Goal: Task Accomplishment & Management: Complete application form

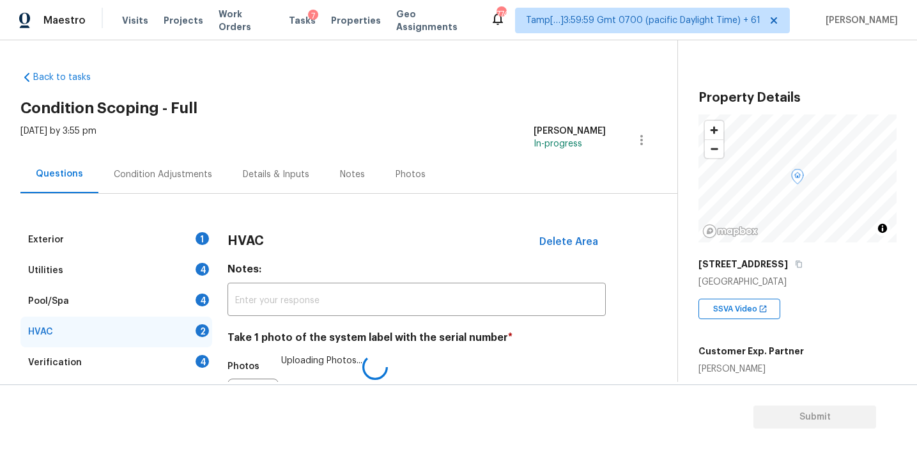
click at [255, 331] on h4 "Take 1 photo of the system label with the serial number *" at bounding box center [417, 340] width 378 height 18
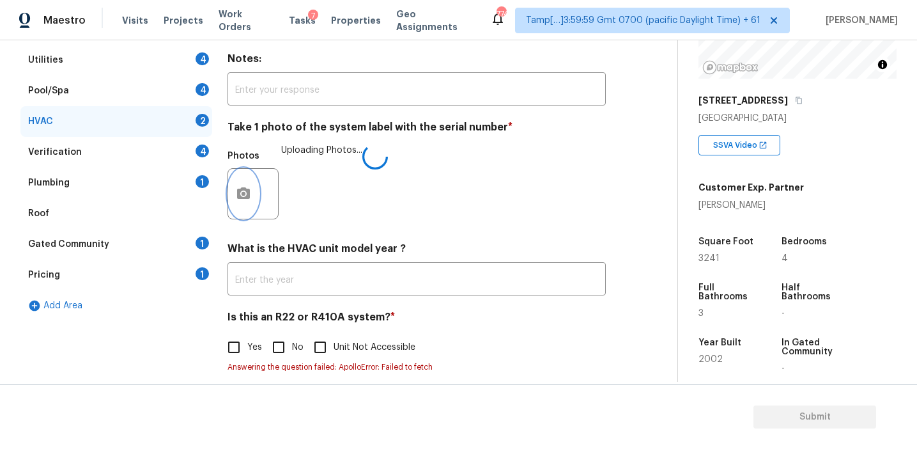
click at [247, 213] on button "button" at bounding box center [243, 194] width 31 height 50
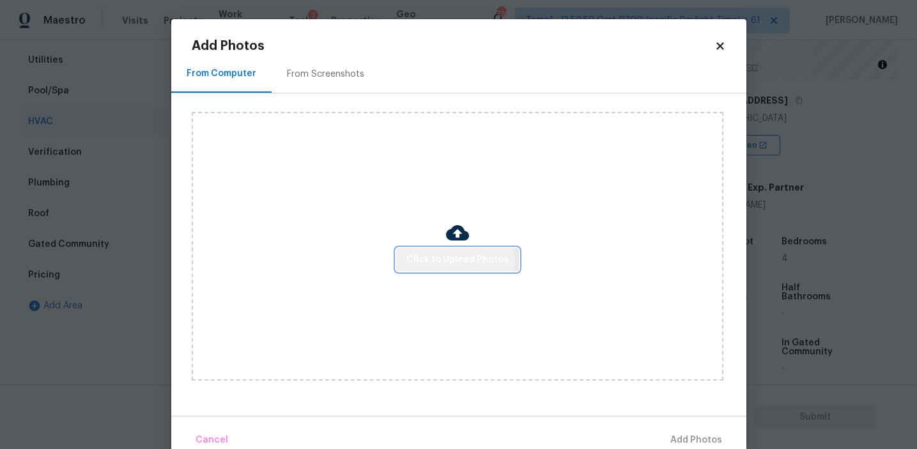
click at [432, 261] on span "Click to Upload Photos" at bounding box center [458, 260] width 102 height 16
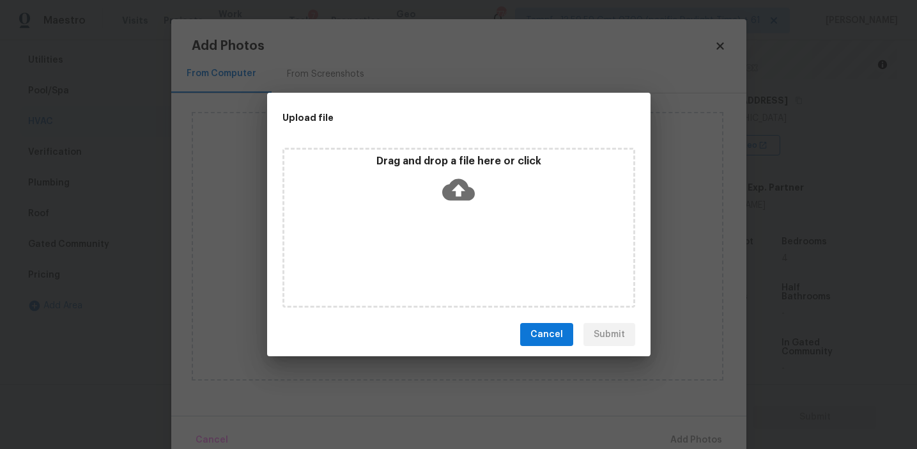
click at [415, 155] on p "Drag and drop a file here or click" at bounding box center [458, 161] width 349 height 13
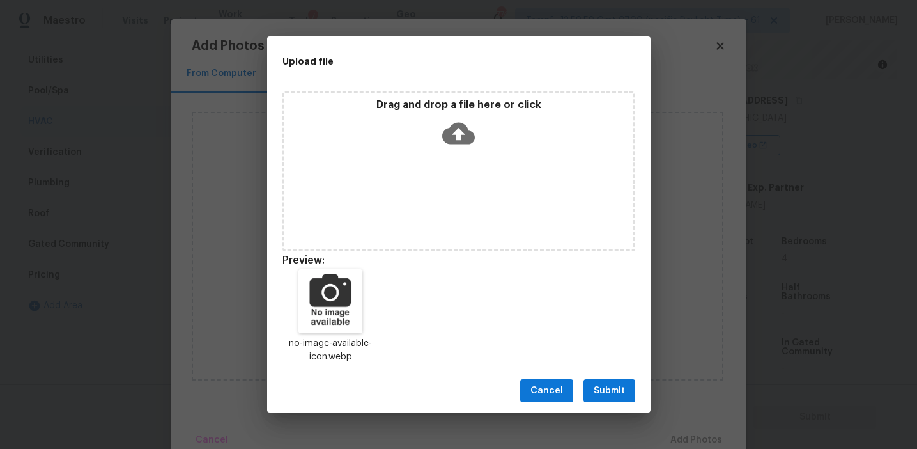
click at [594, 389] on span "Submit" at bounding box center [609, 391] width 31 height 16
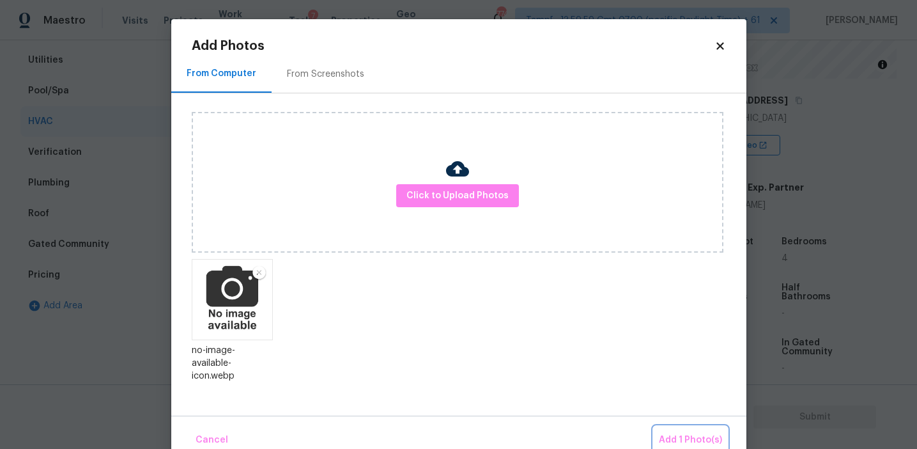
click at [663, 437] on span "Add 1 Photo(s)" at bounding box center [690, 440] width 63 height 16
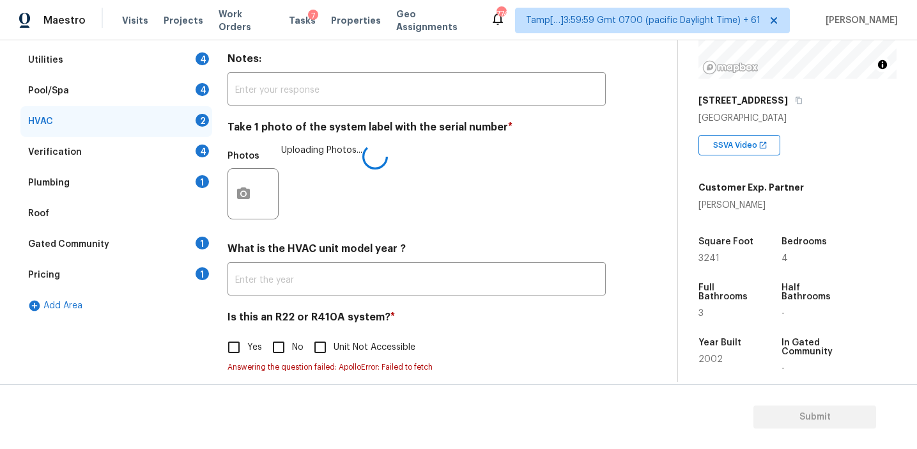
click at [501, 300] on div "HVAC Delete Area Notes: ​ Take 1 photo of the system label with the serial numb…" at bounding box center [417, 201] width 378 height 375
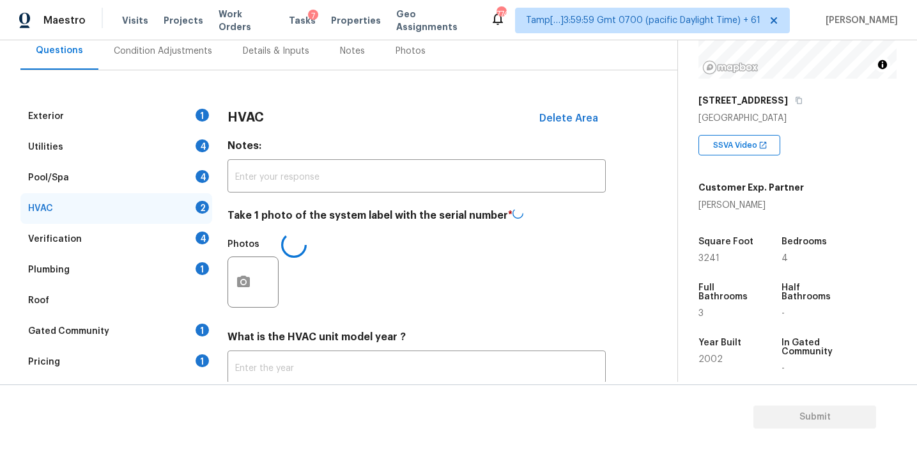
scroll to position [125, 0]
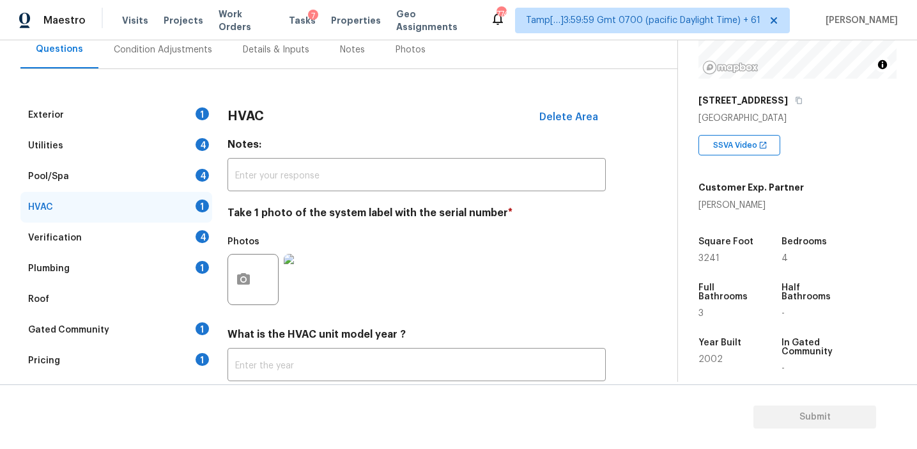
click at [191, 354] on div "Pricing 1" at bounding box center [116, 360] width 192 height 31
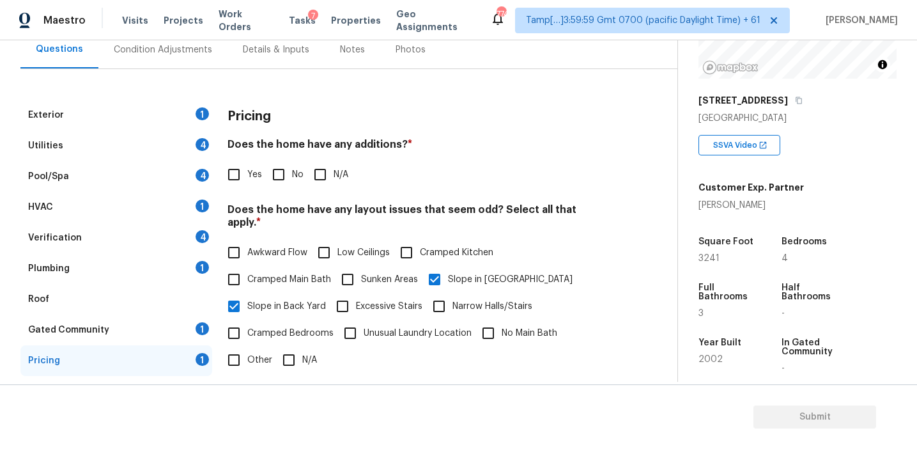
click at [283, 170] on input "No" at bounding box center [278, 174] width 27 height 27
checkbox input "true"
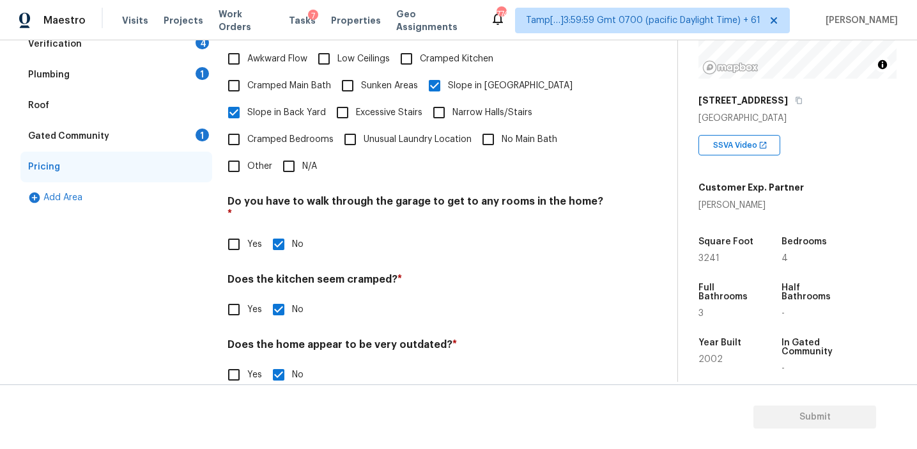
click at [190, 132] on div "Gated Community 1" at bounding box center [116, 136] width 192 height 31
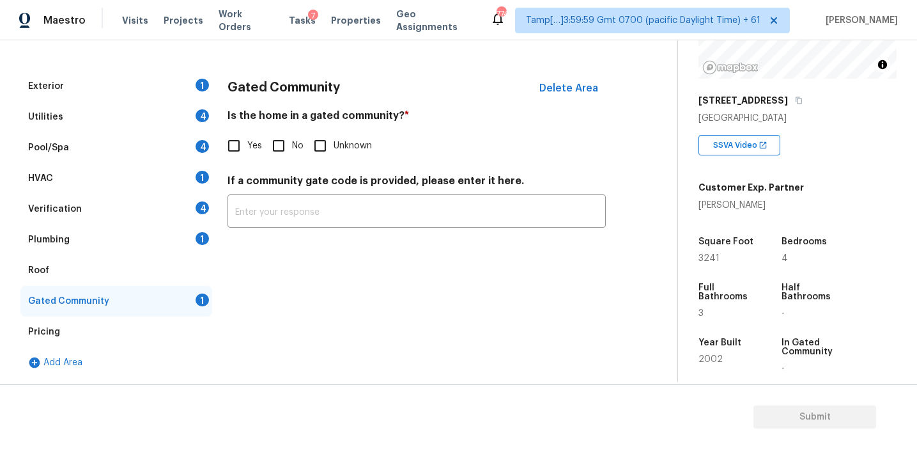
click at [282, 145] on input "No" at bounding box center [278, 145] width 27 height 27
checkbox input "true"
click at [166, 224] on div "Plumbing 1" at bounding box center [116, 239] width 192 height 31
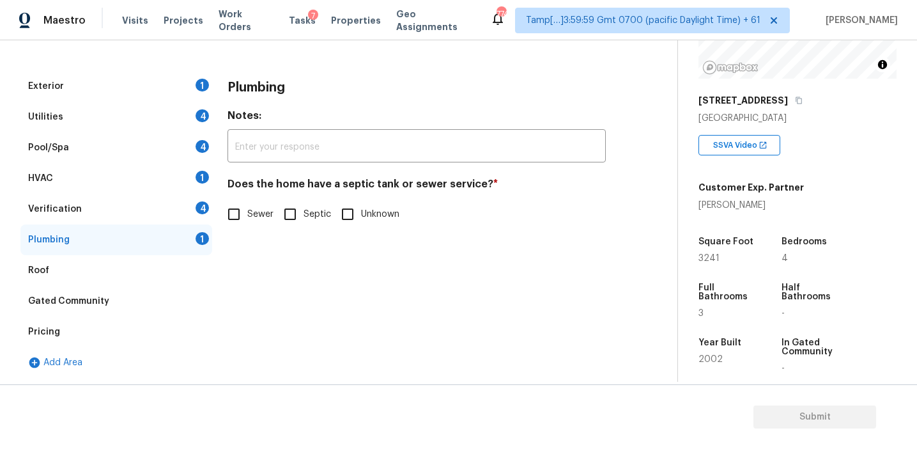
click at [250, 215] on span "Sewer" at bounding box center [260, 214] width 26 height 13
click at [247, 215] on input "Sewer" at bounding box center [234, 214] width 27 height 27
checkbox input "true"
click at [180, 201] on div "Verification 4" at bounding box center [116, 209] width 192 height 31
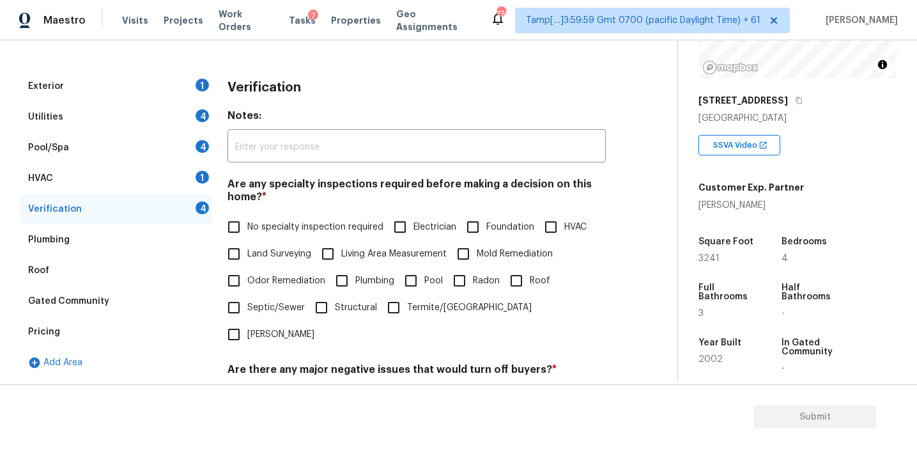
scroll to position [241, 0]
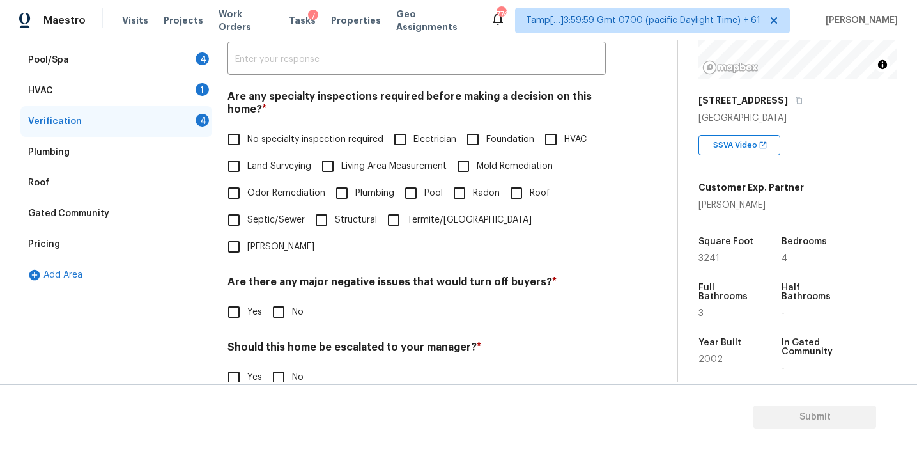
click at [275, 298] on input "No" at bounding box center [278, 311] width 27 height 27
checkbox input "true"
click at [279, 365] on input "No" at bounding box center [278, 378] width 27 height 27
checkbox input "true"
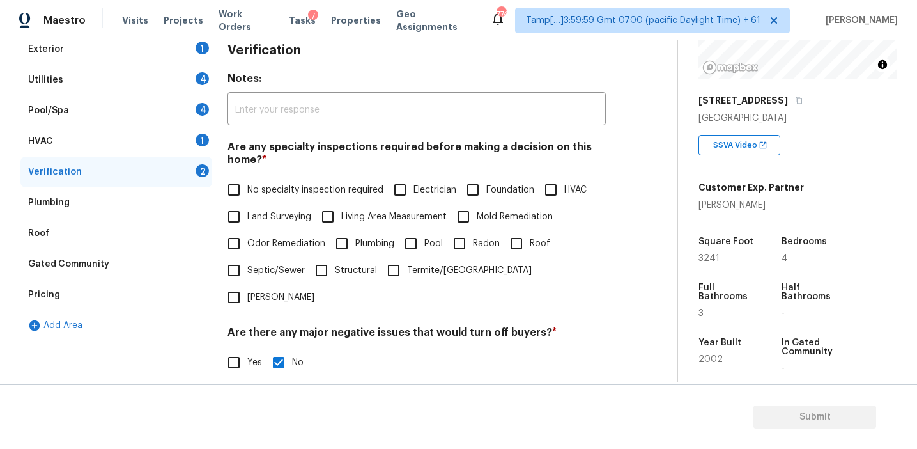
click at [274, 193] on span "No specialty inspection required" at bounding box center [315, 189] width 136 height 13
click at [247, 193] on input "No specialty inspection required" at bounding box center [234, 189] width 27 height 27
checkbox input "true"
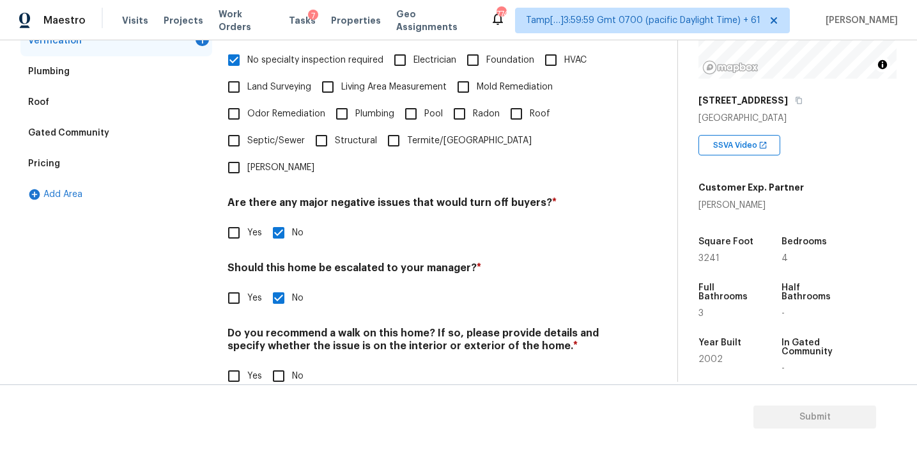
scroll to position [320, 0]
click at [277, 362] on input "No" at bounding box center [278, 375] width 27 height 27
checkbox input "true"
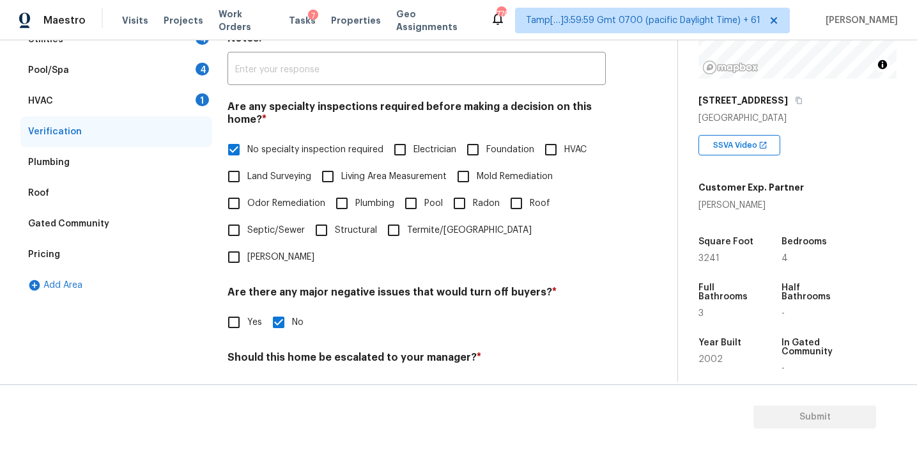
scroll to position [189, 0]
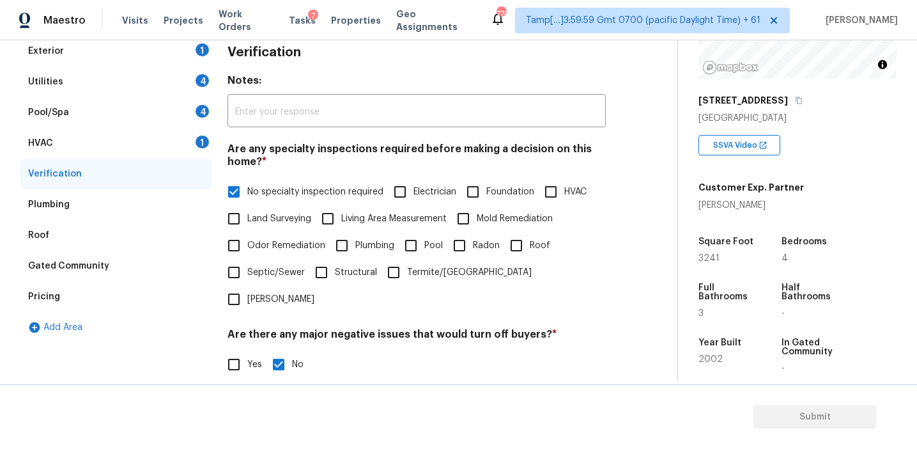
click at [180, 139] on div "HVAC 1" at bounding box center [116, 143] width 192 height 31
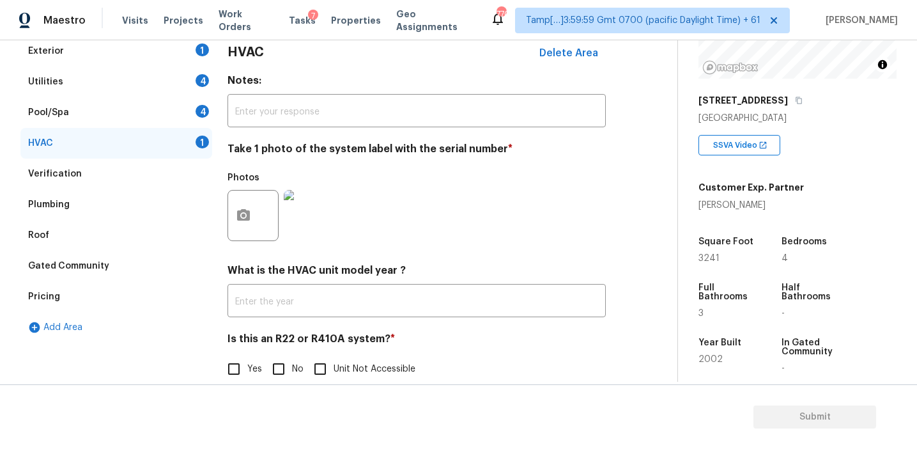
click at [279, 371] on input "No" at bounding box center [278, 368] width 27 height 27
checkbox input "true"
click at [205, 116] on div "4" at bounding box center [202, 111] width 13 height 13
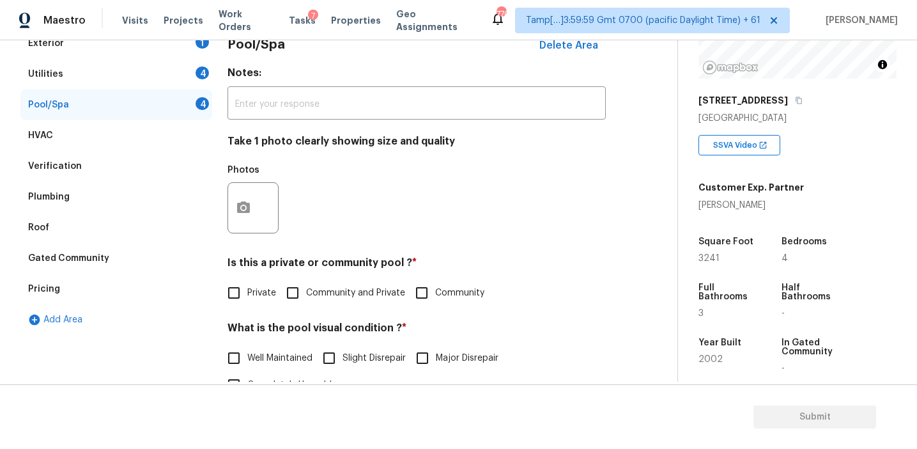
scroll to position [194, 0]
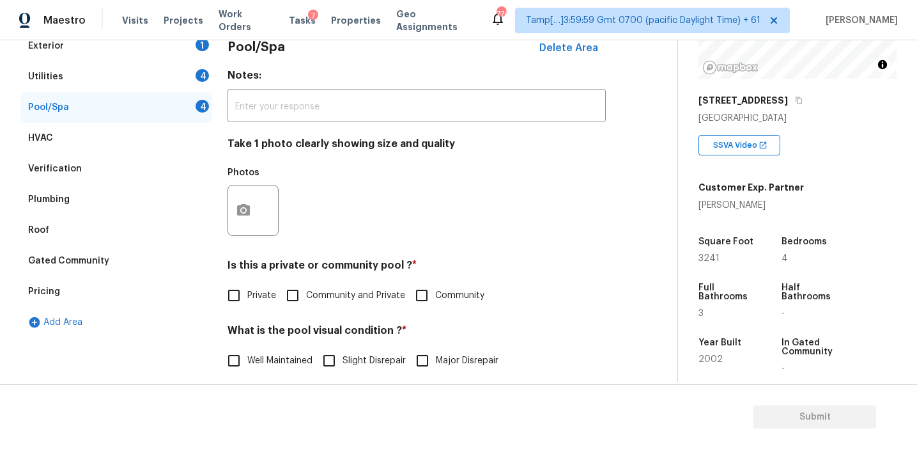
click at [247, 290] on span "Private" at bounding box center [261, 295] width 29 height 13
click at [247, 290] on input "Private" at bounding box center [234, 295] width 27 height 27
checkbox input "true"
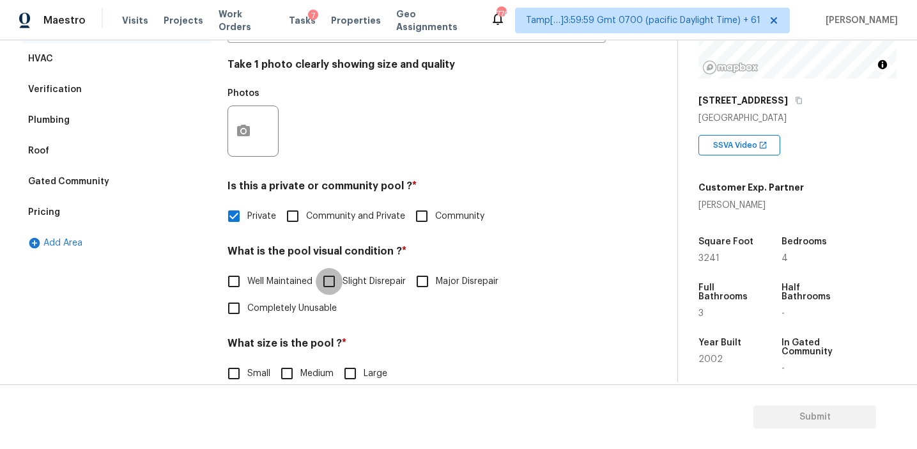
click at [342, 286] on input "Slight Disrepair" at bounding box center [329, 281] width 27 height 27
checkbox input "true"
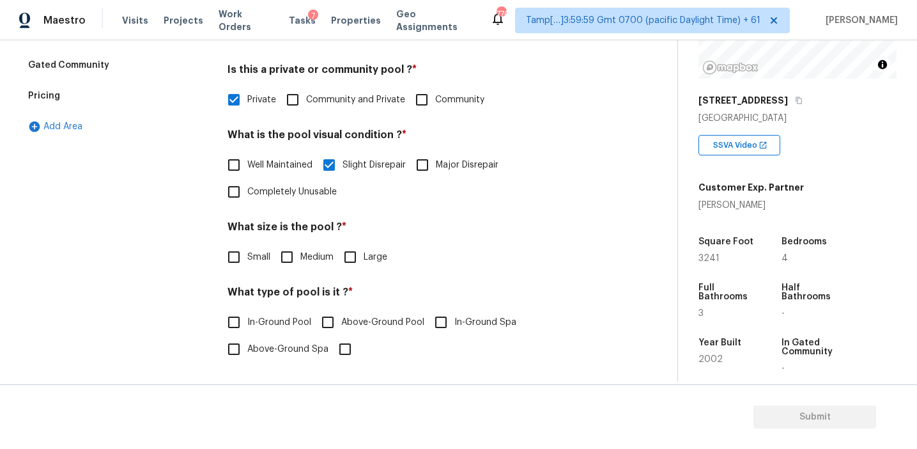
scroll to position [389, 0]
click at [307, 249] on label "Medium" at bounding box center [304, 257] width 60 height 27
click at [300, 249] on input "Medium" at bounding box center [287, 257] width 27 height 27
checkbox input "true"
click at [288, 317] on span "In-Ground Pool" at bounding box center [279, 323] width 64 height 13
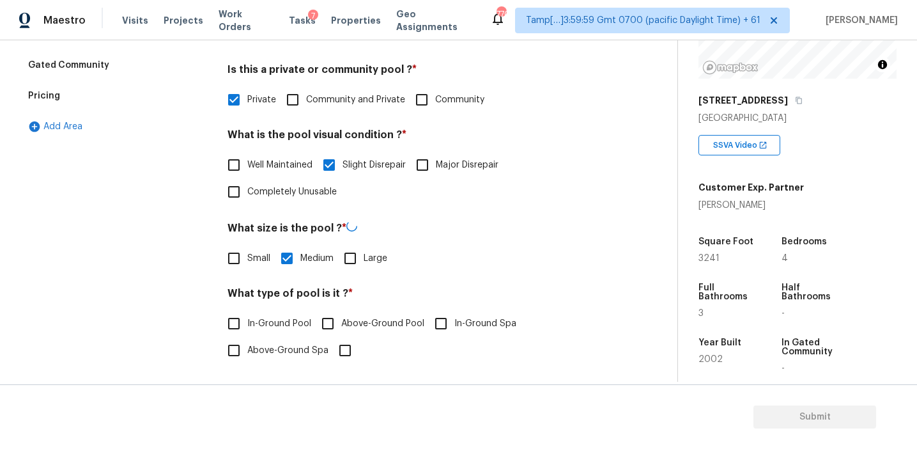
click at [247, 316] on input "In-Ground Pool" at bounding box center [234, 323] width 27 height 27
checkbox input "true"
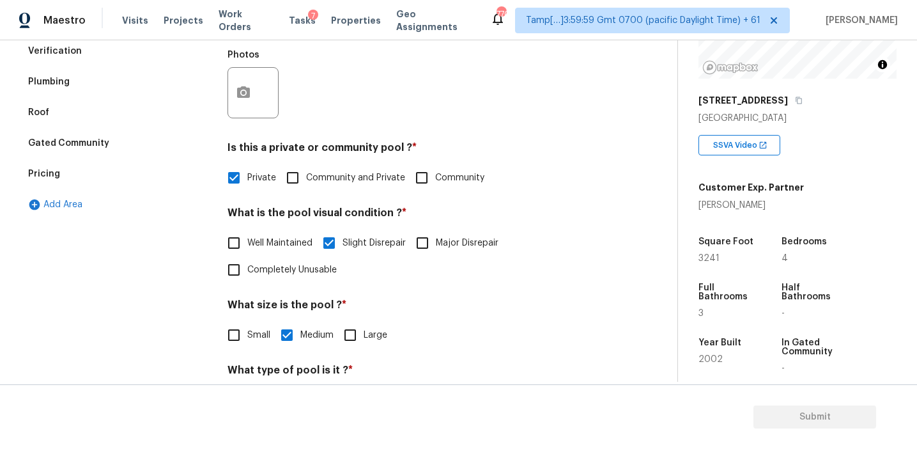
scroll to position [198, 0]
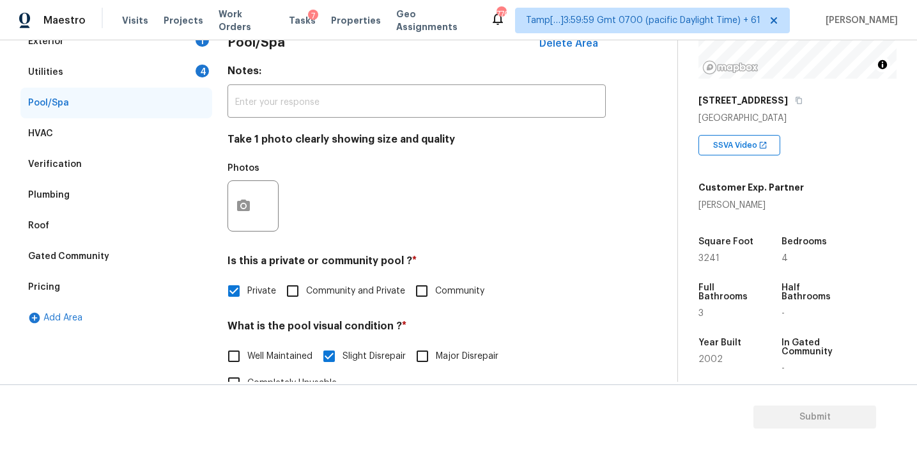
click at [183, 77] on div "Utilities 4" at bounding box center [116, 72] width 192 height 31
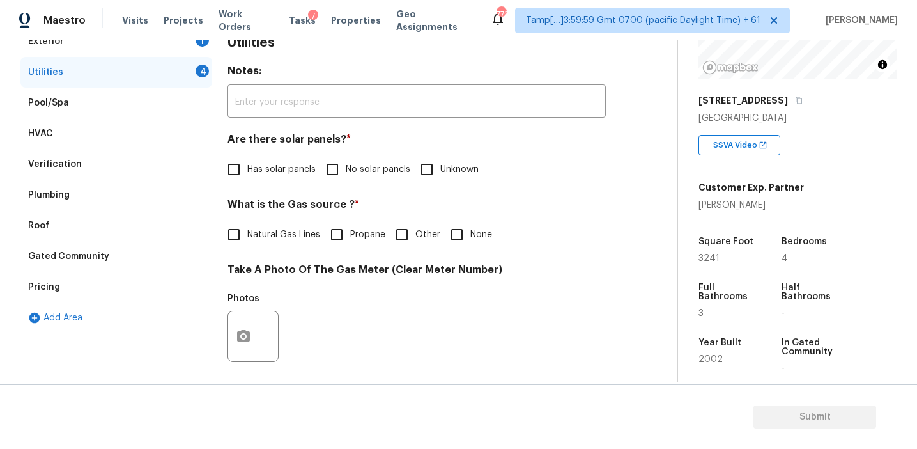
click at [342, 164] on input "No solar panels" at bounding box center [332, 169] width 27 height 27
checkbox input "true"
click at [459, 233] on input "None" at bounding box center [457, 235] width 27 height 27
checkbox input "true"
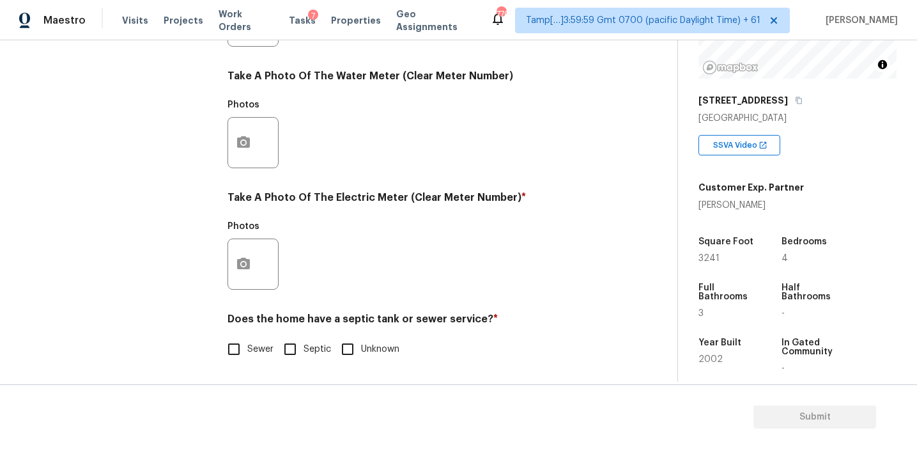
click at [246, 343] on input "Sewer" at bounding box center [234, 349] width 27 height 27
checkbox input "true"
click at [247, 263] on icon "button" at bounding box center [243, 262] width 13 height 12
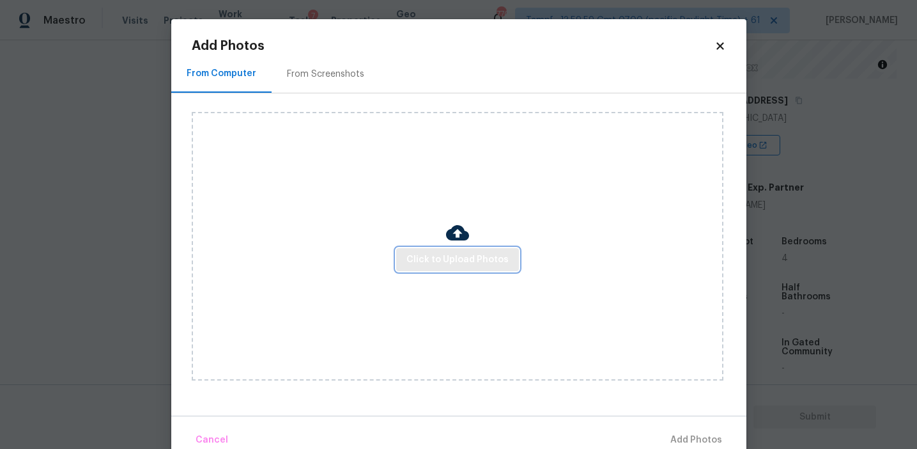
click at [449, 252] on span "Click to Upload Photos" at bounding box center [458, 260] width 102 height 16
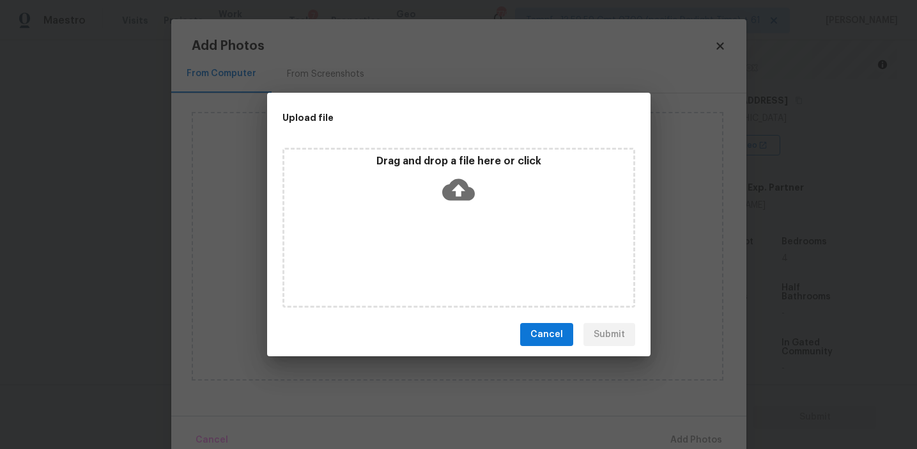
click at [441, 173] on div "Drag and drop a file here or click" at bounding box center [458, 182] width 349 height 55
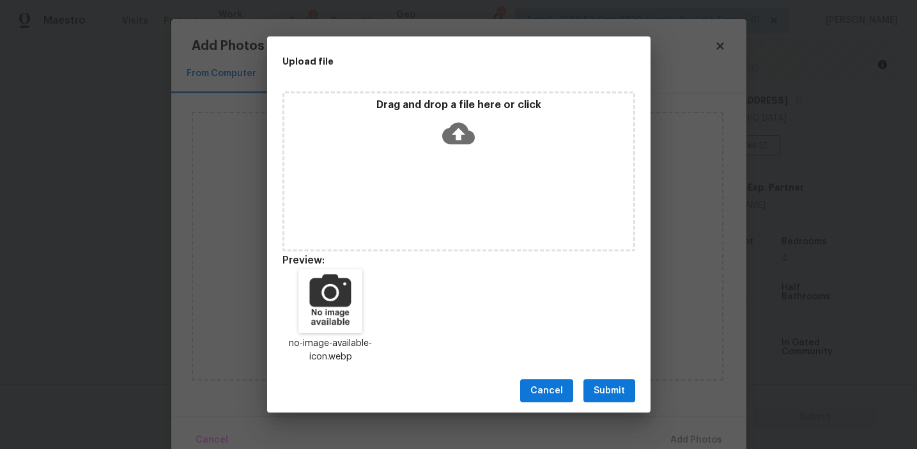
click at [614, 389] on span "Submit" at bounding box center [609, 391] width 31 height 16
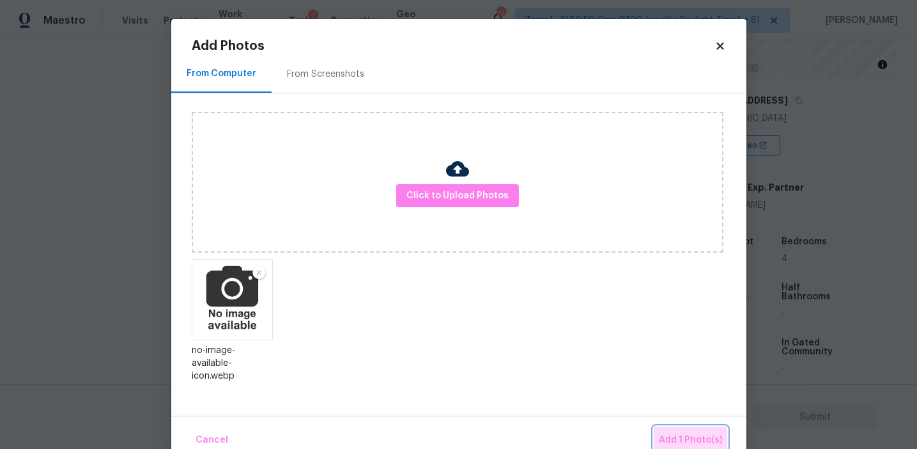
click at [671, 431] on button "Add 1 Photo(s)" at bounding box center [691, 439] width 74 height 27
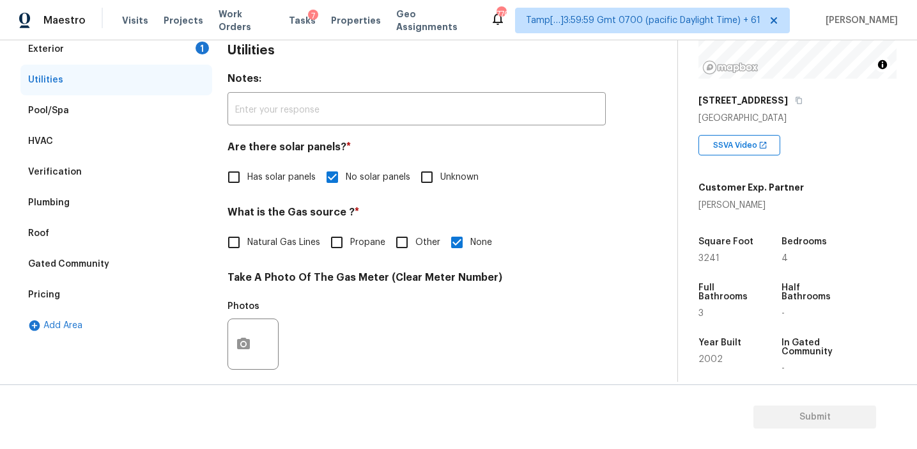
scroll to position [153, 0]
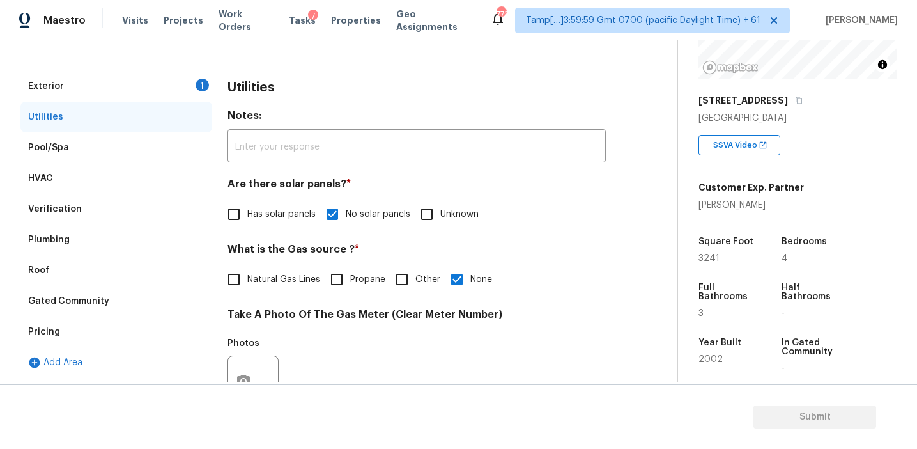
click at [174, 90] on div "Exterior 1" at bounding box center [116, 86] width 192 height 31
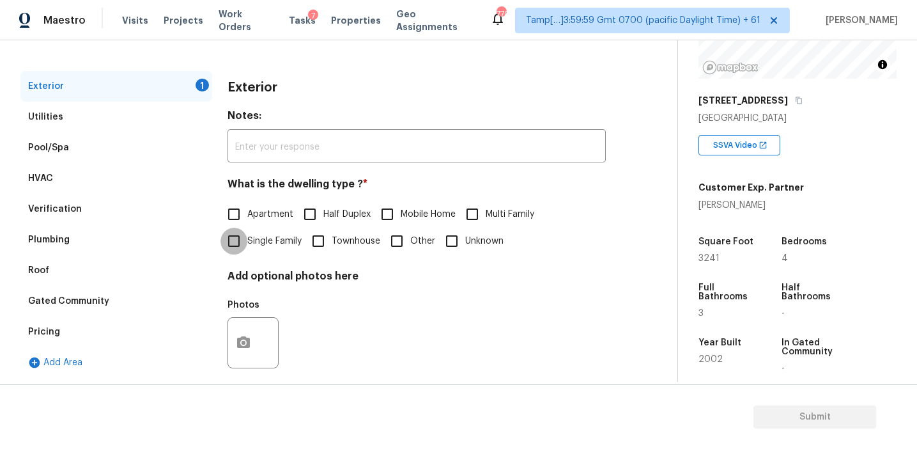
click at [246, 238] on input "Single Family" at bounding box center [234, 241] width 27 height 27
checkbox input "true"
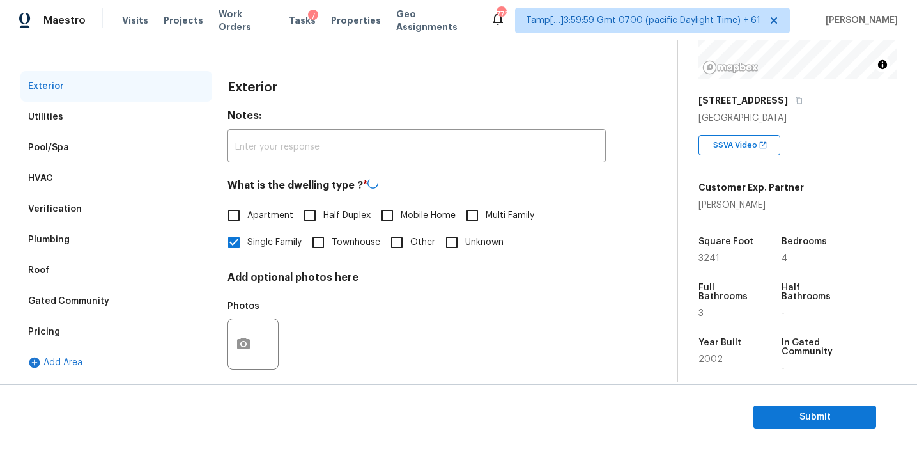
scroll to position [132, 0]
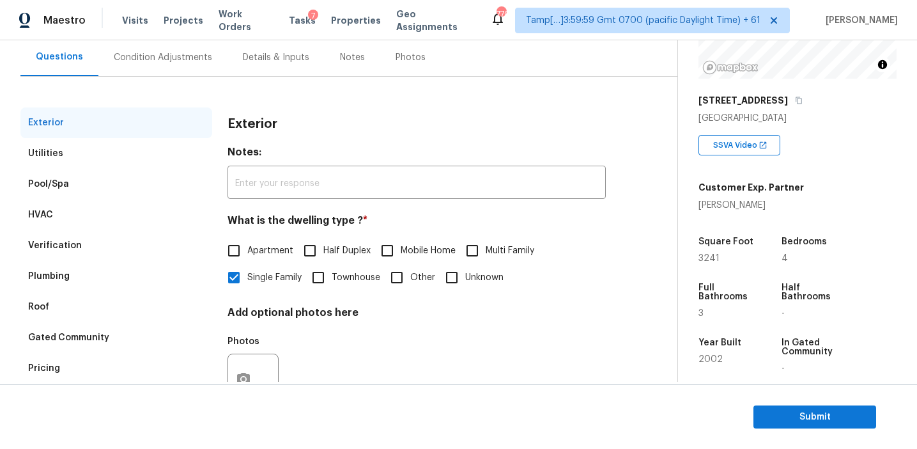
click at [190, 61] on div "Condition Adjustments" at bounding box center [163, 57] width 98 height 13
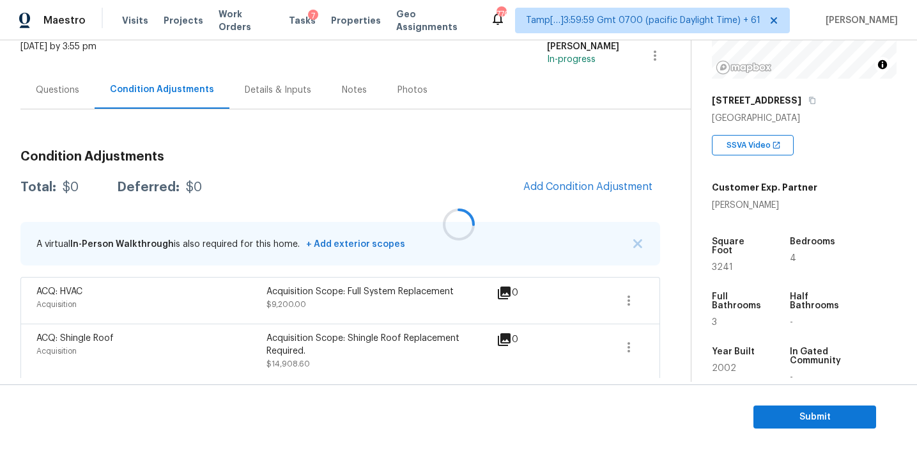
scroll to position [84, 0]
click at [422, 201] on div at bounding box center [458, 224] width 917 height 449
click at [341, 187] on div "Total: $24108.6 Deferred: $0 Add Condition Adjustment" at bounding box center [340, 187] width 640 height 28
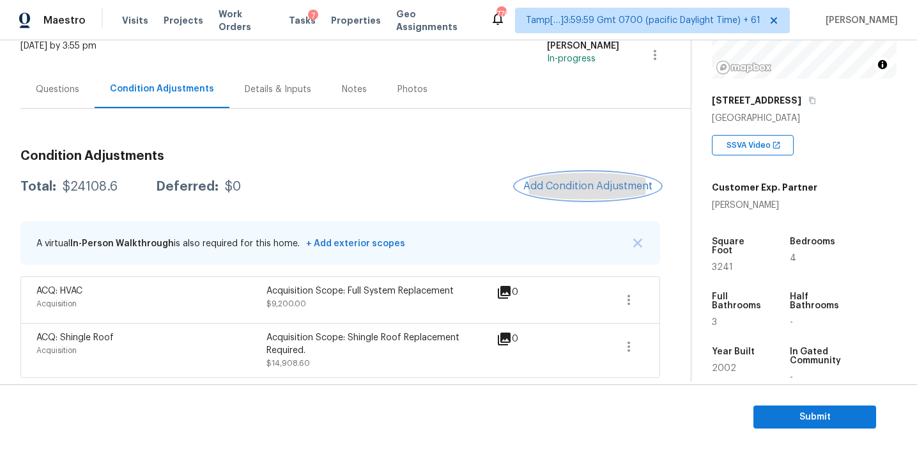
click at [530, 185] on span "Add Condition Adjustment" at bounding box center [587, 186] width 129 height 12
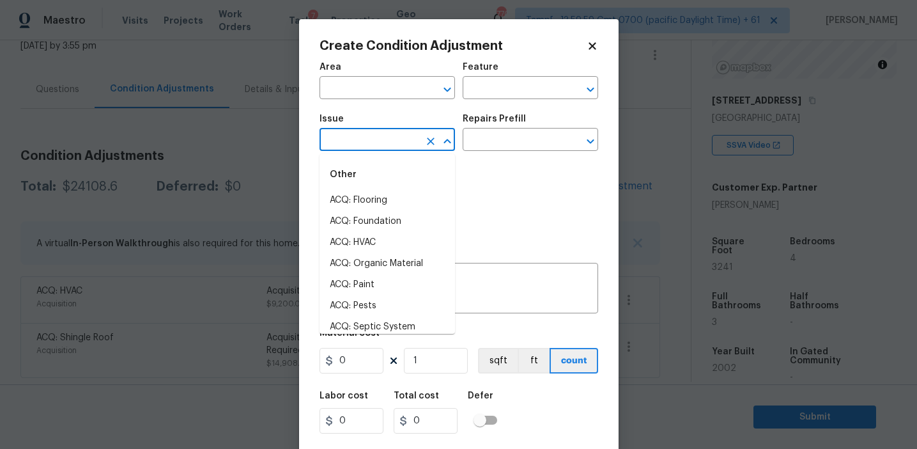
click at [364, 151] on body "Maestro Visits Projects Work Orders Tasks 7 Properties Geo Assignments 770 Tamp…" at bounding box center [458, 224] width 917 height 449
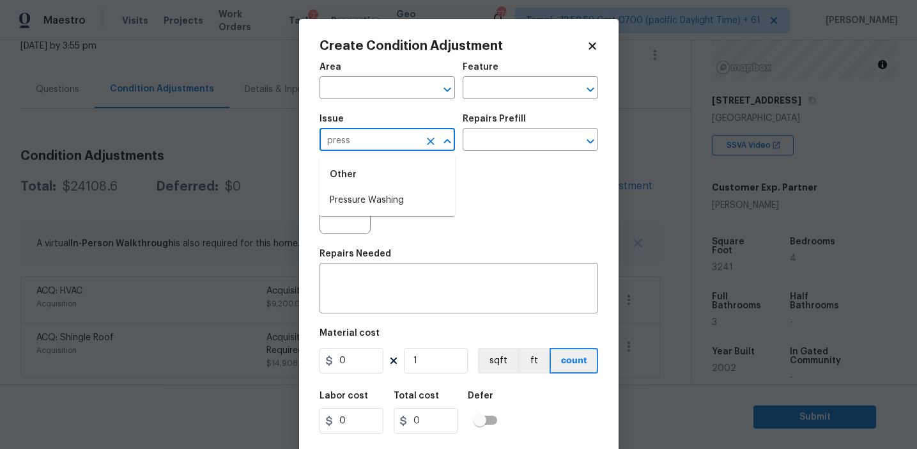
click at [385, 194] on li "Pressure Washing" at bounding box center [388, 200] width 136 height 21
type input "Pressure Washing"
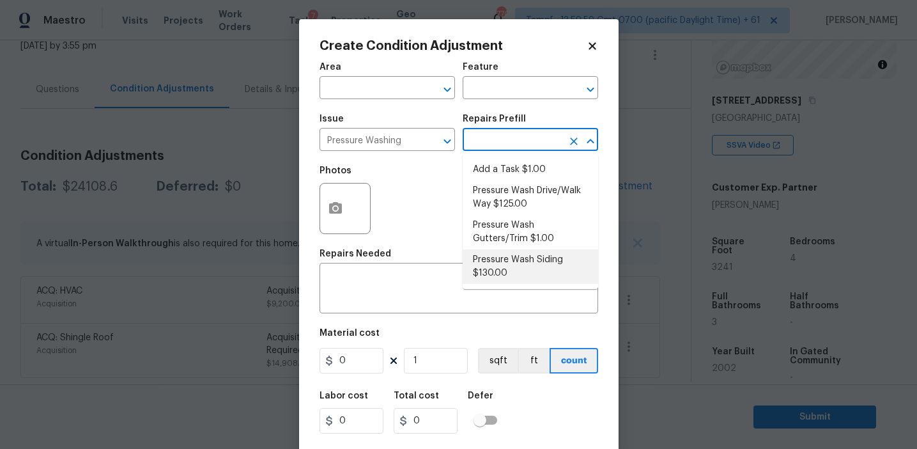
click at [503, 258] on li "Pressure Wash Siding $130.00" at bounding box center [531, 266] width 136 height 35
type input "Siding"
type textarea "Protect areas as needed for pressure washing. Pressure wash the siding on the h…"
type input "130"
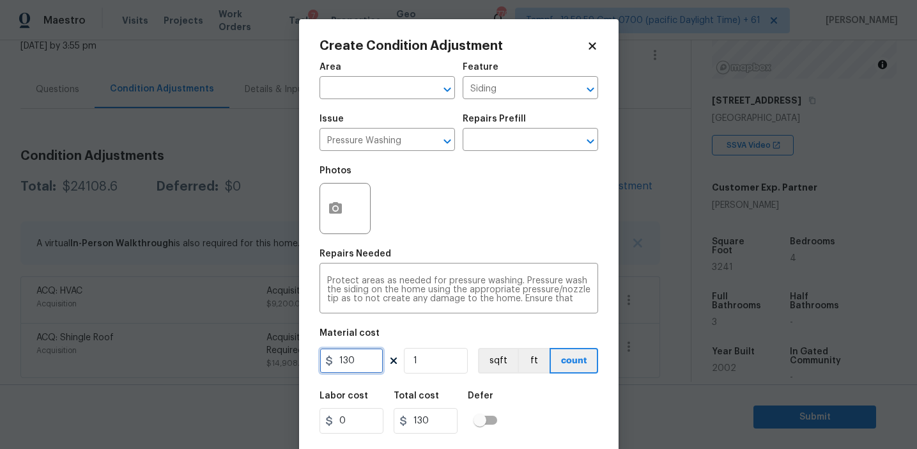
click at [372, 361] on input "130" at bounding box center [352, 361] width 64 height 26
type input "300"
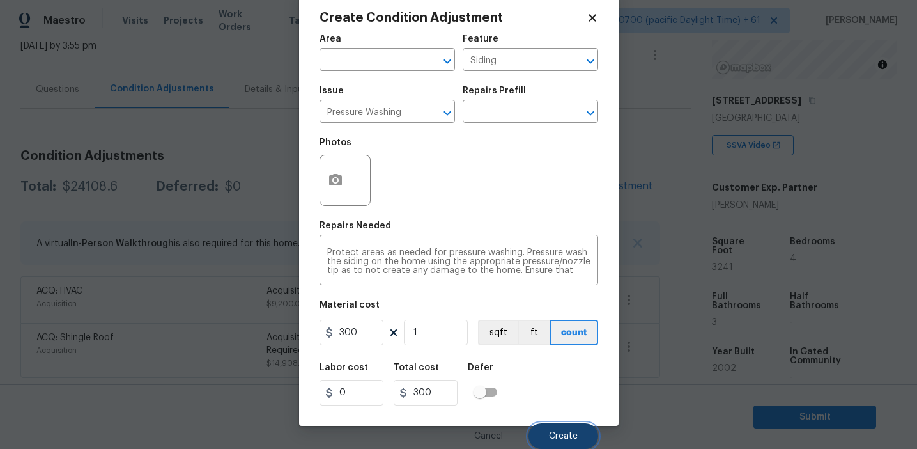
click at [566, 432] on span "Create" at bounding box center [563, 436] width 29 height 10
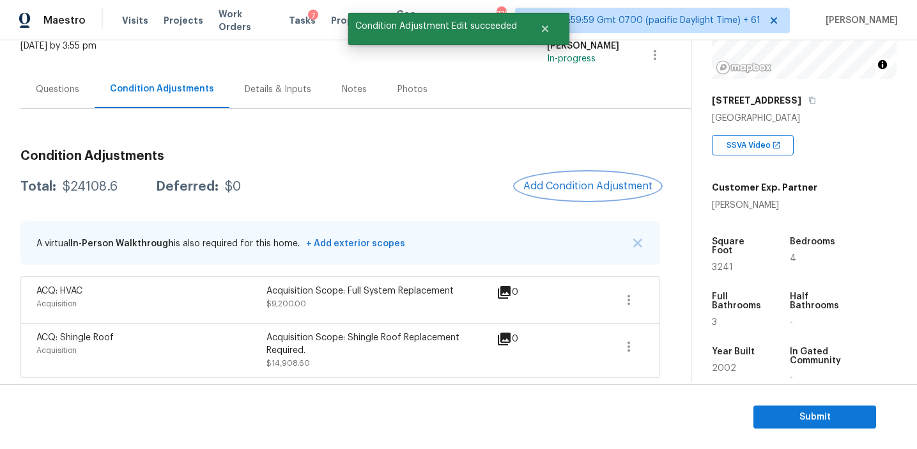
scroll to position [0, 0]
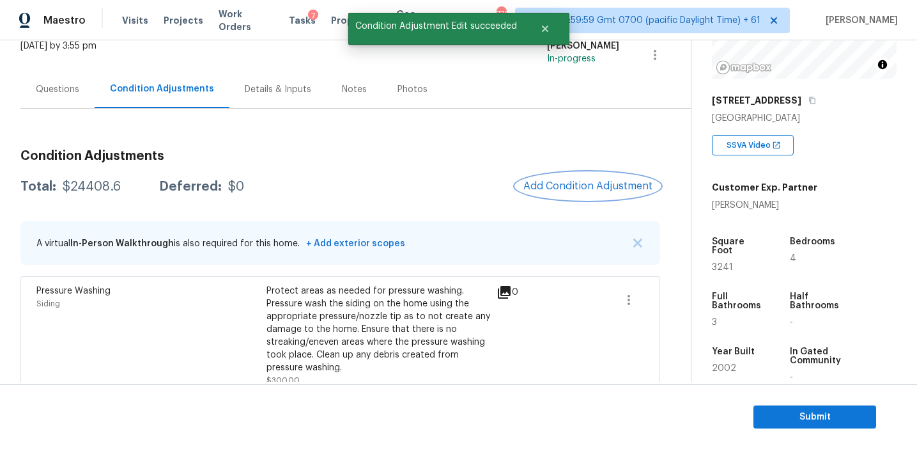
click at [562, 178] on button "Add Condition Adjustment" at bounding box center [588, 186] width 144 height 27
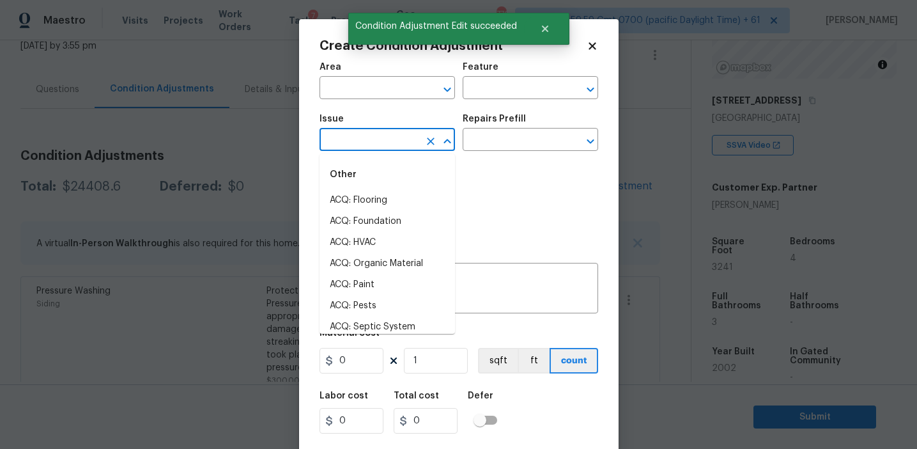
click at [380, 139] on input "text" at bounding box center [370, 141] width 100 height 20
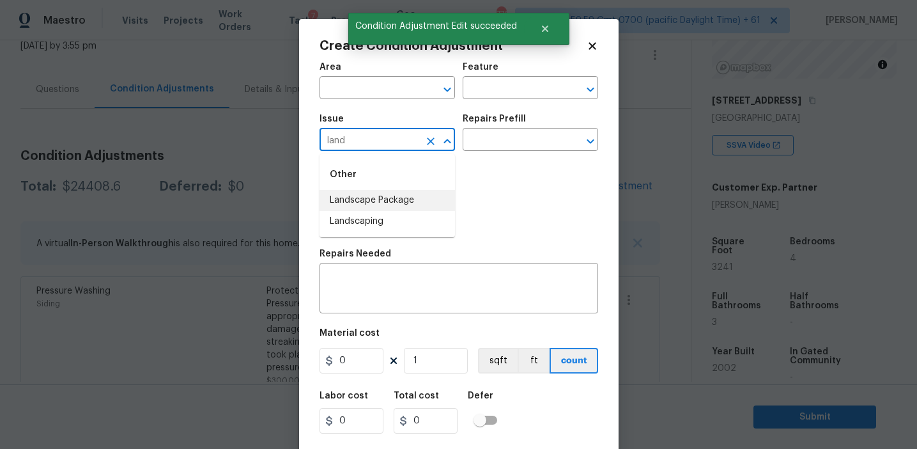
click at [403, 197] on li "Landscape Package" at bounding box center [388, 200] width 136 height 21
type input "Landscape Package"
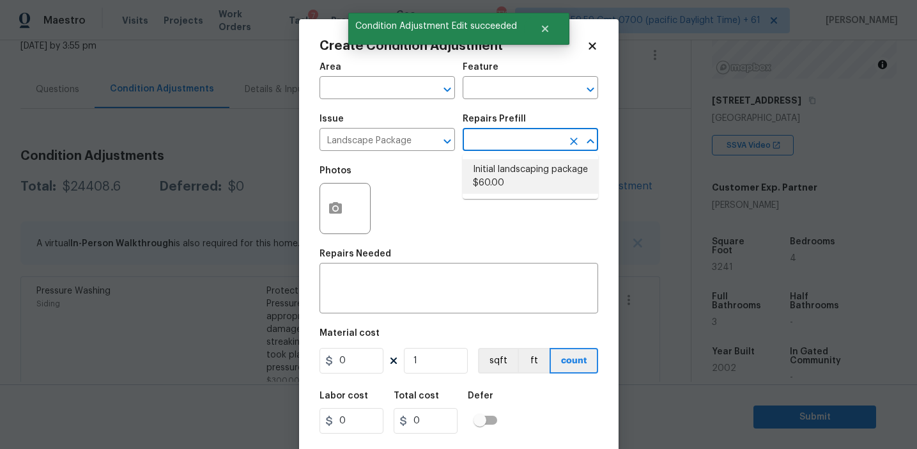
click at [495, 181] on li "Initial landscaping package $60.00" at bounding box center [531, 176] width 136 height 35
type input "Home Readiness Packages"
type textarea "Mowing of grass up to 6" in height. Mow, edge along driveways & sidewalks, trim…"
type input "60"
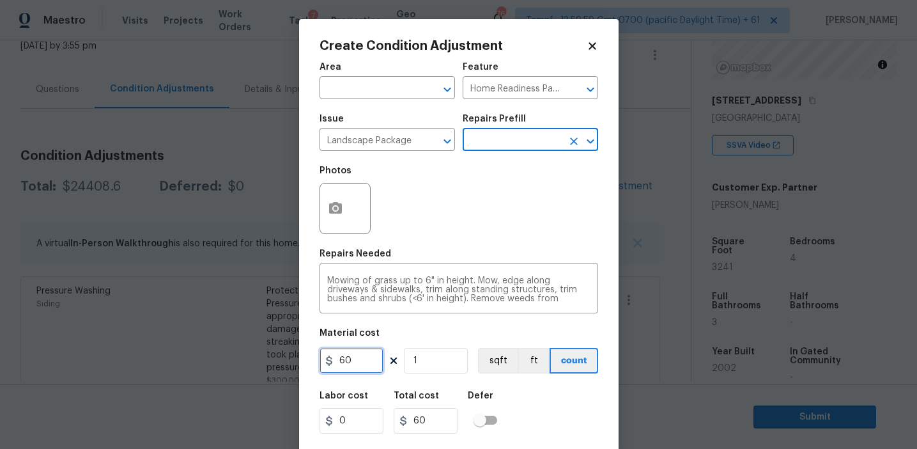
click at [359, 359] on input "60" at bounding box center [352, 361] width 64 height 26
type input "400"
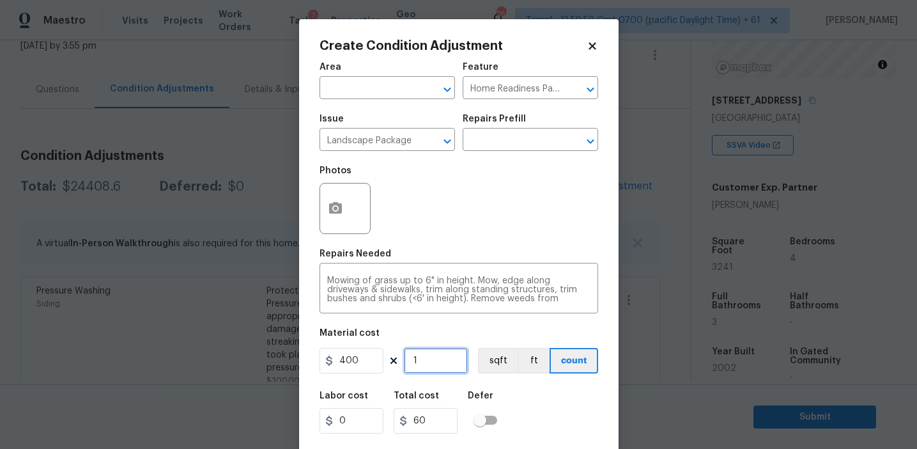
type input "400"
click at [330, 208] on icon "button" at bounding box center [335, 208] width 13 height 12
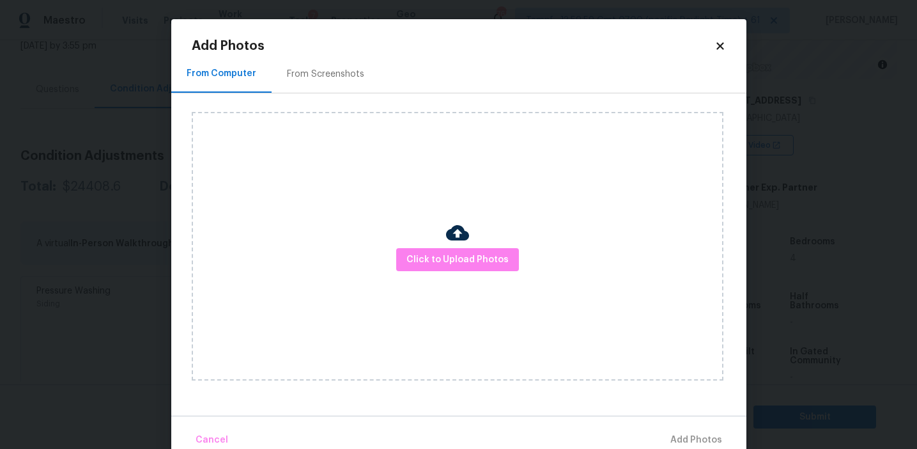
click at [343, 75] on div "From Screenshots" at bounding box center [325, 74] width 77 height 13
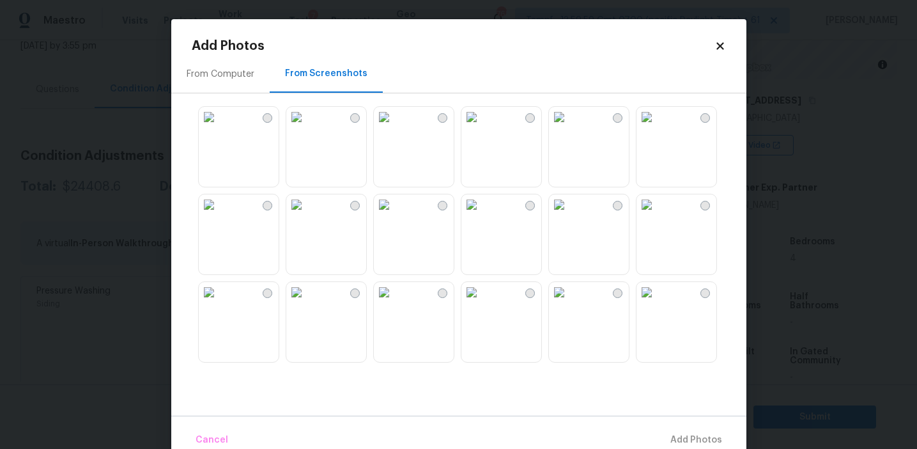
click at [394, 127] on img at bounding box center [384, 117] width 20 height 20
click at [307, 127] on img at bounding box center [296, 117] width 20 height 20
click at [569, 127] on img at bounding box center [559, 117] width 20 height 20
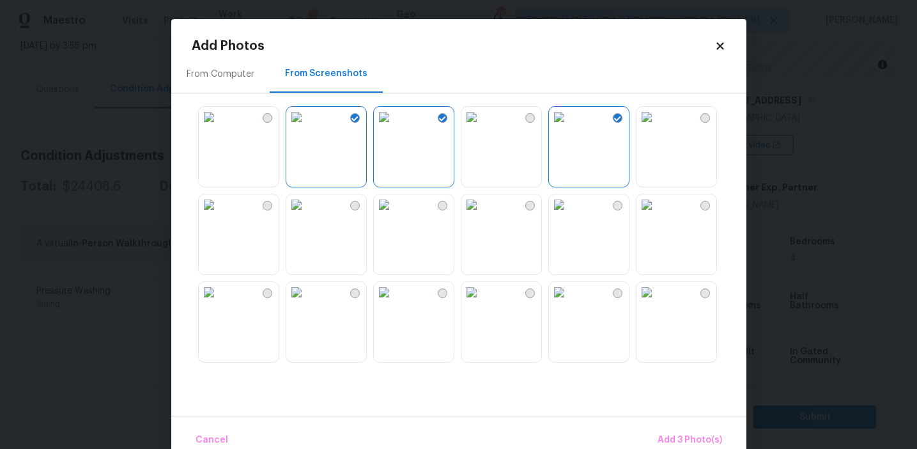
click at [569, 127] on img at bounding box center [559, 117] width 20 height 20
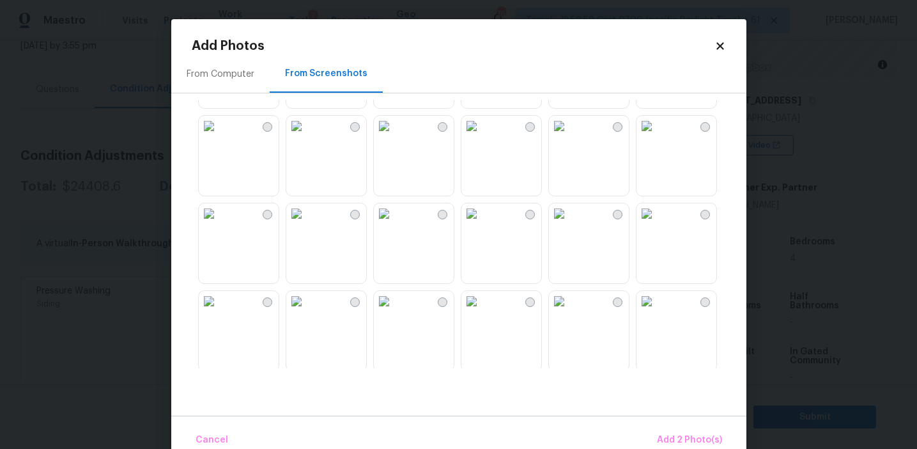
scroll to position [290, 0]
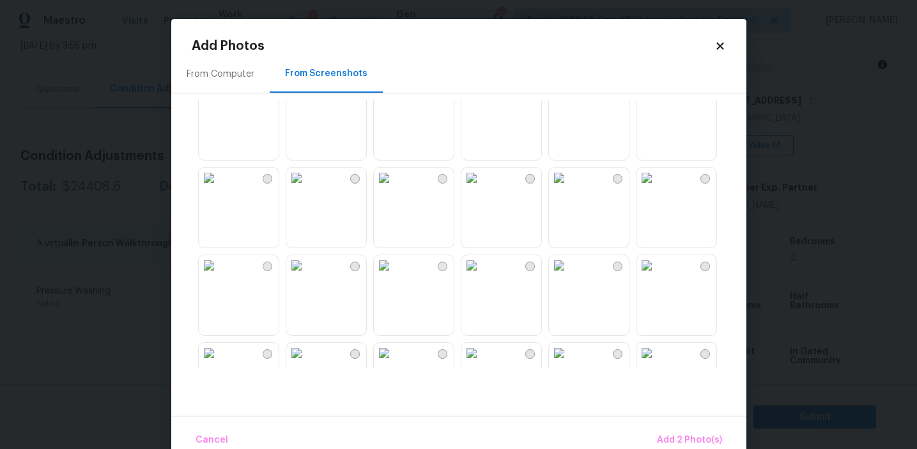
click at [307, 188] on img at bounding box center [296, 177] width 20 height 20
click at [479, 188] on img at bounding box center [471, 177] width 20 height 20
click at [657, 188] on img at bounding box center [647, 177] width 20 height 20
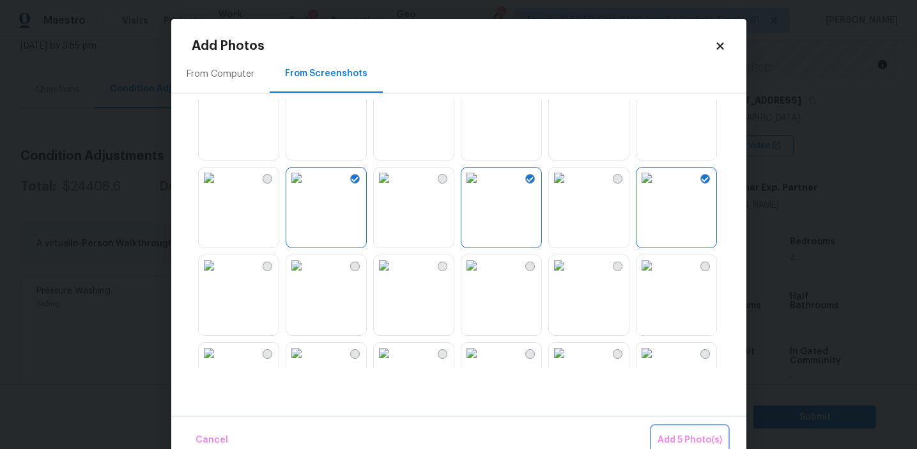
click at [673, 434] on span "Add 5 Photo(s)" at bounding box center [690, 440] width 65 height 16
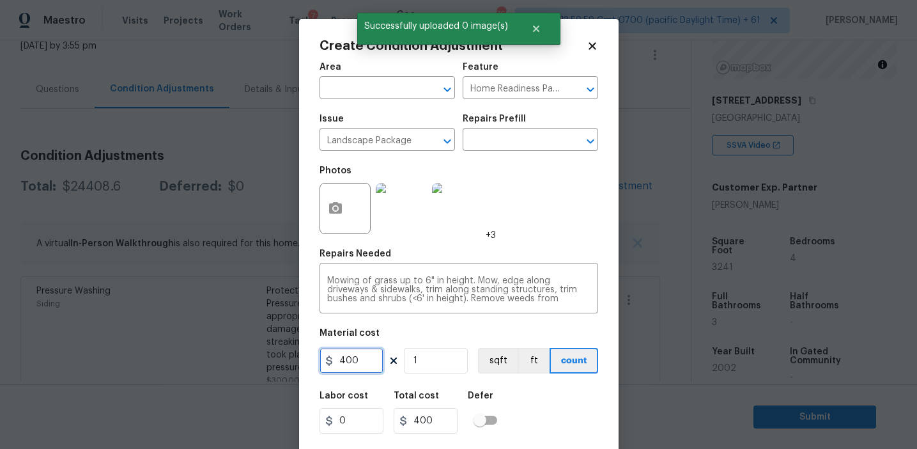
click at [354, 364] on input "400" at bounding box center [352, 361] width 64 height 26
click at [367, 364] on input "400" at bounding box center [352, 361] width 64 height 26
type input "750"
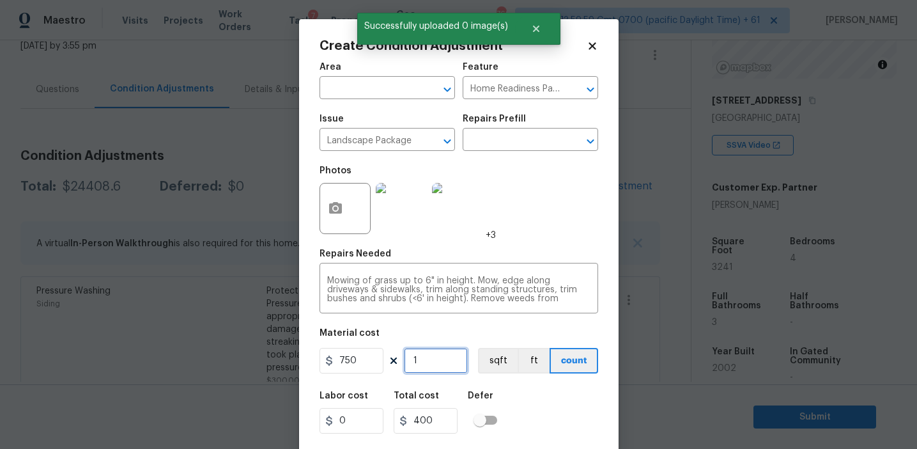
type input "750"
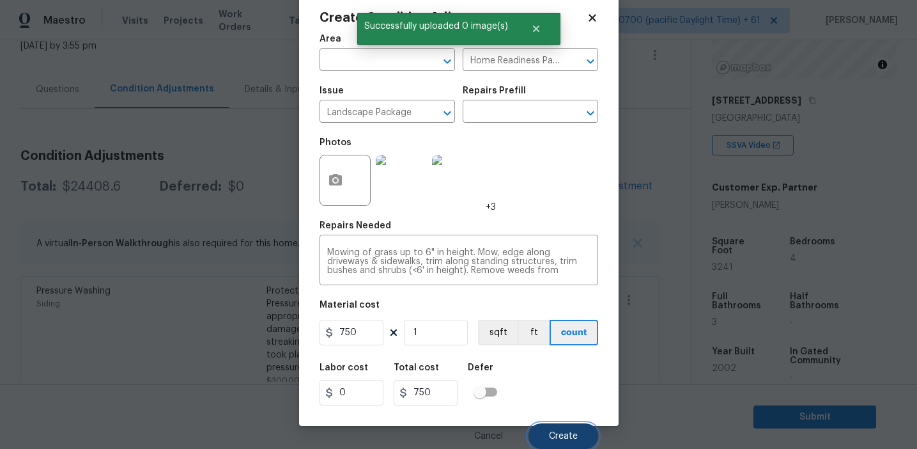
click at [557, 426] on button "Create" at bounding box center [564, 436] width 70 height 26
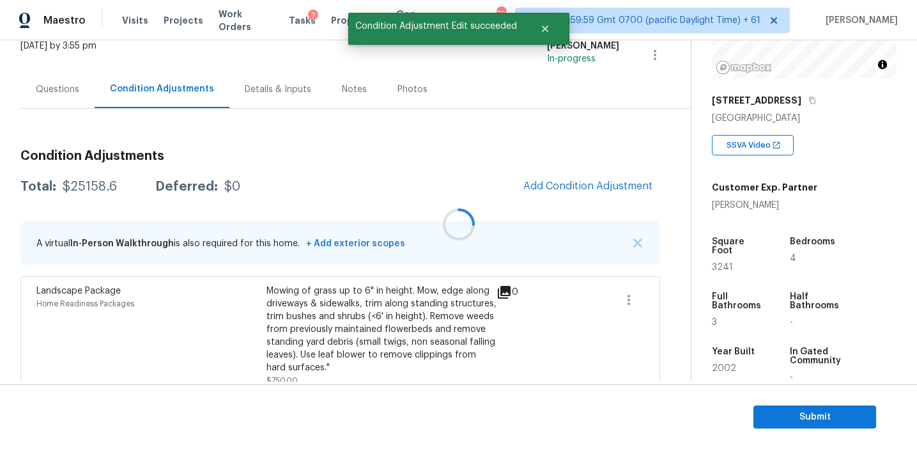
scroll to position [0, 0]
click at [587, 182] on span "Add Condition Adjustment" at bounding box center [587, 186] width 129 height 12
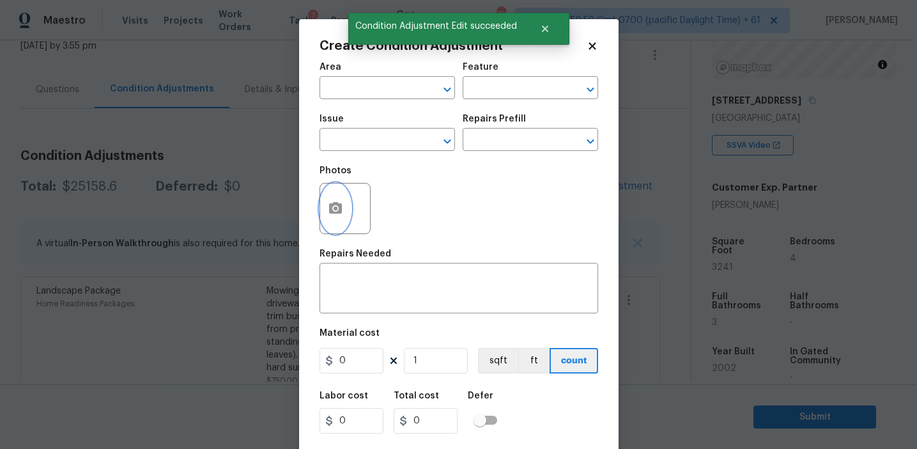
click at [339, 219] on button "button" at bounding box center [335, 208] width 31 height 50
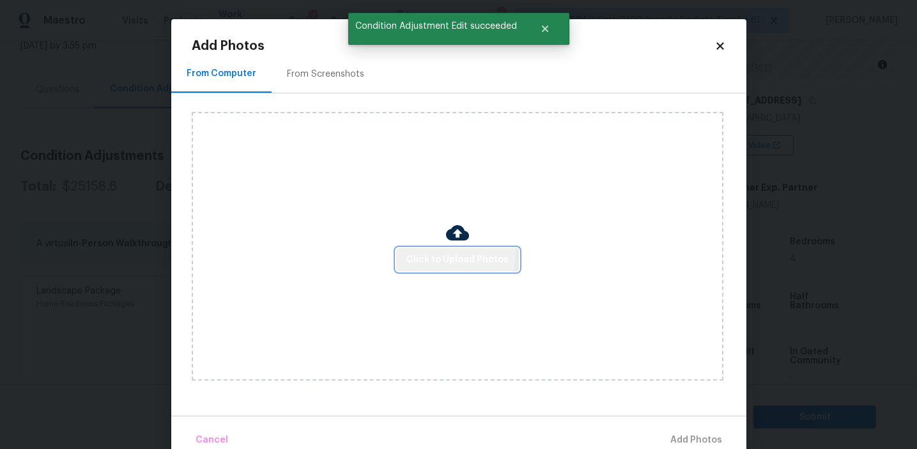
click at [438, 252] on span "Click to Upload Photos" at bounding box center [458, 260] width 102 height 16
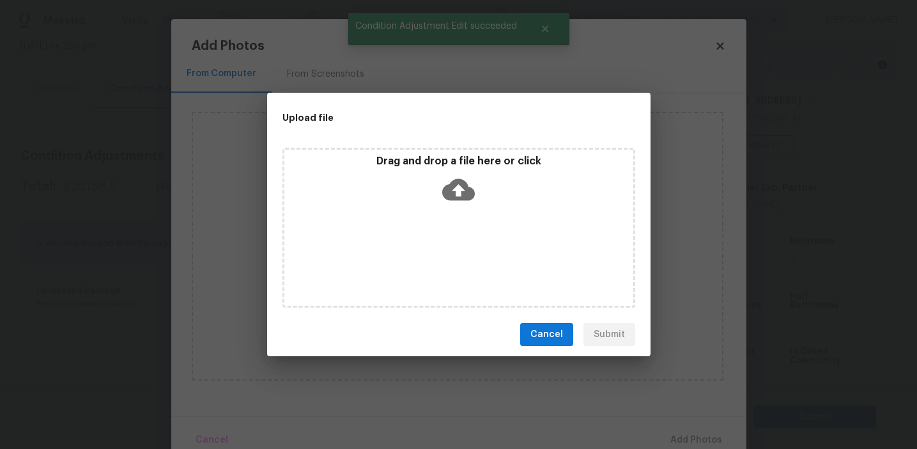
click at [442, 180] on icon at bounding box center [458, 189] width 33 height 33
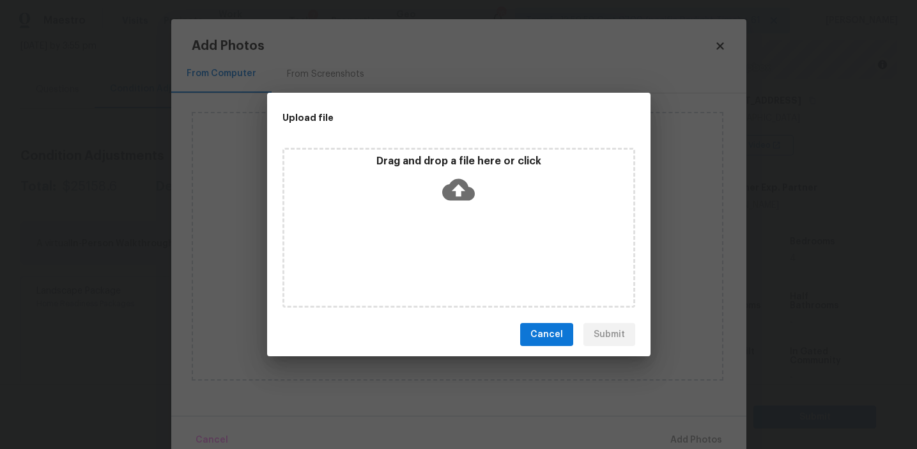
click at [540, 329] on span "Cancel" at bounding box center [546, 335] width 33 height 16
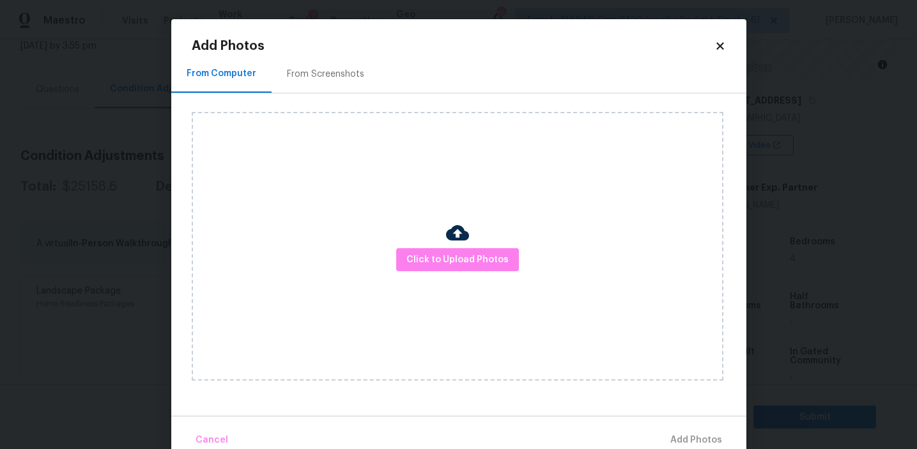
click at [182, 115] on div "From Computer From Screenshots Click to Upload Photos" at bounding box center [458, 235] width 575 height 360
click at [157, 123] on body "Maestro Visits Projects Work Orders Tasks 7 Properties Geo Assignments 768 Tamp…" at bounding box center [458, 224] width 917 height 449
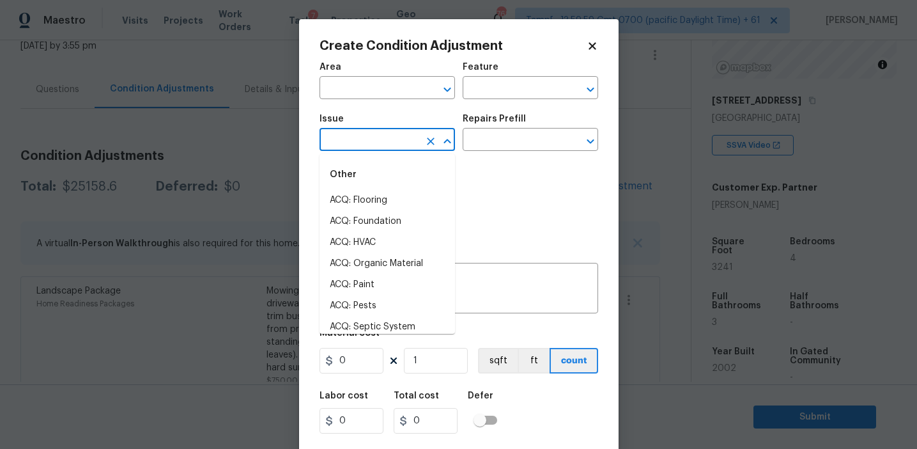
click at [383, 136] on input "text" at bounding box center [370, 141] width 100 height 20
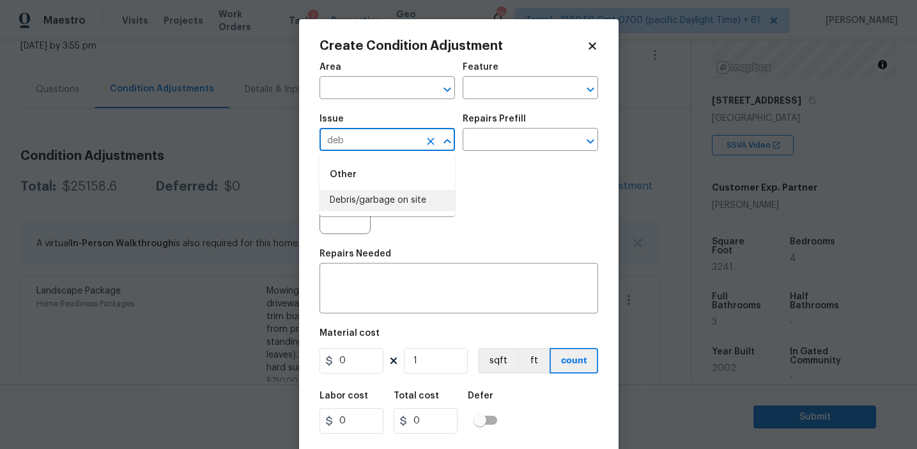
click at [398, 210] on li "Debris/garbage on site" at bounding box center [388, 200] width 136 height 21
type input "Debris/garbage on site"
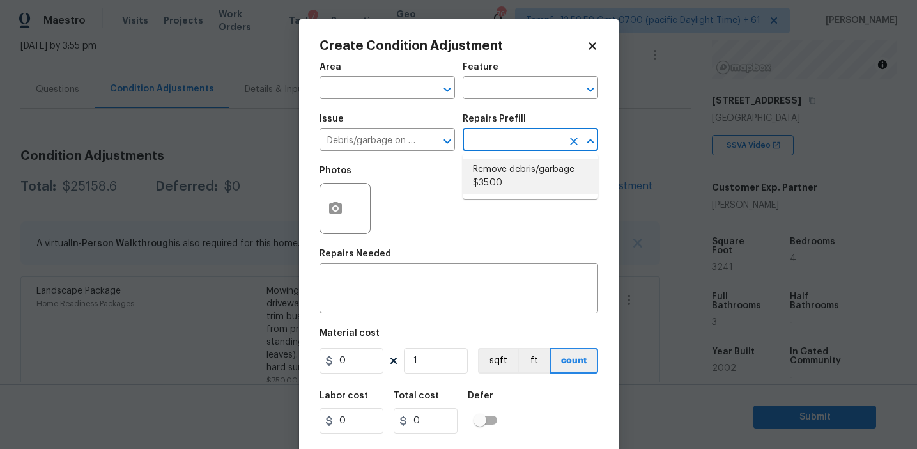
click at [499, 174] on li "Remove debris/garbage $35.00" at bounding box center [531, 176] width 136 height 35
type textarea "Remove, haul off, and properly dispose of any debris left by seller to offsite …"
type input "35"
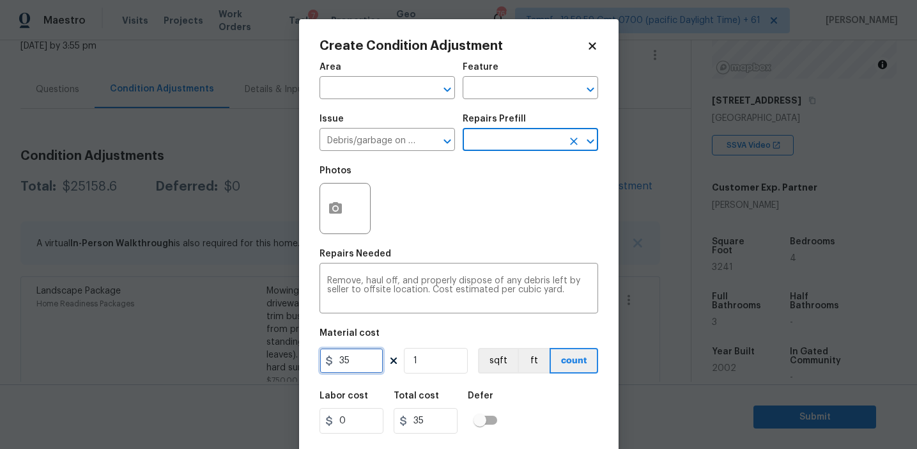
click at [355, 364] on input "35" at bounding box center [352, 361] width 64 height 26
click at [355, 364] on input "350" at bounding box center [352, 361] width 64 height 26
type input "500"
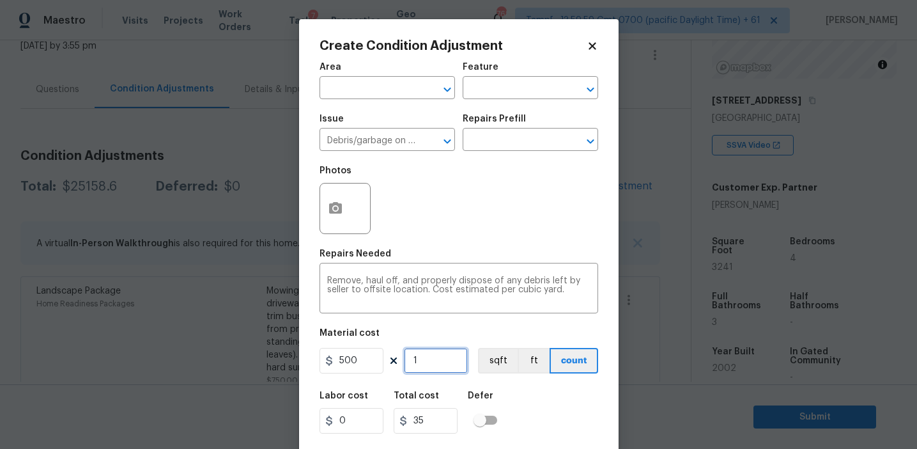
type input "500"
click at [360, 281] on textarea "Remove, haul off, and properly dispose of any debris left by seller to offsite …" at bounding box center [458, 289] width 263 height 27
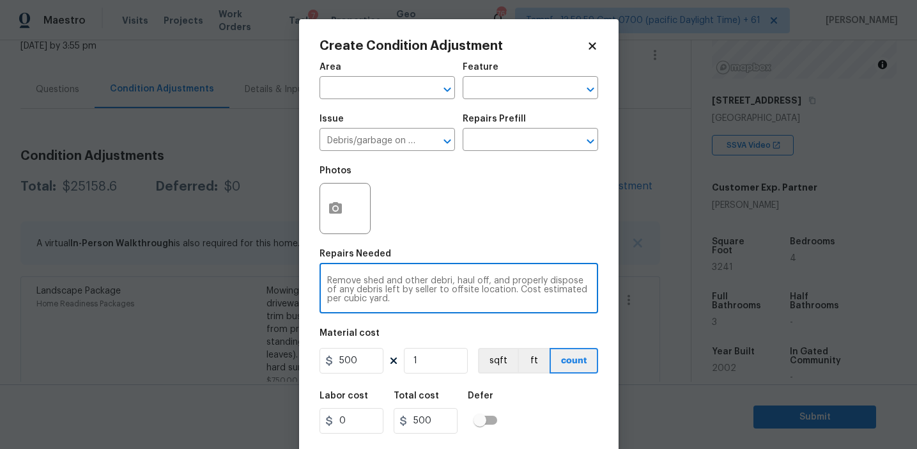
type textarea "Remove shed and other debri, haul off, and properly dispose of any debris left …"
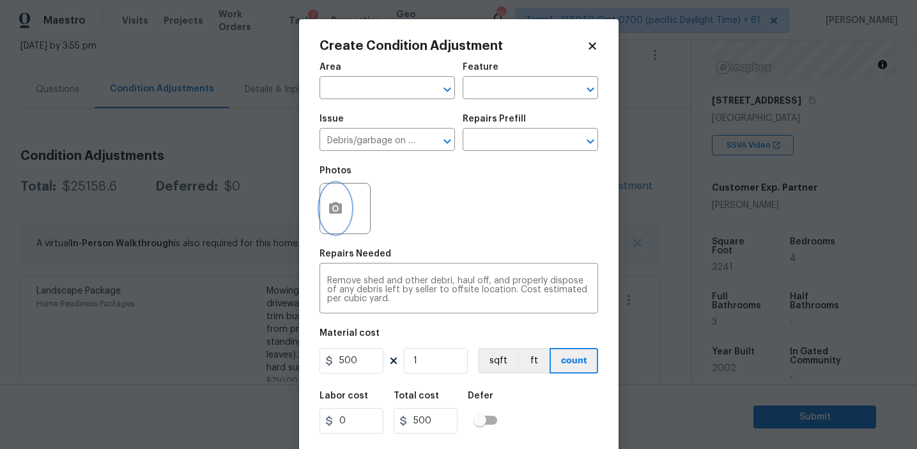
click at [329, 205] on icon "button" at bounding box center [335, 208] width 13 height 12
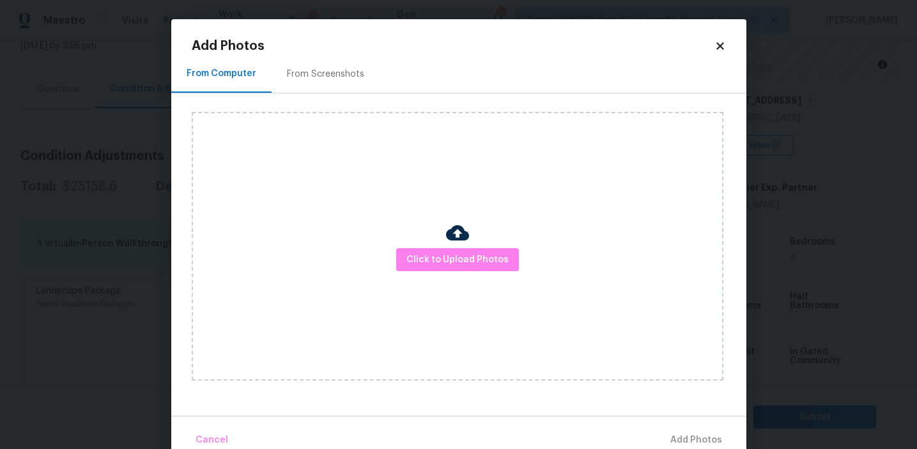
click at [348, 70] on div "From Screenshots" at bounding box center [325, 74] width 77 height 13
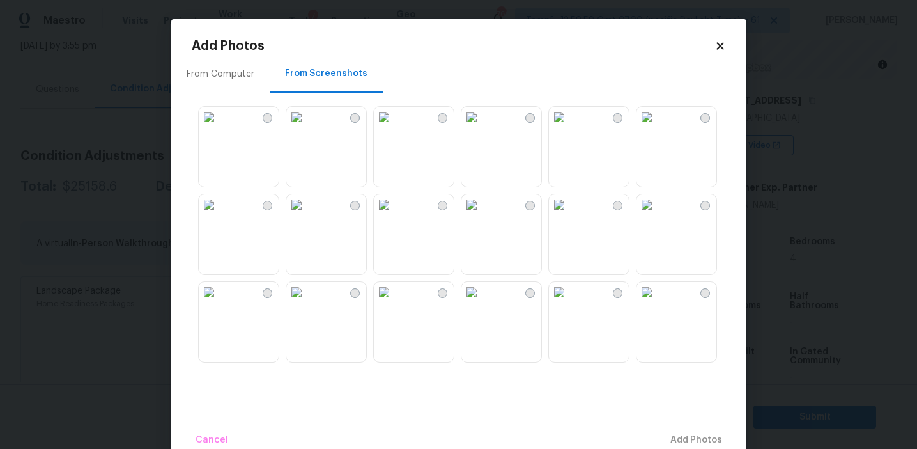
click at [219, 127] on img at bounding box center [209, 117] width 20 height 20
click at [569, 127] on img at bounding box center [559, 117] width 20 height 20
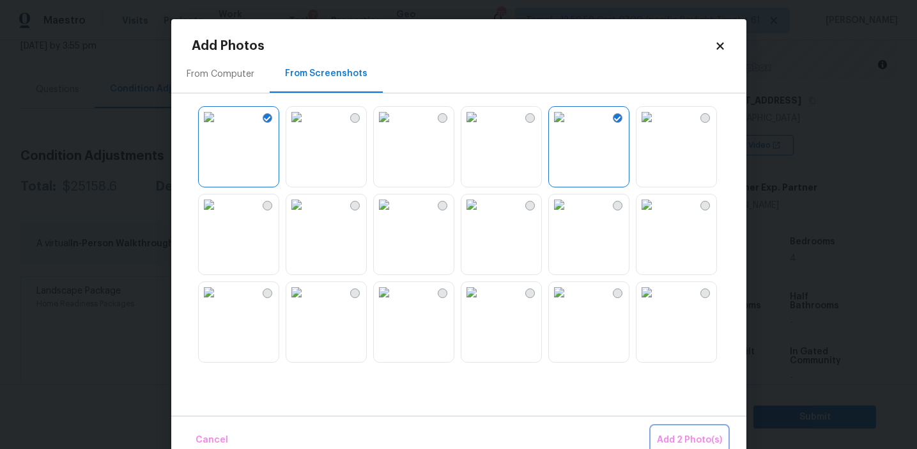
click at [686, 439] on span "Add 2 Photo(s)" at bounding box center [689, 440] width 65 height 16
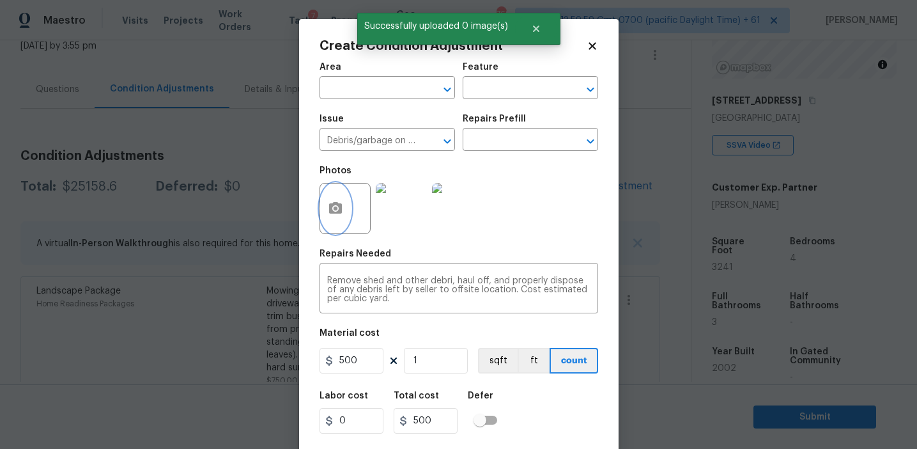
scroll to position [29, 0]
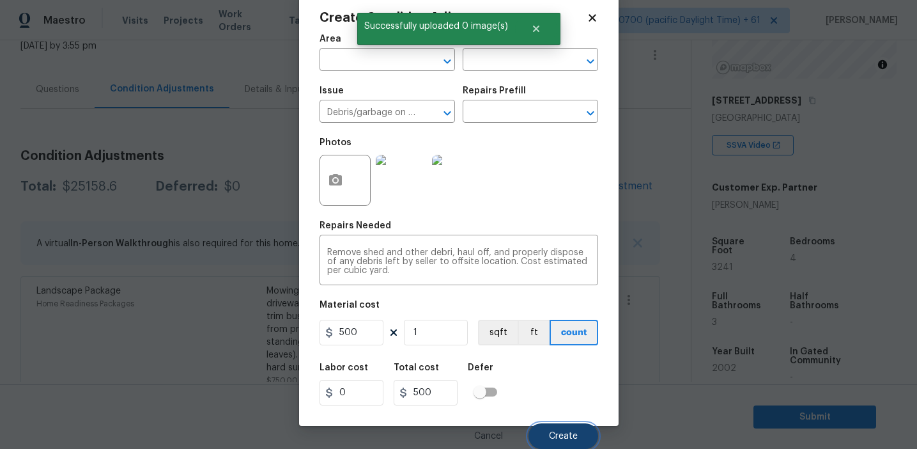
click at [559, 435] on span "Create" at bounding box center [563, 436] width 29 height 10
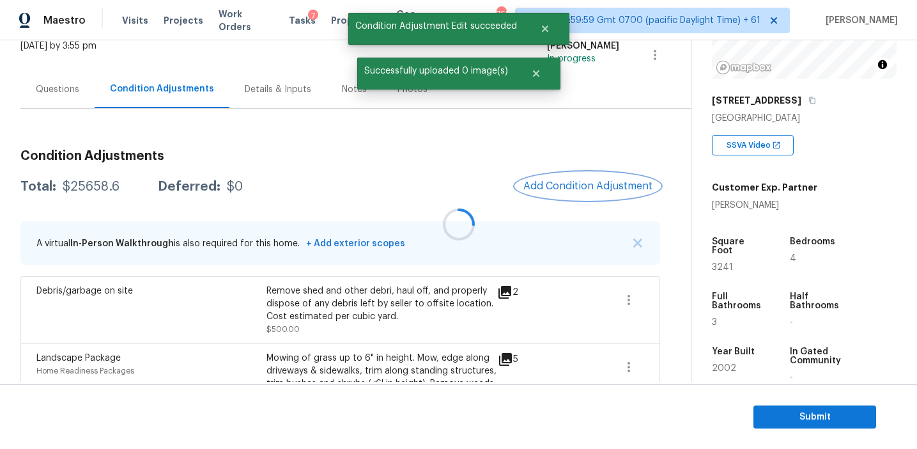
scroll to position [0, 0]
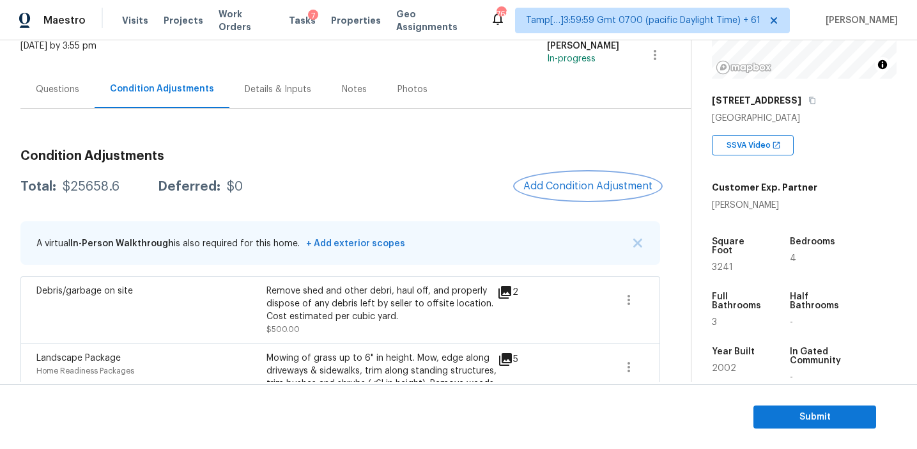
click at [532, 183] on span "Add Condition Adjustment" at bounding box center [587, 186] width 129 height 12
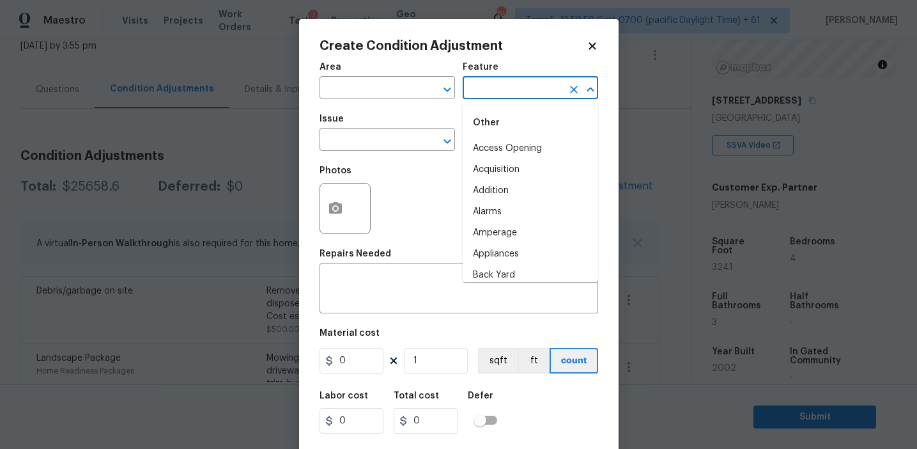
click at [492, 90] on input "text" at bounding box center [513, 89] width 100 height 20
click at [499, 145] on li "Overall" at bounding box center [531, 148] width 136 height 21
type input "Overall"
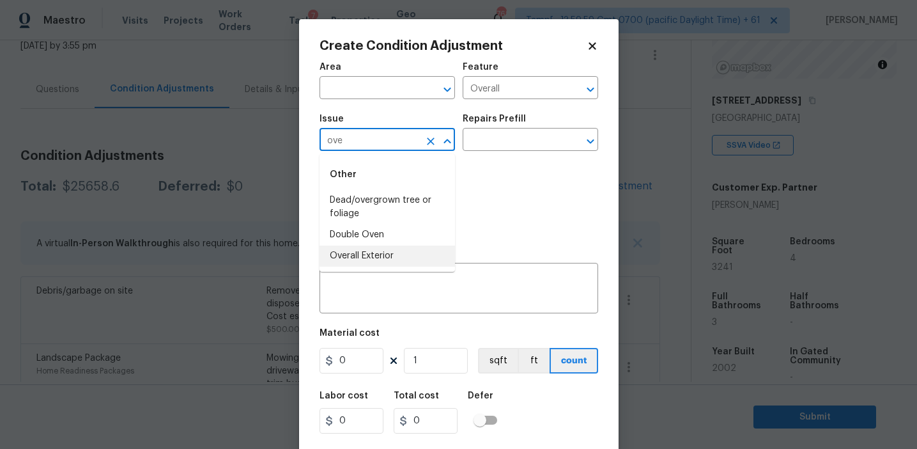
click at [415, 260] on li "Overall Exterior" at bounding box center [388, 255] width 136 height 21
type input "Overall Exterior"
click at [408, 280] on textarea at bounding box center [458, 289] width 263 height 27
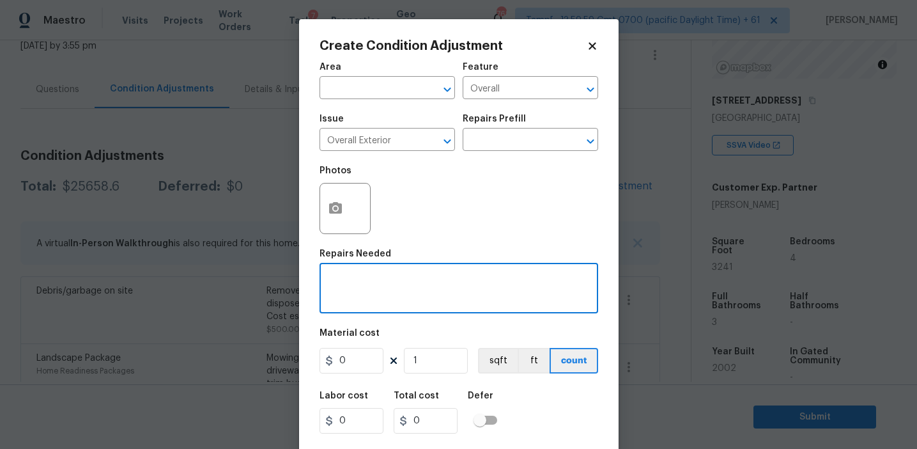
paste textarea "Overall exterior repairs (siding, stucco, fencing, decking, soffit, [PERSON_NAM…"
click at [532, 282] on textarea "Overall exterior repairs (siding, stucco, fencing, decking, soffit, [PERSON_NAM…" at bounding box center [458, 289] width 263 height 27
type textarea "Overall exterior repairs (siding, stucco, fencing, soffit, [PERSON_NAME], trims…"
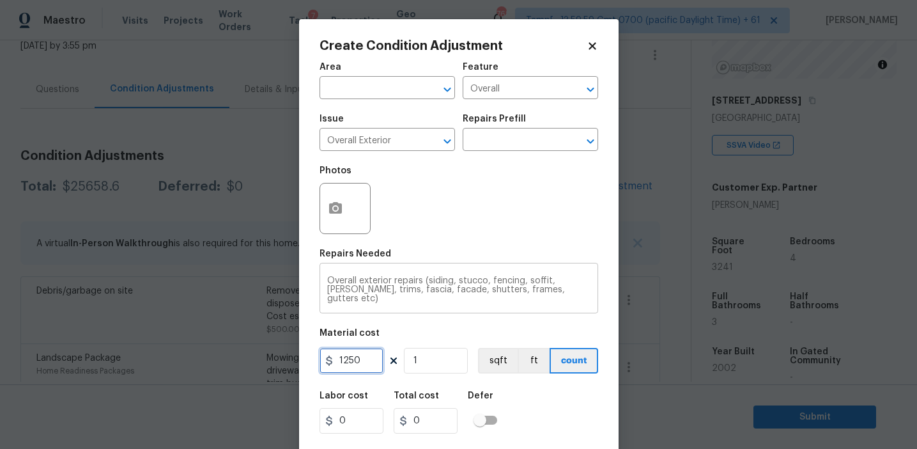
type input "1250"
click at [333, 209] on circle "button" at bounding box center [335, 208] width 4 height 4
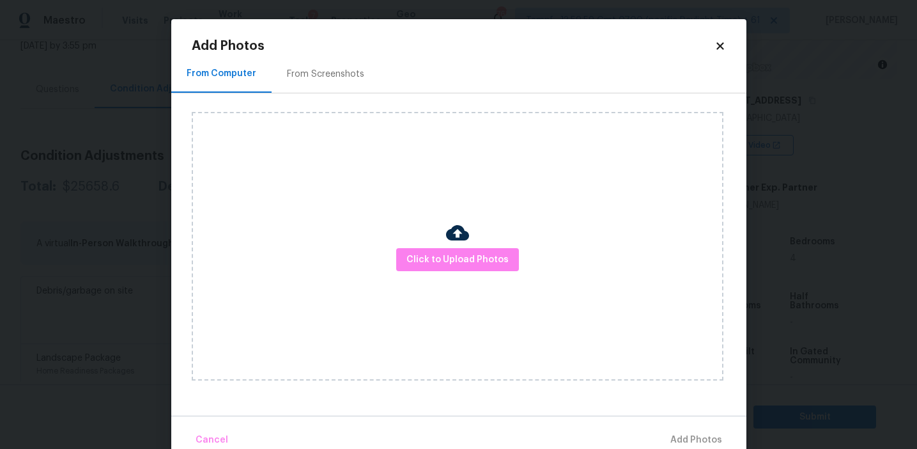
click at [323, 72] on div "From Screenshots" at bounding box center [325, 74] width 77 height 13
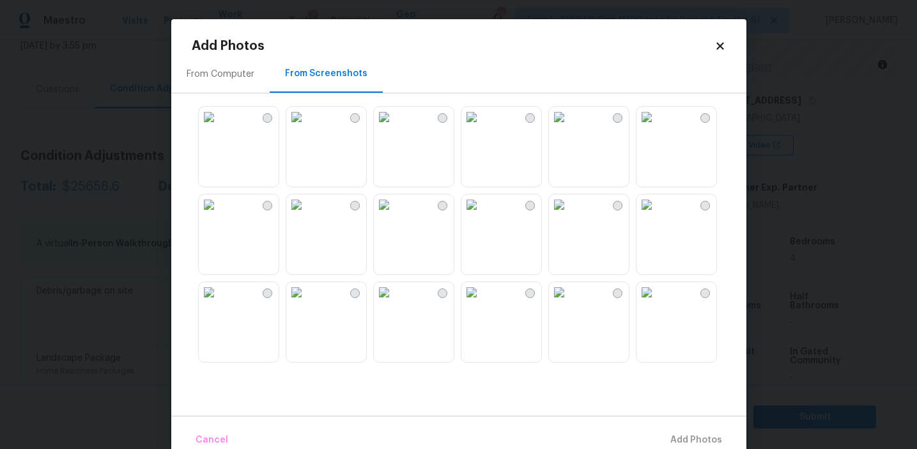
click at [219, 127] on img at bounding box center [209, 117] width 20 height 20
click at [307, 127] on img at bounding box center [296, 117] width 20 height 20
click at [467, 127] on img at bounding box center [471, 117] width 20 height 20
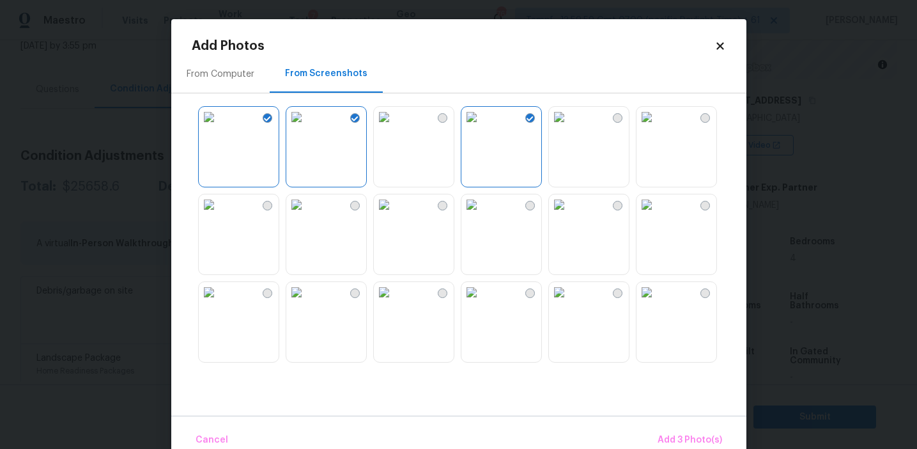
click at [569, 127] on img at bounding box center [559, 117] width 20 height 20
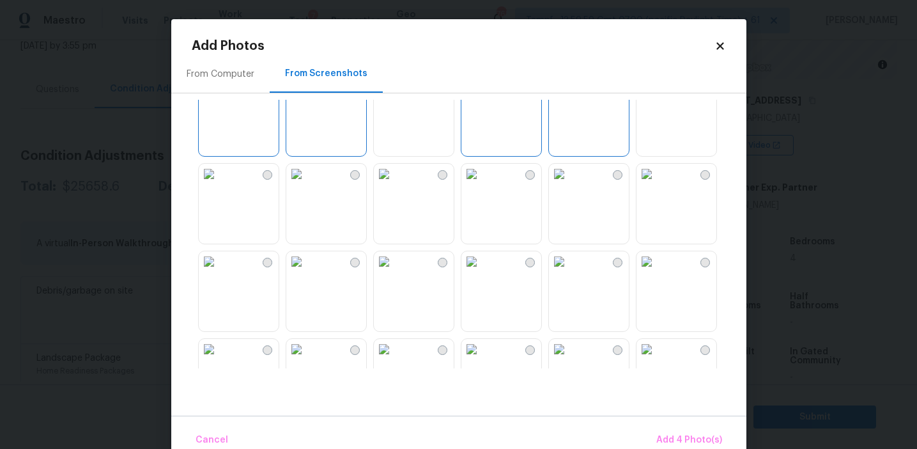
click at [394, 184] on img at bounding box center [384, 174] width 20 height 20
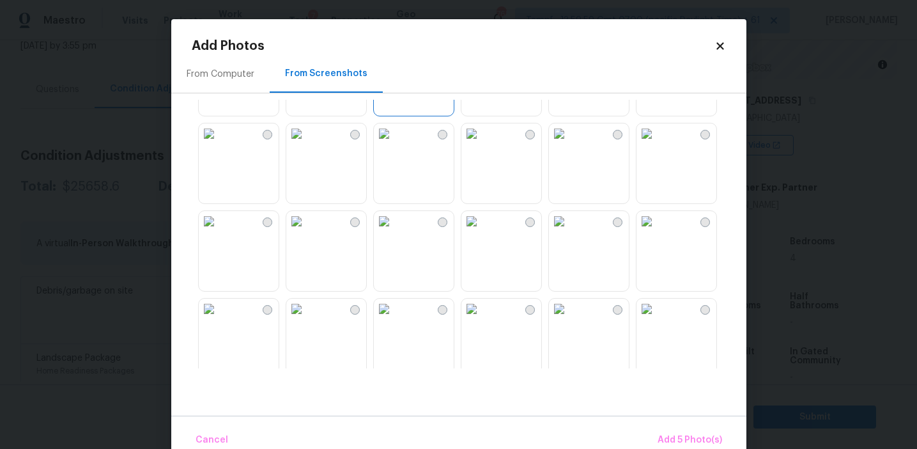
scroll to position [166, 0]
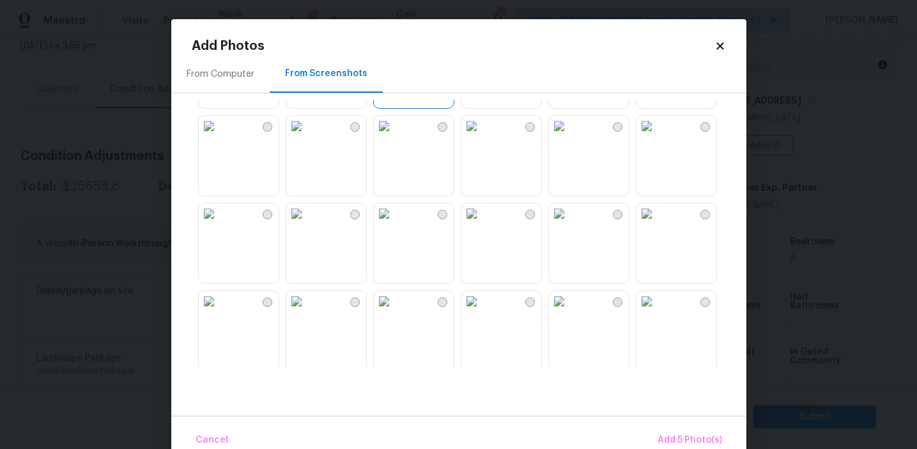
click at [307, 224] on img at bounding box center [296, 213] width 20 height 20
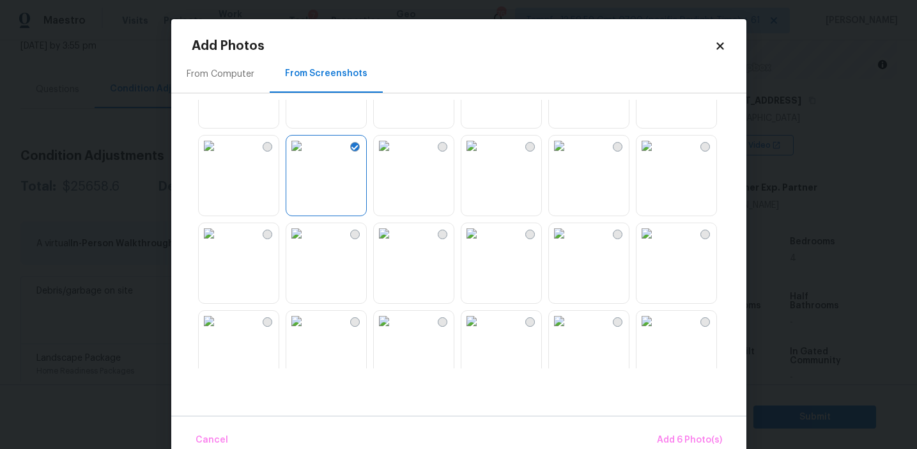
scroll to position [237, 0]
click at [307, 240] on img at bounding box center [296, 230] width 20 height 20
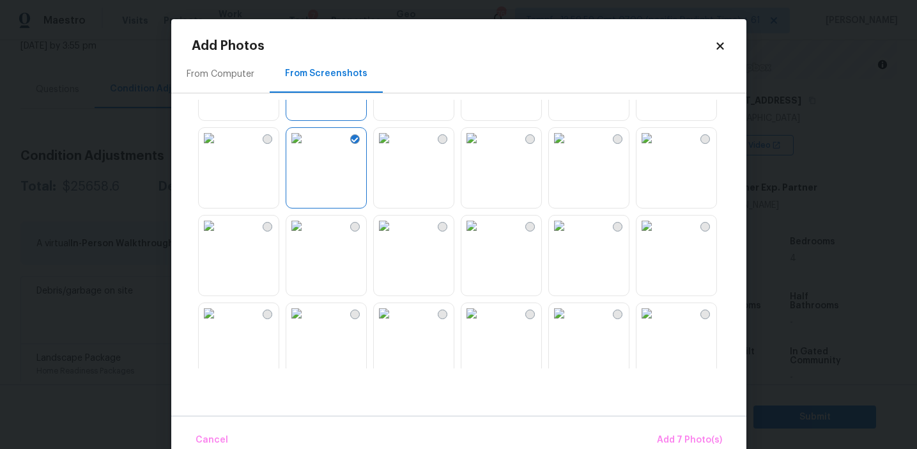
click at [569, 236] on img at bounding box center [559, 225] width 20 height 20
click at [307, 236] on img at bounding box center [296, 225] width 20 height 20
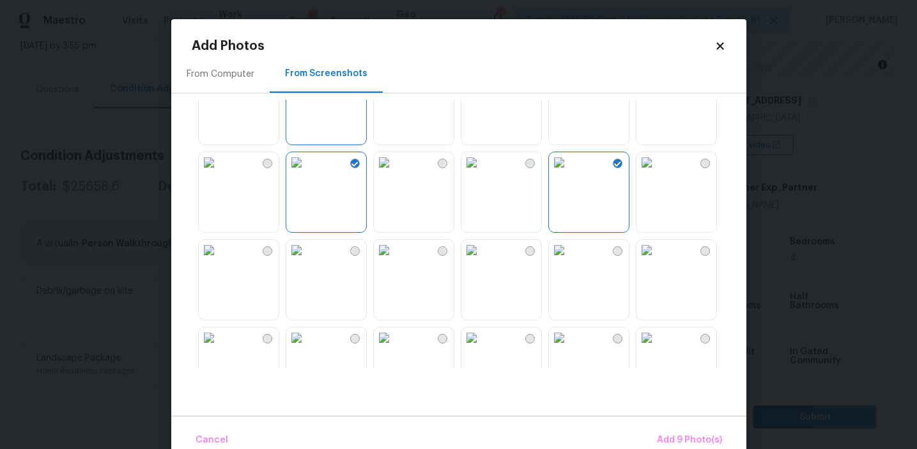
scroll to position [453, 0]
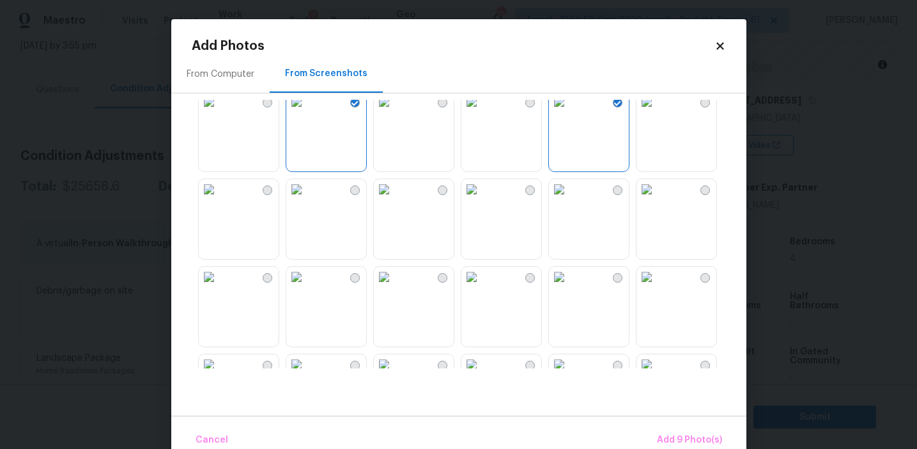
click at [219, 287] on img at bounding box center [209, 277] width 20 height 20
click at [219, 199] on img at bounding box center [209, 189] width 20 height 20
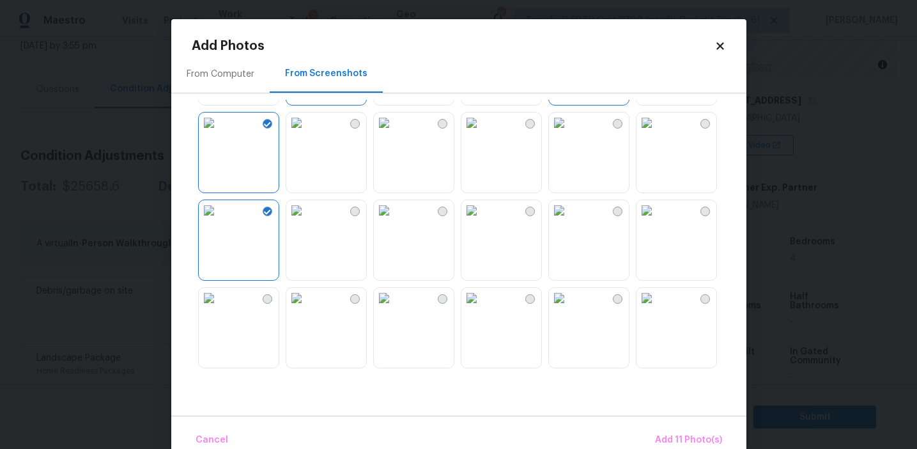
scroll to position [591, 0]
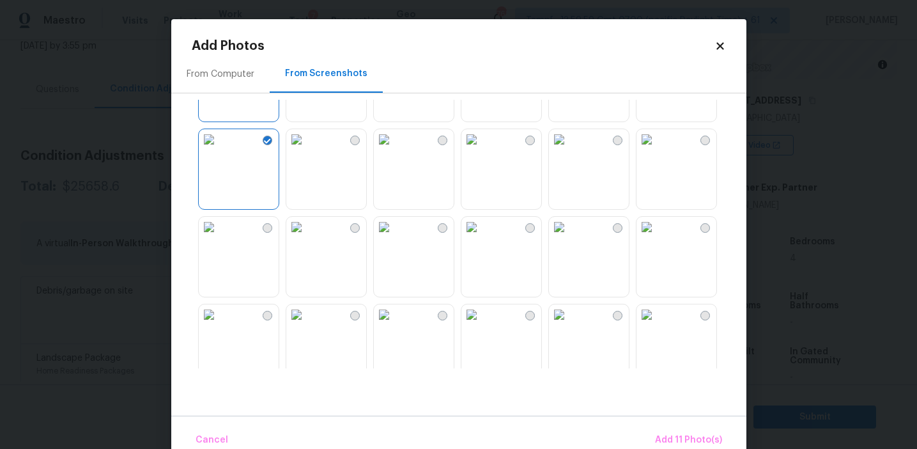
click at [657, 237] on img at bounding box center [647, 227] width 20 height 20
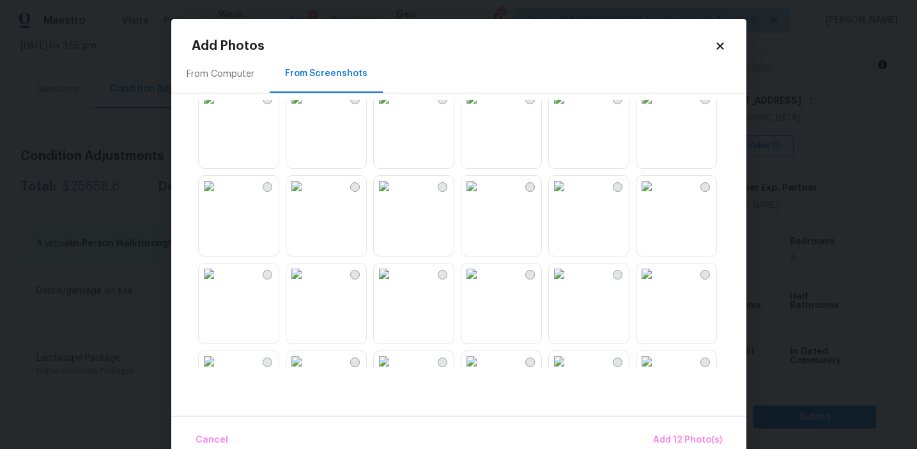
scroll to position [1014, 0]
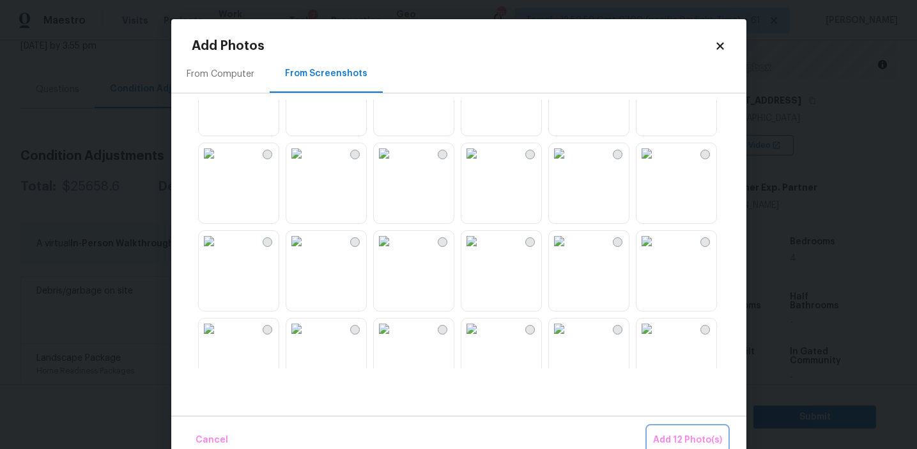
click at [675, 432] on span "Add 12 Photo(s)" at bounding box center [687, 440] width 69 height 16
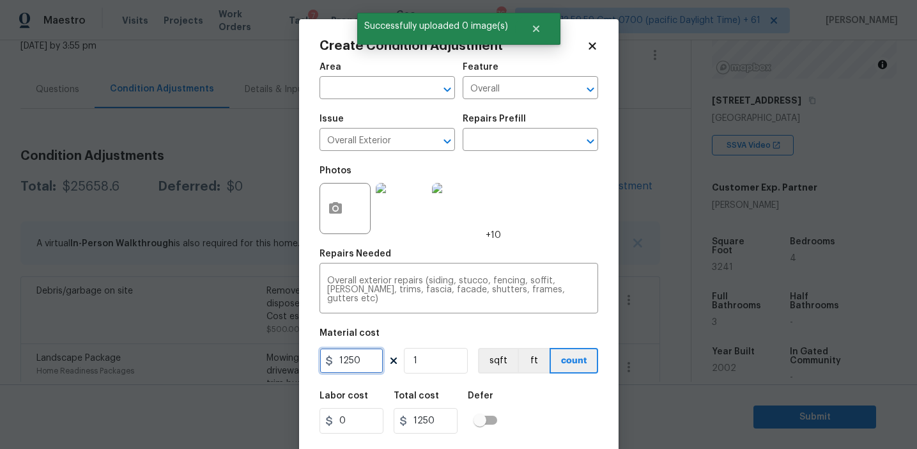
click at [348, 359] on input "1250" at bounding box center [352, 361] width 64 height 26
type input "1450"
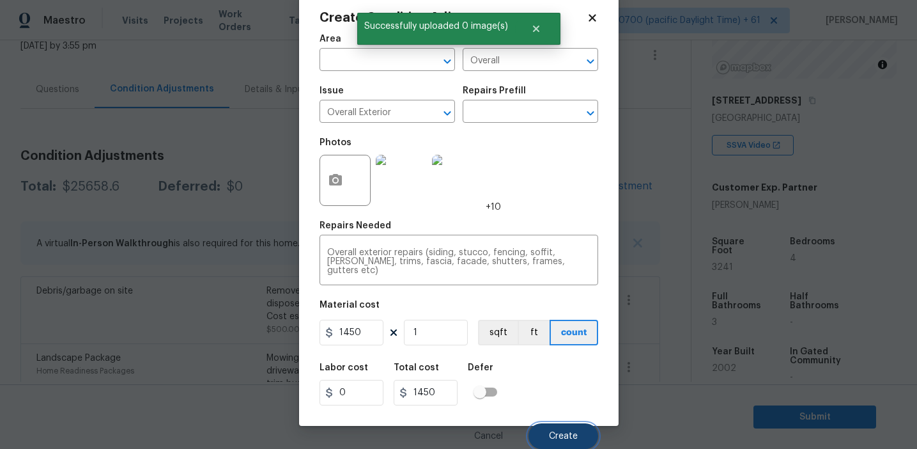
click at [548, 428] on button "Create" at bounding box center [564, 436] width 70 height 26
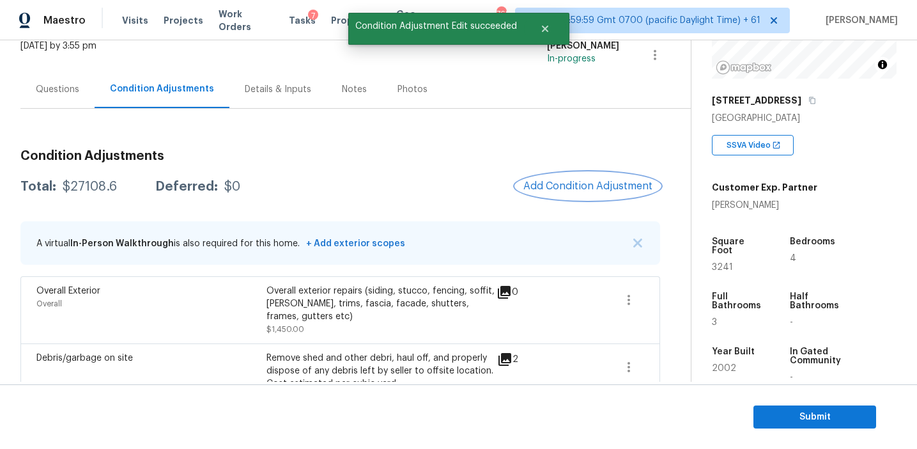
scroll to position [0, 0]
click at [547, 185] on span "Add Condition Adjustment" at bounding box center [591, 186] width 129 height 12
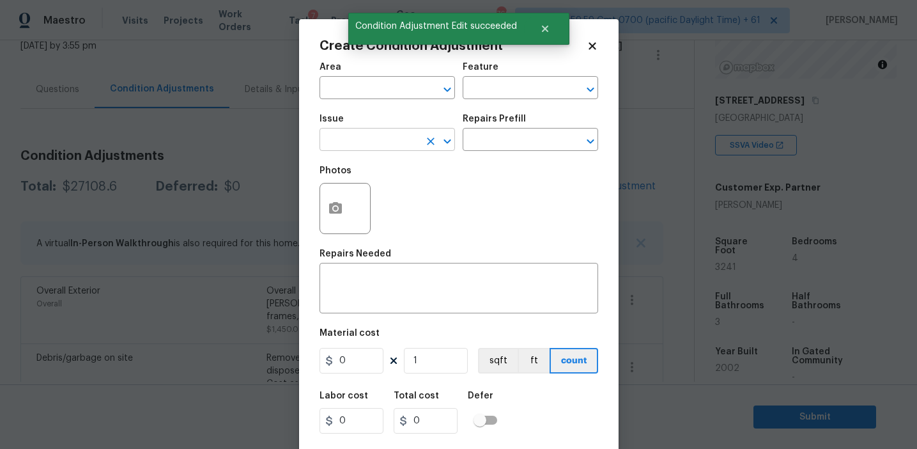
click at [372, 136] on input "text" at bounding box center [370, 141] width 100 height 20
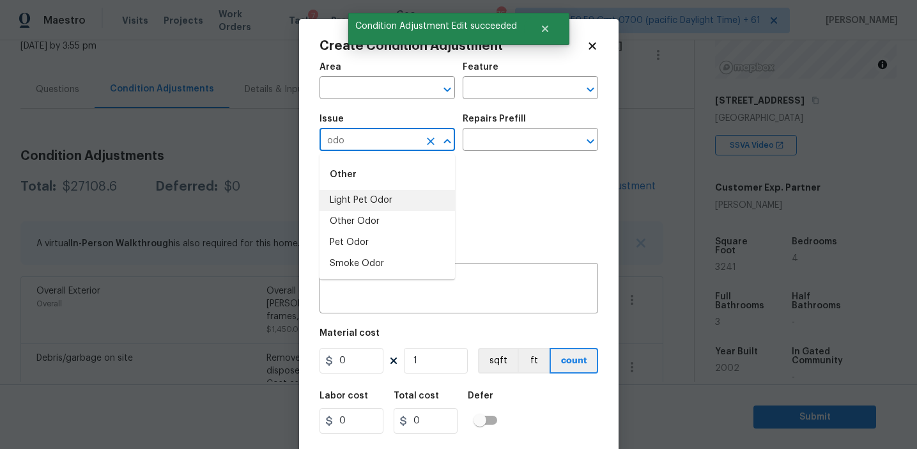
click at [392, 203] on li "Light Pet Odor" at bounding box center [388, 200] width 136 height 21
type input "Light Pet Odor"
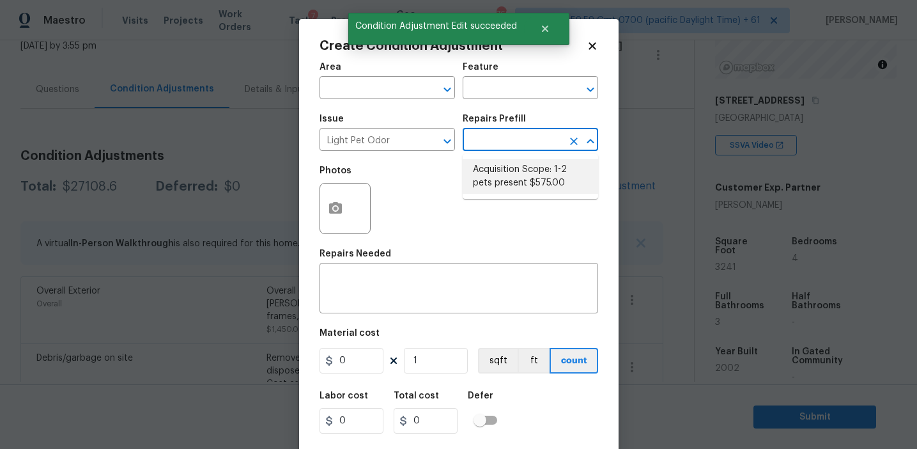
click at [500, 184] on li "Acquisition Scope: 1-2 pets present $575.00" at bounding box center [531, 176] width 136 height 35
type textarea "Acquisition Scope: 1-2 pets present"
type input "575"
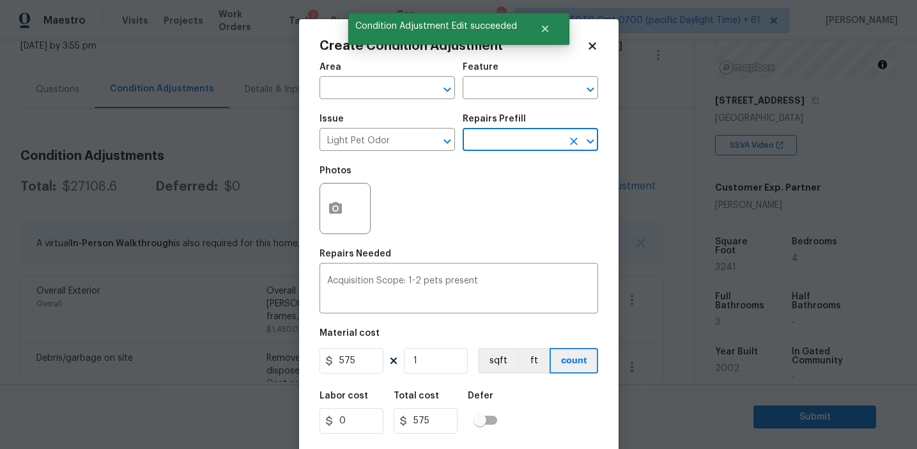
scroll to position [29, 0]
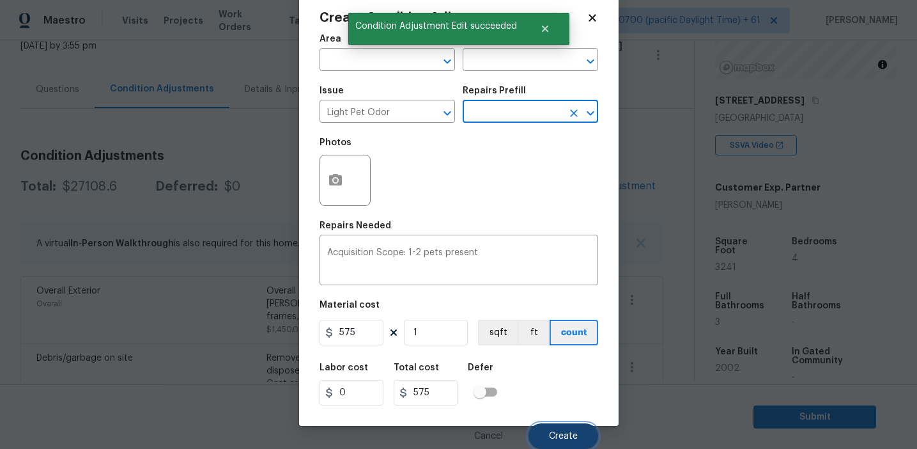
click at [535, 428] on button "Create" at bounding box center [564, 436] width 70 height 26
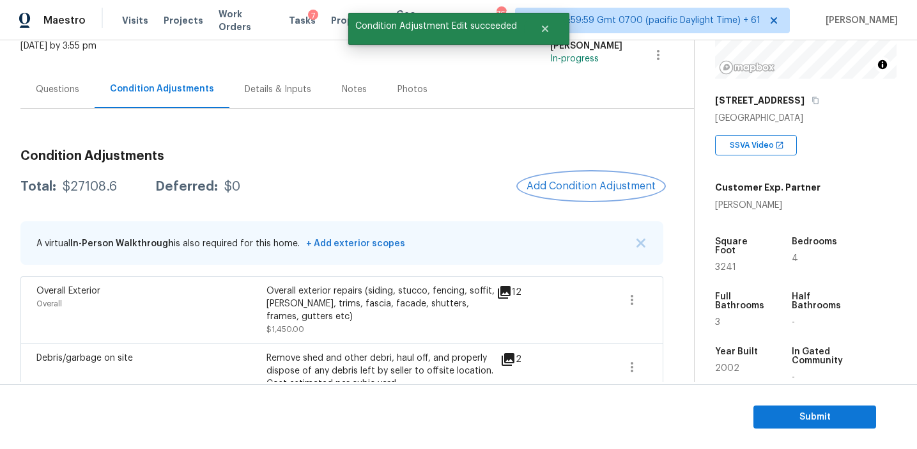
scroll to position [0, 0]
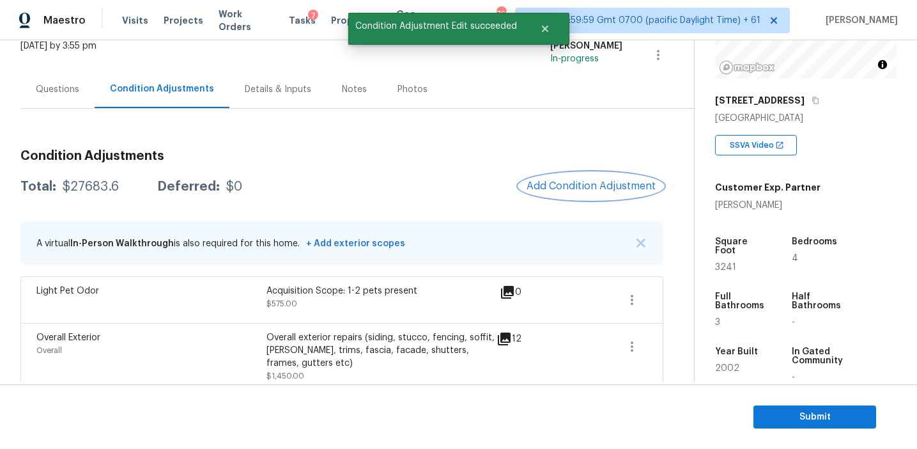
click at [561, 180] on span "Add Condition Adjustment" at bounding box center [591, 186] width 129 height 12
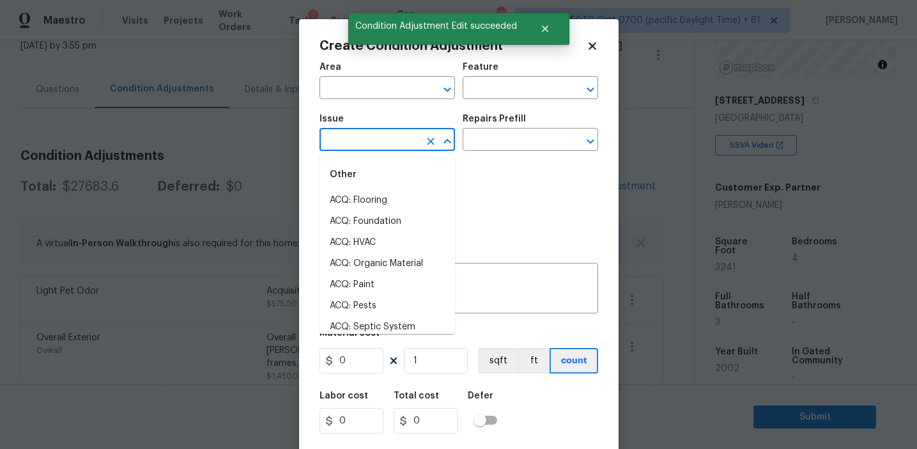
click at [361, 139] on input "text" at bounding box center [370, 141] width 100 height 20
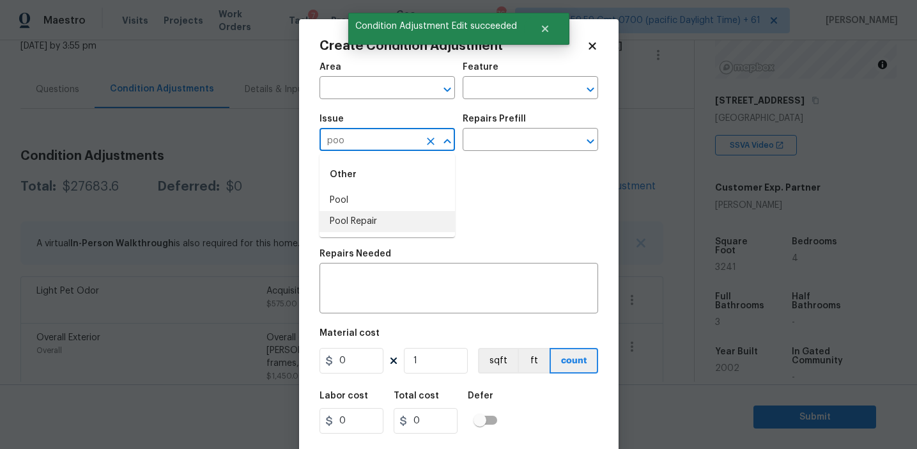
click at [383, 223] on li "Pool Repair" at bounding box center [388, 221] width 136 height 21
type input "Pool Repair"
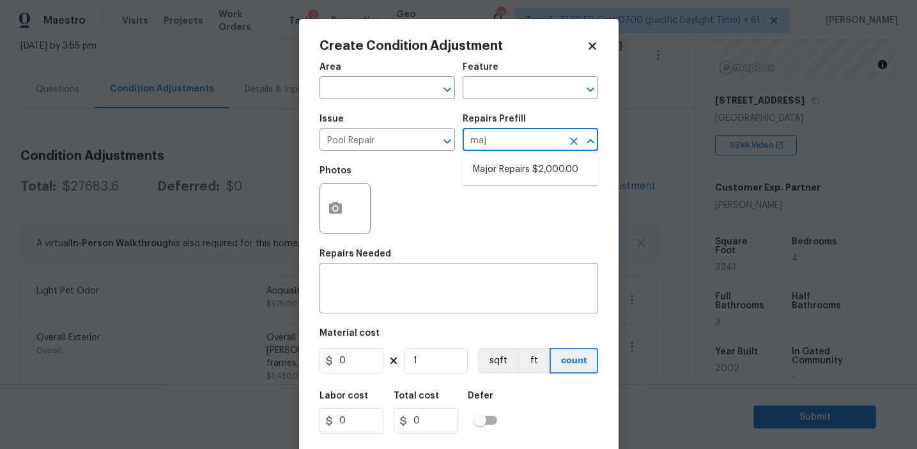
type input "maj"
click at [502, 141] on input "text" at bounding box center [513, 141] width 100 height 20
type input "majo"
click at [514, 173] on li "Major Repairs $2,000.00" at bounding box center [531, 169] width 136 height 21
type input "Pool"
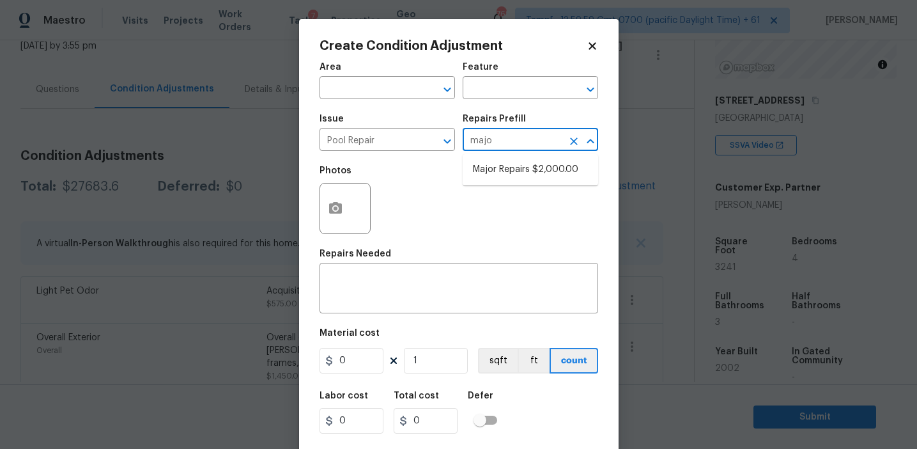
type textarea "large misc. repairs abandoned empty pool"
type input "2000"
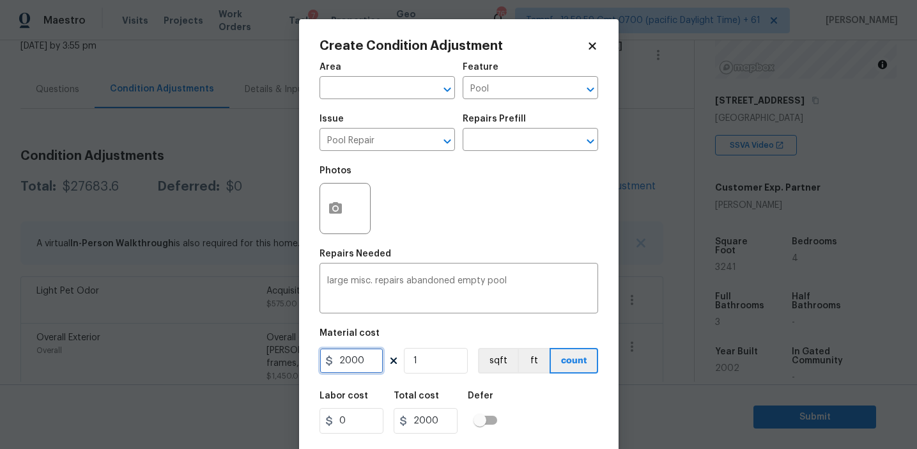
click at [337, 359] on input "2000" at bounding box center [352, 361] width 64 height 26
type input "5000"
click at [337, 213] on icon "button" at bounding box center [335, 208] width 13 height 12
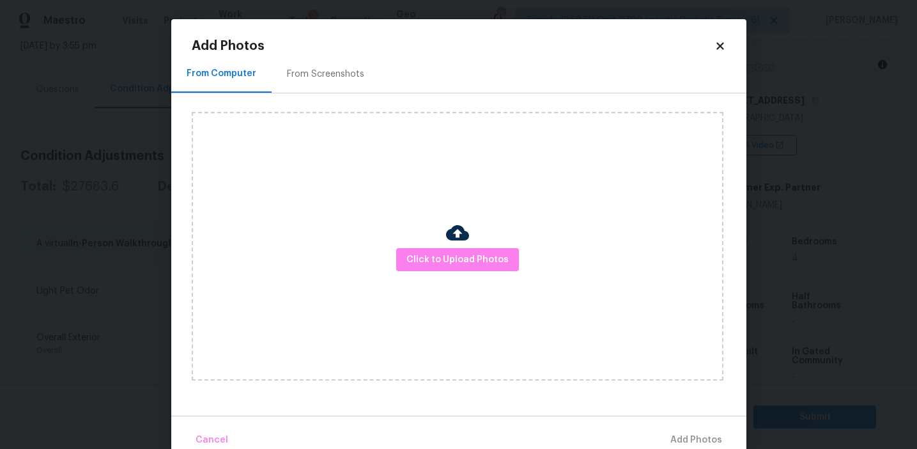
click at [339, 68] on div "From Screenshots" at bounding box center [325, 74] width 77 height 13
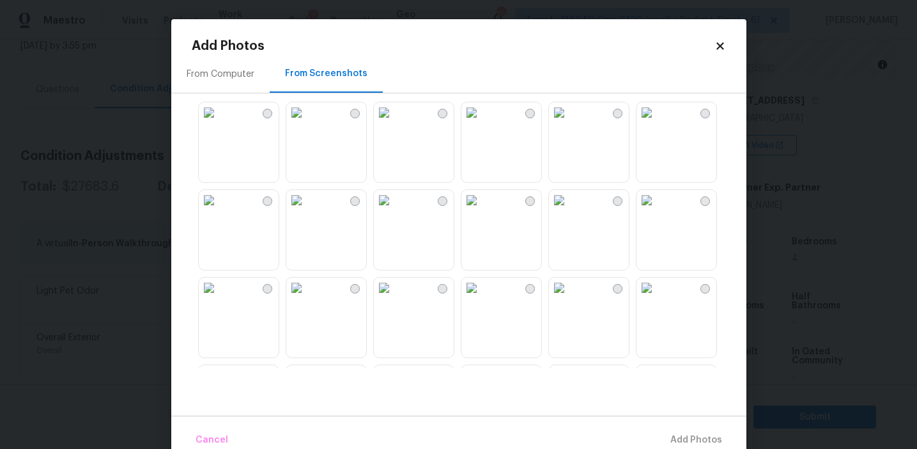
scroll to position [338, 0]
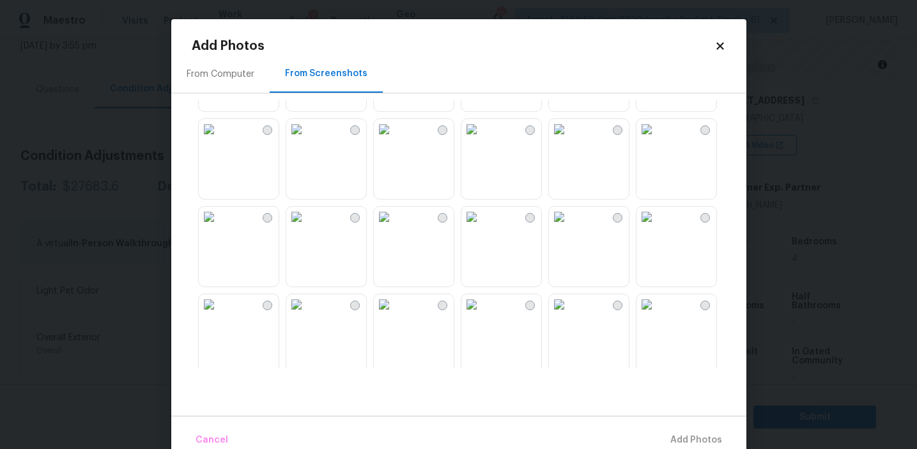
click at [219, 139] on img at bounding box center [209, 129] width 20 height 20
click at [657, 139] on img at bounding box center [647, 129] width 20 height 20
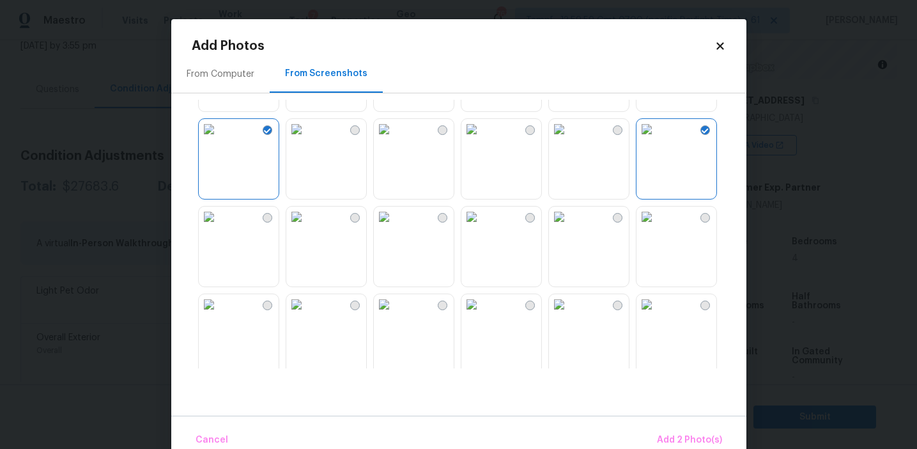
click at [569, 227] on img at bounding box center [559, 216] width 20 height 20
click at [219, 314] on img at bounding box center [209, 304] width 20 height 20
click at [307, 227] on img at bounding box center [296, 216] width 20 height 20
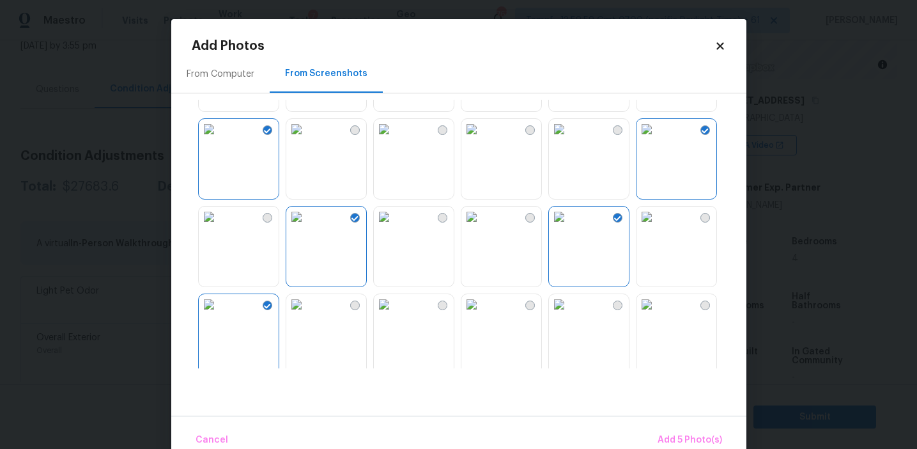
click at [307, 227] on img at bounding box center [296, 216] width 20 height 20
click at [678, 431] on button "Add 4 Photo(s)" at bounding box center [689, 439] width 76 height 27
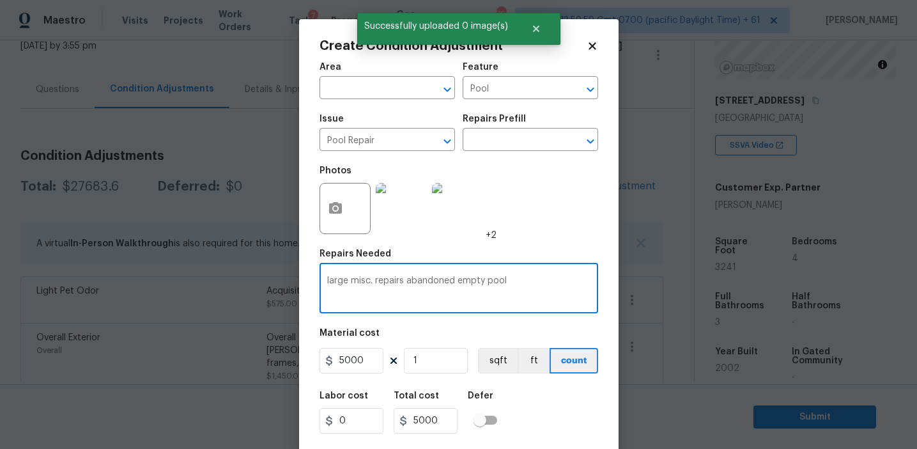
click at [337, 283] on textarea "large misc. repairs abandoned empty pool" at bounding box center [458, 289] width 263 height 27
click at [405, 280] on textarea "misc. repairs abandoned empty pool" at bounding box center [458, 289] width 263 height 27
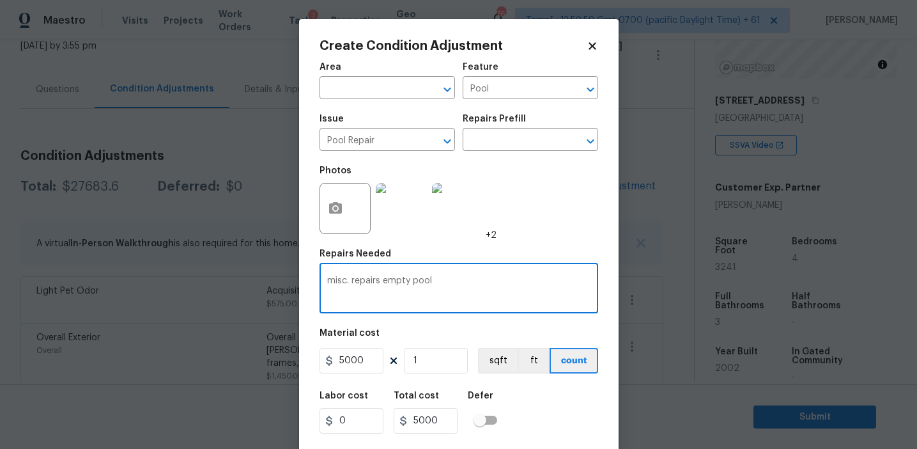
click at [401, 277] on textarea "misc. repairs empty pool" at bounding box center [458, 289] width 263 height 27
click at [382, 281] on textarea "misc. repairs pool" at bounding box center [458, 289] width 263 height 27
type textarea "misc. repairs for pool"
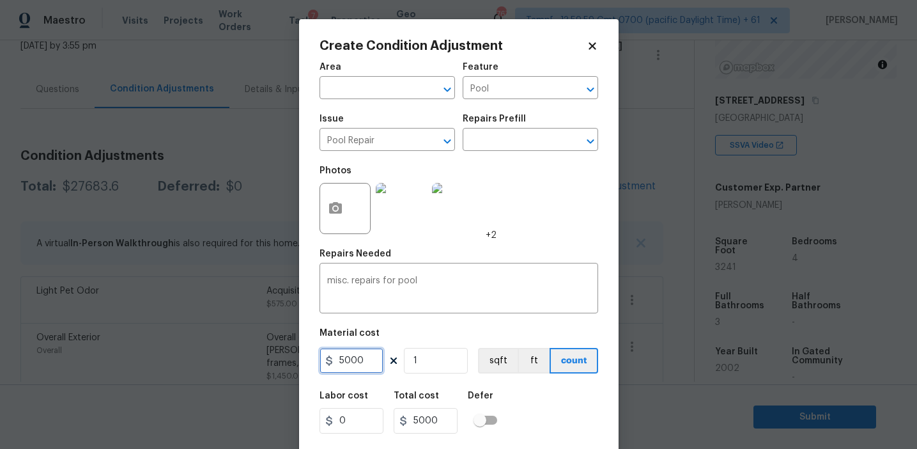
scroll to position [29, 0]
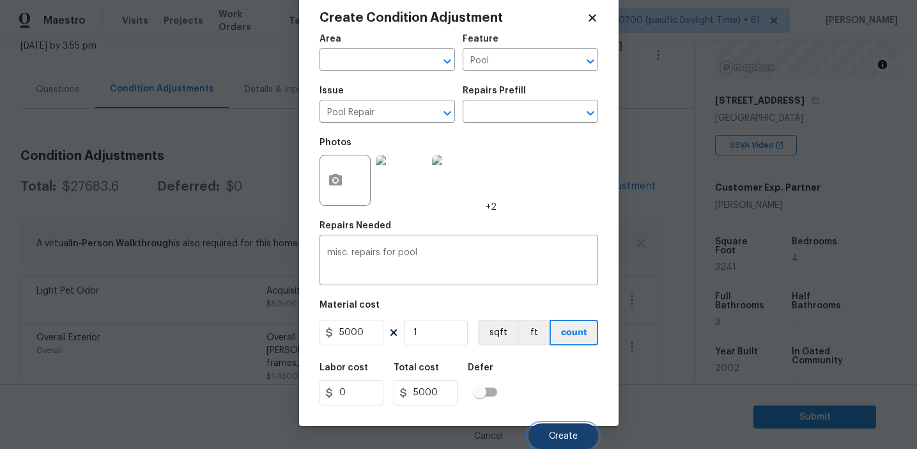
click at [548, 431] on button "Create" at bounding box center [564, 436] width 70 height 26
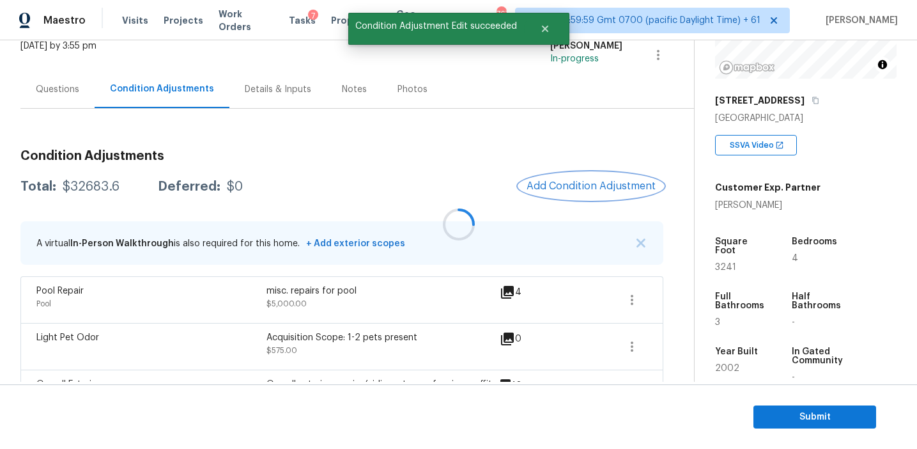
scroll to position [0, 0]
click at [82, 79] on div "Questions" at bounding box center [57, 89] width 74 height 38
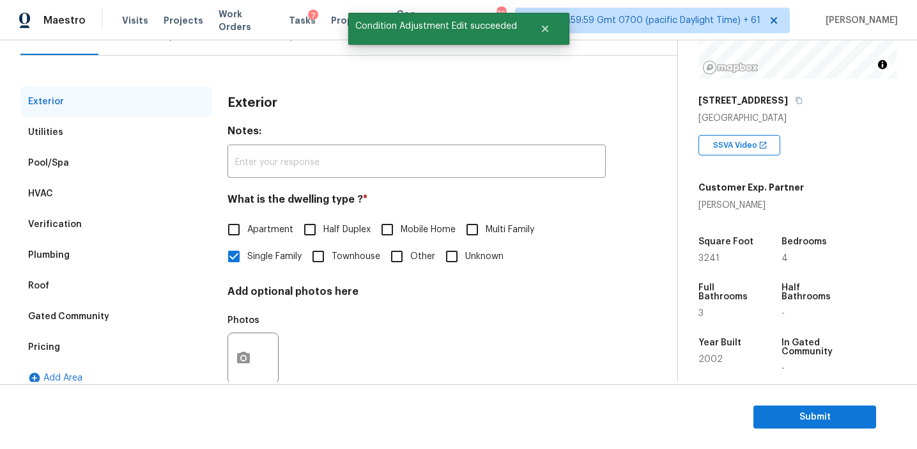
scroll to position [144, 0]
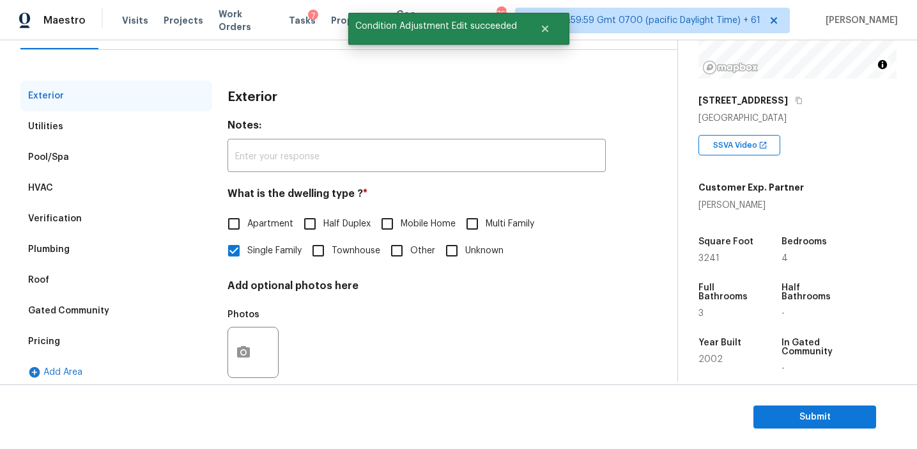
click at [130, 216] on div "Verification" at bounding box center [116, 218] width 192 height 31
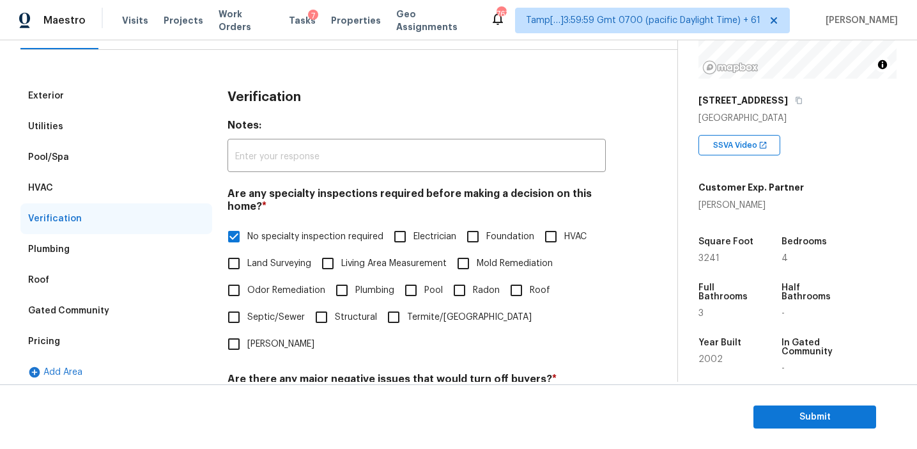
click at [463, 286] on input "Radon" at bounding box center [459, 290] width 27 height 27
checkbox input "true"
click at [408, 290] on input "Pool" at bounding box center [411, 291] width 27 height 27
checkbox input "true"
click at [469, 294] on input "Radon" at bounding box center [459, 290] width 27 height 27
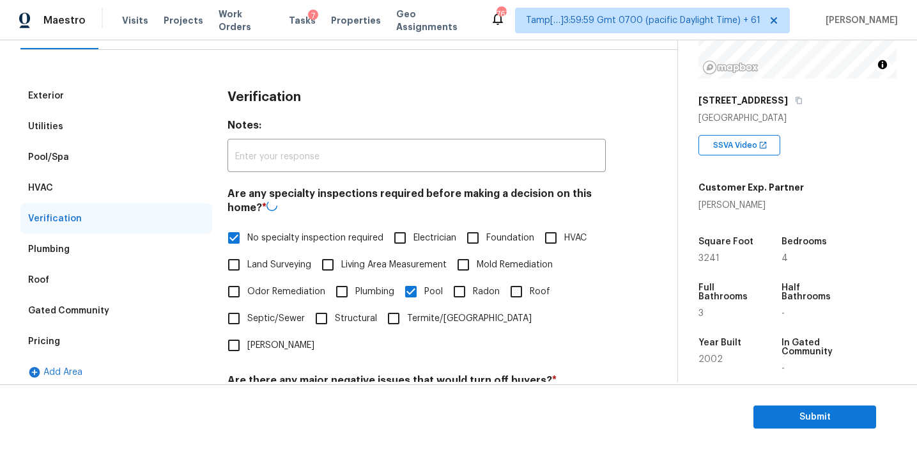
checkbox input "true"
click at [282, 238] on span "No specialty inspection required" at bounding box center [315, 237] width 136 height 13
click at [247, 238] on input "No specialty inspection required" at bounding box center [234, 237] width 27 height 27
checkbox input "false"
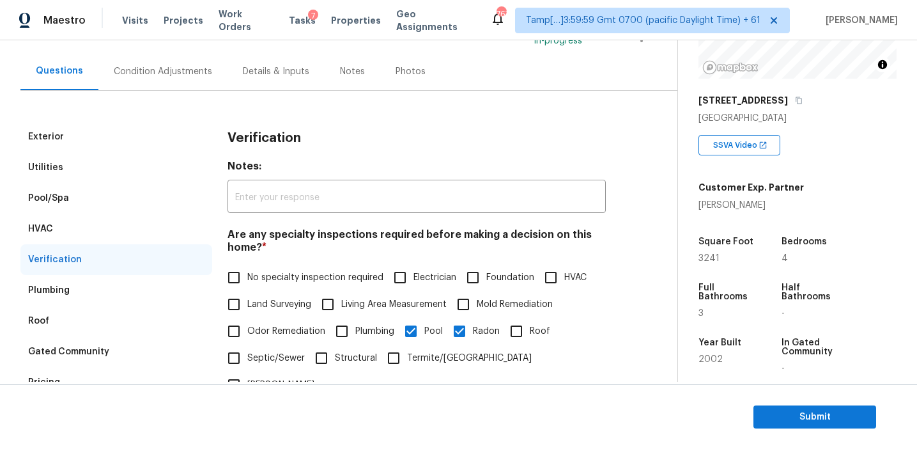
scroll to position [105, 0]
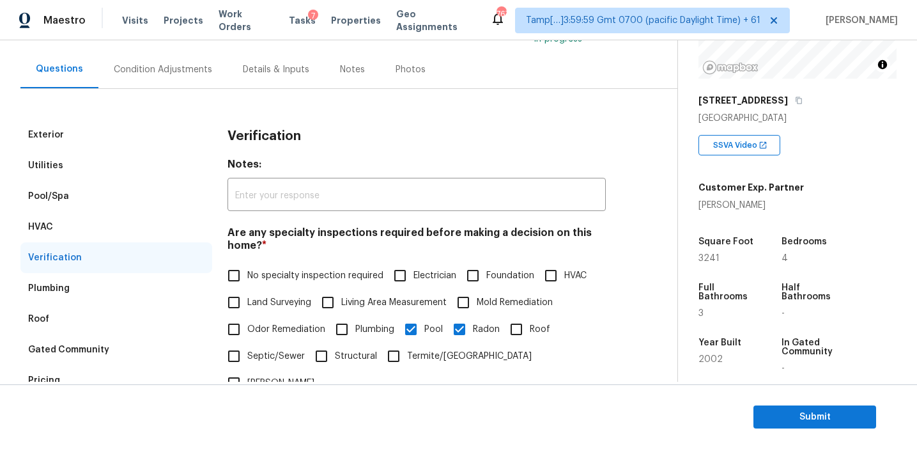
click at [477, 329] on span "Radon" at bounding box center [486, 329] width 27 height 13
click at [473, 329] on input "Radon" at bounding box center [459, 329] width 27 height 27
checkbox input "false"
click at [192, 75] on div "Condition Adjustments" at bounding box center [162, 69] width 129 height 38
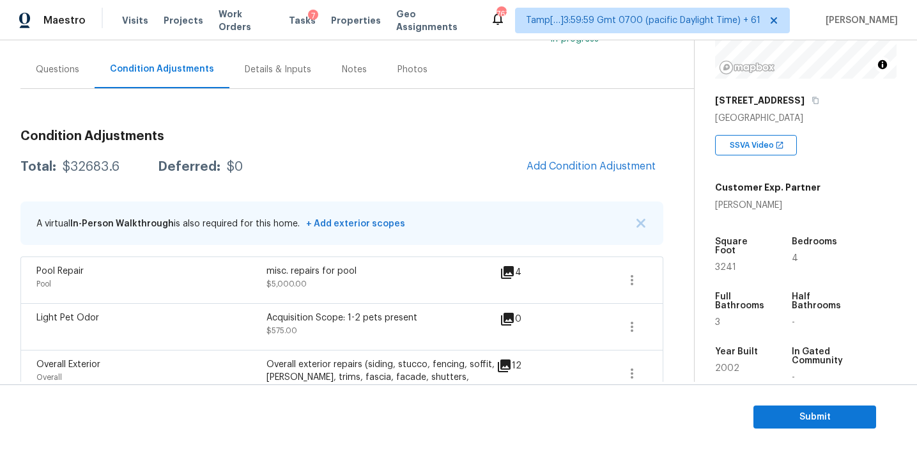
click at [62, 72] on div "Questions" at bounding box center [57, 69] width 43 height 13
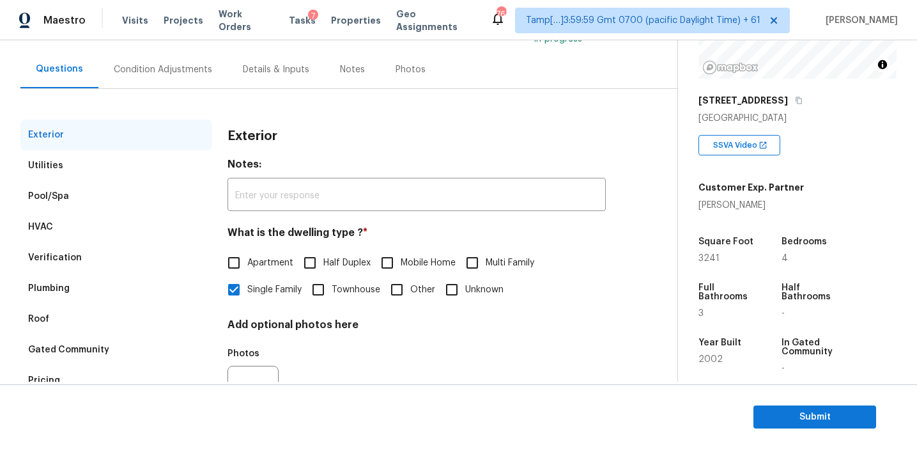
click at [183, 248] on div "Verification" at bounding box center [116, 257] width 192 height 31
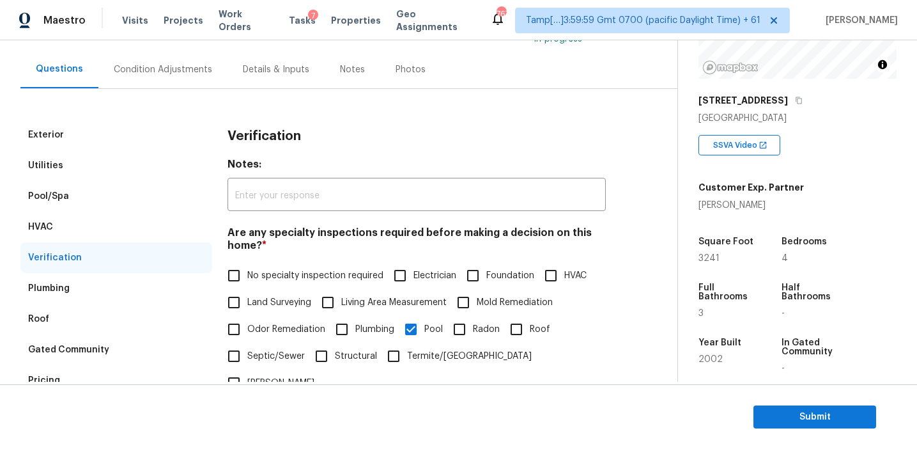
click at [553, 274] on input "HVAC" at bounding box center [551, 275] width 27 height 27
checkbox input "true"
click at [166, 75] on div "Condition Adjustments" at bounding box center [162, 69] width 129 height 38
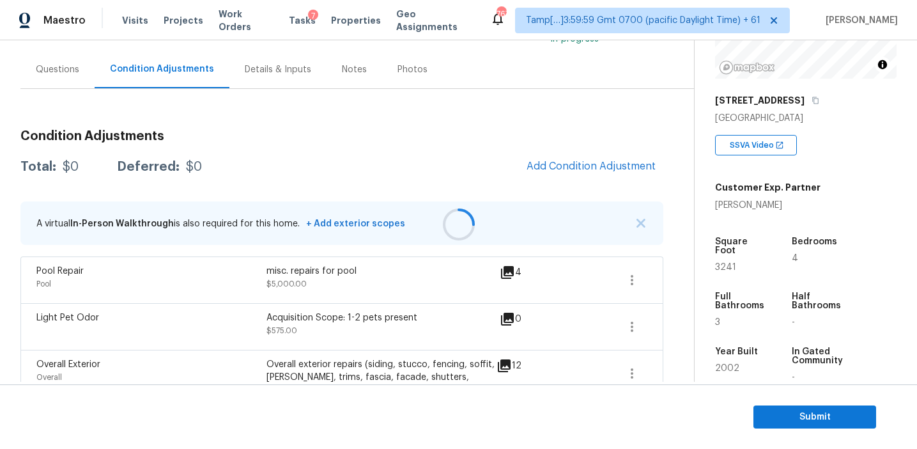
click at [343, 169] on div at bounding box center [458, 224] width 917 height 449
click at [575, 167] on span "Add Condition Adjustment" at bounding box center [591, 166] width 129 height 12
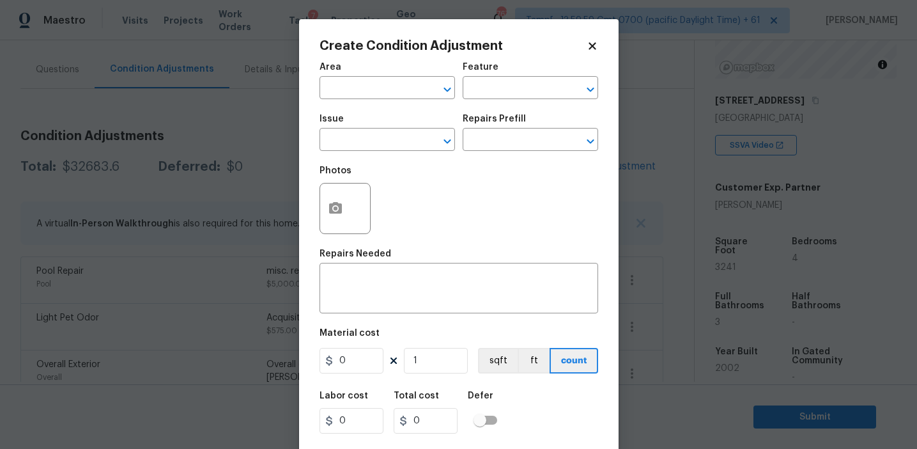
click at [352, 210] on div at bounding box center [345, 208] width 51 height 51
click at [345, 216] on button "button" at bounding box center [335, 208] width 31 height 50
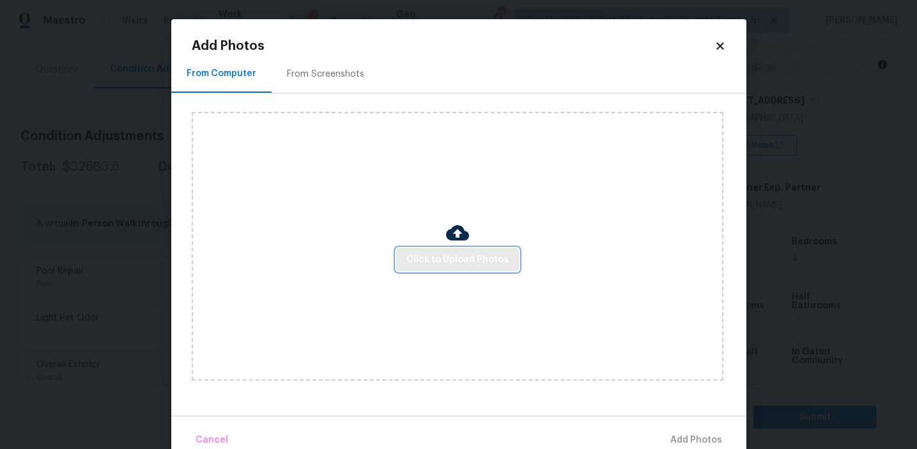
click at [464, 252] on span "Click to Upload Photos" at bounding box center [458, 260] width 102 height 16
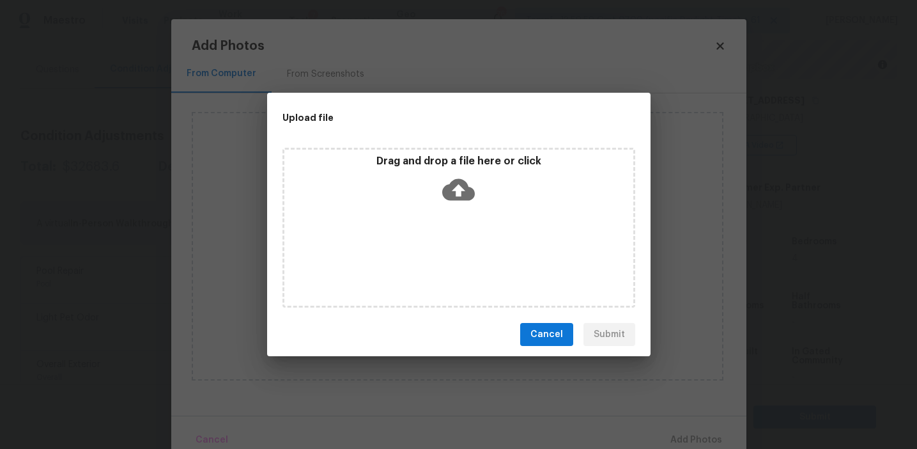
click at [444, 176] on icon at bounding box center [458, 189] width 33 height 33
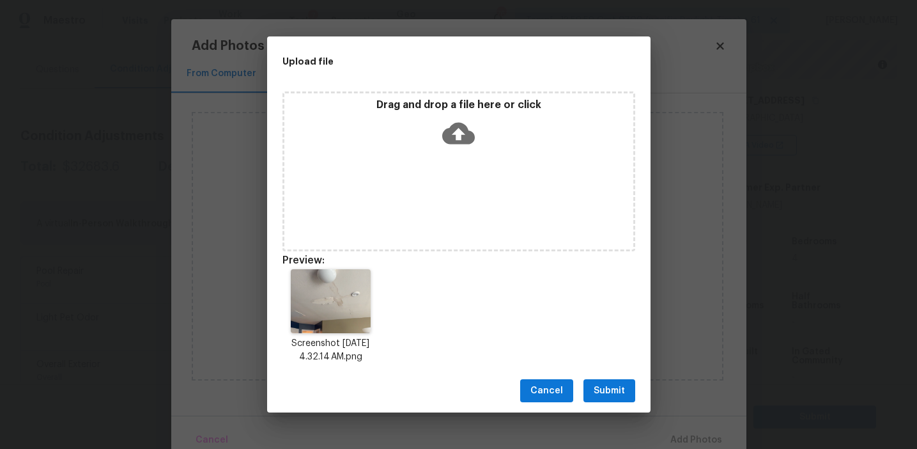
click at [608, 392] on span "Submit" at bounding box center [609, 391] width 31 height 16
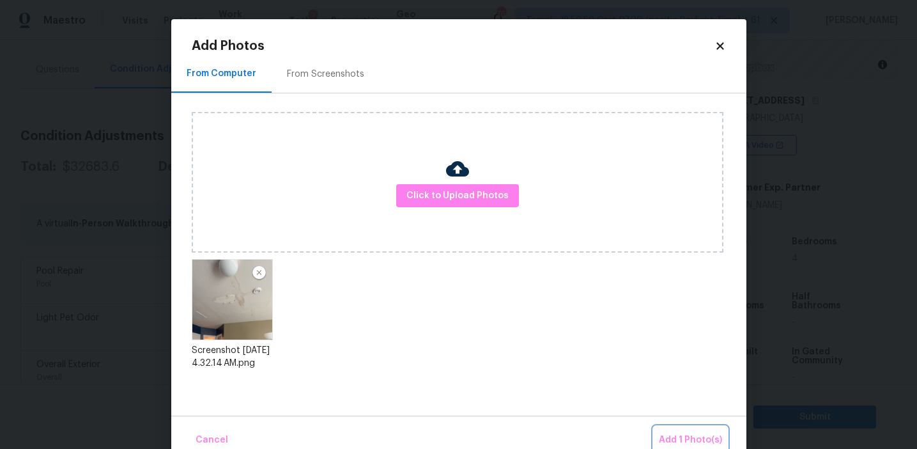
click at [676, 440] on span "Add 1 Photo(s)" at bounding box center [690, 440] width 63 height 16
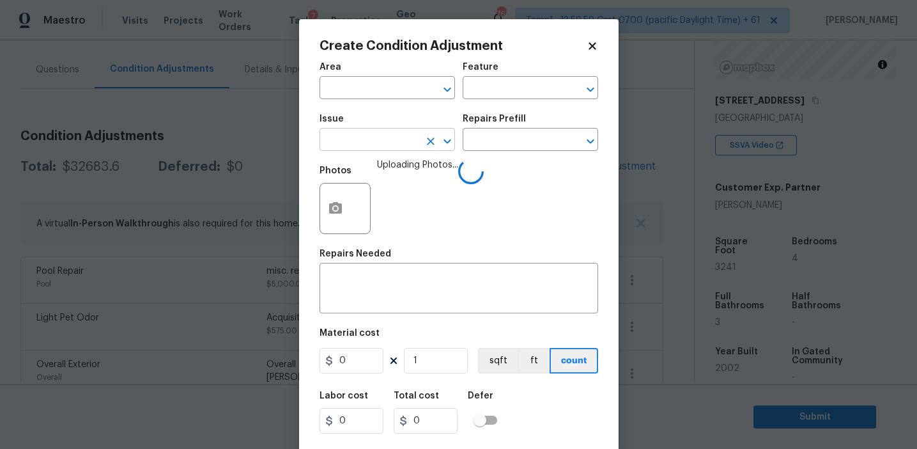
click at [382, 141] on input "text" at bounding box center [370, 141] width 100 height 20
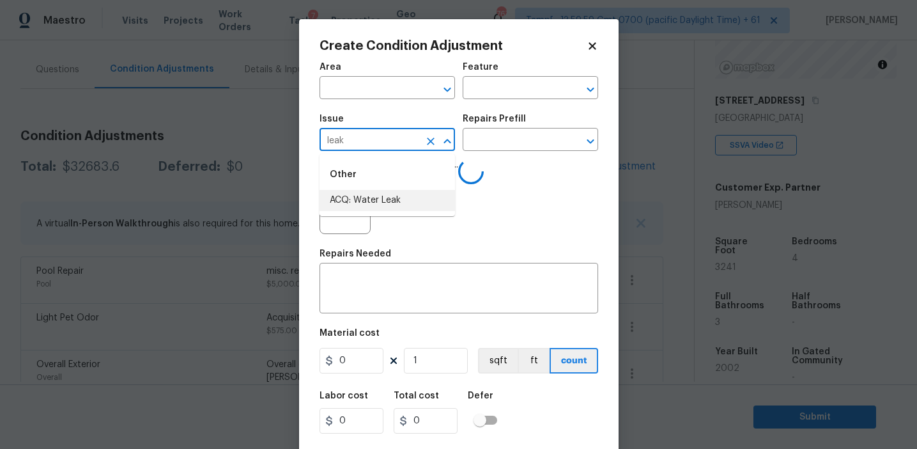
click at [404, 203] on li "ACQ: Water Leak" at bounding box center [388, 200] width 136 height 21
type input "ACQ: Water Leak"
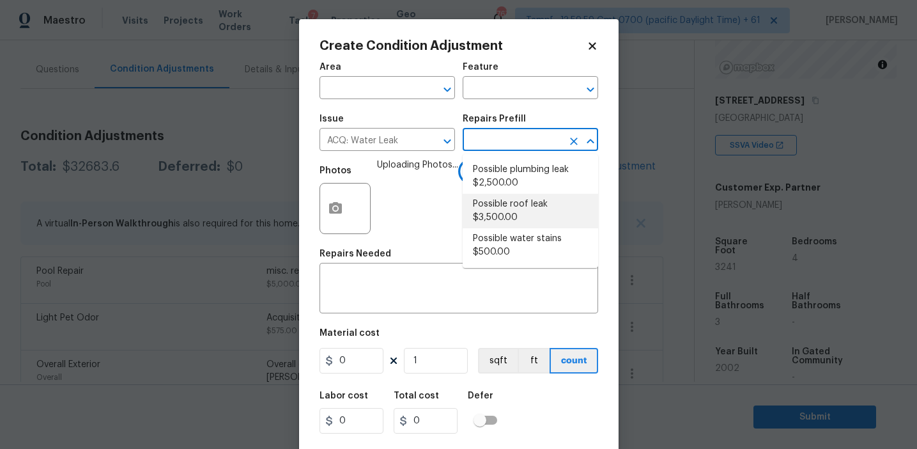
click at [509, 194] on li "Possible roof leak $3,500.00" at bounding box center [531, 211] width 136 height 35
type input "Acquisition"
type textarea "Acquisition Scope: Possible roof leak"
type input "3500"
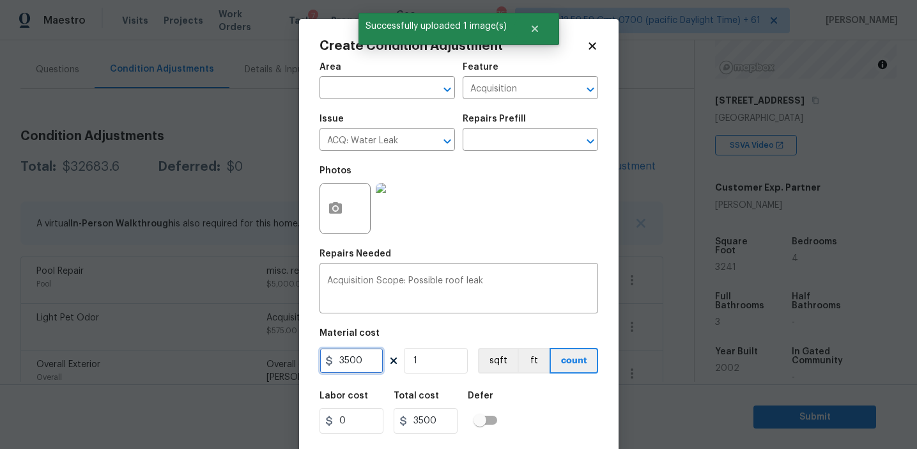
click at [352, 355] on input "3500" at bounding box center [352, 361] width 64 height 26
type input "2500"
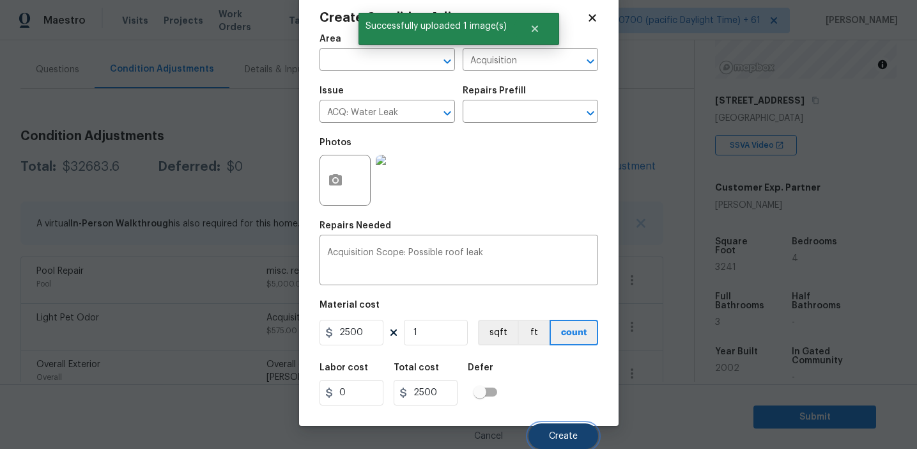
click at [536, 426] on button "Create" at bounding box center [564, 436] width 70 height 26
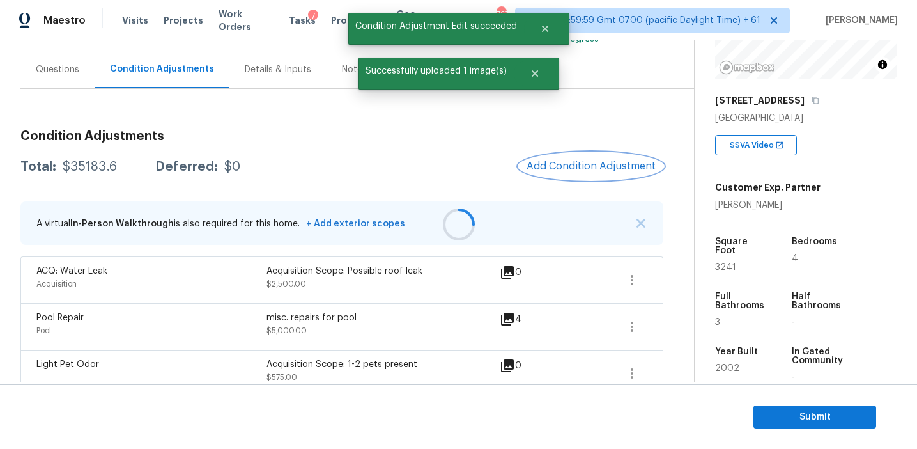
scroll to position [0, 0]
click at [567, 164] on div at bounding box center [458, 224] width 917 height 449
click at [545, 167] on span "Add Condition Adjustment" at bounding box center [591, 166] width 129 height 12
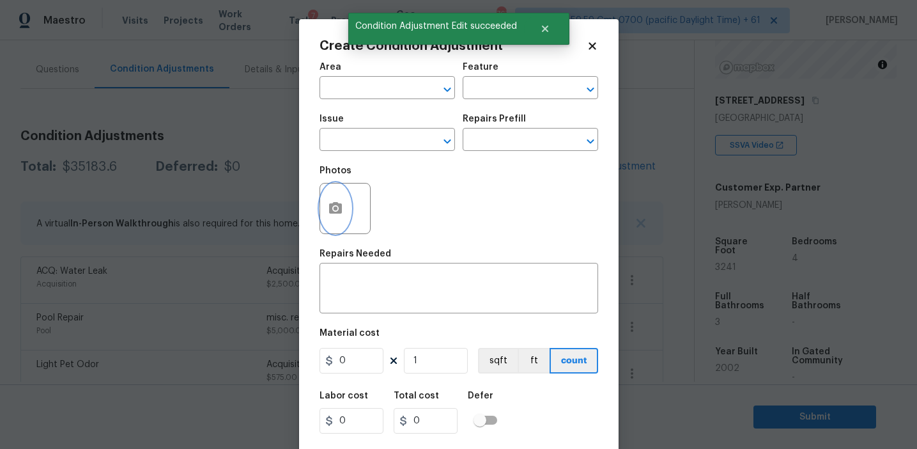
click at [322, 221] on button "button" at bounding box center [335, 208] width 31 height 50
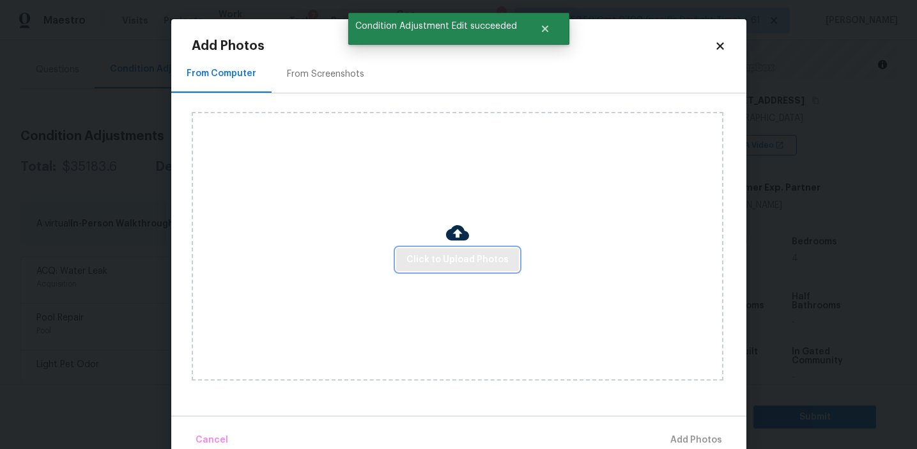
click at [453, 256] on span "Click to Upload Photos" at bounding box center [458, 260] width 102 height 16
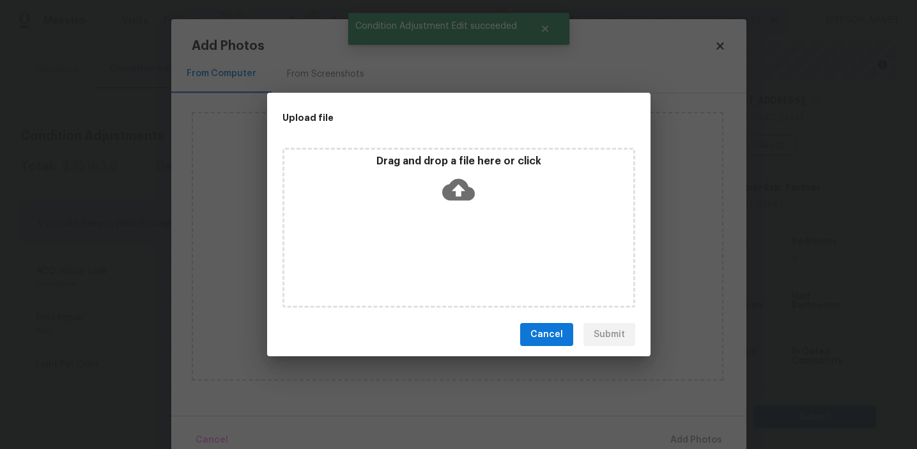
click at [446, 171] on div "Drag and drop a file here or click" at bounding box center [458, 182] width 349 height 55
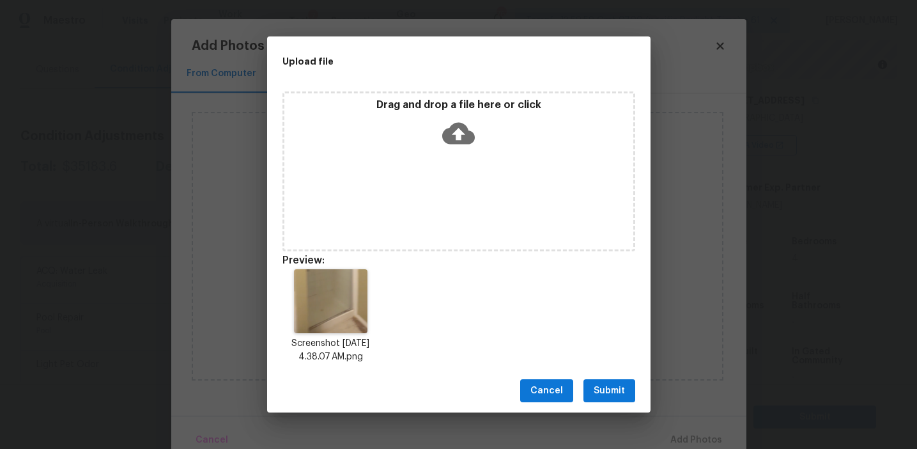
click at [601, 398] on button "Submit" at bounding box center [610, 391] width 52 height 24
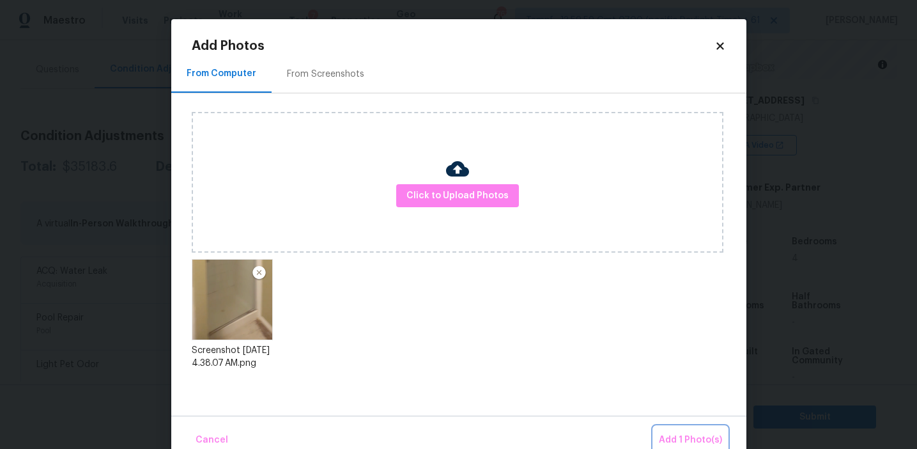
click at [676, 438] on span "Add 1 Photo(s)" at bounding box center [690, 440] width 63 height 16
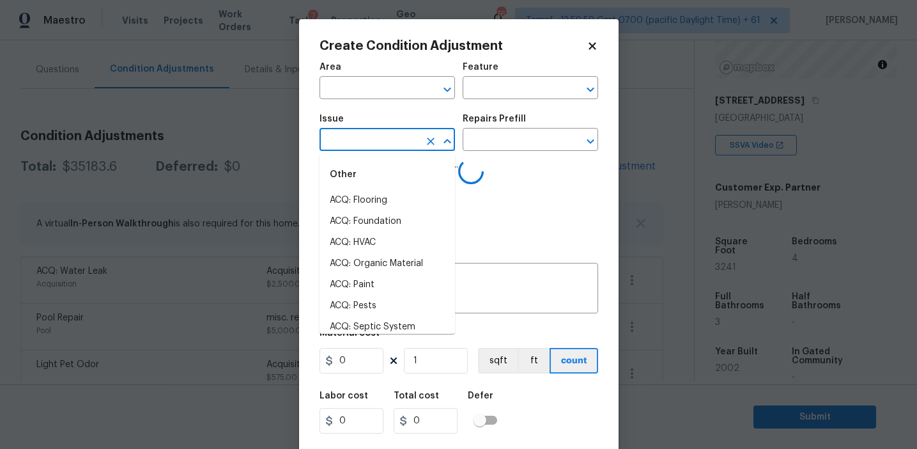
click at [371, 143] on input "text" at bounding box center [370, 141] width 100 height 20
type input "plum"
type input "bing"
click at [396, 189] on div "Other" at bounding box center [388, 174] width 136 height 31
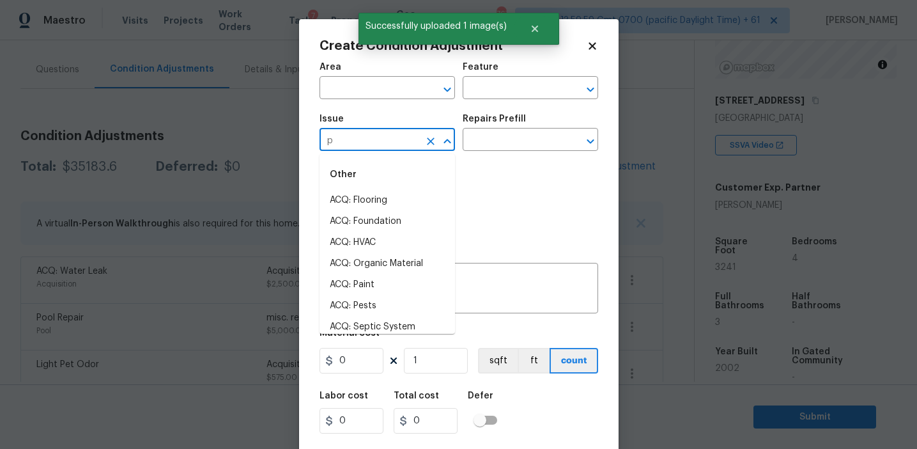
type input "pl"
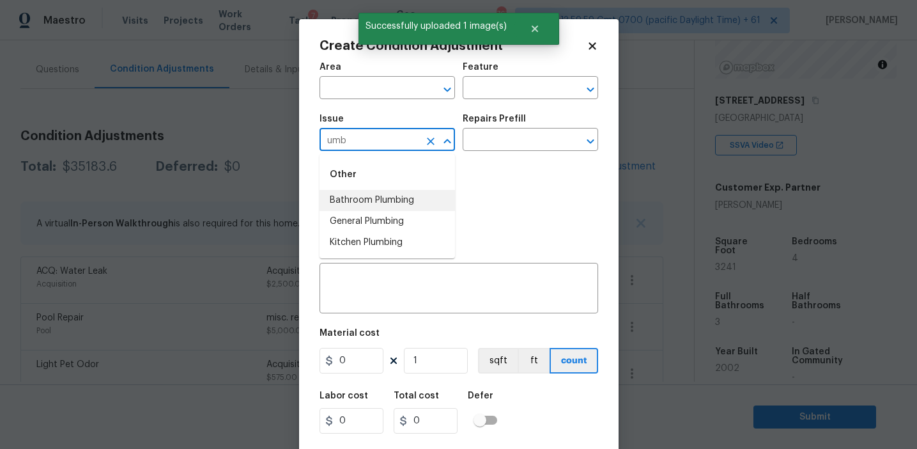
click at [408, 194] on li "Bathroom Plumbing" at bounding box center [388, 200] width 136 height 21
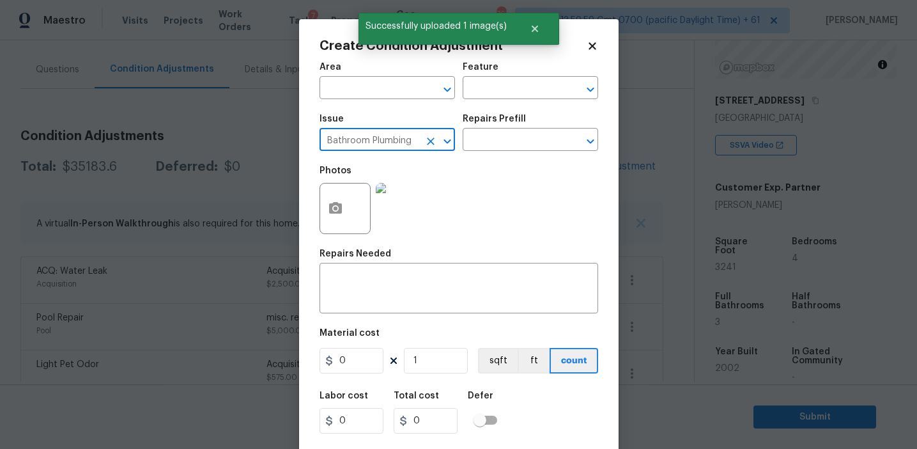
type input "Bathroom Plumbing"
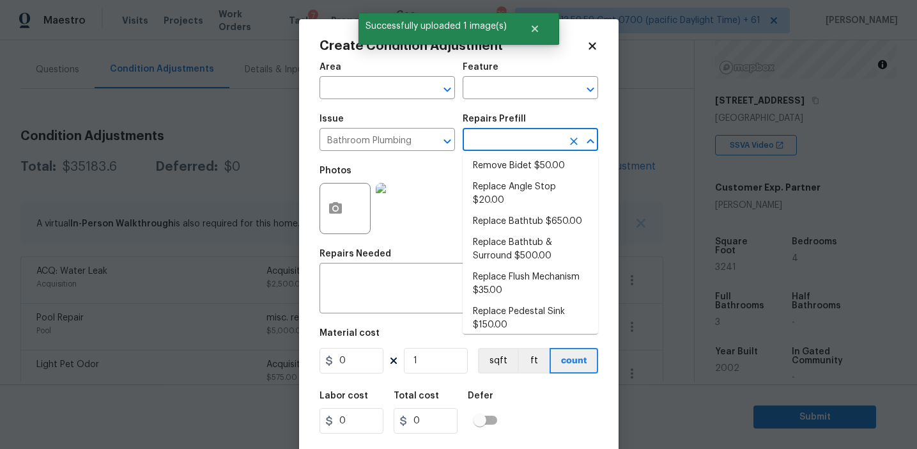
scroll to position [661, 0]
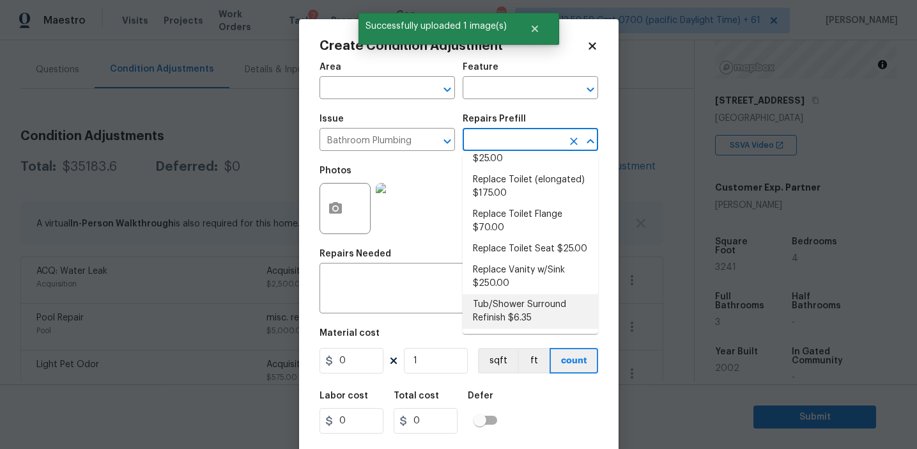
click at [511, 314] on li "Tub/Shower Surround Refinish $6.35" at bounding box center [531, 311] width 136 height 35
type input "Plumbing"
type textarea "Prep, mask, clean and refinish the tub/shower tile surround both all sides ensu…"
type input "6.35"
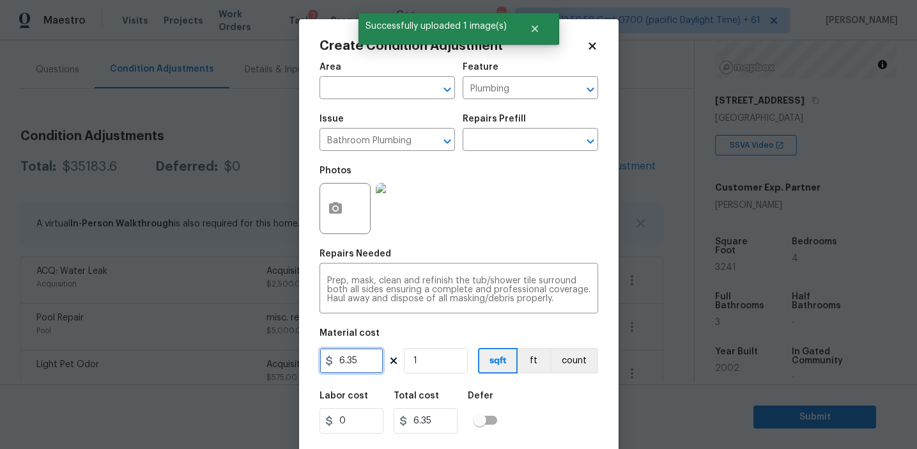
click at [360, 357] on input "6.35" at bounding box center [352, 361] width 64 height 26
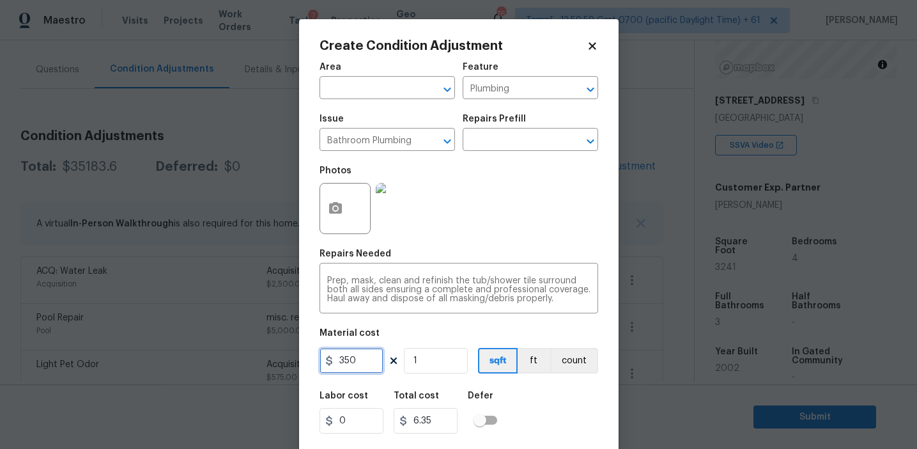
type input "350"
type input "3"
type input "1050"
type input "3"
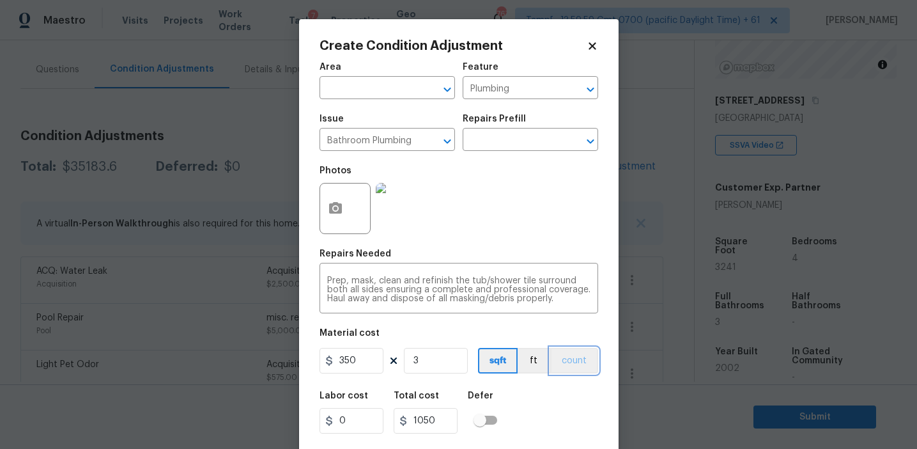
click at [561, 359] on button "count" at bounding box center [574, 361] width 48 height 26
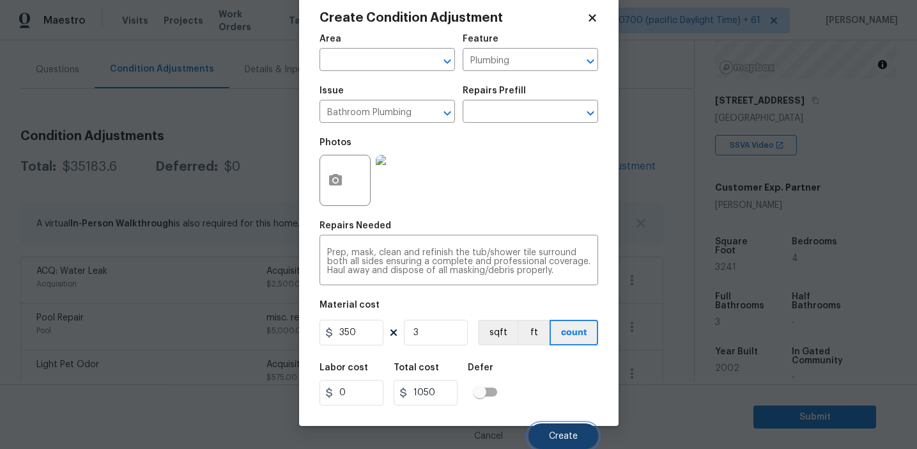
click at [568, 443] on button "Create" at bounding box center [564, 436] width 70 height 26
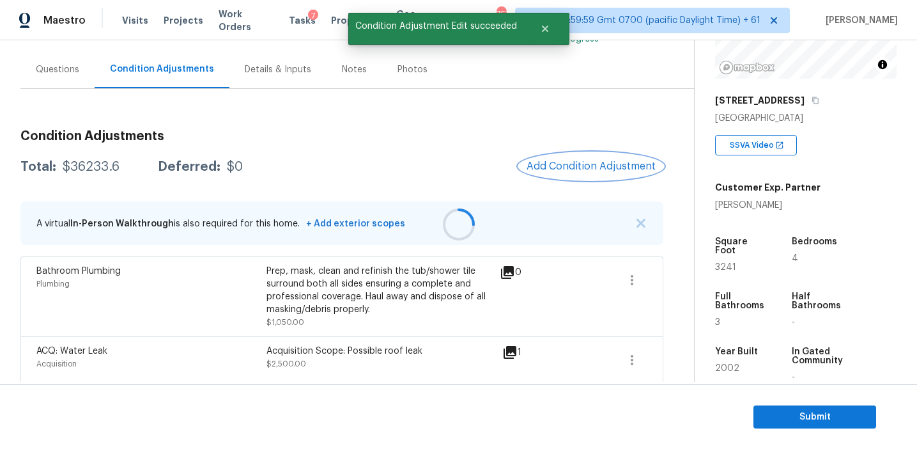
scroll to position [0, 0]
click at [569, 167] on div at bounding box center [458, 224] width 917 height 449
click at [569, 167] on span "Add Condition Adjustment" at bounding box center [591, 166] width 129 height 12
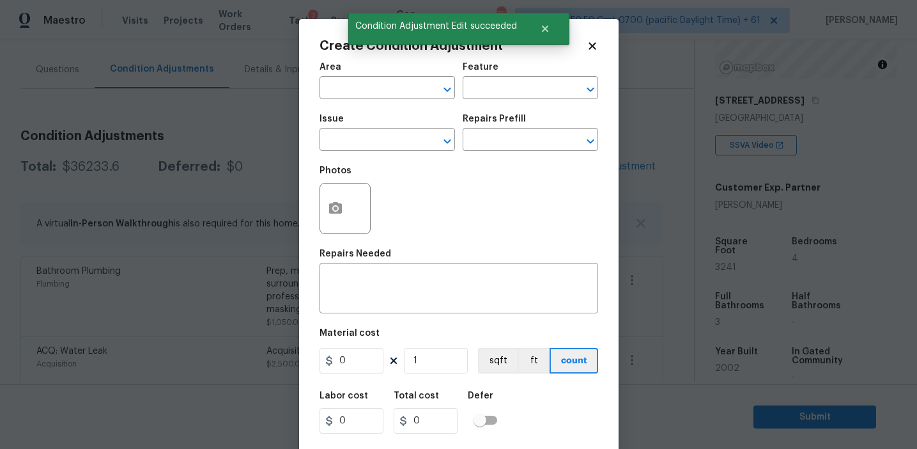
click at [316, 215] on div "Create Condition Adjustment Area ​ Feature ​ Issue ​ Repairs Prefill ​ Photos R…" at bounding box center [459, 236] width 320 height 435
click at [336, 219] on button "button" at bounding box center [335, 208] width 31 height 50
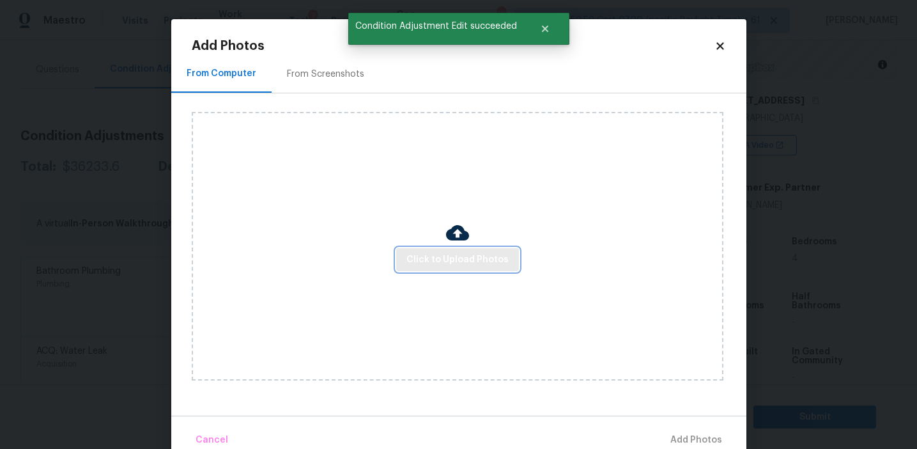
click at [465, 267] on button "Click to Upload Photos" at bounding box center [457, 260] width 123 height 24
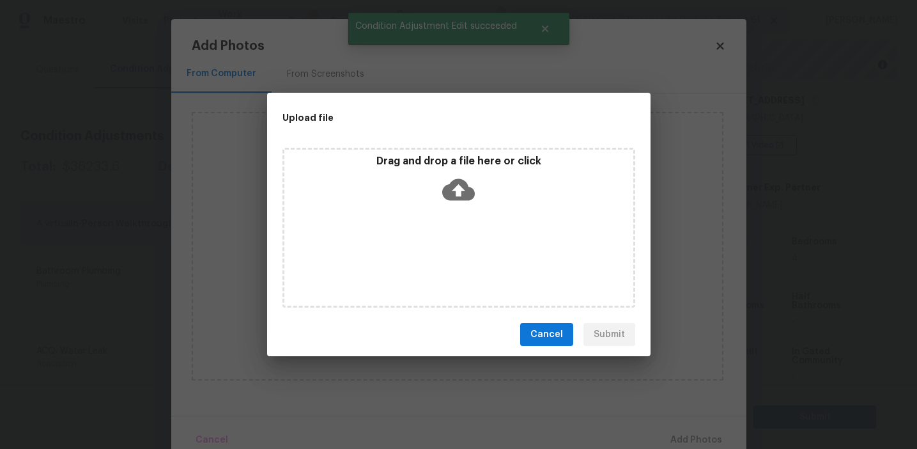
click at [463, 186] on icon at bounding box center [458, 190] width 33 height 22
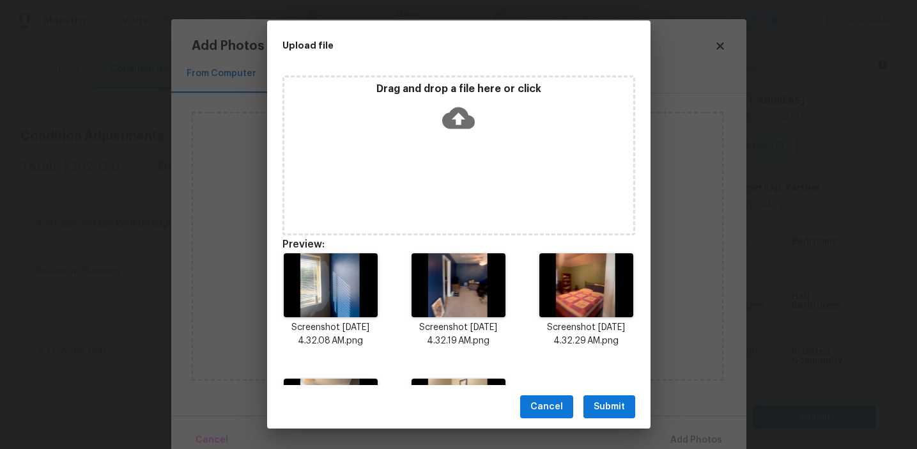
click at [598, 403] on span "Submit" at bounding box center [609, 407] width 31 height 16
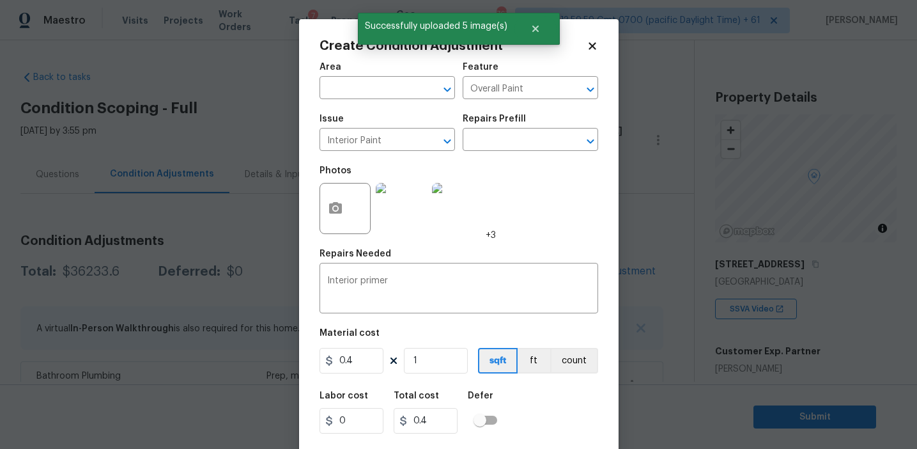
scroll to position [164, 0]
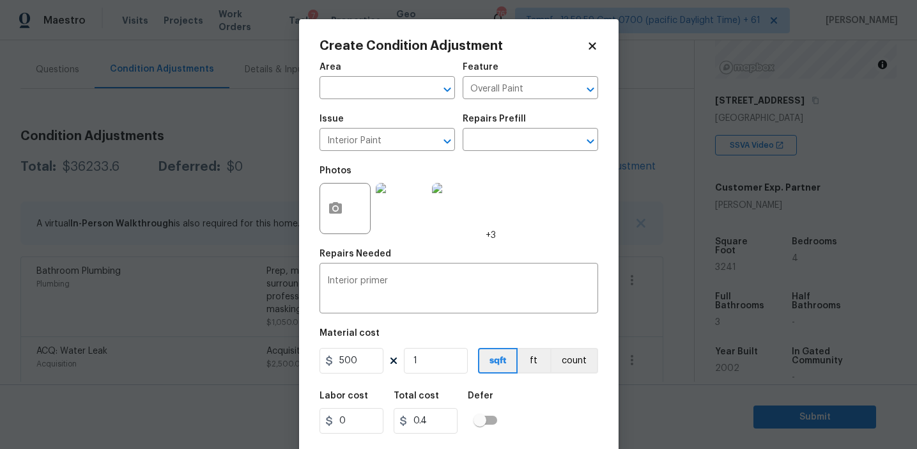
type input "500"
click at [564, 367] on button "count" at bounding box center [574, 361] width 48 height 26
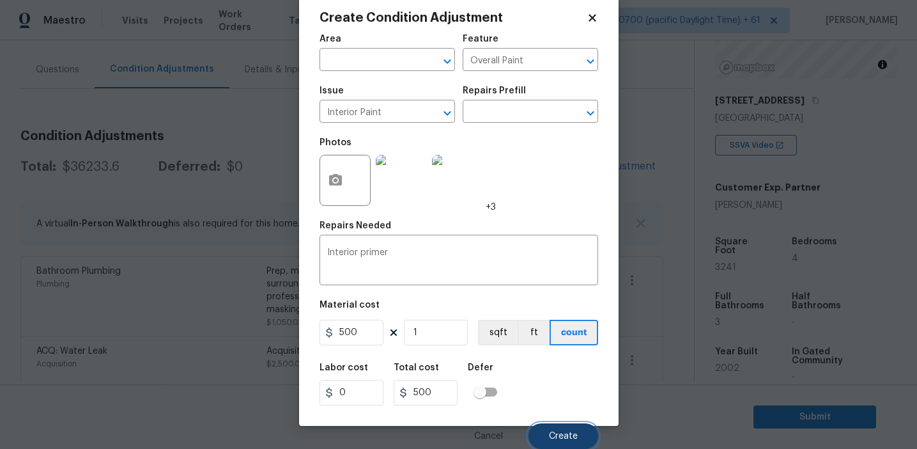
click at [558, 438] on span "Create" at bounding box center [563, 436] width 29 height 10
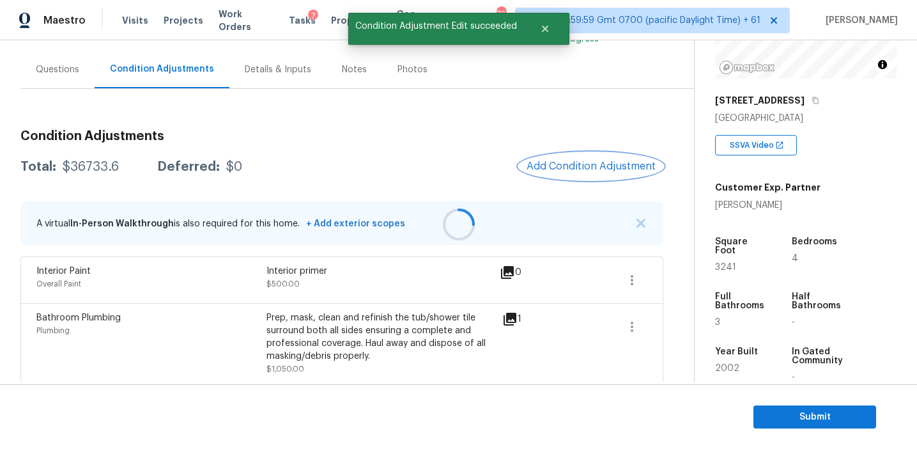
scroll to position [0, 0]
click at [554, 164] on span "Add Condition Adjustment" at bounding box center [591, 166] width 129 height 12
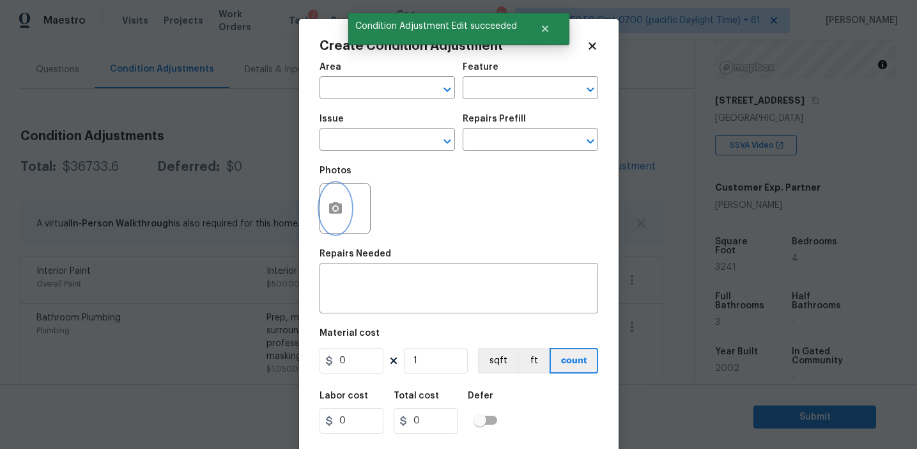
click at [341, 208] on icon "button" at bounding box center [335, 208] width 13 height 12
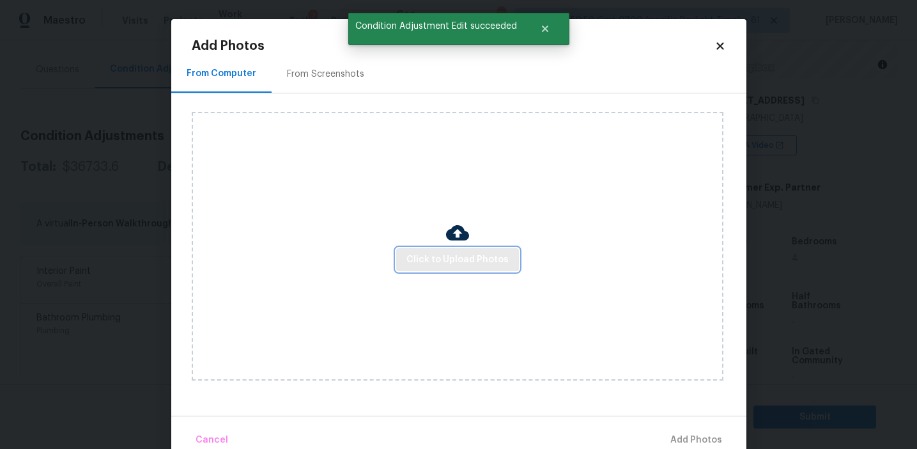
click at [451, 263] on span "Click to Upload Photos" at bounding box center [458, 260] width 102 height 16
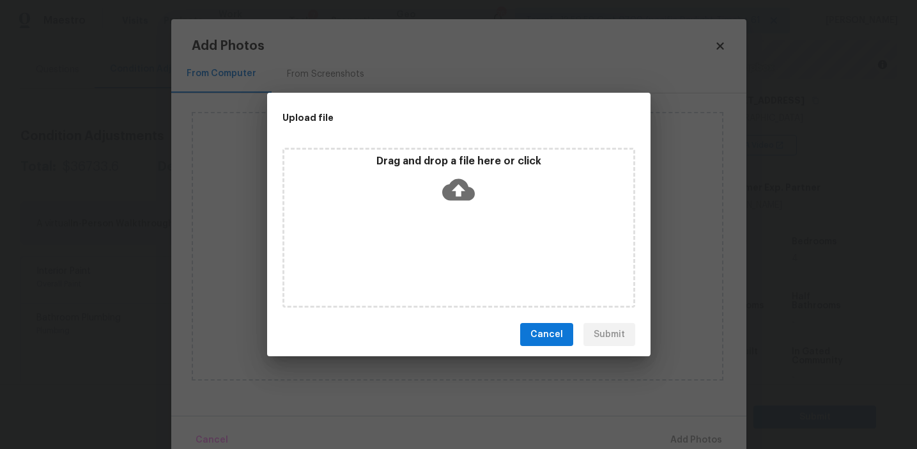
click at [452, 156] on p "Drag and drop a file here or click" at bounding box center [458, 161] width 349 height 13
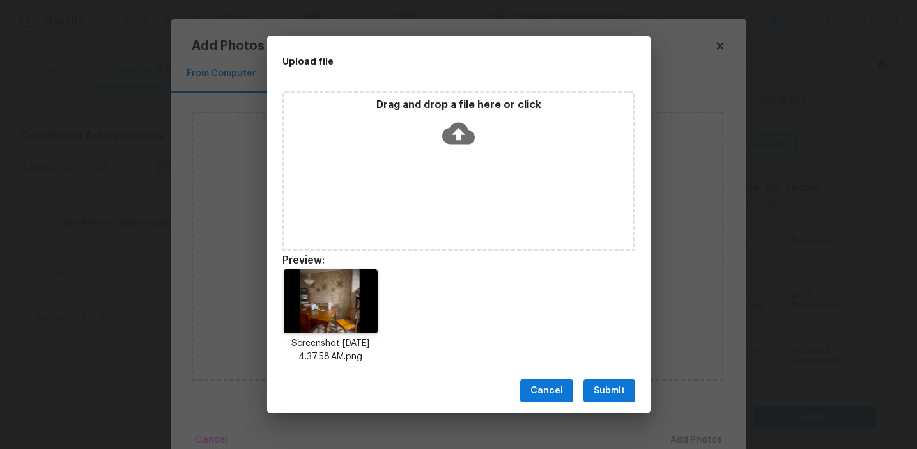
click at [598, 391] on span "Submit" at bounding box center [609, 391] width 31 height 16
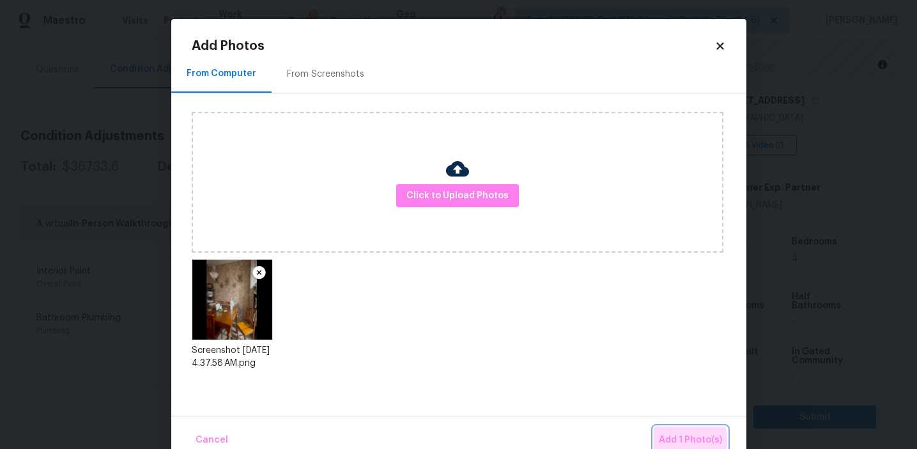
click at [683, 440] on span "Add 1 Photo(s)" at bounding box center [690, 440] width 63 height 16
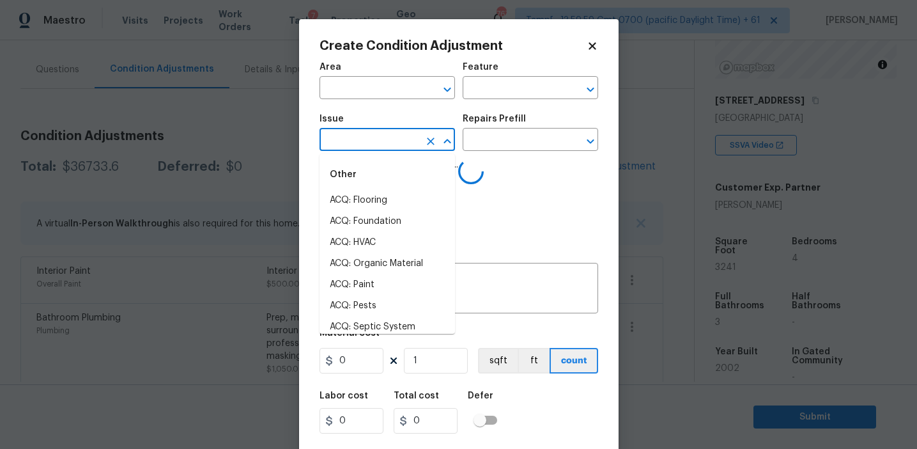
click at [382, 143] on input "text" at bounding box center [370, 141] width 100 height 20
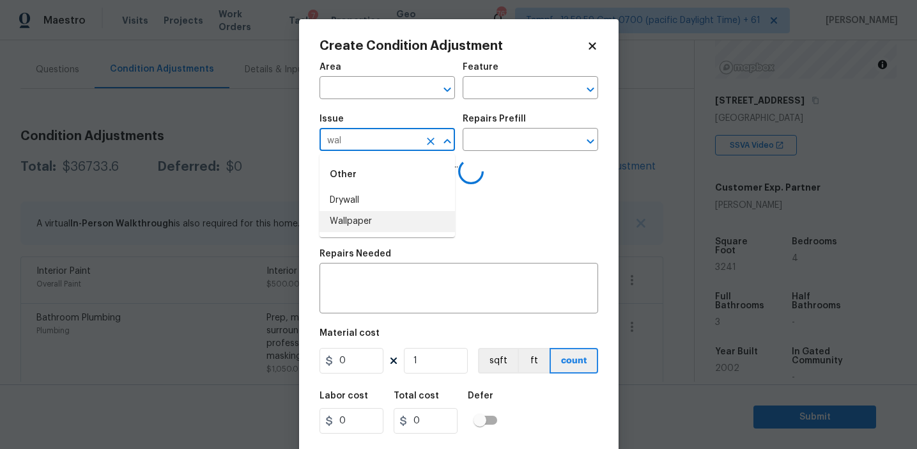
click at [397, 224] on li "Wallpaper" at bounding box center [388, 221] width 136 height 21
type input "Wallpaper"
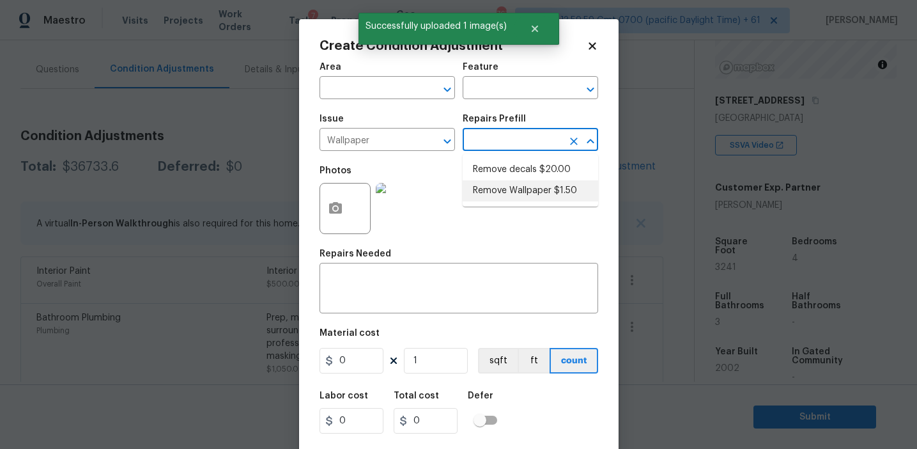
click at [509, 190] on li "Remove Wallpaper $1.50" at bounding box center [531, 190] width 136 height 21
type input "Walls and Ceiling"
type textarea "Remove wallpaper and texture walls to best match existing conditions"
type input "1.5"
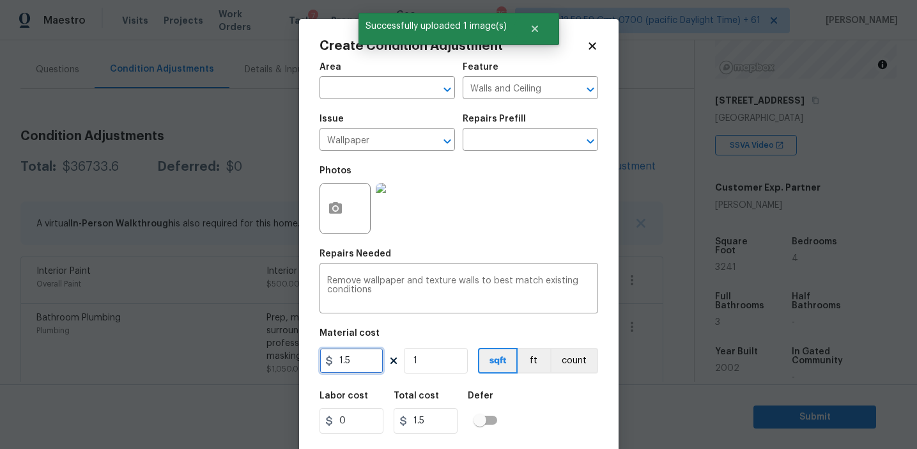
click at [364, 361] on input "1.5" at bounding box center [352, 361] width 64 height 26
type input "3"
click at [364, 361] on input "3" at bounding box center [352, 361] width 64 height 26
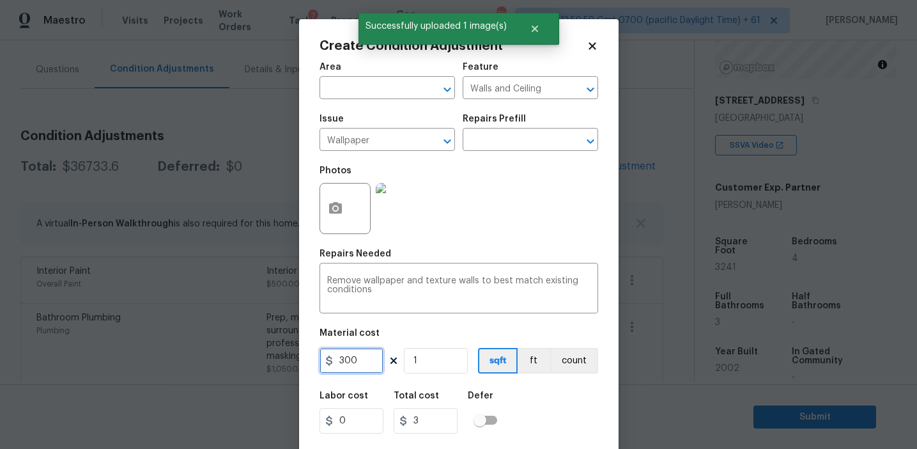
type input "300"
click at [569, 357] on button "count" at bounding box center [574, 361] width 48 height 26
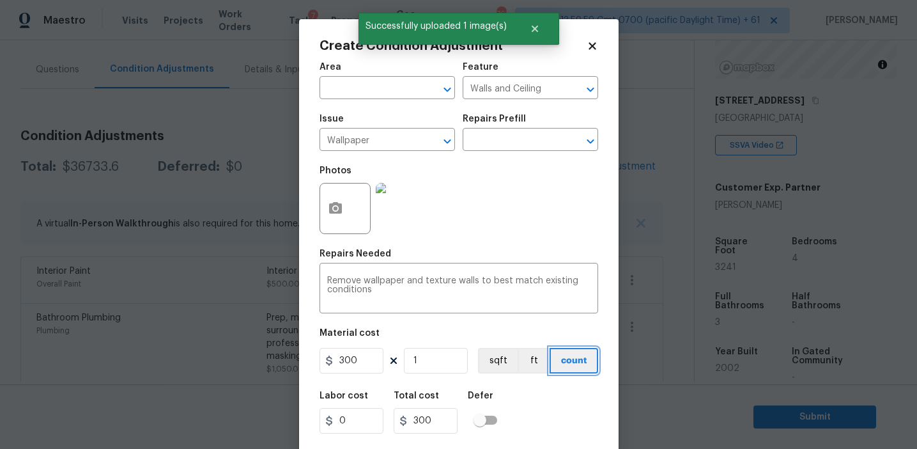
scroll to position [29, 0]
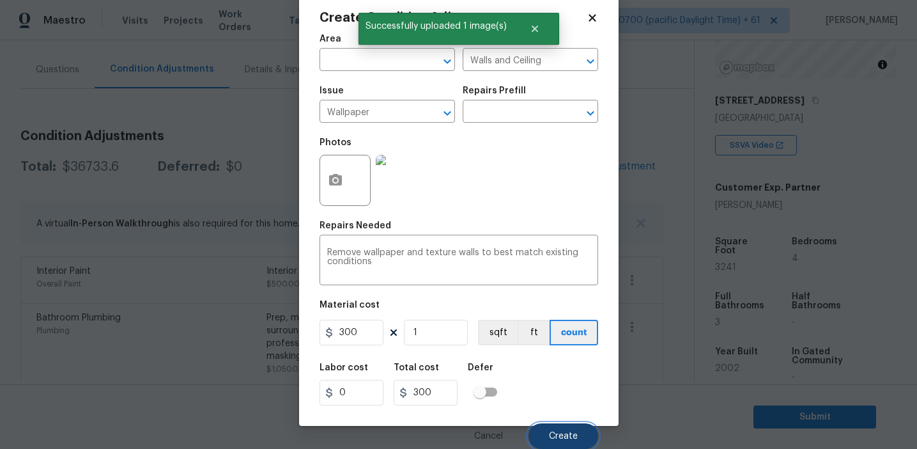
click at [561, 442] on button "Create" at bounding box center [564, 436] width 70 height 26
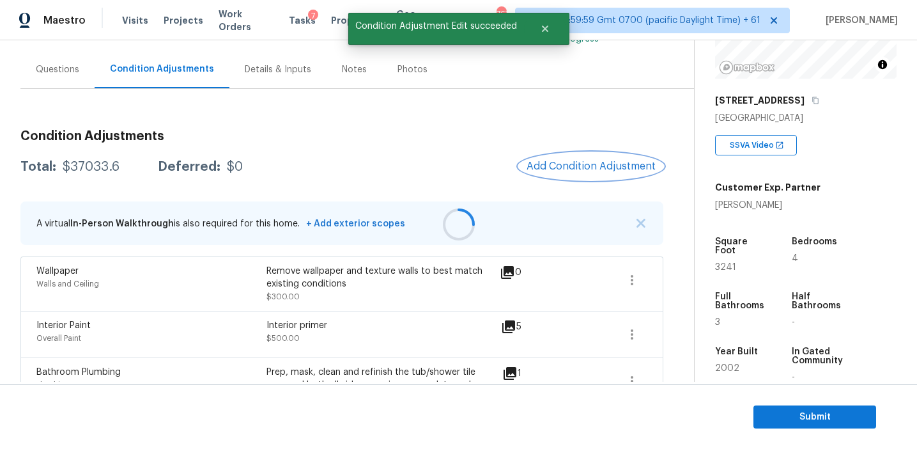
scroll to position [0, 0]
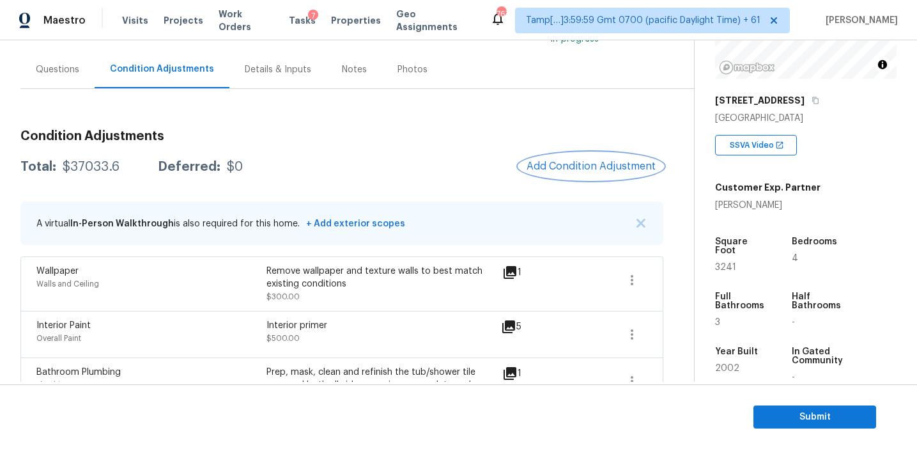
click at [534, 169] on span "Add Condition Adjustment" at bounding box center [591, 166] width 129 height 12
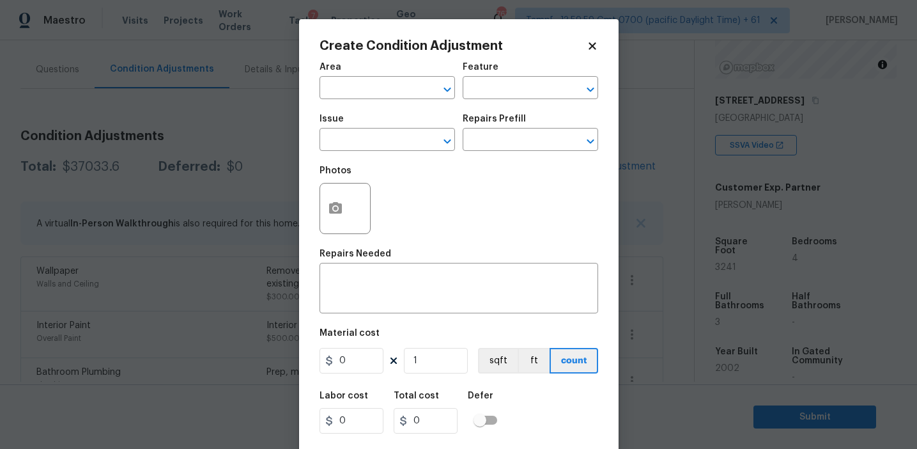
click at [353, 212] on div at bounding box center [345, 208] width 51 height 51
click at [320, 226] on div at bounding box center [345, 208] width 51 height 51
click at [332, 229] on button "button" at bounding box center [335, 208] width 31 height 50
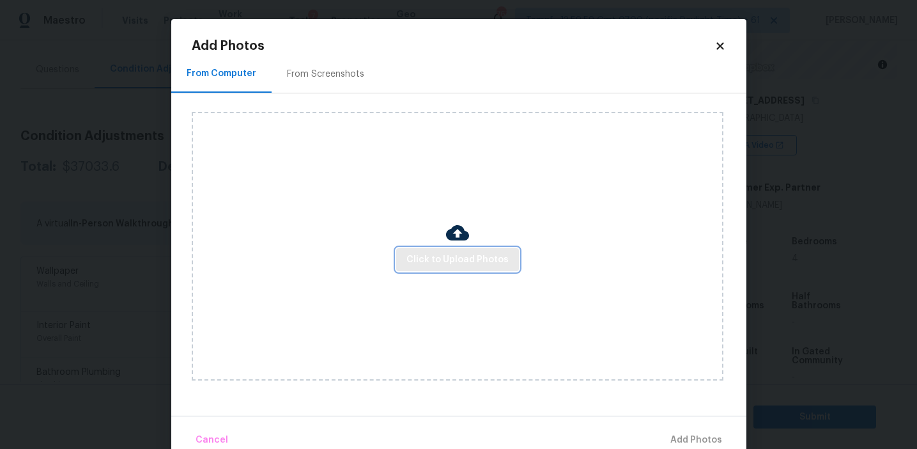
click at [448, 258] on span "Click to Upload Photos" at bounding box center [458, 260] width 102 height 16
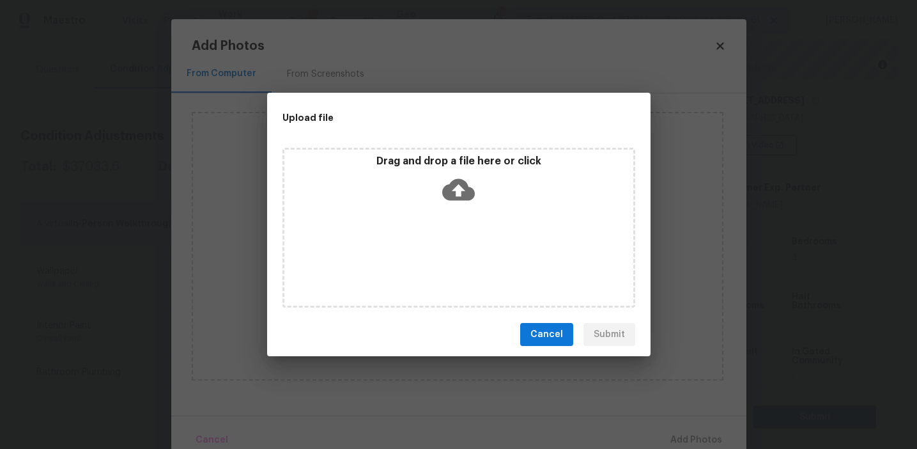
click at [430, 150] on div "Drag and drop a file here or click" at bounding box center [459, 228] width 353 height 160
click at [545, 345] on button "Cancel" at bounding box center [546, 335] width 53 height 24
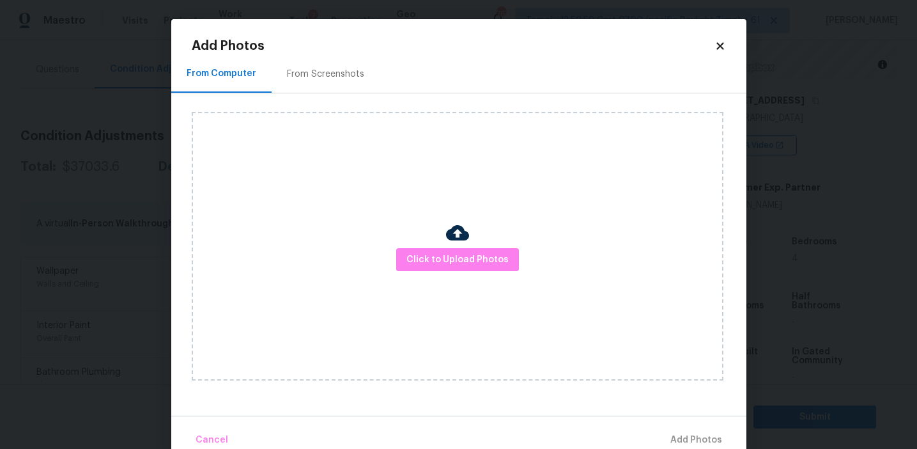
click at [333, 82] on div "From Screenshots" at bounding box center [326, 74] width 108 height 38
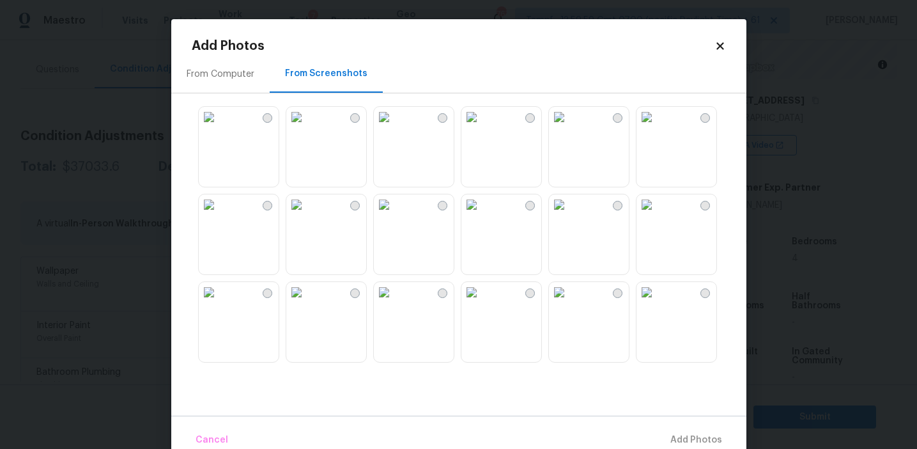
click at [219, 215] on img at bounding box center [209, 204] width 20 height 20
click at [301, 215] on img at bounding box center [296, 204] width 20 height 20
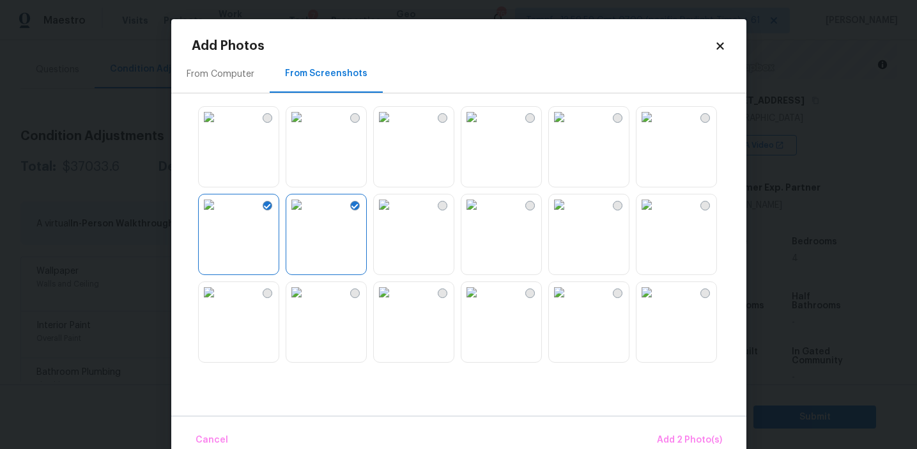
click at [482, 215] on img at bounding box center [471, 204] width 20 height 20
click at [482, 302] on img at bounding box center [471, 292] width 20 height 20
click at [569, 302] on img at bounding box center [559, 292] width 20 height 20
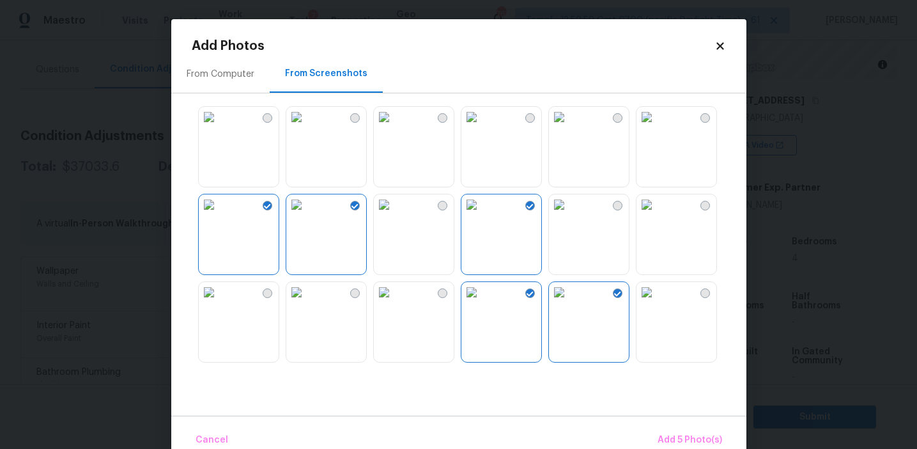
click at [569, 302] on img at bounding box center [559, 292] width 20 height 20
click at [657, 302] on img at bounding box center [647, 292] width 20 height 20
click at [219, 302] on img at bounding box center [209, 292] width 20 height 20
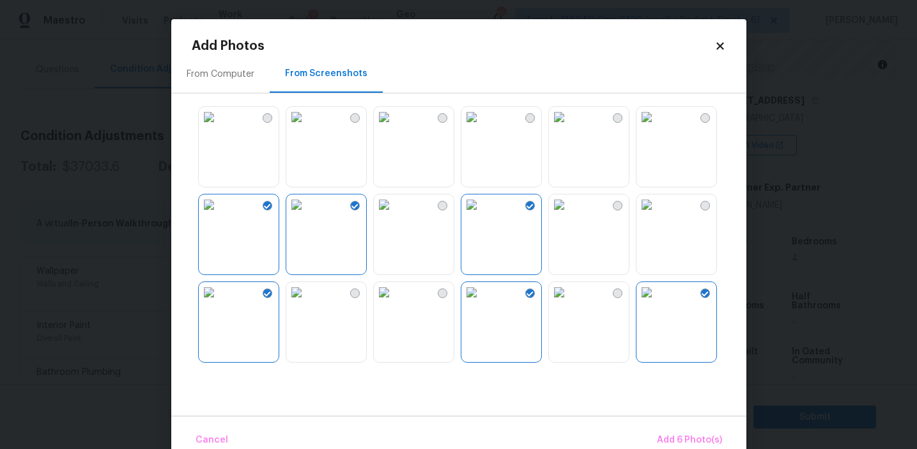
click at [307, 302] on img at bounding box center [296, 292] width 20 height 20
click at [654, 423] on div "Cancel Add 7 Photo(s)" at bounding box center [458, 434] width 575 height 38
click at [669, 435] on span "Add 7 Photo(s)" at bounding box center [689, 440] width 65 height 16
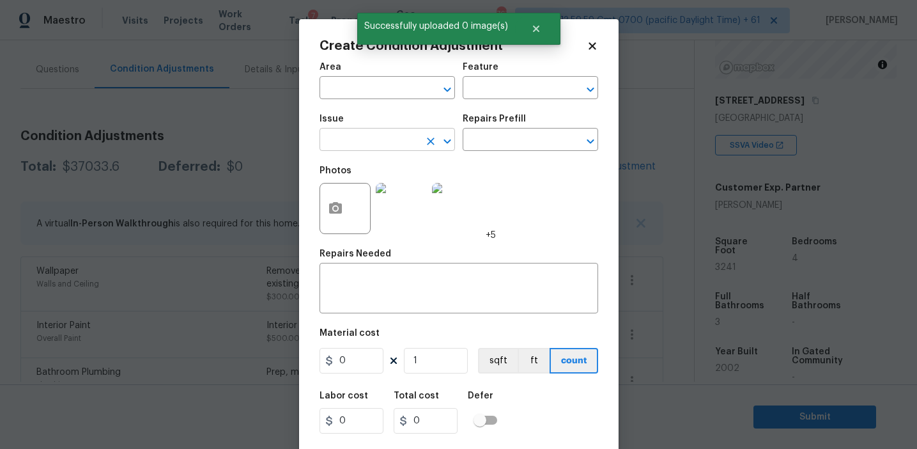
click at [371, 137] on input "text" at bounding box center [370, 141] width 100 height 20
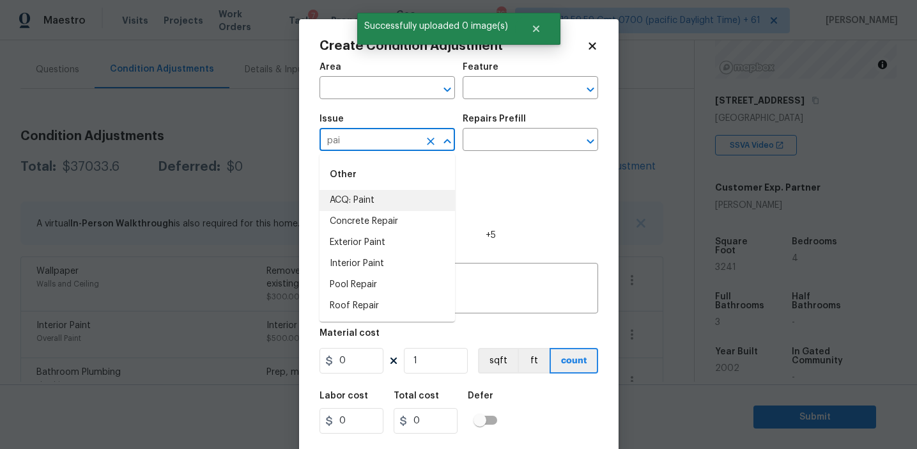
click at [387, 197] on li "ACQ: Paint" at bounding box center [388, 200] width 136 height 21
type input "ACQ: Paint"
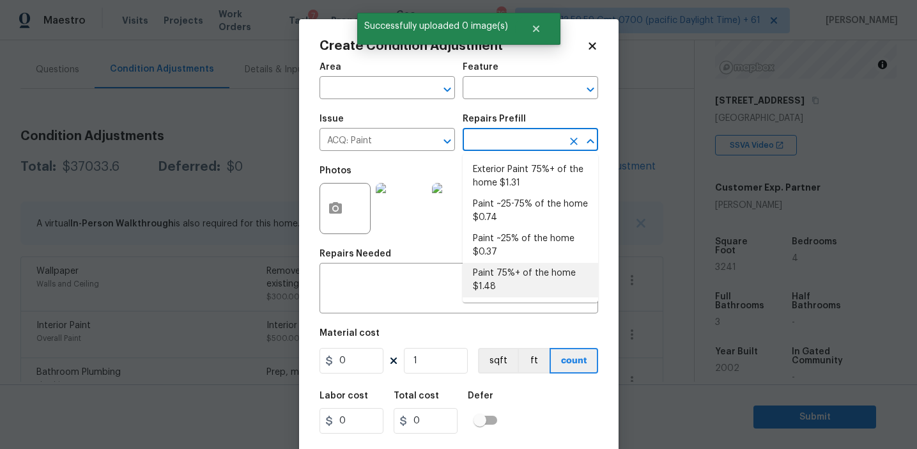
click at [498, 298] on ul "Exterior Paint 75%+ of the home $1.31 Paint ~25-75% of the home $0.74 Paint ~25…" at bounding box center [531, 228] width 136 height 148
click at [497, 277] on li "Paint 75%+ of the home $1.48" at bounding box center [531, 280] width 136 height 35
type input "Acquisition"
type textarea "Acquisition Scope: 75%+ of the home will likely require interior paint"
type input "1.48"
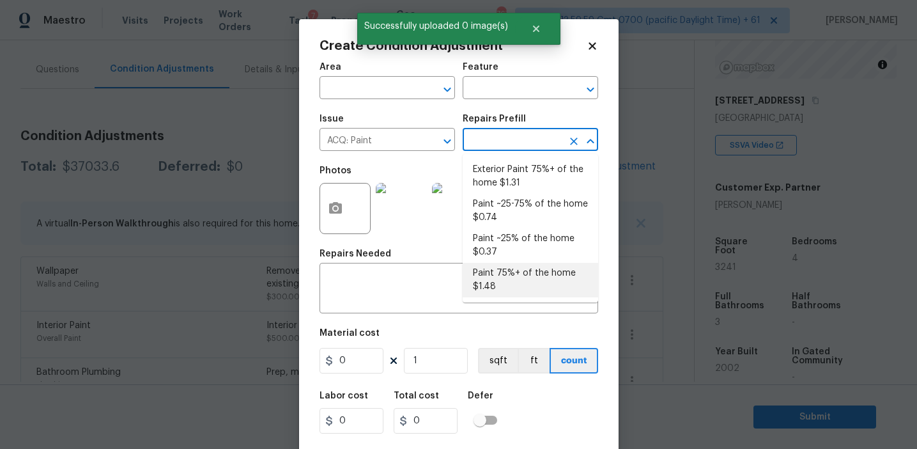
type input "1.48"
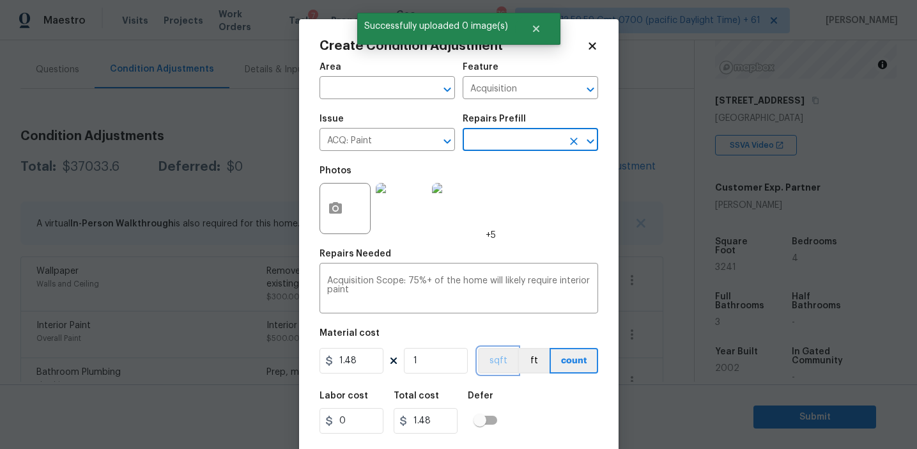
click at [497, 361] on button "sqft" at bounding box center [498, 361] width 40 height 26
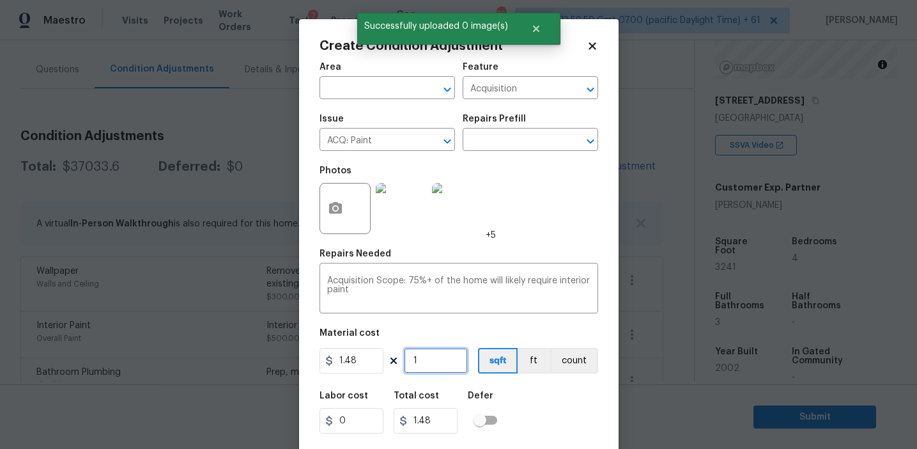
click at [441, 361] on input "1" at bounding box center [436, 361] width 64 height 26
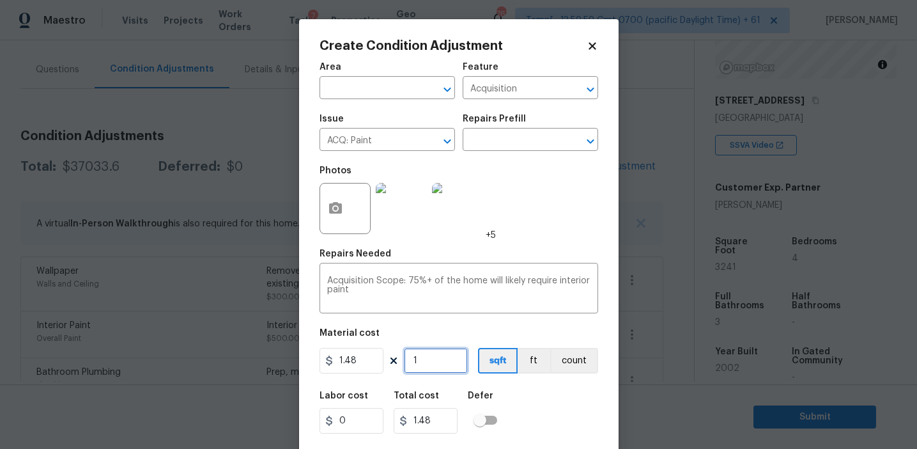
type input "0"
type input "3"
type input "4.44"
type input "32"
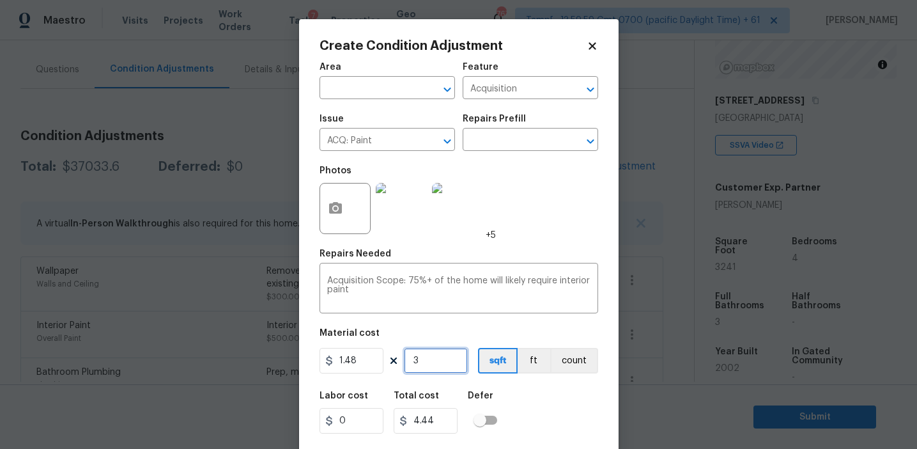
type input "47.36"
type input "324"
type input "479.52"
type input "3241"
type input "4796.68"
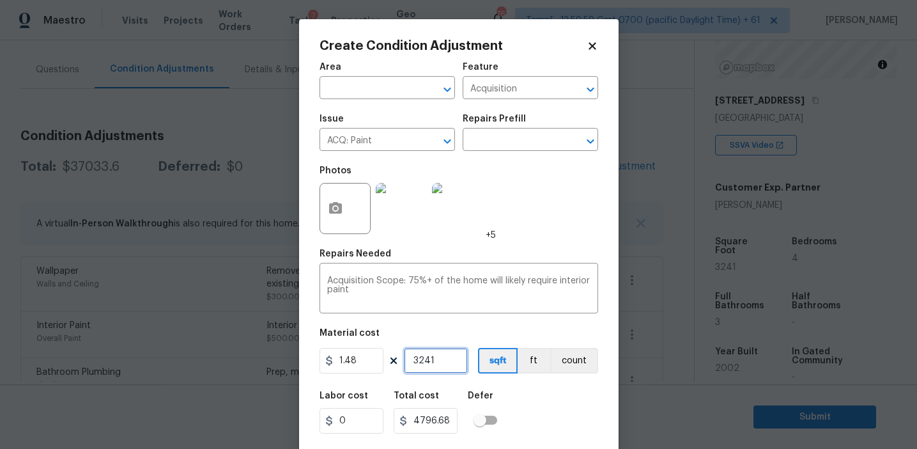
scroll to position [29, 0]
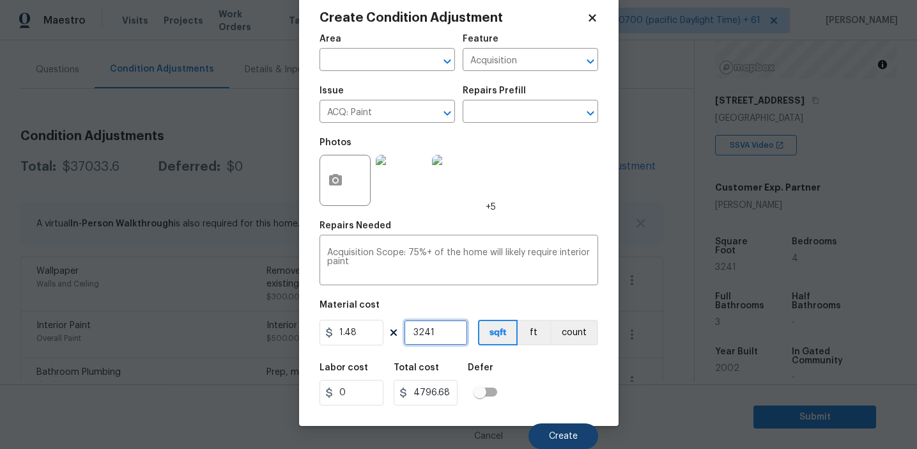
type input "3241"
click at [569, 438] on span "Create" at bounding box center [563, 436] width 29 height 10
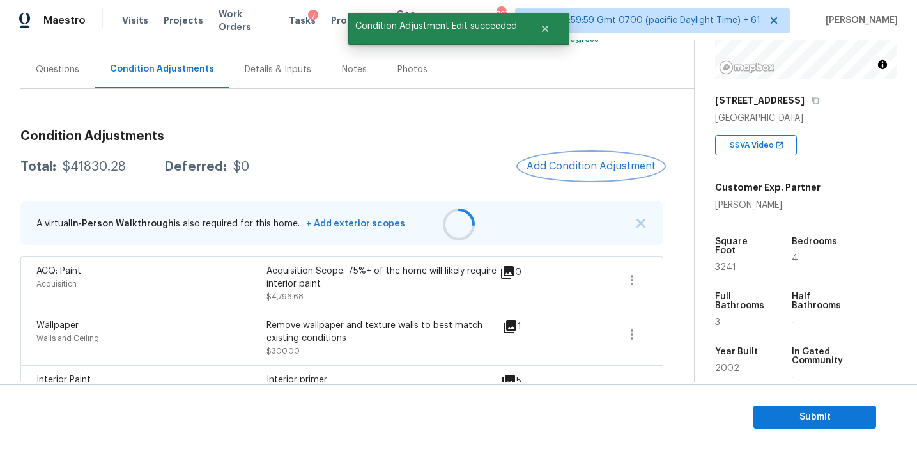
scroll to position [0, 0]
click at [568, 173] on div at bounding box center [458, 224] width 917 height 449
click at [568, 173] on button "Add Condition Adjustment" at bounding box center [591, 166] width 144 height 27
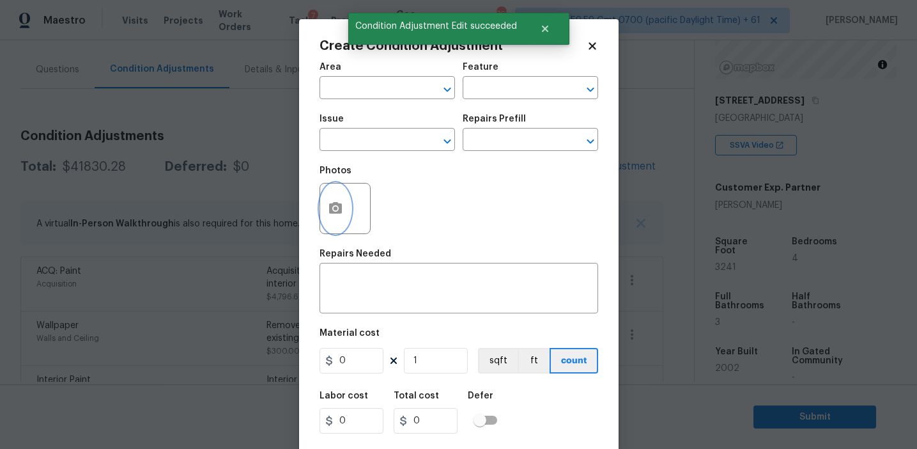
click at [329, 213] on icon "button" at bounding box center [335, 208] width 13 height 12
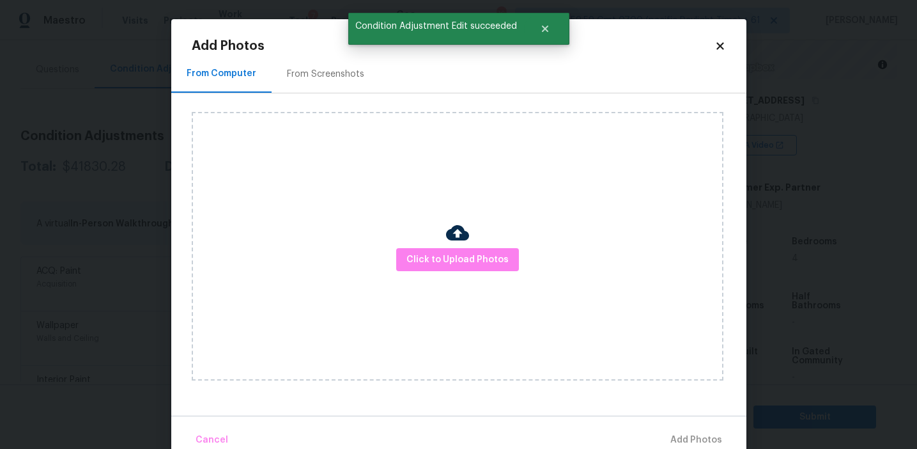
click at [348, 82] on div "From Screenshots" at bounding box center [326, 74] width 108 height 38
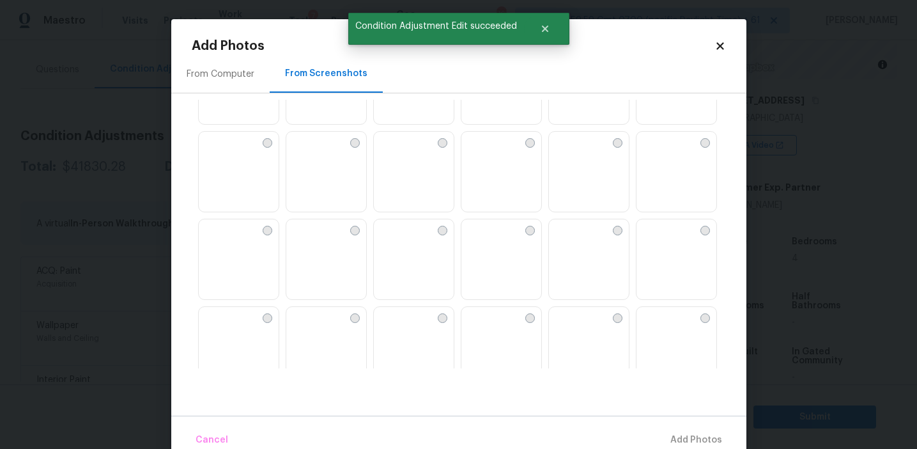
scroll to position [1221, 0]
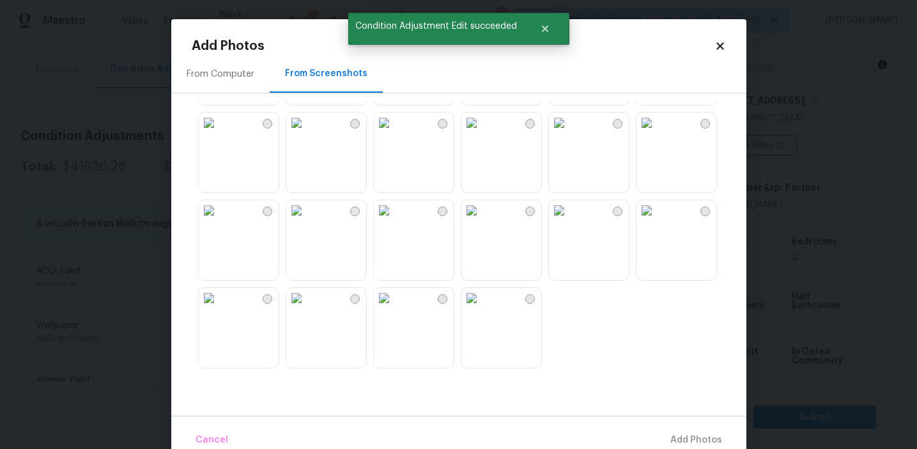
click at [394, 221] on img at bounding box center [384, 210] width 20 height 20
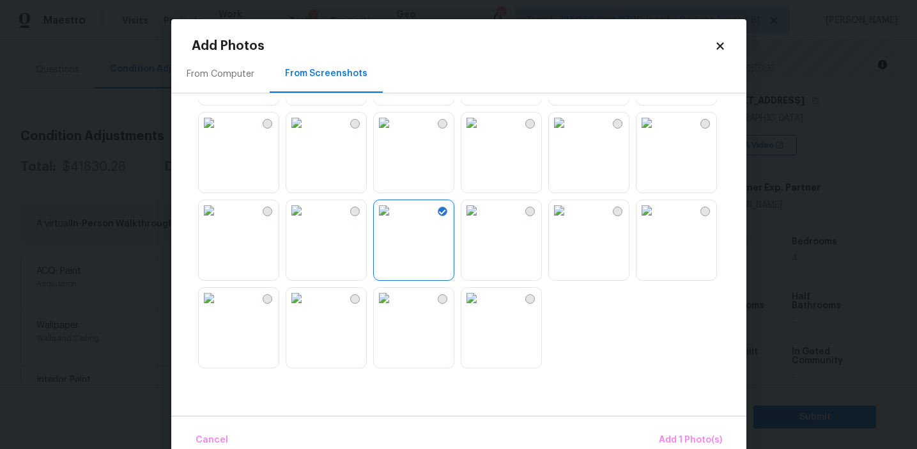
click at [482, 308] on img at bounding box center [471, 298] width 20 height 20
click at [569, 221] on img at bounding box center [559, 210] width 20 height 20
click at [657, 221] on img at bounding box center [647, 210] width 20 height 20
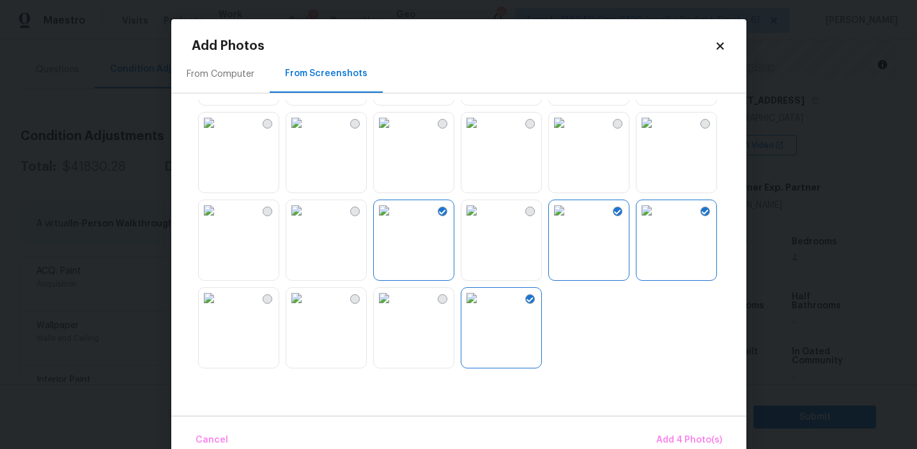
click at [657, 133] on img at bounding box center [647, 122] width 20 height 20
click at [560, 133] on img at bounding box center [559, 122] width 20 height 20
click at [307, 133] on img at bounding box center [296, 122] width 20 height 20
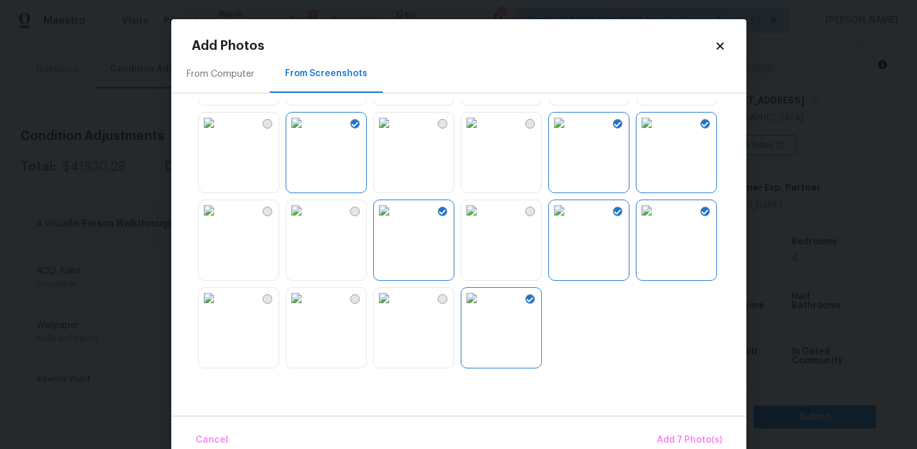
click at [394, 133] on img at bounding box center [384, 122] width 20 height 20
click at [482, 133] on img at bounding box center [471, 122] width 20 height 20
click at [685, 435] on span "Add 9 Photo(s)" at bounding box center [689, 440] width 65 height 16
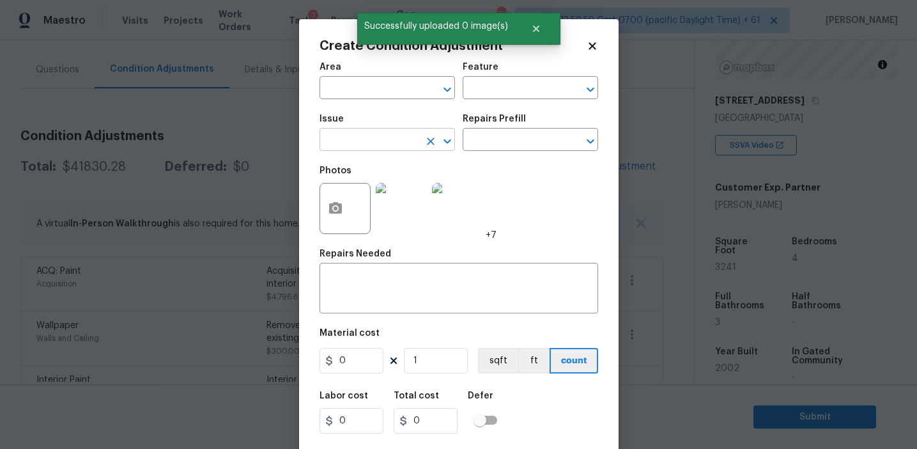
click at [384, 143] on input "text" at bounding box center [370, 141] width 100 height 20
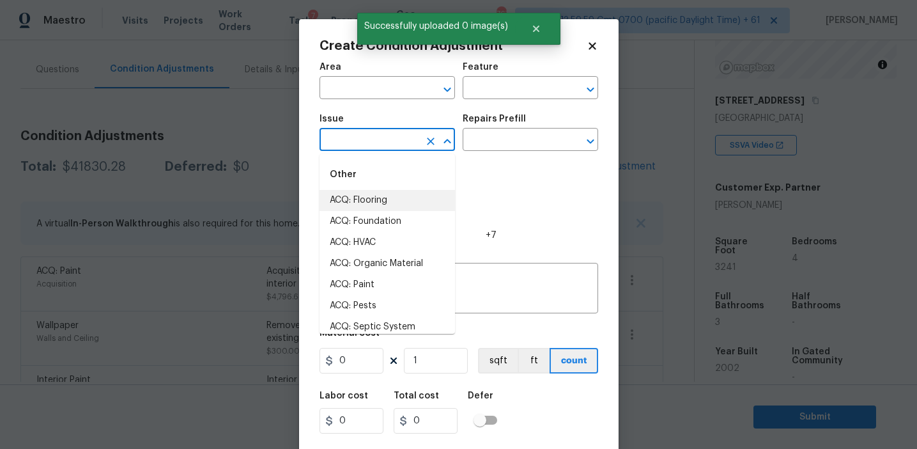
click at [389, 201] on li "ACQ: Flooring" at bounding box center [388, 200] width 136 height 21
type input "ACQ: Flooring"
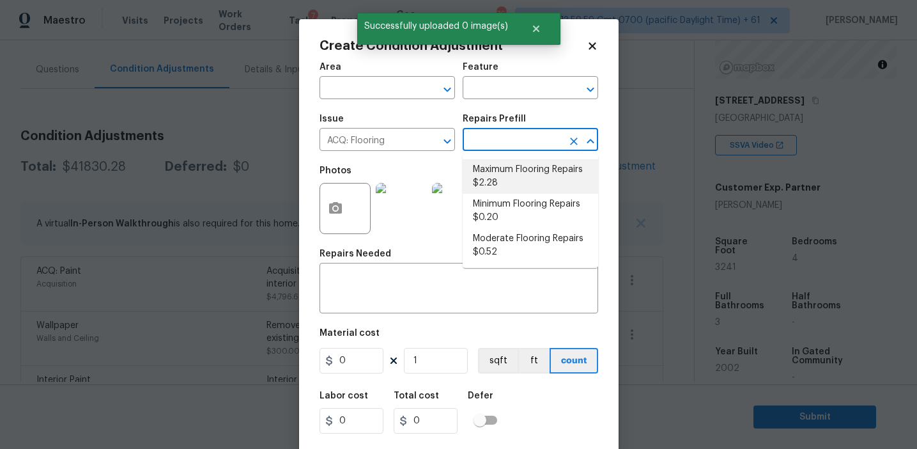
click at [501, 177] on li "Maximum Flooring Repairs $2.28" at bounding box center [531, 176] width 136 height 35
type input "Acquisition"
type textarea "Acquisition Scope: Maximum flooring repairs"
type input "2.28"
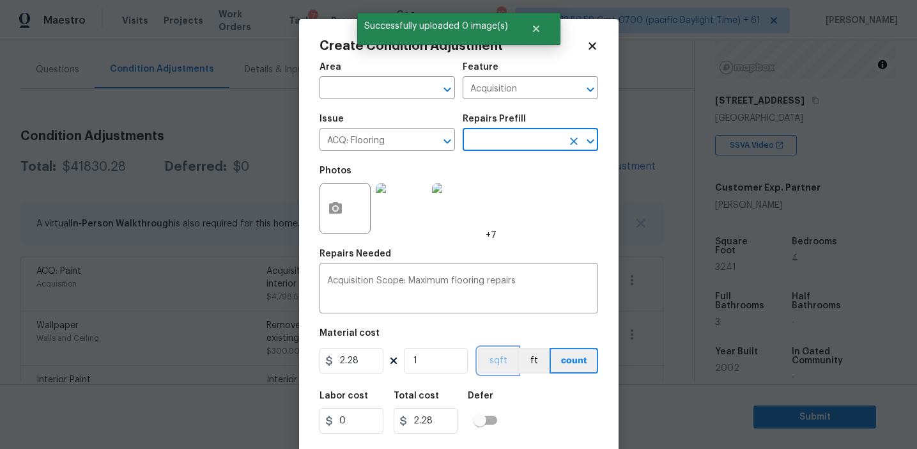
click at [497, 366] on button "sqft" at bounding box center [498, 361] width 40 height 26
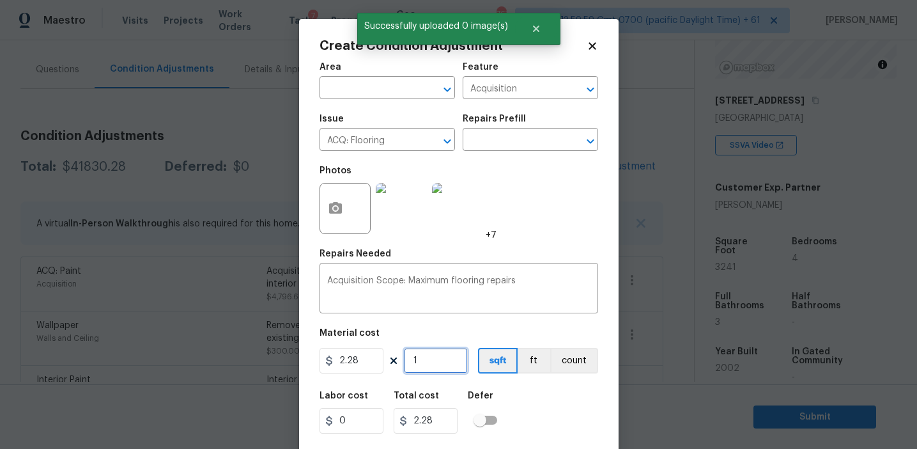
click at [435, 359] on input "1" at bounding box center [436, 361] width 64 height 26
type input "0"
paste input "3241"
type input "3241"
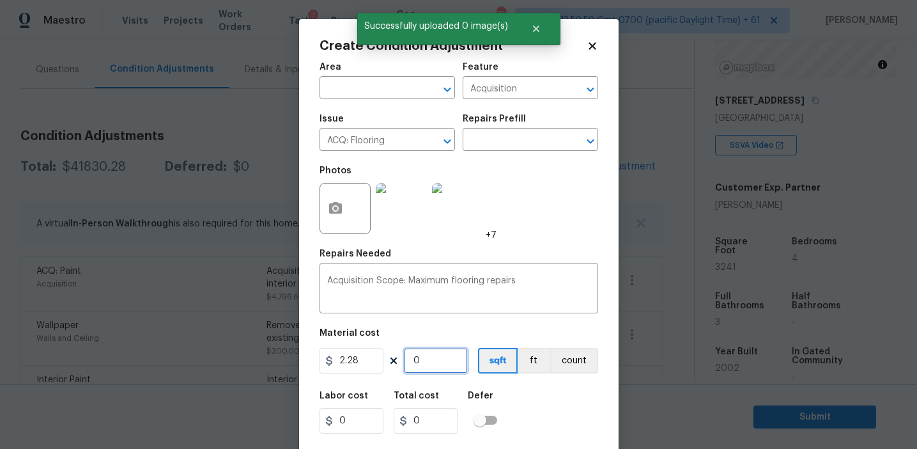
type input "7389.48"
type input "3241"
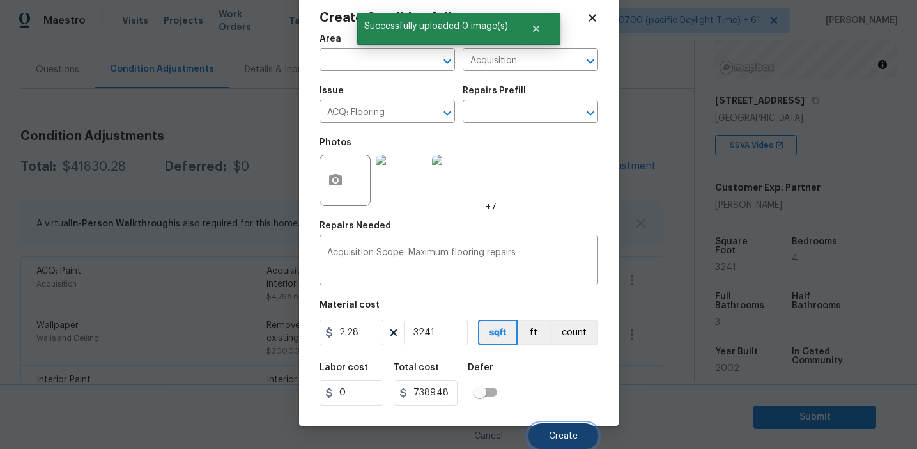
click at [552, 432] on span "Create" at bounding box center [563, 436] width 29 height 10
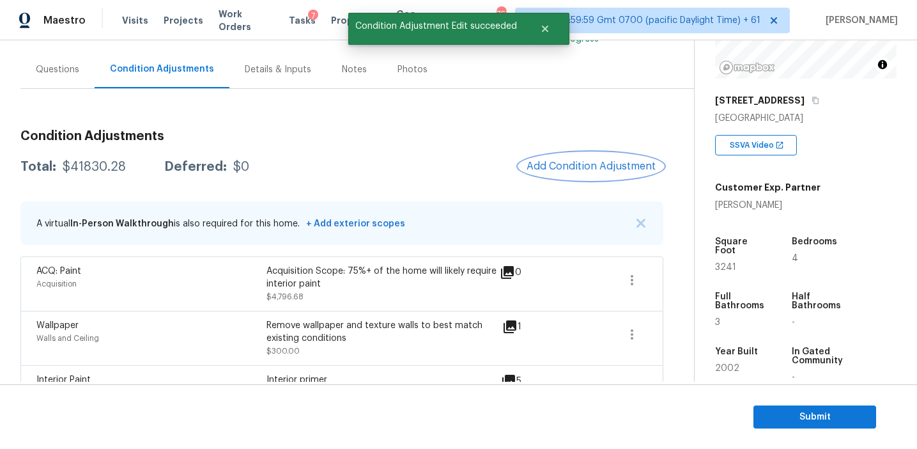
scroll to position [0, 0]
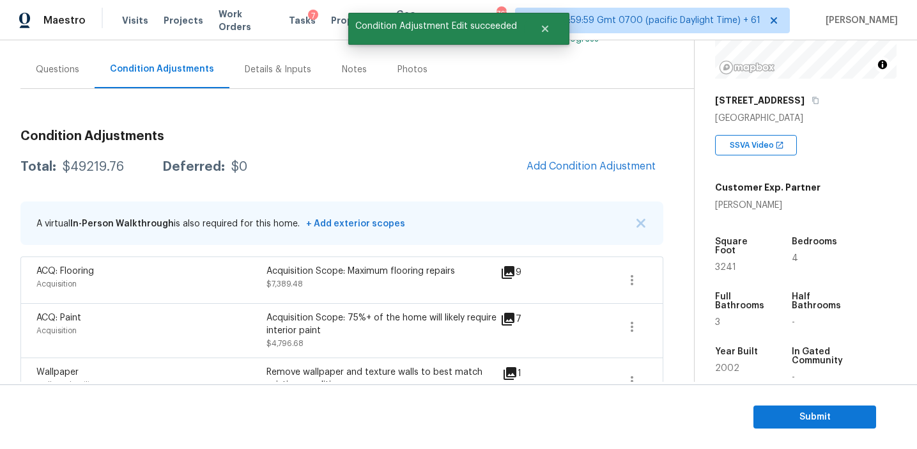
click at [403, 160] on div "Total: $49219.76 Deferred: $0 Add Condition Adjustment" at bounding box center [341, 167] width 643 height 28
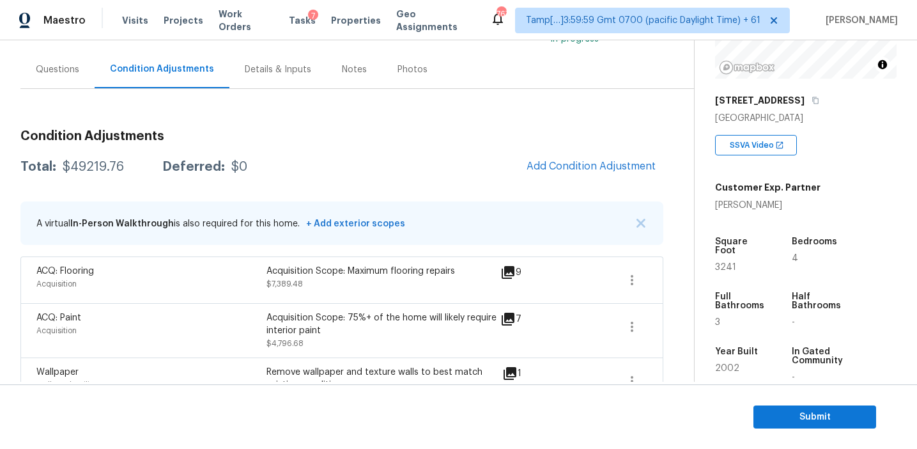
click at [162, 164] on div "Deferred:" at bounding box center [193, 166] width 63 height 13
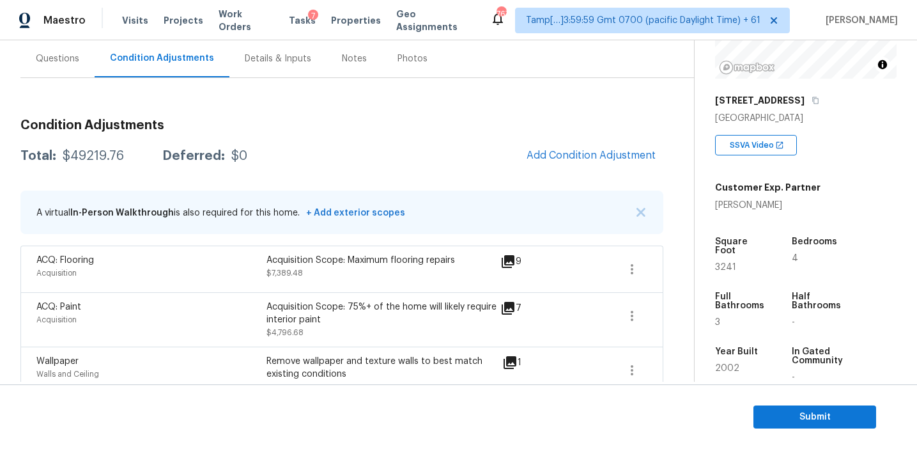
scroll to position [115, 0]
click at [139, 153] on div "Total: $49219.76 Deferred: $0" at bounding box center [133, 156] width 227 height 13
click at [511, 256] on icon at bounding box center [508, 262] width 13 height 13
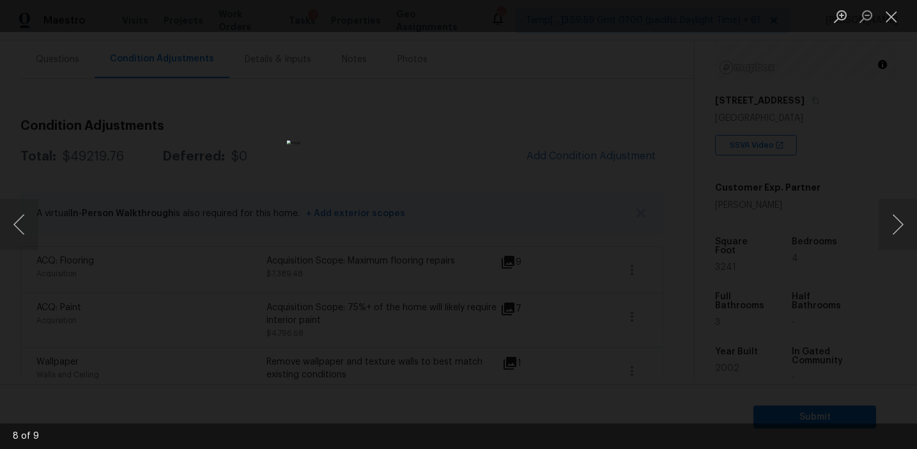
click at [662, 194] on div "Lightbox" at bounding box center [458, 224] width 917 height 449
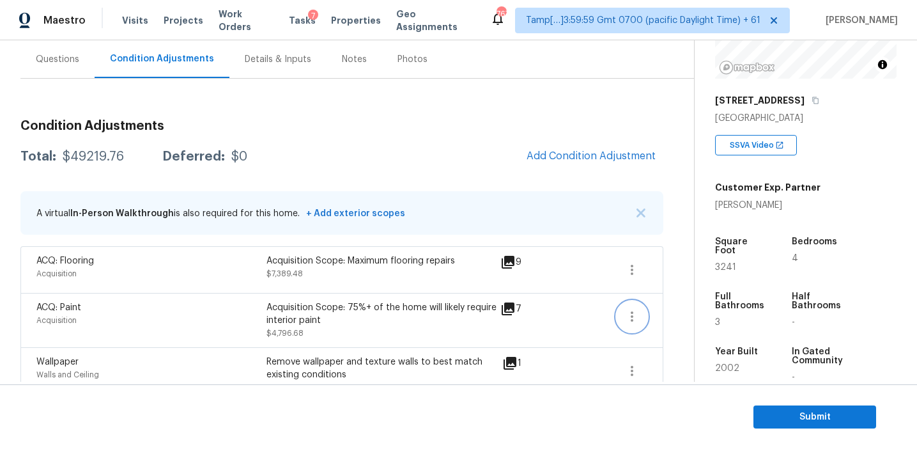
click at [641, 318] on button "button" at bounding box center [632, 316] width 31 height 31
click at [667, 314] on div "Edit" at bounding box center [704, 313] width 100 height 13
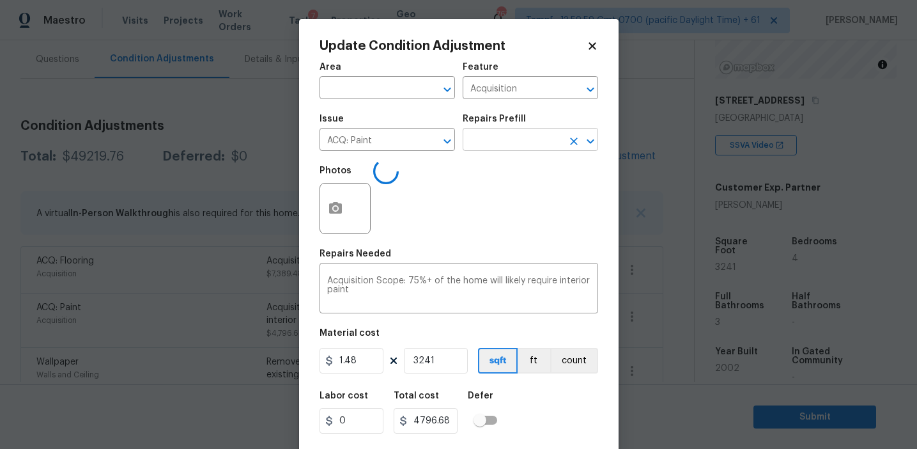
click at [506, 134] on input "text" at bounding box center [513, 141] width 100 height 20
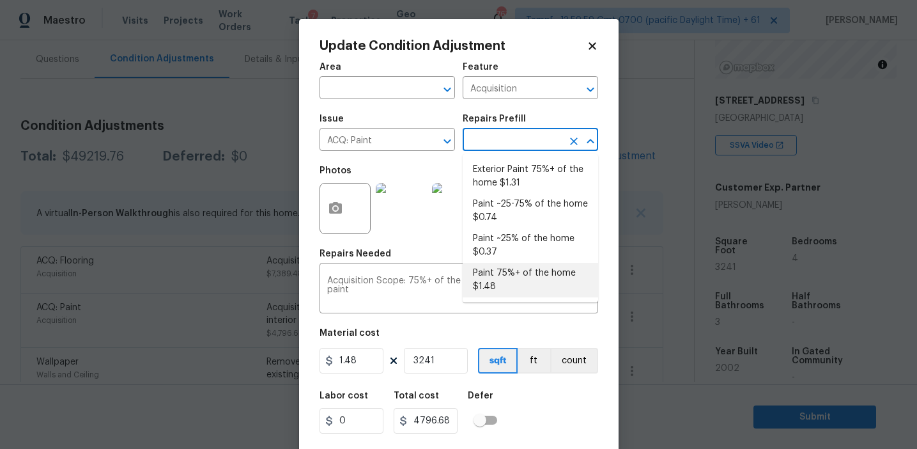
click at [502, 272] on li "Paint 75%+ of the home $1.48" at bounding box center [531, 280] width 136 height 35
click at [511, 137] on input "text" at bounding box center [513, 141] width 100 height 20
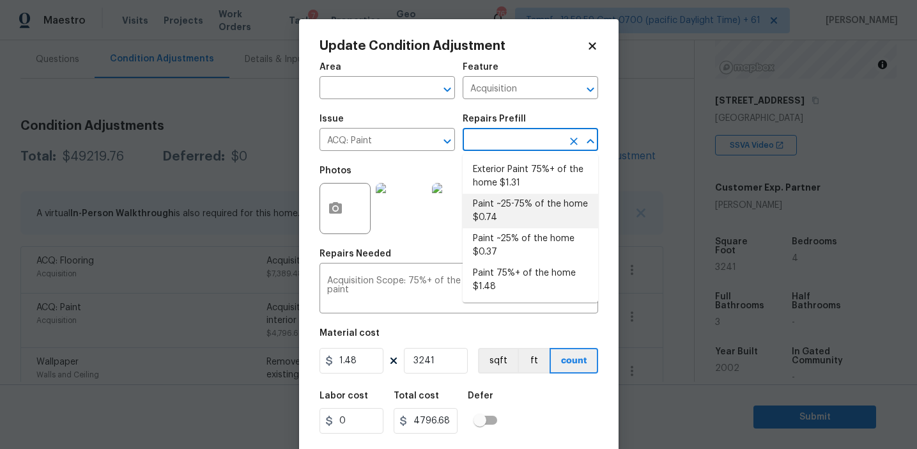
click at [505, 215] on li "Paint ~25-75% of the home $0.74" at bounding box center [531, 211] width 136 height 35
type textarea "Acquisition Scope: ~25 - 75% of the home needs interior paint"
type input "0.74"
type input "2398.34"
click at [506, 144] on input "text" at bounding box center [513, 141] width 100 height 20
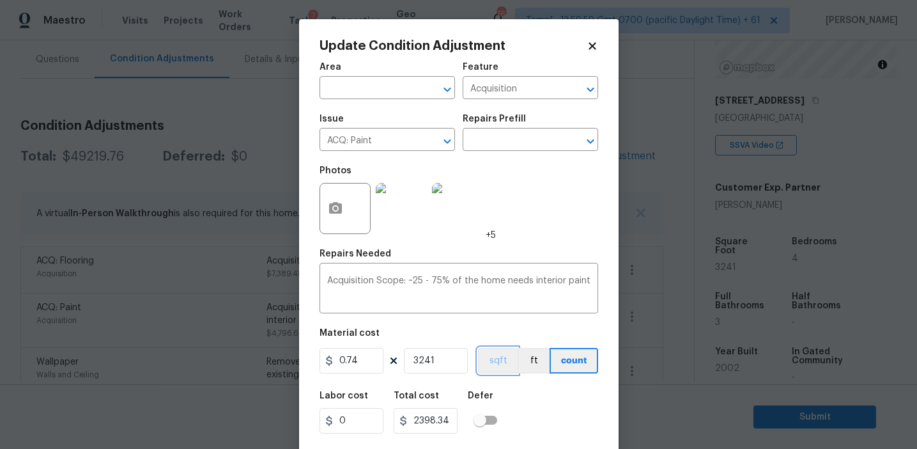
click at [501, 355] on button "sqft" at bounding box center [498, 361] width 40 height 26
click at [527, 396] on div "Labor cost 0 Total cost 2398.34 Defer" at bounding box center [459, 412] width 279 height 58
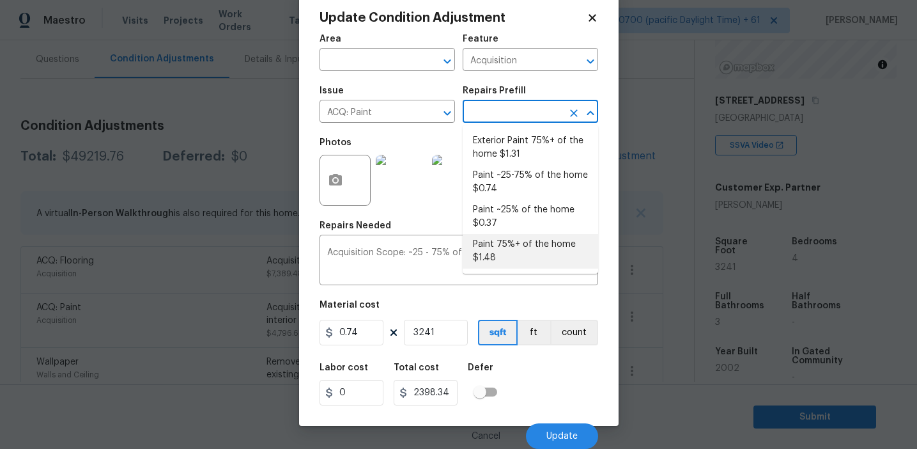
click at [533, 106] on input "text" at bounding box center [513, 113] width 100 height 20
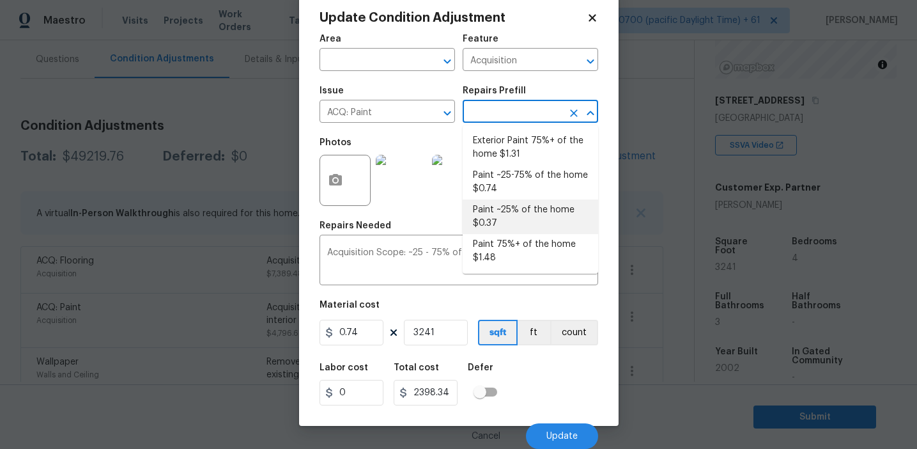
click at [515, 257] on li "Paint 75%+ of the home $1.48" at bounding box center [531, 251] width 136 height 35
type textarea "Acquisition Scope: 75%+ of the home will likely require interior paint"
type input "1.48"
type input "4796.68"
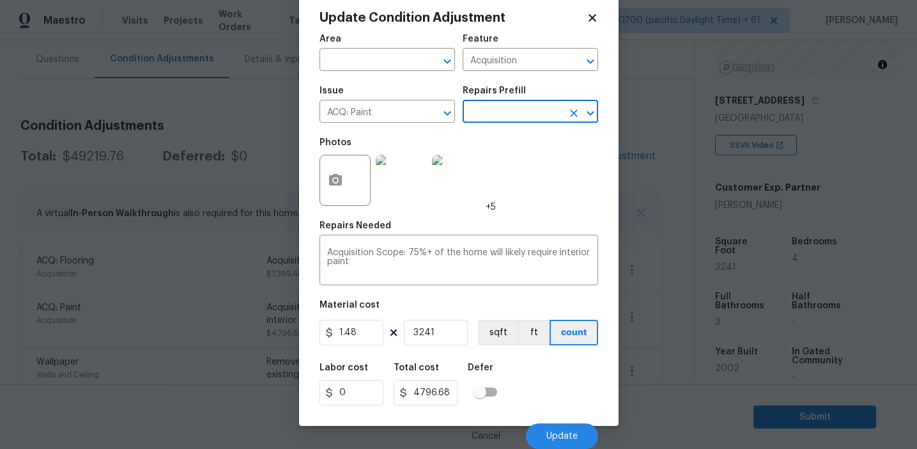
click at [500, 316] on div "Material cost" at bounding box center [459, 308] width 279 height 17
click at [500, 336] on button "sqft" at bounding box center [498, 333] width 40 height 26
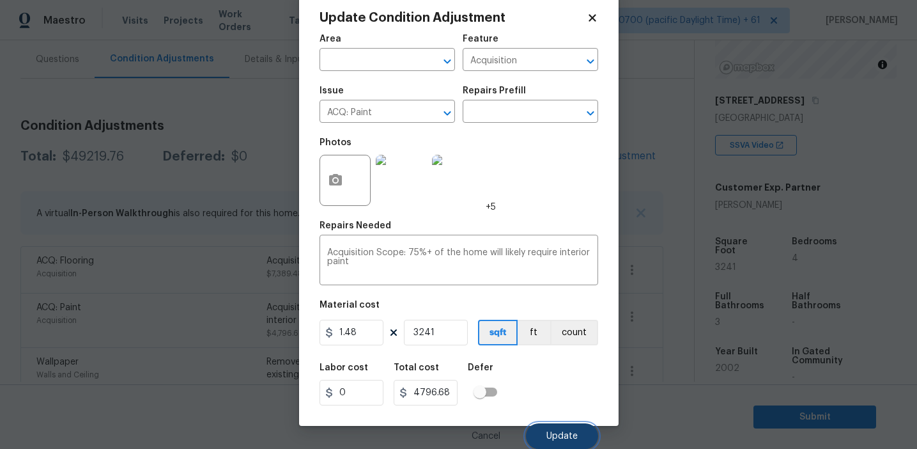
click at [542, 428] on button "Update" at bounding box center [562, 436] width 72 height 26
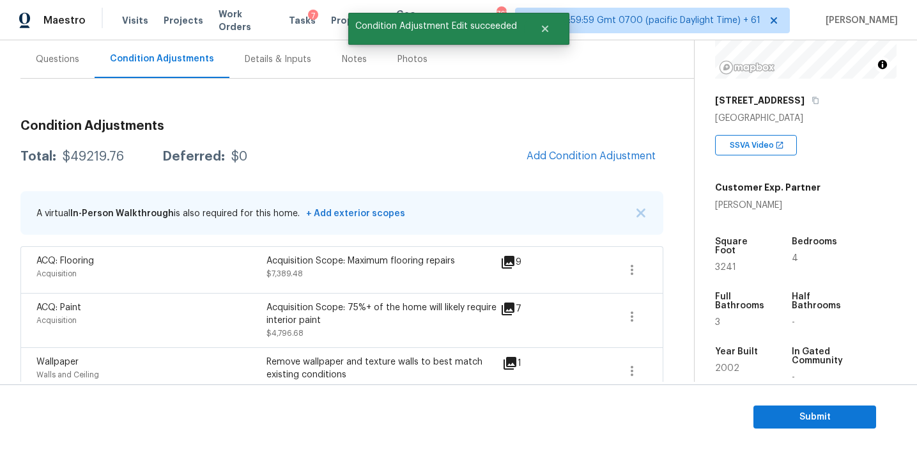
scroll to position [0, 0]
click at [631, 265] on icon "button" at bounding box center [632, 270] width 3 height 10
click at [662, 263] on div "Edit" at bounding box center [704, 267] width 100 height 13
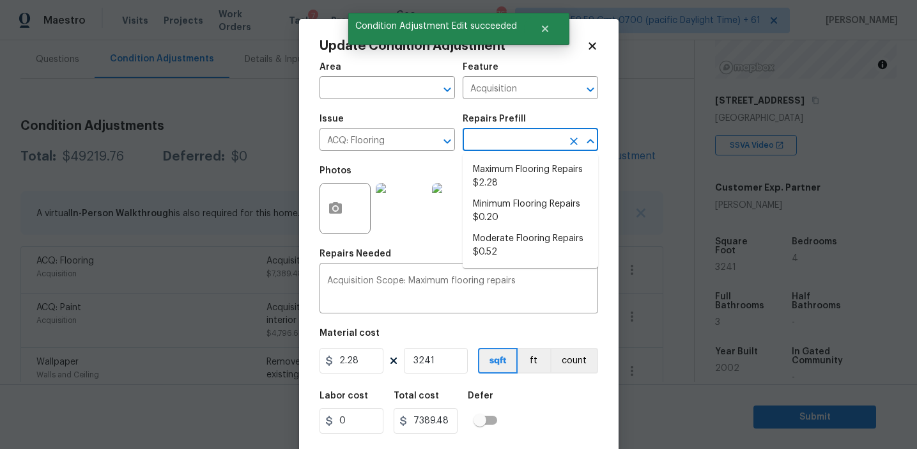
click at [511, 148] on input "text" at bounding box center [513, 141] width 100 height 20
click at [503, 244] on li "Moderate Flooring Repairs $0.52" at bounding box center [531, 245] width 136 height 35
type textarea "Acquisition Scope: Moderate flooring repairs"
type input "0.52"
type input "1685.32"
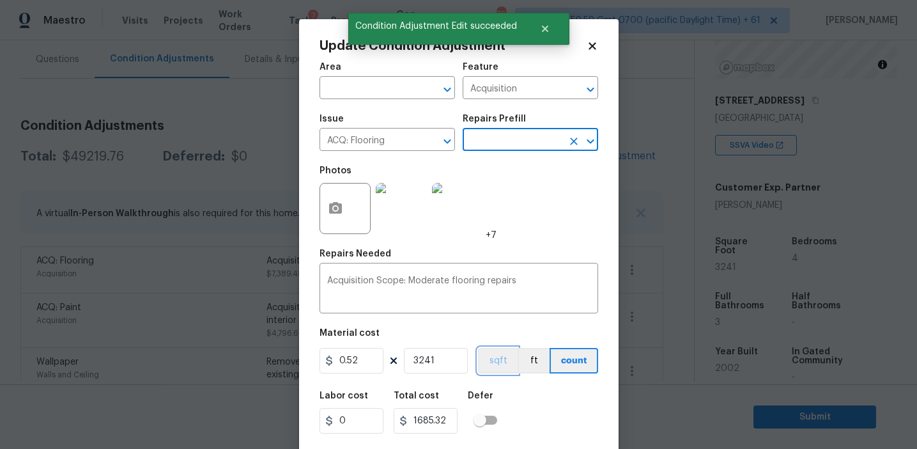
click at [486, 365] on button "sqft" at bounding box center [498, 361] width 40 height 26
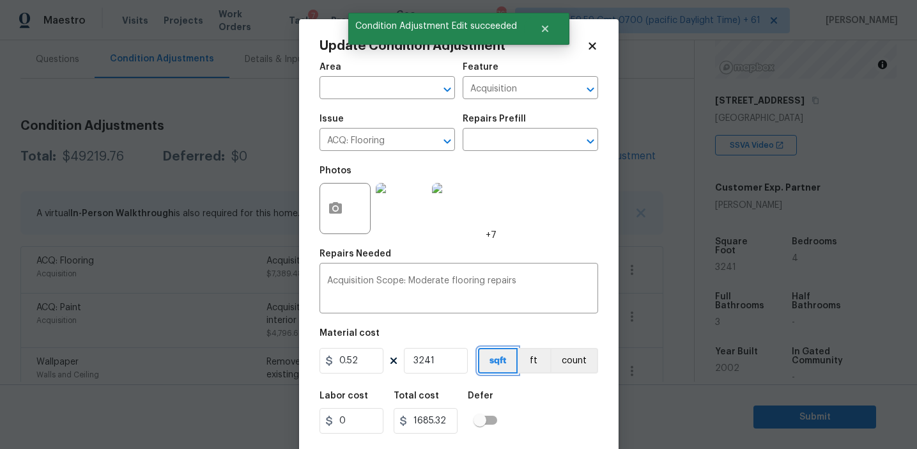
scroll to position [29, 0]
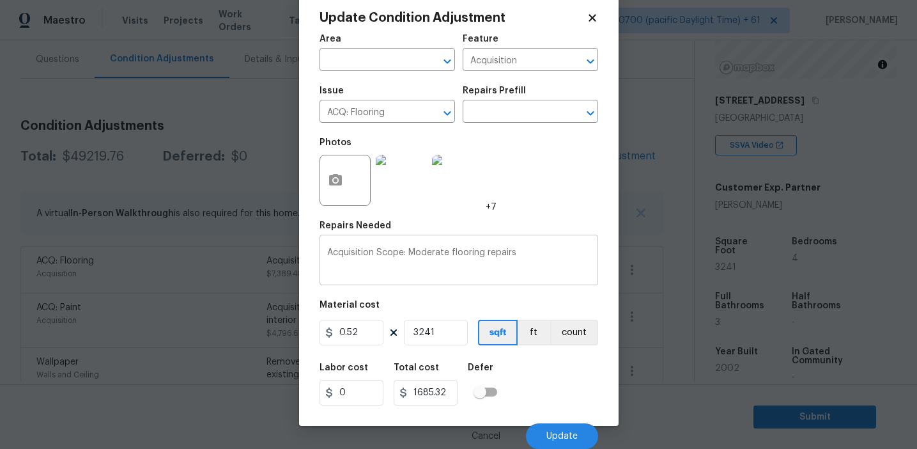
click at [536, 255] on textarea "Acquisition Scope: Moderate flooring repairs" at bounding box center [458, 261] width 263 height 27
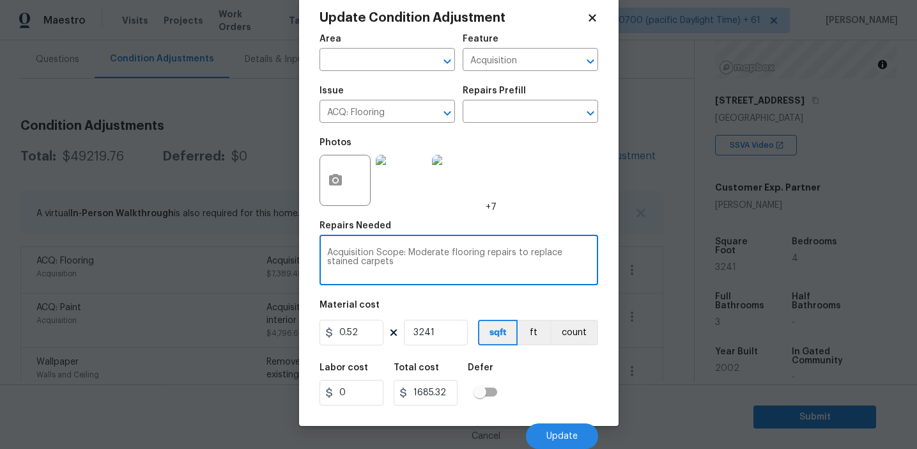
type textarea "Acquisition Scope: Moderate flooring repairs to replace stained carpets"
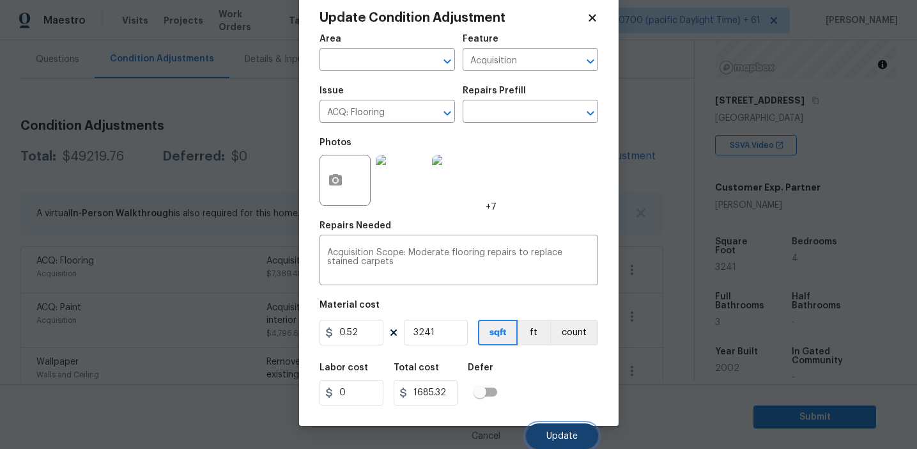
click at [555, 438] on span "Update" at bounding box center [561, 436] width 31 height 10
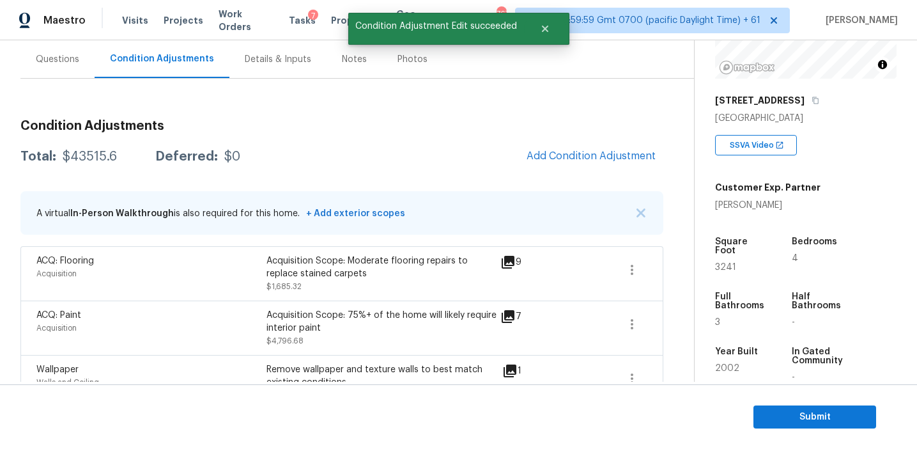
scroll to position [0, 0]
click at [419, 143] on div "Total: $43515.6 Deferred: $0 Add Condition Adjustment" at bounding box center [341, 157] width 643 height 28
click at [97, 156] on div "$43515.6" at bounding box center [90, 156] width 54 height 13
copy div "43515.6"
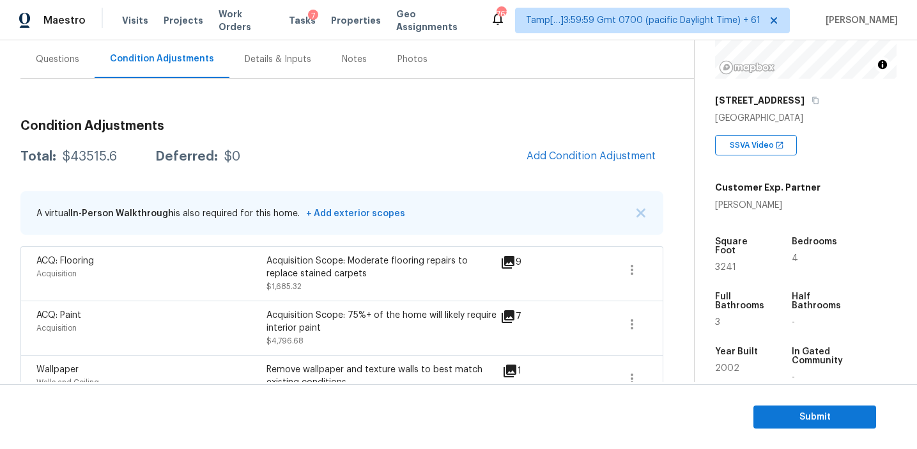
click at [235, 129] on h3 "Condition Adjustments" at bounding box center [341, 126] width 643 height 13
click at [65, 60] on div "Questions" at bounding box center [57, 59] width 43 height 13
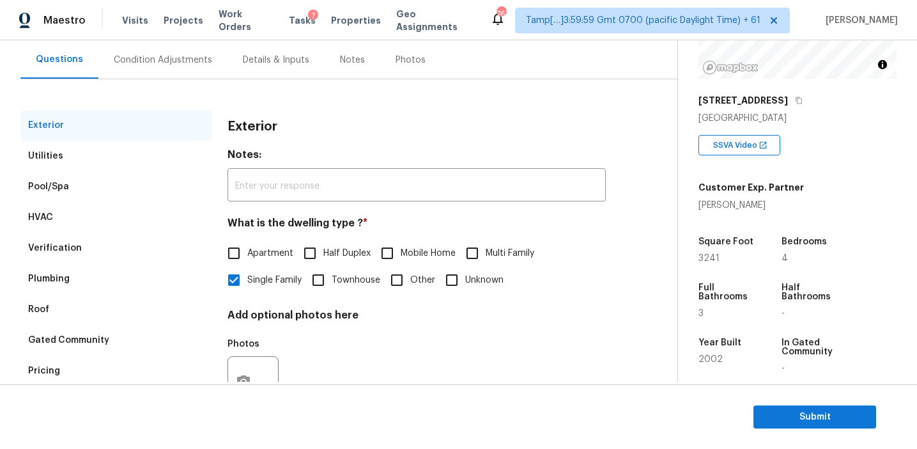
click at [100, 370] on div "Pricing" at bounding box center [116, 370] width 192 height 31
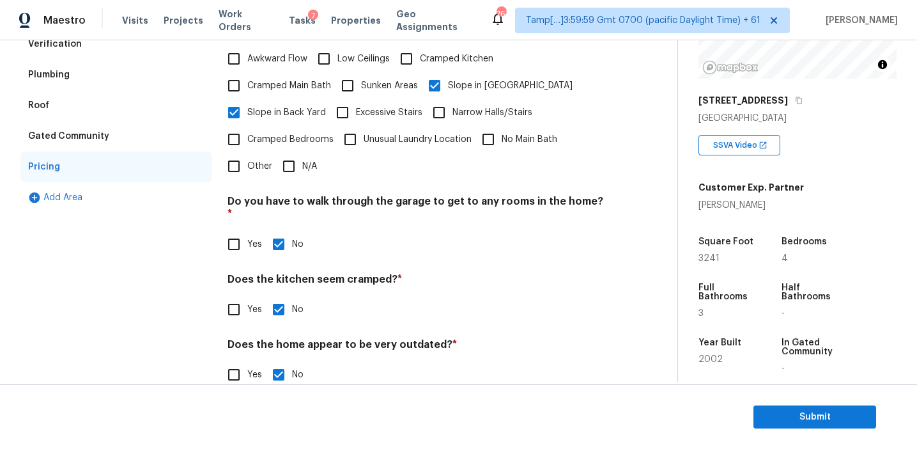
scroll to position [160, 0]
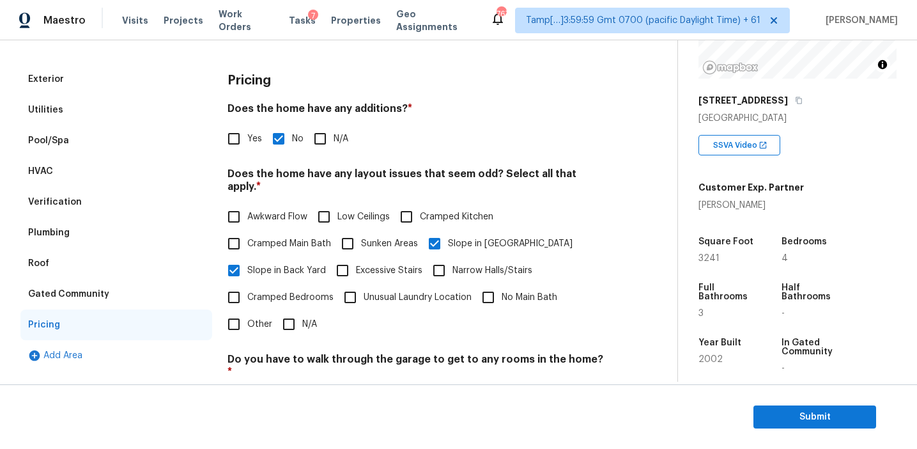
click at [144, 201] on div "Verification" at bounding box center [116, 202] width 192 height 31
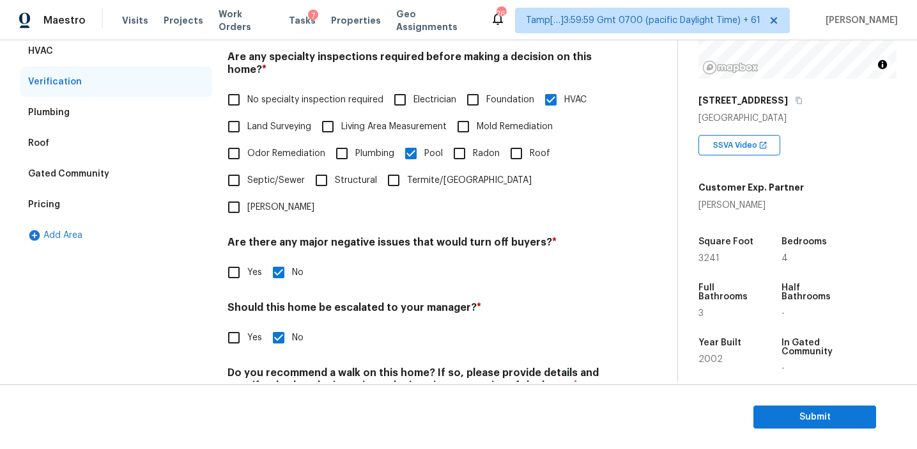
scroll to position [243, 0]
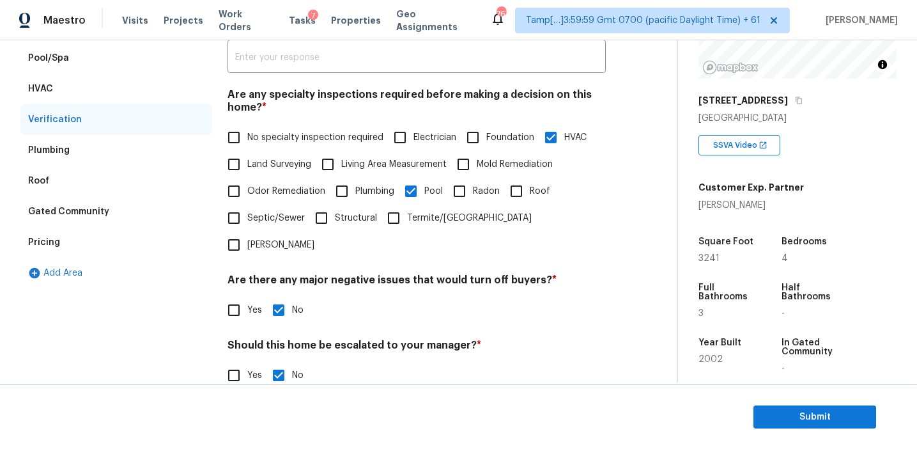
click at [143, 240] on div "Pricing" at bounding box center [116, 242] width 192 height 31
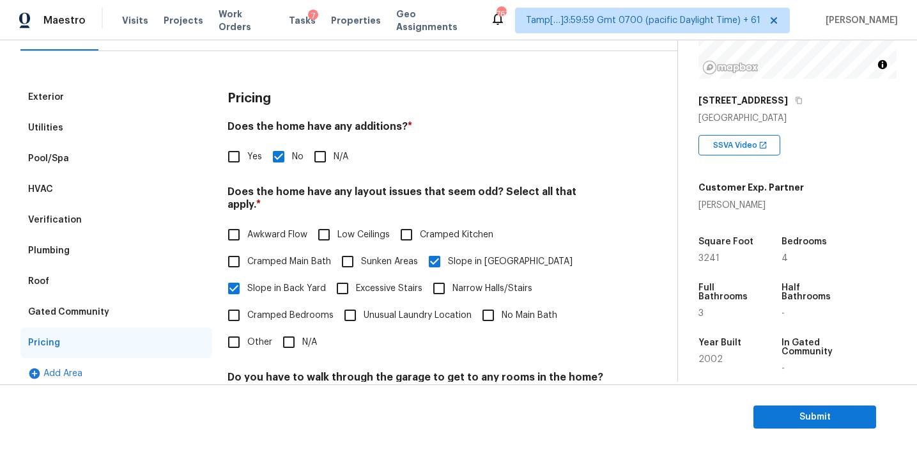
scroll to position [134, 0]
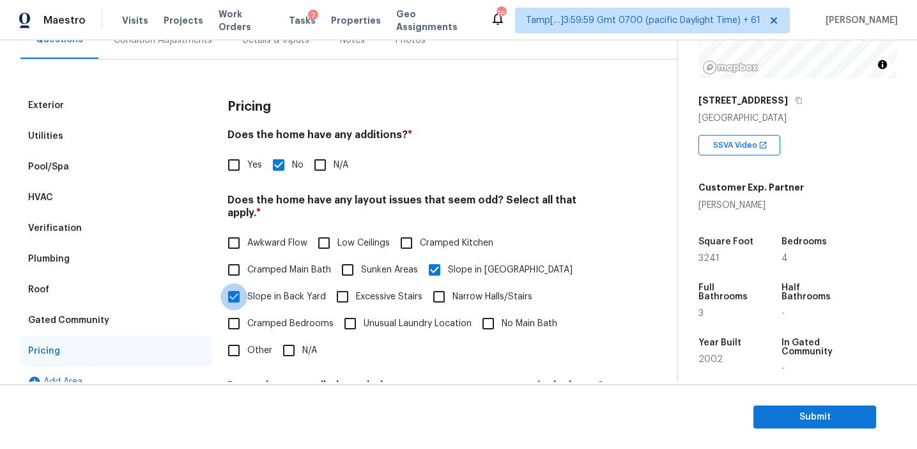
click at [238, 285] on input "Slope in Back Yard" at bounding box center [234, 296] width 27 height 27
checkbox input "false"
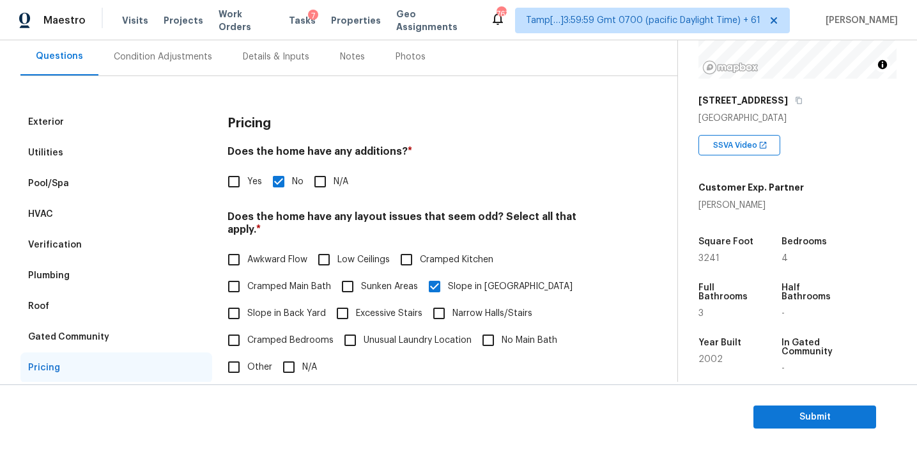
click at [177, 52] on div "Condition Adjustments" at bounding box center [163, 56] width 98 height 13
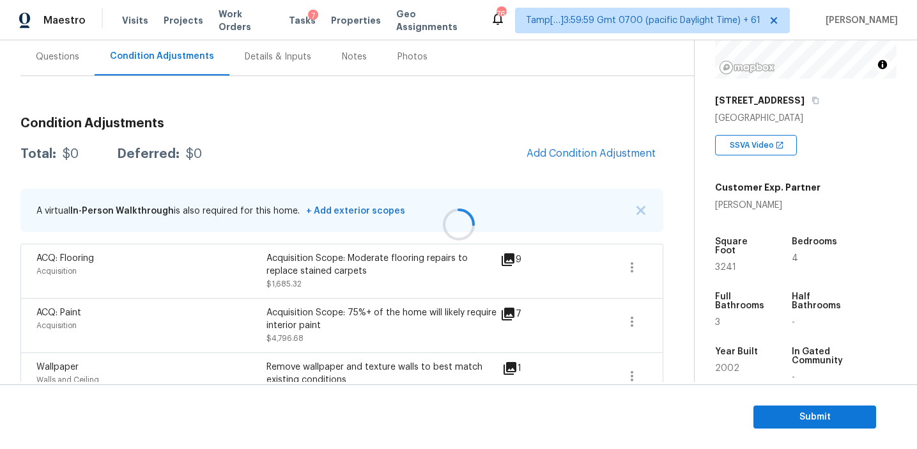
scroll to position [118, 0]
click at [73, 63] on div "Questions" at bounding box center [57, 56] width 74 height 38
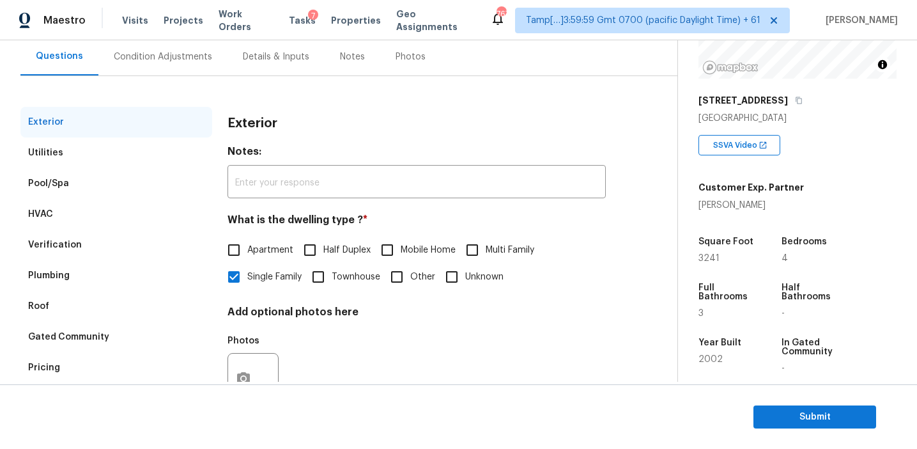
click at [121, 364] on div "Pricing" at bounding box center [116, 367] width 192 height 31
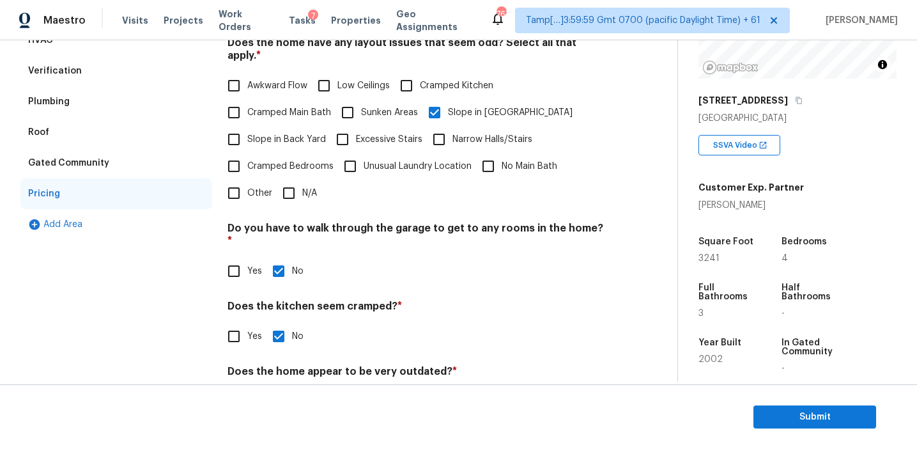
scroll to position [318, 0]
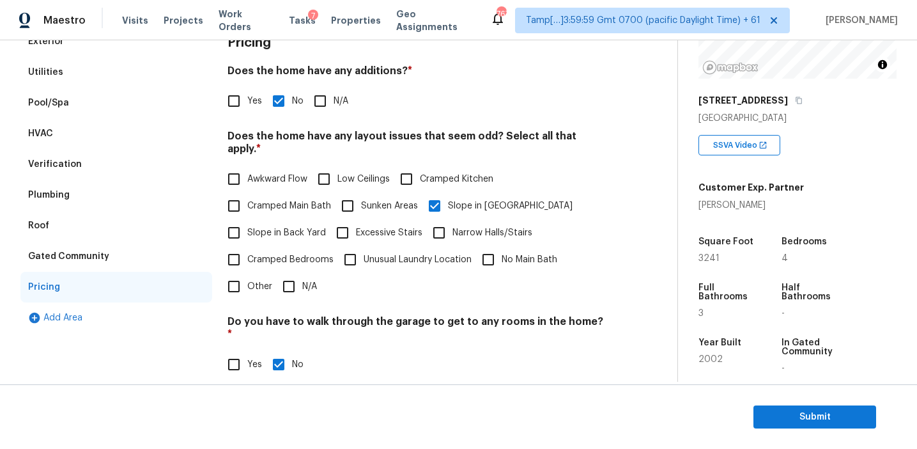
click at [137, 254] on div "Gated Community" at bounding box center [116, 256] width 192 height 31
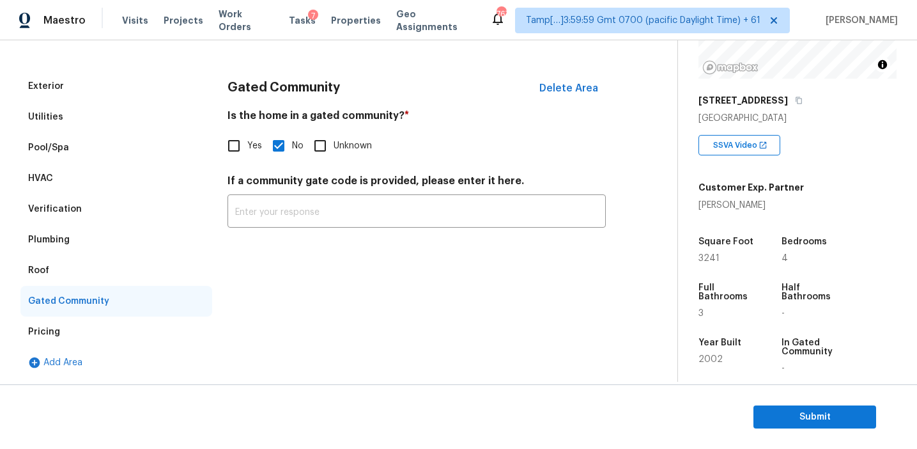
scroll to position [153, 0]
click at [87, 264] on div "Roof" at bounding box center [116, 270] width 192 height 31
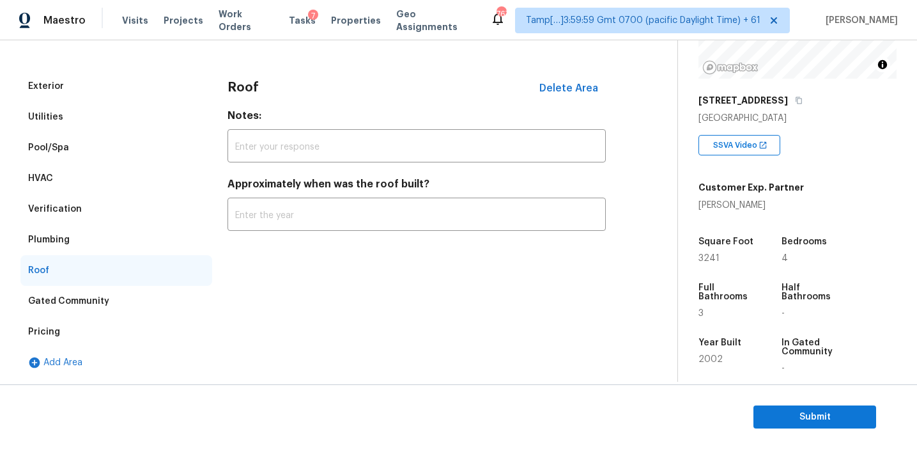
click at [86, 241] on div "Plumbing" at bounding box center [116, 239] width 192 height 31
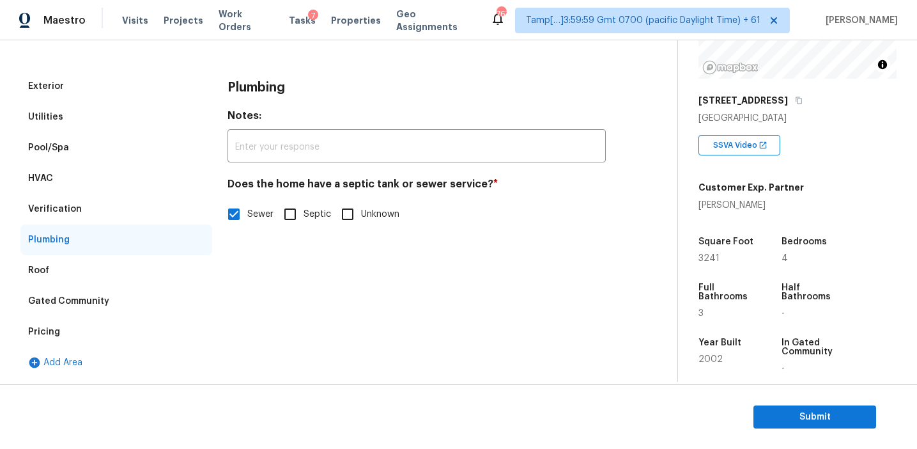
click at [89, 210] on div "Verification" at bounding box center [116, 209] width 192 height 31
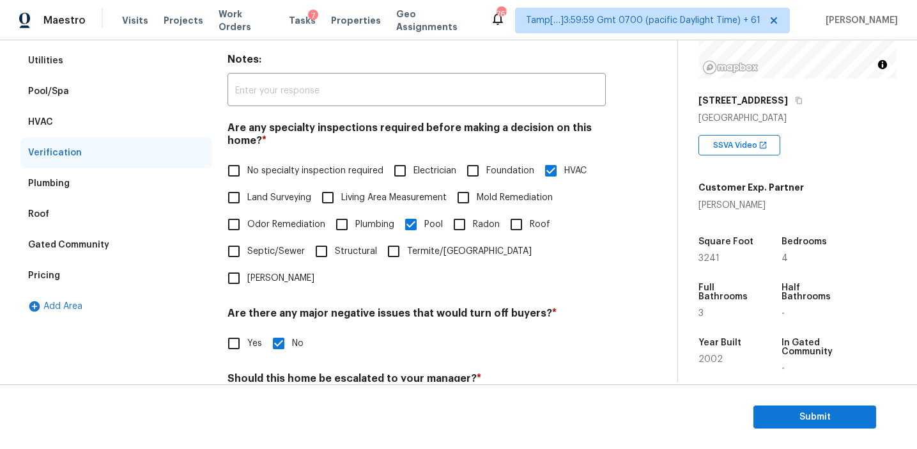
click at [129, 112] on div "HVAC" at bounding box center [116, 122] width 192 height 31
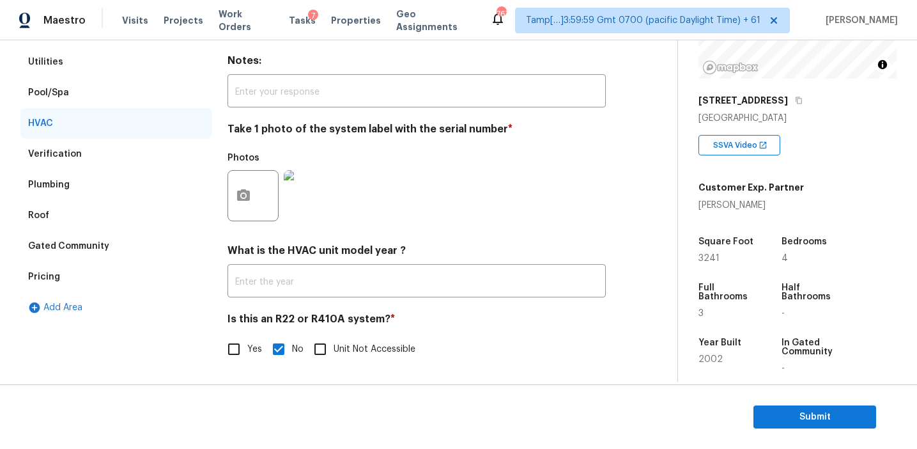
click at [109, 92] on div "Pool/Spa" at bounding box center [116, 92] width 192 height 31
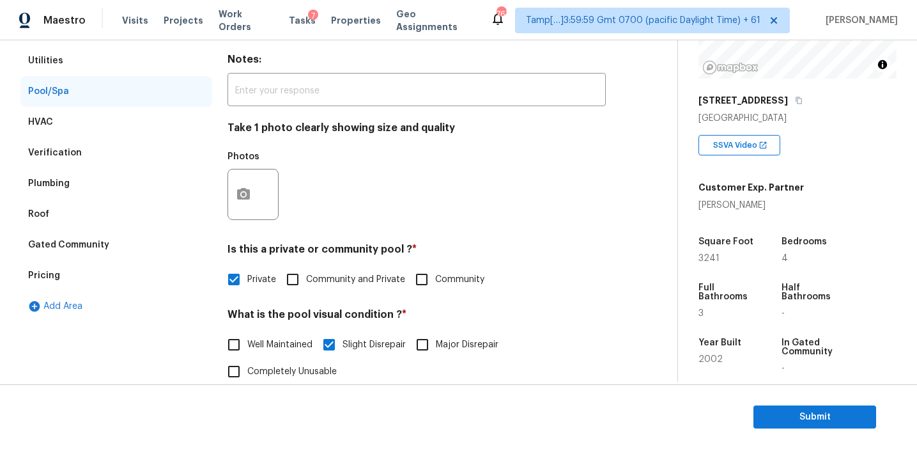
click at [116, 55] on div "Utilities" at bounding box center [116, 60] width 192 height 31
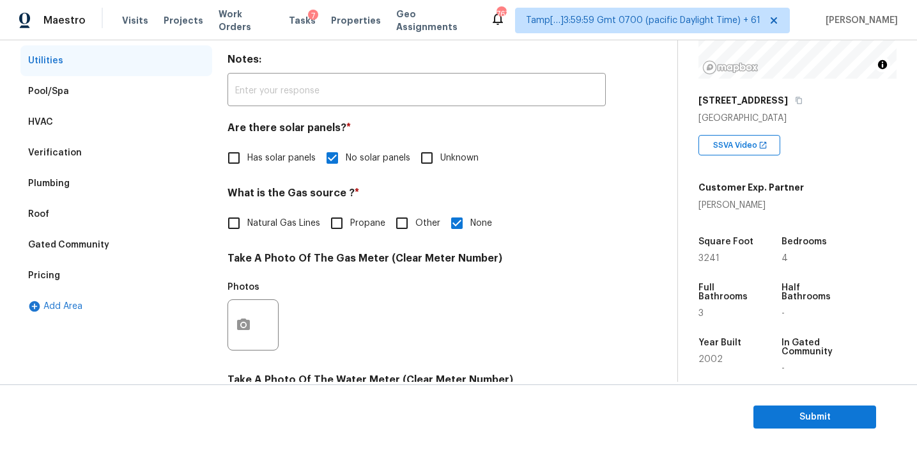
click at [142, 100] on div "Pool/Spa" at bounding box center [116, 91] width 192 height 31
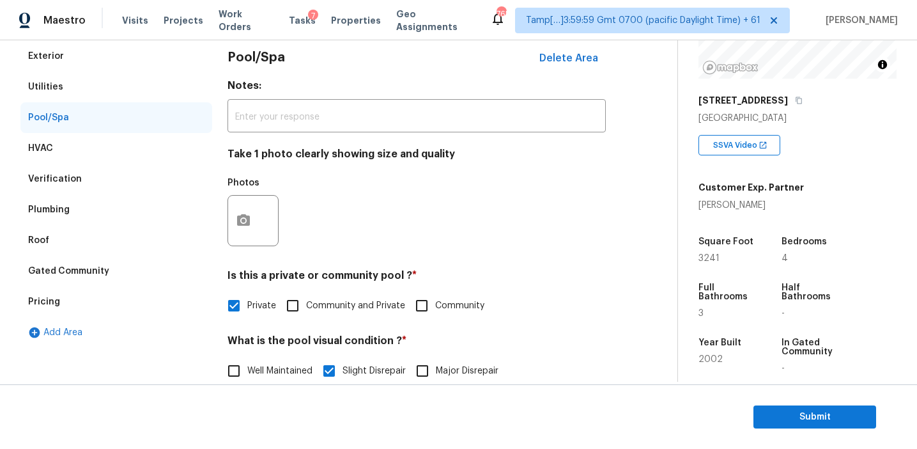
scroll to position [178, 0]
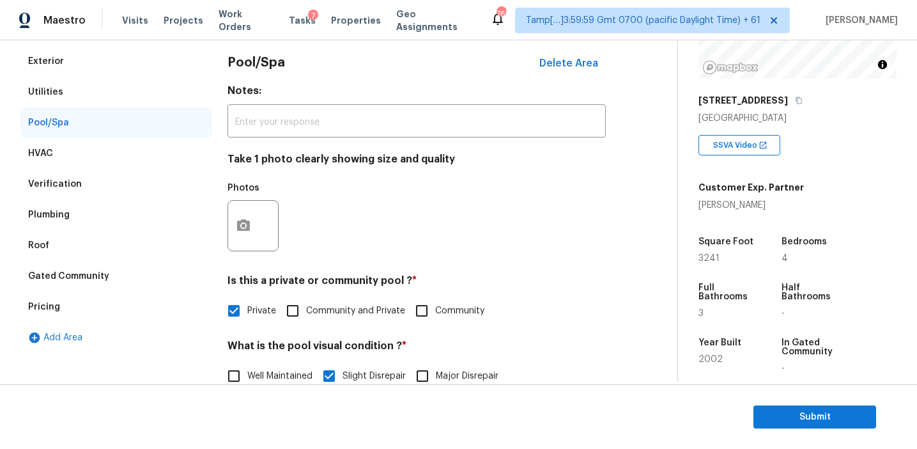
click at [325, 235] on div "Photos" at bounding box center [417, 217] width 378 height 83
click at [296, 219] on div "Photos" at bounding box center [417, 217] width 378 height 83
click at [138, 87] on div "Utilities" at bounding box center [116, 92] width 192 height 31
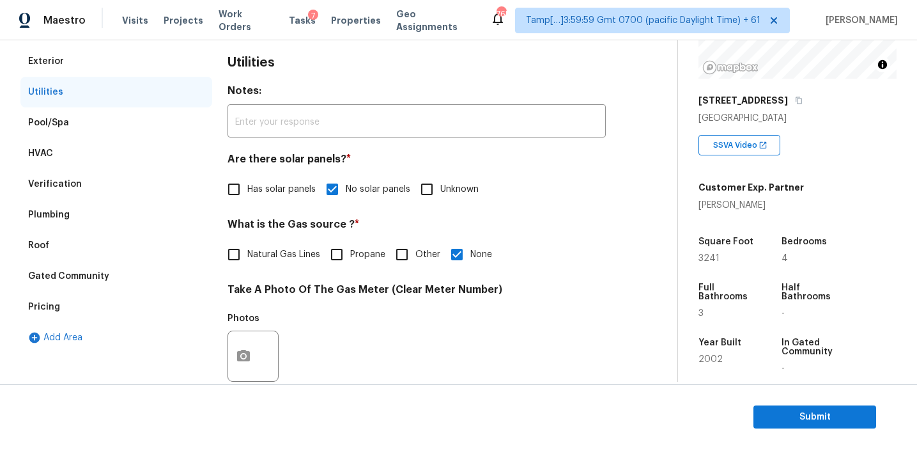
click at [130, 56] on div "Exterior" at bounding box center [116, 61] width 192 height 31
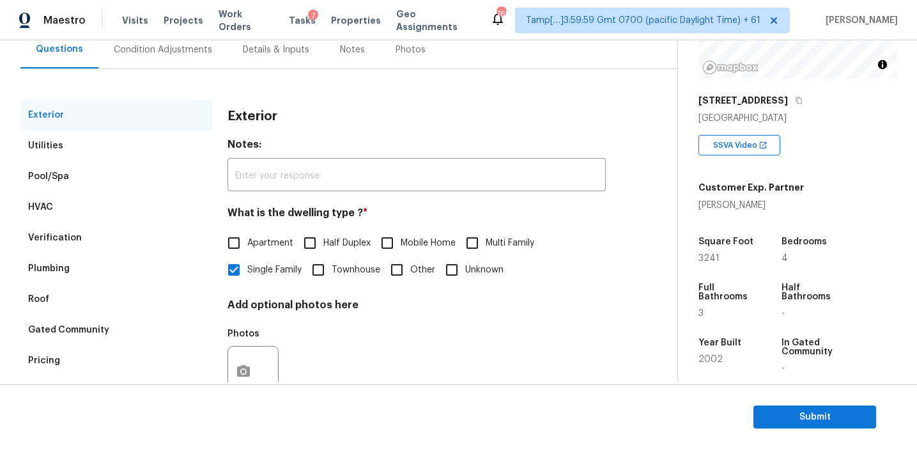
click at [130, 56] on div "Condition Adjustments" at bounding box center [162, 50] width 129 height 38
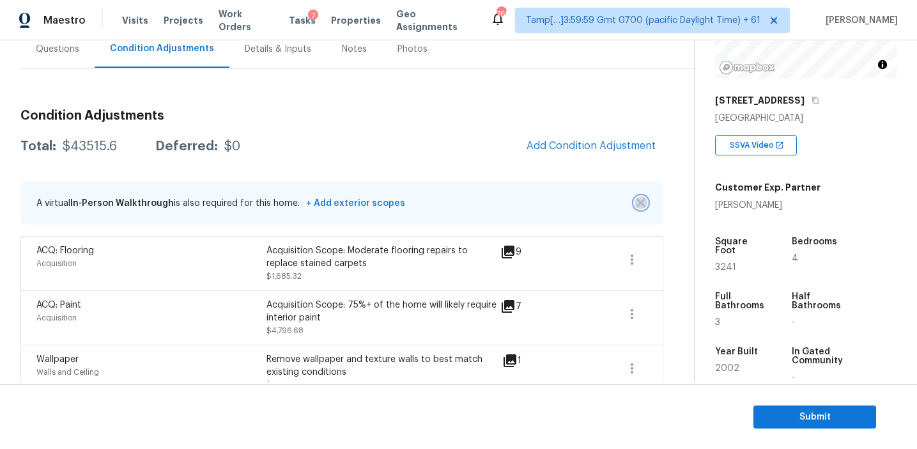
click at [641, 207] on button "button" at bounding box center [641, 202] width 13 height 13
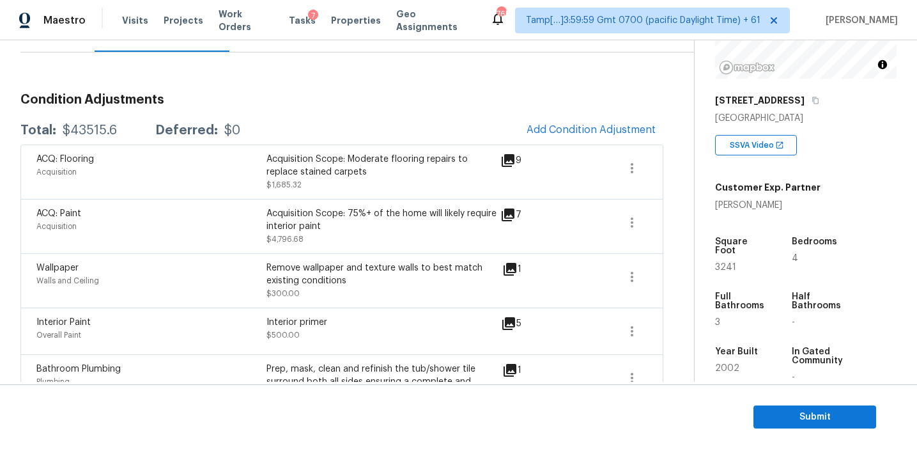
scroll to position [118, 0]
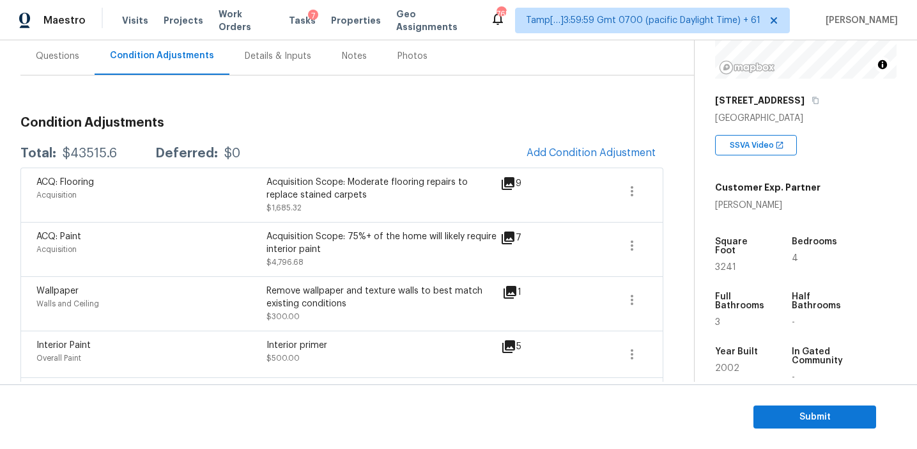
click at [769, 414] on span "Submit" at bounding box center [815, 417] width 102 height 16
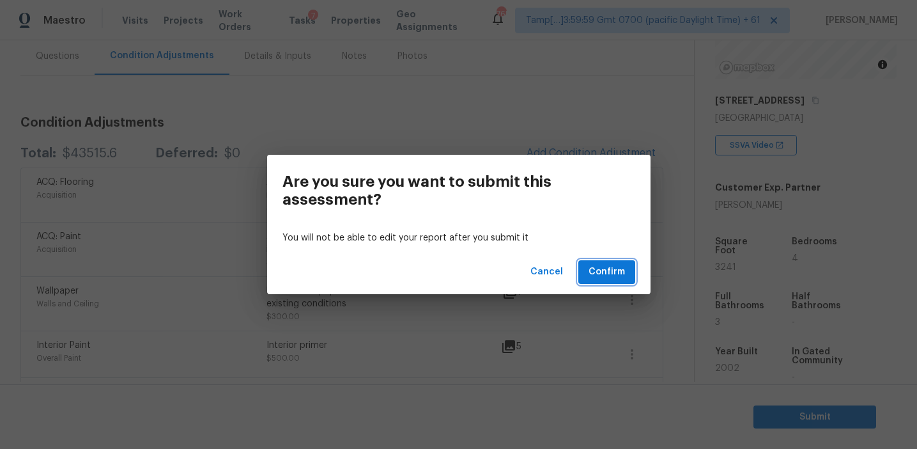
click at [597, 273] on span "Confirm" at bounding box center [607, 272] width 36 height 16
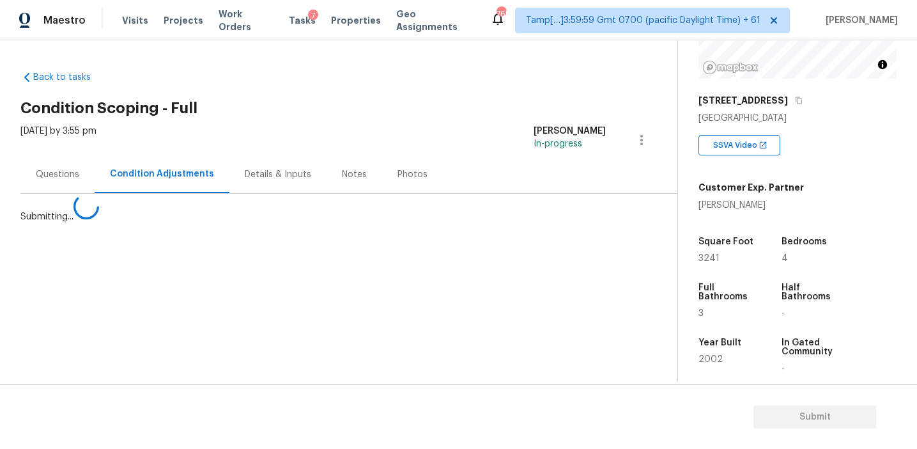
scroll to position [0, 0]
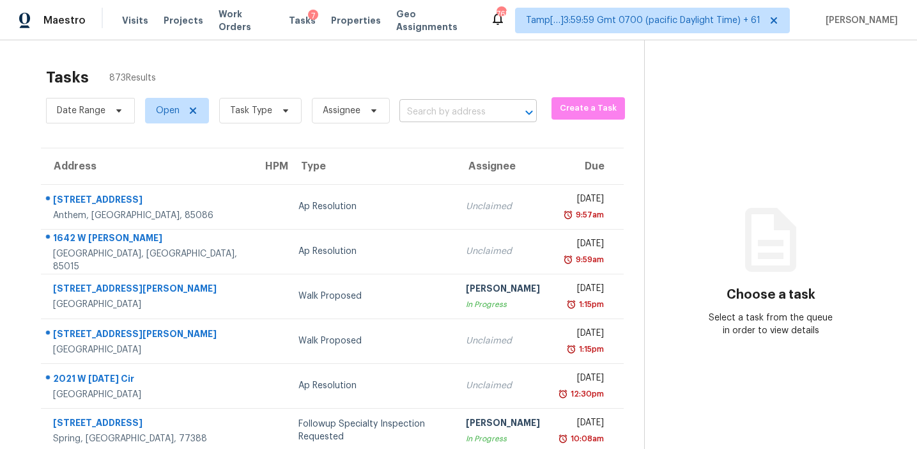
click at [430, 102] on input "text" at bounding box center [450, 112] width 102 height 20
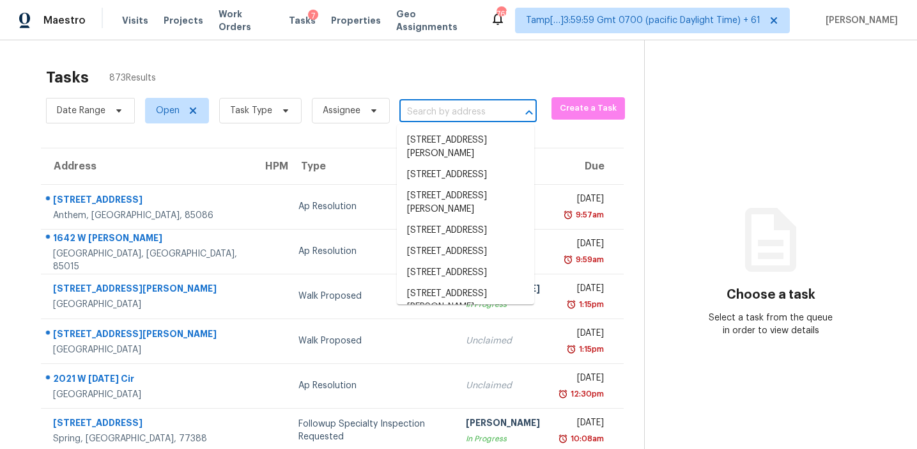
paste input "[STREET_ADDRESS][PERSON_NAME]"
type input "[STREET_ADDRESS][PERSON_NAME]"
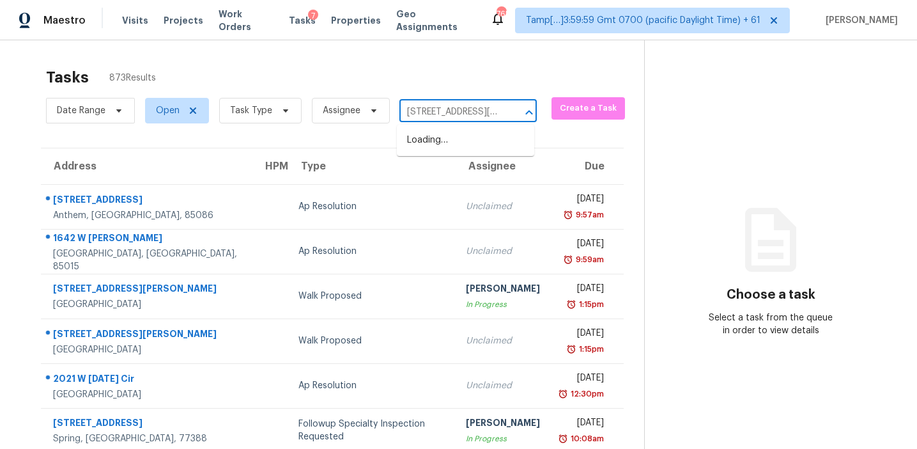
scroll to position [0, 41]
click at [440, 147] on li "[STREET_ADDRESS][PERSON_NAME]" at bounding box center [465, 147] width 137 height 35
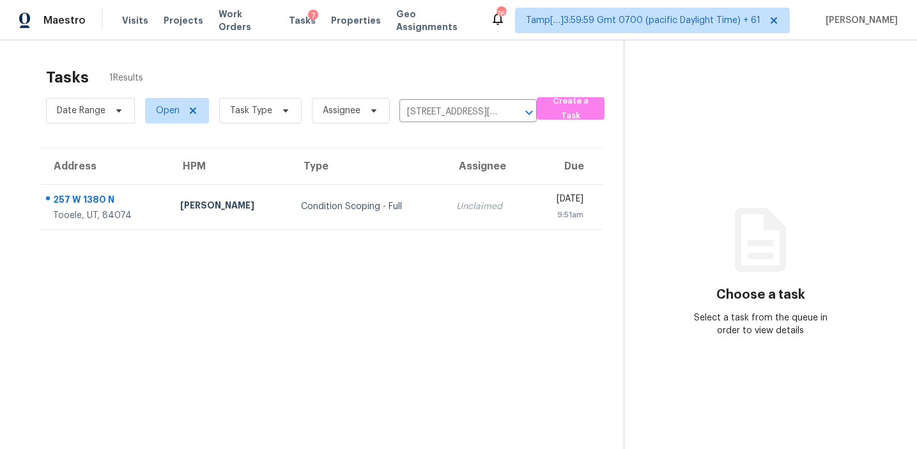
click at [446, 213] on td "Unclaimed" at bounding box center [488, 206] width 85 height 45
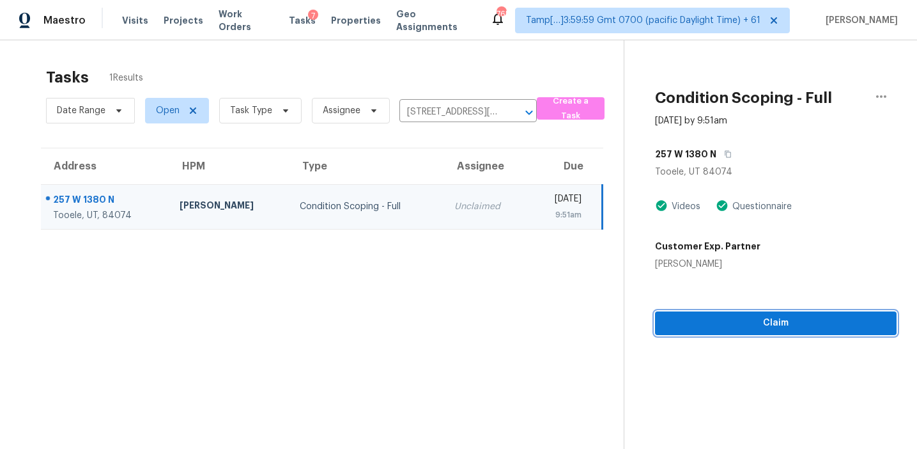
click at [697, 329] on span "Claim" at bounding box center [775, 323] width 221 height 16
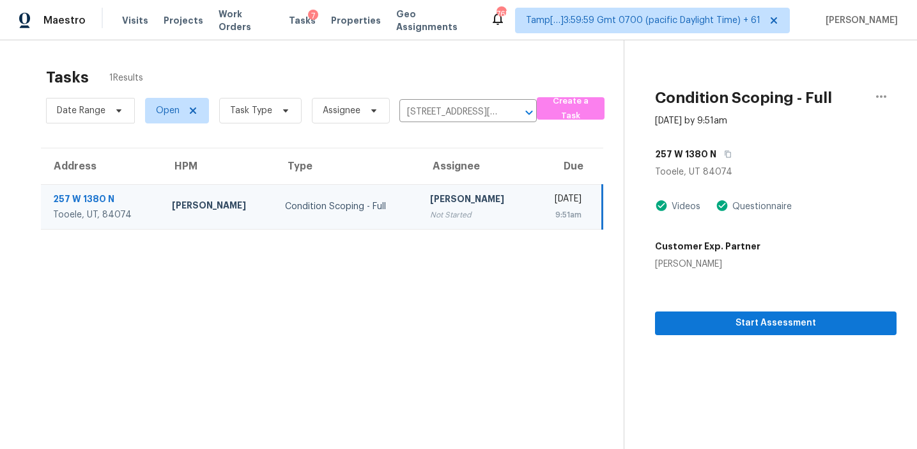
click at [311, 311] on section "Tasks 1 Results Date Range Open Task Type Assignee [STREET_ADDRESS][PERSON_NAME…" at bounding box center [321, 275] width 603 height 428
click at [691, 320] on span "Start Assessment" at bounding box center [775, 323] width 221 height 16
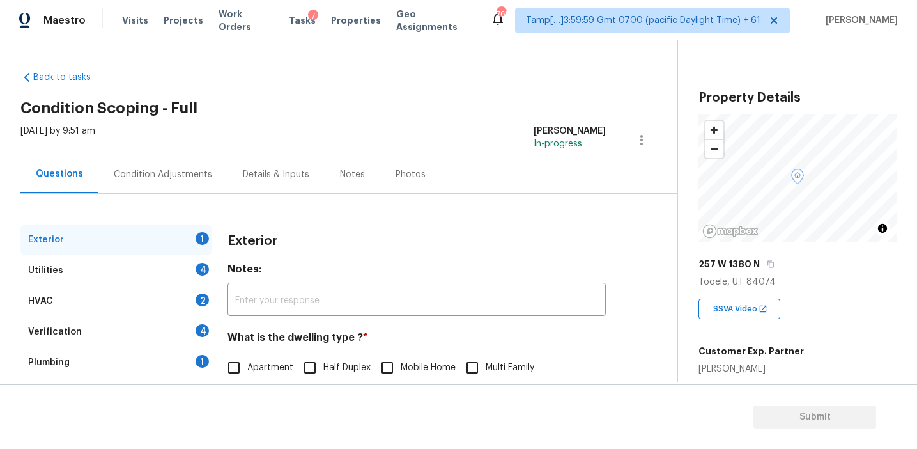
scroll to position [167, 0]
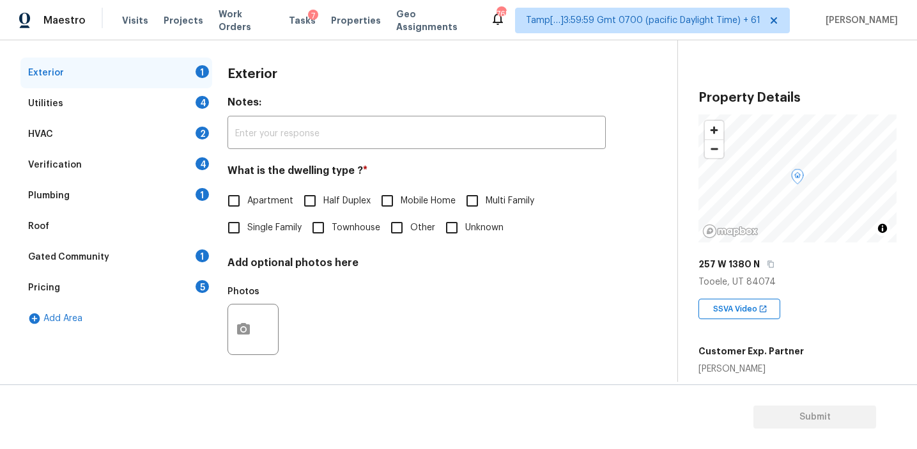
click at [185, 284] on div "Pricing 5" at bounding box center [116, 287] width 192 height 31
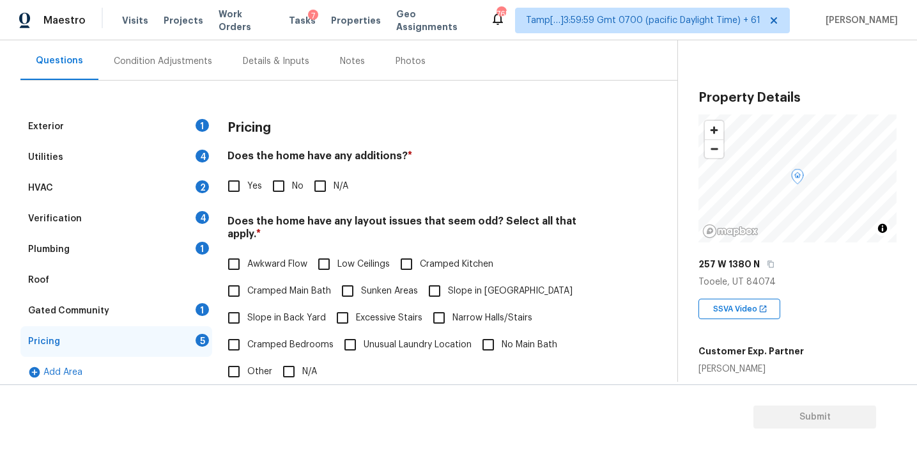
scroll to position [115, 0]
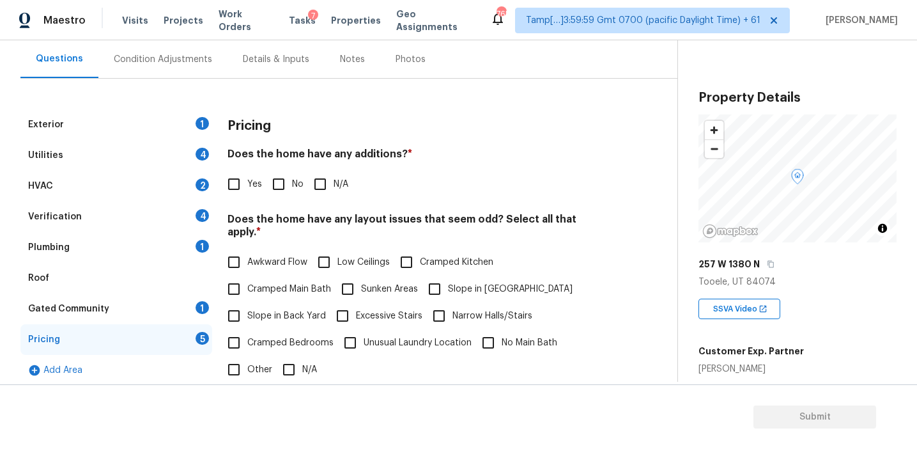
click at [187, 54] on div "Condition Adjustments" at bounding box center [163, 59] width 98 height 13
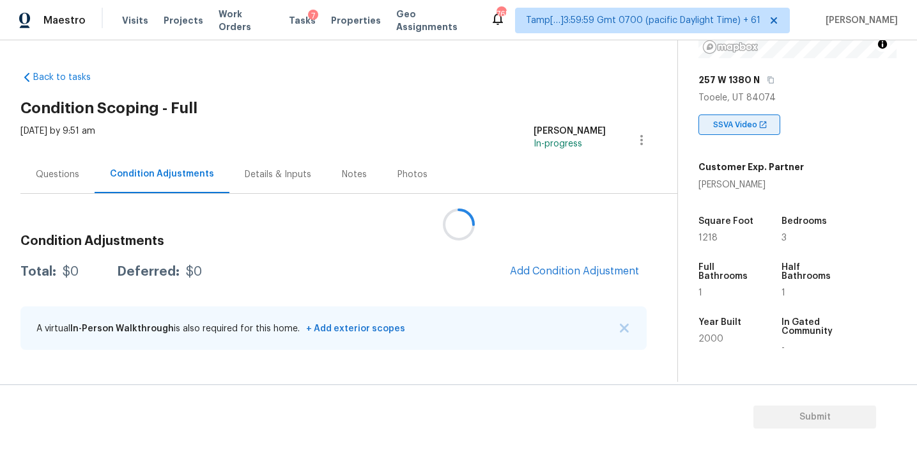
scroll to position [162, 0]
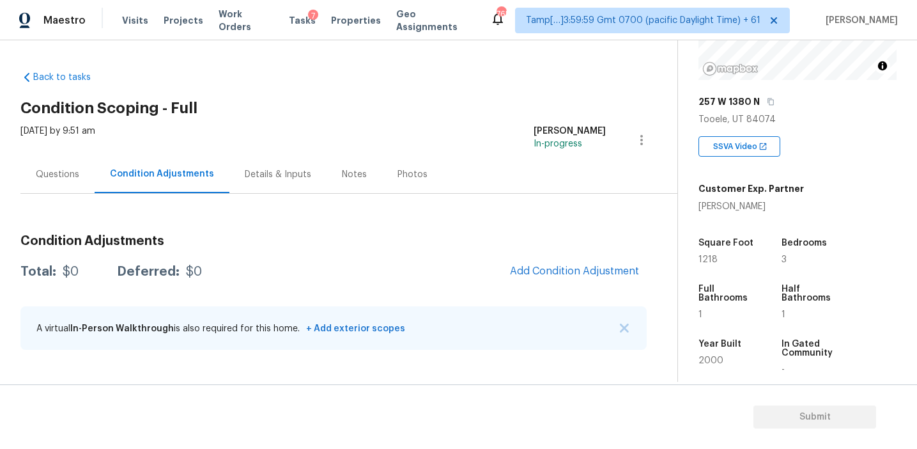
click at [508, 226] on div "Condition Adjustments Total: $0 Deferred: $0 Add Condition Adjustment A virtual…" at bounding box center [333, 292] width 626 height 137
click at [548, 279] on button "Add Condition Adjustment" at bounding box center [574, 271] width 144 height 27
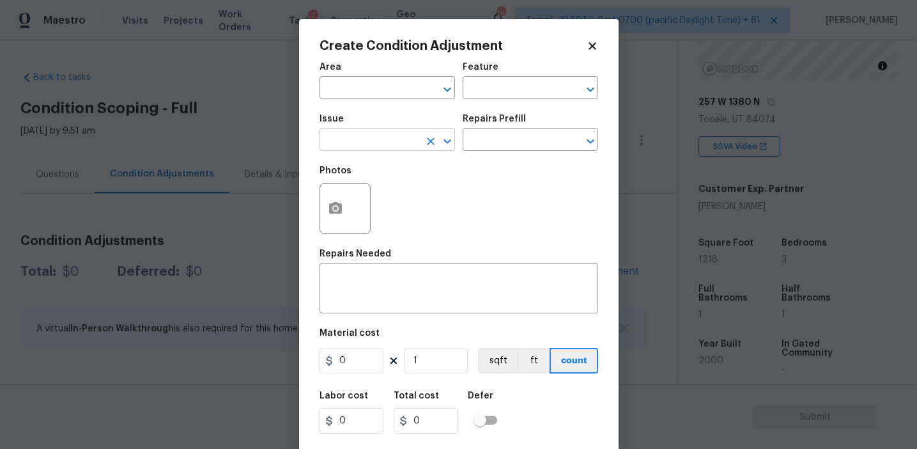
click at [356, 145] on input "text" at bounding box center [370, 141] width 100 height 20
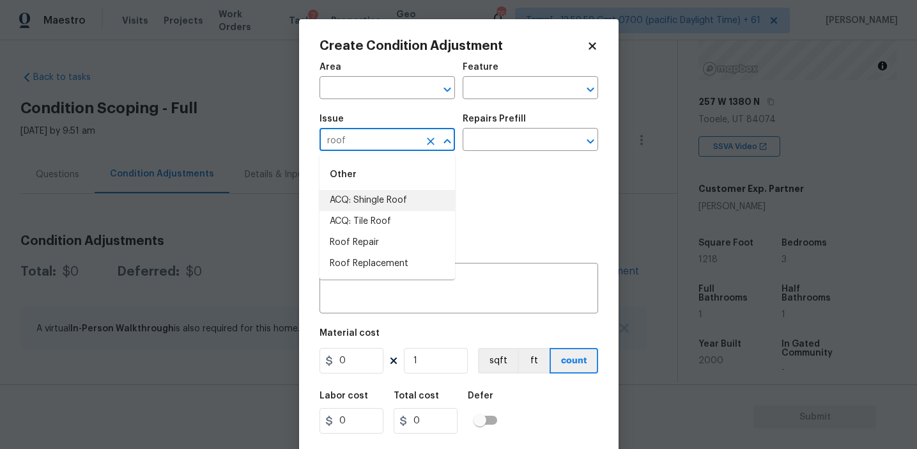
click at [382, 199] on li "ACQ: Shingle Roof" at bounding box center [388, 200] width 136 height 21
type input "ACQ: Shingle Roof"
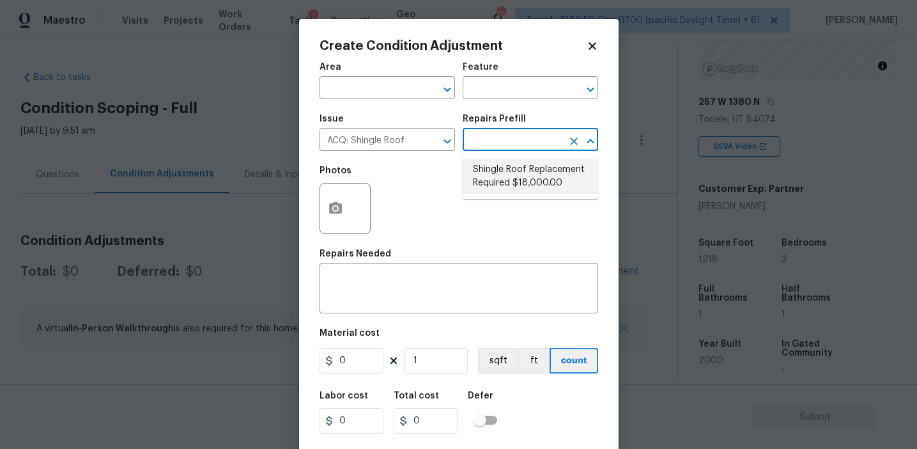
click at [495, 180] on li "Shingle Roof Replacement Required $18,000.00" at bounding box center [531, 176] width 136 height 35
type input "Acquisition"
type textarea "Acquisition Scope: Shingle Roof Replacement required."
type input "18000"
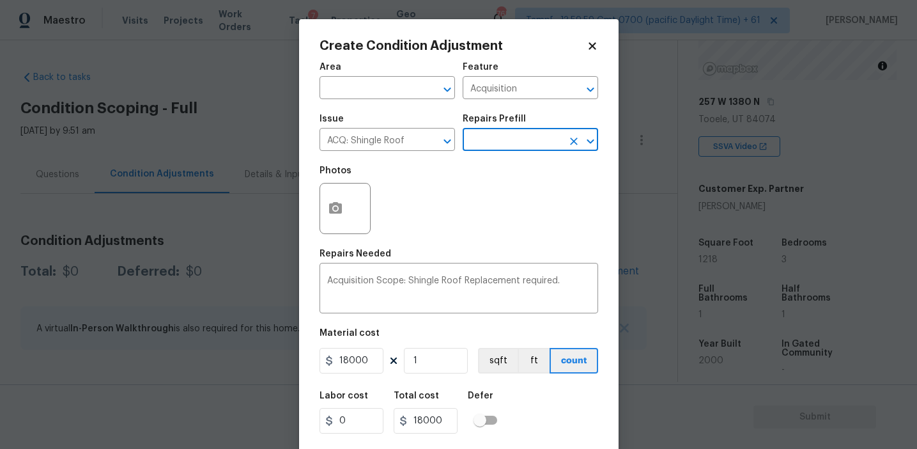
scroll to position [29, 0]
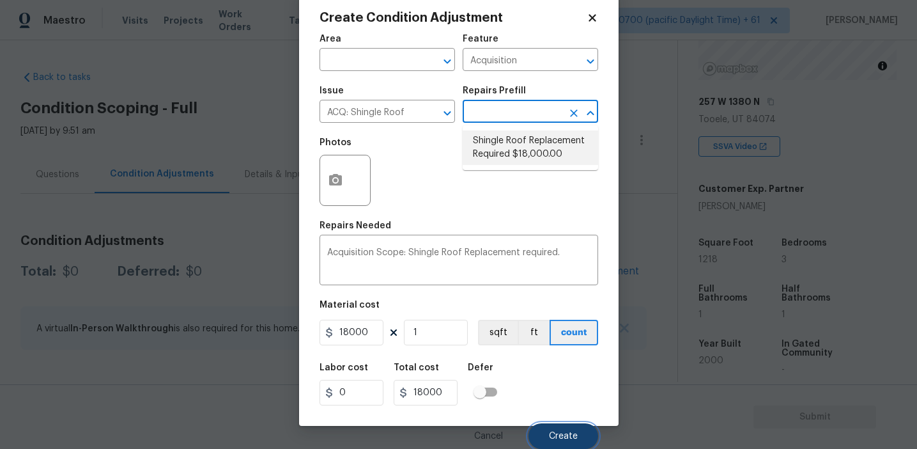
click at [557, 424] on button "Create" at bounding box center [564, 436] width 70 height 26
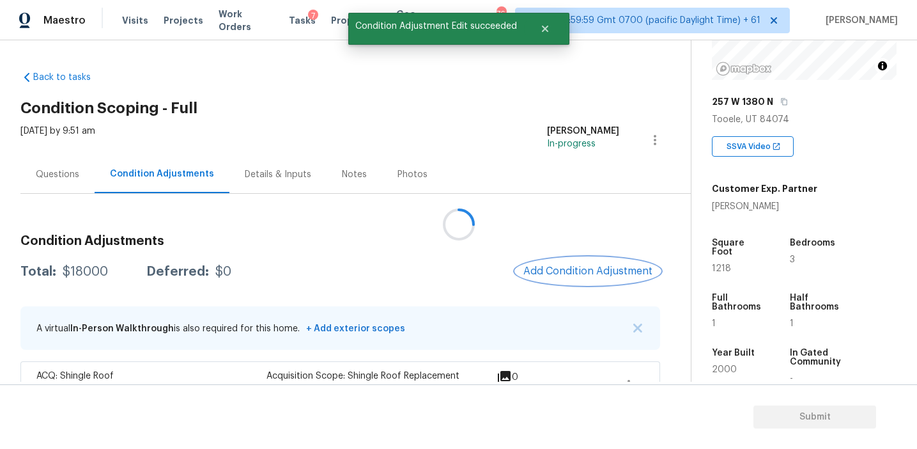
scroll to position [0, 0]
click at [578, 270] on span "Add Condition Adjustment" at bounding box center [587, 271] width 129 height 12
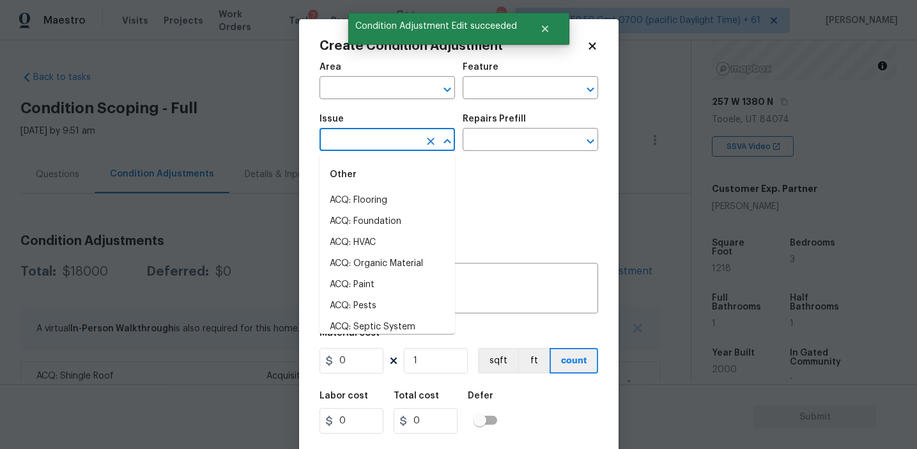
click at [391, 141] on input "text" at bounding box center [370, 141] width 100 height 20
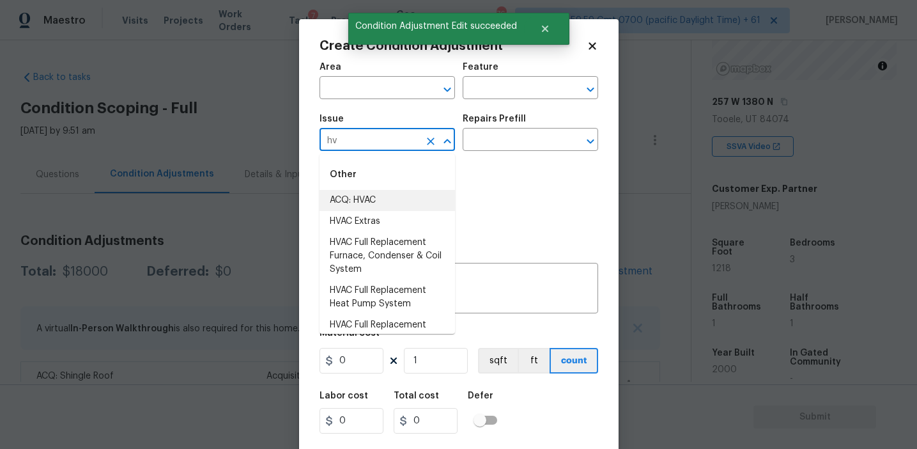
click at [397, 196] on li "ACQ: HVAC" at bounding box center [388, 200] width 136 height 21
type input "ACQ: HVAC"
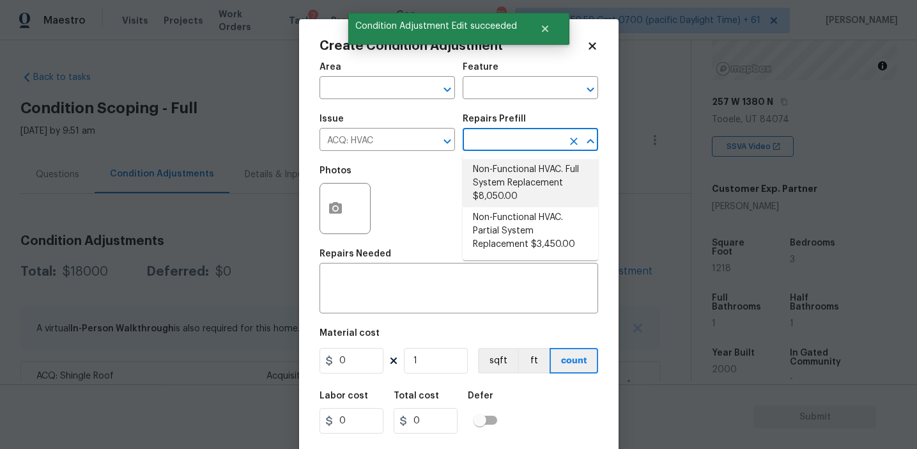
click at [522, 169] on li "Non-Functional HVAC. Full System Replacement $8,050.00" at bounding box center [531, 183] width 136 height 48
type input "Acquisition"
type textarea "Acquisition Scope: Full System Replacement"
type input "8050"
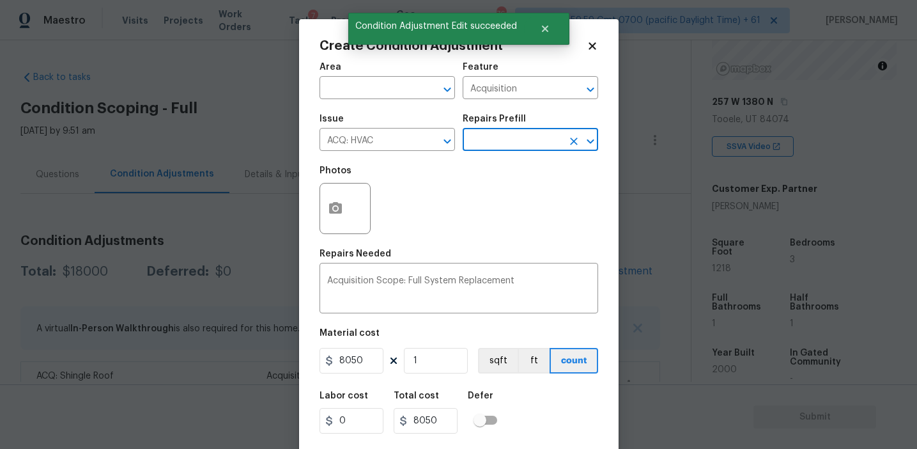
scroll to position [29, 0]
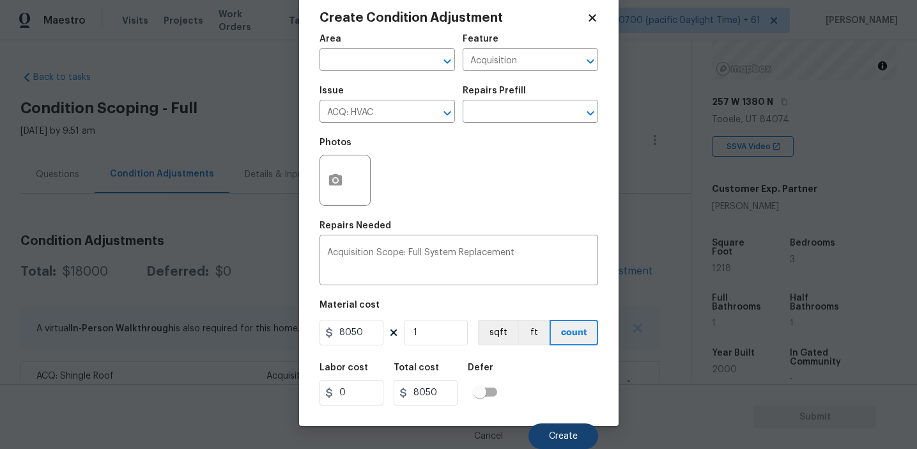
click at [538, 423] on div "Cancel Create" at bounding box center [459, 431] width 279 height 36
click at [544, 419] on div "Cancel Create" at bounding box center [459, 431] width 279 height 36
click at [542, 428] on button "Create" at bounding box center [564, 436] width 70 height 26
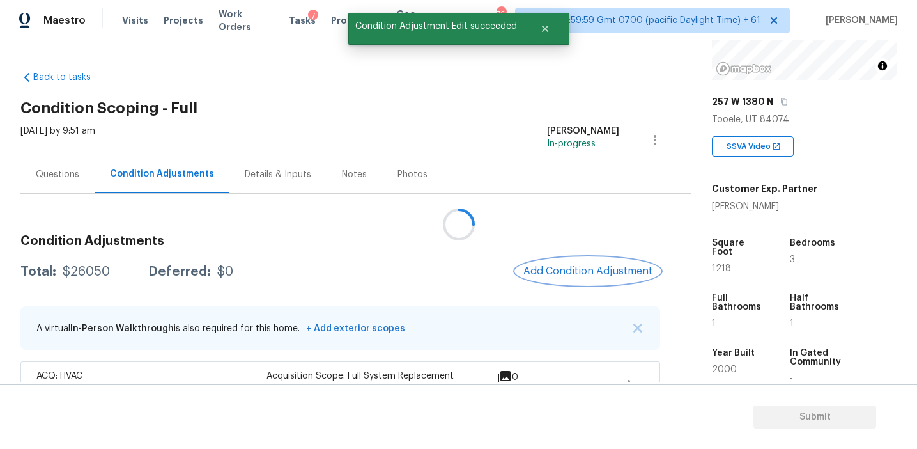
scroll to position [0, 0]
click at [571, 274] on span "Add Condition Adjustment" at bounding box center [587, 271] width 129 height 12
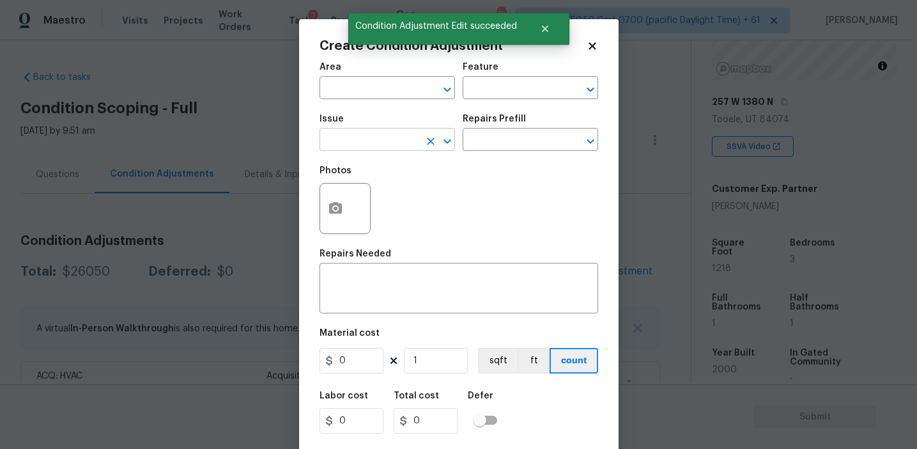
click at [364, 146] on input "text" at bounding box center [370, 141] width 100 height 20
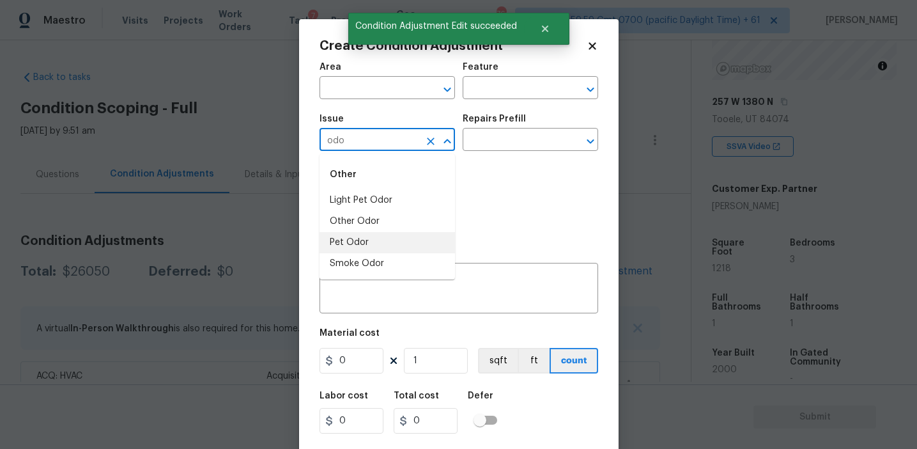
click at [375, 238] on li "Pet Odor" at bounding box center [388, 242] width 136 height 21
type input "Pet Odor"
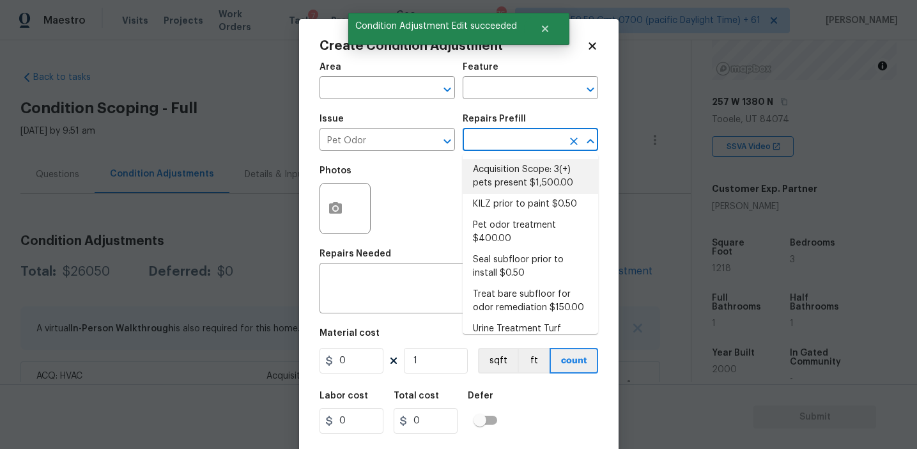
click at [502, 167] on li "Acquisition Scope: 3(+) pets present $1,500.00" at bounding box center [531, 176] width 136 height 35
type textarea "Acquisition Scope: 3(+) pets present"
type input "1500"
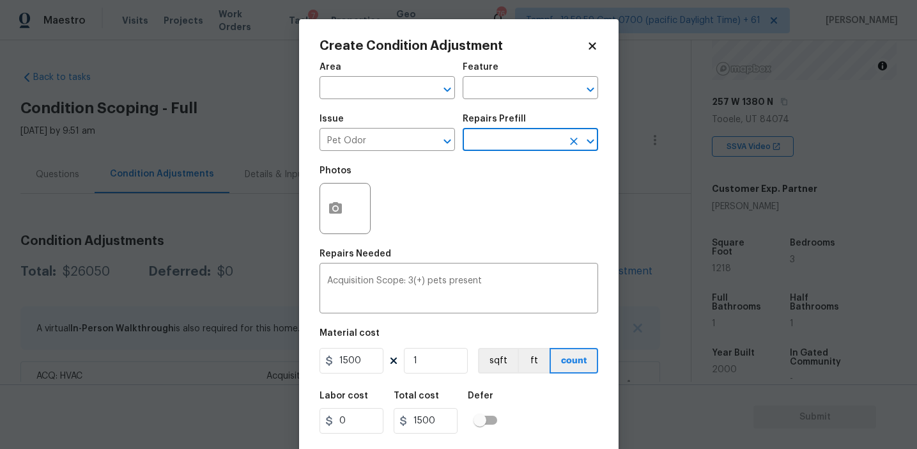
scroll to position [29, 0]
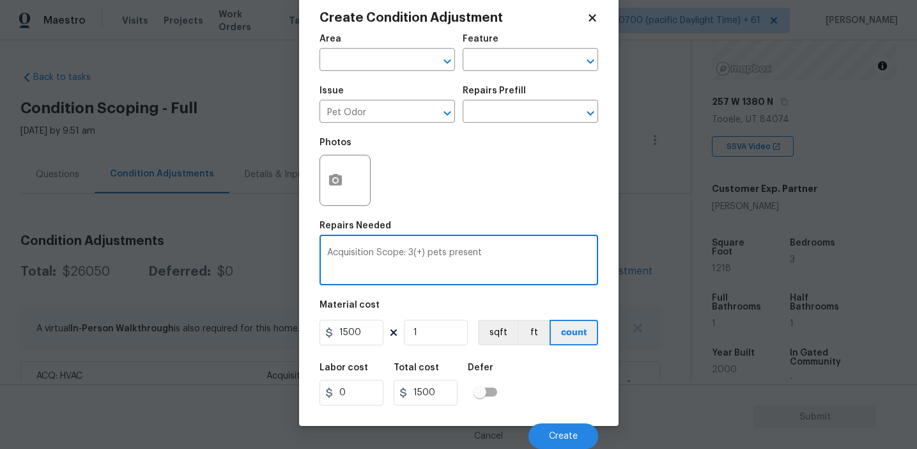
drag, startPoint x: 408, startPoint y: 252, endPoint x: 444, endPoint y: 253, distance: 35.8
click at [444, 253] on textarea "Acquisition Scope: 3(+) pets present" at bounding box center [458, 261] width 263 height 27
type textarea "Acquisition Scope: Cat present"
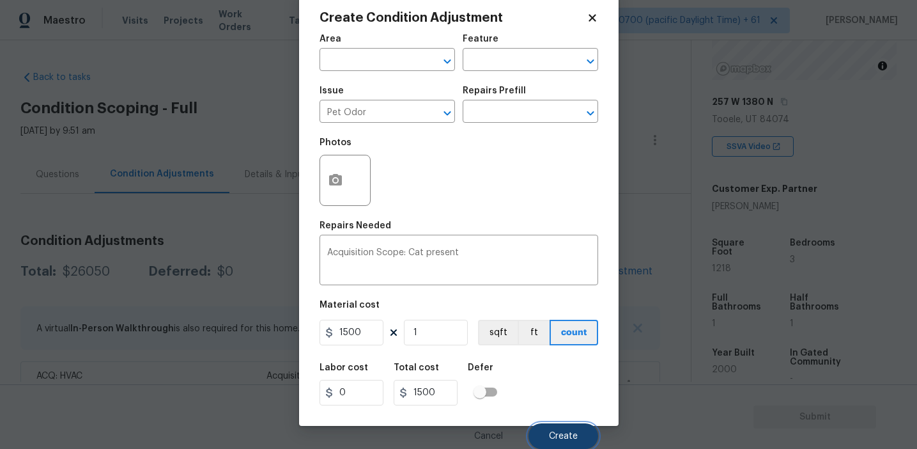
click at [546, 433] on button "Create" at bounding box center [564, 436] width 70 height 26
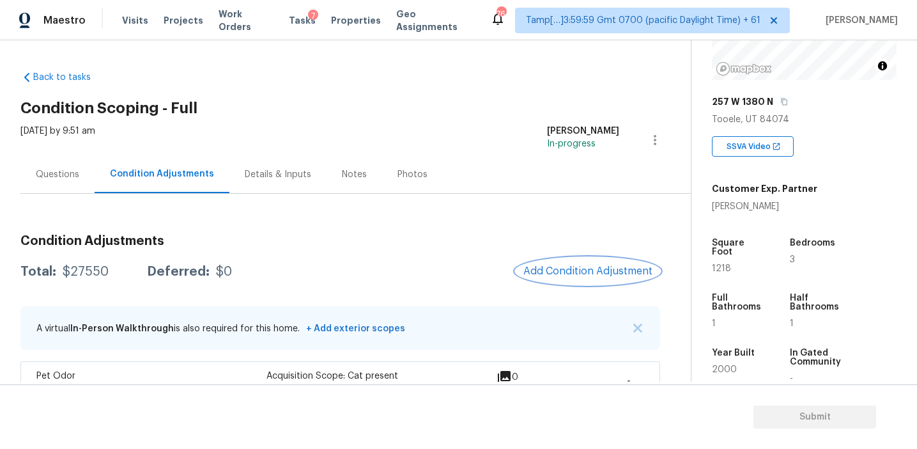
scroll to position [0, 0]
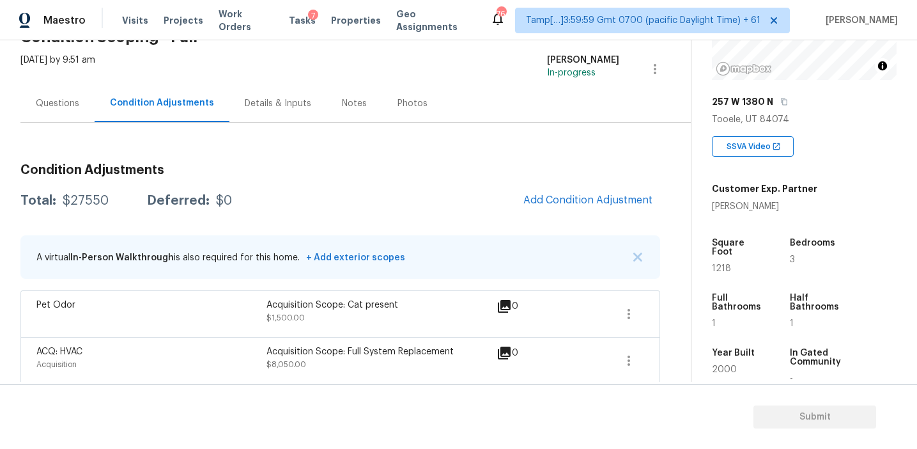
click at [72, 108] on div "Questions" at bounding box center [57, 103] width 43 height 13
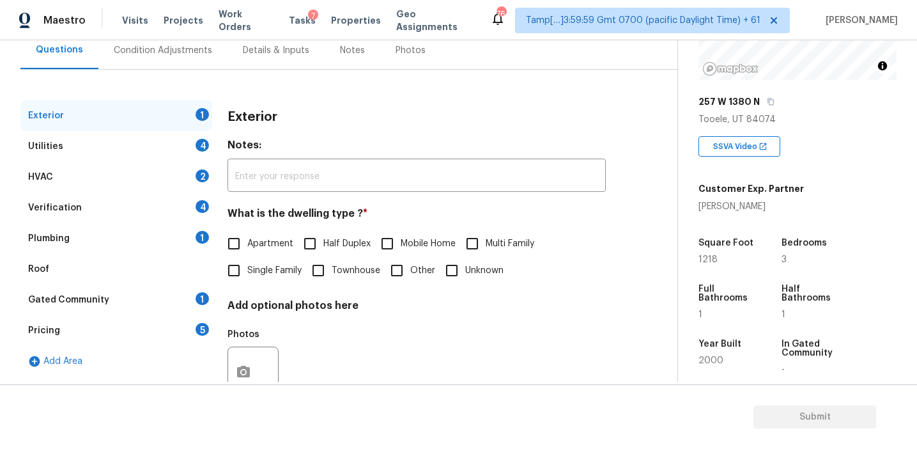
click at [175, 321] on div "Pricing 5" at bounding box center [116, 330] width 192 height 31
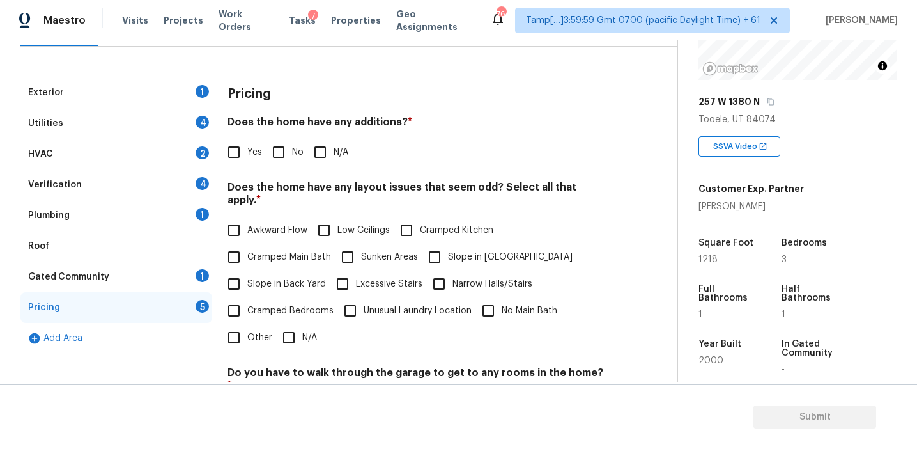
scroll to position [197, 0]
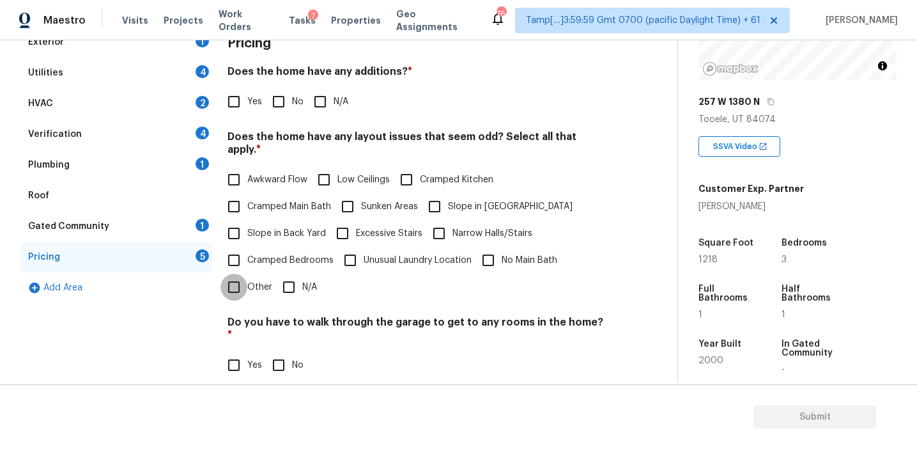
click at [246, 276] on input "Other" at bounding box center [234, 287] width 27 height 27
checkbox input "true"
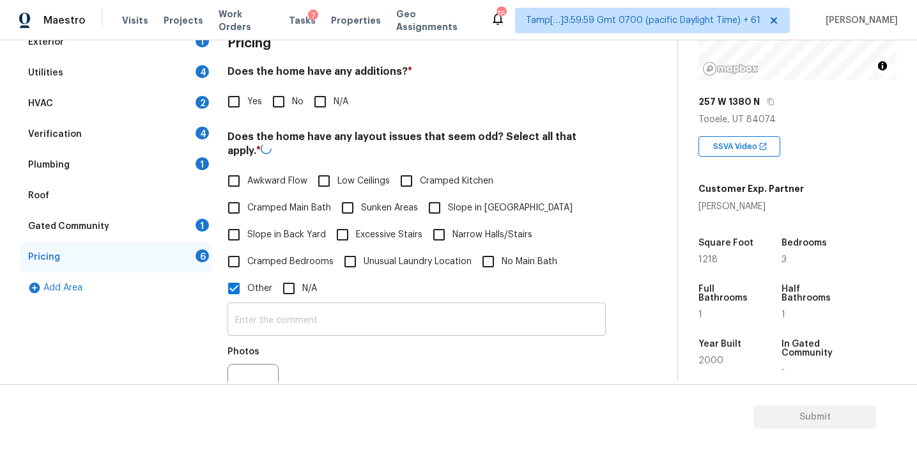
click at [272, 334] on input "text" at bounding box center [417, 321] width 378 height 30
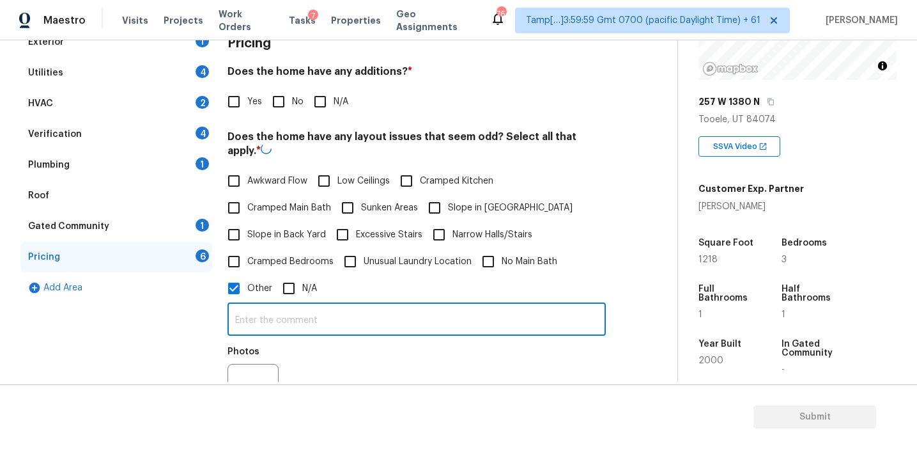
paste input "all bedrooms upstairs with a jack and [PERSON_NAME] bathroom no primary bathroom"
click at [243, 317] on input "all bedrooms upstairs with a jack and [PERSON_NAME] bathroom no primary bathroom" at bounding box center [417, 319] width 378 height 30
click at [239, 306] on input "all bedrooms upstairs with a jack and [PERSON_NAME] bathroom no primary bathroom" at bounding box center [417, 319] width 378 height 30
type input "All bedrooms upstairs with a jack and [PERSON_NAME] bathroom no primary bathroom"
click at [247, 164] on div "Does the home have any layout issues that seem odd? Select all that apply. * Aw…" at bounding box center [417, 275] width 378 height 291
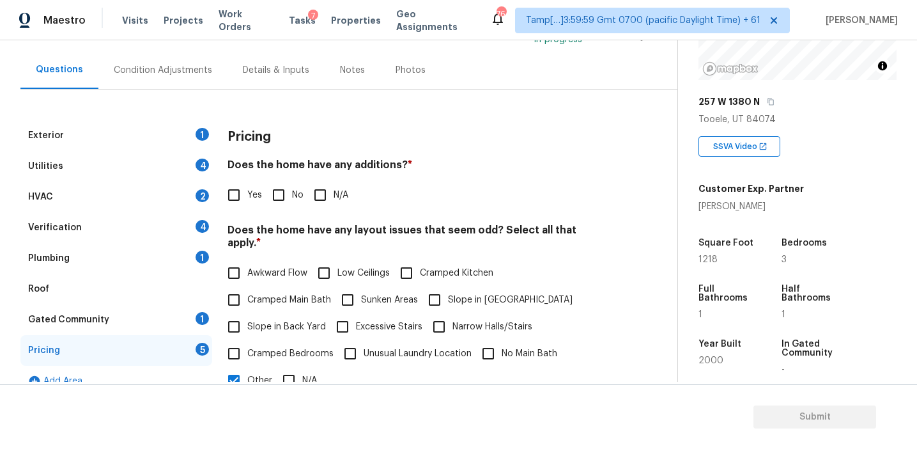
scroll to position [105, 0]
click at [246, 155] on div "Pricing Does the home have any additions? * Yes No N/A Does the home have any l…" at bounding box center [417, 429] width 378 height 618
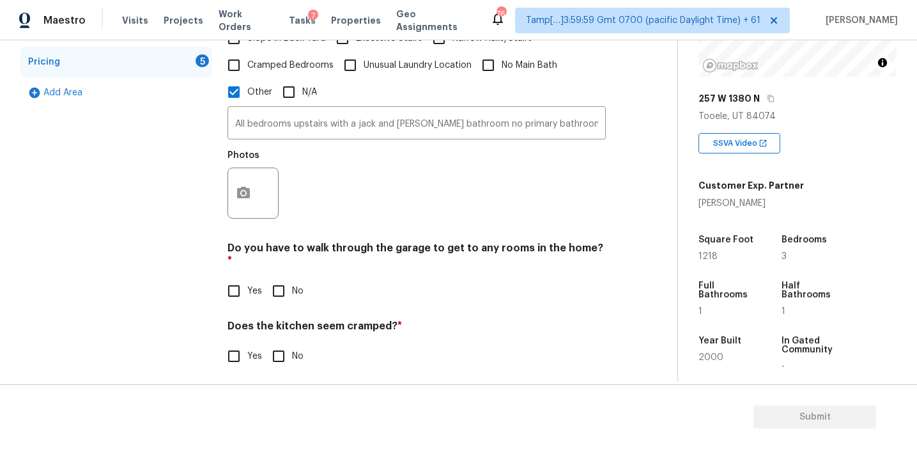
scroll to position [439, 0]
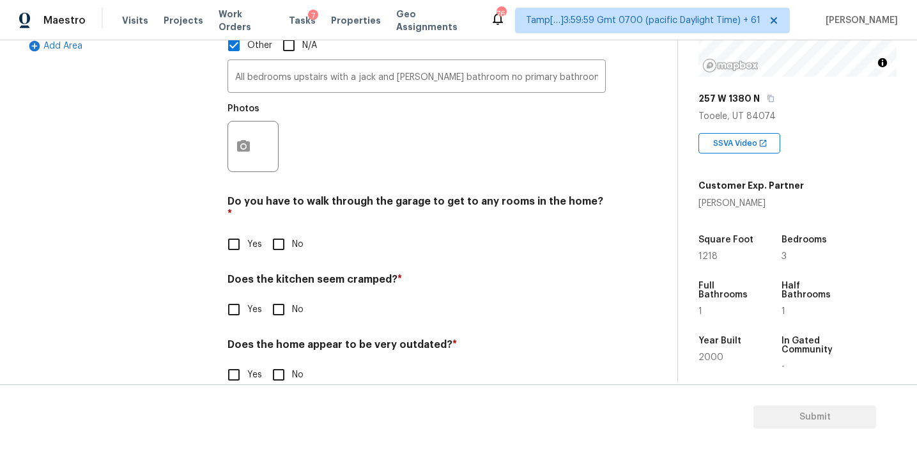
click at [242, 361] on input "Yes" at bounding box center [234, 374] width 27 height 27
checkbox input "true"
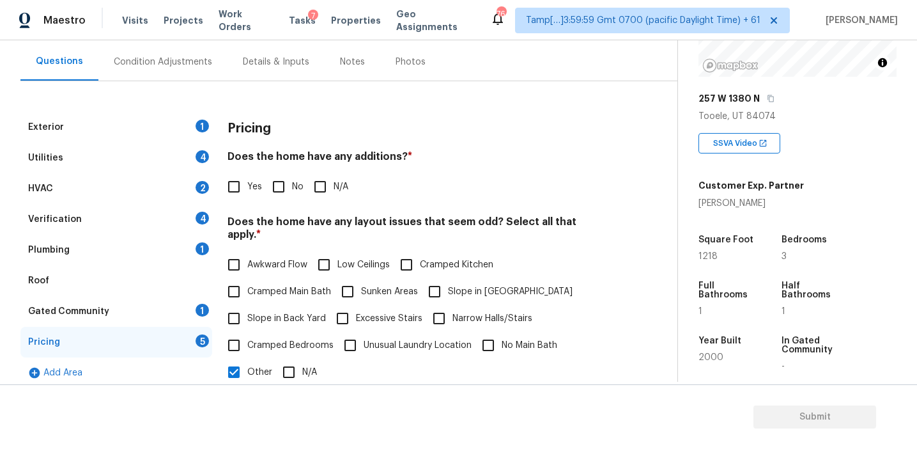
scroll to position [105, 0]
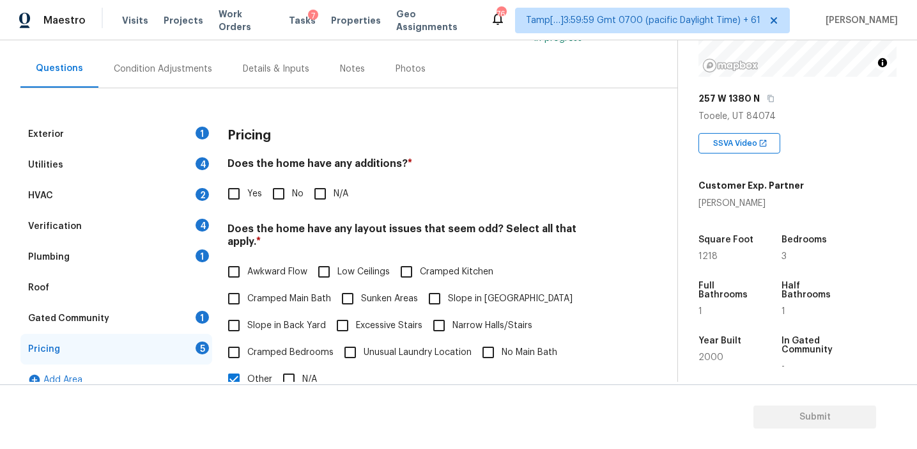
click at [463, 180] on div "Does the home have any additions? * Yes No N/A" at bounding box center [417, 182] width 378 height 50
click at [284, 189] on input "No" at bounding box center [278, 193] width 27 height 27
checkbox input "true"
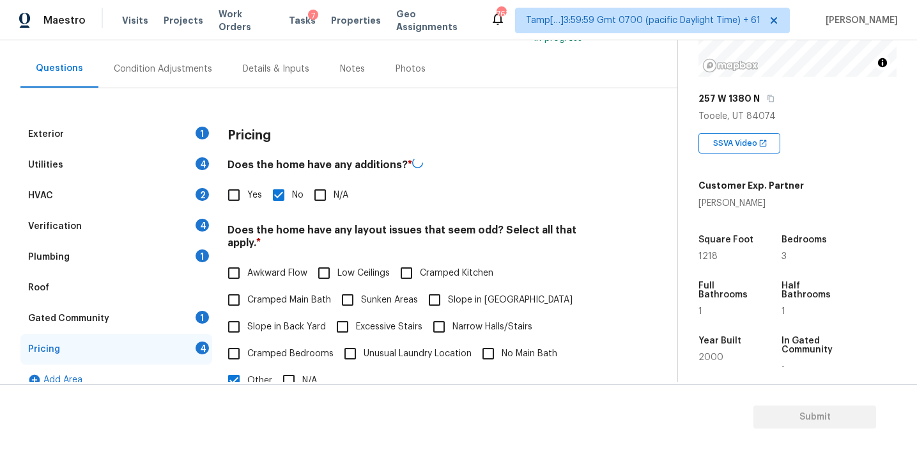
scroll to position [272, 0]
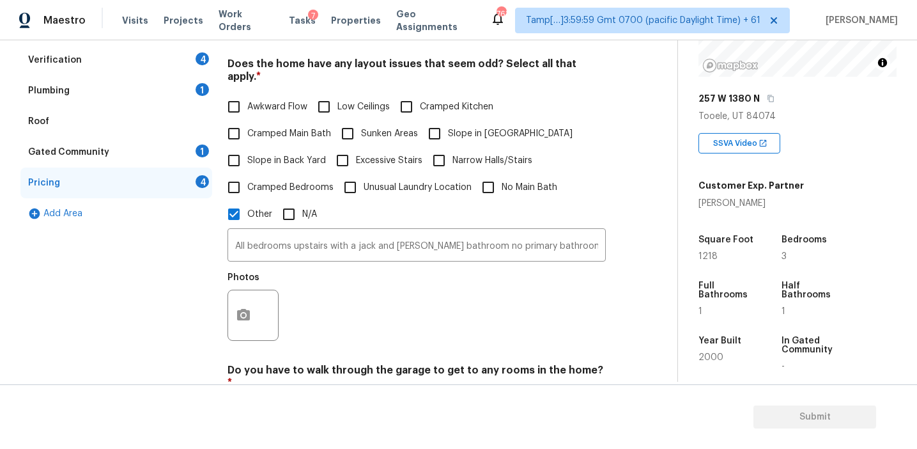
click at [292, 154] on span "Slope in Back Yard" at bounding box center [286, 160] width 79 height 13
click at [247, 147] on input "Slope in Back Yard" at bounding box center [234, 160] width 27 height 27
checkbox input "true"
click at [434, 119] on input "Slope in [GEOGRAPHIC_DATA]" at bounding box center [434, 132] width 27 height 27
checkbox input "true"
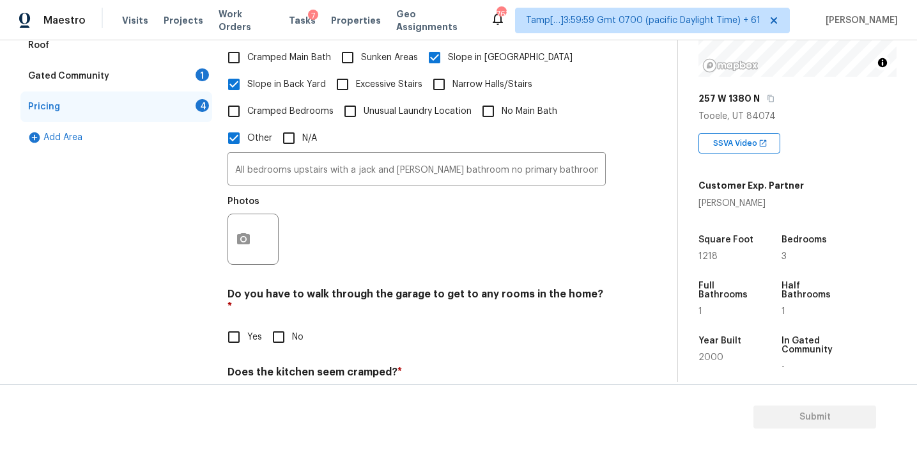
scroll to position [402, 0]
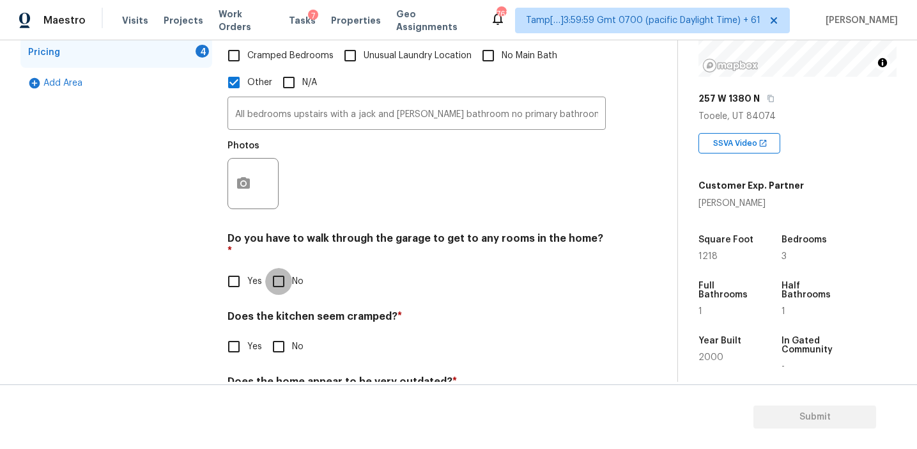
click at [281, 268] on input "No" at bounding box center [278, 281] width 27 height 27
checkbox input "true"
click at [283, 334] on input "No" at bounding box center [278, 347] width 27 height 27
checkbox input "true"
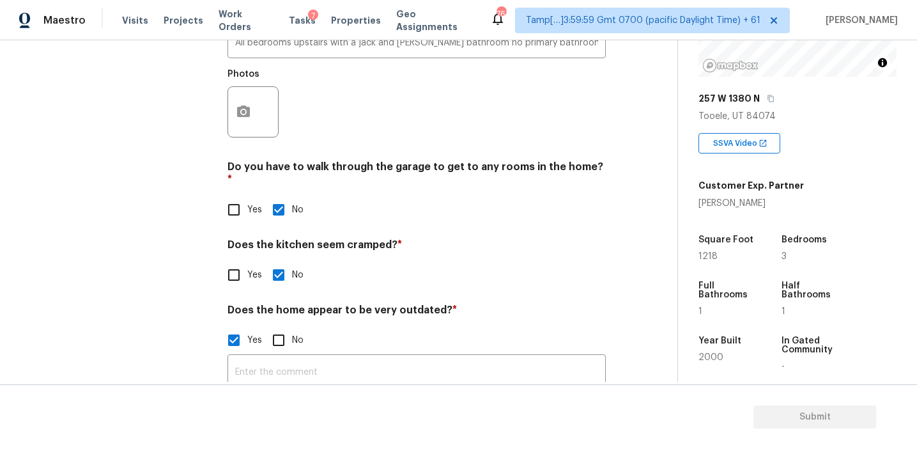
scroll to position [364, 0]
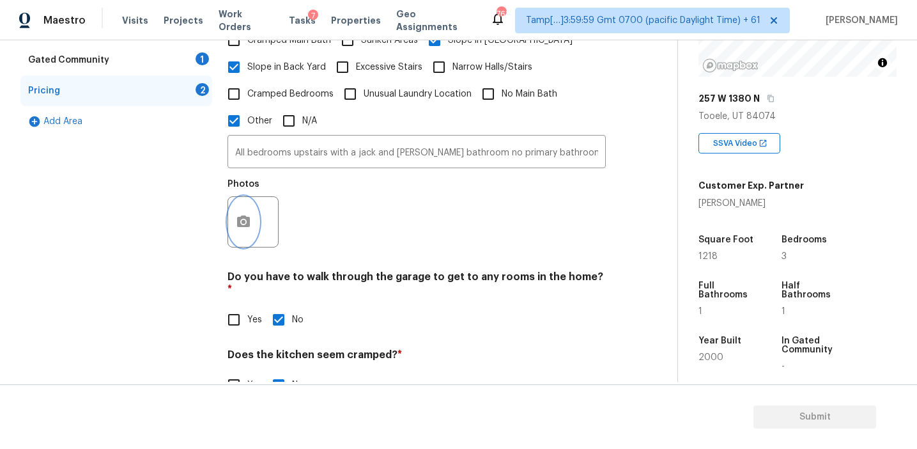
click at [242, 214] on icon "button" at bounding box center [243, 221] width 15 height 15
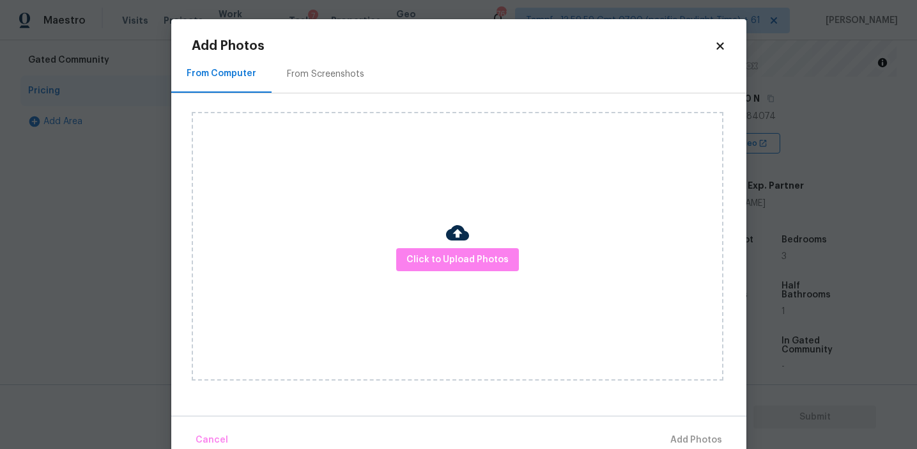
click at [344, 83] on div "From Screenshots" at bounding box center [326, 74] width 108 height 38
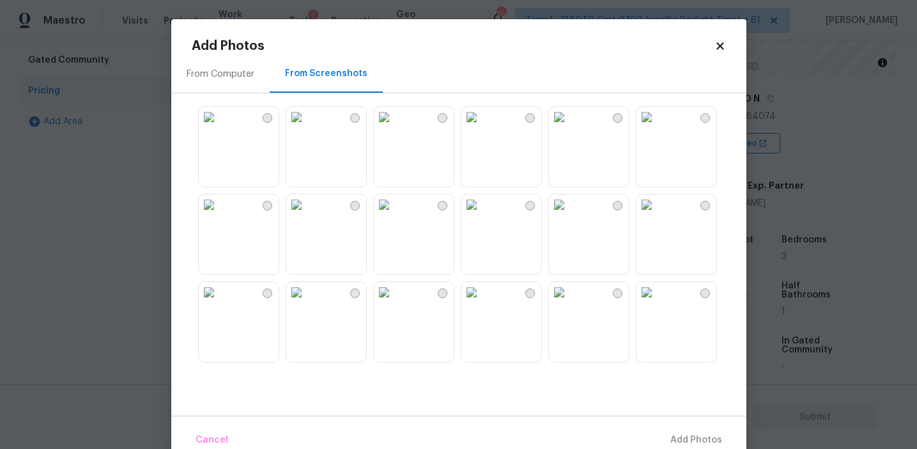
click at [394, 127] on img at bounding box center [384, 117] width 20 height 20
click at [394, 216] on img at bounding box center [384, 206] width 20 height 20
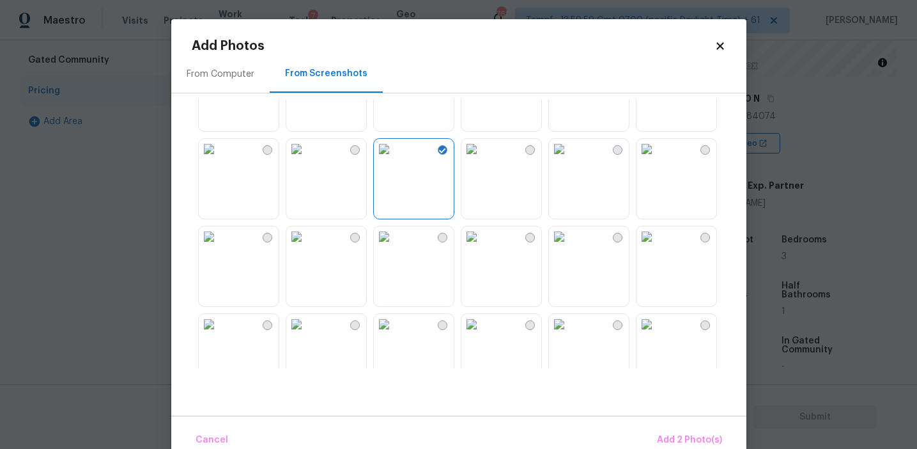
click at [394, 247] on img at bounding box center [384, 236] width 20 height 20
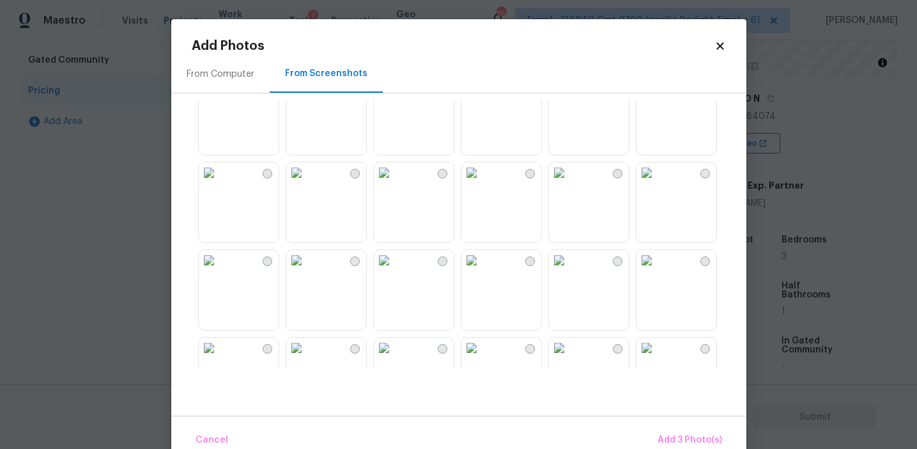
scroll to position [398, 0]
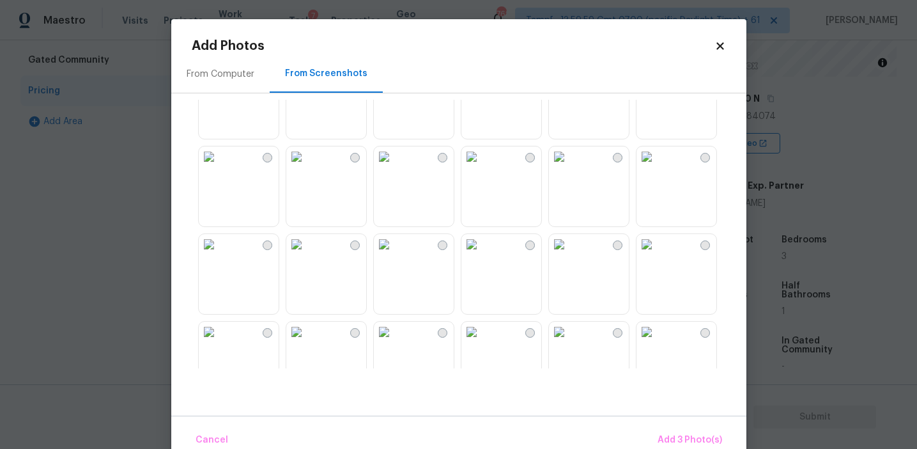
click at [394, 167] on img at bounding box center [384, 156] width 20 height 20
click at [657, 254] on img at bounding box center [647, 244] width 20 height 20
click at [657, 342] on img at bounding box center [647, 331] width 20 height 20
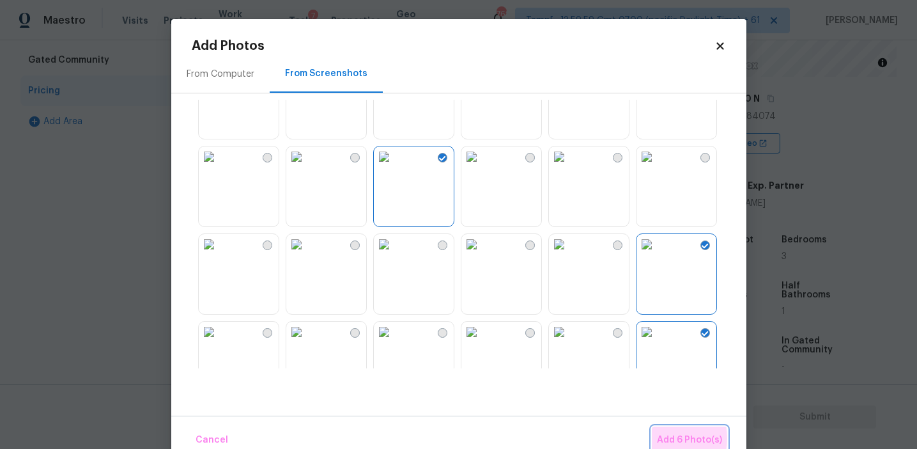
click at [662, 438] on span "Add 6 Photo(s)" at bounding box center [689, 440] width 65 height 16
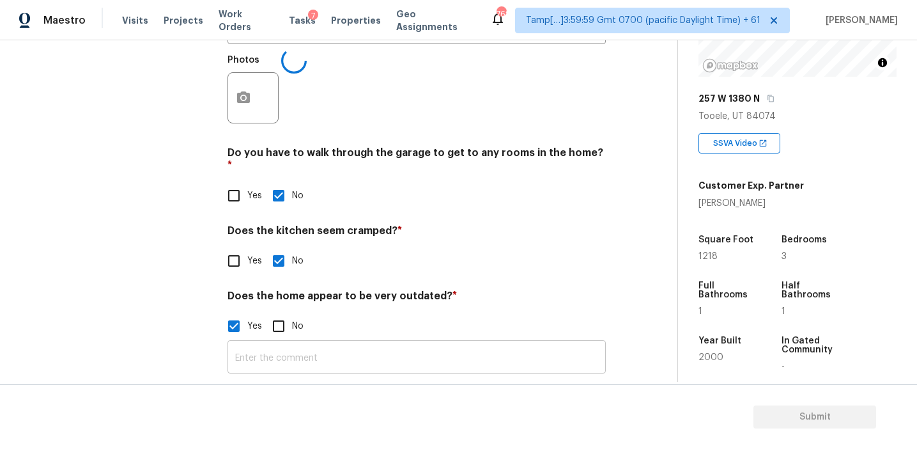
click at [320, 343] on input "text" at bounding box center [417, 358] width 378 height 30
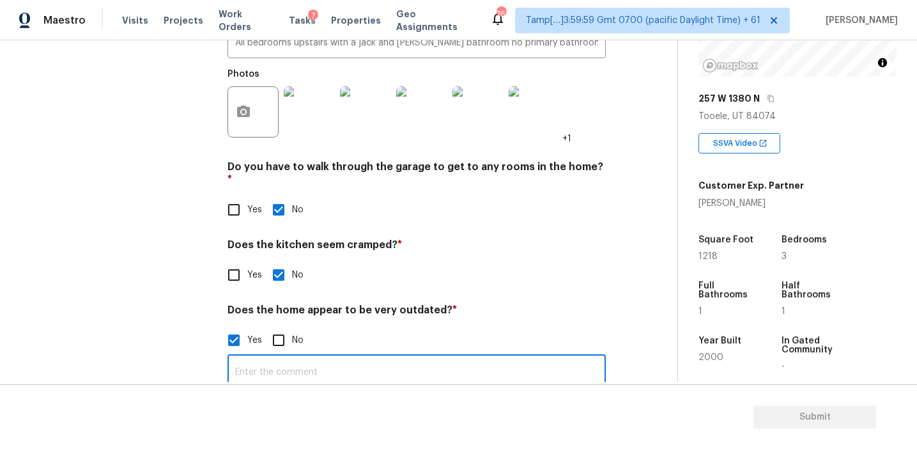
type input "G"
type input "Home is outdated regards to the layout (3:1:1)"
click at [172, 286] on div "Exterior 1 Utilities 4 HVAC 2 Verification 4 Plumbing 1 Roof Gated Community 1 …" at bounding box center [116, 77] width 192 height 652
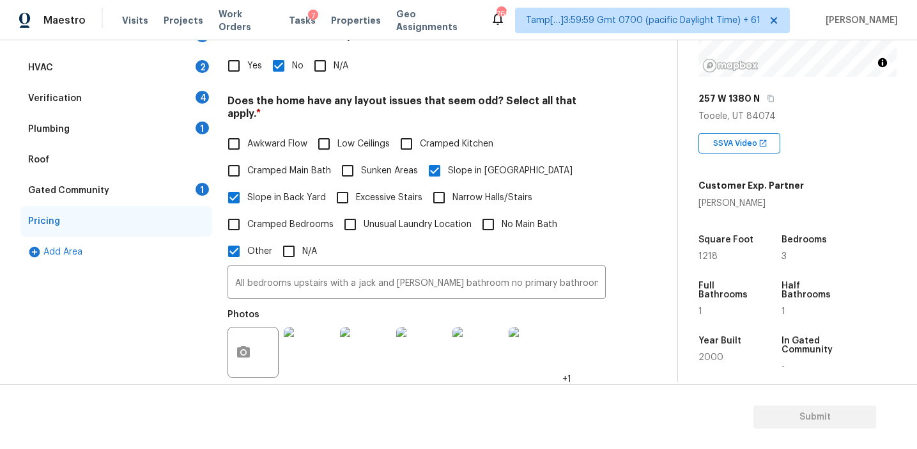
click at [180, 183] on div "Gated Community 1" at bounding box center [116, 190] width 192 height 31
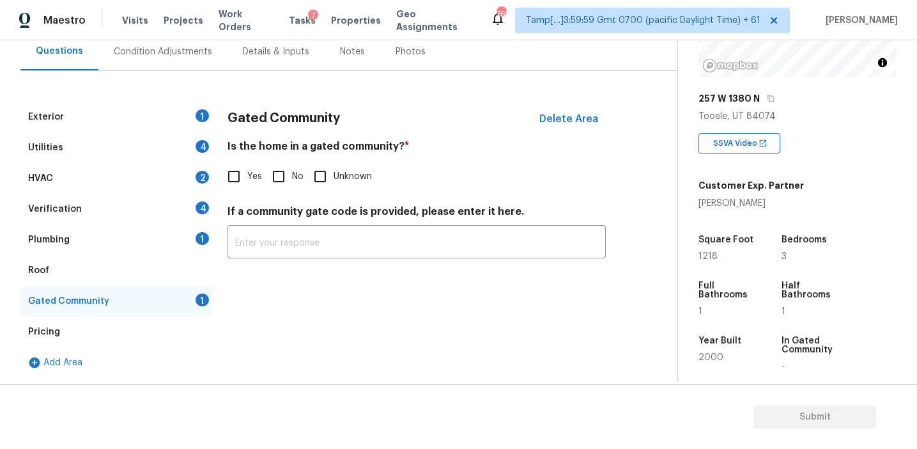
scroll to position [123, 0]
click at [289, 173] on input "No" at bounding box center [278, 176] width 27 height 27
checkbox input "true"
click at [153, 242] on div "Plumbing 1" at bounding box center [116, 239] width 192 height 31
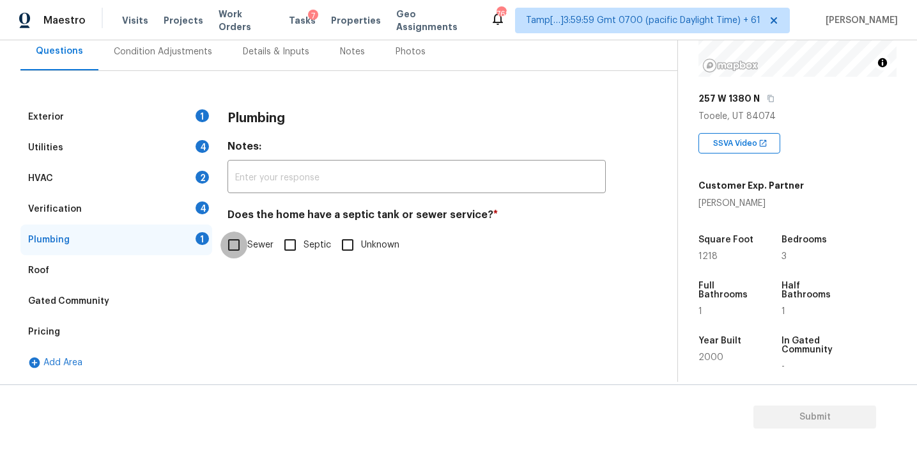
click at [246, 240] on input "Sewer" at bounding box center [234, 244] width 27 height 27
checkbox input "true"
click at [192, 212] on div "Verification 4" at bounding box center [116, 209] width 192 height 31
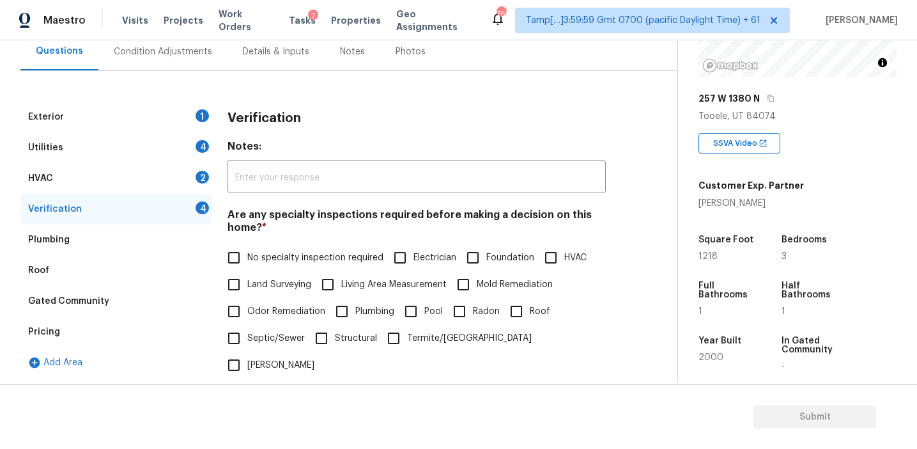
scroll to position [268, 0]
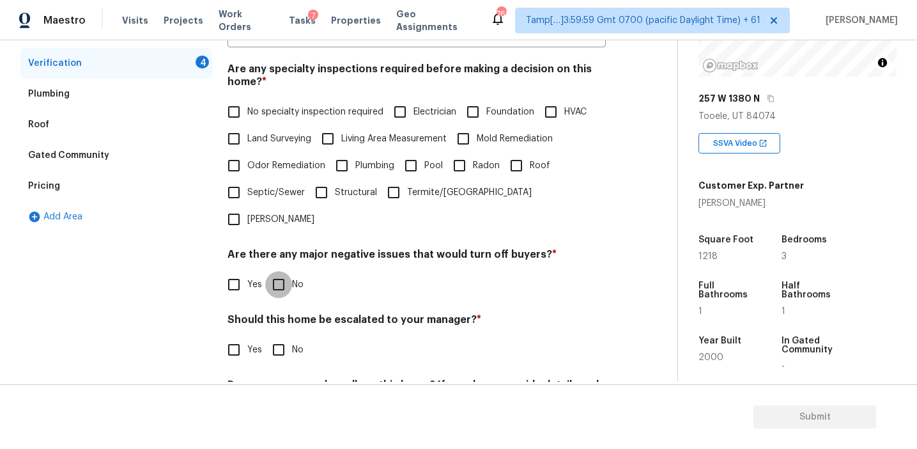
click at [271, 271] on input "No" at bounding box center [278, 284] width 27 height 27
checkbox input "true"
click at [263, 107] on span "No specialty inspection required" at bounding box center [315, 111] width 136 height 13
click at [247, 107] on input "No specialty inspection required" at bounding box center [234, 111] width 27 height 27
checkbox input "true"
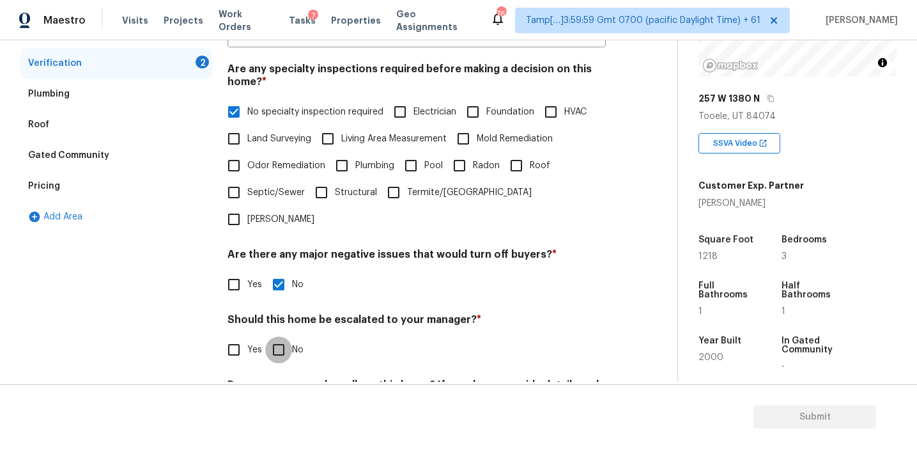
click at [279, 336] on input "No" at bounding box center [278, 349] width 27 height 27
checkbox input "true"
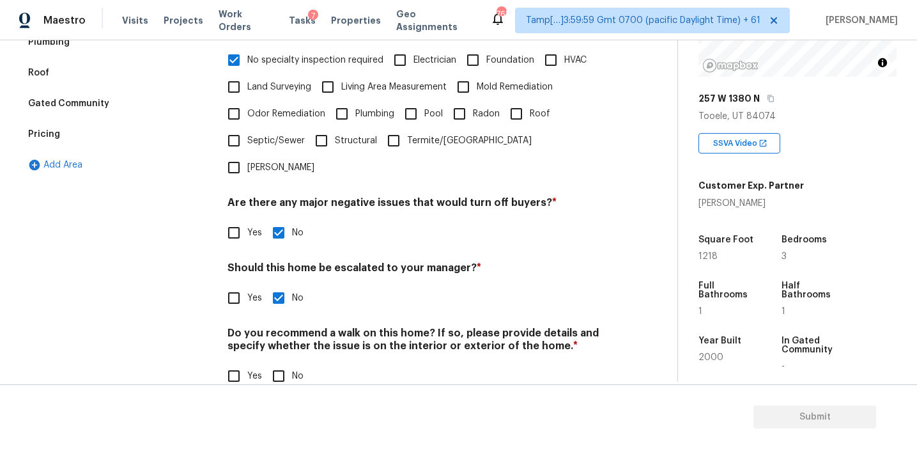
click at [287, 362] on input "No" at bounding box center [278, 375] width 27 height 27
checkbox input "true"
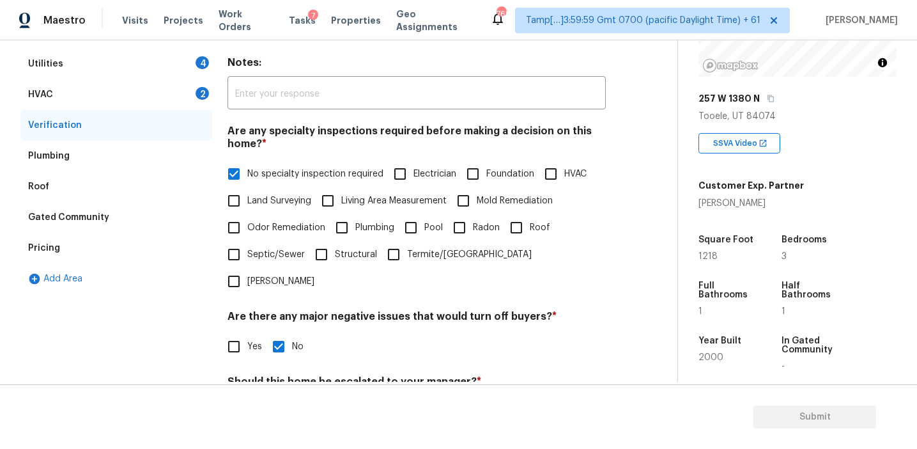
scroll to position [189, 0]
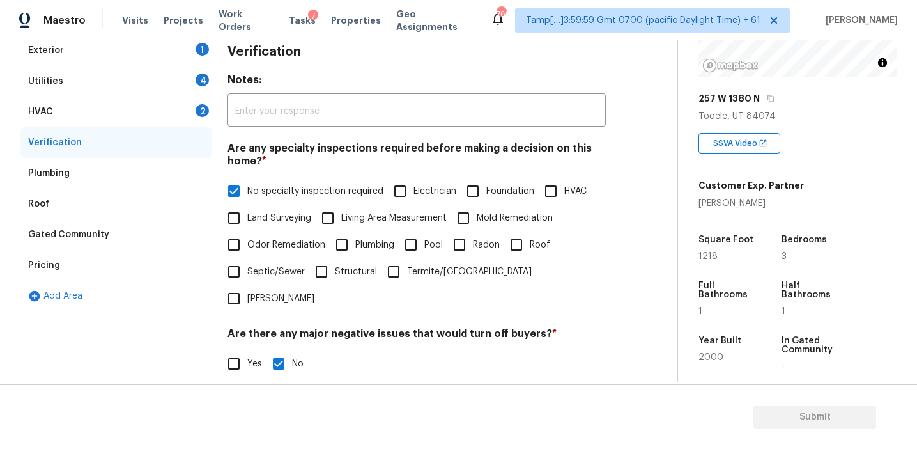
click at [174, 115] on div "HVAC 2" at bounding box center [116, 112] width 192 height 31
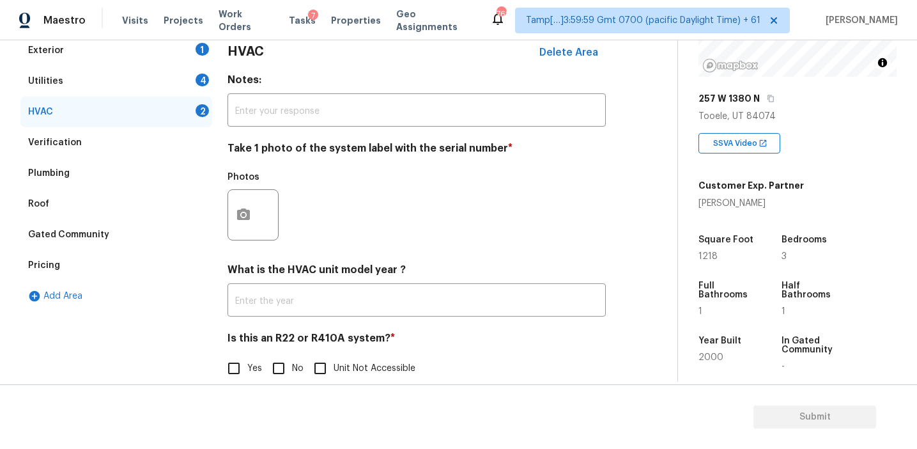
click at [279, 371] on input "No" at bounding box center [278, 368] width 27 height 27
checkbox input "true"
click at [245, 213] on circle "button" at bounding box center [244, 215] width 4 height 4
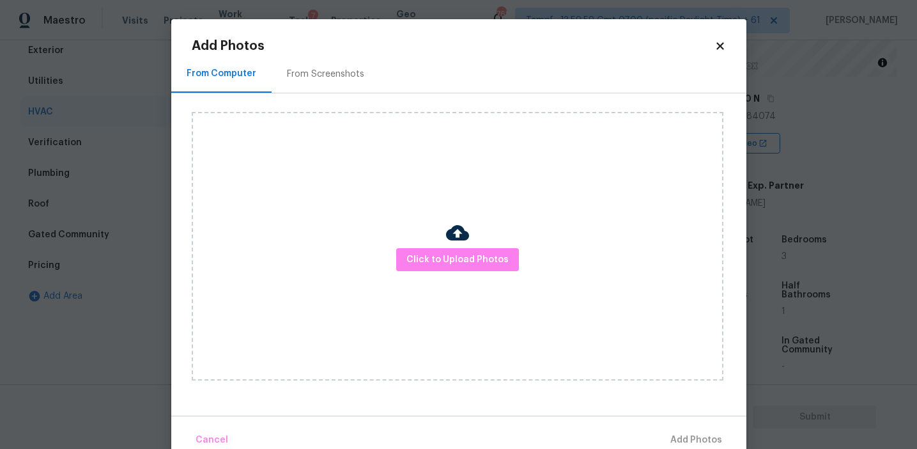
click at [350, 76] on div "From Screenshots" at bounding box center [325, 74] width 77 height 13
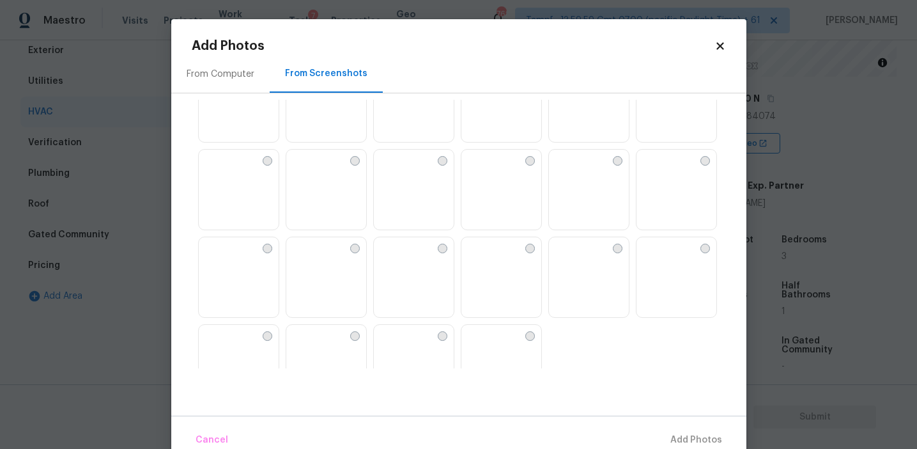
scroll to position [1221, 0]
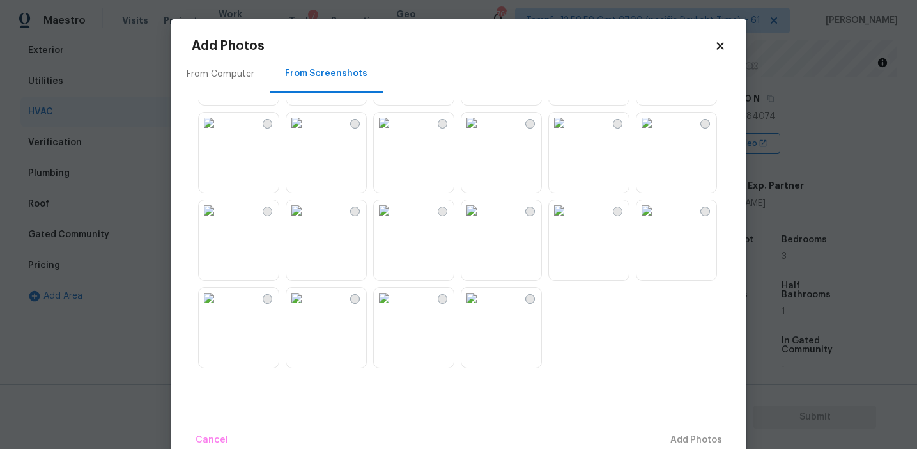
click at [238, 65] on div "From Computer" at bounding box center [220, 74] width 98 height 38
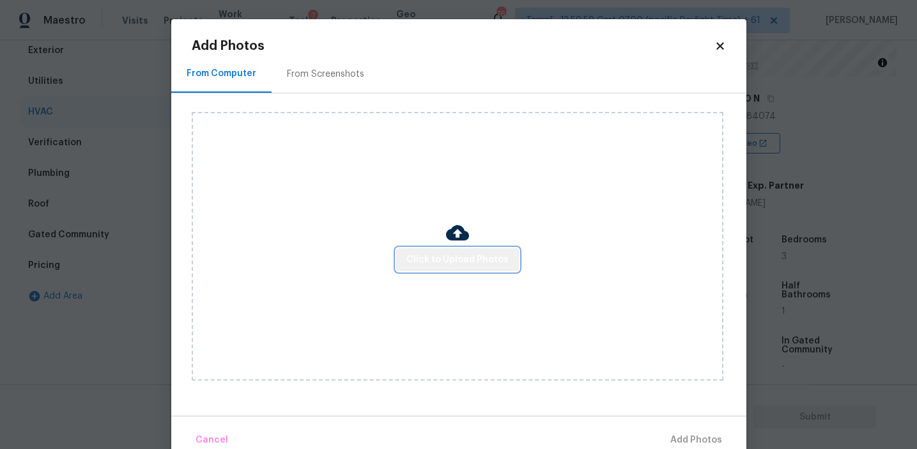
click at [483, 256] on span "Click to Upload Photos" at bounding box center [458, 260] width 102 height 16
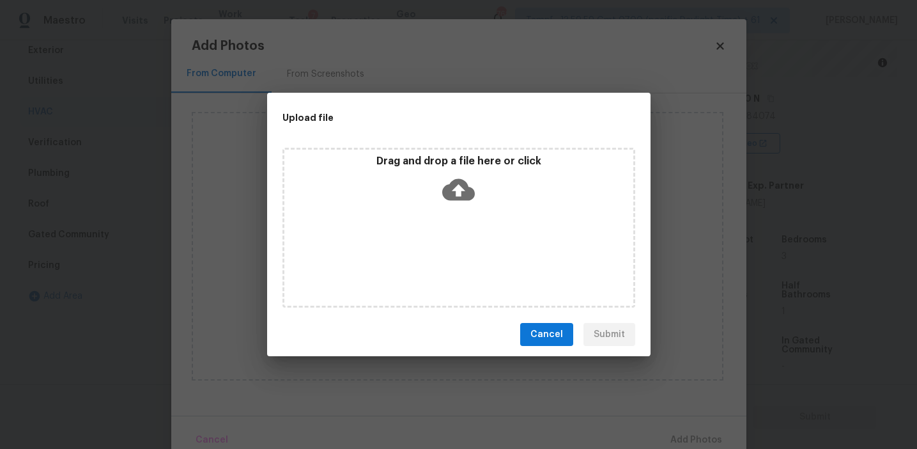
click at [454, 161] on p "Drag and drop a file here or click" at bounding box center [458, 161] width 349 height 13
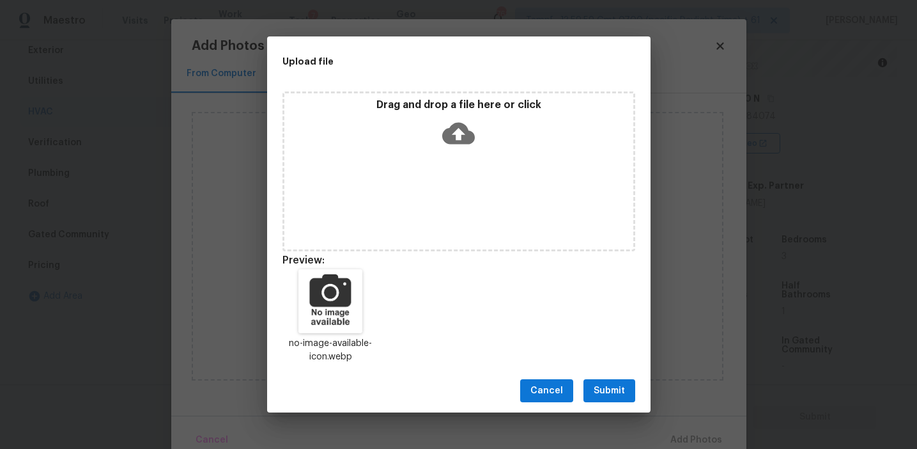
click at [593, 381] on button "Submit" at bounding box center [610, 391] width 52 height 24
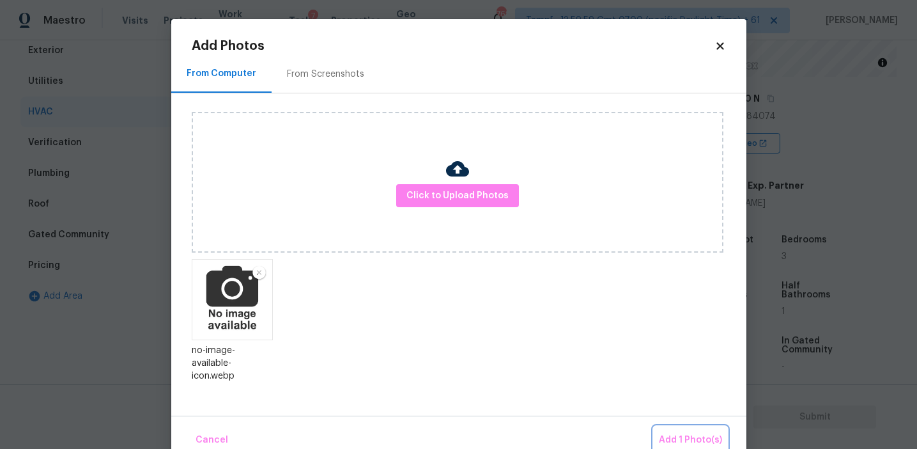
click at [663, 428] on button "Add 1 Photo(s)" at bounding box center [691, 439] width 74 height 27
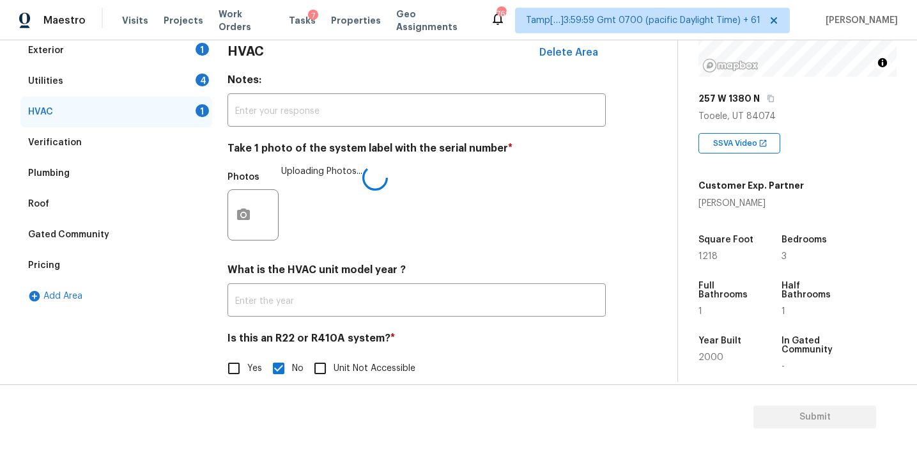
click at [399, 202] on div "Photos Uploading Photos..." at bounding box center [417, 206] width 378 height 83
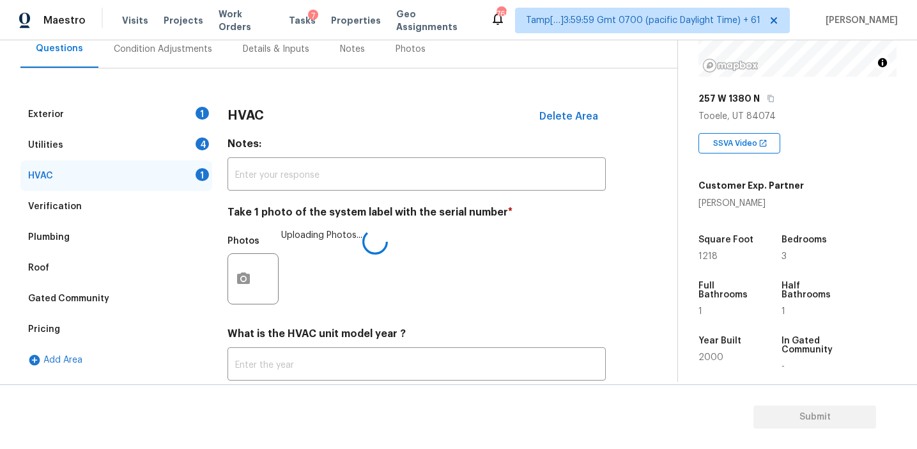
scroll to position [116, 0]
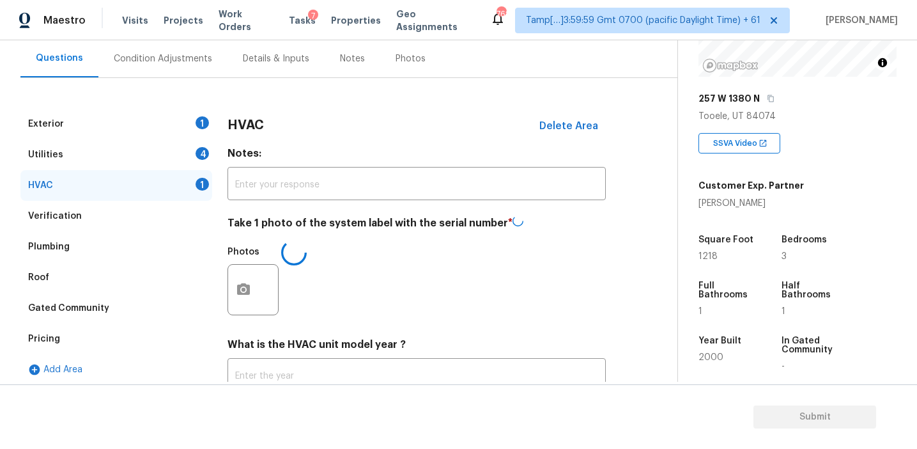
click at [268, 137] on div "HVAC Delete Area" at bounding box center [417, 125] width 378 height 33
click at [207, 154] on div "4" at bounding box center [202, 153] width 13 height 13
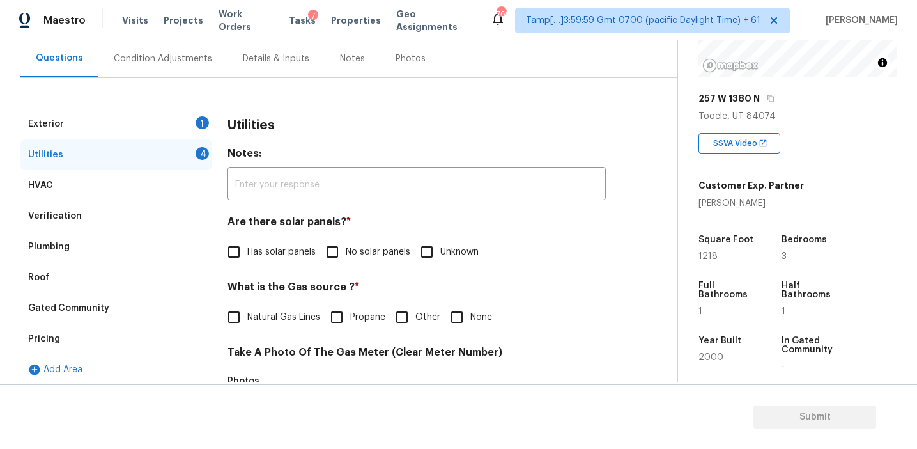
click at [355, 251] on span "No solar panels" at bounding box center [378, 251] width 65 height 13
click at [346, 251] on input "No solar panels" at bounding box center [332, 251] width 27 height 27
checkbox input "true"
click at [295, 321] on span "Natural Gas Lines" at bounding box center [283, 317] width 73 height 13
click at [247, 321] on input "Natural Gas Lines" at bounding box center [234, 317] width 27 height 27
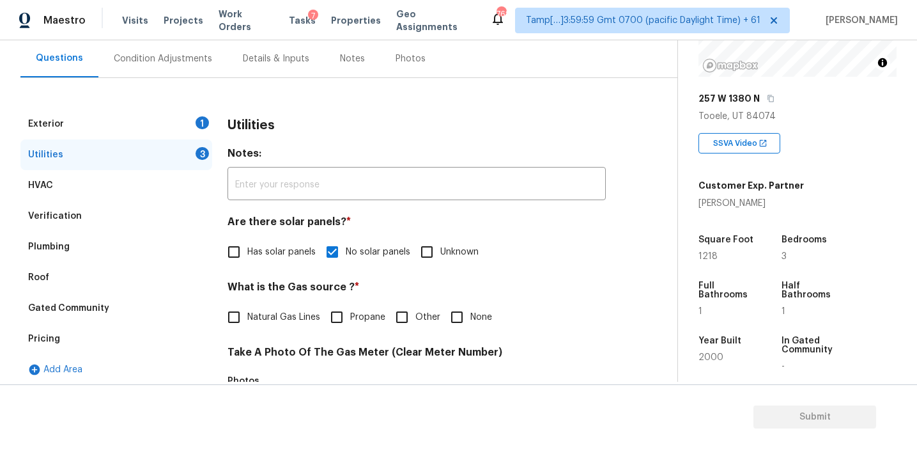
checkbox input "true"
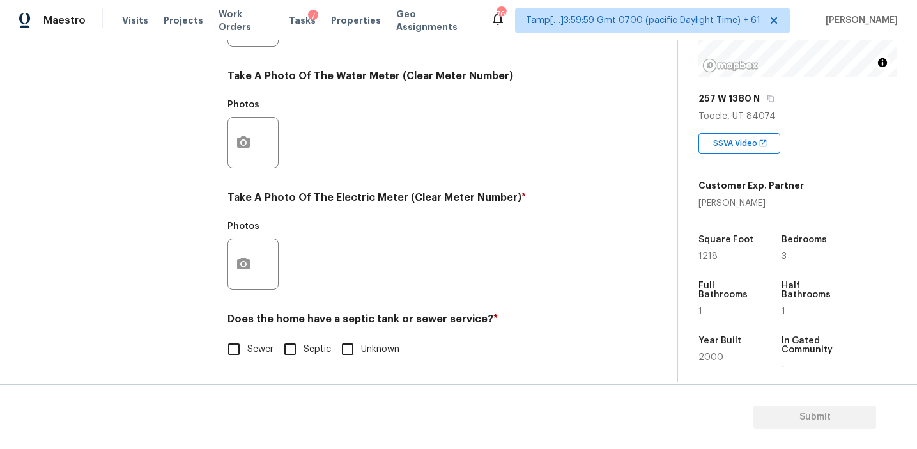
scroll to position [513, 0]
click at [238, 348] on input "Sewer" at bounding box center [234, 349] width 27 height 27
checkbox input "true"
click at [245, 261] on icon "button" at bounding box center [243, 264] width 13 height 12
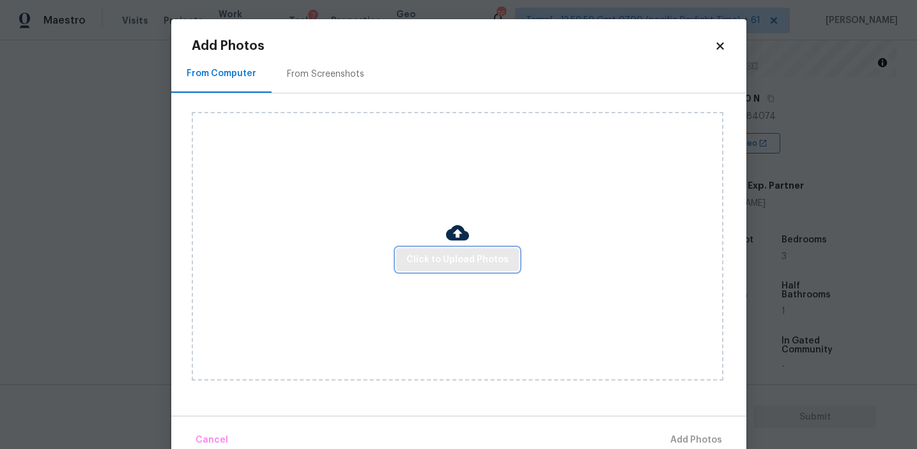
click at [419, 262] on span "Click to Upload Photos" at bounding box center [458, 260] width 102 height 16
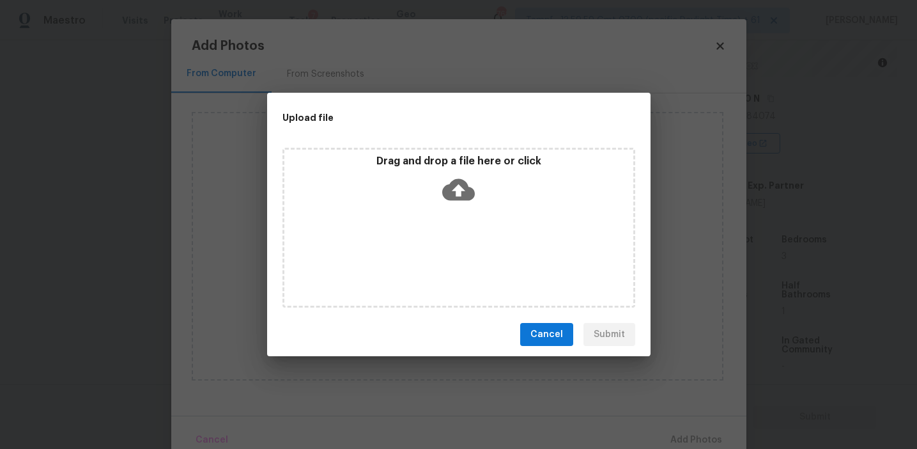
click at [415, 161] on p "Drag and drop a file here or click" at bounding box center [458, 161] width 349 height 13
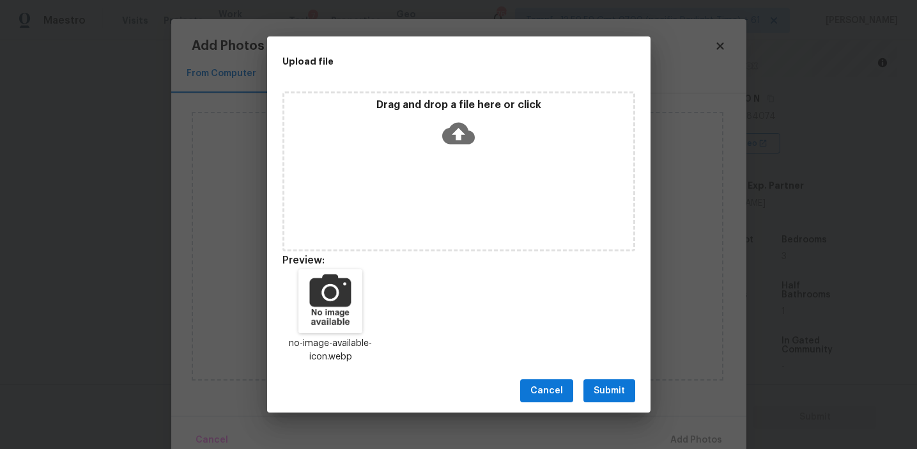
click at [614, 395] on span "Submit" at bounding box center [609, 391] width 31 height 16
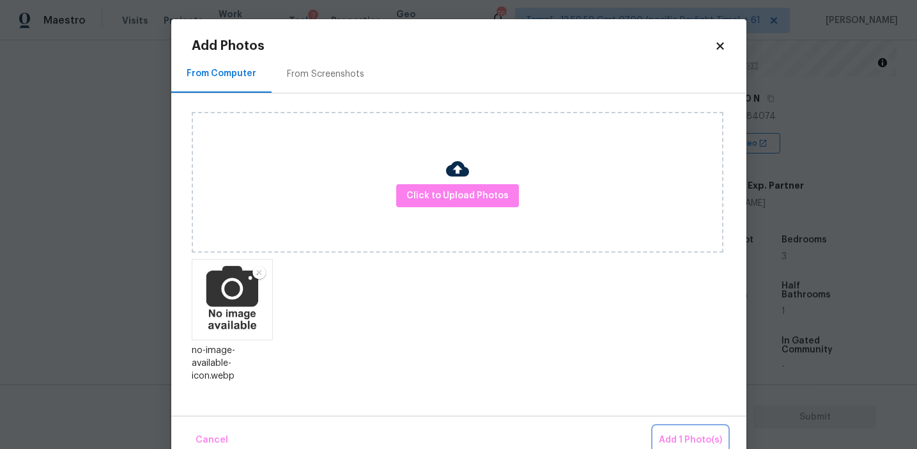
click at [677, 437] on span "Add 1 Photo(s)" at bounding box center [690, 440] width 63 height 16
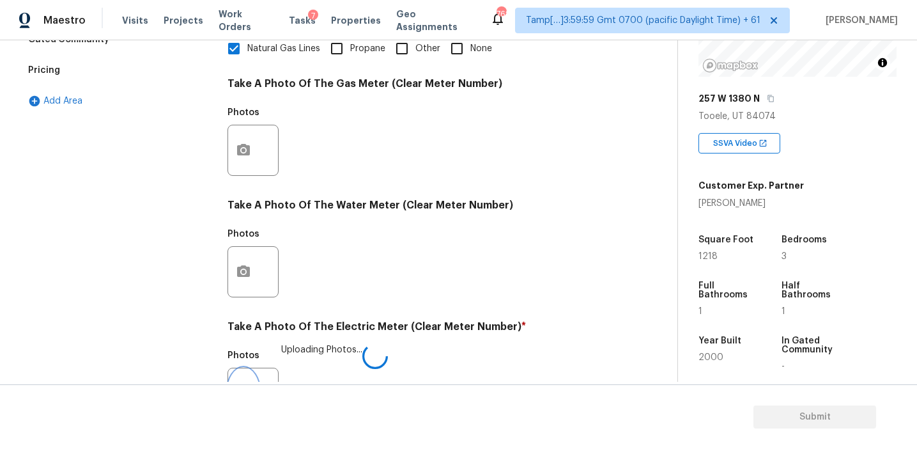
scroll to position [362, 0]
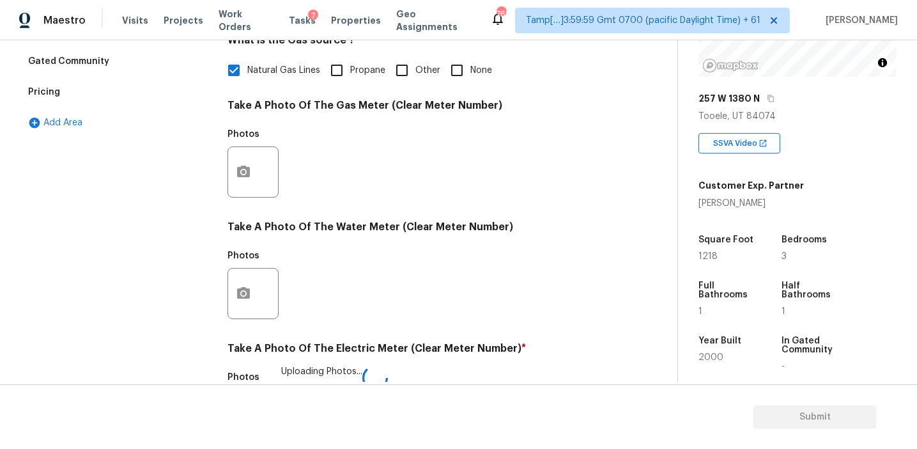
click at [445, 73] on input "None" at bounding box center [457, 70] width 27 height 27
checkbox input "true"
checkbox input "false"
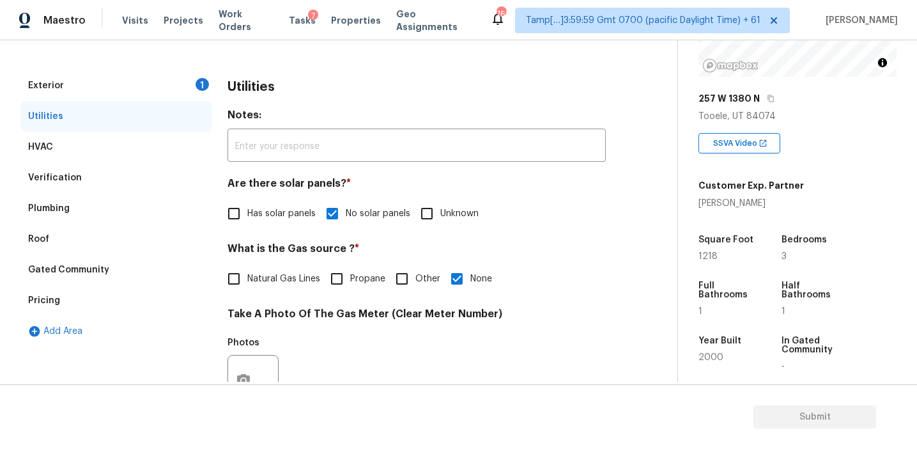
scroll to position [130, 0]
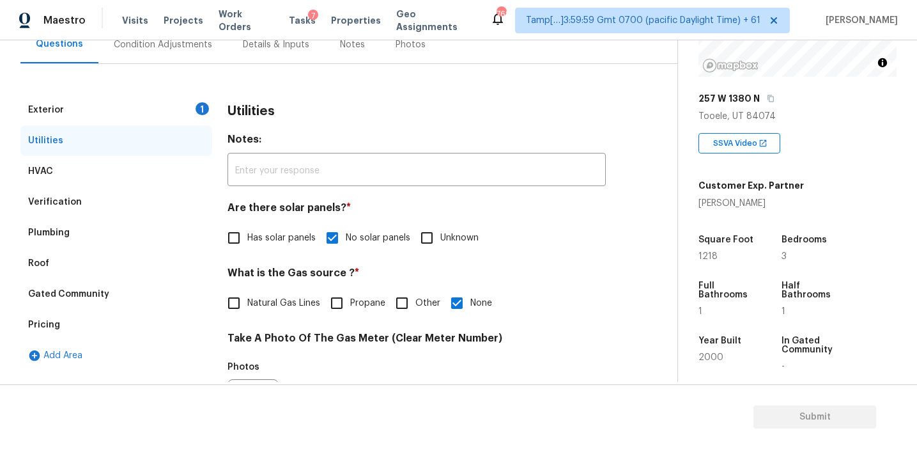
click at [180, 116] on div "Exterior 1" at bounding box center [116, 110] width 192 height 31
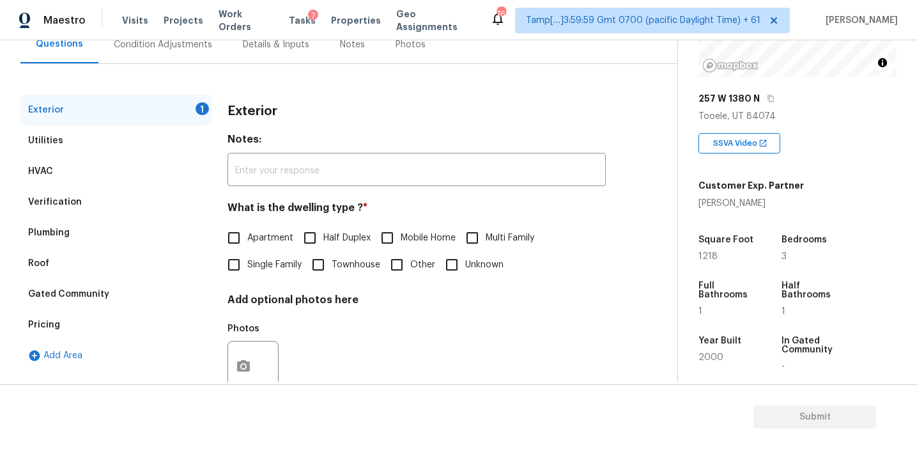
click at [240, 258] on input "Single Family" at bounding box center [234, 264] width 27 height 27
checkbox input "true"
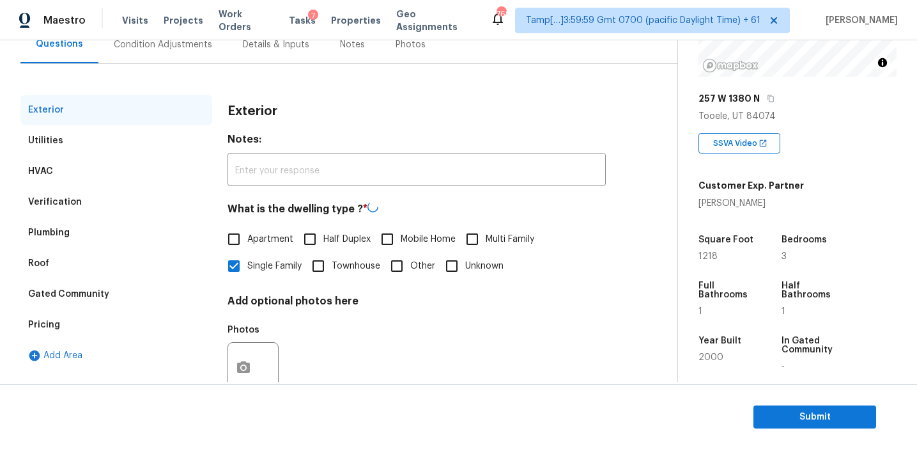
scroll to position [97, 0]
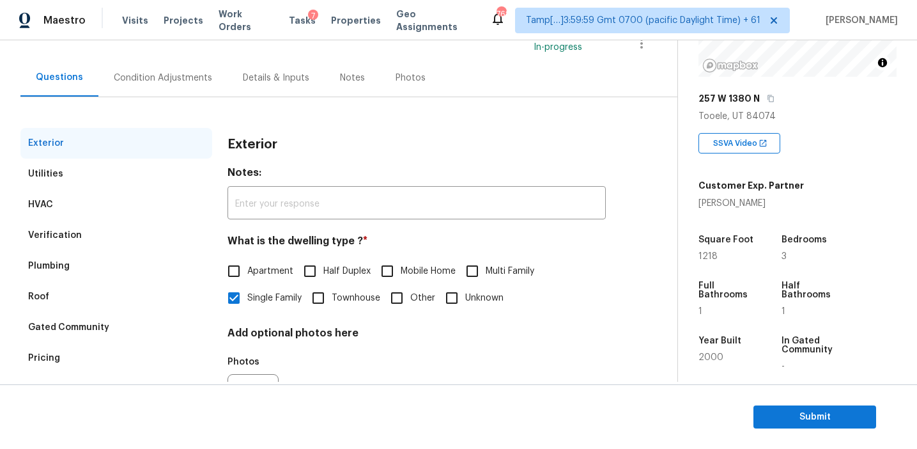
click at [205, 68] on div "Condition Adjustments" at bounding box center [162, 78] width 129 height 38
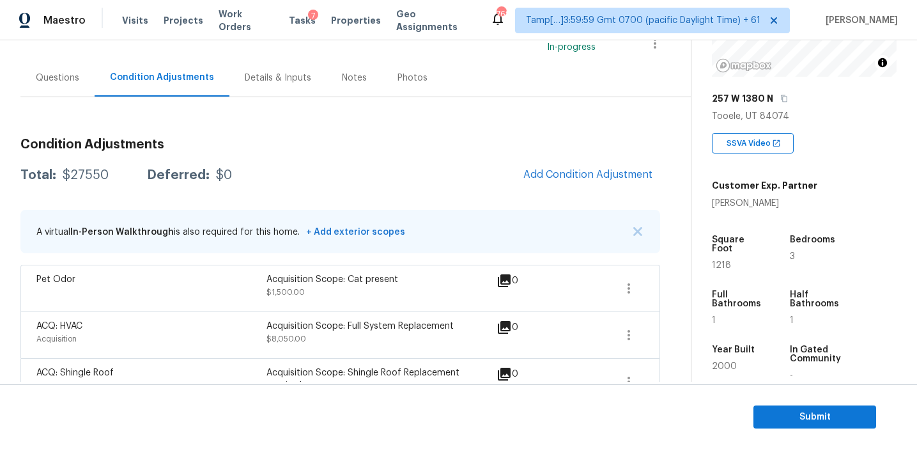
click at [382, 166] on div "Total: $27550 Deferred: $0 Add Condition Adjustment" at bounding box center [340, 175] width 640 height 28
click at [575, 171] on span "Add Condition Adjustment" at bounding box center [587, 175] width 129 height 12
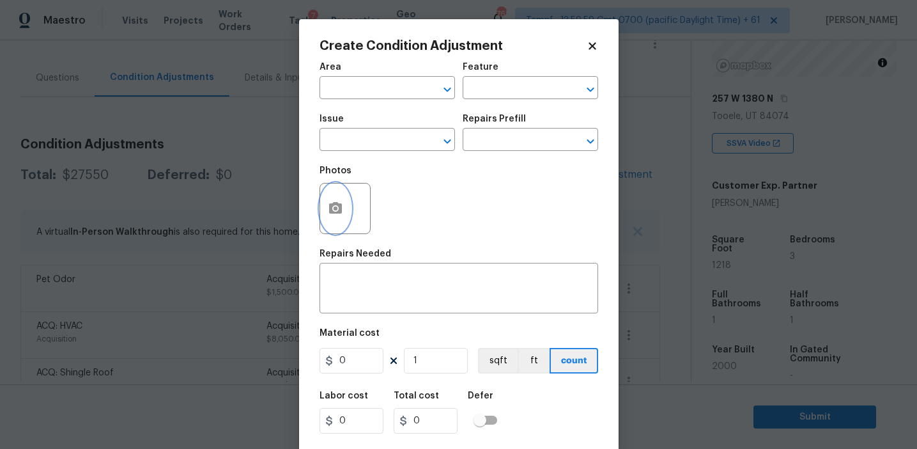
click at [347, 210] on button "button" at bounding box center [335, 208] width 31 height 50
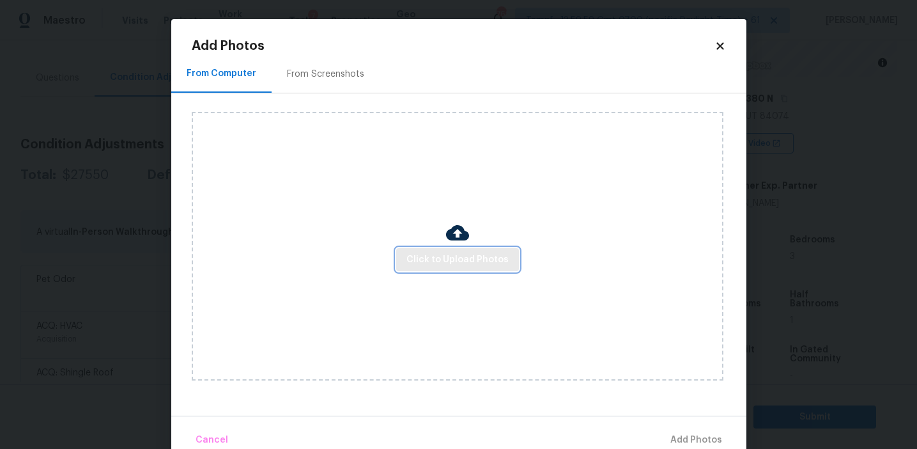
click at [466, 259] on span "Click to Upload Photos" at bounding box center [458, 260] width 102 height 16
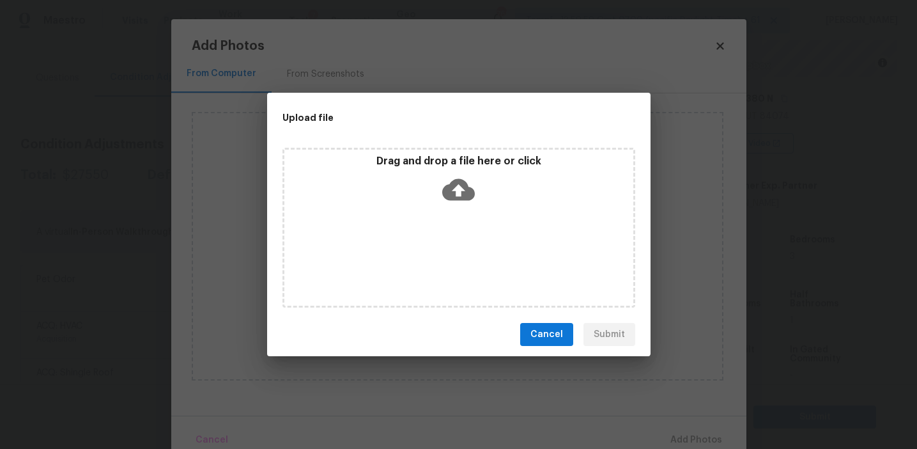
click at [463, 174] on icon at bounding box center [458, 189] width 33 height 33
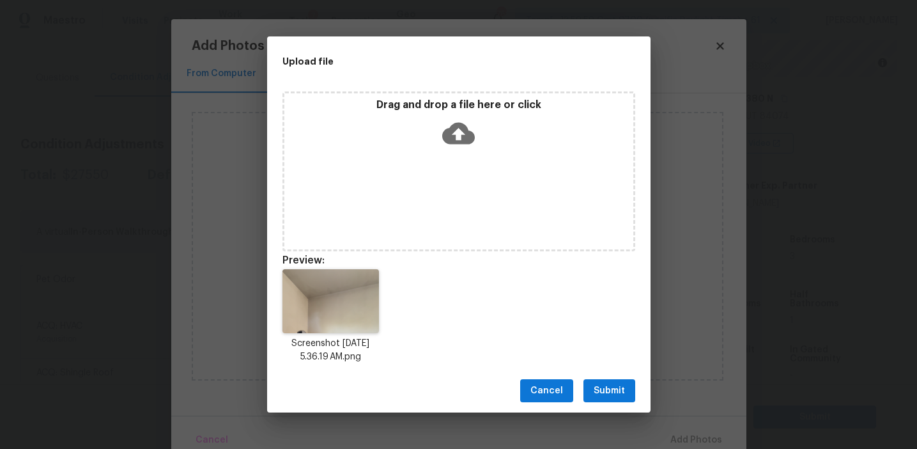
click at [605, 380] on button "Submit" at bounding box center [610, 391] width 52 height 24
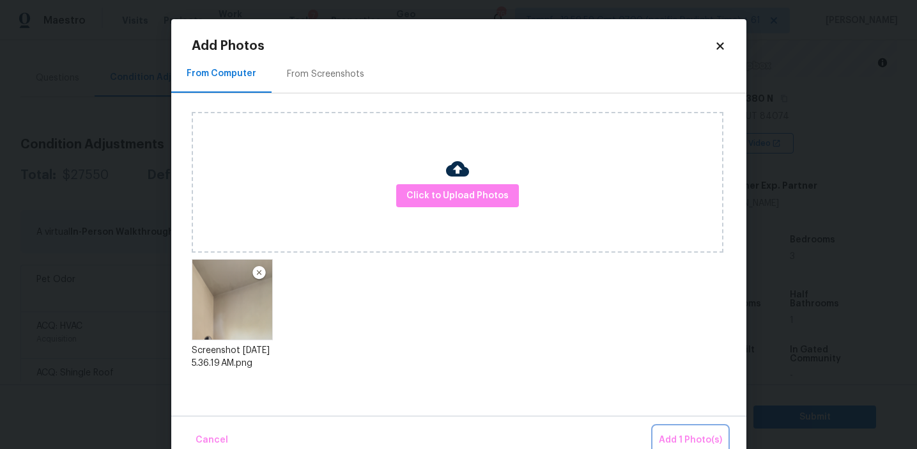
click at [674, 439] on span "Add 1 Photo(s)" at bounding box center [690, 440] width 63 height 16
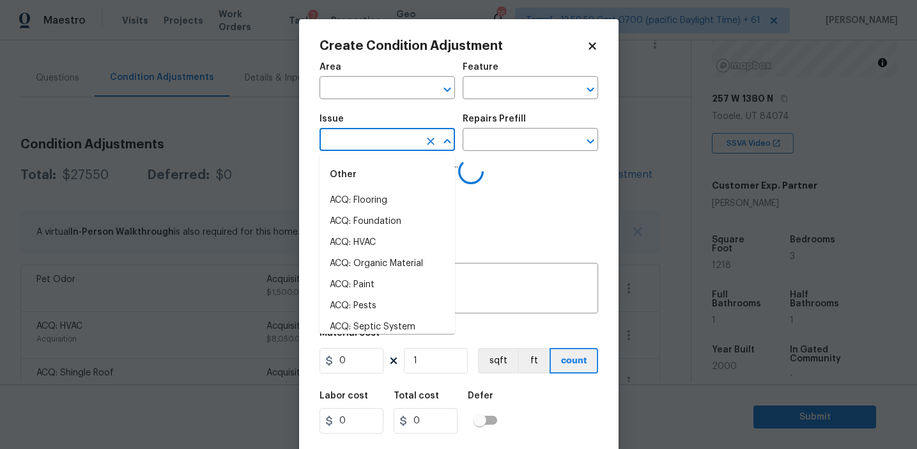
click at [355, 146] on input "text" at bounding box center [370, 141] width 100 height 20
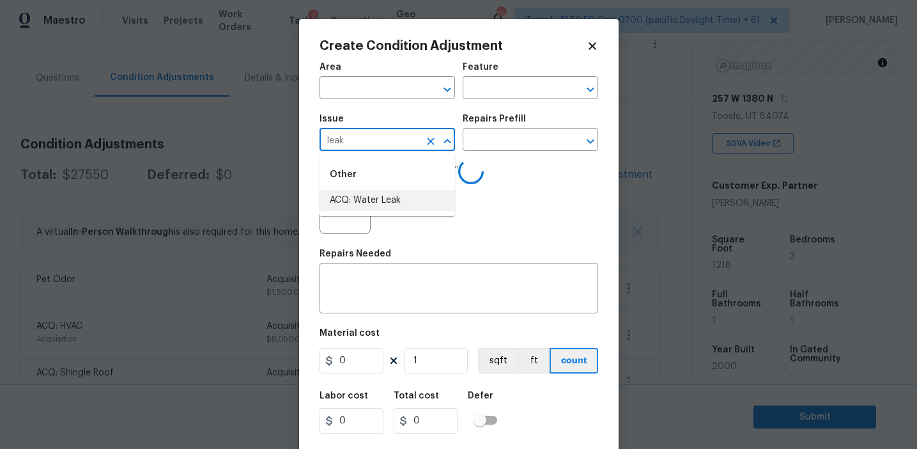
click at [389, 203] on li "ACQ: Water Leak" at bounding box center [388, 200] width 136 height 21
type input "ACQ: Water Leak"
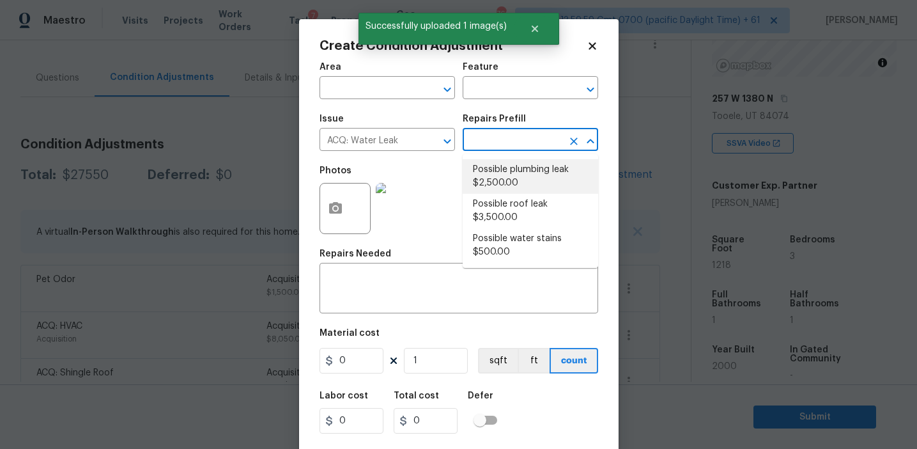
click at [516, 214] on li "Possible roof leak $3,500.00" at bounding box center [531, 211] width 136 height 35
type input "Acquisition"
type textarea "Acquisition Scope: Possible roof leak"
type input "3500"
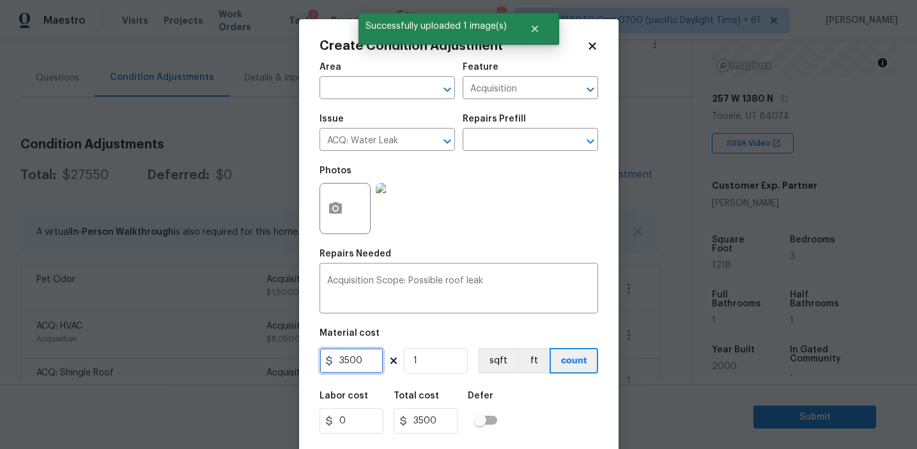
click at [345, 365] on input "3500" at bounding box center [352, 361] width 64 height 26
type input "2500"
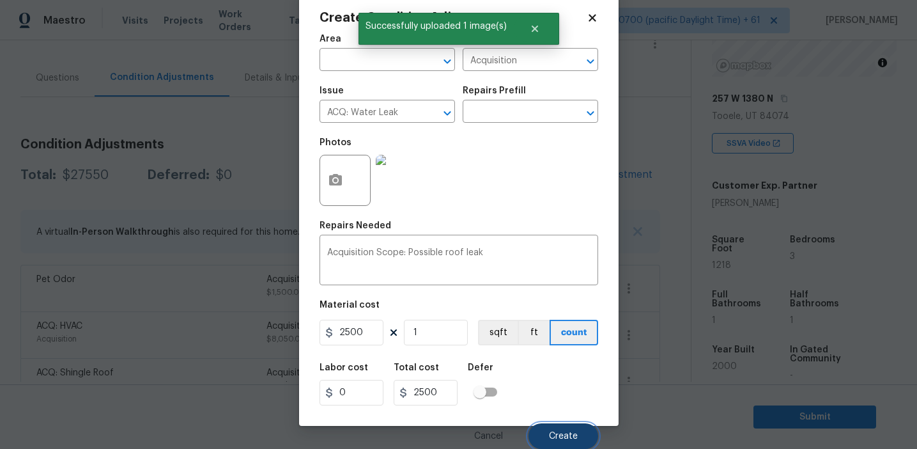
click at [558, 440] on span "Create" at bounding box center [563, 436] width 29 height 10
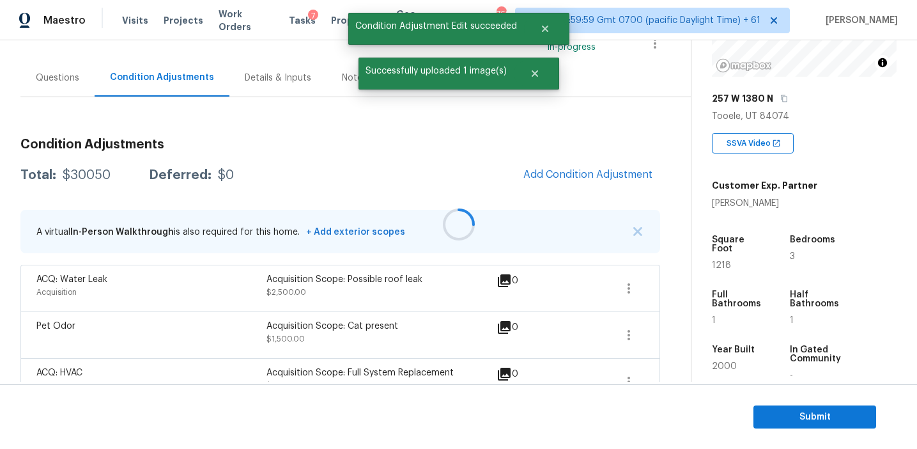
scroll to position [0, 0]
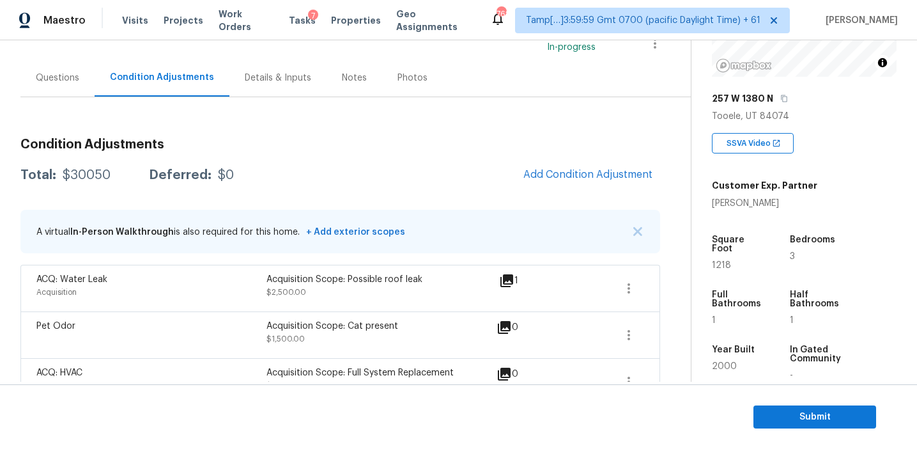
click at [72, 88] on div "Questions" at bounding box center [57, 78] width 74 height 38
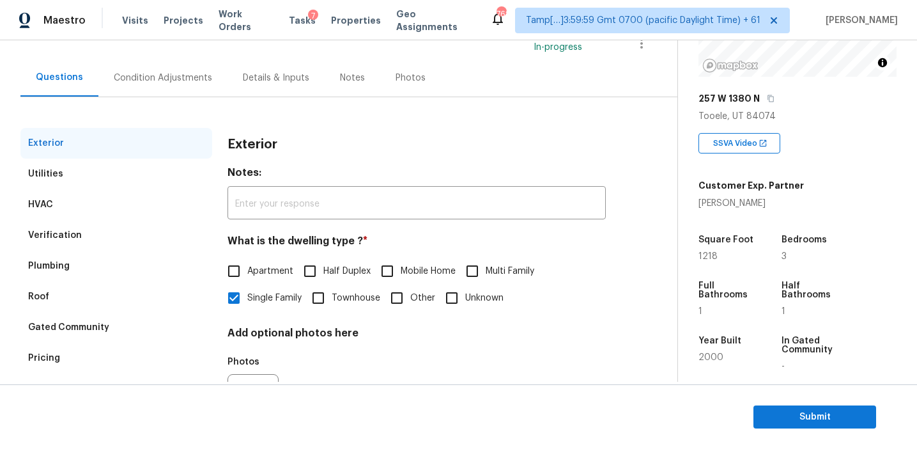
click at [178, 75] on div "Condition Adjustments" at bounding box center [163, 78] width 98 height 13
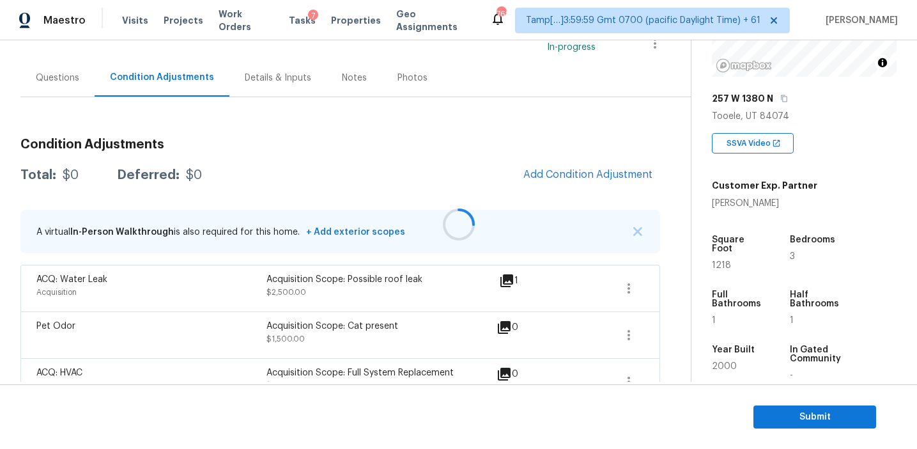
click at [256, 137] on div at bounding box center [458, 224] width 917 height 449
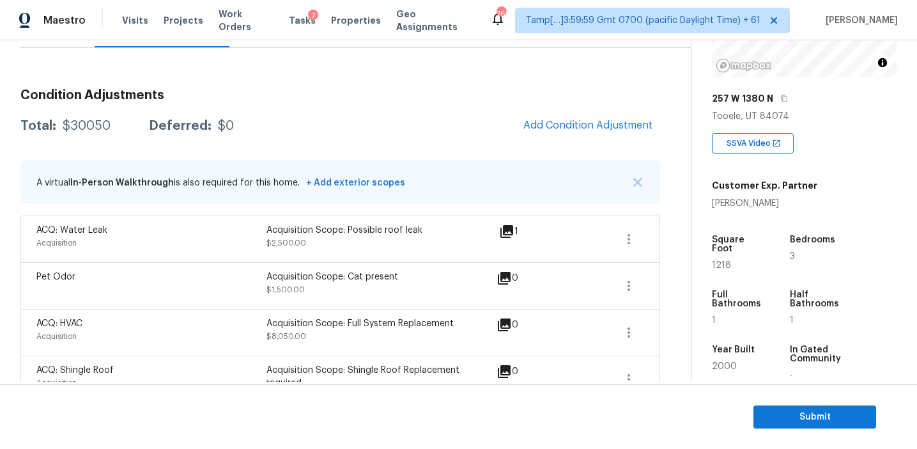
click at [298, 123] on div "Total: $30050 Deferred: $0 Add Condition Adjustment" at bounding box center [340, 126] width 640 height 28
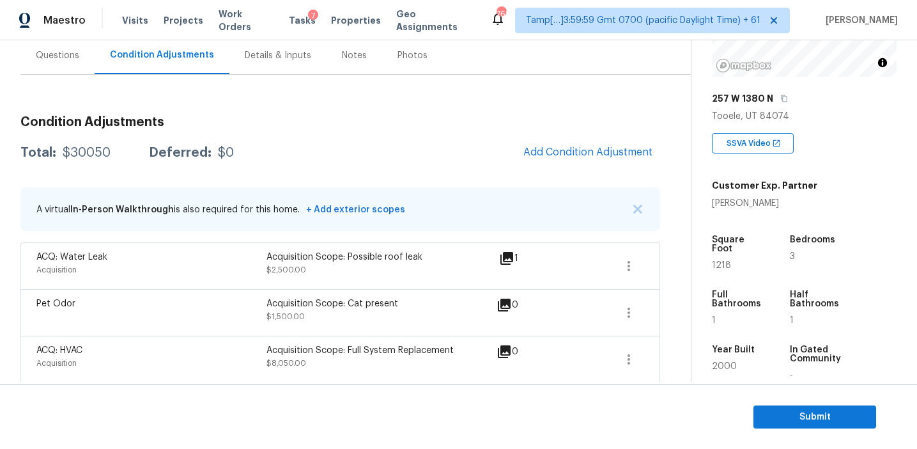
scroll to position [114, 0]
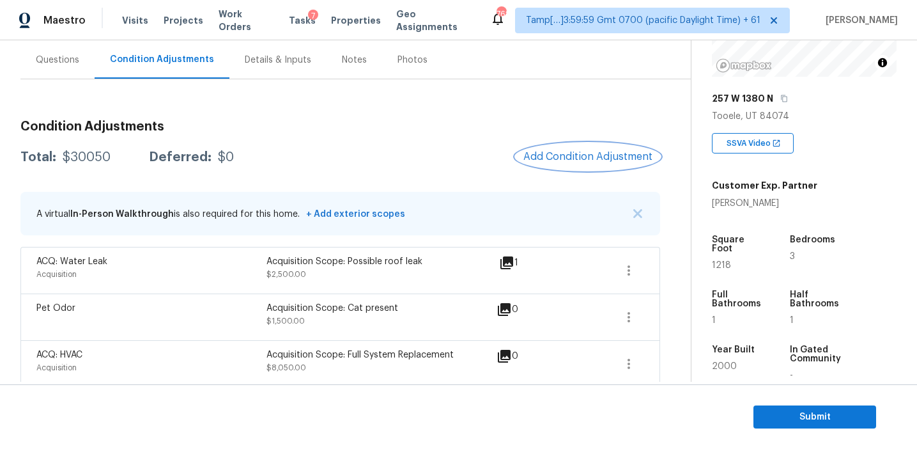
click at [555, 160] on span "Add Condition Adjustment" at bounding box center [587, 157] width 129 height 12
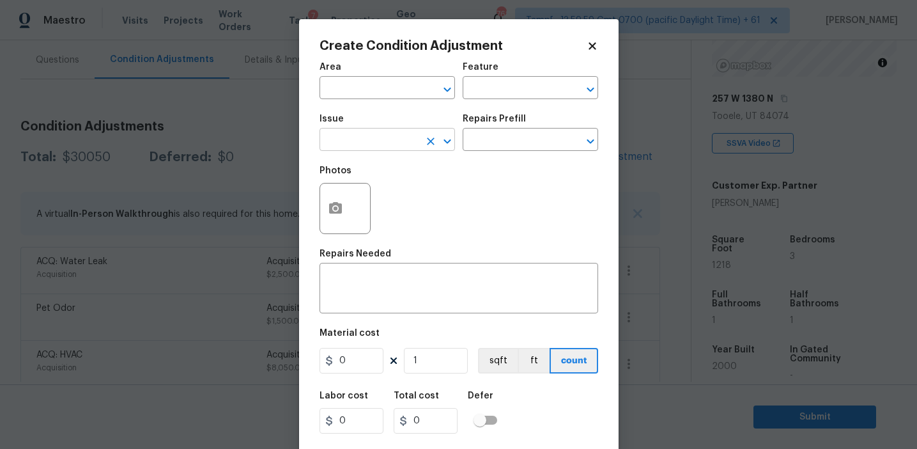
click at [377, 139] on input "text" at bounding box center [370, 141] width 100 height 20
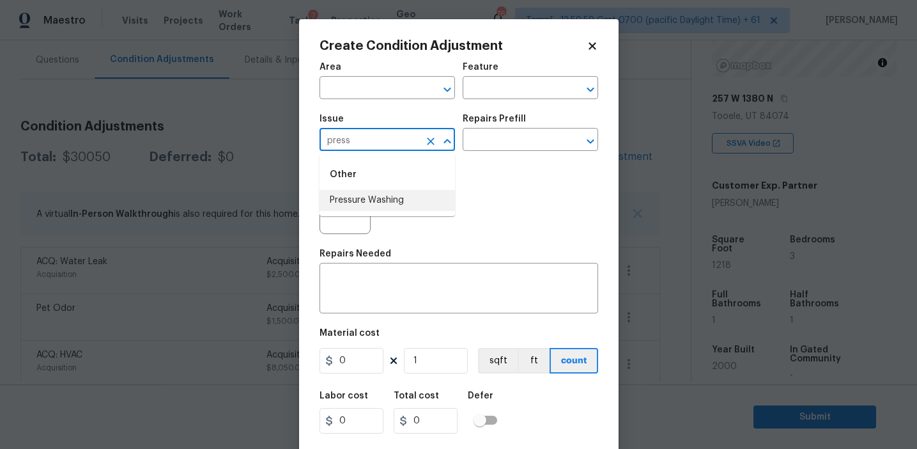
click at [384, 199] on li "Pressure Washing" at bounding box center [388, 200] width 136 height 21
type input "Pressure Washing"
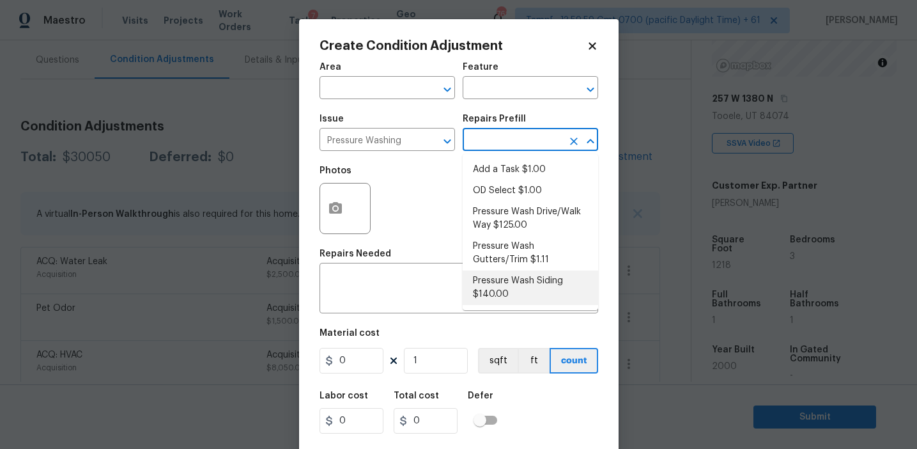
click at [502, 271] on li "Pressure Wash Siding $140.00" at bounding box center [531, 287] width 136 height 35
type input "Siding"
type textarea "Protect areas as needed for pressure washing. Pressure wash the siding on the h…"
type input "140"
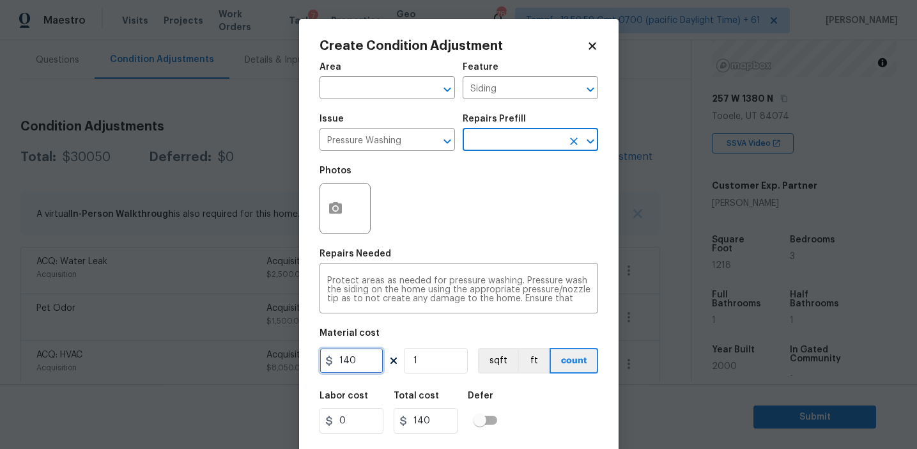
click at [382, 353] on input "140" at bounding box center [352, 361] width 64 height 26
type input "200"
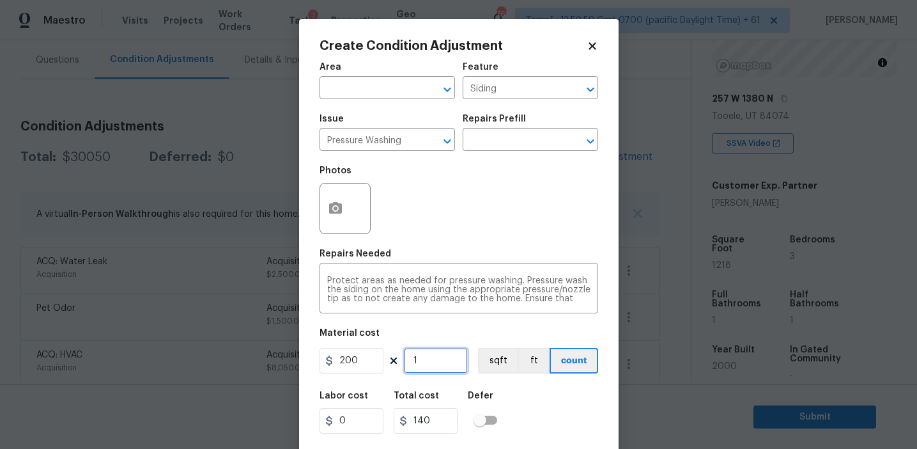
type input "200"
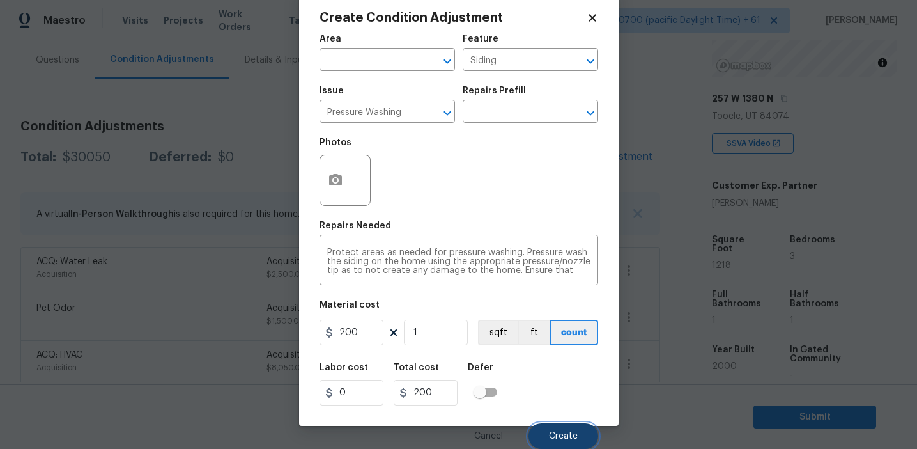
click at [550, 438] on span "Create" at bounding box center [563, 436] width 29 height 10
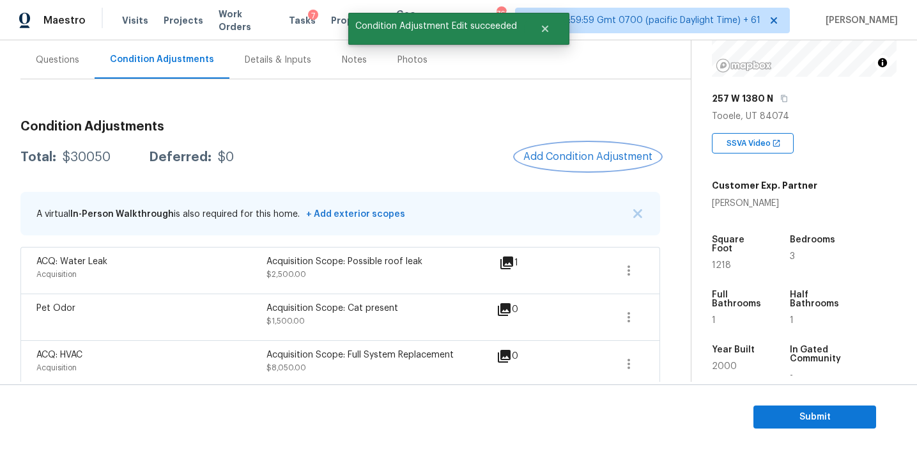
scroll to position [0, 0]
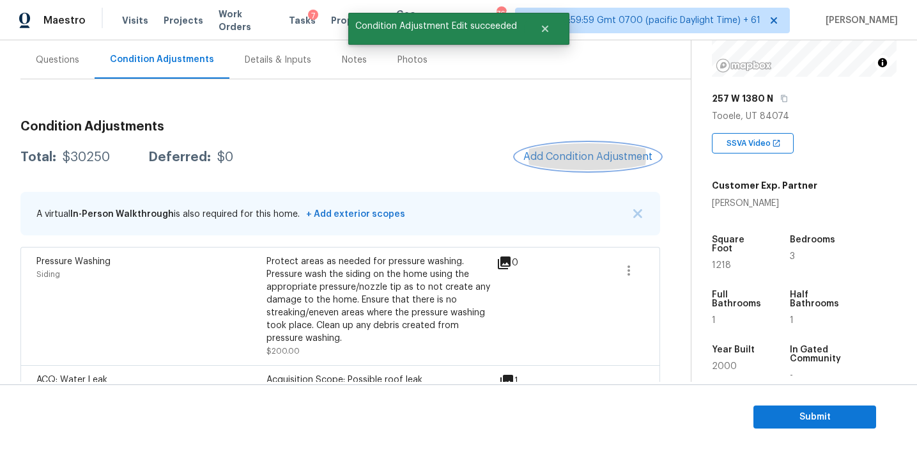
click at [555, 144] on button "Add Condition Adjustment" at bounding box center [588, 156] width 144 height 27
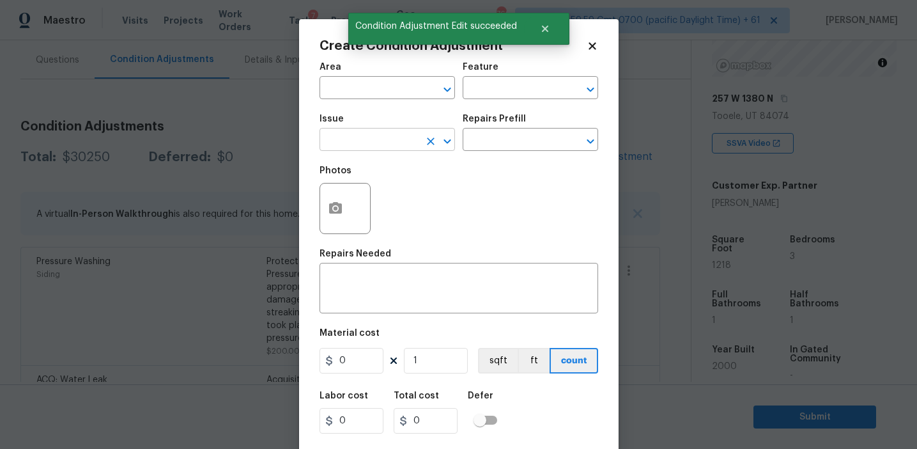
click at [382, 147] on input "text" at bounding box center [370, 141] width 100 height 20
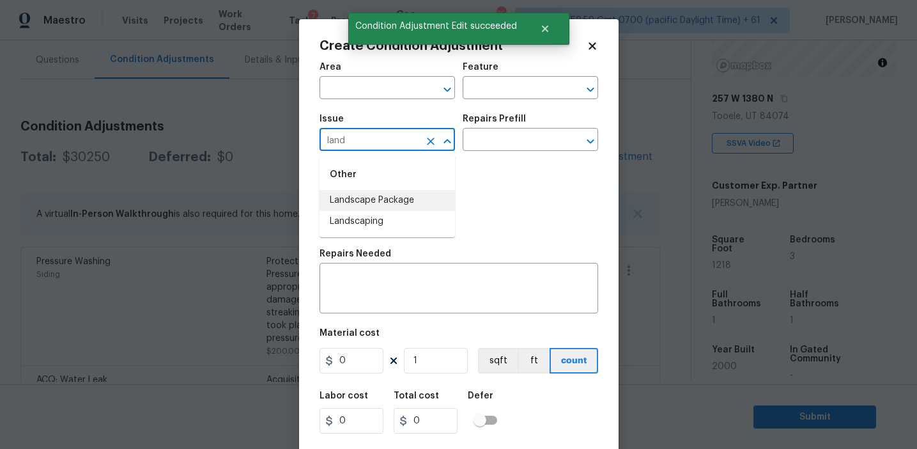
click at [387, 208] on li "Landscape Package" at bounding box center [388, 200] width 136 height 21
type input "Landscape Package"
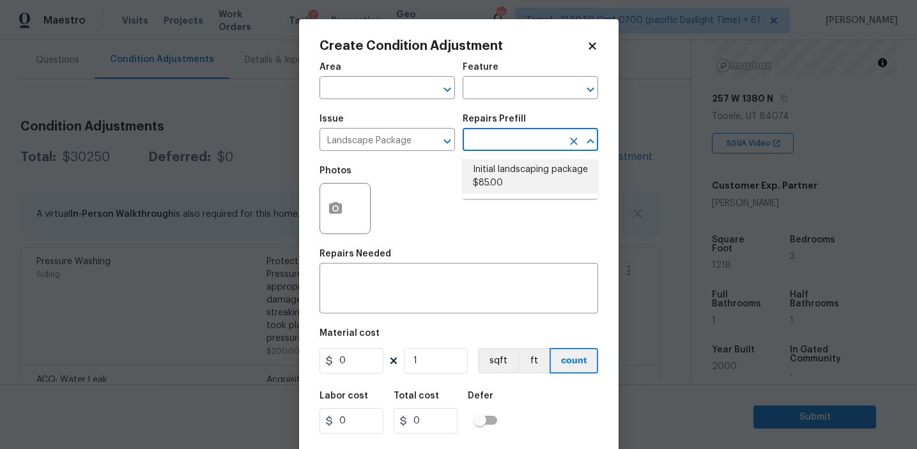
click at [502, 182] on li "Initial landscaping package $85.00" at bounding box center [531, 176] width 136 height 35
type input "Home Readiness Packages"
type textarea "Mowing of grass up to 6" in height. Mow, edge along driveways & sidewalks, trim…"
type input "85"
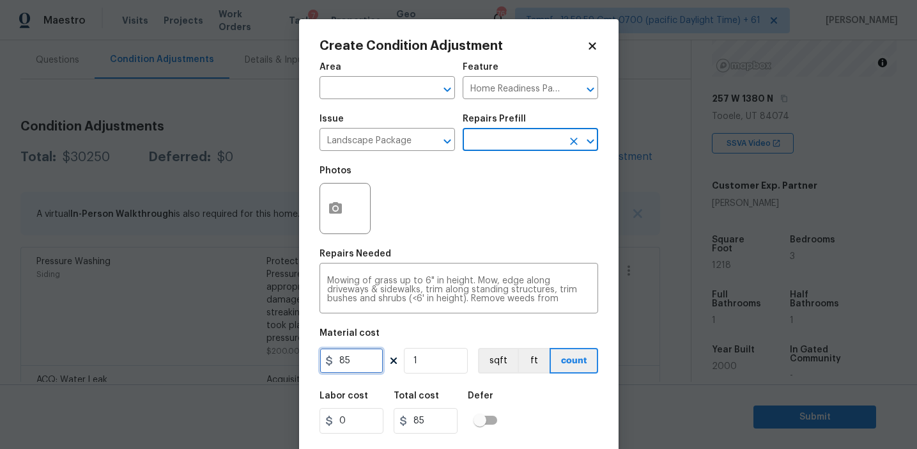
click at [353, 361] on input "85" at bounding box center [352, 361] width 64 height 26
type input "450"
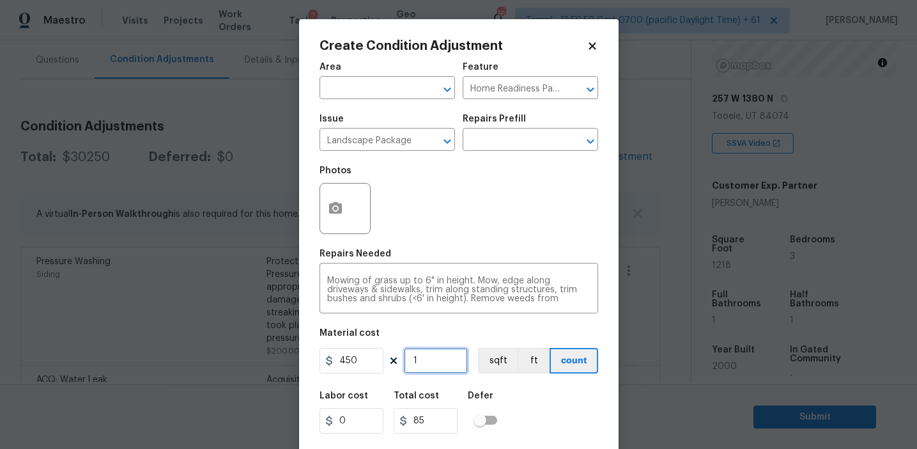
type input "450"
click at [334, 213] on icon "button" at bounding box center [335, 208] width 13 height 12
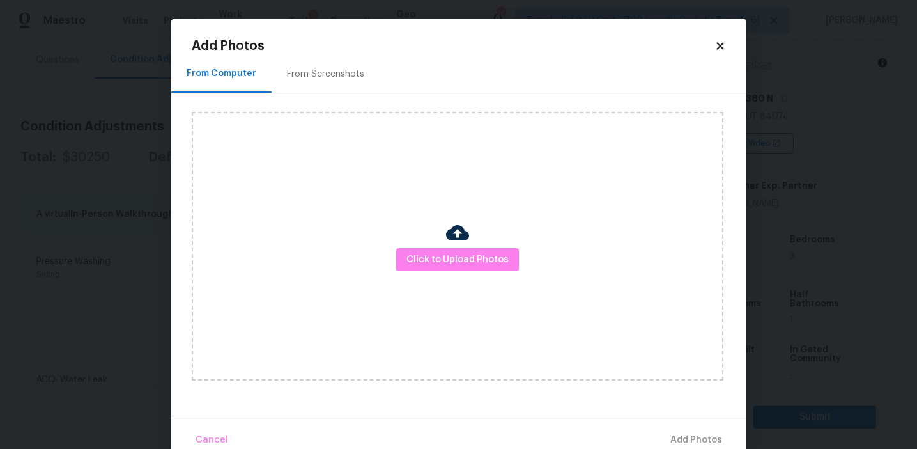
click at [345, 74] on div "From Screenshots" at bounding box center [325, 74] width 77 height 13
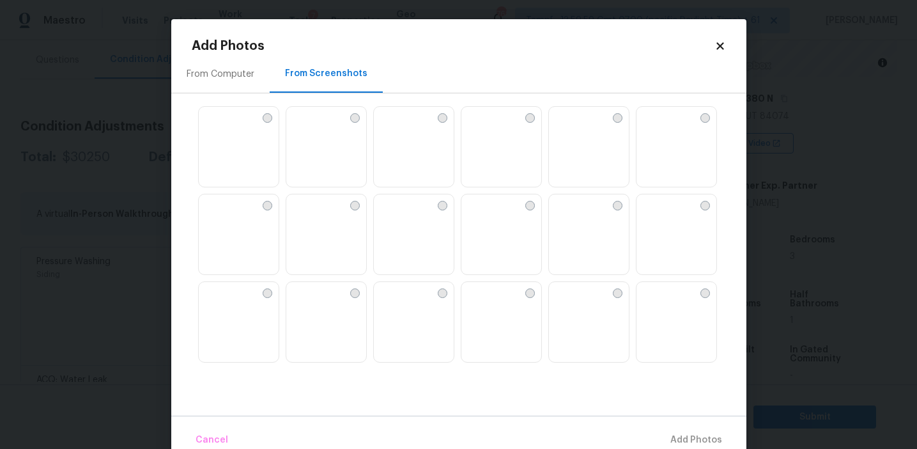
click at [219, 127] on img at bounding box center [209, 117] width 20 height 20
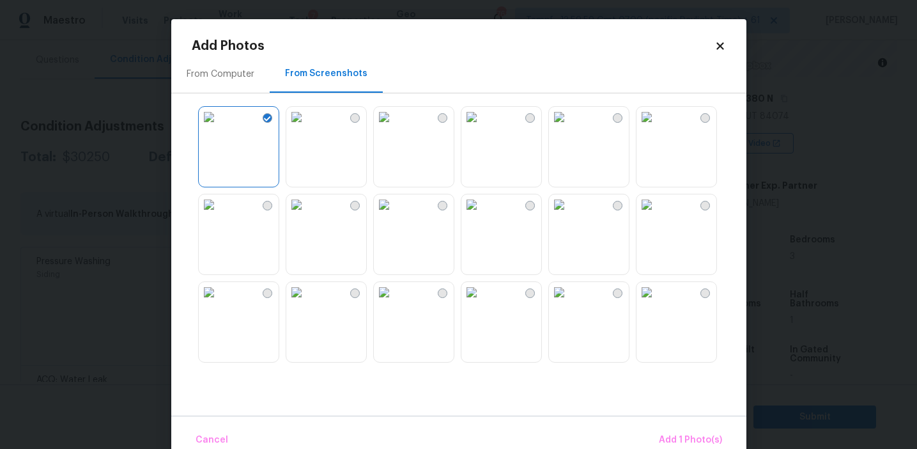
click at [569, 127] on img at bounding box center [559, 117] width 20 height 20
click at [657, 127] on img at bounding box center [647, 117] width 20 height 20
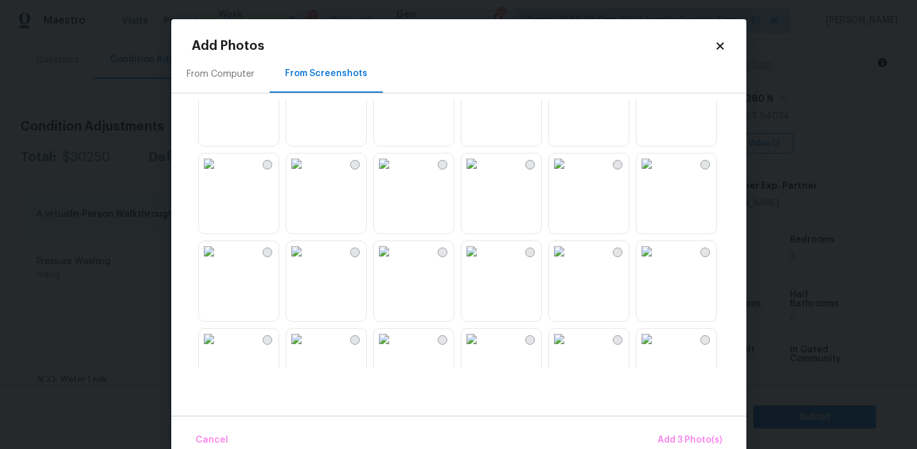
click at [569, 174] on img at bounding box center [559, 163] width 20 height 20
click at [482, 174] on img at bounding box center [471, 163] width 20 height 20
click at [569, 261] on img at bounding box center [559, 251] width 20 height 20
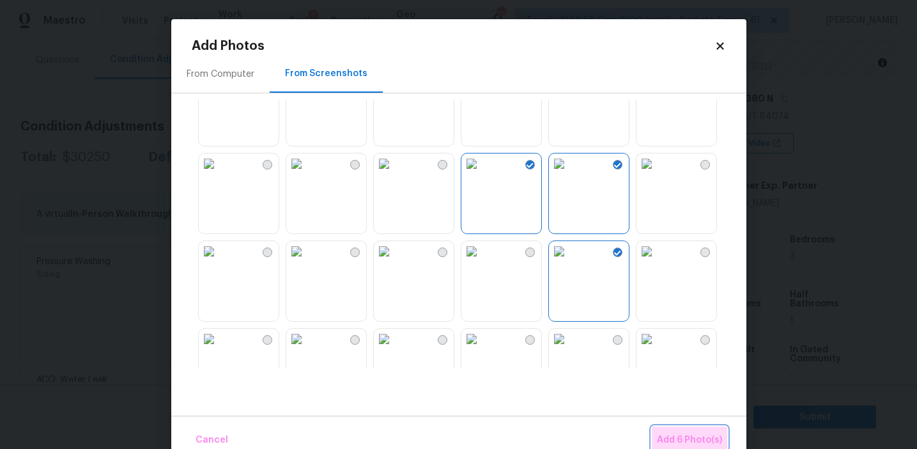
click at [681, 433] on span "Add 6 Photo(s)" at bounding box center [689, 440] width 65 height 16
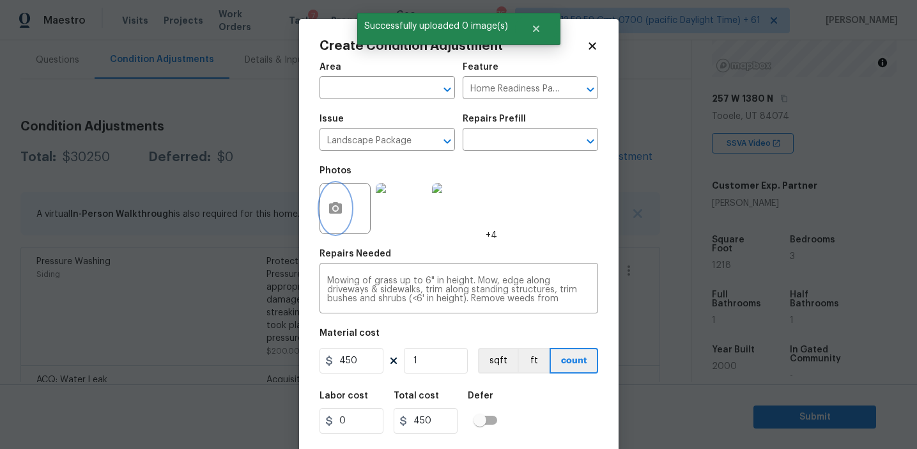
scroll to position [29, 0]
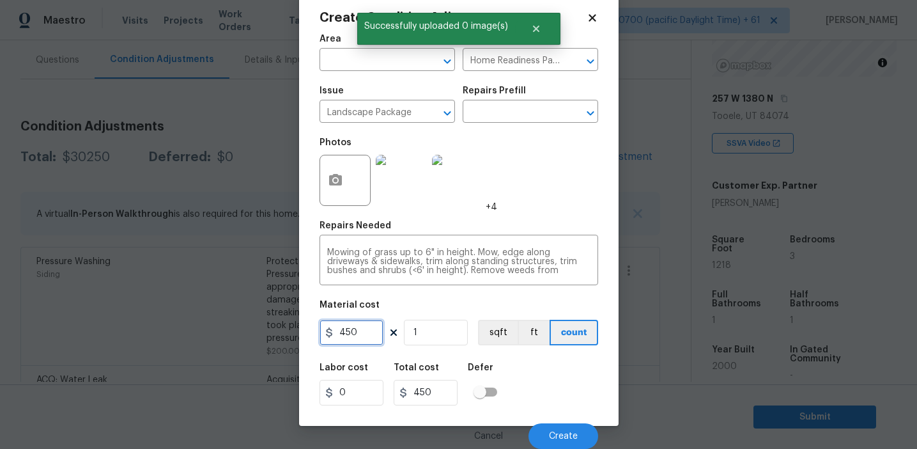
click at [355, 332] on input "450" at bounding box center [352, 333] width 64 height 26
type input "500"
click at [553, 430] on button "Create" at bounding box center [564, 436] width 70 height 26
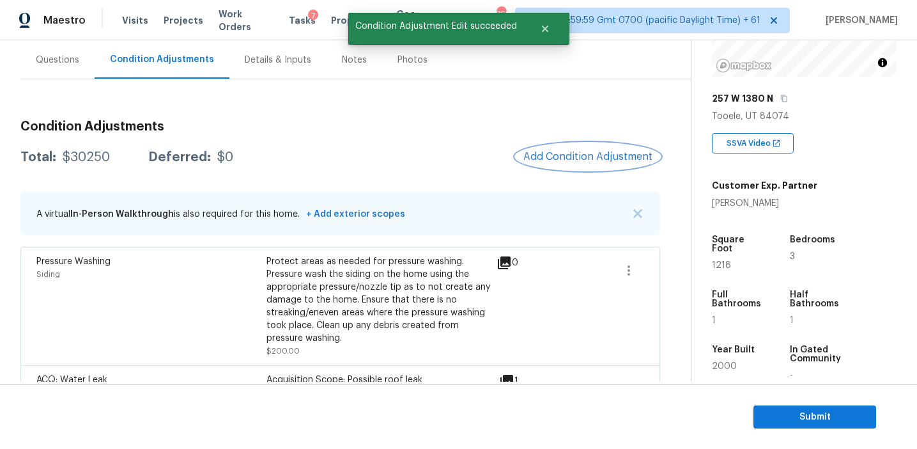
scroll to position [0, 0]
click at [557, 157] on span "Add Condition Adjustment" at bounding box center [587, 157] width 129 height 12
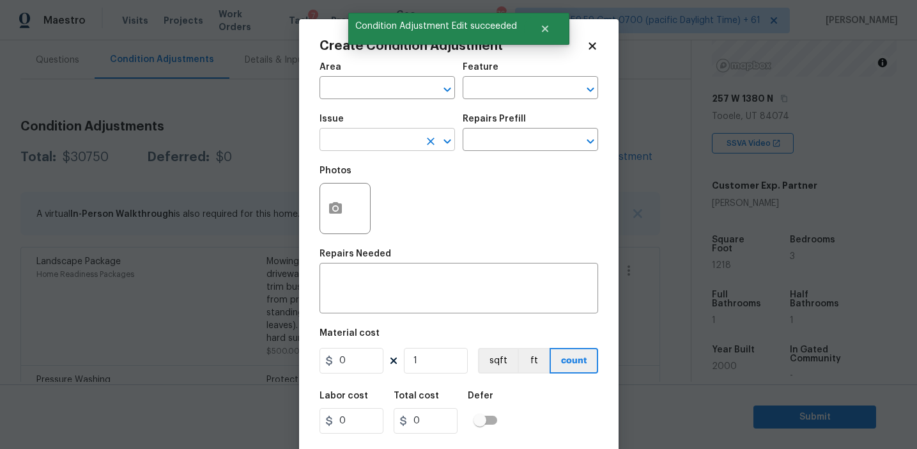
click at [370, 138] on input "text" at bounding box center [370, 141] width 100 height 20
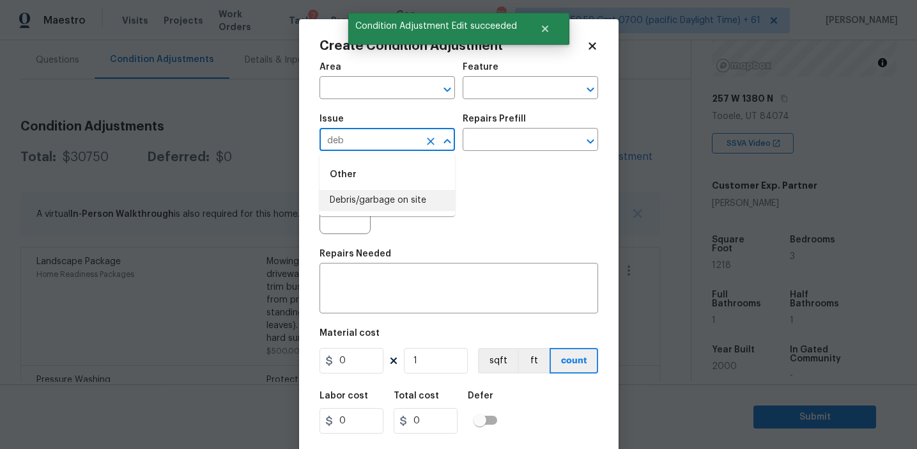
click at [385, 205] on li "Debris/garbage on site" at bounding box center [388, 200] width 136 height 21
type input "Debris/garbage on site"
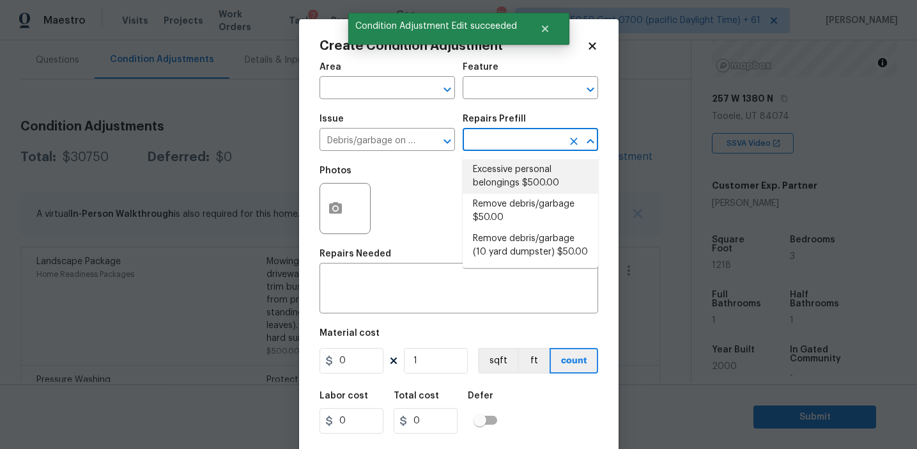
click at [506, 187] on li "Excessive personal belongings $500.00" at bounding box center [531, 176] width 136 height 35
type textarea "Contingency for excessive items to be removed - During assessment, the home con…"
type input "500"
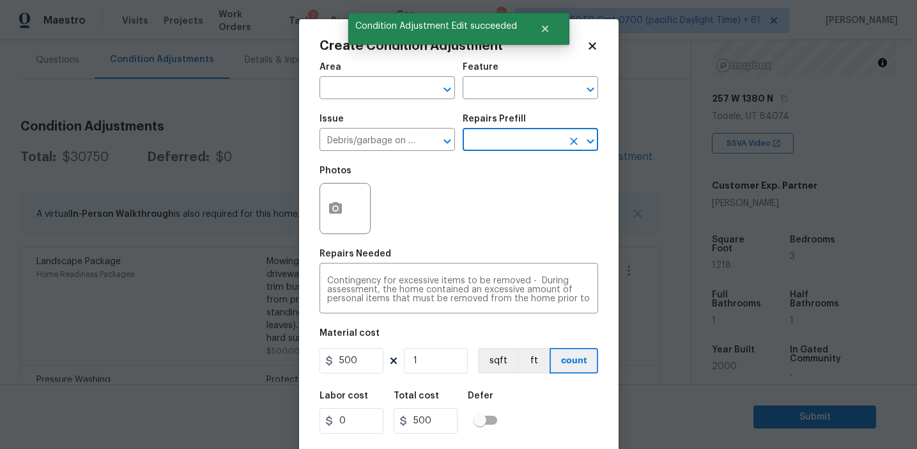
click at [504, 144] on input "text" at bounding box center [513, 141] width 100 height 20
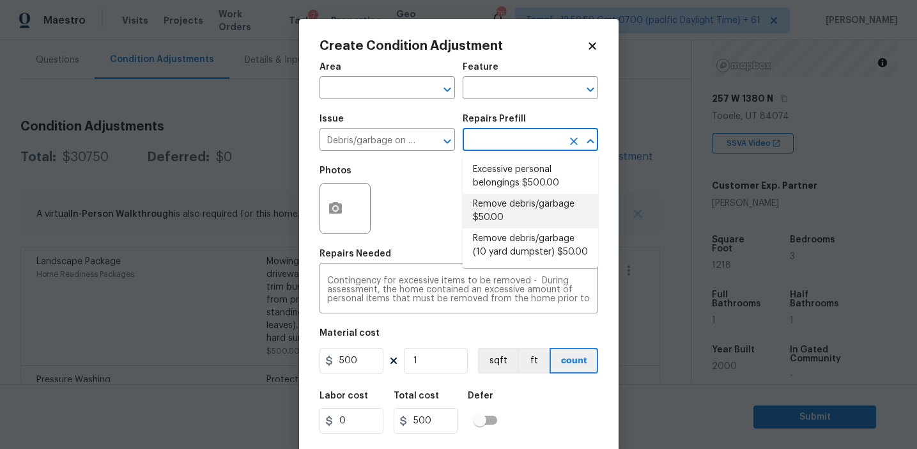
click at [504, 209] on li "Remove debris/garbage $50.00" at bounding box center [531, 211] width 136 height 35
type textarea "Remove, haul off, and properly dispose of any debris left by seller to offsite …"
type input "50"
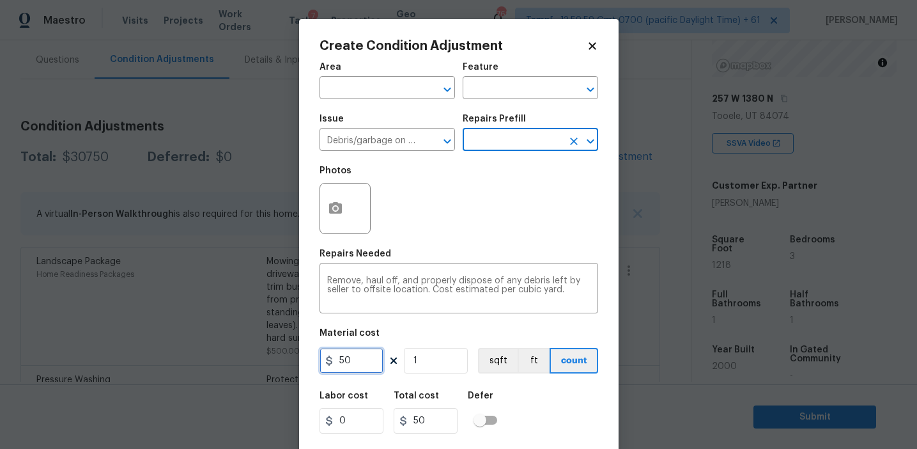
click at [340, 358] on input "50" at bounding box center [352, 361] width 64 height 26
type input "250"
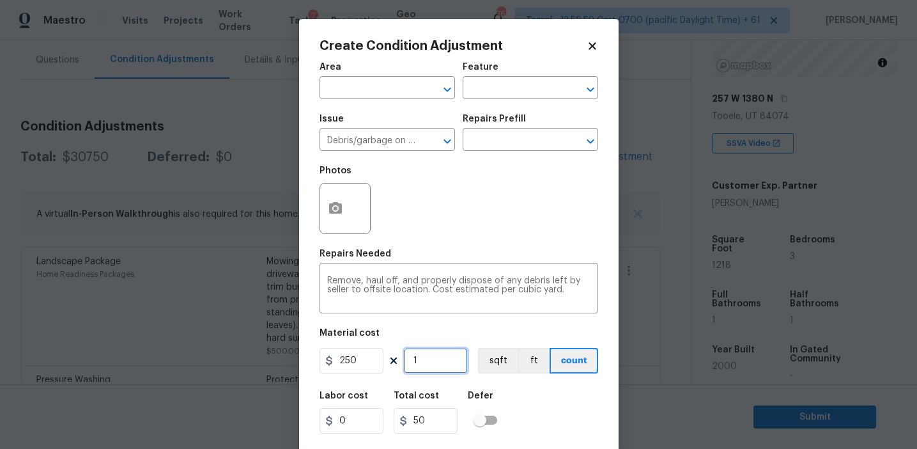
type input "250"
click at [325, 200] on button "button" at bounding box center [335, 208] width 31 height 50
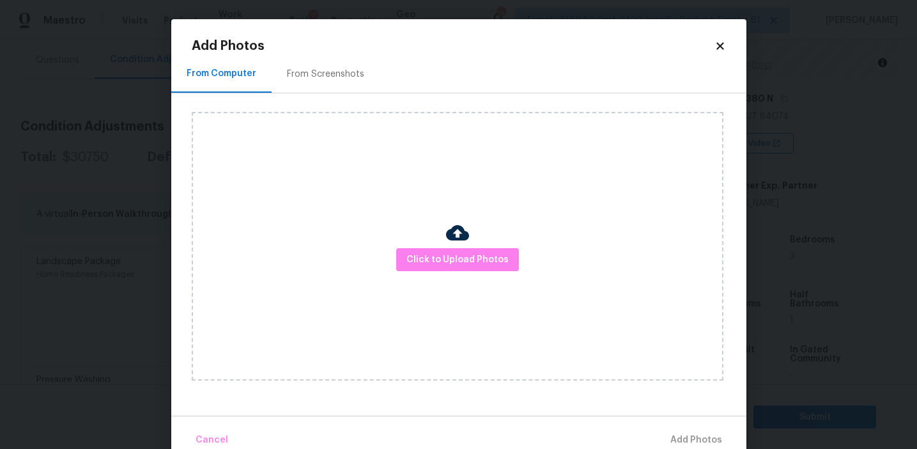
click at [353, 40] on h2 "Add Photos" at bounding box center [453, 46] width 523 height 13
click at [352, 70] on div "From Screenshots" at bounding box center [325, 74] width 77 height 13
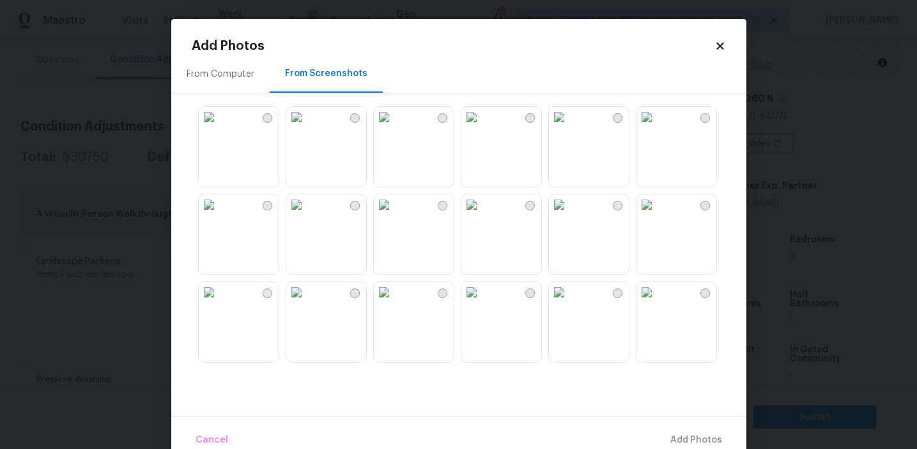
click at [482, 127] on img at bounding box center [471, 117] width 20 height 20
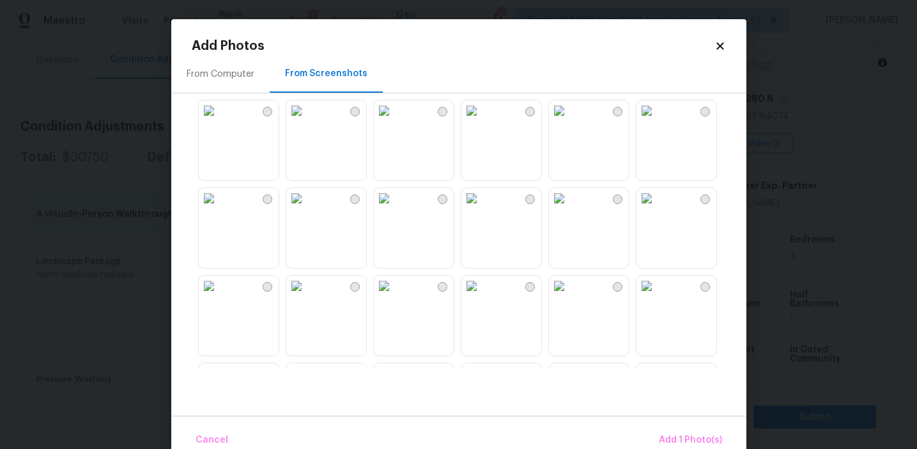
click at [482, 208] on img at bounding box center [471, 198] width 20 height 20
click at [219, 296] on img at bounding box center [209, 285] width 20 height 20
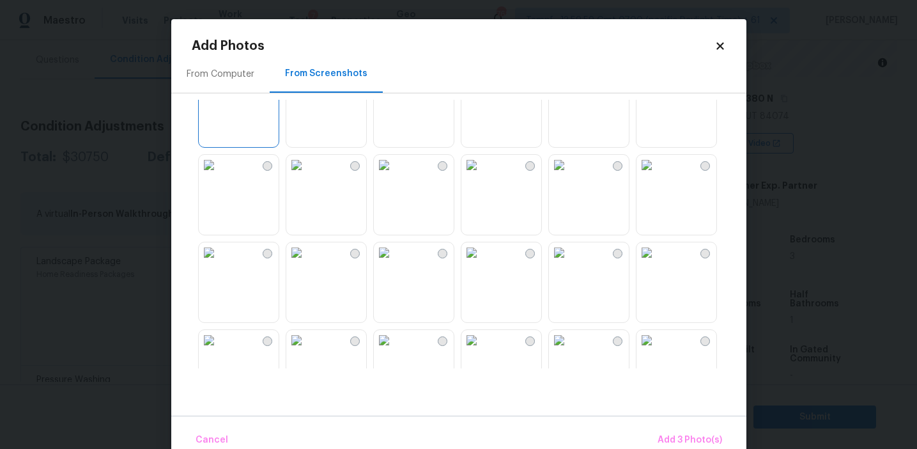
scroll to position [316, 0]
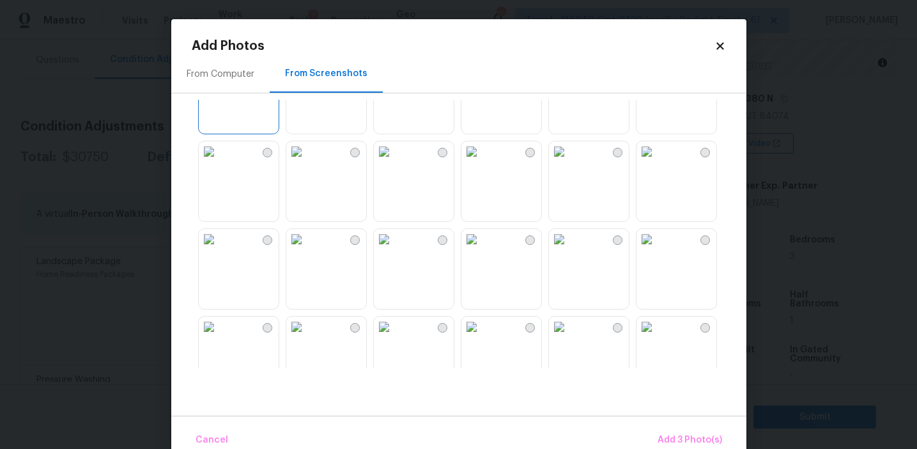
click at [569, 162] on img at bounding box center [559, 151] width 20 height 20
click at [482, 249] on img at bounding box center [471, 239] width 20 height 20
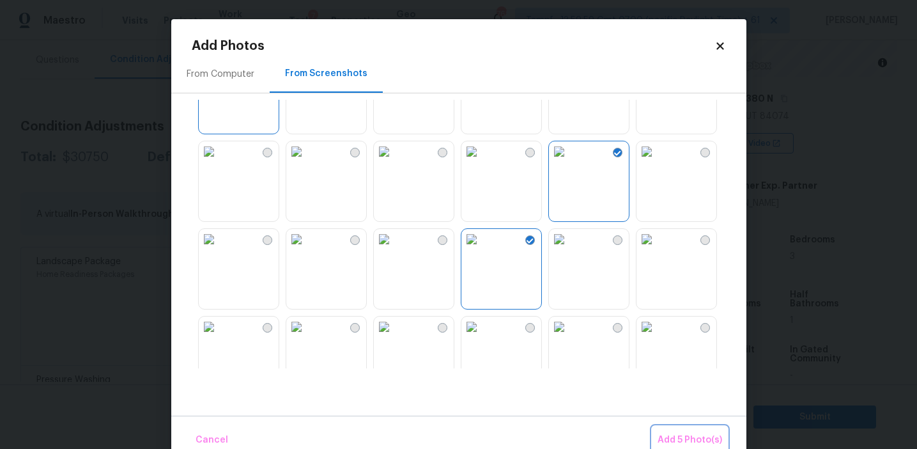
click at [667, 438] on span "Add 5 Photo(s)" at bounding box center [690, 440] width 65 height 16
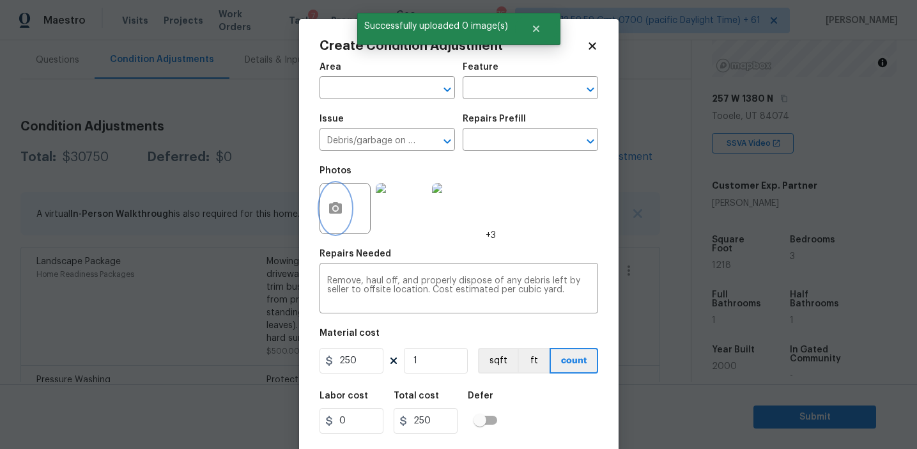
scroll to position [29, 0]
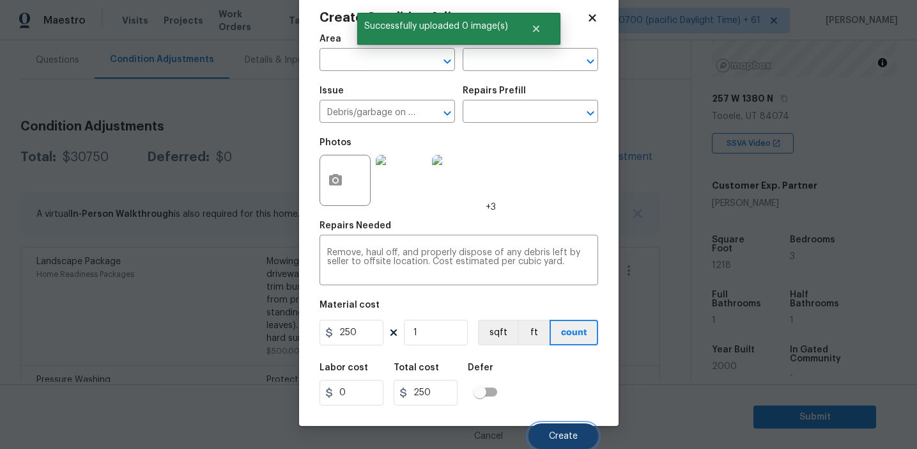
click at [559, 433] on span "Create" at bounding box center [563, 436] width 29 height 10
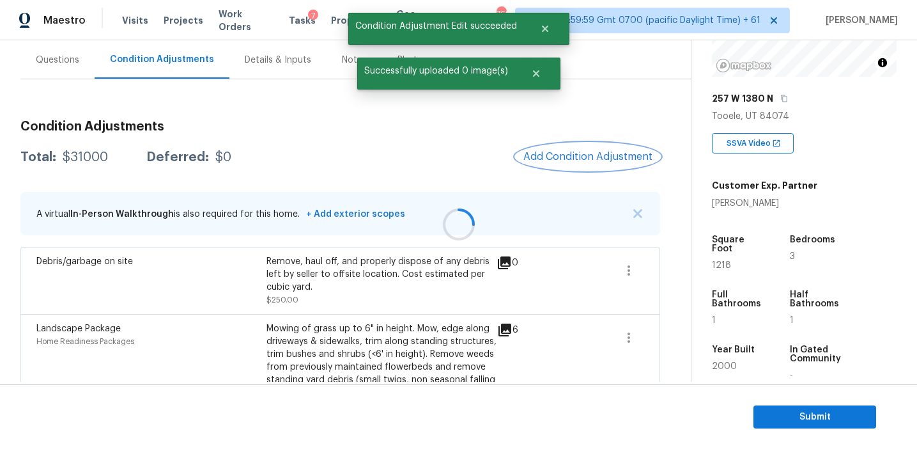
scroll to position [0, 0]
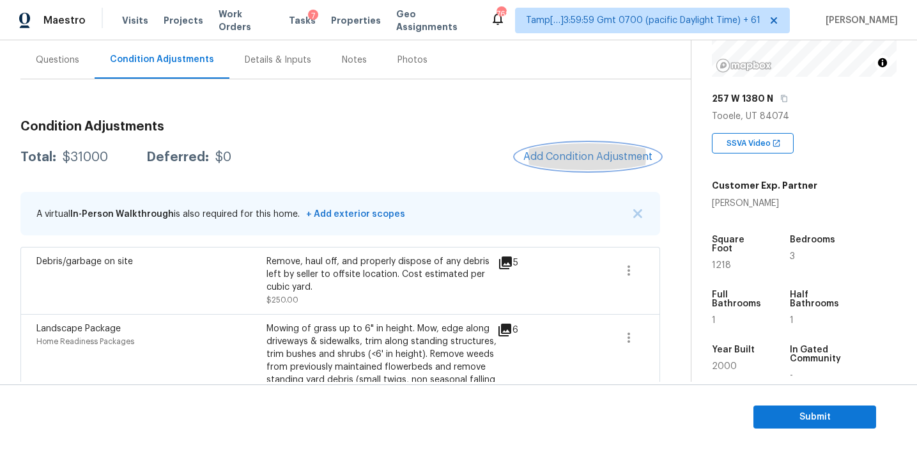
click at [539, 151] on span "Add Condition Adjustment" at bounding box center [587, 157] width 129 height 12
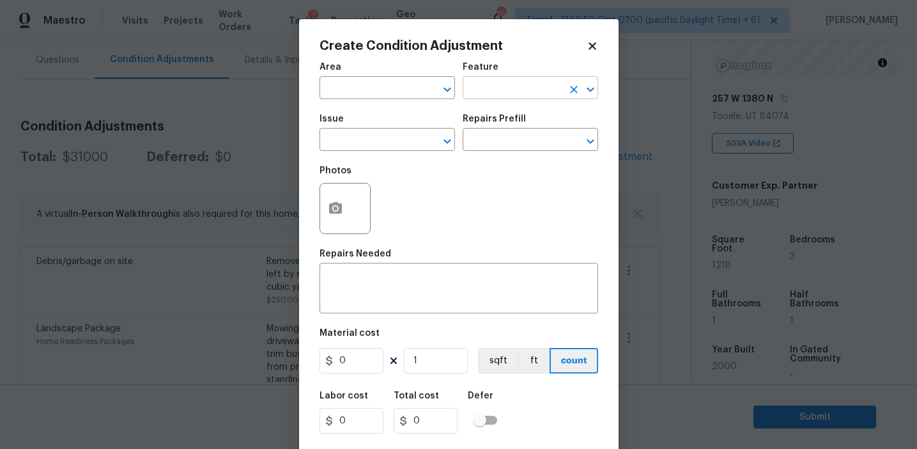
click at [476, 88] on input "text" at bounding box center [513, 89] width 100 height 20
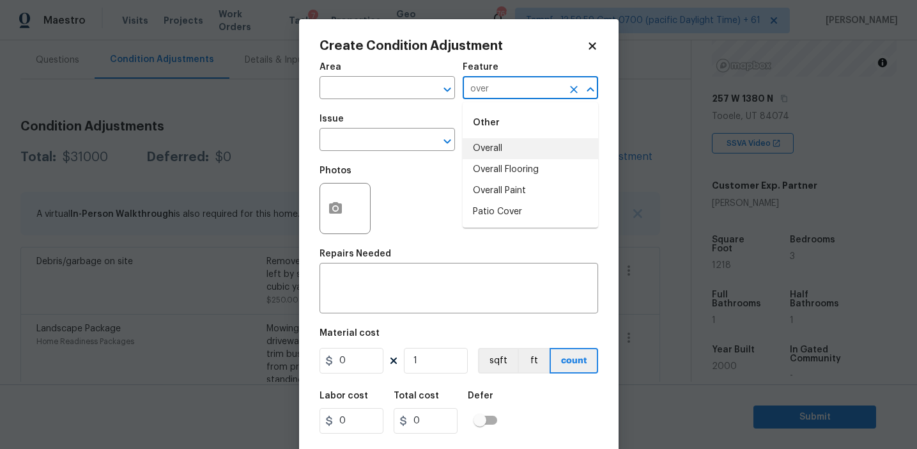
click at [497, 142] on li "Overall" at bounding box center [531, 148] width 136 height 21
type input "Overall"
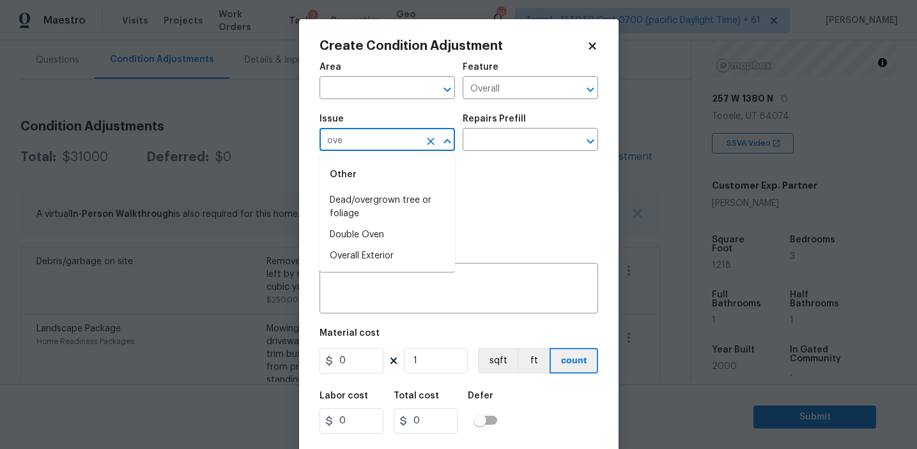
click at [433, 263] on li "Overall Exterior" at bounding box center [388, 255] width 136 height 21
type input "Overall Exterior"
click at [469, 290] on textarea at bounding box center [458, 289] width 263 height 27
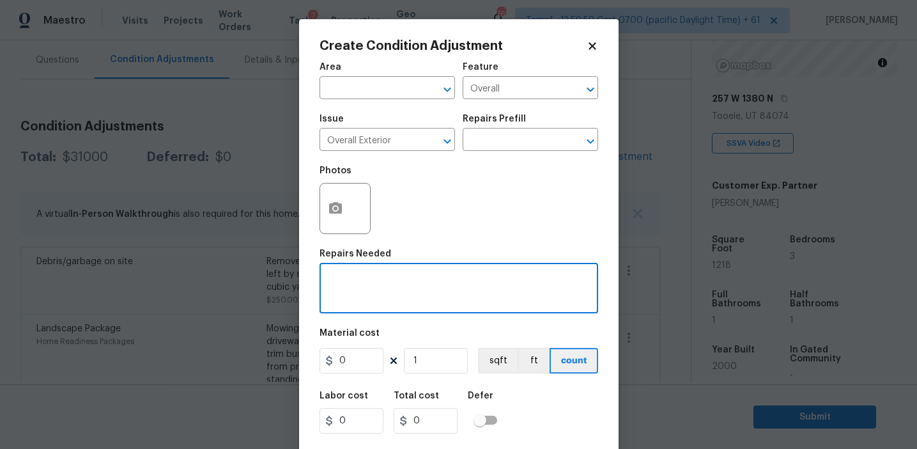
paste textarea "Overall exterior repairs (siding, stucco, fencing, decking, soffit, [PERSON_NAM…"
click at [539, 281] on textarea "Overall exterior repairs (siding, stucco, fencing, decking, soffit, [PERSON_NAM…" at bounding box center [458, 289] width 263 height 27
type textarea "Overall exterior repairs (siding, stucco, fencing, soffit, [PERSON_NAME], trims…"
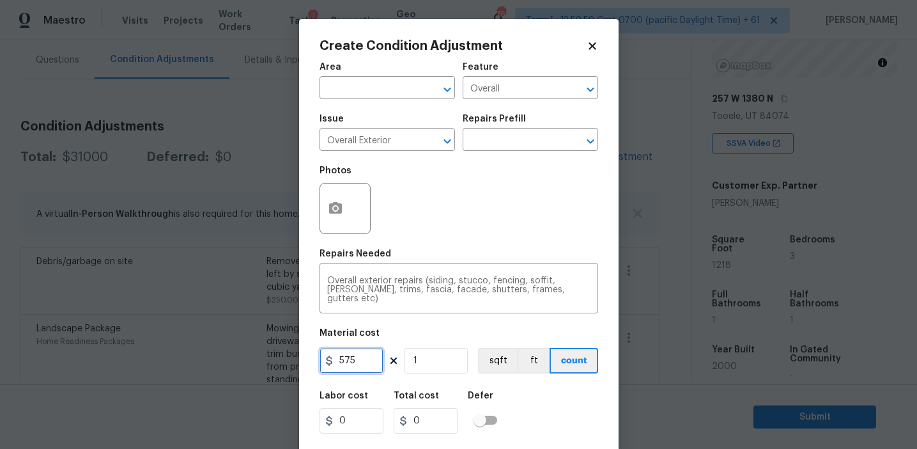
type input "575"
click at [336, 205] on icon "button" at bounding box center [335, 208] width 13 height 12
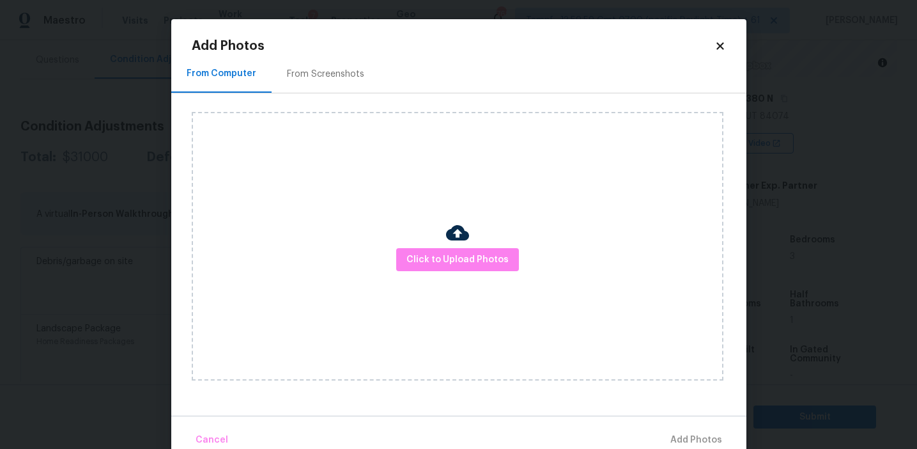
click at [337, 91] on div "From Screenshots" at bounding box center [326, 74] width 108 height 38
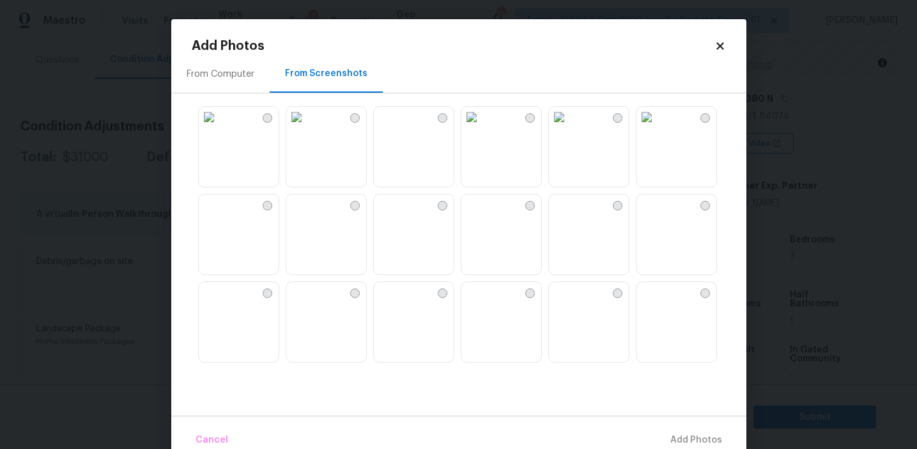
click at [219, 127] on img at bounding box center [209, 117] width 20 height 20
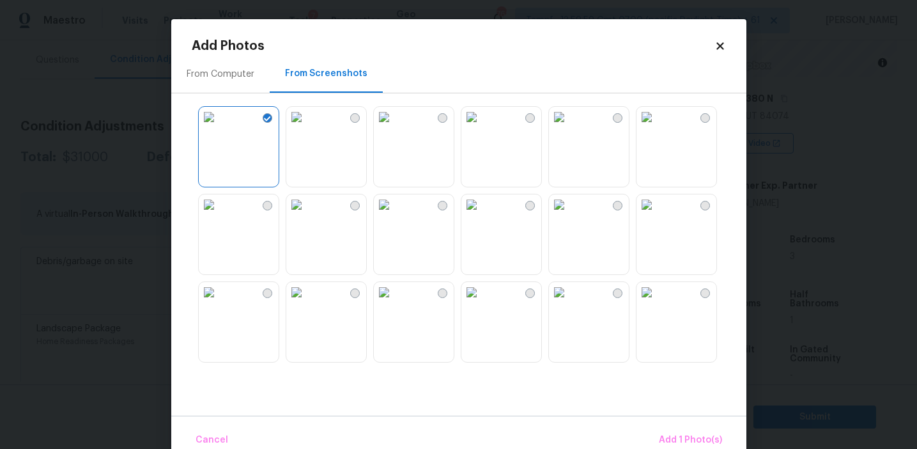
click at [307, 302] on img at bounding box center [296, 292] width 20 height 20
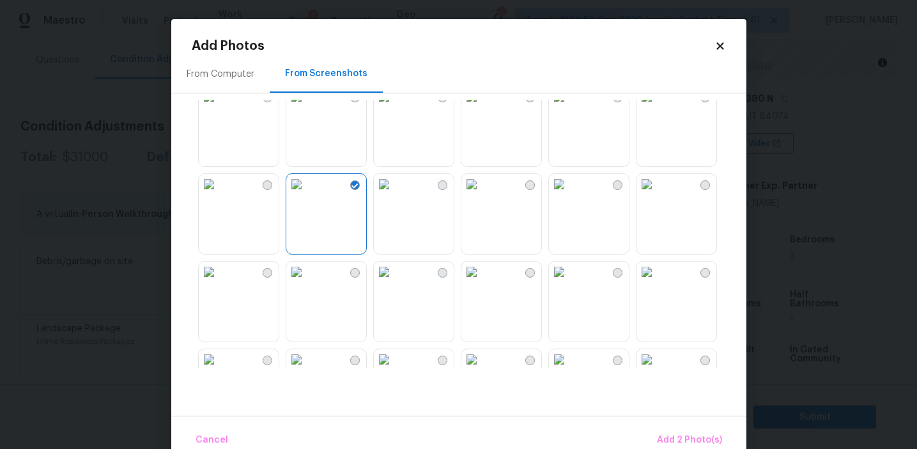
scroll to position [127, 0]
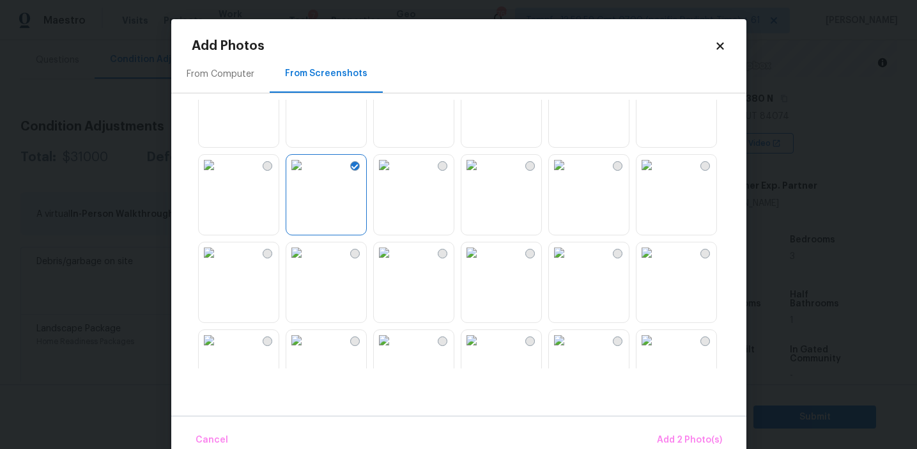
click at [219, 263] on img at bounding box center [209, 252] width 20 height 20
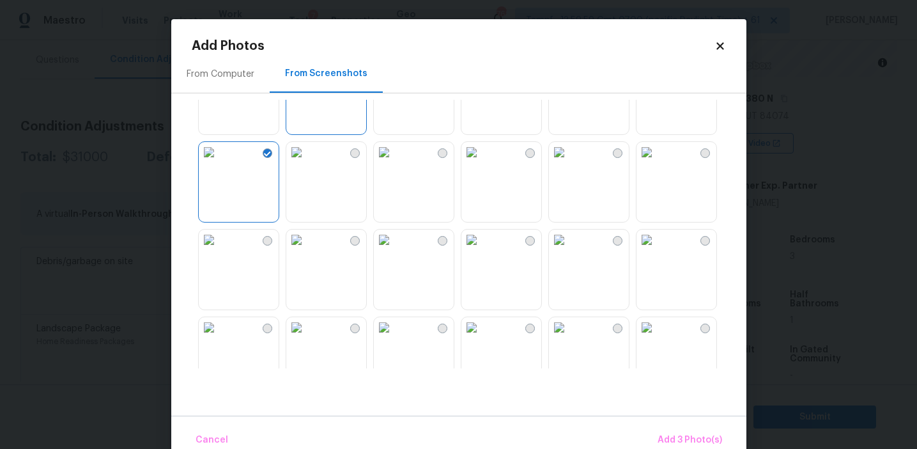
scroll to position [251, 0]
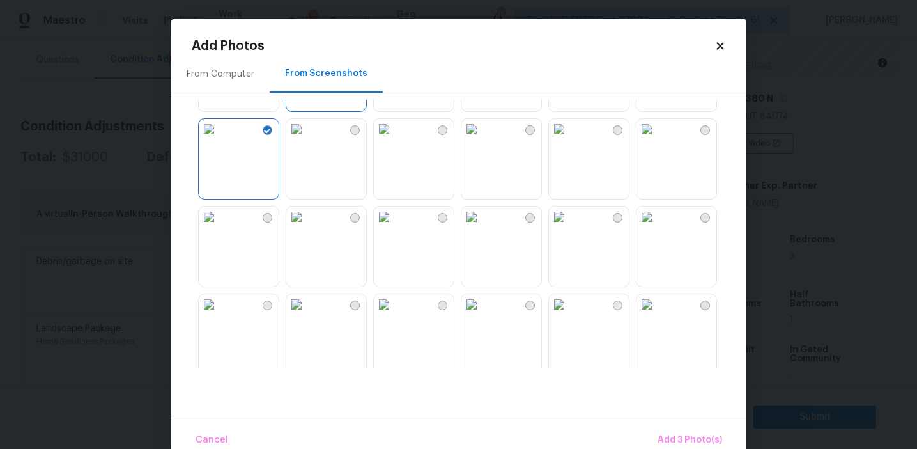
click at [219, 227] on img at bounding box center [209, 216] width 20 height 20
click at [569, 227] on img at bounding box center [559, 216] width 20 height 20
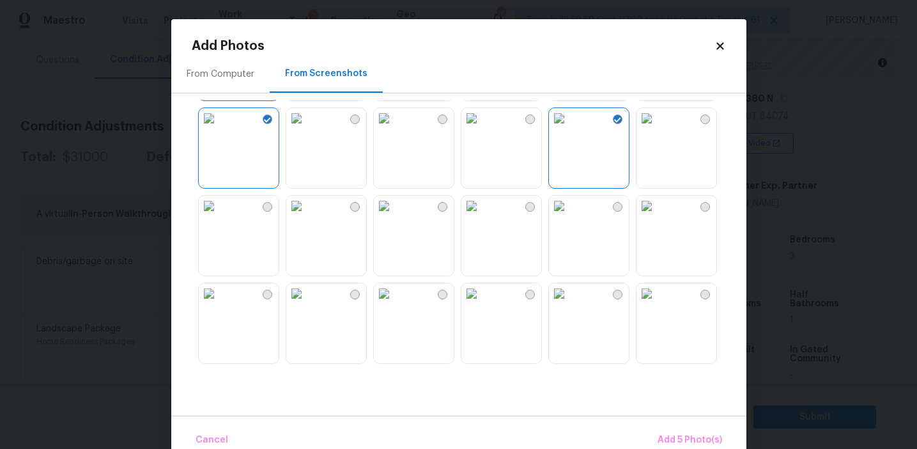
click at [482, 216] on img at bounding box center [471, 206] width 20 height 20
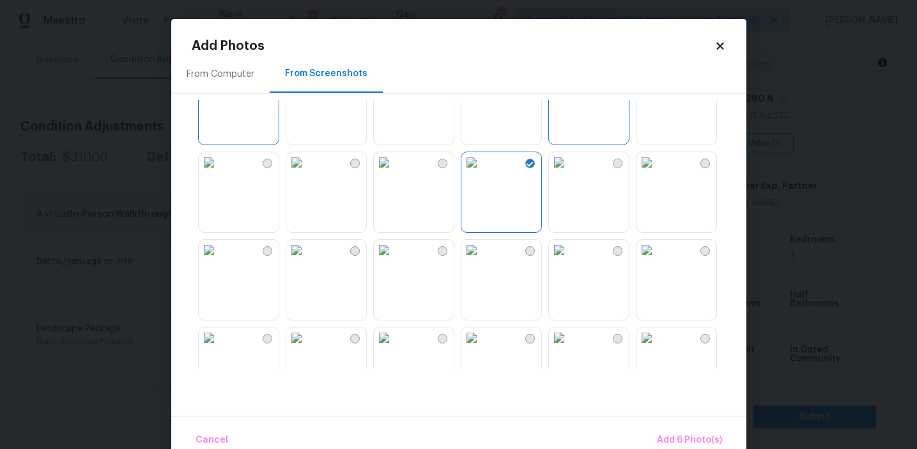
scroll to position [442, 0]
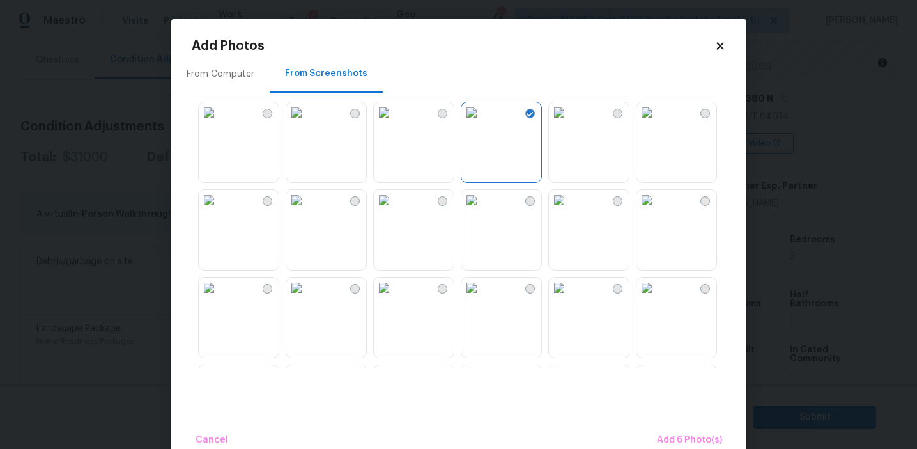
click at [307, 298] on img at bounding box center [296, 287] width 20 height 20
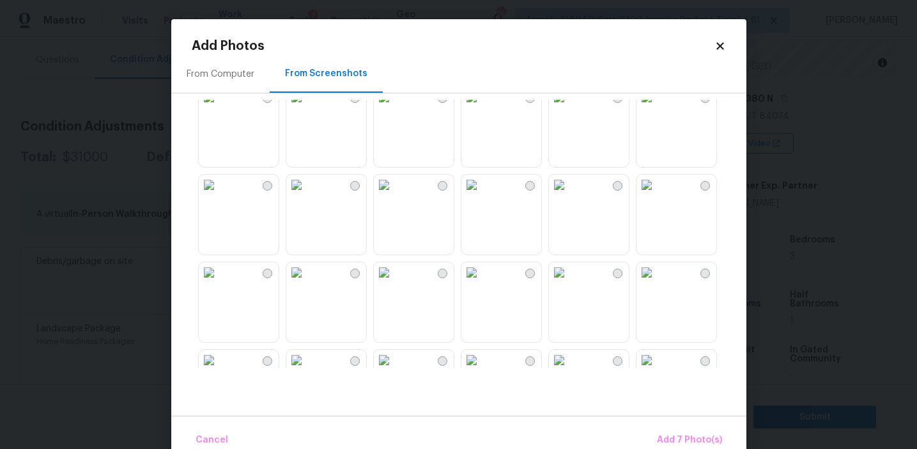
scroll to position [727, 0]
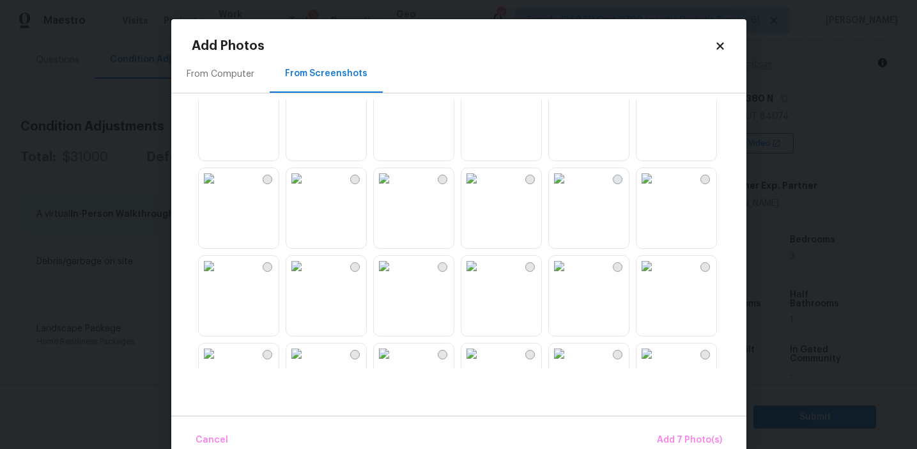
click at [307, 189] on img at bounding box center [296, 178] width 20 height 20
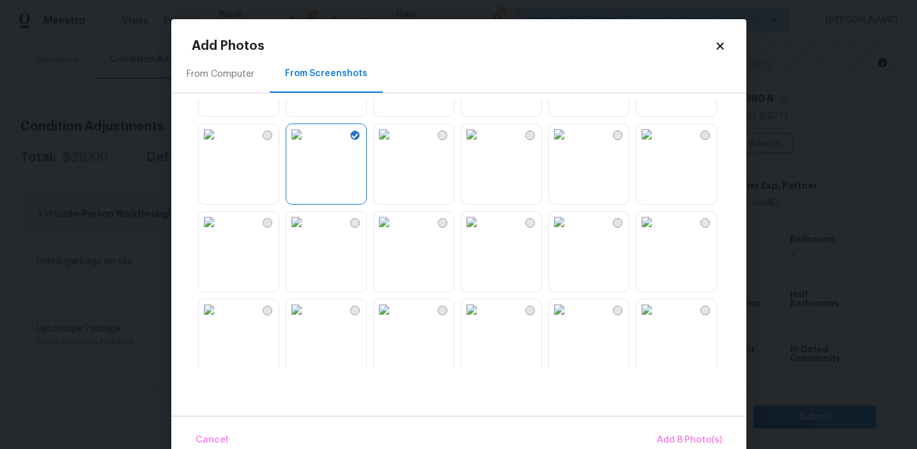
scroll to position [847, 0]
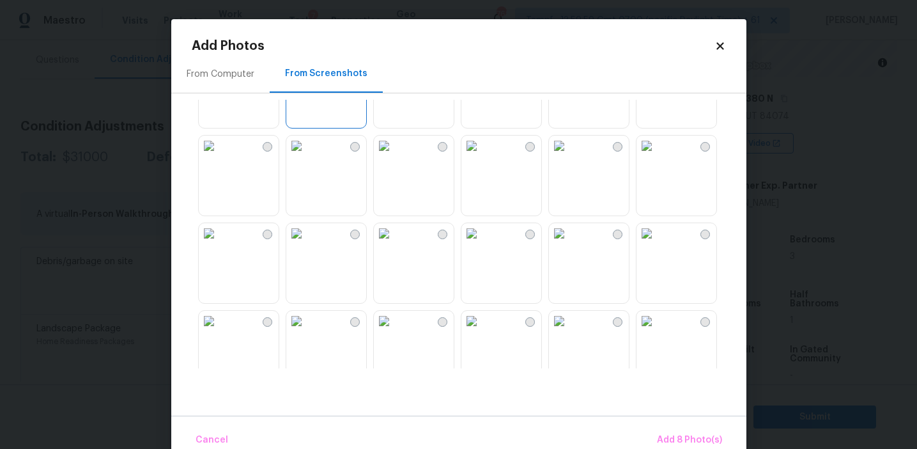
click at [569, 244] on img at bounding box center [559, 233] width 20 height 20
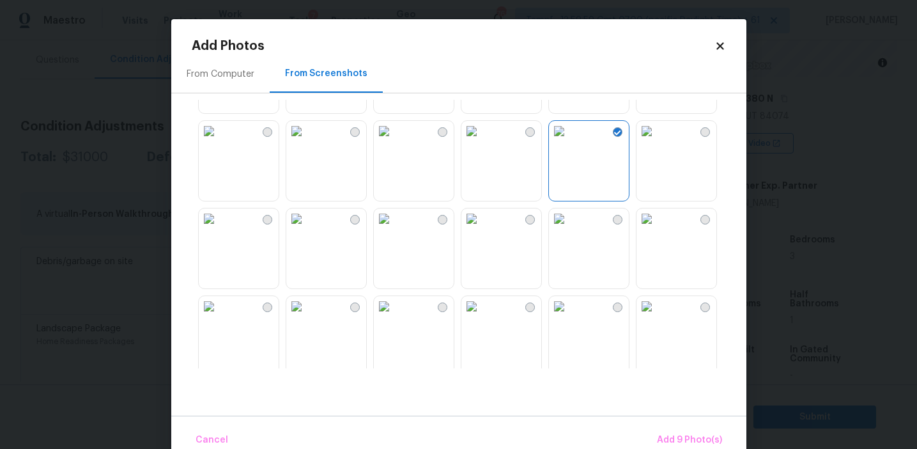
scroll to position [986, 0]
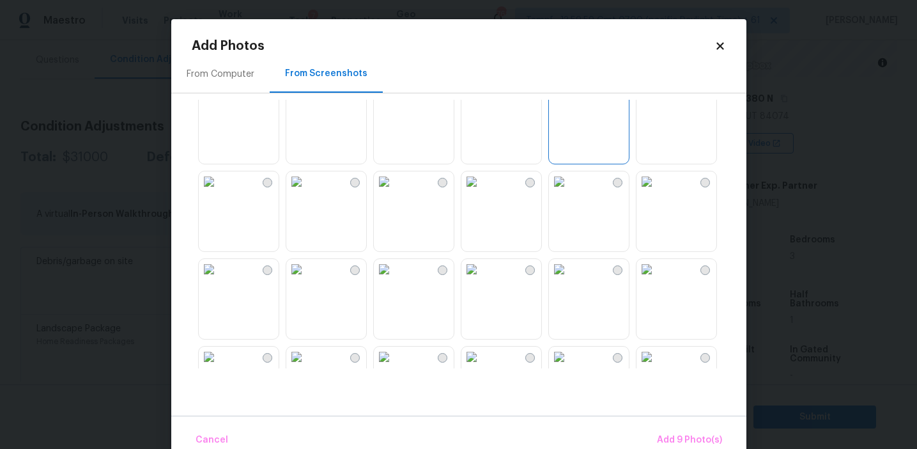
click at [569, 192] on img at bounding box center [559, 181] width 20 height 20
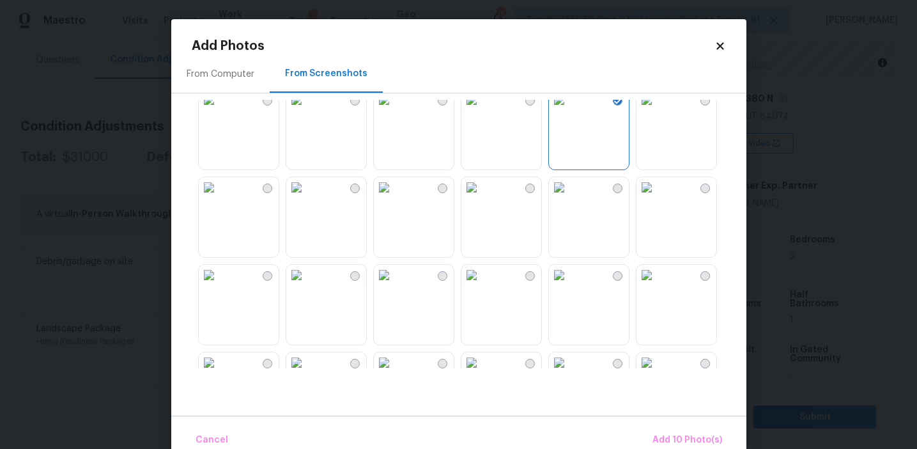
click at [569, 197] on img at bounding box center [559, 187] width 20 height 20
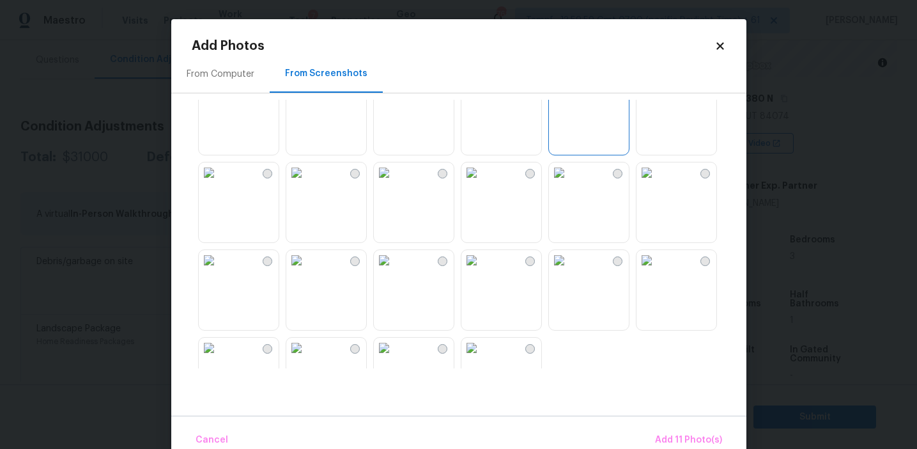
click at [394, 183] on img at bounding box center [384, 172] width 20 height 20
click at [482, 270] on img at bounding box center [471, 260] width 20 height 20
click at [569, 270] on img at bounding box center [559, 260] width 20 height 20
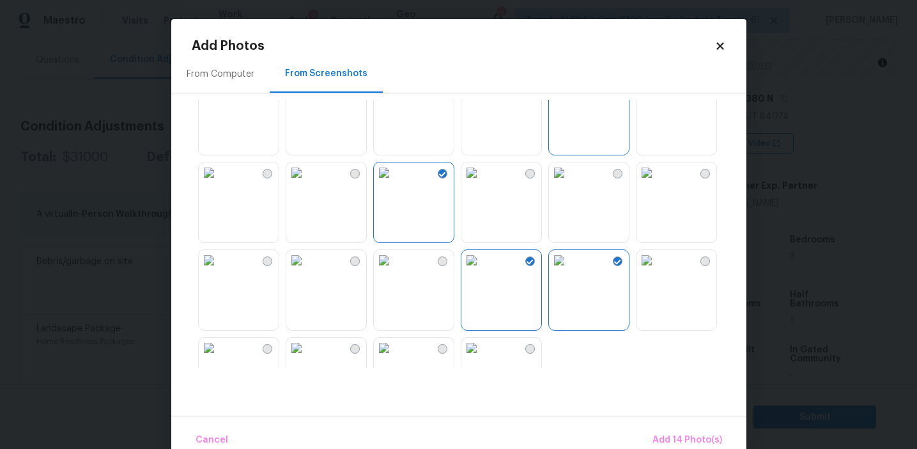
scroll to position [1221, 0]
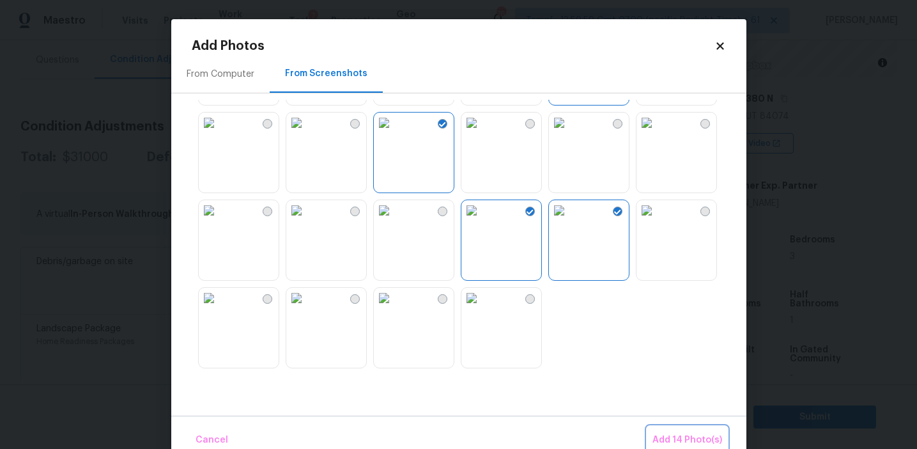
click at [668, 436] on span "Add 14 Photo(s)" at bounding box center [688, 440] width 70 height 16
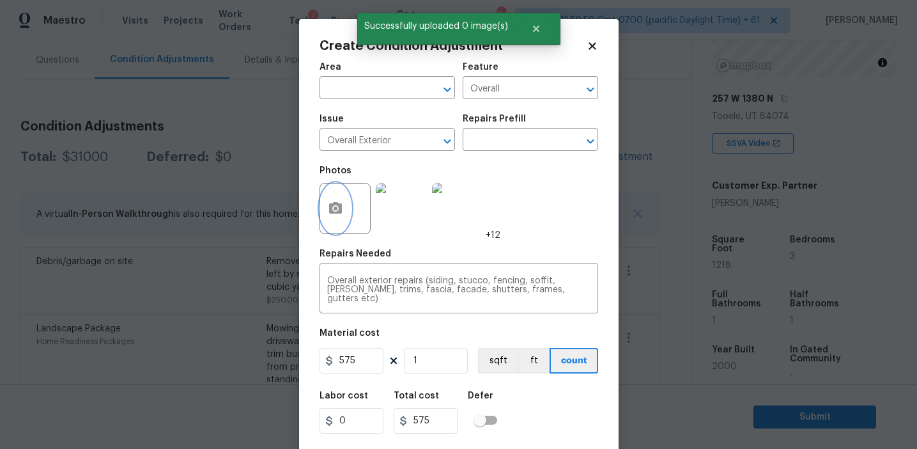
scroll to position [29, 0]
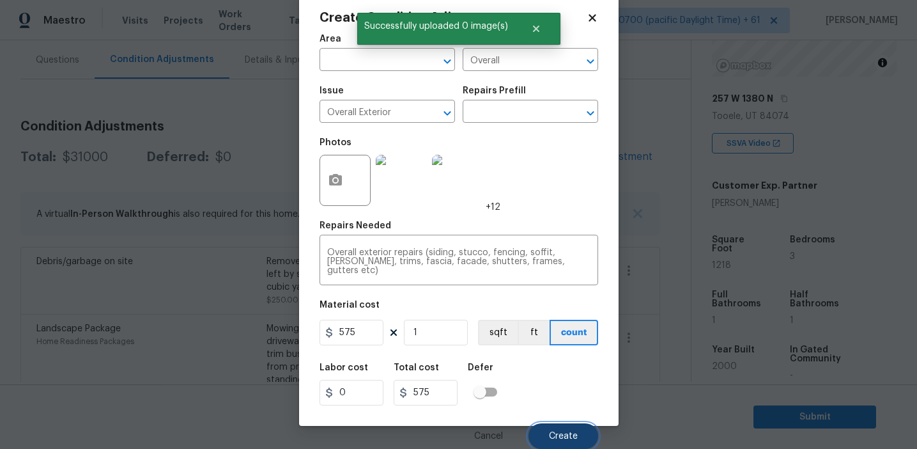
click at [563, 433] on span "Create" at bounding box center [563, 436] width 29 height 10
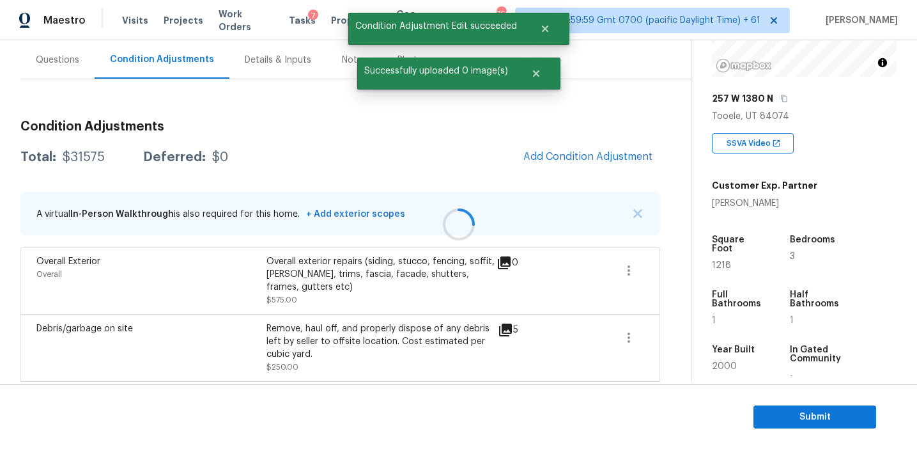
scroll to position [0, 0]
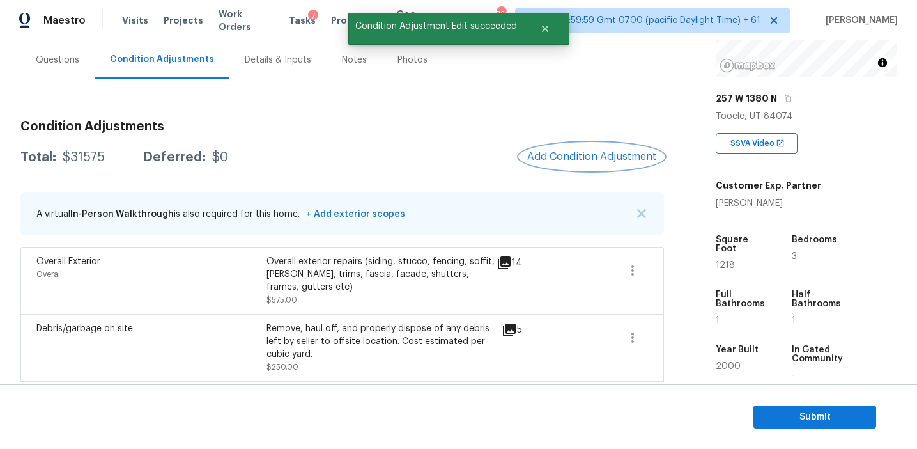
click at [546, 153] on span "Add Condition Adjustment" at bounding box center [591, 157] width 129 height 12
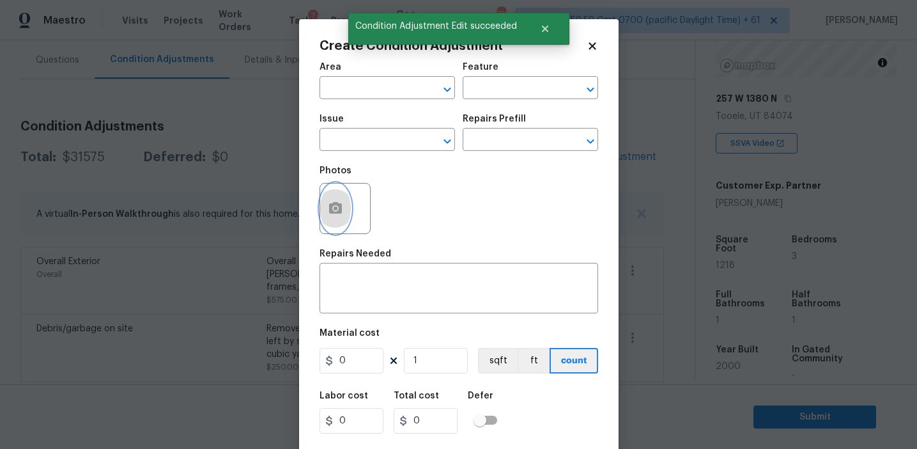
click at [334, 212] on icon "button" at bounding box center [335, 208] width 13 height 12
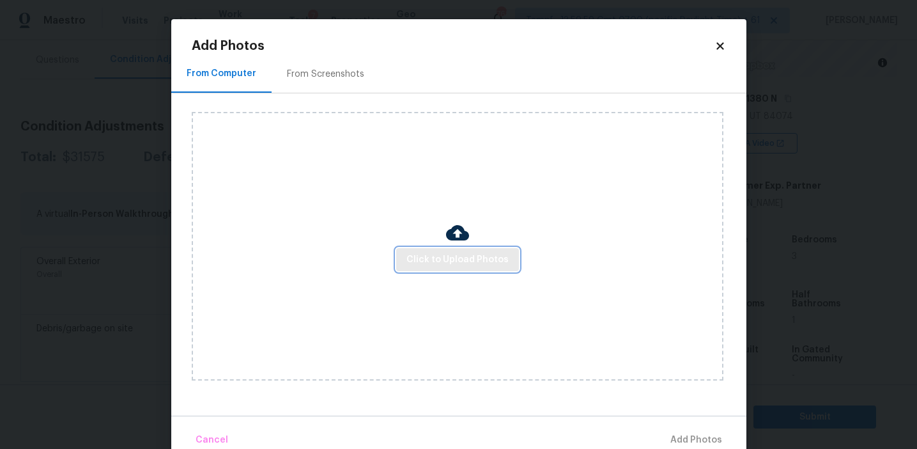
click at [437, 265] on span "Click to Upload Photos" at bounding box center [458, 260] width 102 height 16
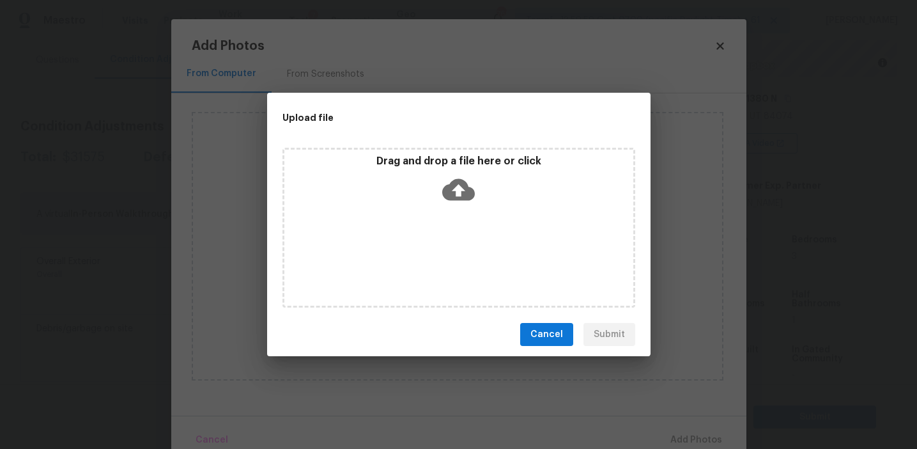
click at [444, 146] on div "Drag and drop a file here or click" at bounding box center [458, 228] width 383 height 170
click at [405, 168] on div "Drag and drop a file here or click" at bounding box center [458, 182] width 349 height 55
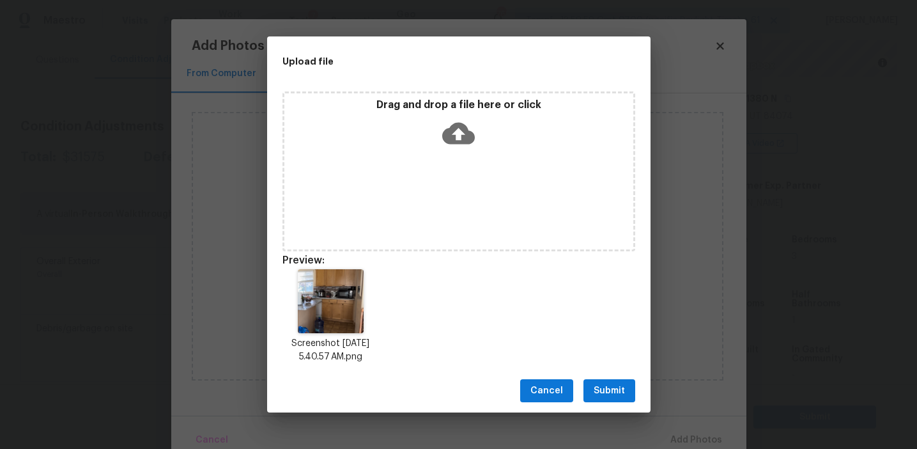
click at [426, 111] on div "Drag and drop a file here or click" at bounding box center [458, 125] width 349 height 55
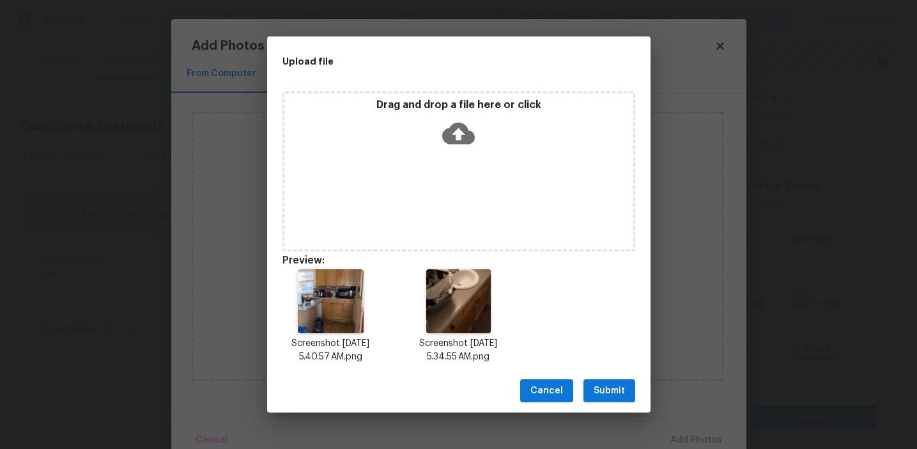
click at [603, 391] on span "Submit" at bounding box center [609, 391] width 31 height 16
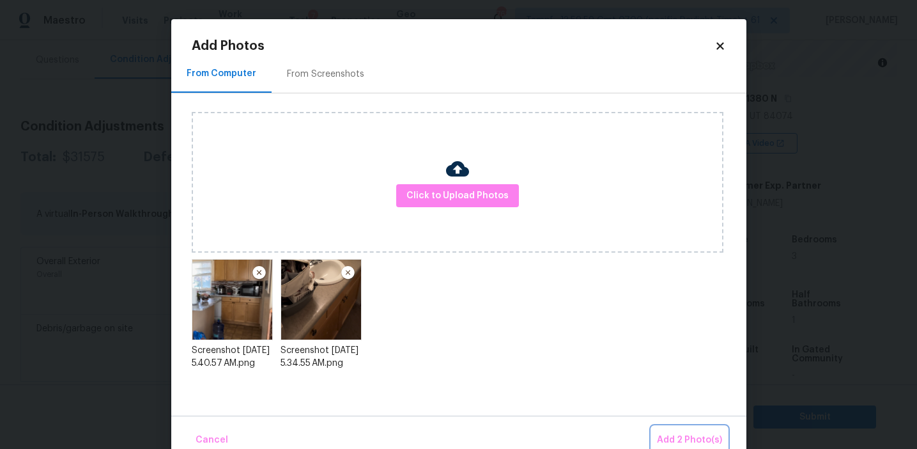
click at [676, 441] on span "Add 2 Photo(s)" at bounding box center [689, 440] width 65 height 16
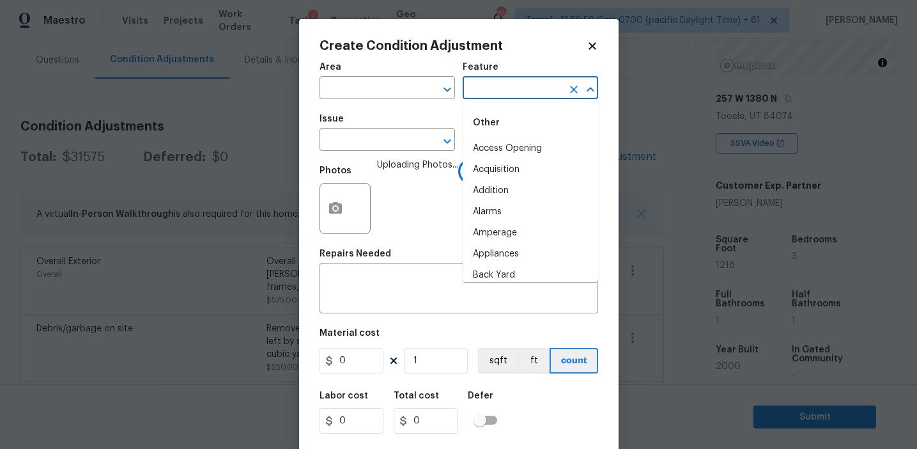
click at [494, 90] on input "text" at bounding box center [513, 89] width 100 height 20
type input "cabinets"
click at [502, 146] on li "Access Opening" at bounding box center [531, 148] width 136 height 21
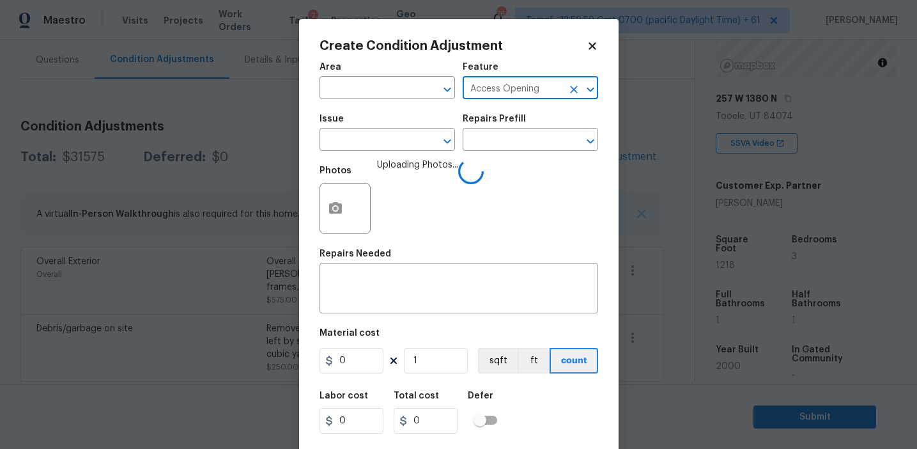
type input "Access Opening"
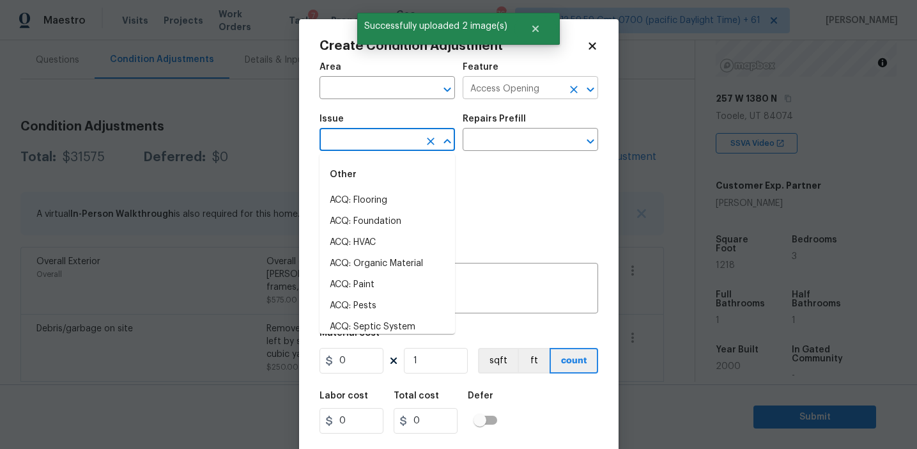
click at [575, 87] on icon "Clear" at bounding box center [574, 90] width 8 height 8
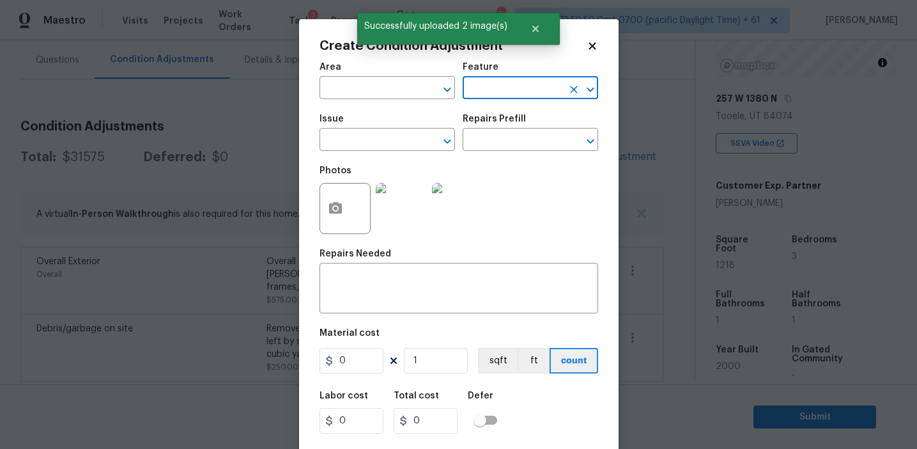
type input "c"
click at [529, 152] on li "Cabinets" at bounding box center [531, 148] width 136 height 21
type input "Cabinets"
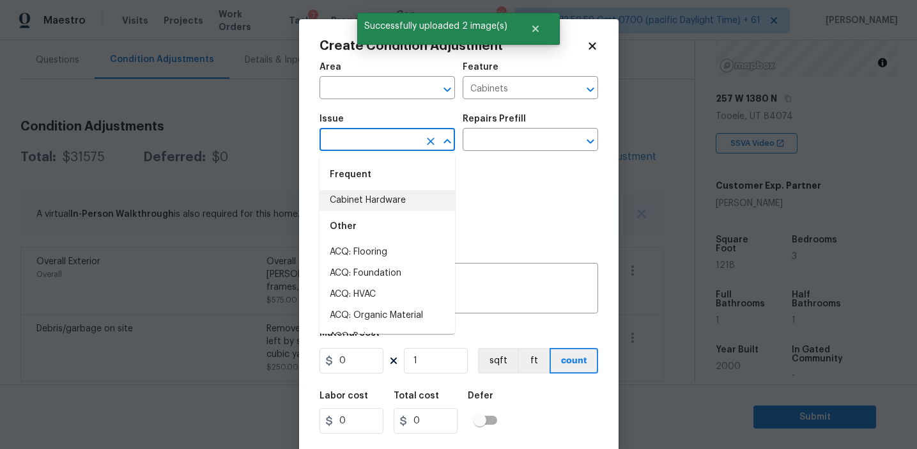
click at [369, 204] on li "Cabinet Hardware" at bounding box center [388, 200] width 136 height 21
type input "Cabinet Hardware"
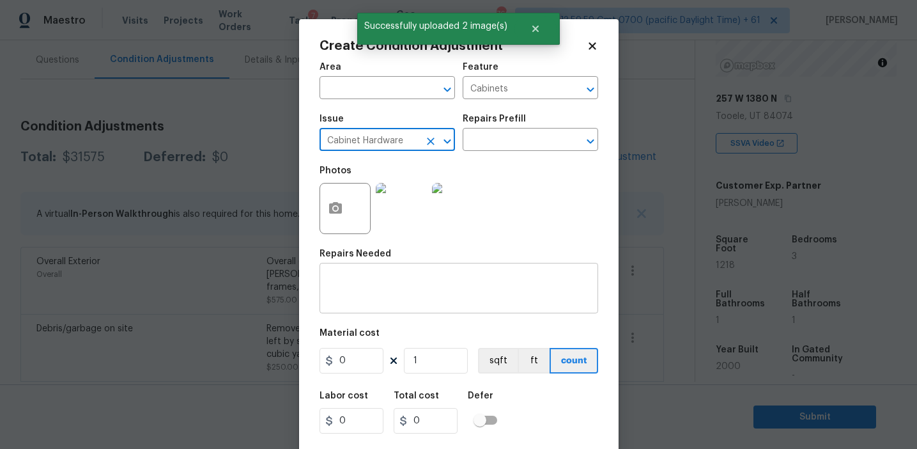
click at [393, 279] on textarea at bounding box center [458, 289] width 263 height 27
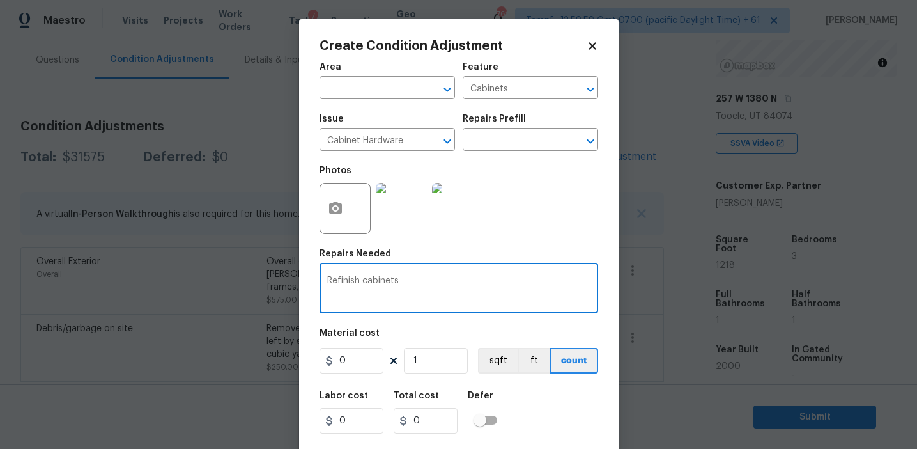
type textarea "Refinish cabinets"
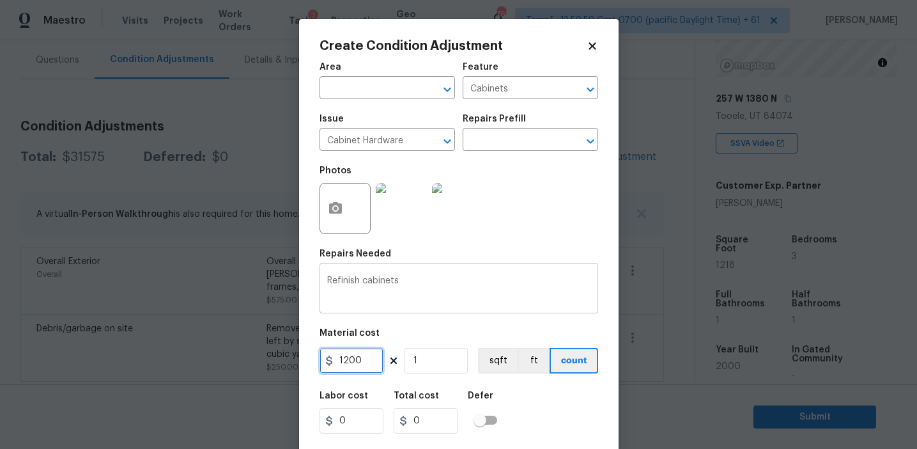
type input "1200"
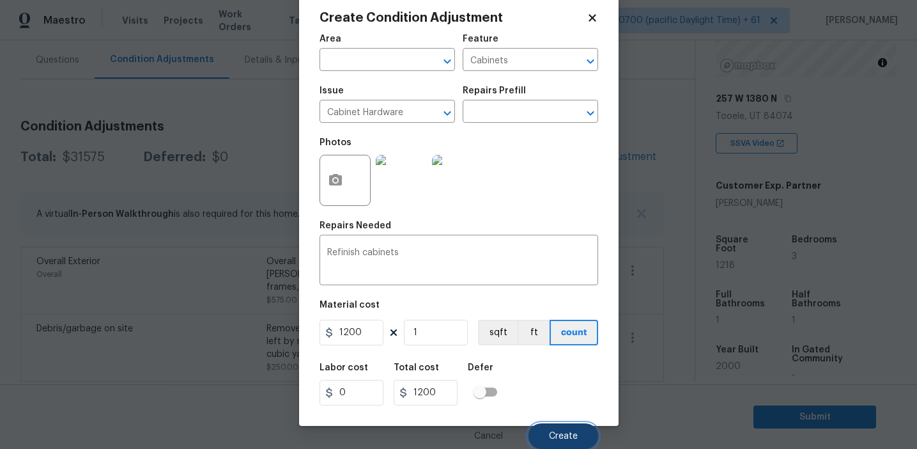
click at [552, 428] on button "Create" at bounding box center [564, 436] width 70 height 26
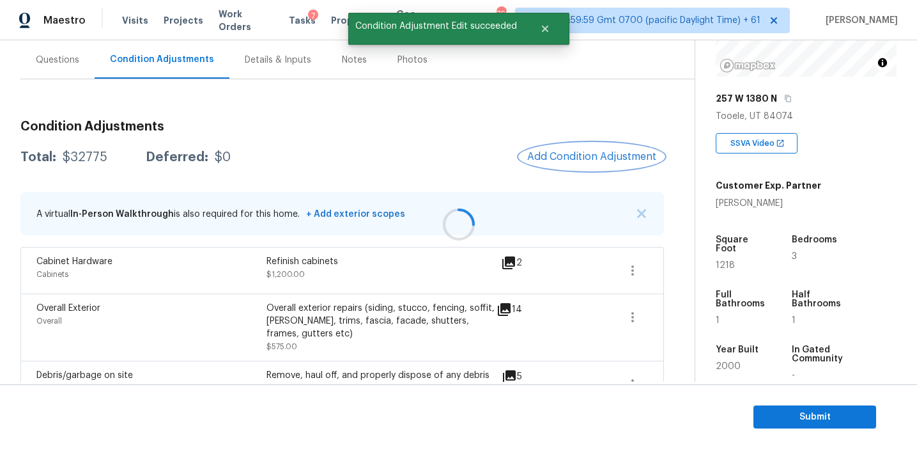
scroll to position [0, 0]
click at [566, 157] on span "Add Condition Adjustment" at bounding box center [591, 157] width 129 height 12
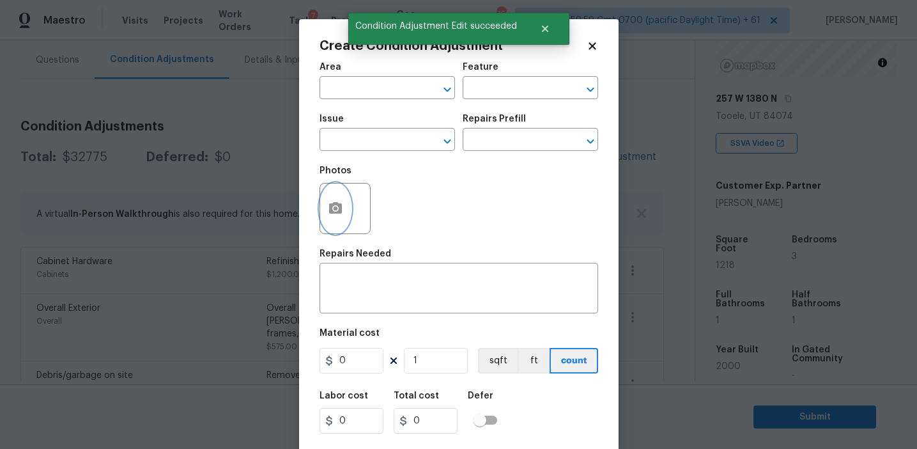
click at [336, 213] on icon "button" at bounding box center [335, 208] width 13 height 12
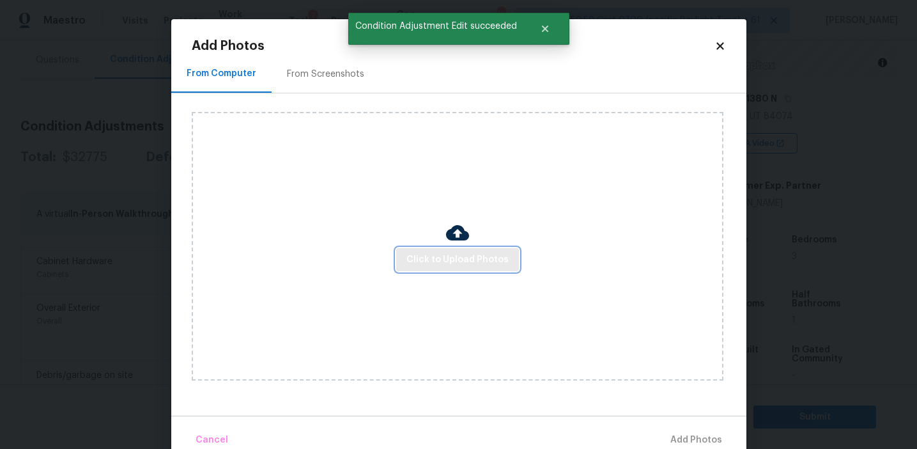
click at [425, 255] on span "Click to Upload Photos" at bounding box center [458, 260] width 102 height 16
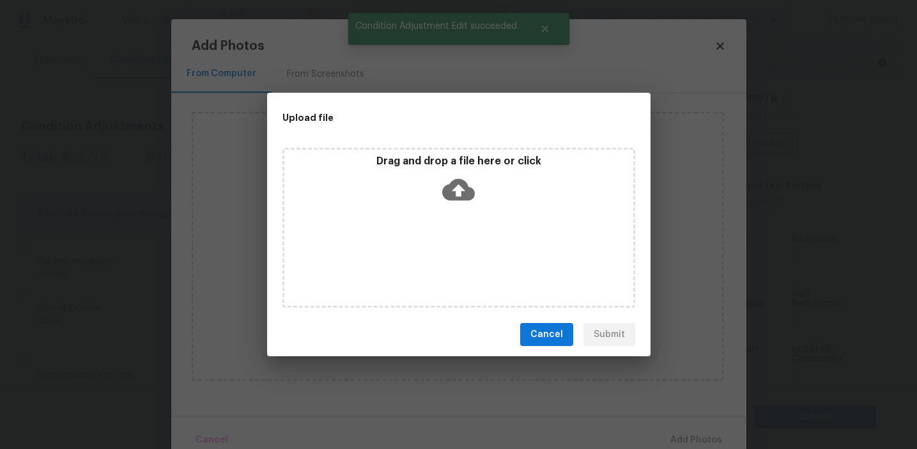
click at [422, 173] on div "Drag and drop a file here or click" at bounding box center [458, 182] width 349 height 55
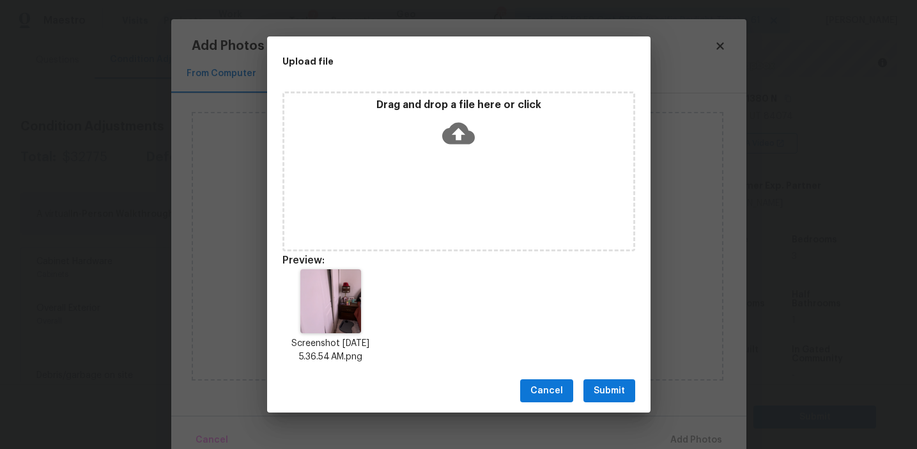
click at [603, 394] on span "Submit" at bounding box center [609, 391] width 31 height 16
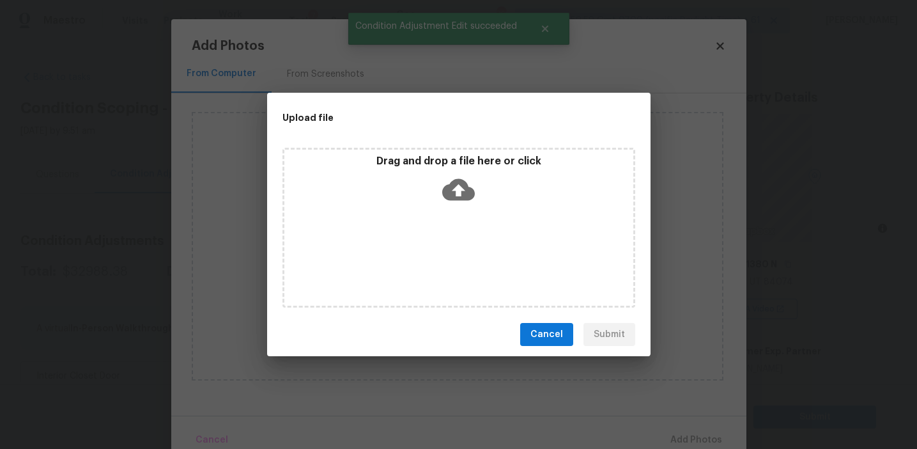
scroll to position [166, 0]
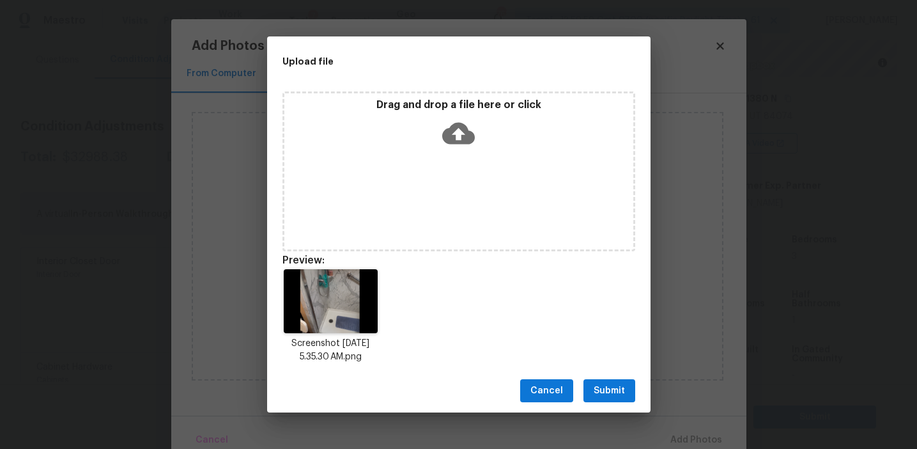
click at [608, 392] on span "Submit" at bounding box center [609, 391] width 31 height 16
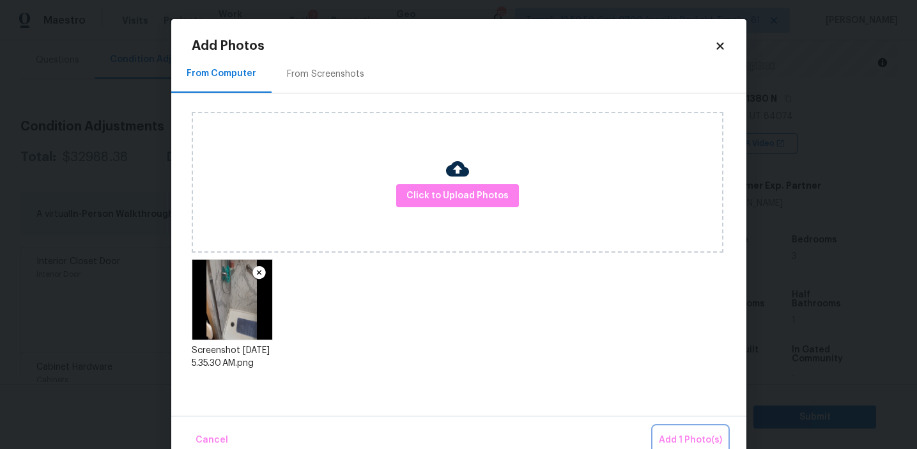
click at [674, 438] on span "Add 1 Photo(s)" at bounding box center [690, 440] width 63 height 16
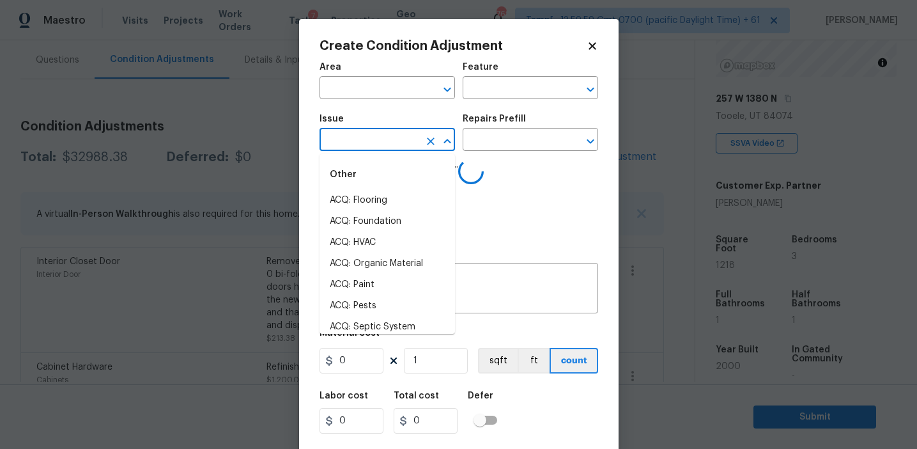
click at [377, 144] on input "text" at bounding box center [370, 141] width 100 height 20
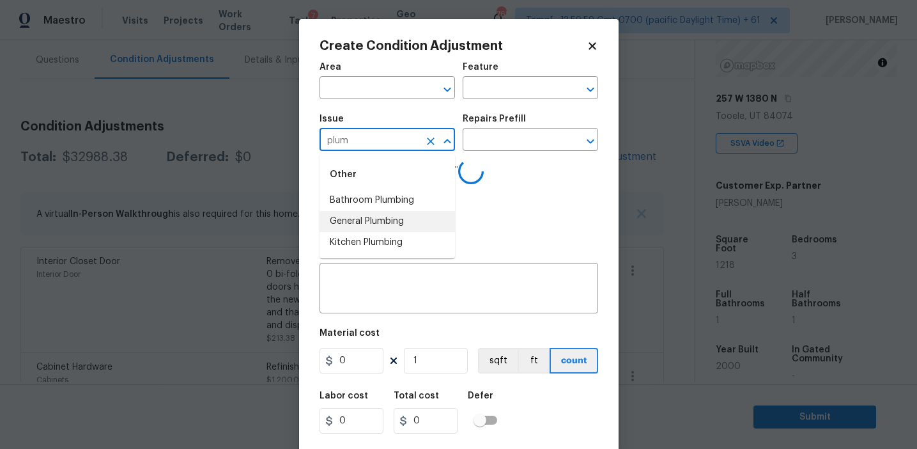
click at [407, 219] on li "General Plumbing" at bounding box center [388, 221] width 136 height 21
type input "General Plumbing"
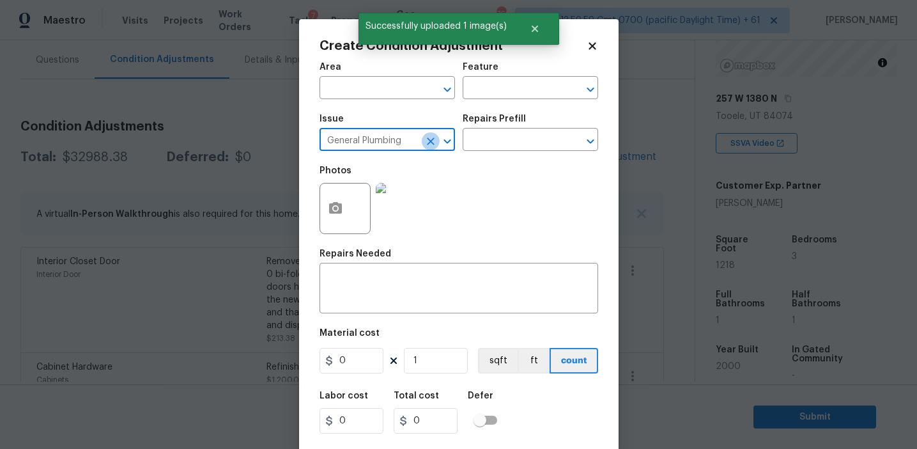
click at [428, 144] on icon "Clear" at bounding box center [430, 141] width 13 height 13
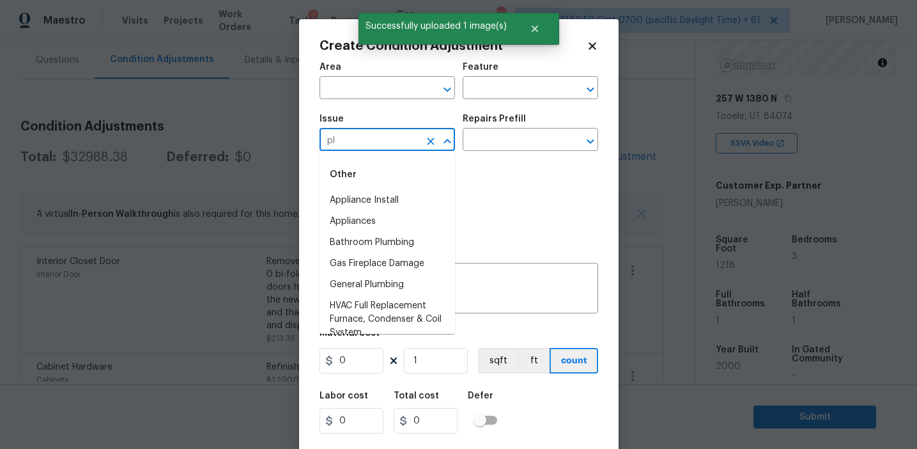
type input "pli"
type input "m"
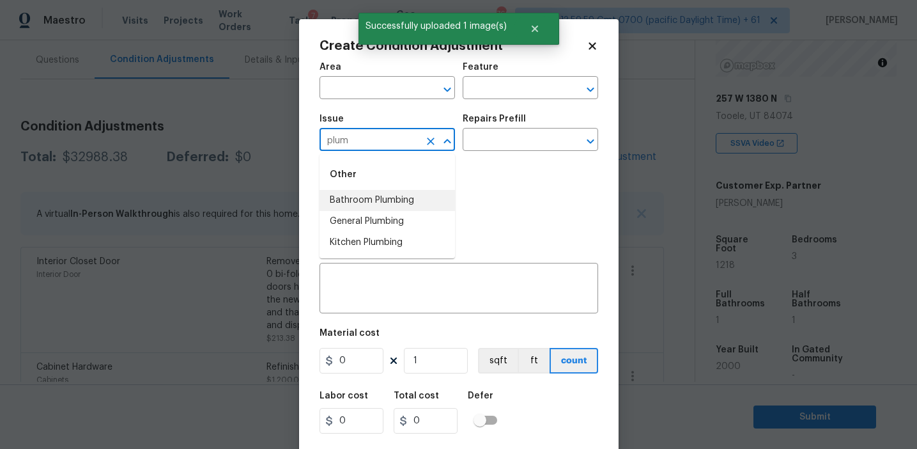
click at [426, 201] on li "Bathroom Plumbing" at bounding box center [388, 200] width 136 height 21
type input "Bathroom Plumbing"
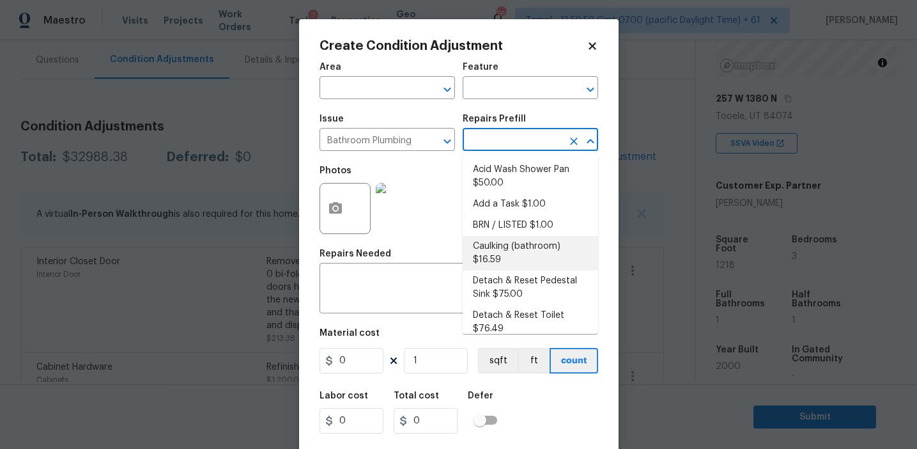
scroll to position [690, 0]
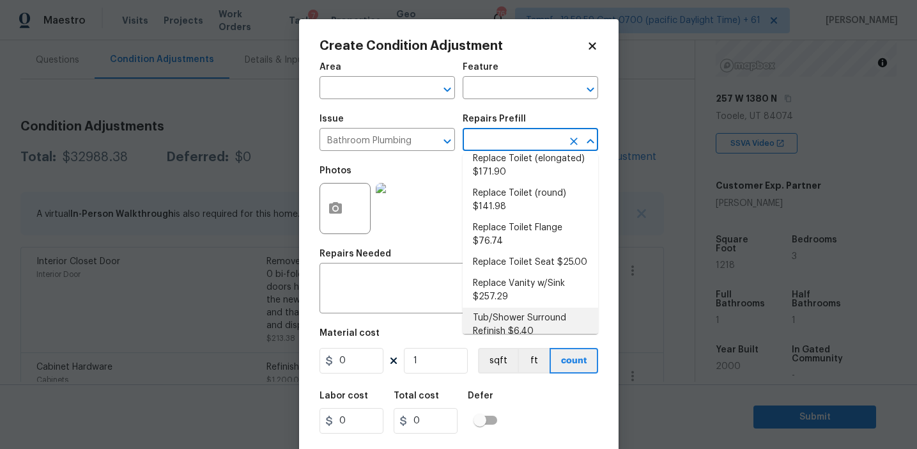
click at [540, 307] on li "Tub/Shower Surround Refinish $6.40" at bounding box center [531, 324] width 136 height 35
type input "Plumbing"
type input "6.4"
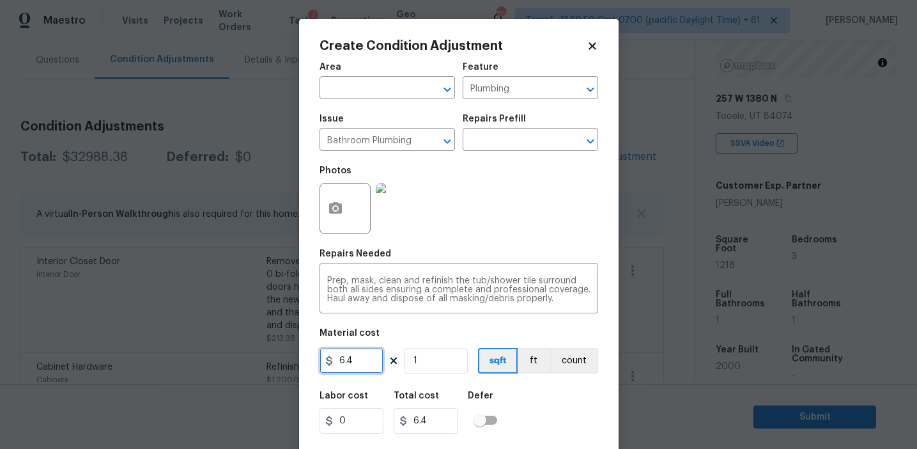
click at [359, 366] on input "6.4" at bounding box center [352, 361] width 64 height 26
type input "350"
click at [584, 362] on button "count" at bounding box center [574, 361] width 48 height 26
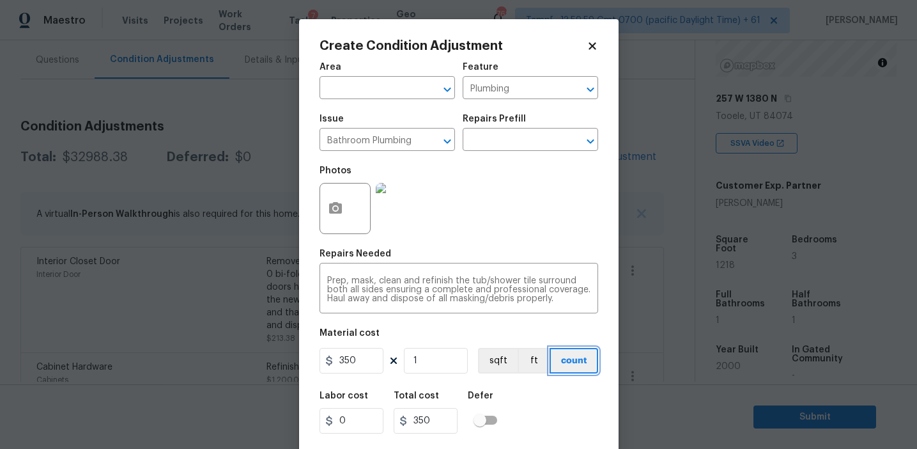
scroll to position [29, 0]
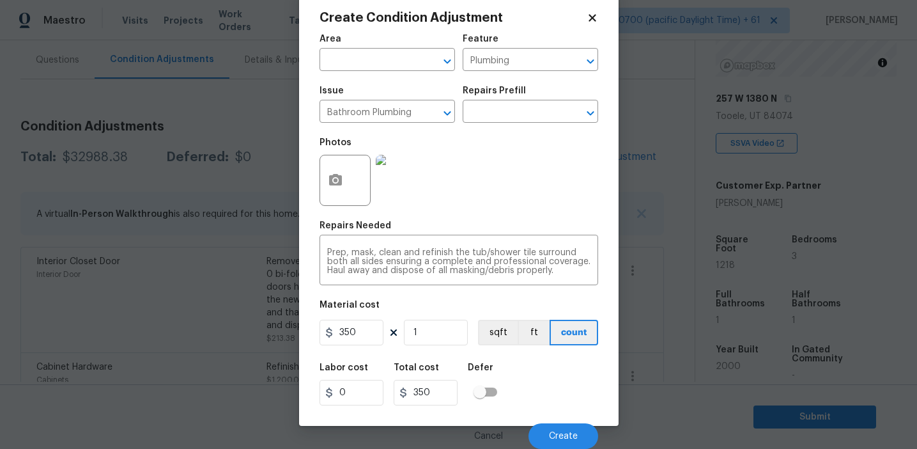
click at [557, 422] on div "Cancel Create" at bounding box center [459, 431] width 279 height 36
click at [552, 432] on span "Create" at bounding box center [563, 436] width 29 height 10
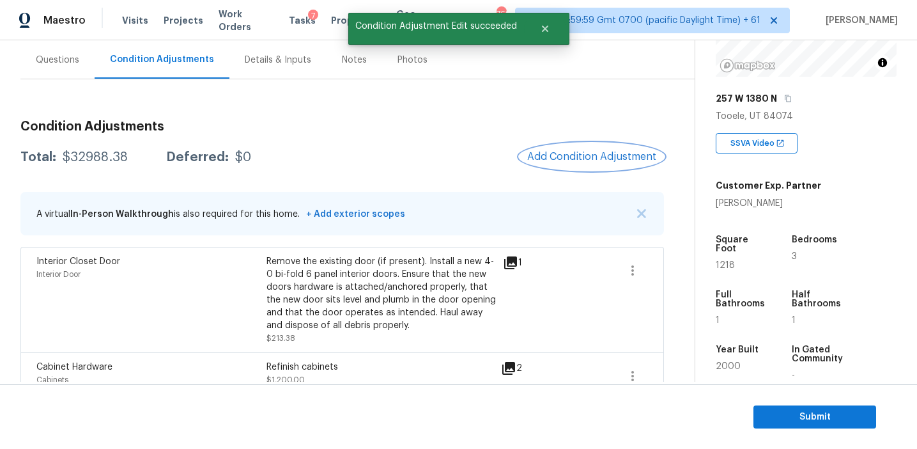
scroll to position [0, 0]
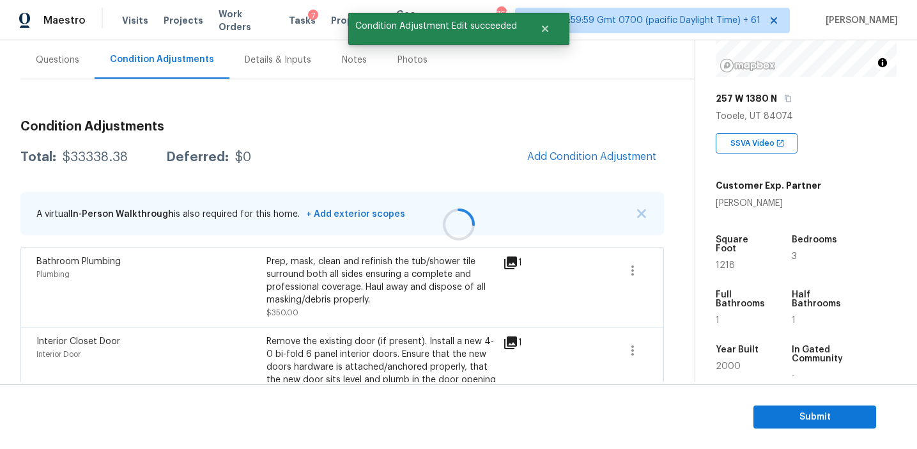
click at [561, 161] on div at bounding box center [458, 224] width 917 height 449
click at [561, 161] on span "Add Condition Adjustment" at bounding box center [591, 157] width 129 height 12
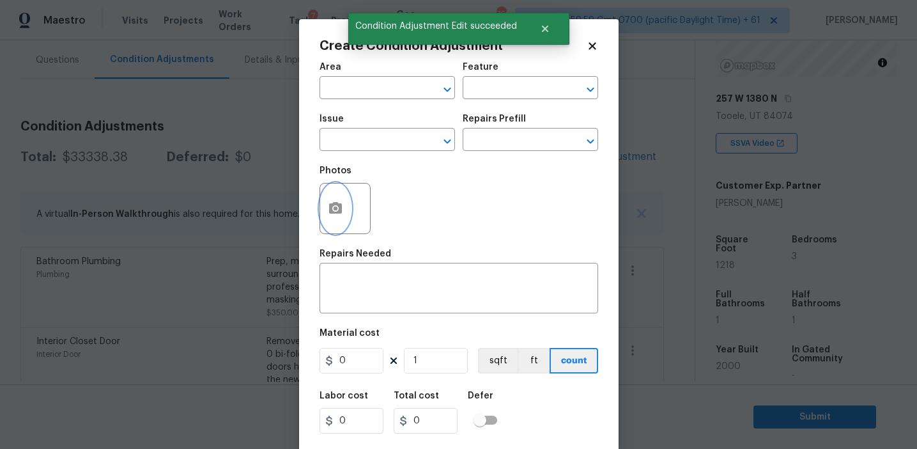
click at [330, 211] on icon "button" at bounding box center [335, 208] width 13 height 12
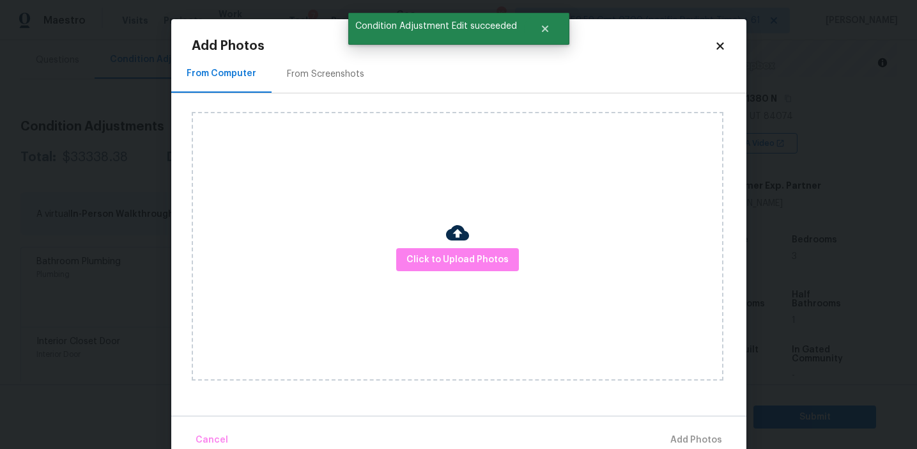
click at [336, 79] on div "From Screenshots" at bounding box center [325, 74] width 77 height 13
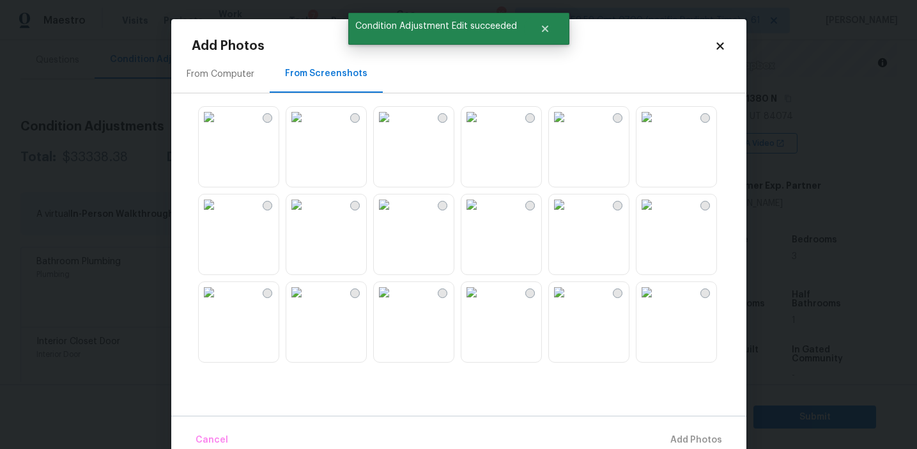
click at [307, 127] on img at bounding box center [296, 117] width 20 height 20
click at [307, 215] on img at bounding box center [296, 204] width 20 height 20
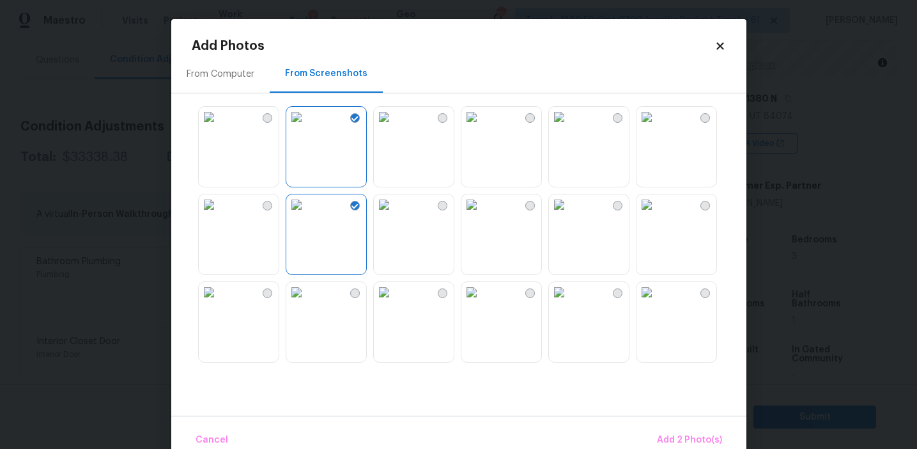
click at [394, 215] on img at bounding box center [384, 204] width 20 height 20
click at [649, 215] on img at bounding box center [647, 204] width 20 height 20
click at [375, 302] on img at bounding box center [384, 292] width 20 height 20
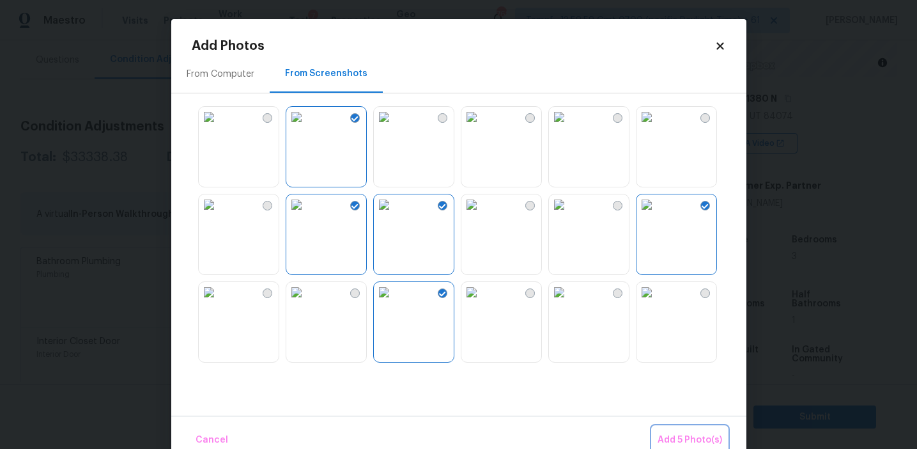
click at [671, 433] on span "Add 5 Photo(s)" at bounding box center [690, 440] width 65 height 16
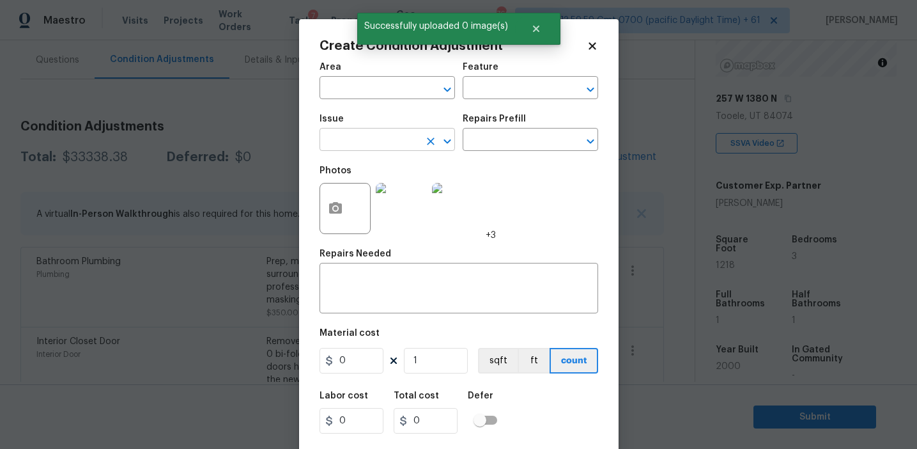
click at [362, 139] on input "text" at bounding box center [370, 141] width 100 height 20
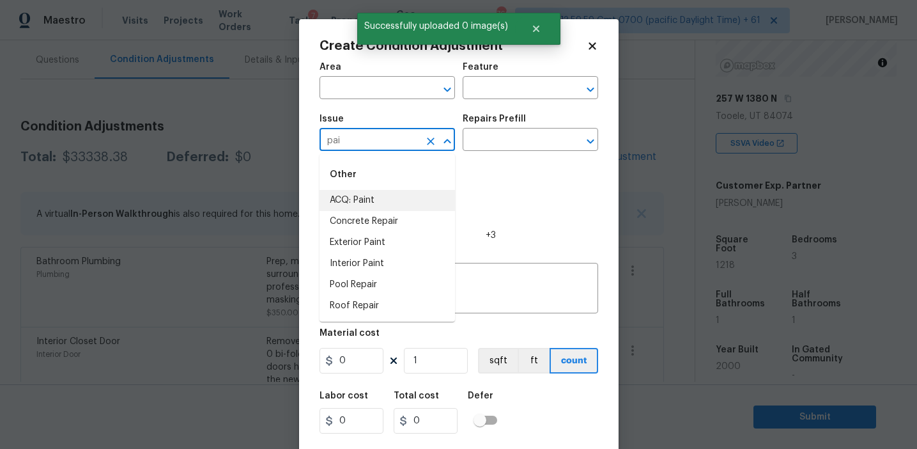
click at [373, 198] on li "ACQ: Paint" at bounding box center [388, 200] width 136 height 21
type input "ACQ: Paint"
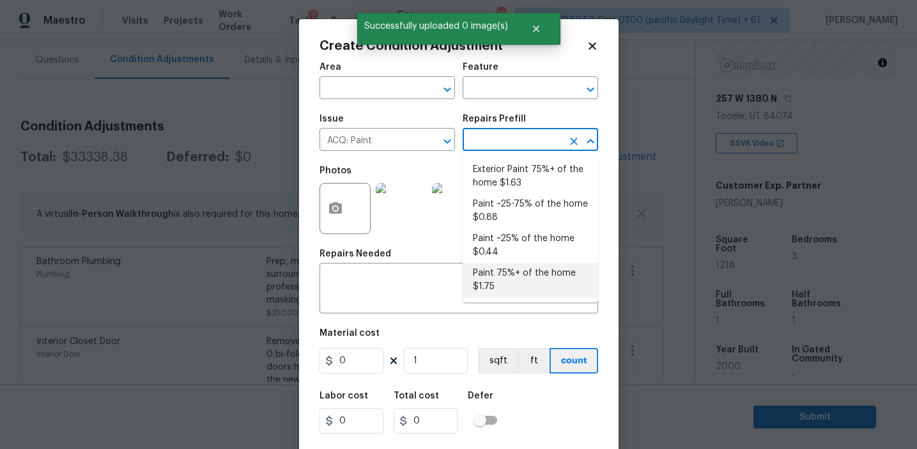
click at [515, 283] on li "Paint 75%+ of the home $1.75" at bounding box center [531, 280] width 136 height 35
type input "Acquisition"
type textarea "Acquisition Scope: 75%+ of the home will likely require interior paint"
type input "1.75"
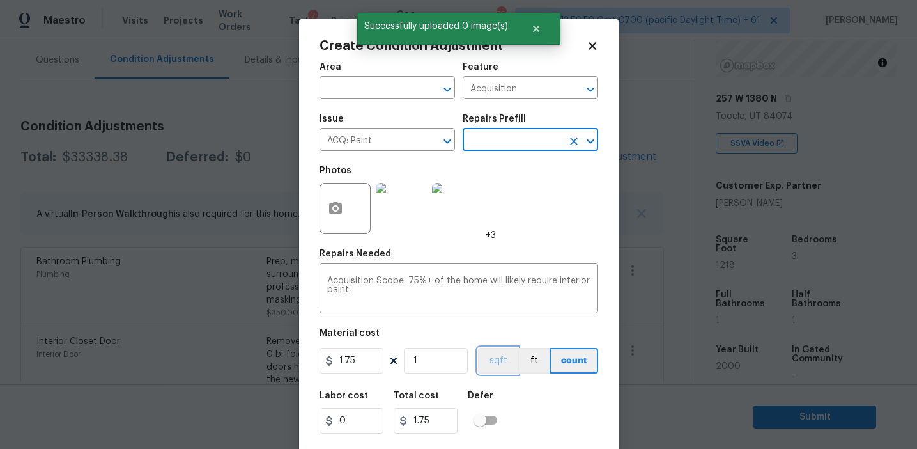
click at [503, 355] on button "sqft" at bounding box center [498, 361] width 40 height 26
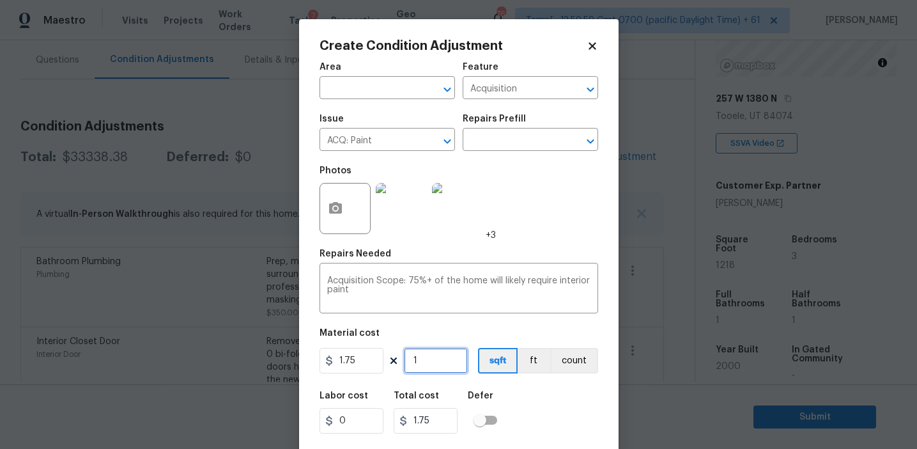
click at [444, 360] on input "1" at bounding box center [436, 361] width 64 height 26
type input "12"
type input "21"
type input "121"
type input "211.75"
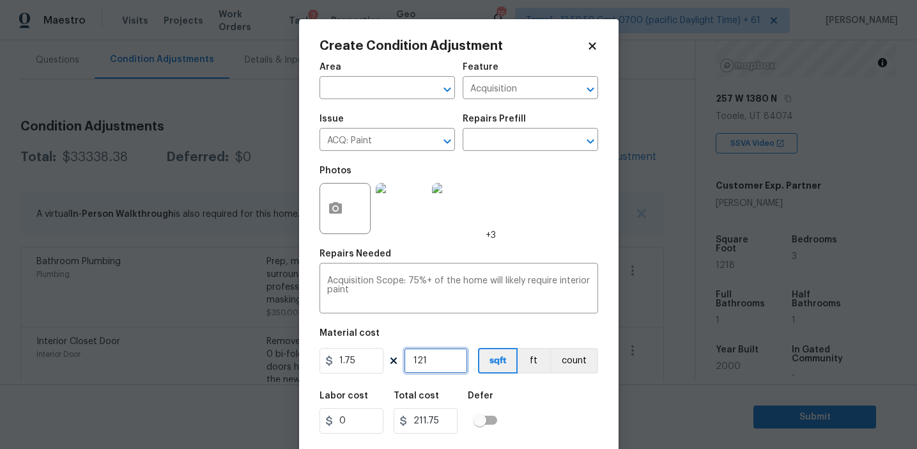
type input "1218"
type input "2131.5"
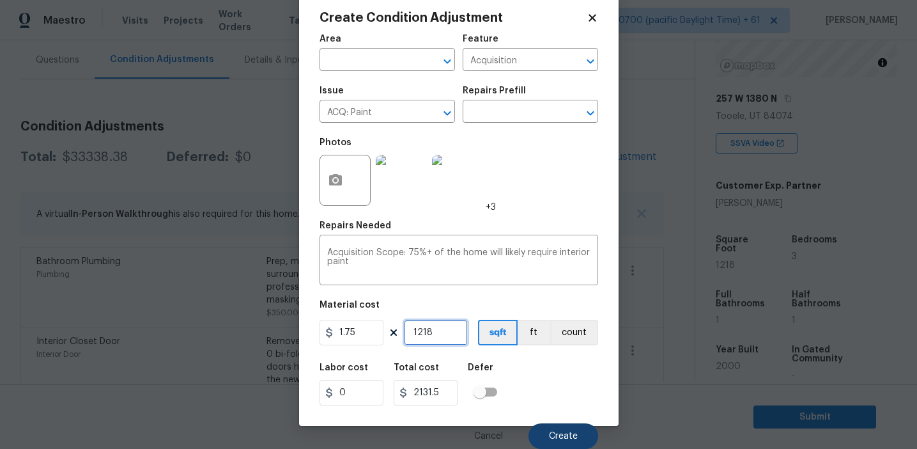
type input "1218"
click at [564, 445] on button "Create" at bounding box center [564, 436] width 70 height 26
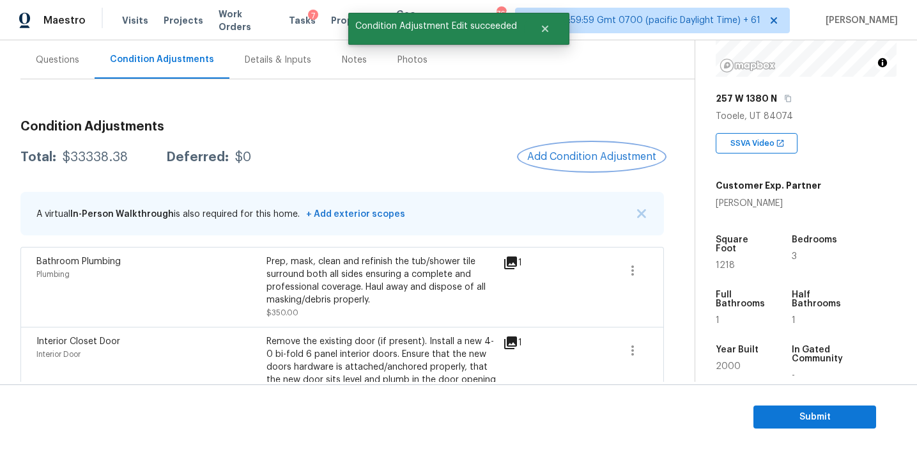
scroll to position [0, 0]
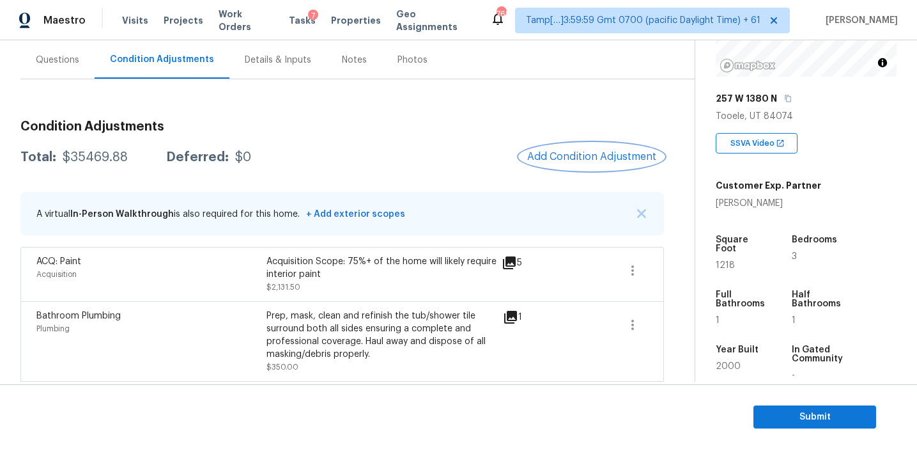
click at [553, 155] on span "Add Condition Adjustment" at bounding box center [591, 157] width 129 height 12
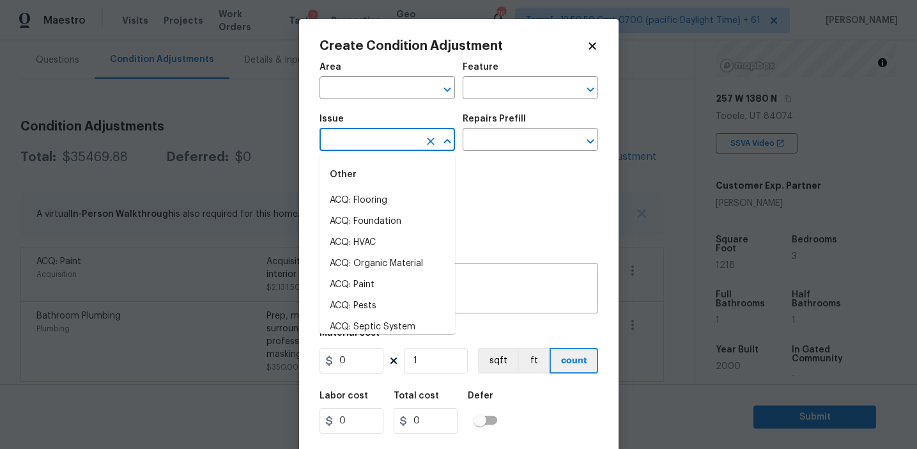
click at [360, 143] on input "text" at bounding box center [370, 141] width 100 height 20
click at [377, 203] on li "ACQ: Flooring" at bounding box center [388, 200] width 136 height 21
type input "ACQ: Flooring"
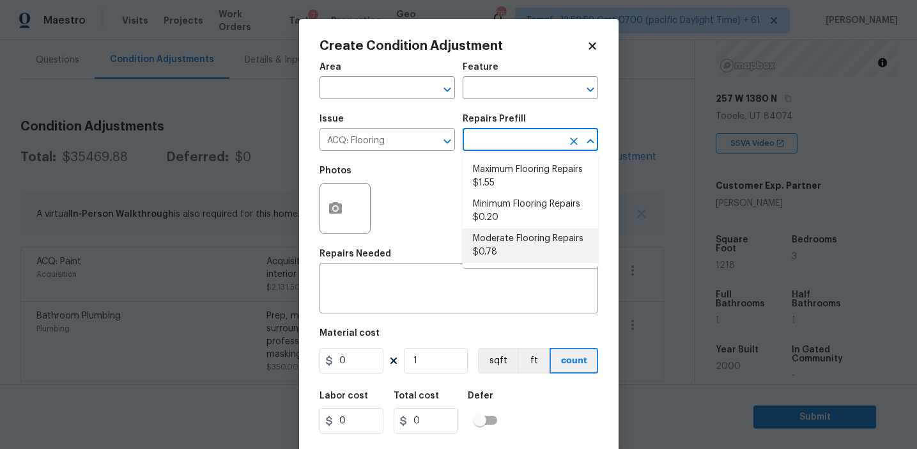
click at [516, 240] on li "Moderate Flooring Repairs $0.78" at bounding box center [531, 245] width 136 height 35
type input "Acquisition"
type textarea "Acquisition Scope: Moderate flooring repairs"
type input "0.78"
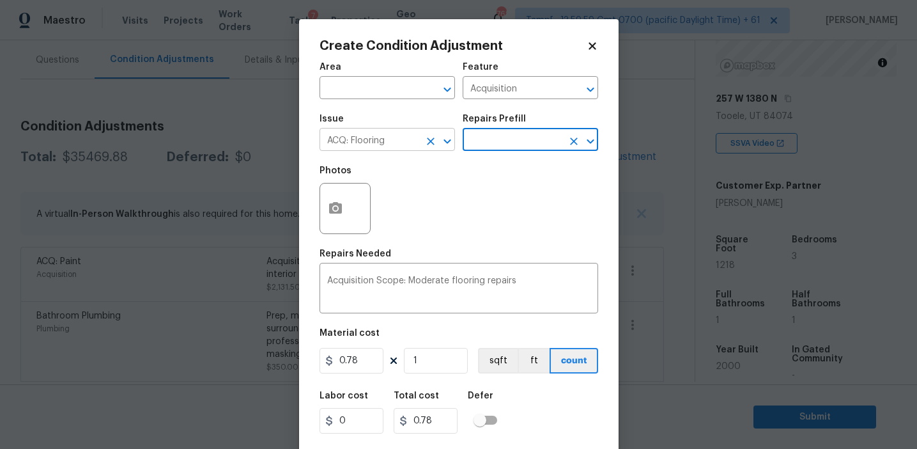
click at [427, 144] on icon "Clear" at bounding box center [431, 141] width 8 height 8
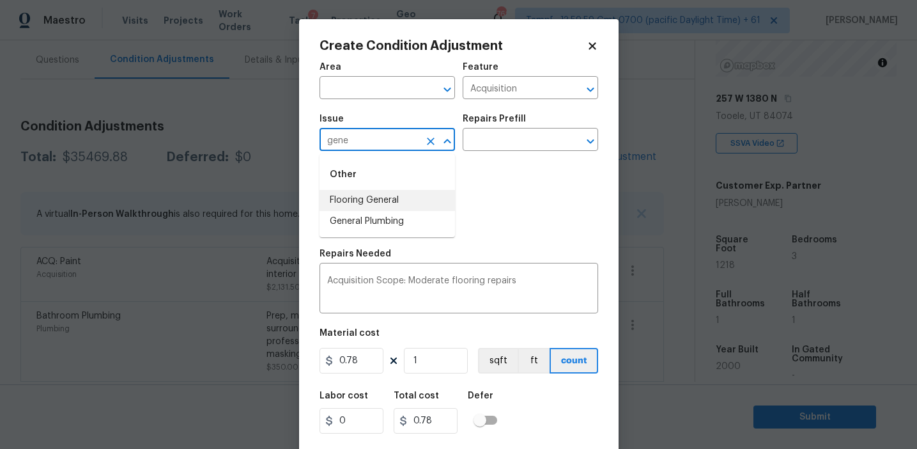
click at [391, 200] on li "Flooring General" at bounding box center [388, 200] width 136 height 21
type input "Flooring General"
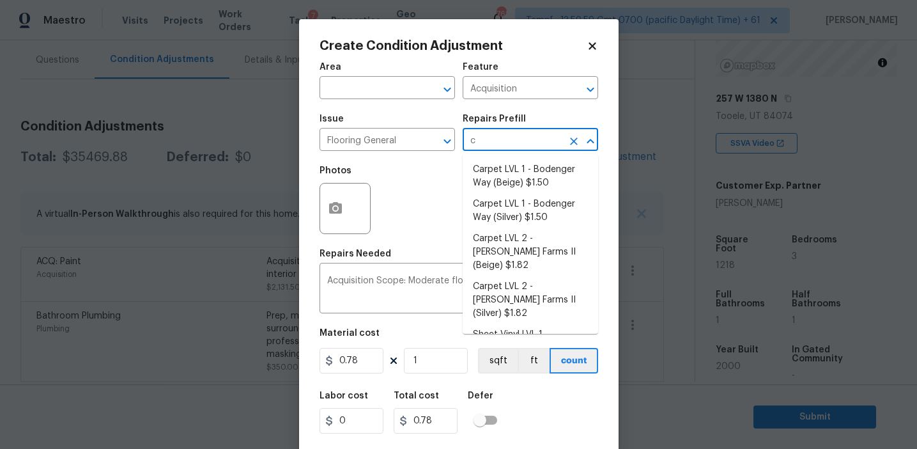
type input "ca"
click at [503, 174] on li "Carpet LVL 1 - Bodenger Way (Beige) $1.50" at bounding box center [531, 176] width 136 height 35
type input "Overall Flooring"
type textarea "Install new carpet. (Bodenger Way 749 Bird Bath, Beige) at all previously carpe…"
type input "1.5"
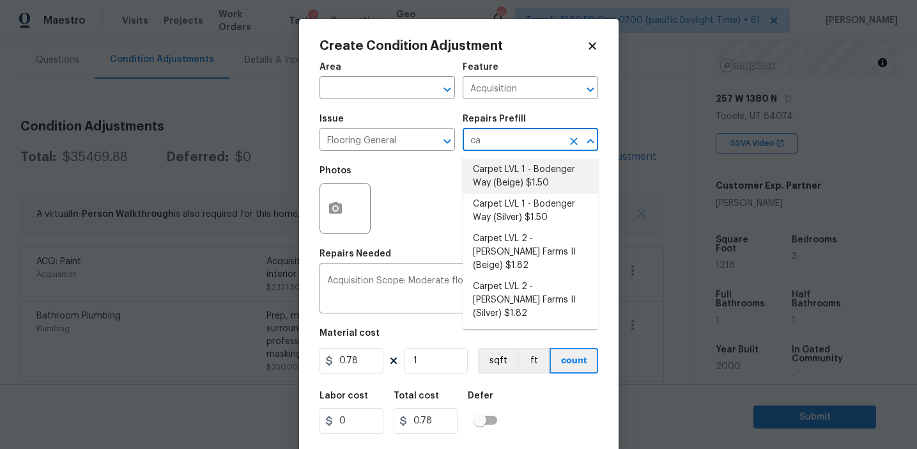
type input "1.5"
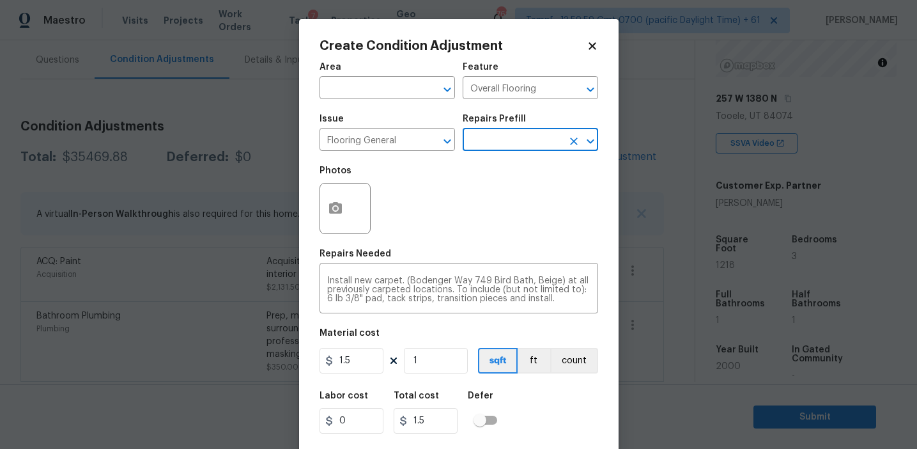
click at [503, 140] on input "text" at bounding box center [513, 141] width 100 height 20
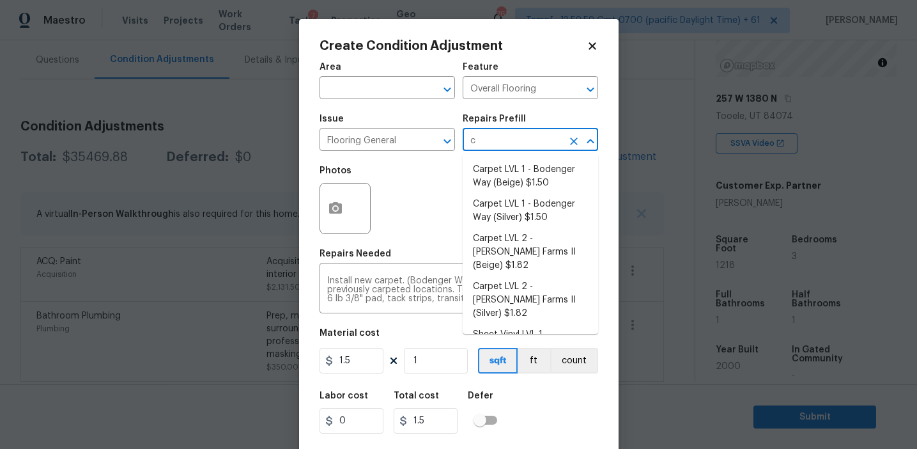
type input "ca"
click at [505, 176] on li "Carpet LVL 1 - Bodenger Way (Beige) $1.50" at bounding box center [531, 176] width 136 height 35
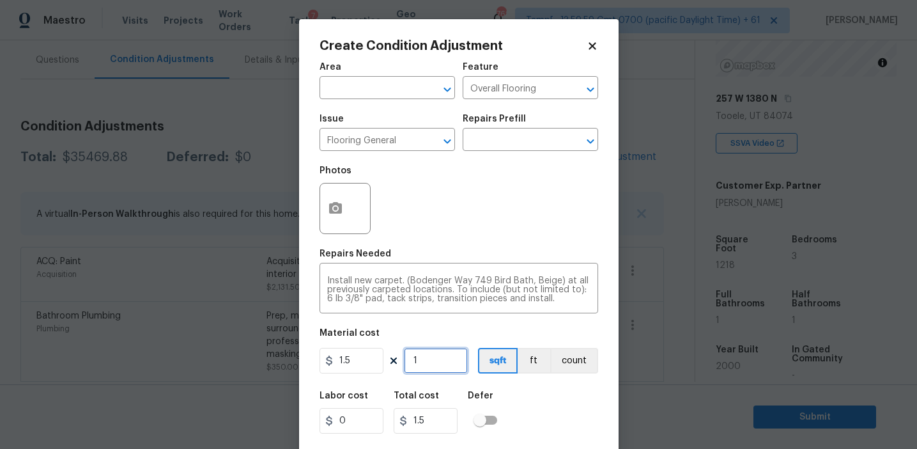
click at [440, 364] on input "1" at bounding box center [436, 361] width 64 height 26
type input "0"
type input "1"
type input "1.5"
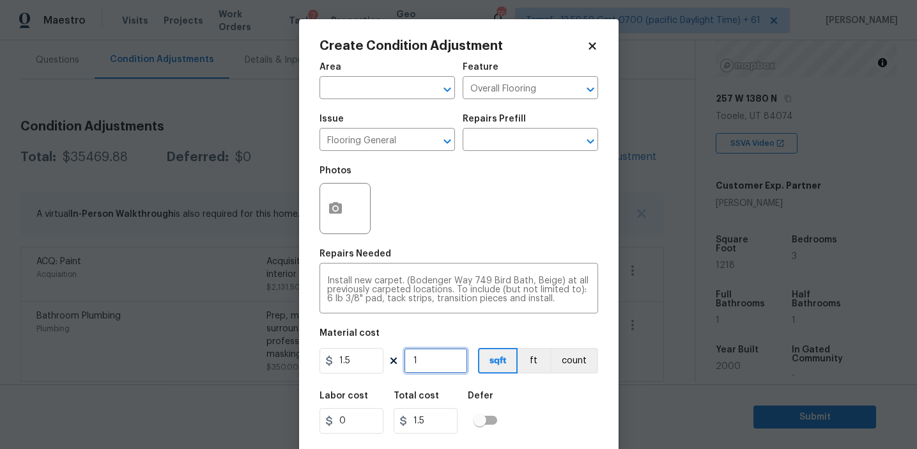
type input "12"
type input "18"
type input "121"
type input "181.5"
type input "1218"
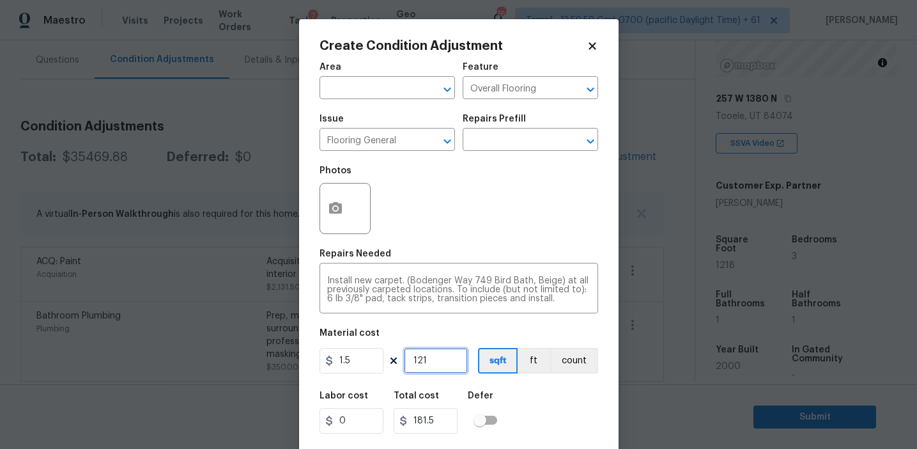
type input "1827"
type input "1218"
click at [360, 359] on input "1.5" at bounding box center [352, 361] width 64 height 26
type input "0.8"
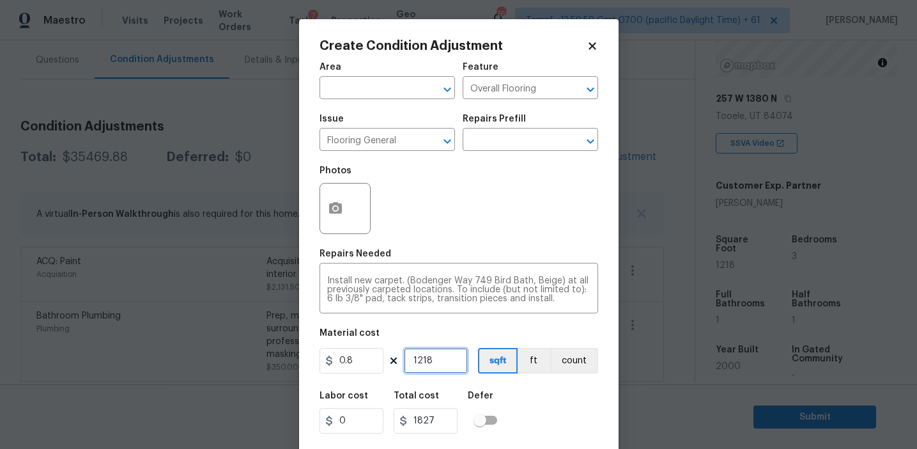
type input "974.4"
click at [535, 400] on div "Labor cost 0 Total cost 974.4 Defer" at bounding box center [459, 412] width 279 height 58
click at [373, 355] on input "0.8" at bounding box center [352, 361] width 64 height 26
type input "1.5"
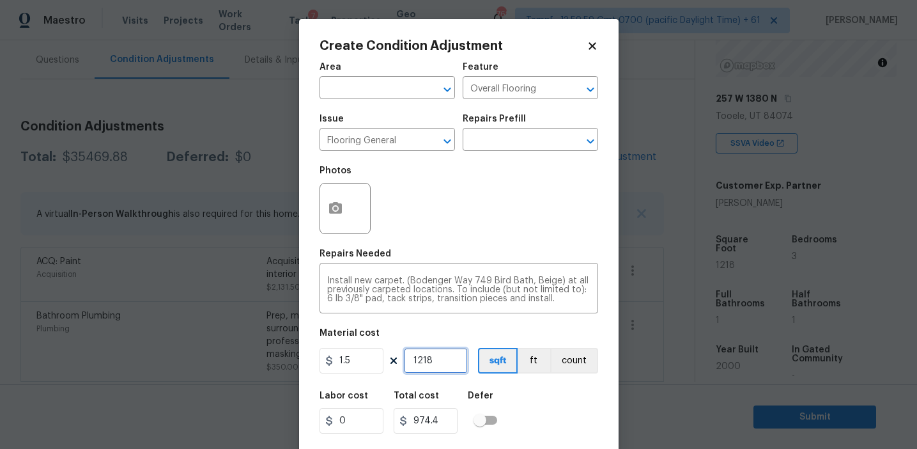
type input "1827"
click at [364, 356] on input "1.5" at bounding box center [352, 361] width 64 height 26
type input "1.2"
type input "1461.6"
click at [348, 362] on input "1.2" at bounding box center [352, 361] width 64 height 26
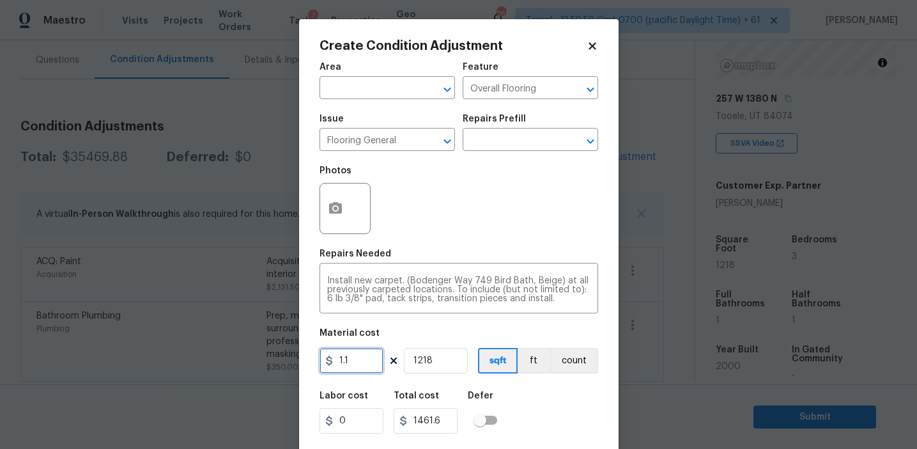
type input "1.1"
type input "1339.8000000000002"
click at [371, 357] on input "1.1" at bounding box center [352, 361] width 64 height 26
type input "0.8"
type input "974.4"
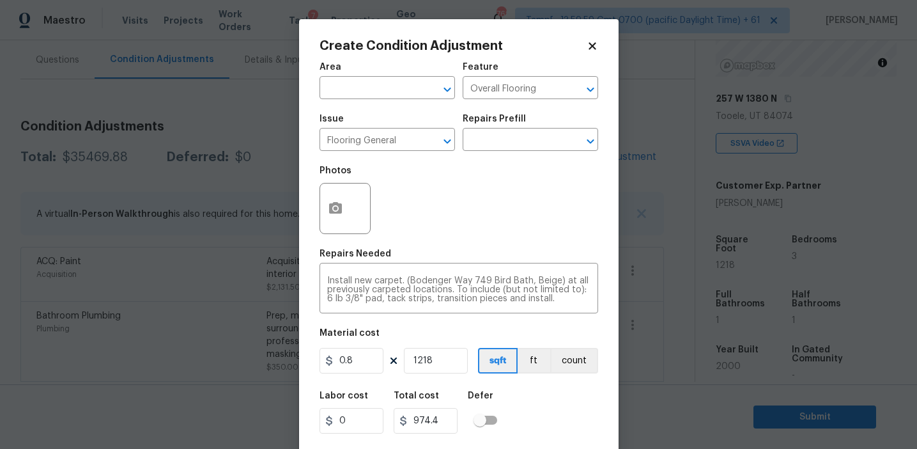
click at [549, 406] on div "Labor cost 0 Total cost 974.4 Defer" at bounding box center [459, 412] width 279 height 58
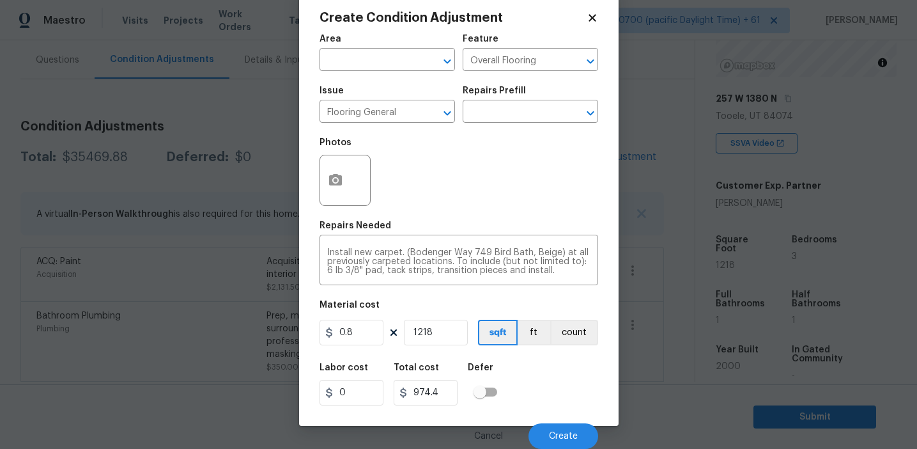
click at [538, 396] on div "Labor cost 0 Total cost 974.4 Defer" at bounding box center [459, 384] width 279 height 58
click at [328, 180] on icon "button" at bounding box center [335, 180] width 15 height 15
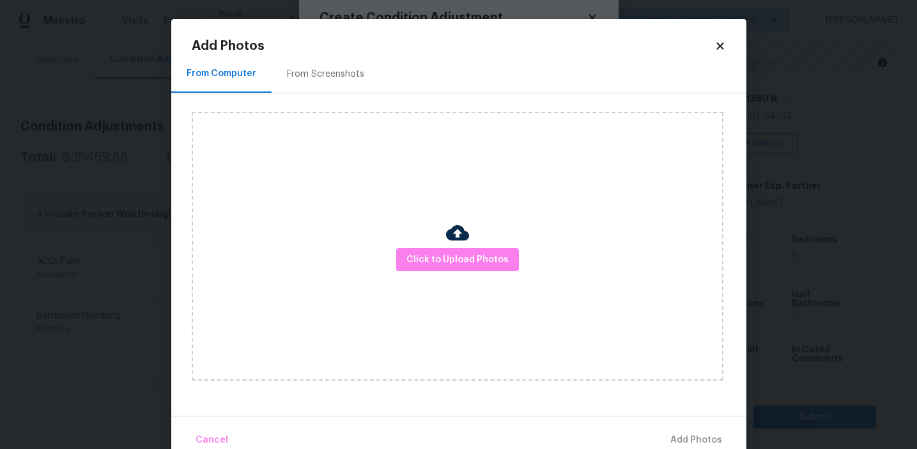
click at [353, 66] on div "From Screenshots" at bounding box center [326, 74] width 108 height 38
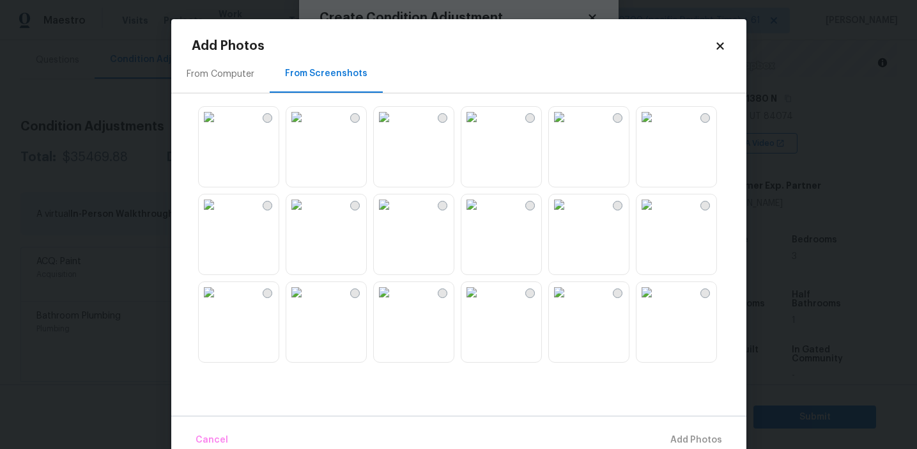
click at [144, 166] on body "Maestro Visits Projects Work Orders Tasks 7 Properties Geo Assignments 762 Tamp…" at bounding box center [458, 224] width 917 height 449
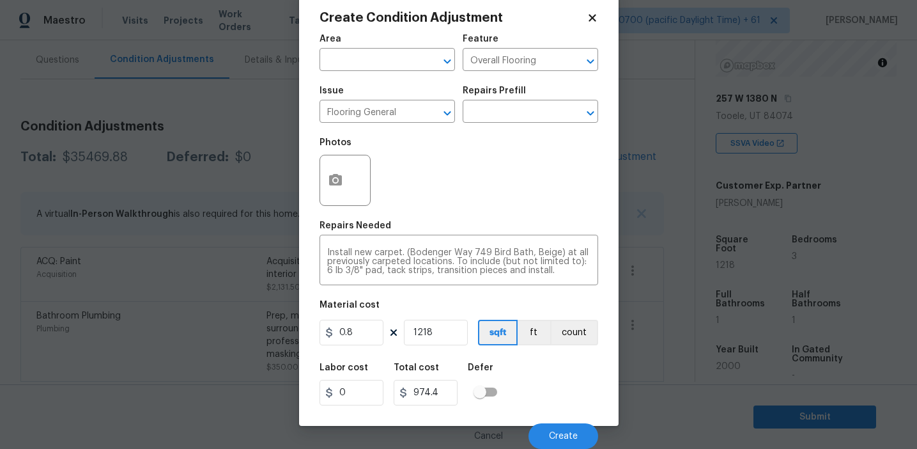
click at [495, 177] on div "Photos" at bounding box center [459, 171] width 279 height 83
click at [515, 299] on div "Area ​ Feature Overall Flooring ​ Issue Flooring General ​ Repairs Prefill ​ Ph…" at bounding box center [459, 238] width 279 height 422
click at [362, 335] on input "0.8" at bounding box center [352, 333] width 64 height 26
type input "1200"
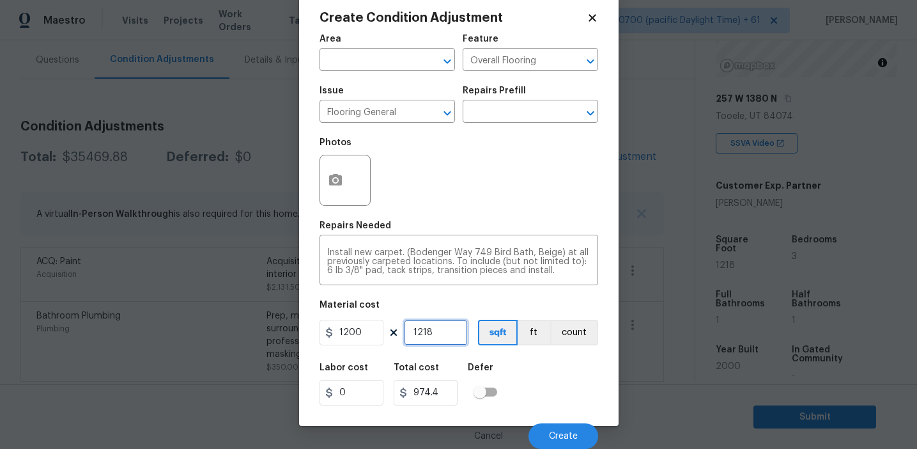
type input "1461600"
type input "0"
type input "1"
type input "1200"
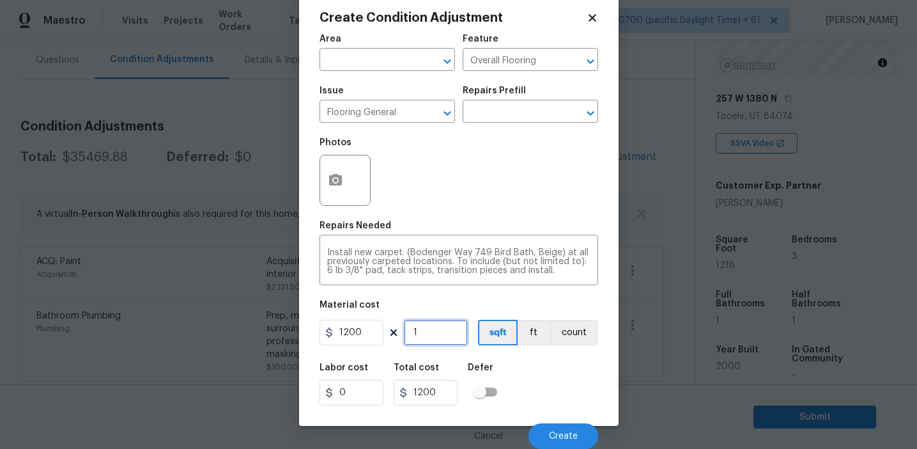
type input "1"
click at [520, 380] on div "Labor cost 0 Total cost 1200 Defer" at bounding box center [459, 384] width 279 height 58
click at [364, 332] on input "1200" at bounding box center [352, 333] width 64 height 26
type input "0.8"
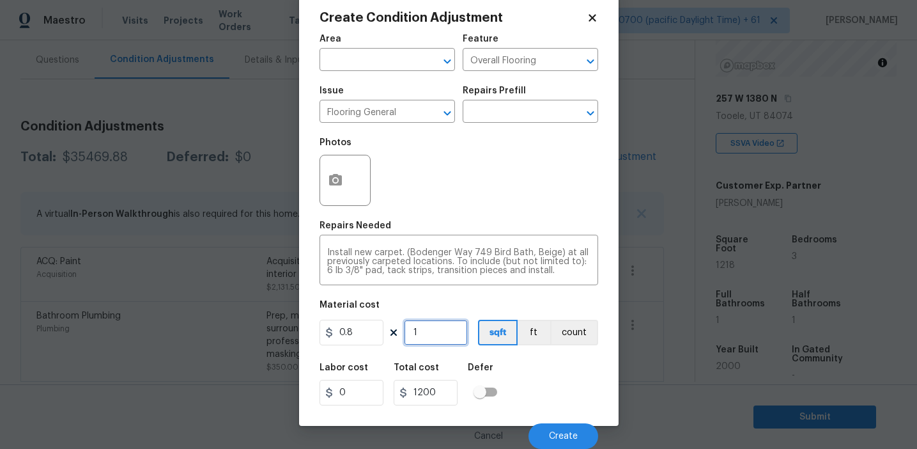
type input "0.8"
click at [362, 332] on input "0.8" at bounding box center [352, 333] width 64 height 26
type input "1.5"
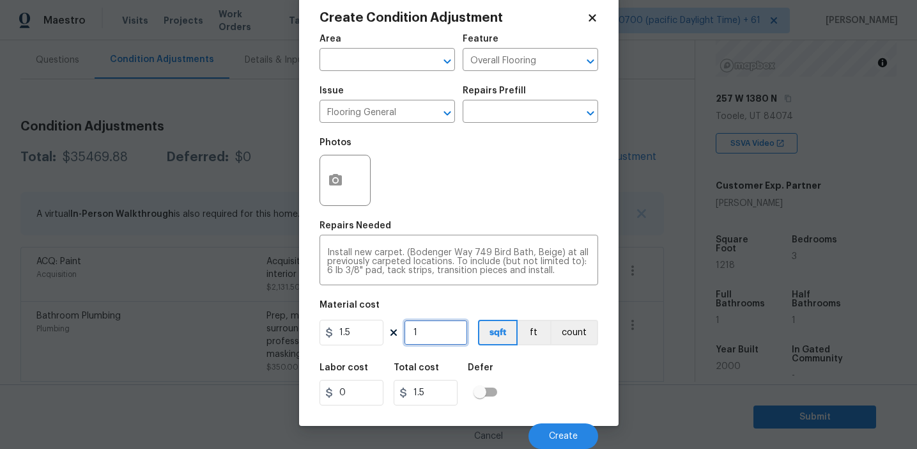
paste input "609"
type input "609"
type input "913.5"
type input "609"
click at [508, 357] on div "Labor cost 0 Total cost 913.5 Defer" at bounding box center [459, 384] width 279 height 58
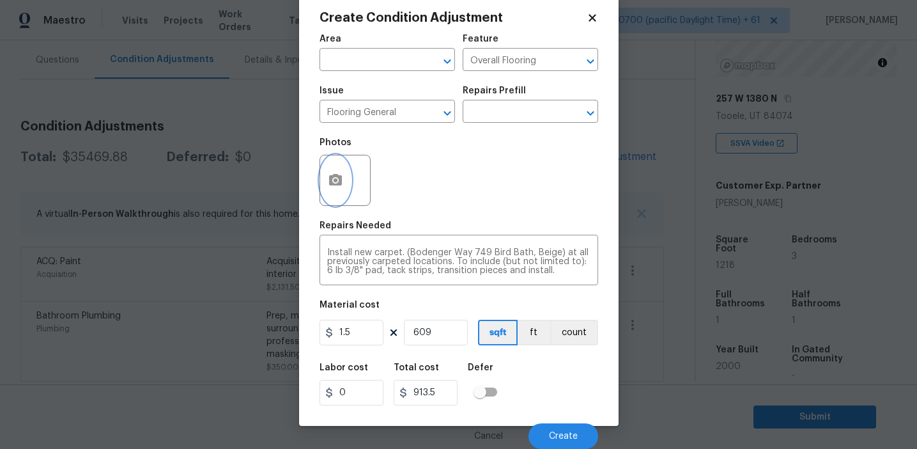
click at [333, 178] on circle "button" at bounding box center [335, 180] width 4 height 4
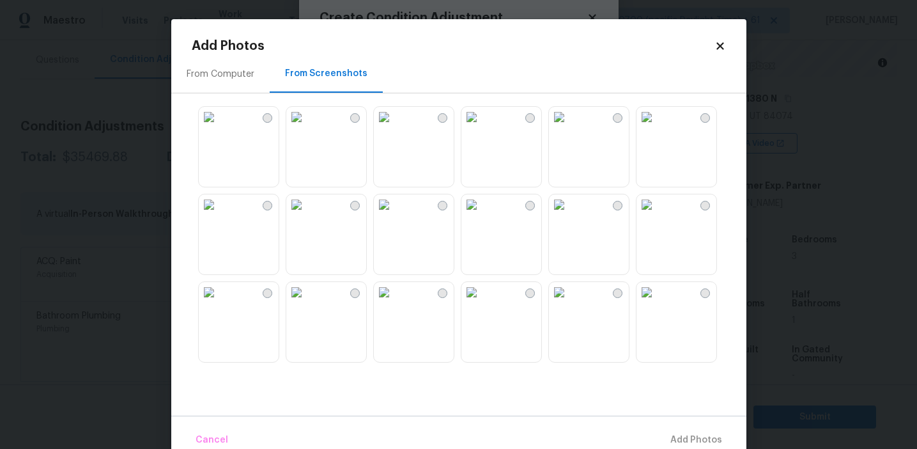
click at [330, 66] on div "From Screenshots" at bounding box center [326, 74] width 113 height 38
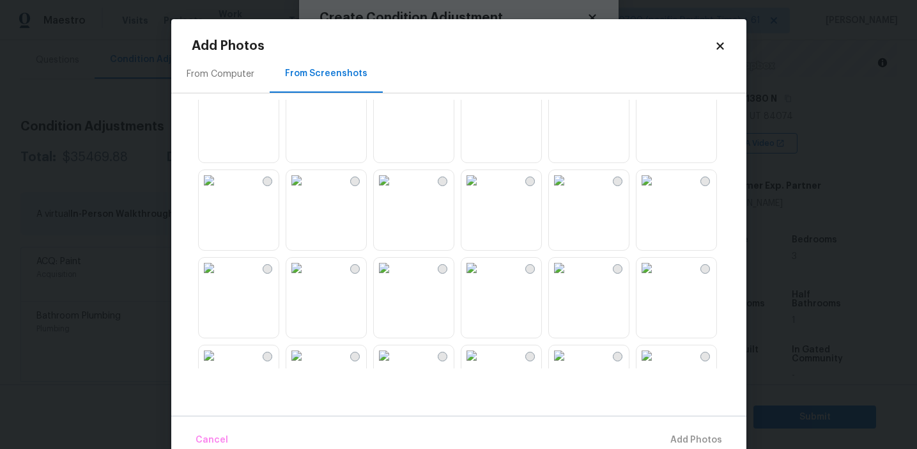
click at [657, 278] on img at bounding box center [647, 268] width 20 height 20
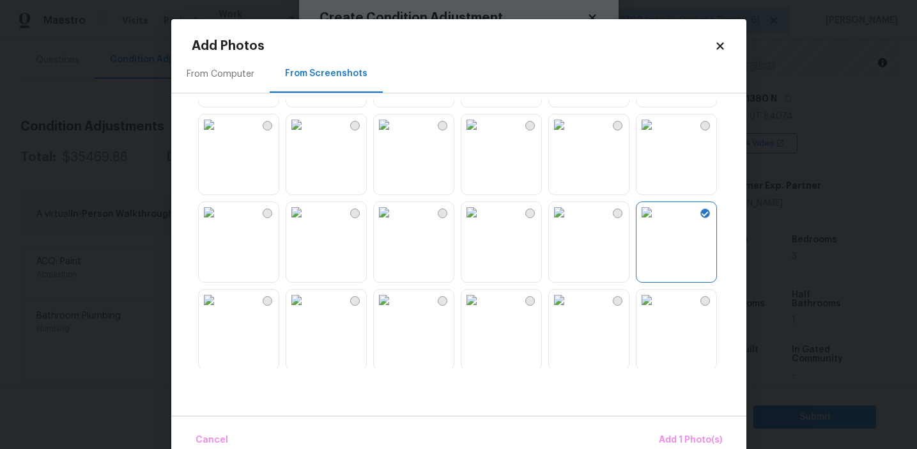
scroll to position [524, 0]
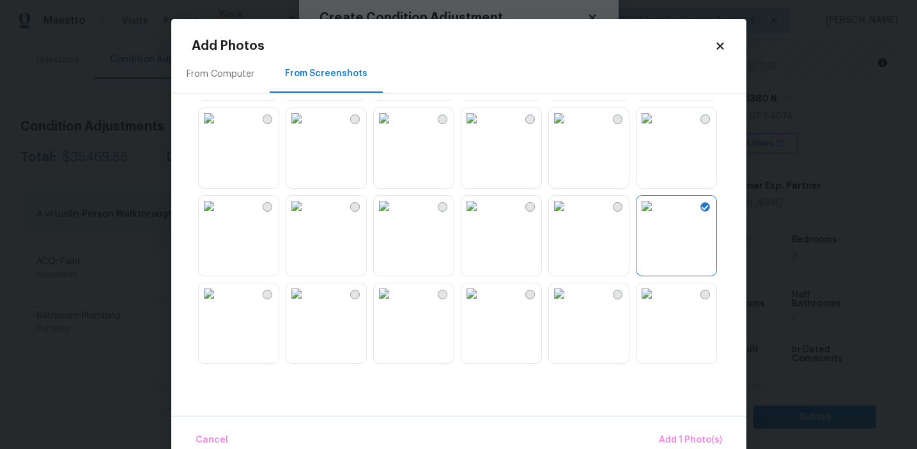
click at [307, 128] on img at bounding box center [296, 118] width 20 height 20
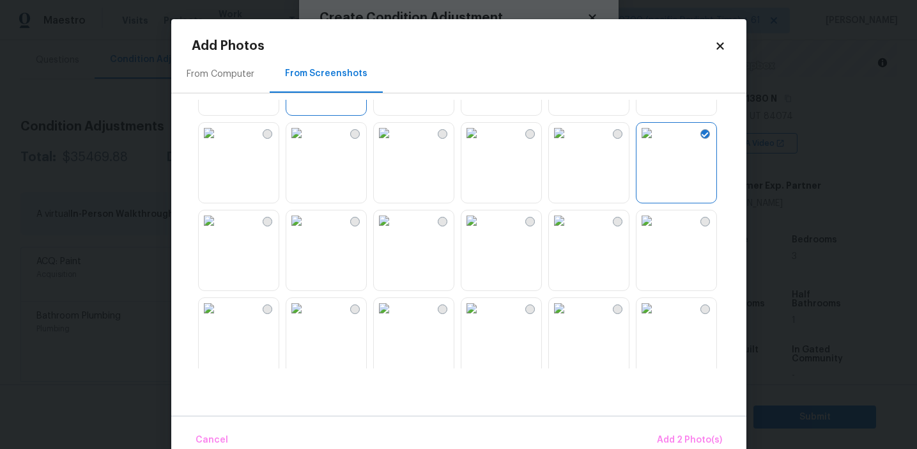
scroll to position [641, 0]
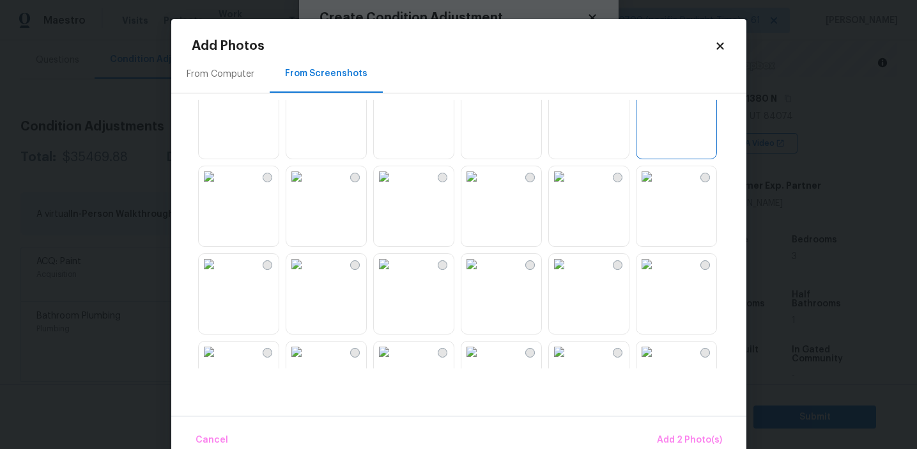
click at [307, 187] on img at bounding box center [296, 176] width 20 height 20
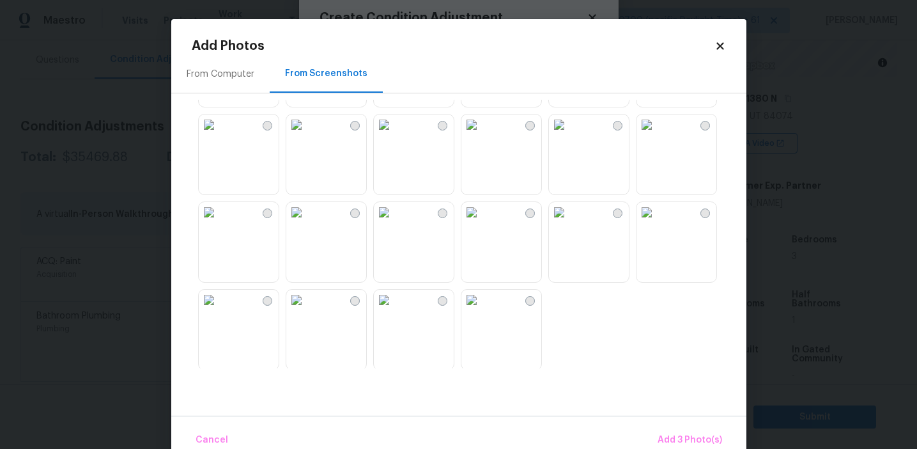
scroll to position [1221, 0]
click at [219, 221] on img at bounding box center [209, 210] width 20 height 20
click at [663, 435] on span "Add 4 Photo(s)" at bounding box center [689, 440] width 66 height 16
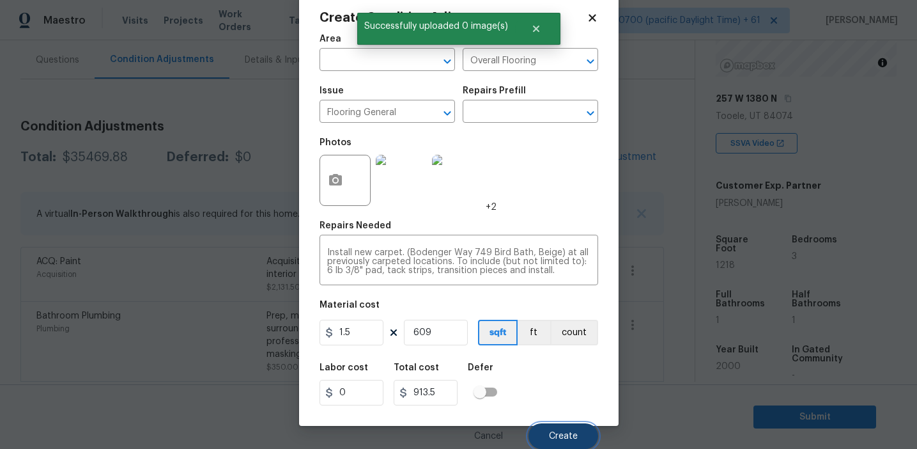
click at [564, 440] on span "Create" at bounding box center [563, 436] width 29 height 10
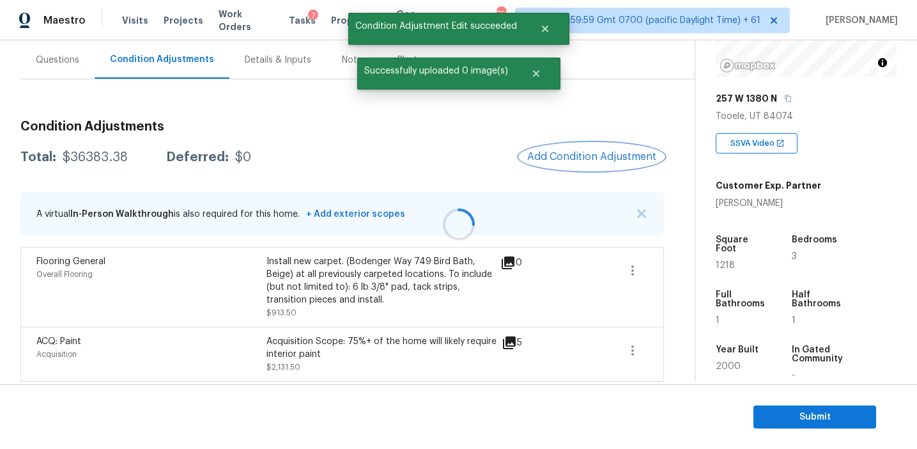
scroll to position [0, 0]
click at [557, 157] on span "Add Condition Adjustment" at bounding box center [591, 157] width 129 height 12
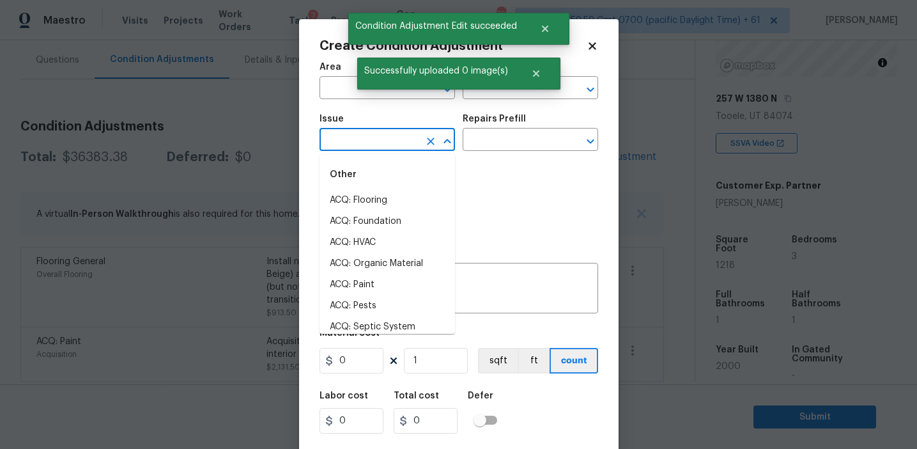
click at [367, 142] on input "text" at bounding box center [370, 141] width 100 height 20
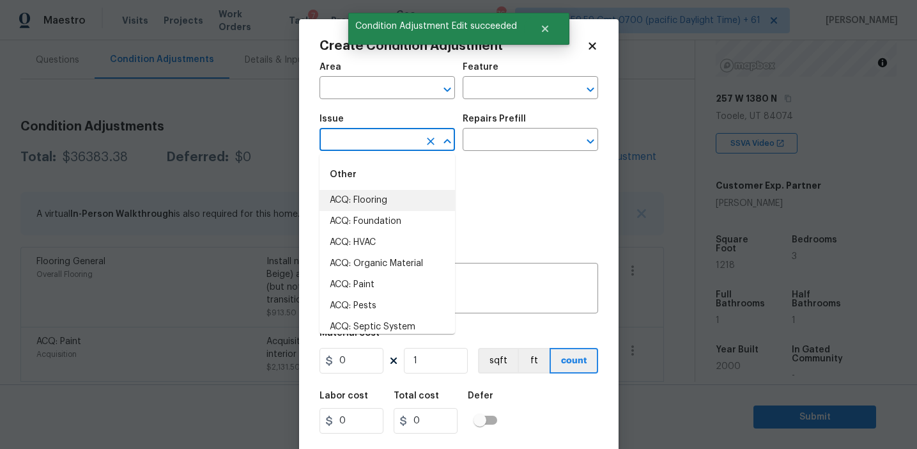
click at [378, 200] on li "ACQ: Flooring" at bounding box center [388, 200] width 136 height 21
type input "ACQ: Flooring"
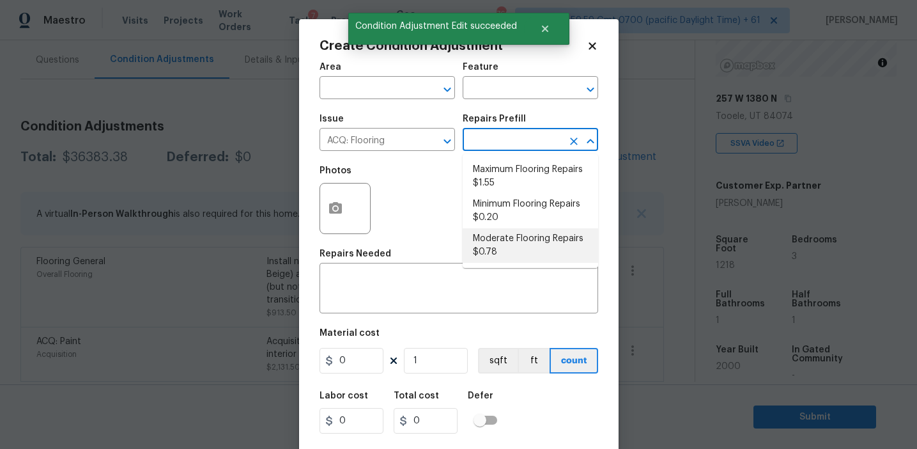
click at [501, 248] on li "Moderate Flooring Repairs $0.78" at bounding box center [531, 245] width 136 height 35
type input "Acquisition"
type textarea "Acquisition Scope: Moderate flooring repairs"
type input "0.78"
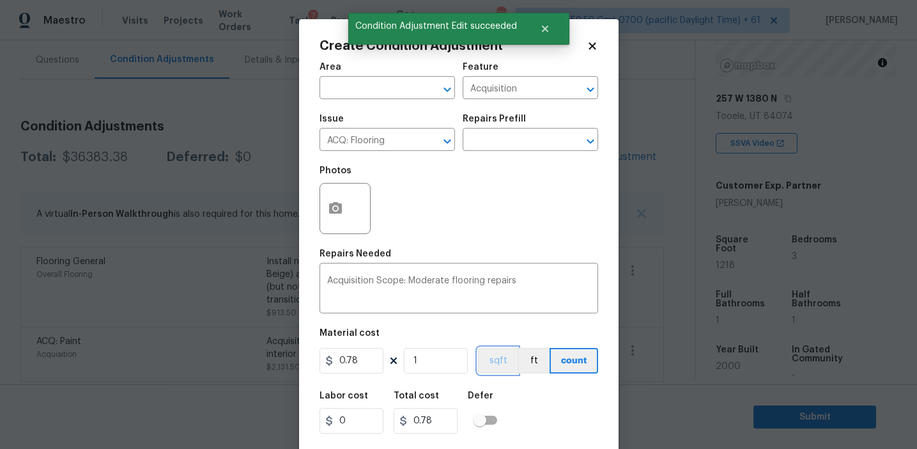
click at [492, 357] on button "sqft" at bounding box center [498, 361] width 40 height 26
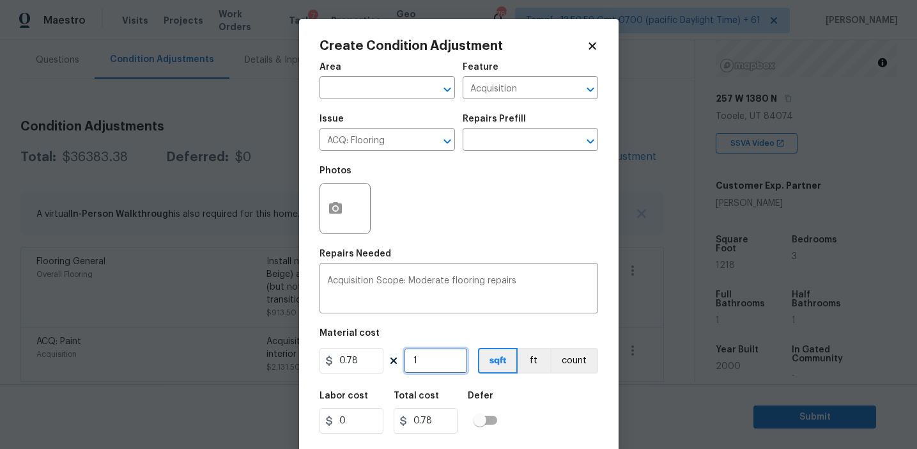
click at [446, 362] on input "1" at bounding box center [436, 361] width 64 height 26
type input "0"
paste input "609"
type input "609"
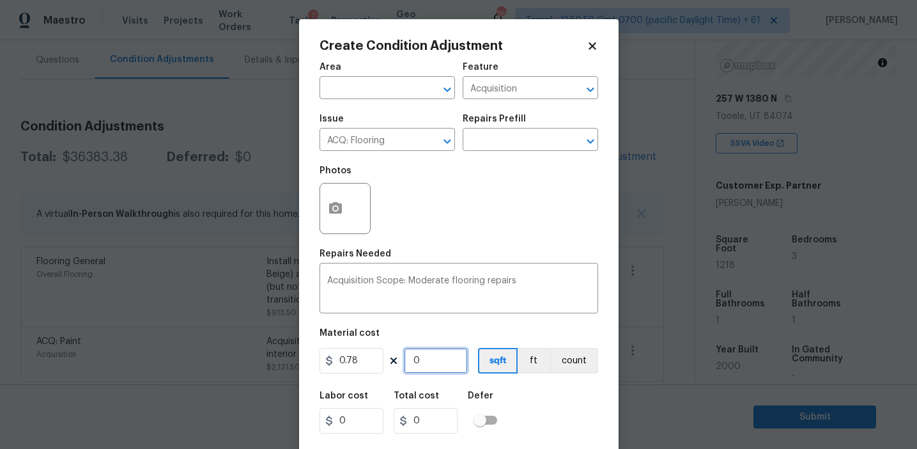
type input "475.02"
type input "609"
click at [333, 199] on button "button" at bounding box center [335, 208] width 31 height 50
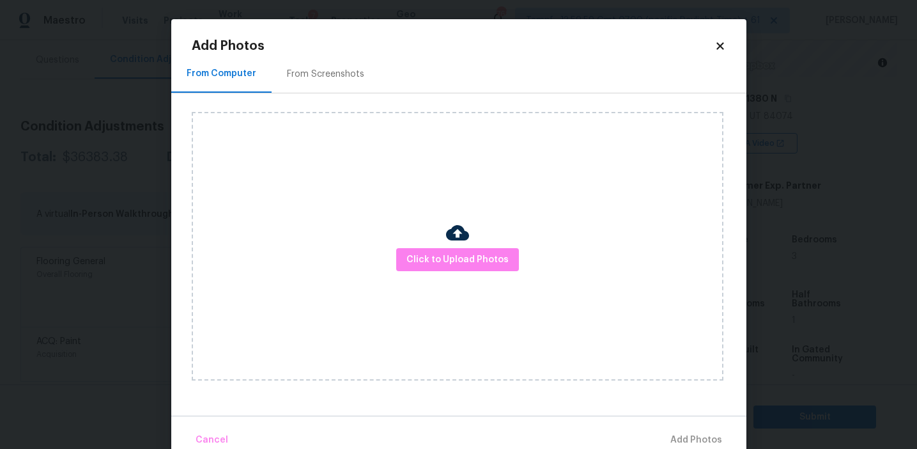
click at [337, 78] on div "From Screenshots" at bounding box center [325, 74] width 77 height 13
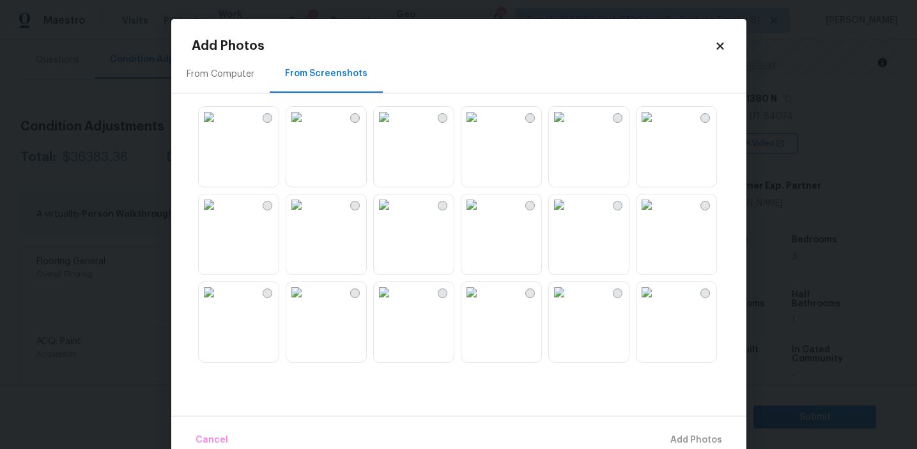
click at [305, 127] on img at bounding box center [296, 117] width 20 height 20
click at [394, 215] on img at bounding box center [384, 204] width 20 height 20
click at [482, 215] on img at bounding box center [471, 204] width 20 height 20
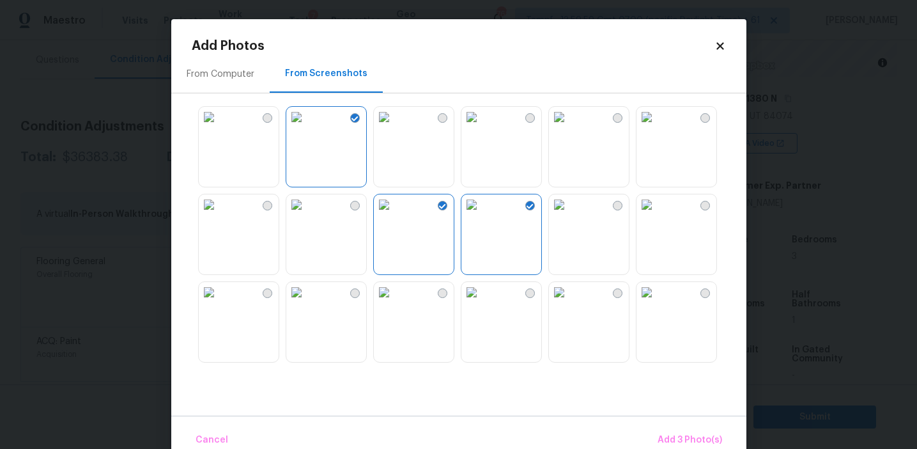
click at [657, 215] on img at bounding box center [647, 204] width 20 height 20
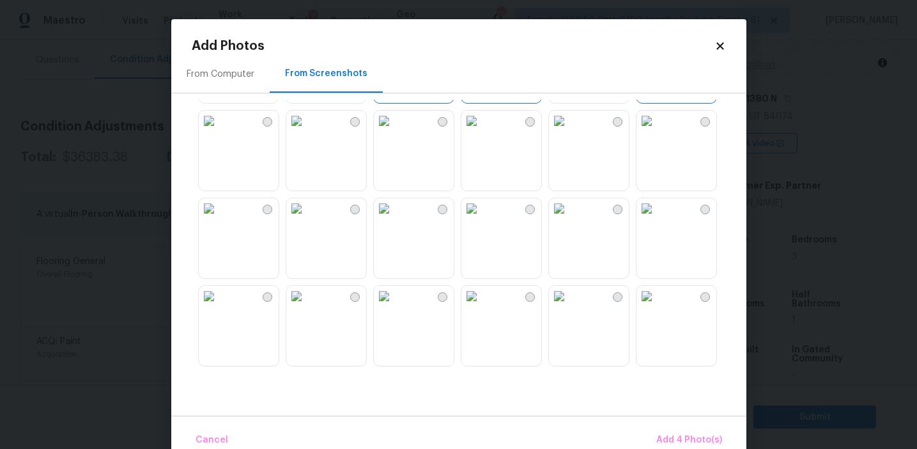
scroll to position [209, 0]
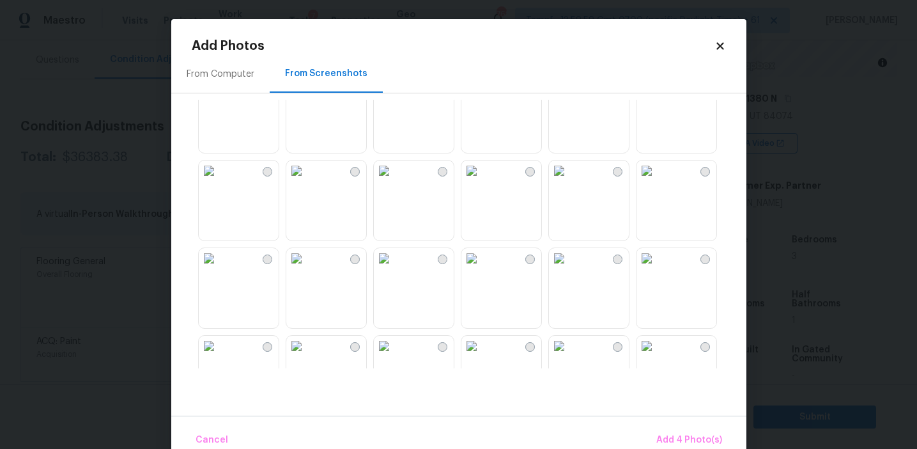
click at [482, 181] on img at bounding box center [471, 170] width 20 height 20
click at [482, 268] on img at bounding box center [471, 258] width 20 height 20
click at [660, 437] on span "Add 6 Photo(s)" at bounding box center [689, 440] width 65 height 16
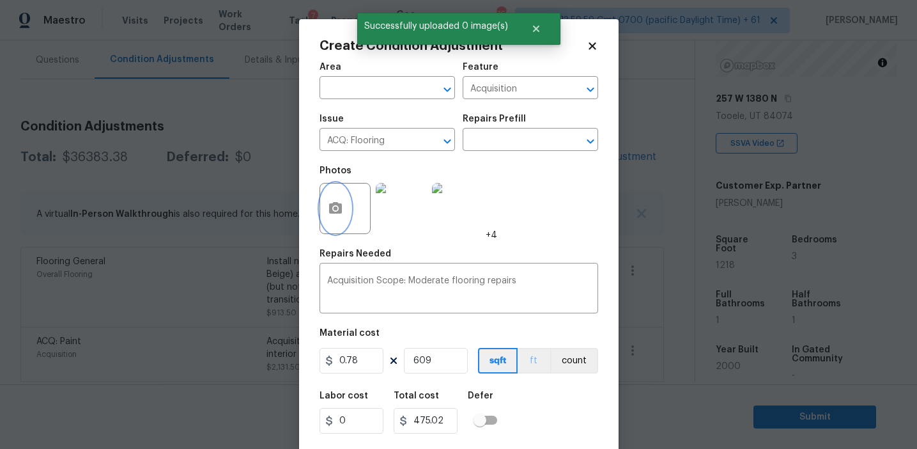
scroll to position [29, 0]
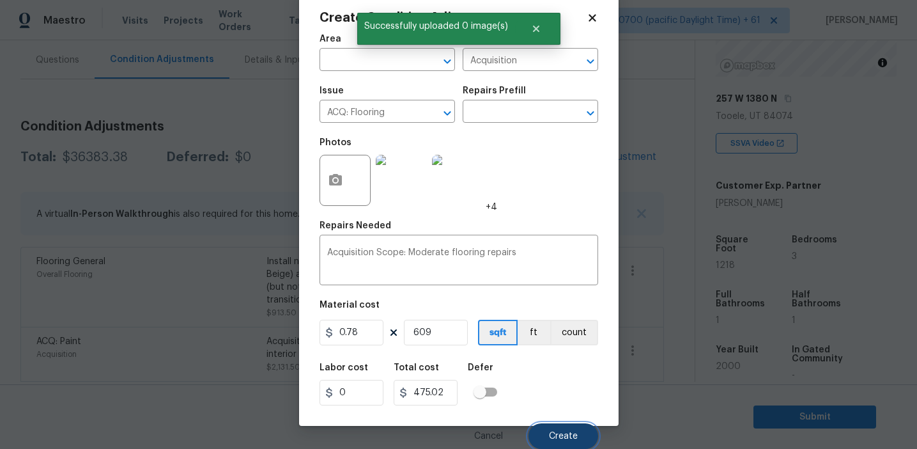
click at [548, 436] on button "Create" at bounding box center [564, 436] width 70 height 26
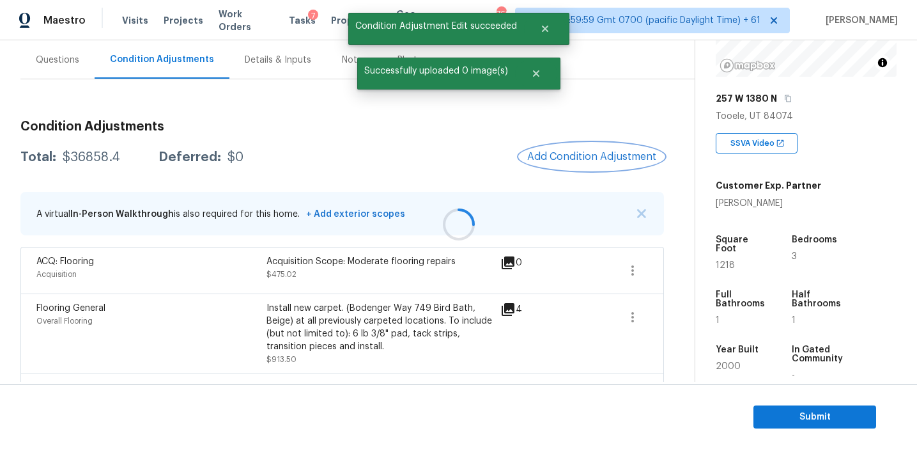
scroll to position [0, 0]
click at [414, 155] on div "Total: $36858.4 Deferred: $0 Add Condition Adjustment" at bounding box center [342, 157] width 644 height 28
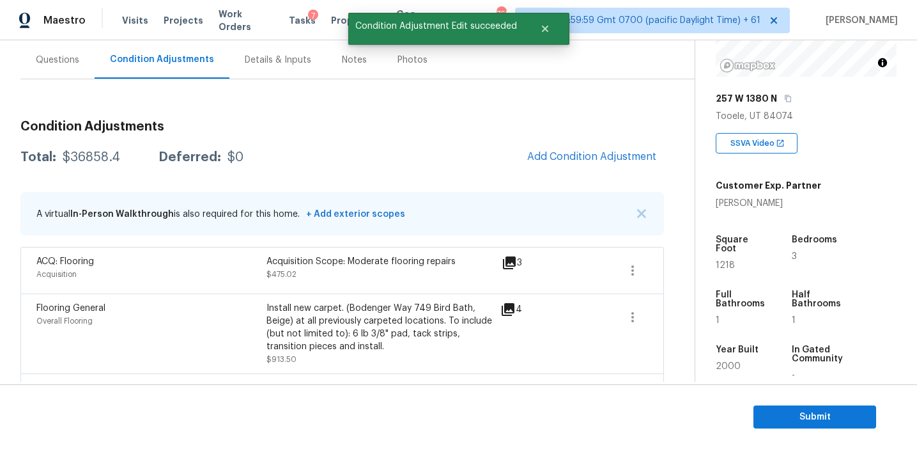
click at [100, 158] on div "$36858.4" at bounding box center [92, 157] width 58 height 13
copy div "36858.4"
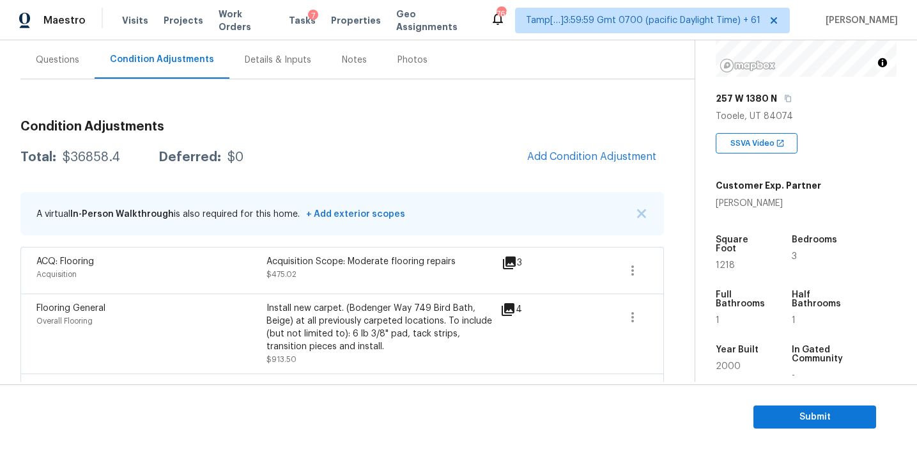
click at [247, 127] on h3 "Condition Adjustments" at bounding box center [342, 126] width 644 height 13
click at [321, 156] on div "Total: $36858.4 Deferred: $0 Add Condition Adjustment" at bounding box center [342, 157] width 644 height 28
click at [66, 62] on div "Questions" at bounding box center [57, 60] width 43 height 13
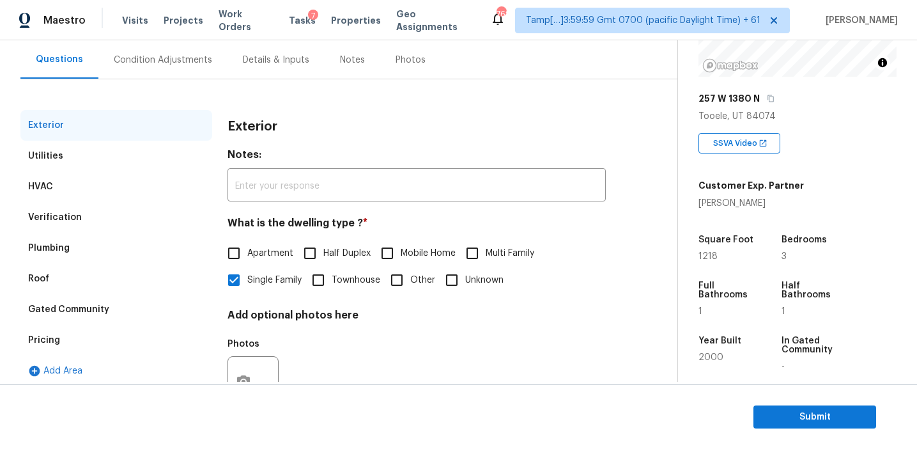
click at [161, 67] on div "Condition Adjustments" at bounding box center [162, 60] width 129 height 38
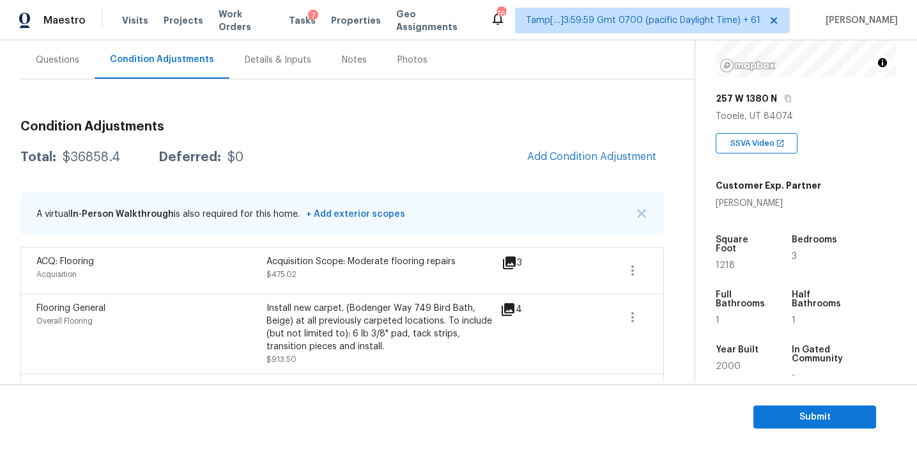
click at [65, 46] on div "Questions" at bounding box center [57, 60] width 74 height 38
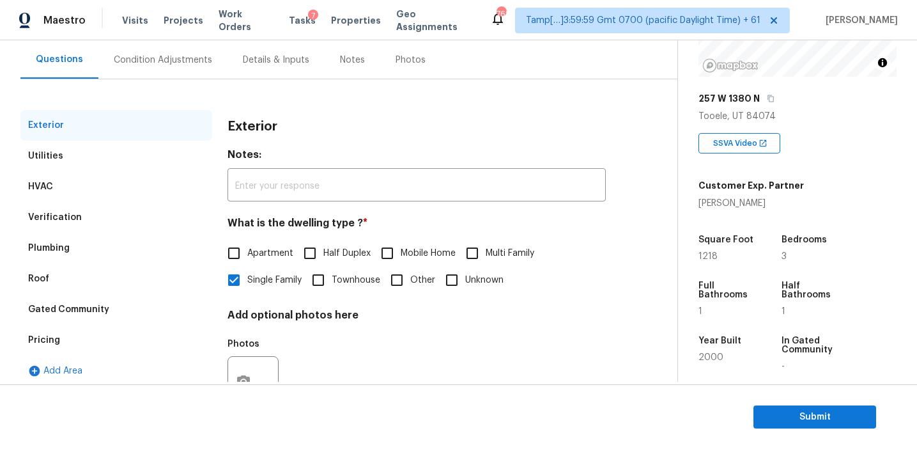
click at [132, 342] on div "Pricing" at bounding box center [116, 340] width 192 height 31
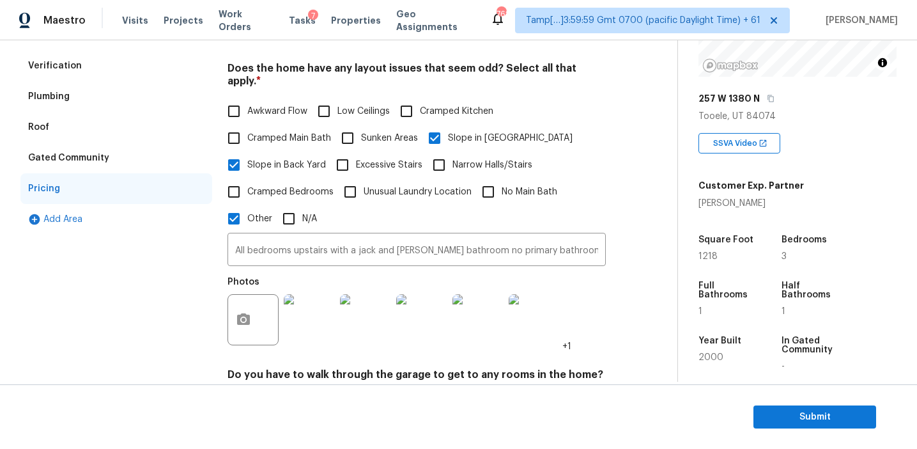
click at [131, 56] on div "Verification" at bounding box center [116, 65] width 192 height 31
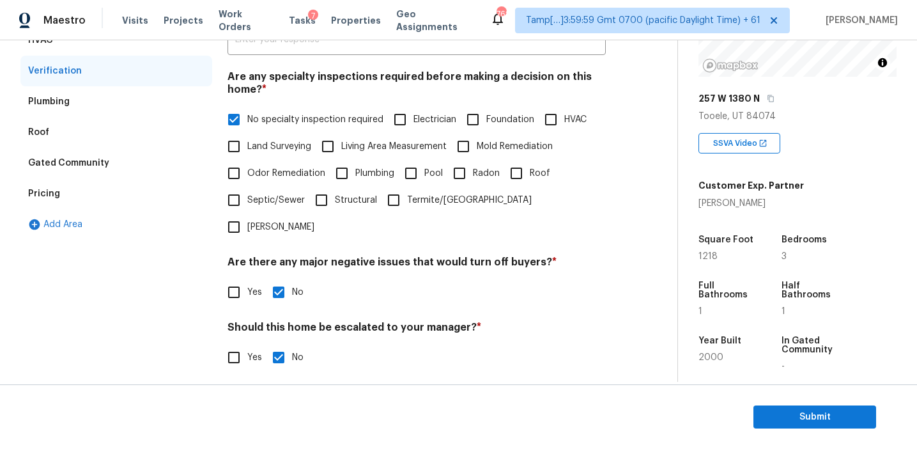
scroll to position [225, 0]
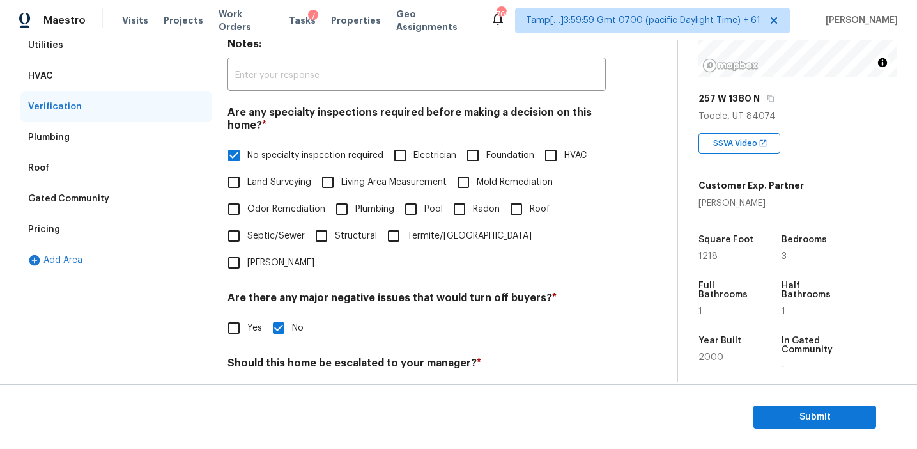
click at [141, 222] on div "Pricing" at bounding box center [116, 229] width 192 height 31
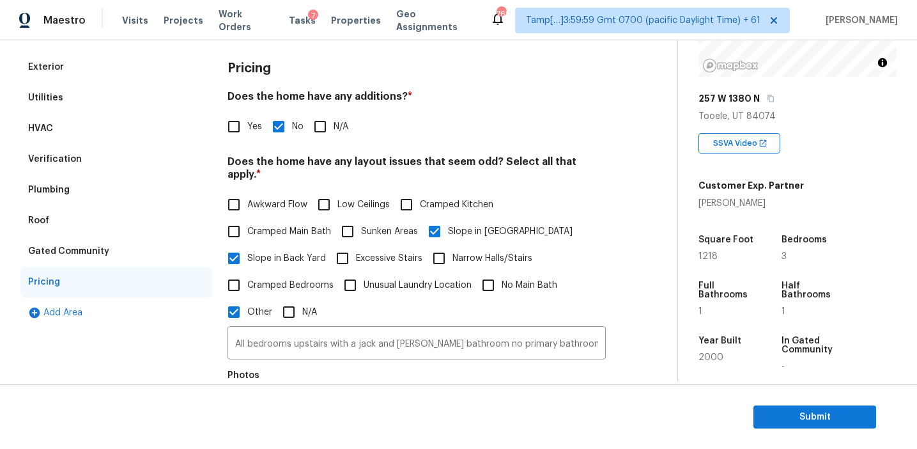
click at [127, 262] on div "Gated Community" at bounding box center [116, 251] width 192 height 31
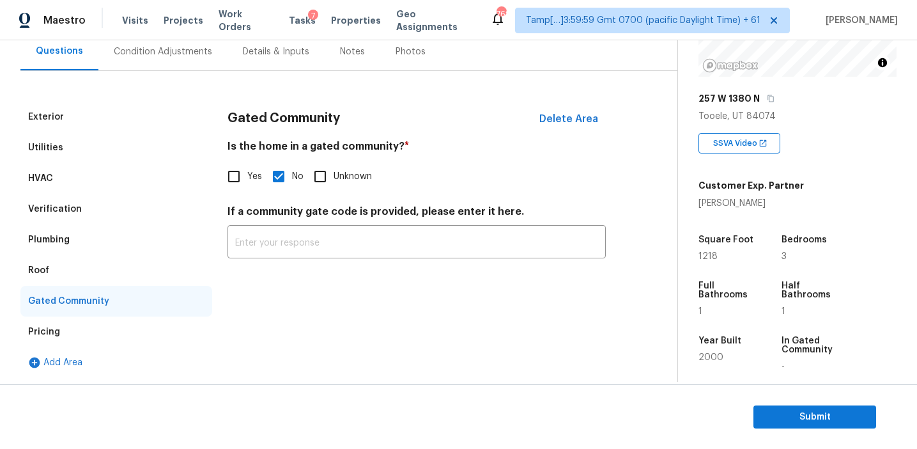
scroll to position [123, 0]
click at [82, 260] on div "Roof" at bounding box center [116, 270] width 192 height 31
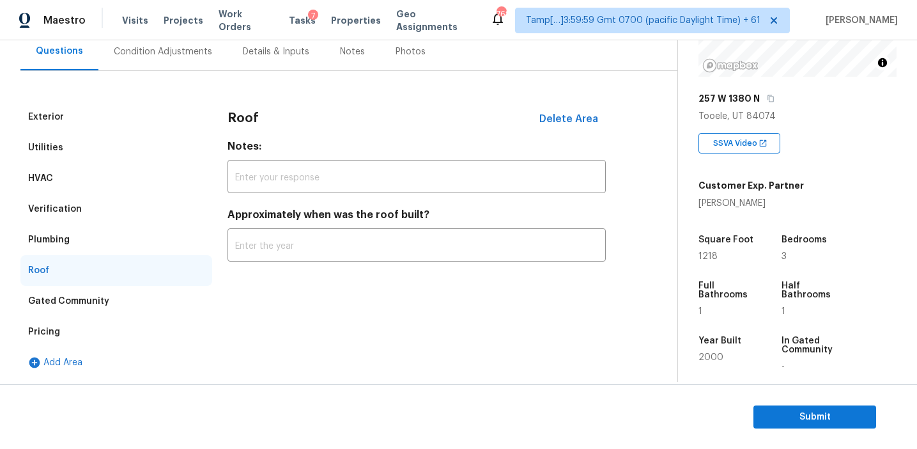
click at [82, 236] on div "Plumbing" at bounding box center [116, 239] width 192 height 31
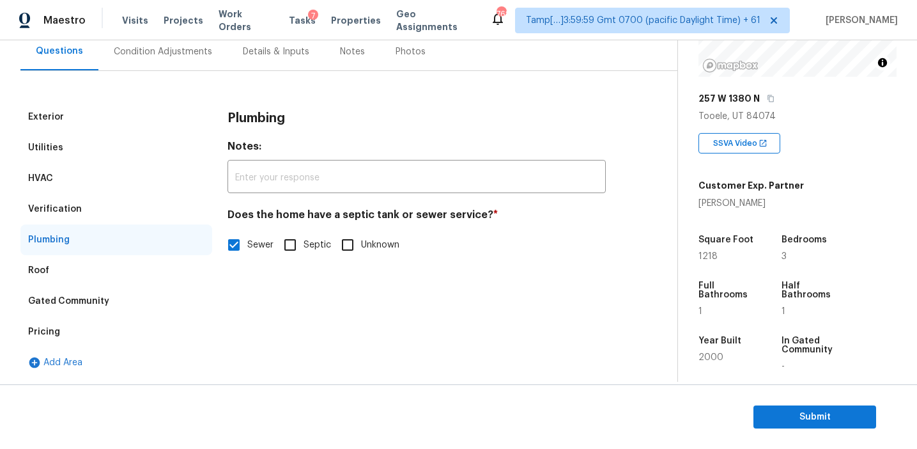
click at [82, 213] on div "Verification" at bounding box center [116, 209] width 192 height 31
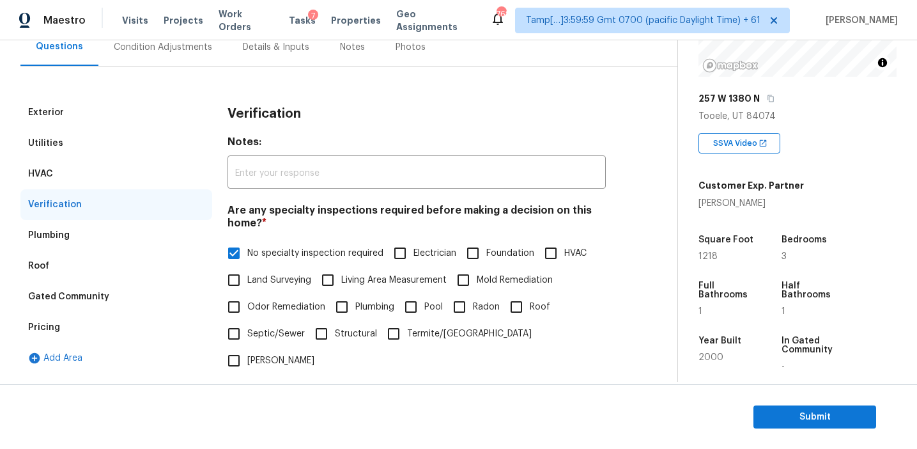
scroll to position [85, 0]
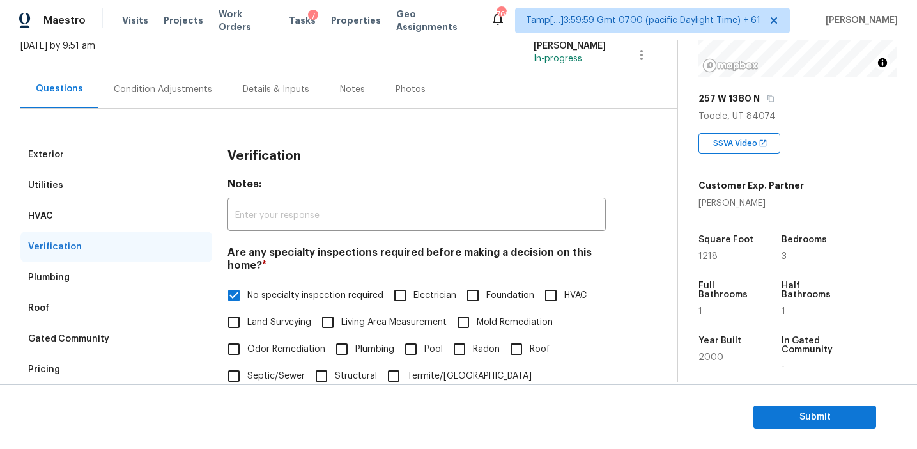
click at [144, 208] on div "HVAC" at bounding box center [116, 216] width 192 height 31
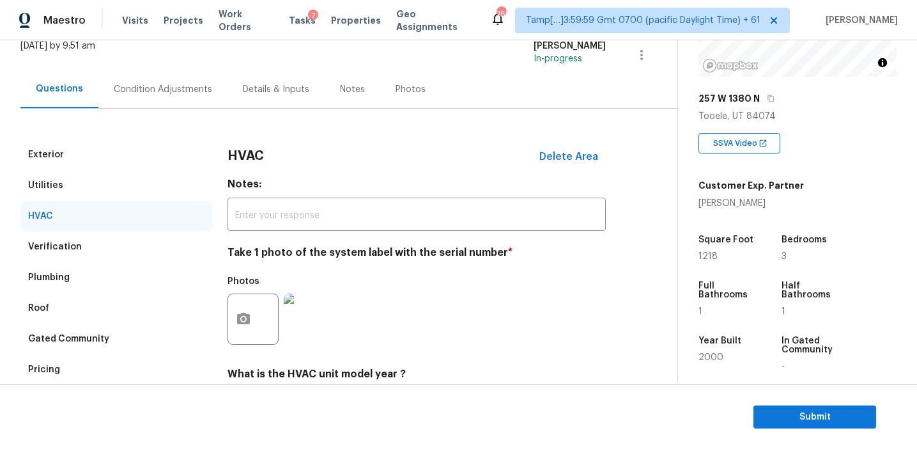
click at [143, 176] on div "Utilities" at bounding box center [116, 185] width 192 height 31
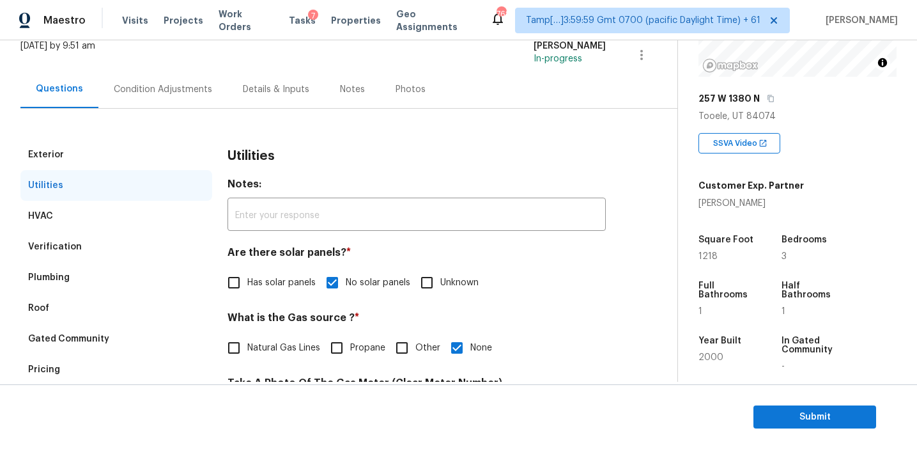
click at [143, 146] on div "Exterior" at bounding box center [116, 154] width 192 height 31
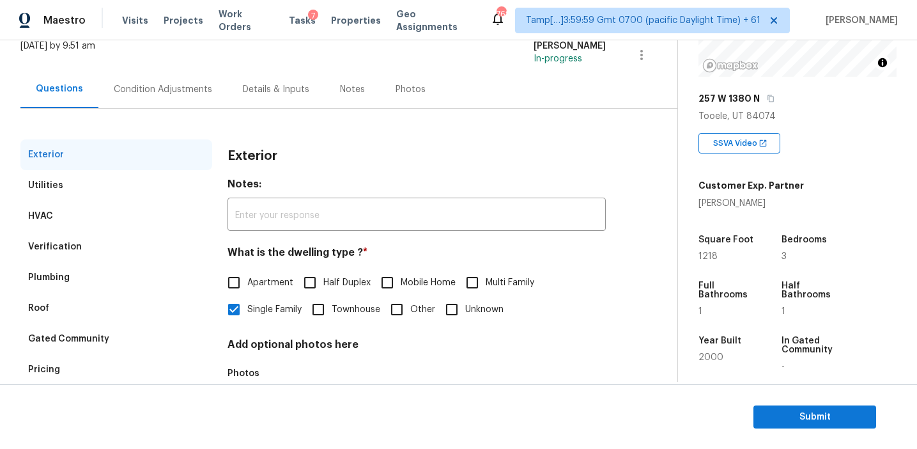
click at [180, 89] on div "Condition Adjustments" at bounding box center [163, 89] width 98 height 13
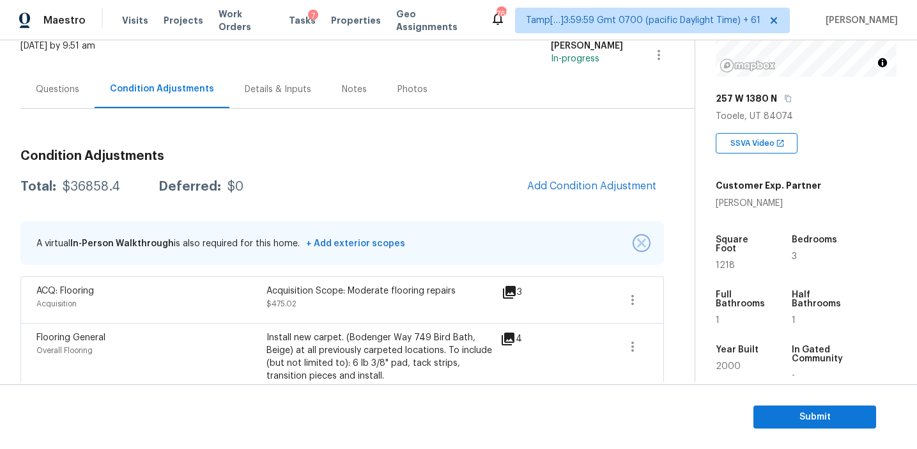
click at [639, 240] on img "button" at bounding box center [641, 242] width 9 height 9
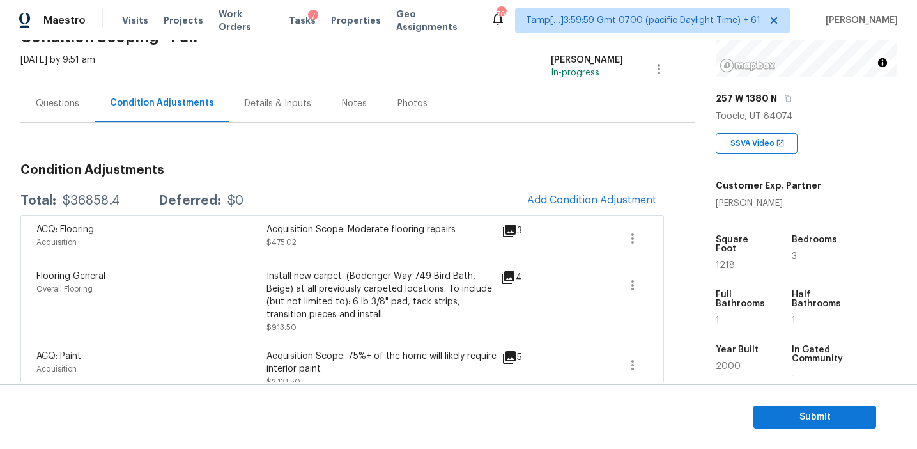
scroll to position [77, 0]
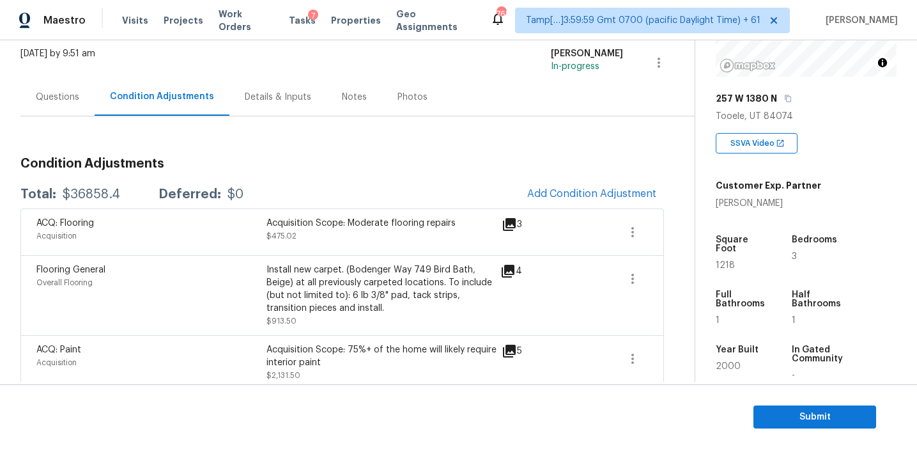
click at [305, 181] on div "Total: $36858.4 Deferred: $0 Add Condition Adjustment" at bounding box center [342, 194] width 644 height 28
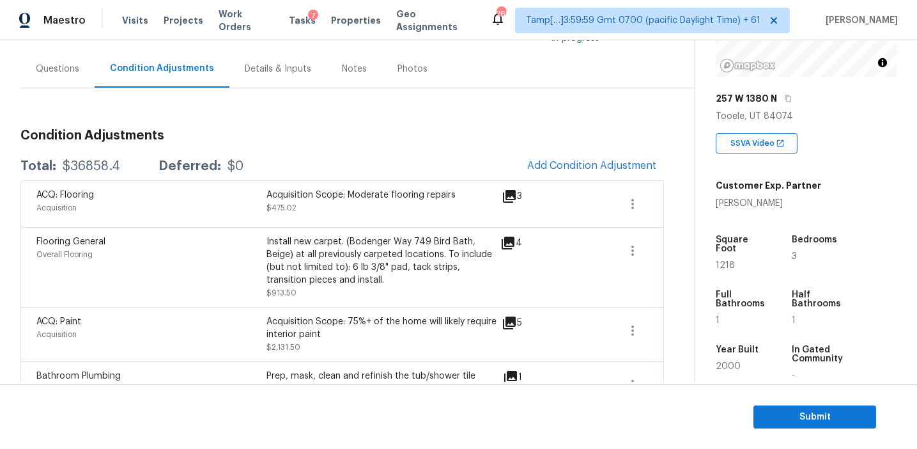
click at [453, 195] on div "Acquisition Scope: Moderate flooring repairs" at bounding box center [382, 195] width 230 height 13
click at [448, 157] on div "Total: $36858.4 Deferred: $0 Add Condition Adjustment" at bounding box center [342, 166] width 644 height 28
click at [803, 410] on span "Submit" at bounding box center [815, 417] width 102 height 16
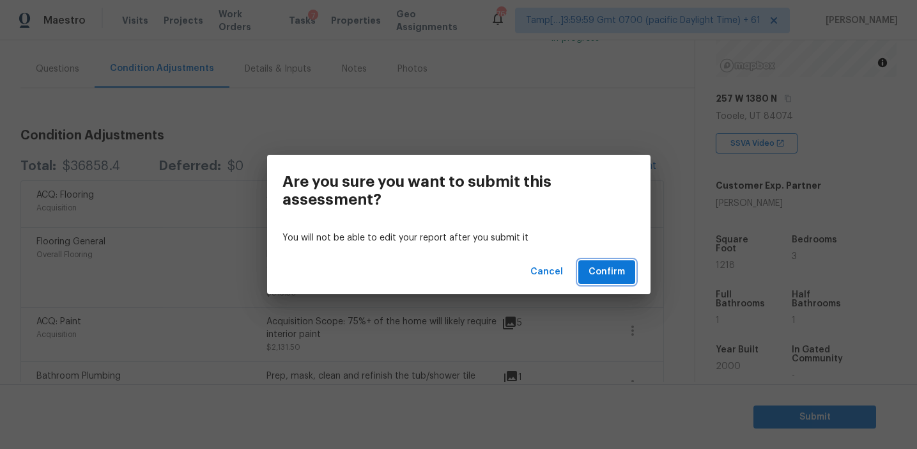
click at [606, 268] on span "Confirm" at bounding box center [607, 272] width 36 height 16
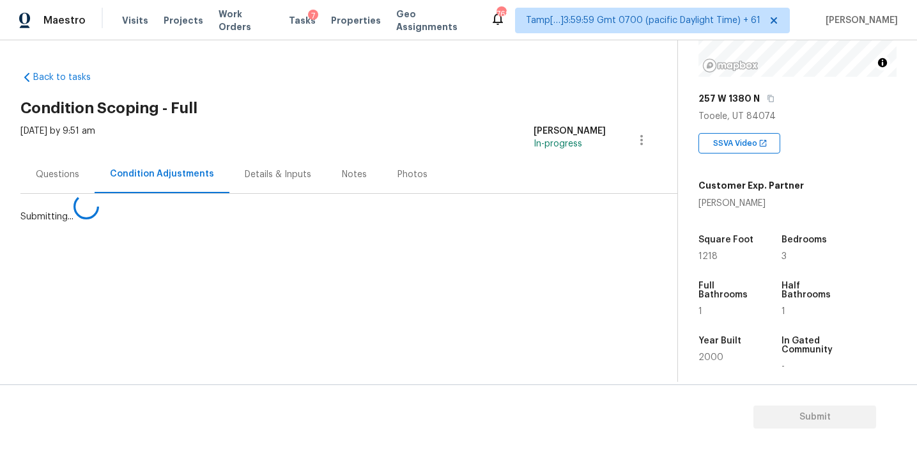
scroll to position [0, 0]
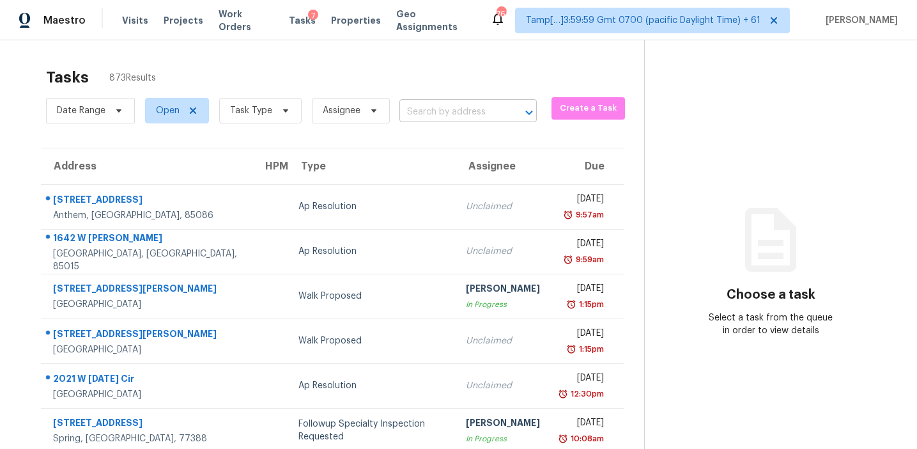
click at [445, 109] on input "text" at bounding box center [450, 112] width 102 height 20
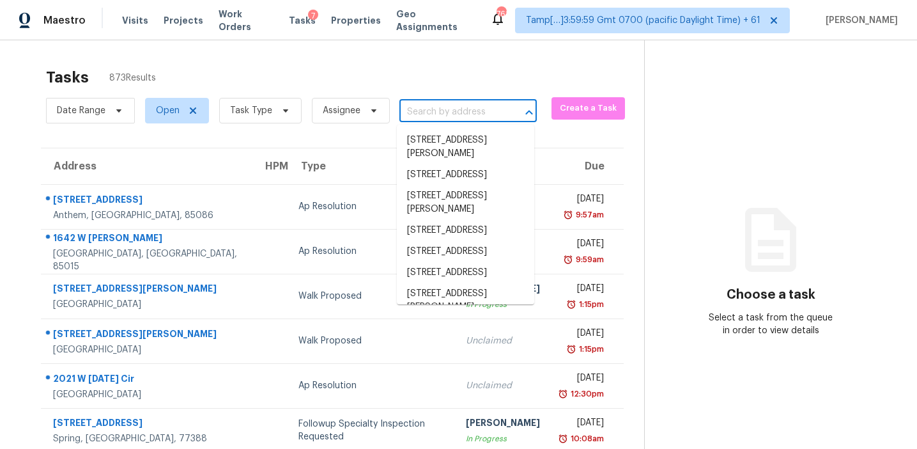
paste input "6557 Avenida Michaelinda, Jurupa Valley, CA, 92509"
type input "6557 Avenida Michaelinda, Jurupa Valley, CA, 92509"
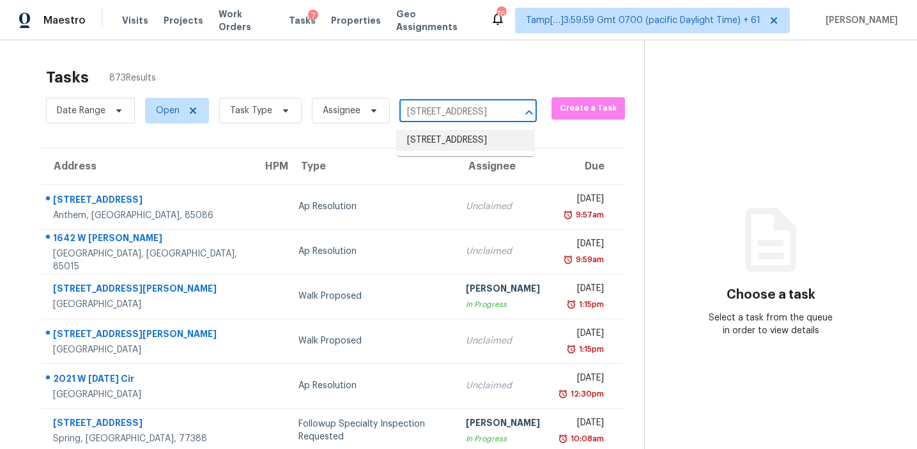
click at [449, 151] on li "6557 Avenida Michaelinda, Jurupa Valley, CA 92509" at bounding box center [465, 140] width 137 height 21
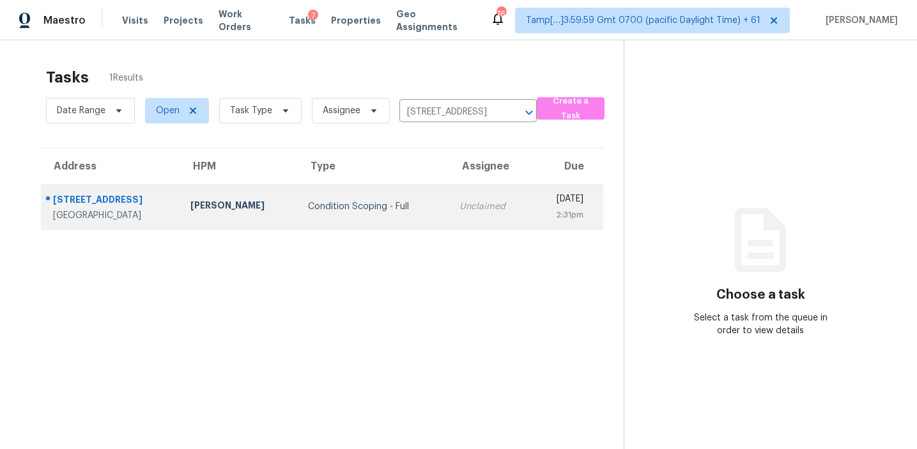
click at [460, 201] on div "Unclaimed" at bounding box center [491, 206] width 63 height 13
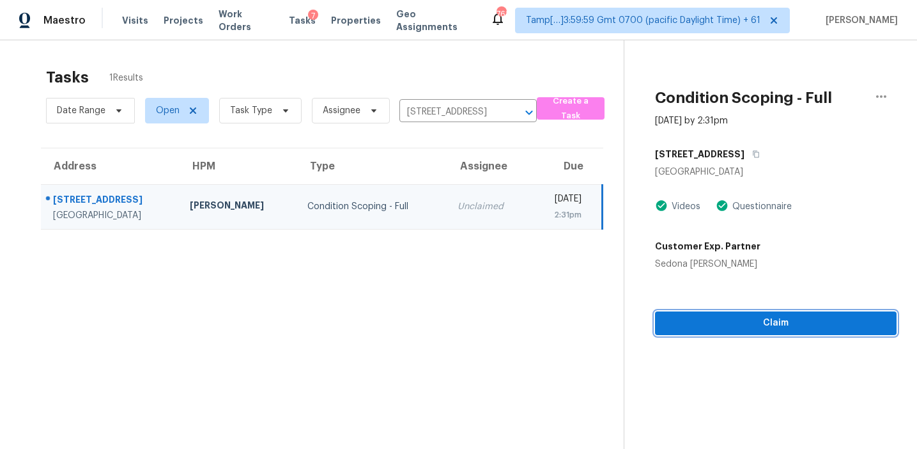
click at [741, 327] on span "Claim" at bounding box center [775, 323] width 221 height 16
click at [704, 319] on span "Start Assessment" at bounding box center [775, 323] width 221 height 16
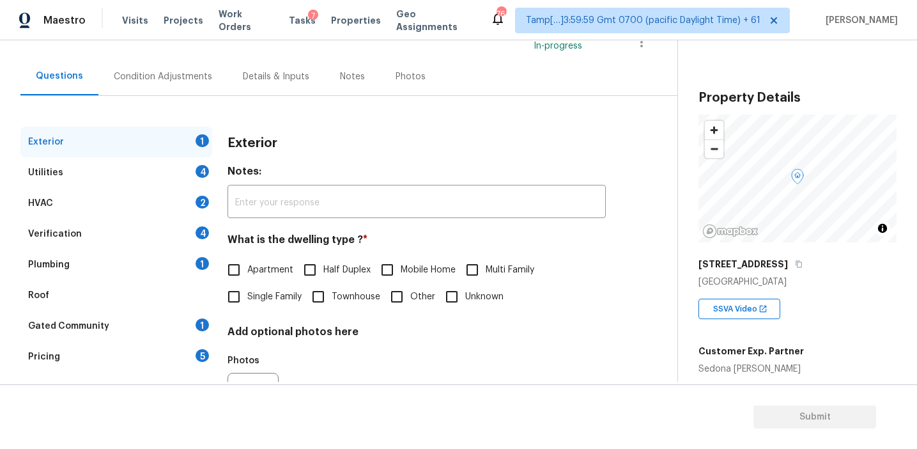
scroll to position [105, 0]
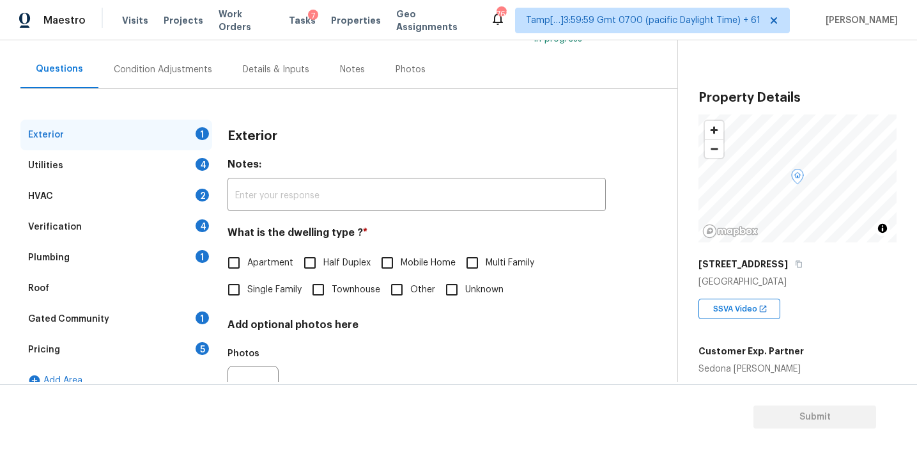
click at [199, 350] on div "5" at bounding box center [202, 348] width 13 height 13
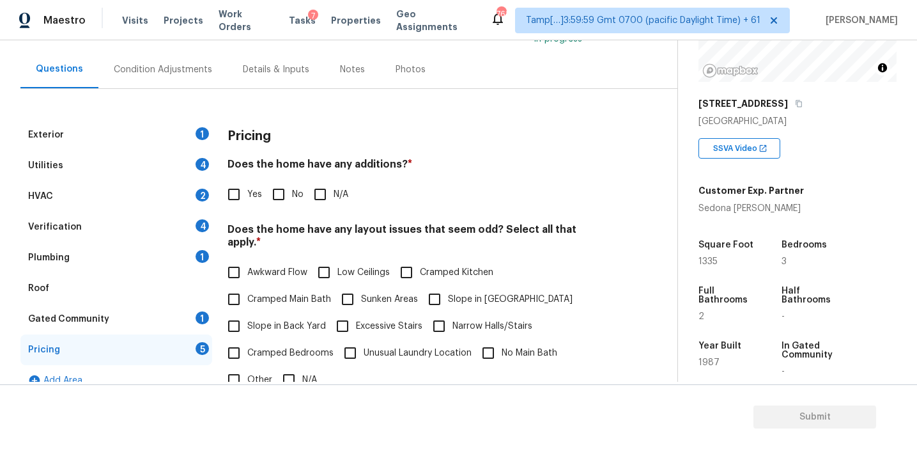
scroll to position [159, 0]
click at [180, 59] on div "Condition Adjustments" at bounding box center [162, 69] width 129 height 38
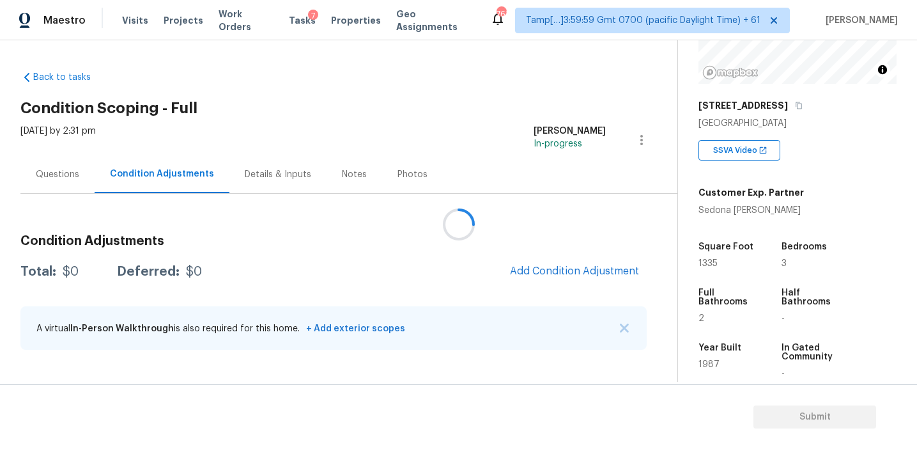
click at [550, 267] on div at bounding box center [458, 224] width 917 height 449
click at [550, 267] on span "Add Condition Adjustment" at bounding box center [574, 271] width 129 height 12
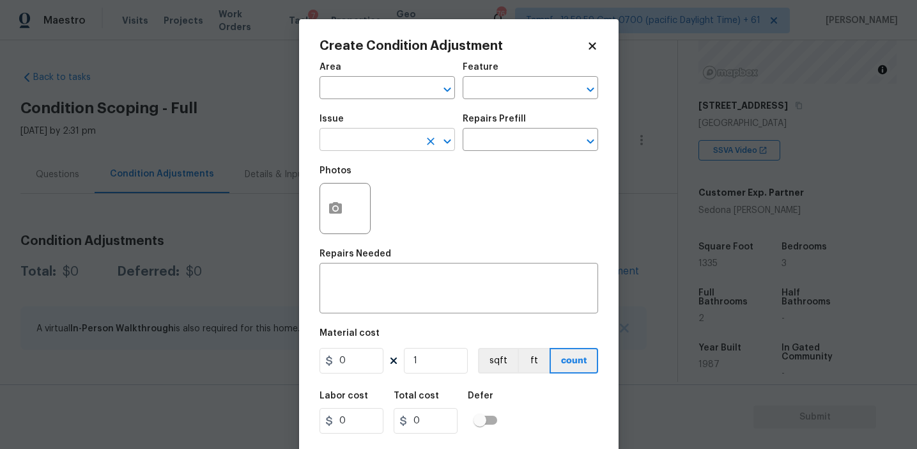
click at [387, 147] on input "text" at bounding box center [370, 141] width 100 height 20
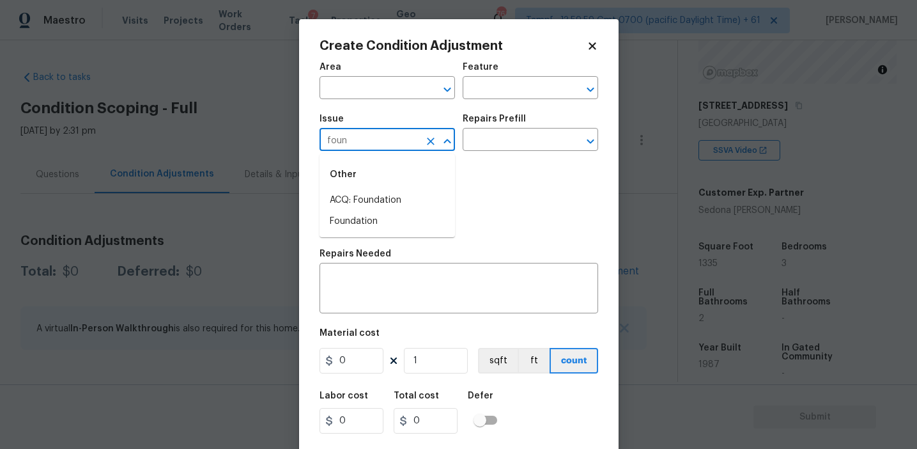
click at [396, 189] on div "Other" at bounding box center [388, 174] width 136 height 31
click at [400, 199] on li "ACQ: Foundation" at bounding box center [388, 200] width 136 height 21
type input "ACQ: Foundation"
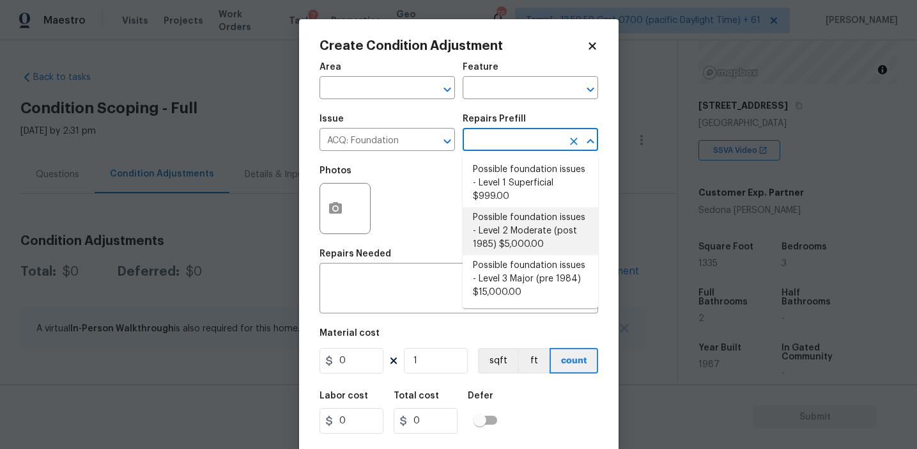
click at [508, 237] on li "Possible foundation issues - Level 2 Moderate (post 1985) $5,000.00" at bounding box center [531, 231] width 136 height 48
type input "Acquisition"
type textarea "Possible foundation issues - Level 2 Moderate: Disclaimer: This is NOT a techni…"
type input "5000"
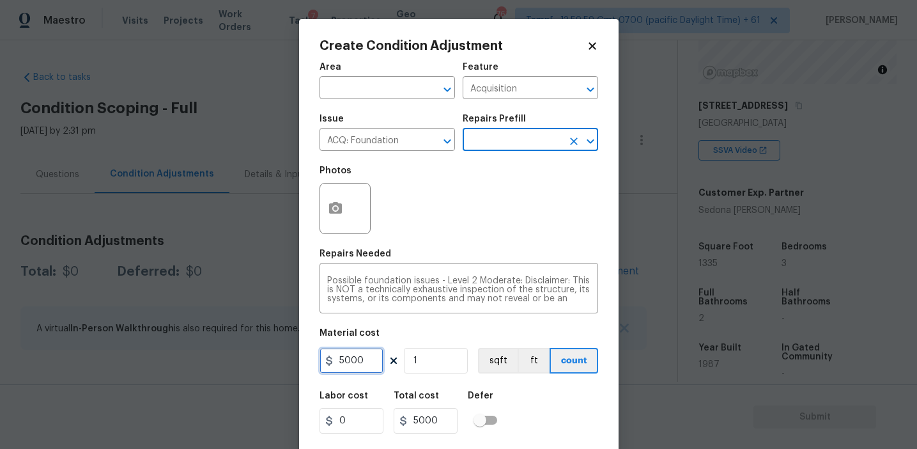
click at [340, 364] on input "5000" at bounding box center [352, 361] width 64 height 26
type input "15000"
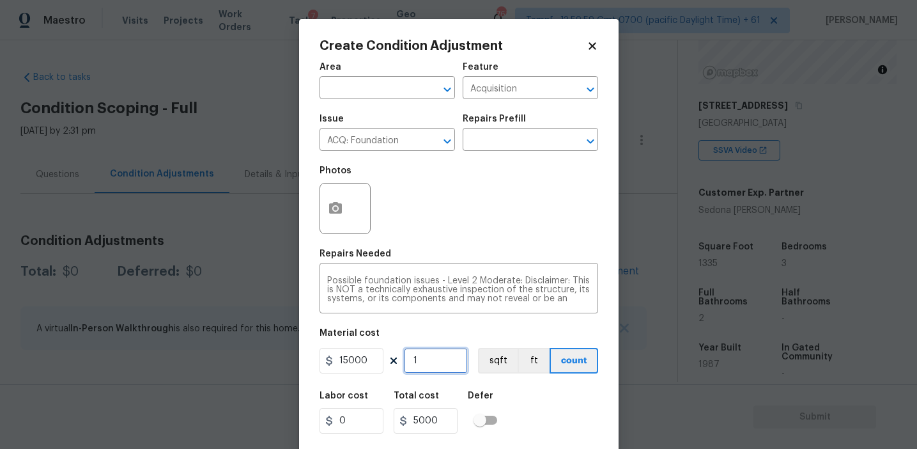
type input "15000"
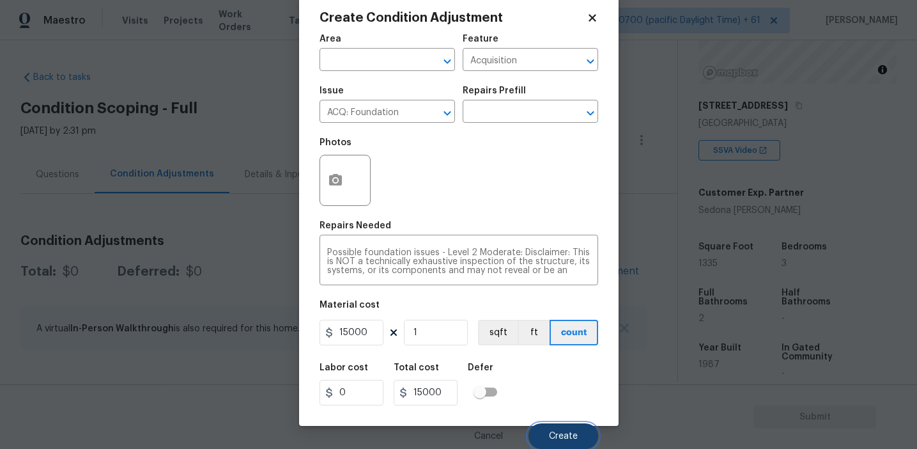
click at [563, 434] on span "Create" at bounding box center [563, 436] width 29 height 10
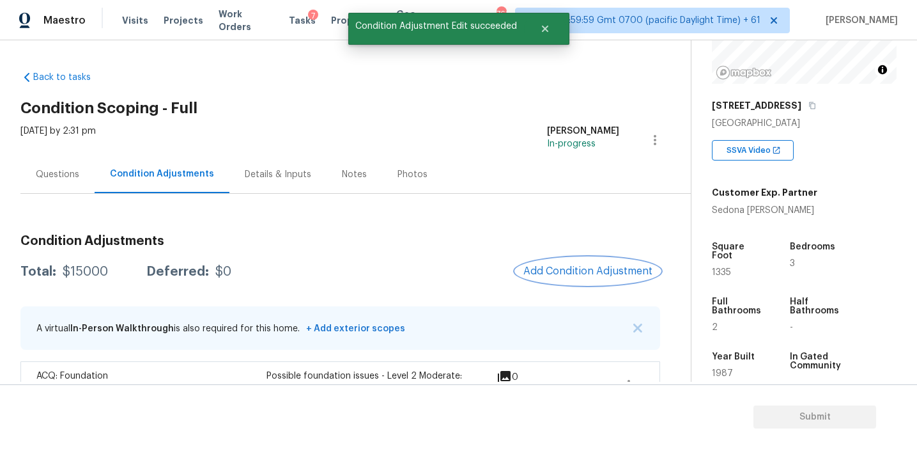
scroll to position [0, 0]
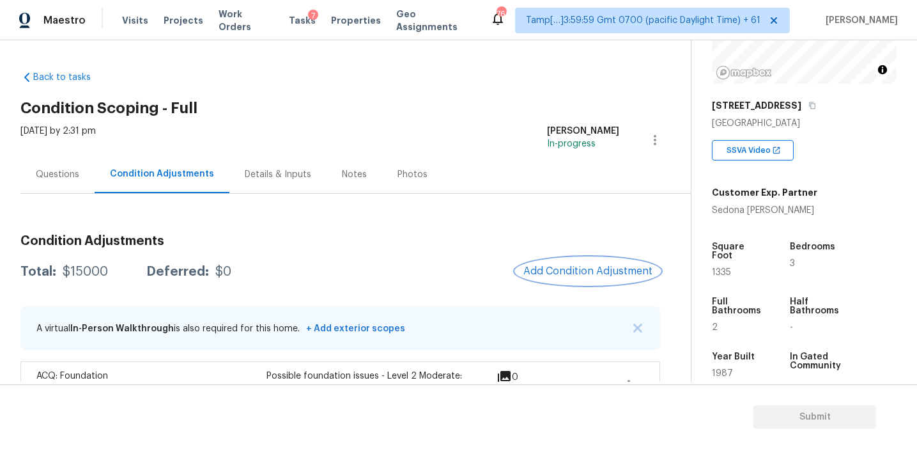
click at [568, 275] on span "Add Condition Adjustment" at bounding box center [587, 271] width 129 height 12
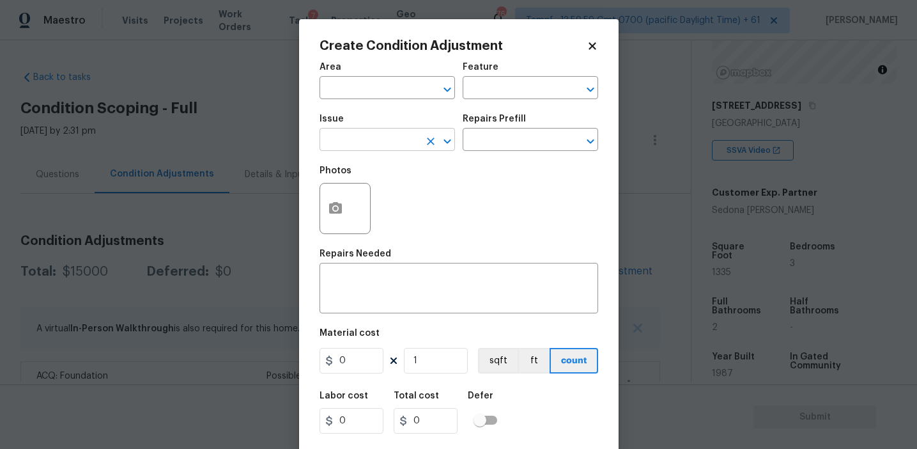
click at [385, 137] on input "text" at bounding box center [370, 141] width 100 height 20
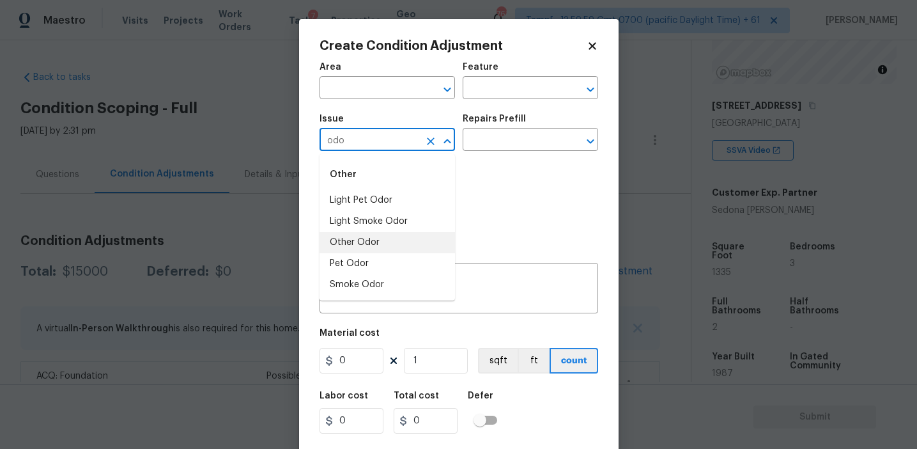
click at [397, 246] on li "Other Odor" at bounding box center [388, 242] width 136 height 21
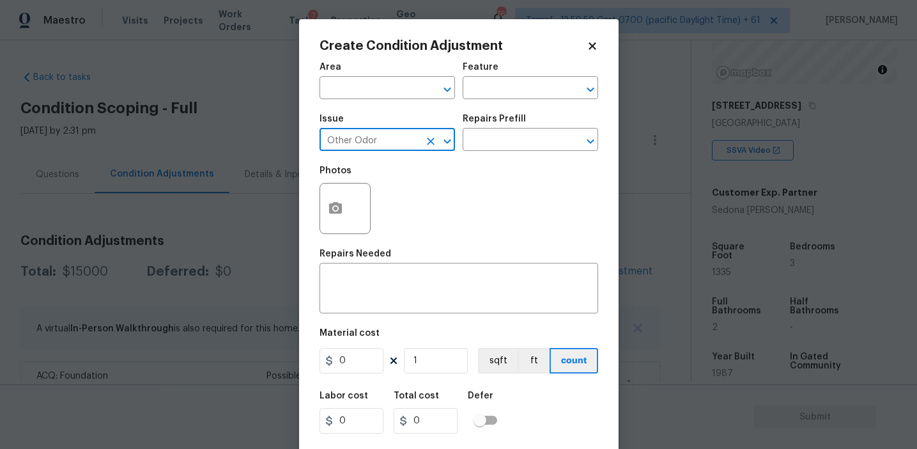
type input "Other Odor"
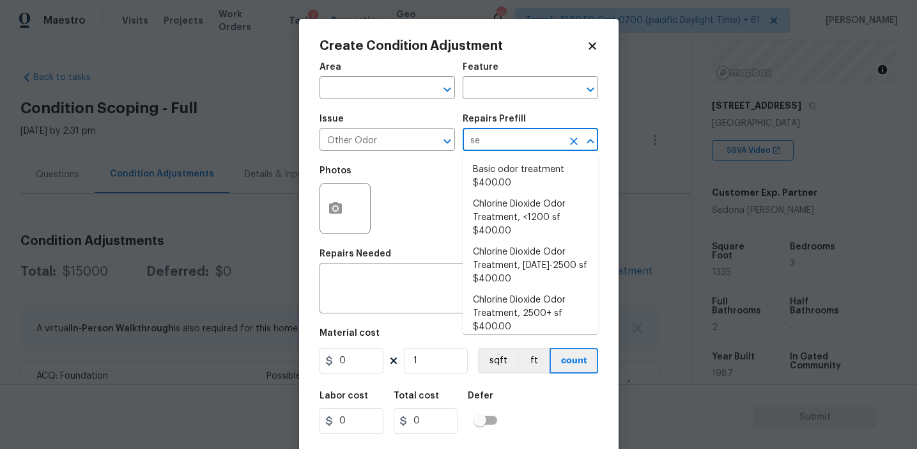
type input "sea"
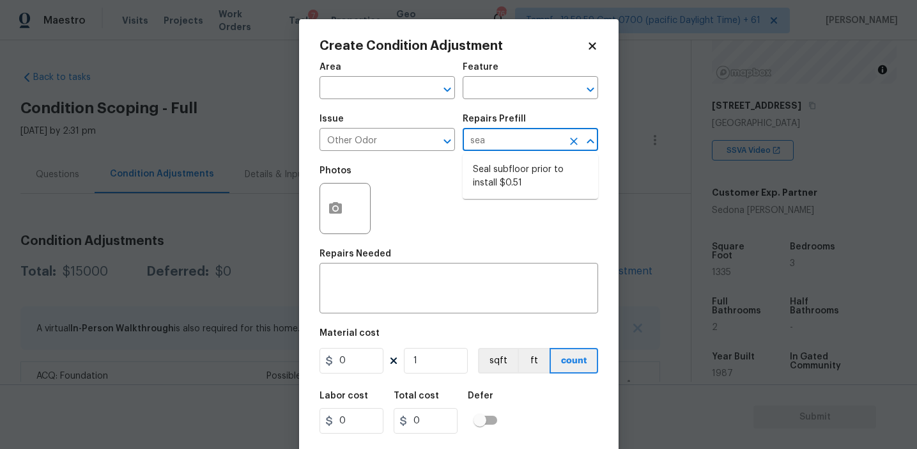
click at [513, 174] on li "Seal subfloor prior to install $0.51" at bounding box center [531, 176] width 136 height 35
type textarea "OD Odor Protocol: Seal subfloor prior to flooring installation"
type input "0.51"
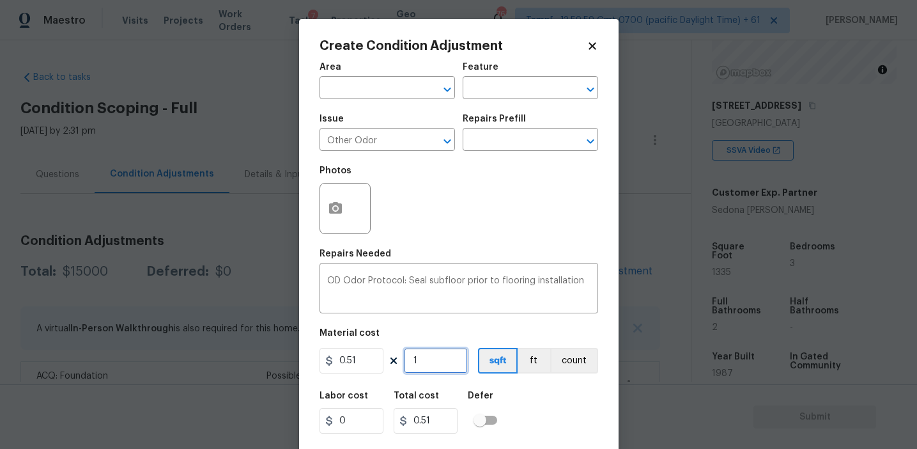
click at [448, 360] on input "1" at bounding box center [436, 361] width 64 height 26
type input "13"
type input "6.63"
type input "133"
type input "67.83"
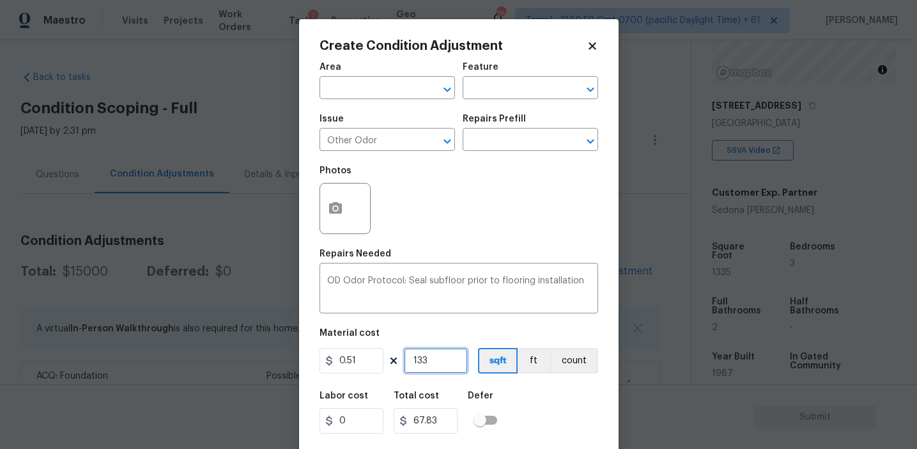
type input "1335"
type input "680.85"
type input "1335"
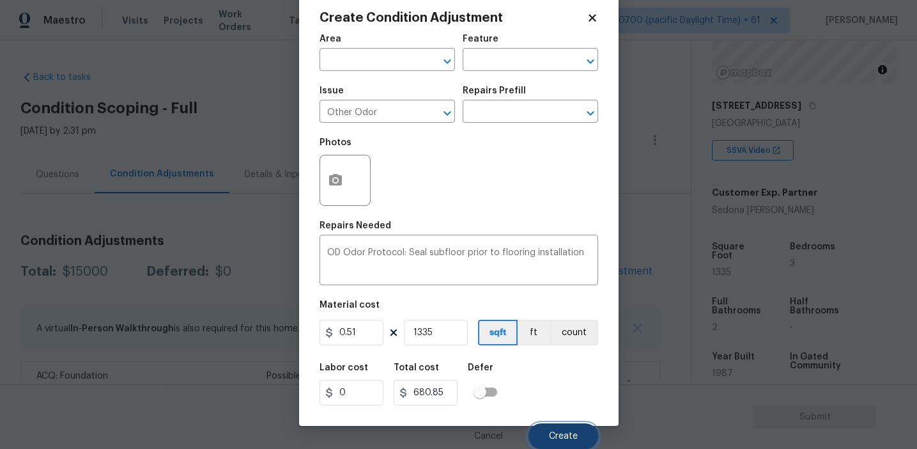
click at [549, 433] on span "Create" at bounding box center [563, 436] width 29 height 10
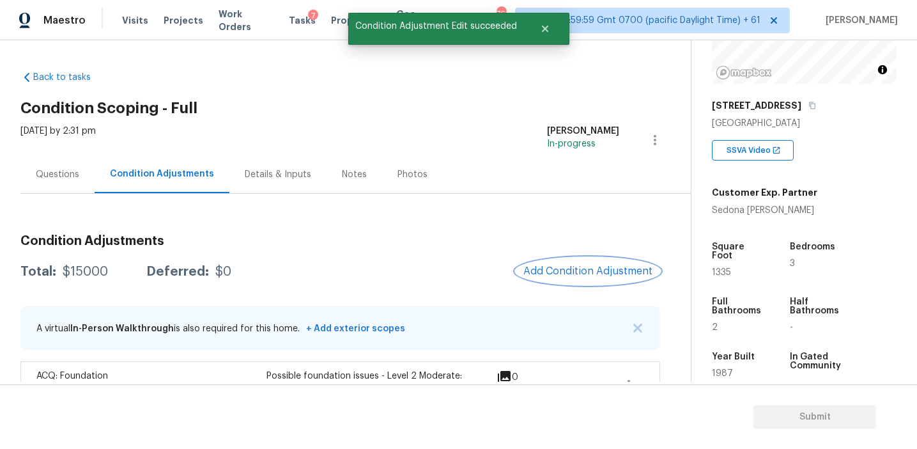
scroll to position [0, 0]
click at [562, 267] on span "Add Condition Adjustment" at bounding box center [587, 271] width 129 height 12
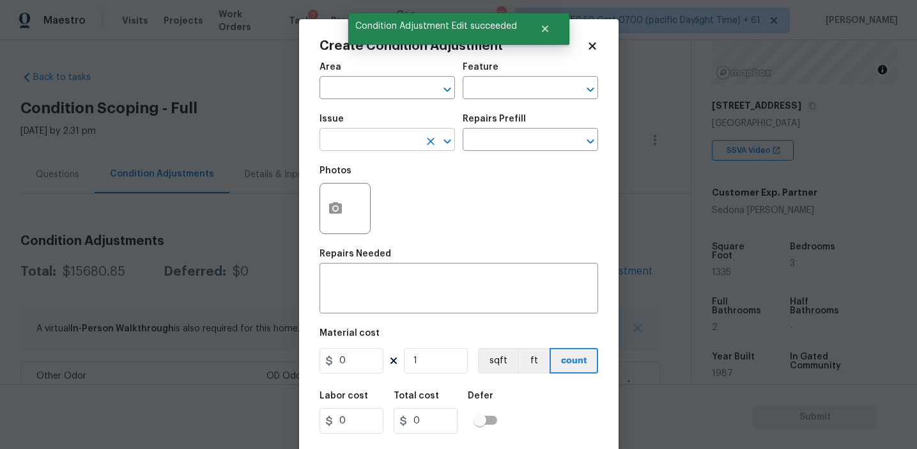
click at [380, 139] on input "text" at bounding box center [370, 141] width 100 height 20
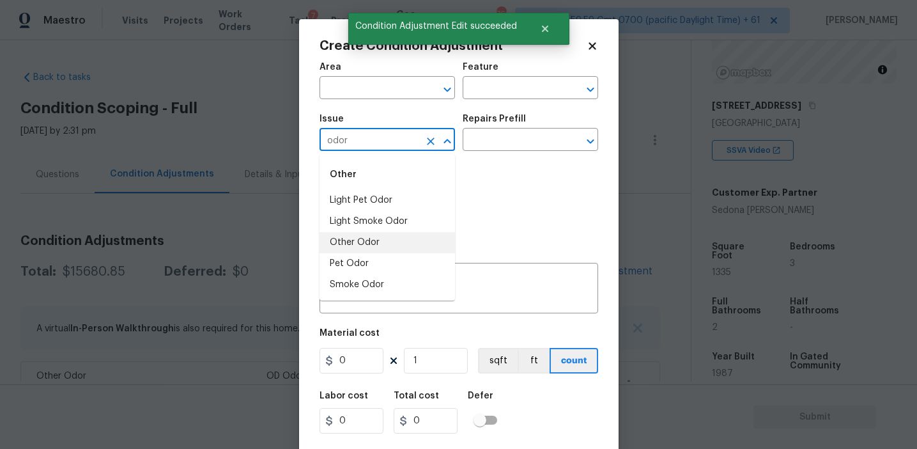
click at [391, 244] on li "Other Odor" at bounding box center [388, 242] width 136 height 21
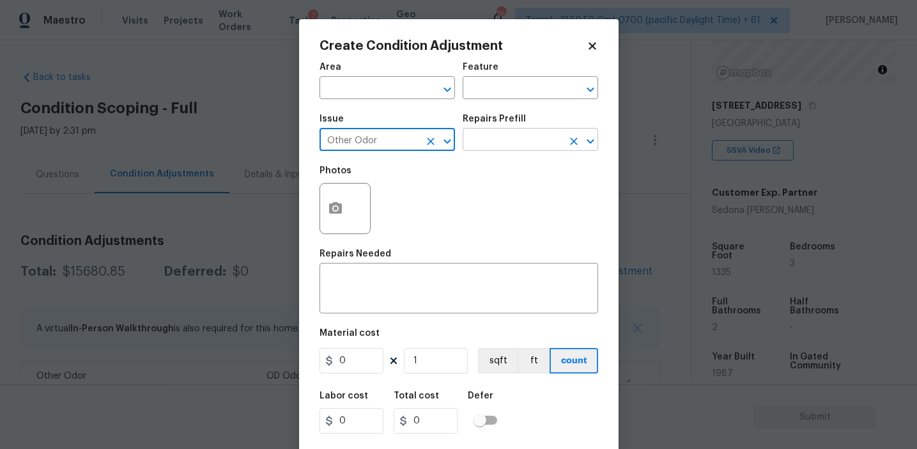
type input "Other Odor"
click at [492, 142] on input "text" at bounding box center [513, 141] width 100 height 20
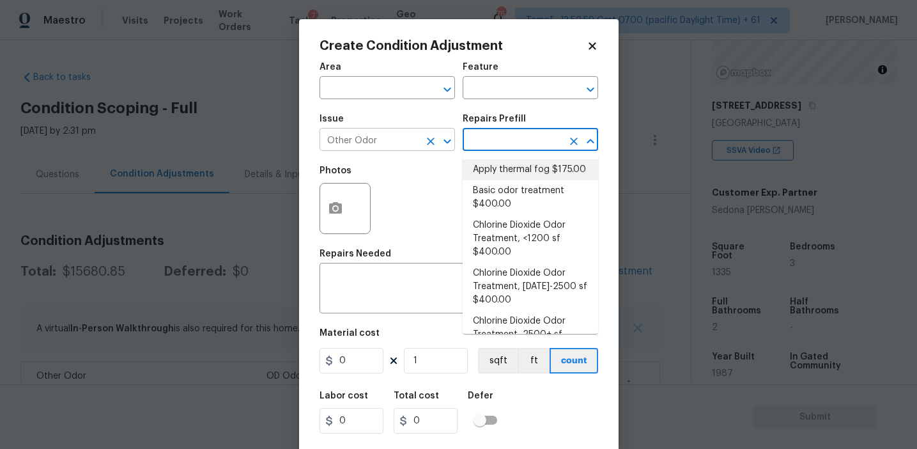
click at [431, 141] on icon "Clear" at bounding box center [431, 141] width 8 height 8
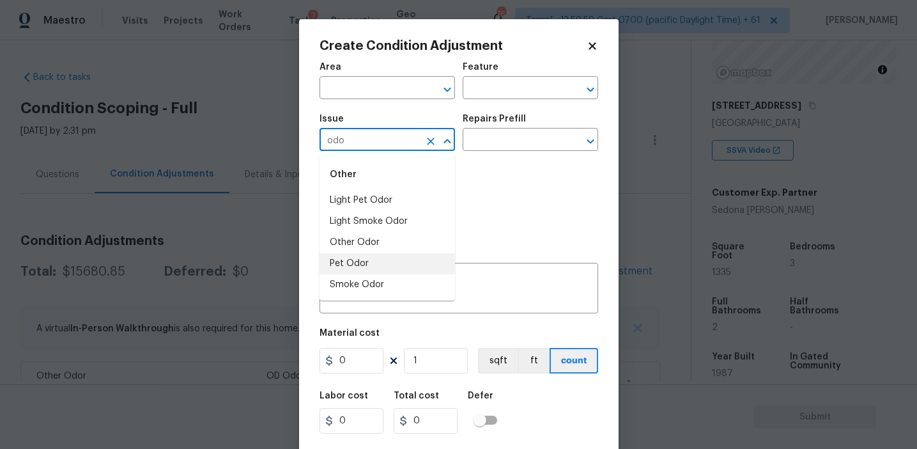
click at [392, 264] on li "Pet Odor" at bounding box center [388, 263] width 136 height 21
type input "Pet Odor"
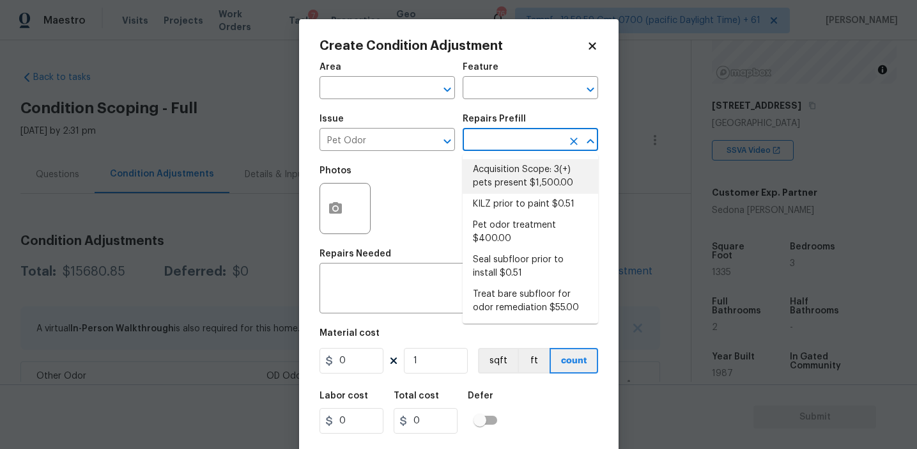
click at [520, 176] on li "Acquisition Scope: 3(+) pets present $1,500.00" at bounding box center [531, 176] width 136 height 35
type textarea "Acquisition Scope: 3(+) pets present"
type input "1500"
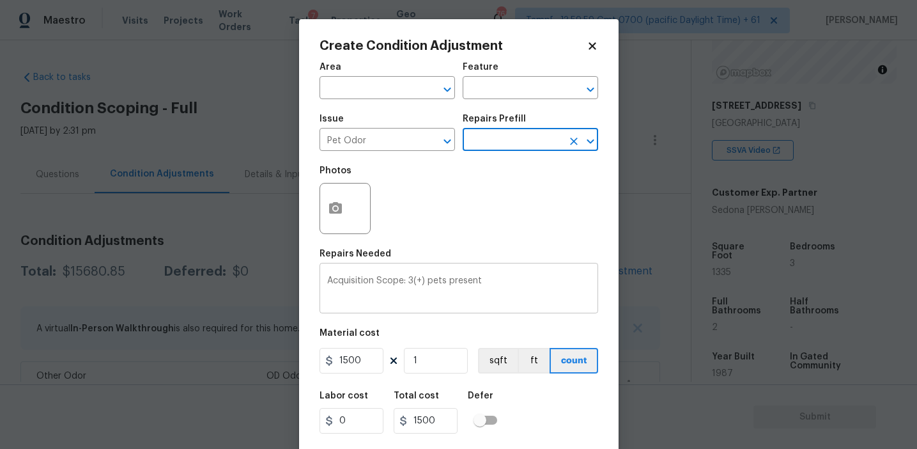
scroll to position [29, 0]
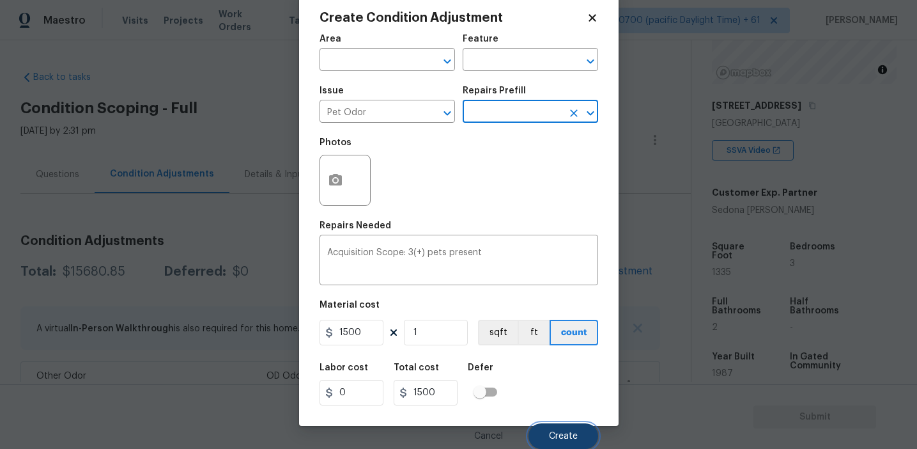
click at [546, 445] on button "Create" at bounding box center [564, 436] width 70 height 26
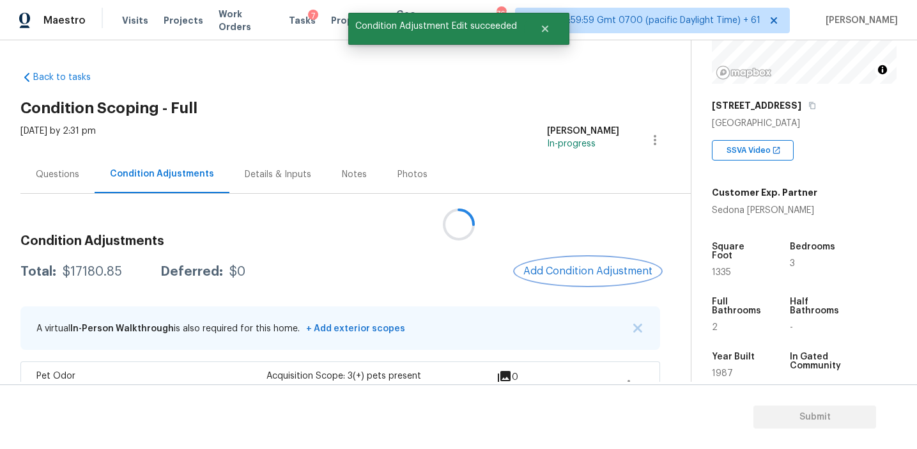
scroll to position [0, 0]
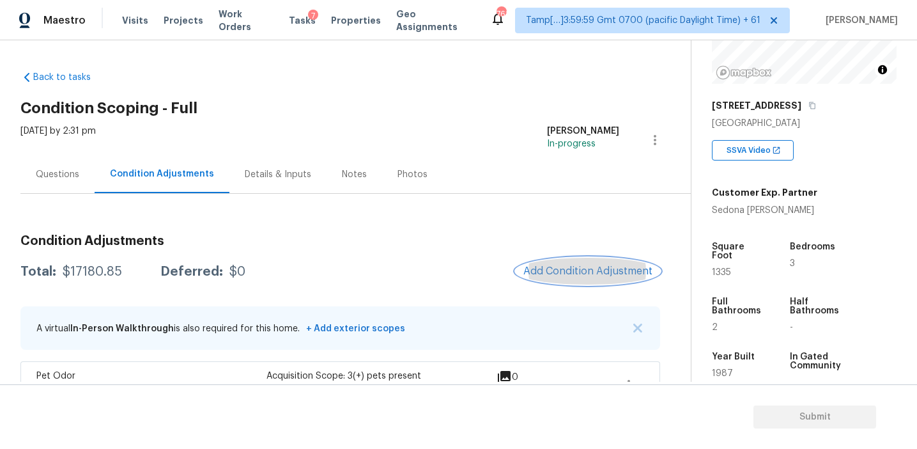
click at [550, 269] on span "Add Condition Adjustment" at bounding box center [587, 271] width 129 height 12
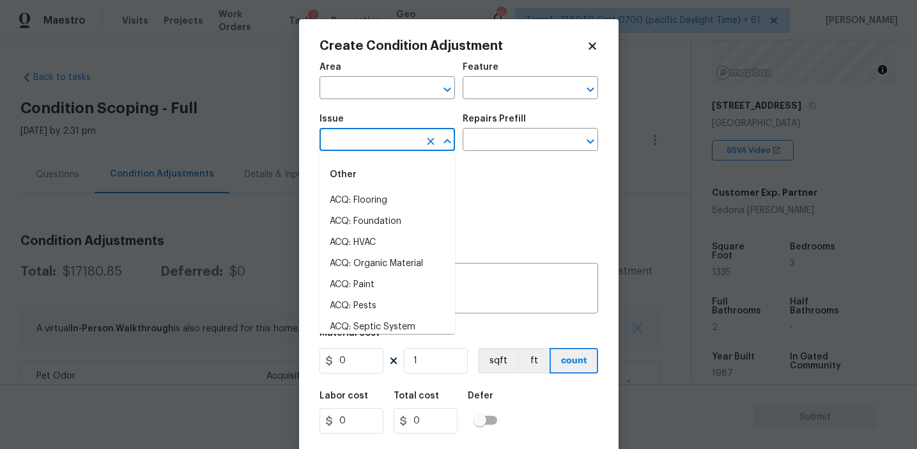
click at [388, 139] on input "text" at bounding box center [370, 141] width 100 height 20
click at [383, 241] on li "Other Odor" at bounding box center [388, 242] width 136 height 21
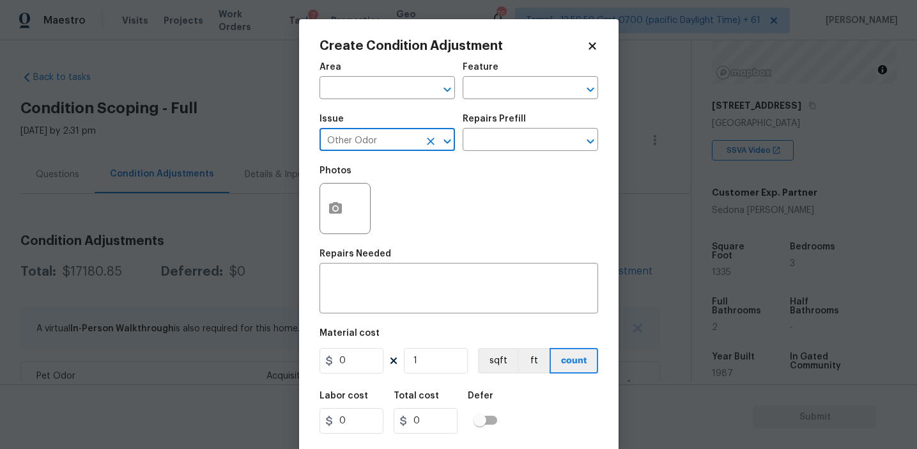
type input "Other Odor"
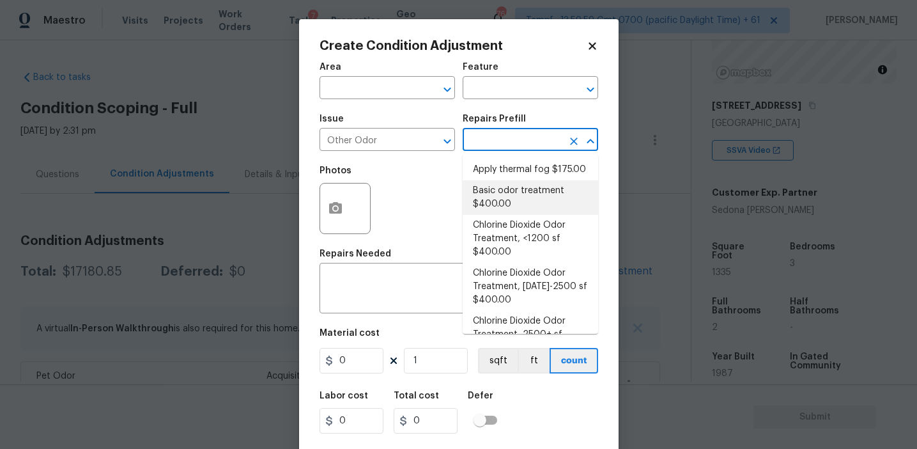
click at [500, 194] on li "Basic odor treatment $400.00" at bounding box center [531, 197] width 136 height 35
type textarea "OD Odor Protocol: Heavy Odor present. Remediate home odor. Including but not li…"
type input "400"
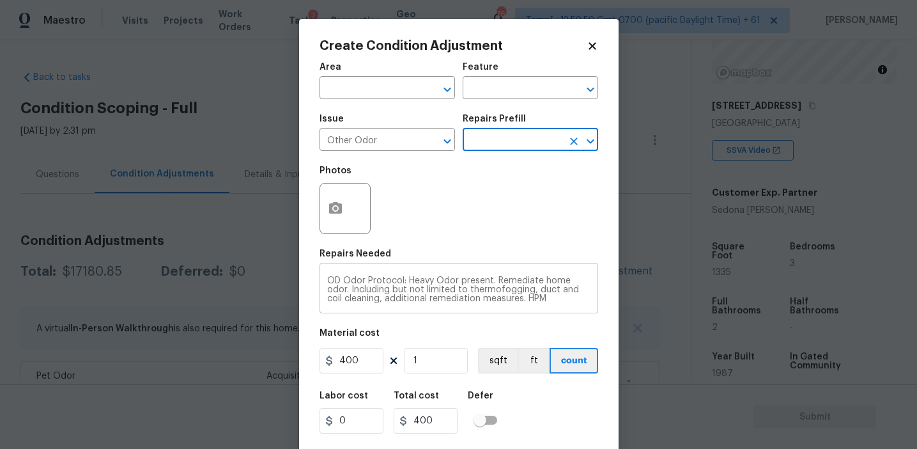
click at [424, 280] on textarea "OD Odor Protocol: Heavy Odor present. Remediate home odor. Including but not li…" at bounding box center [458, 289] width 263 height 27
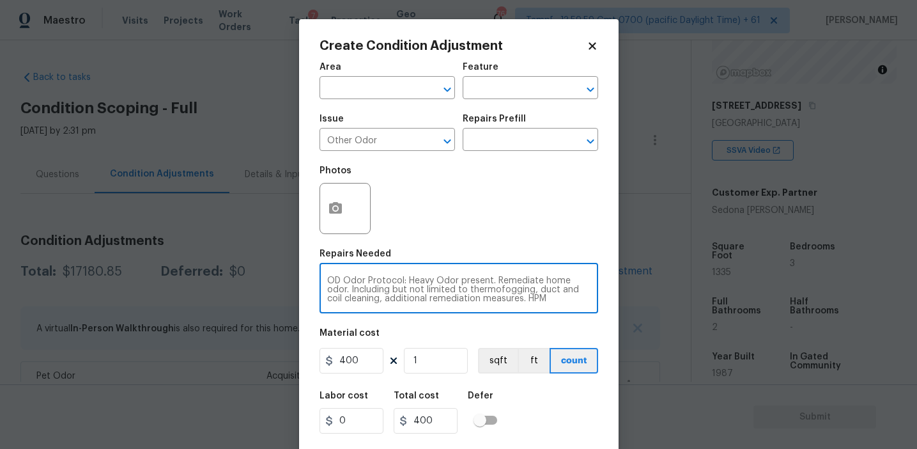
click at [424, 280] on textarea "OD Odor Protocol: Heavy Odor present. Remediate home odor. Including but not li…" at bounding box center [458, 289] width 263 height 27
click at [472, 291] on textarea "OD Odor Protocol: Odor present. Remediate home odor. Including but not limited …" at bounding box center [458, 289] width 263 height 27
type textarea "OD Odor Protocol: Odor present. Remediate home odor. Including but not limited …"
click at [365, 359] on input "400" at bounding box center [352, 361] width 64 height 26
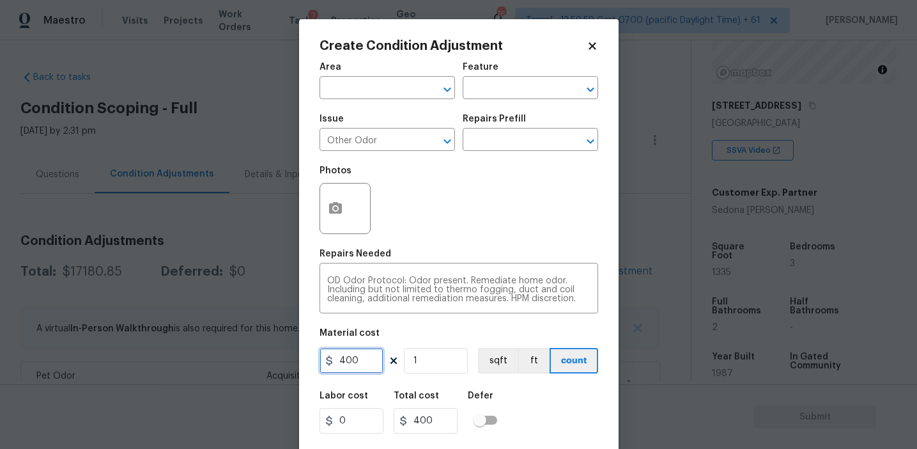
click at [365, 359] on input "400" at bounding box center [352, 361] width 64 height 26
type input "575"
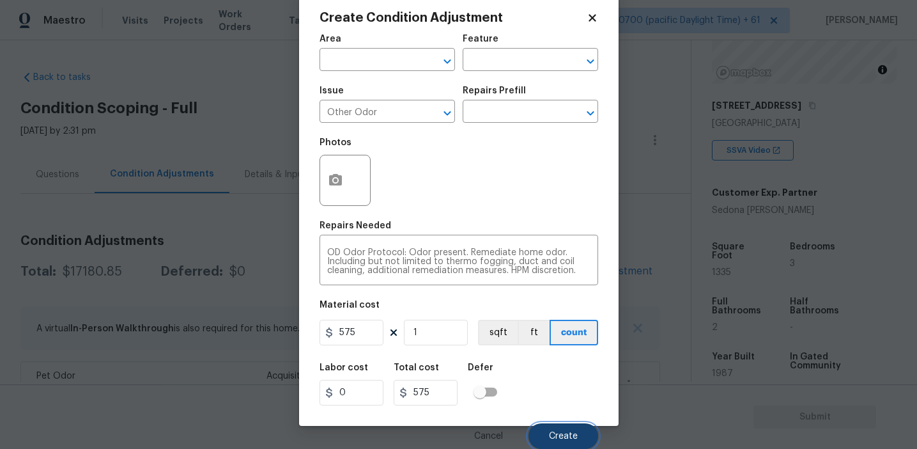
click at [543, 437] on button "Create" at bounding box center [564, 436] width 70 height 26
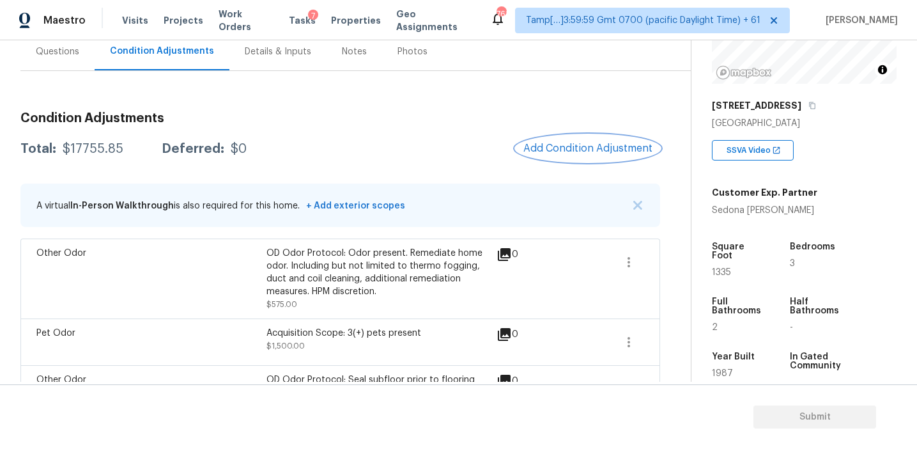
scroll to position [114, 0]
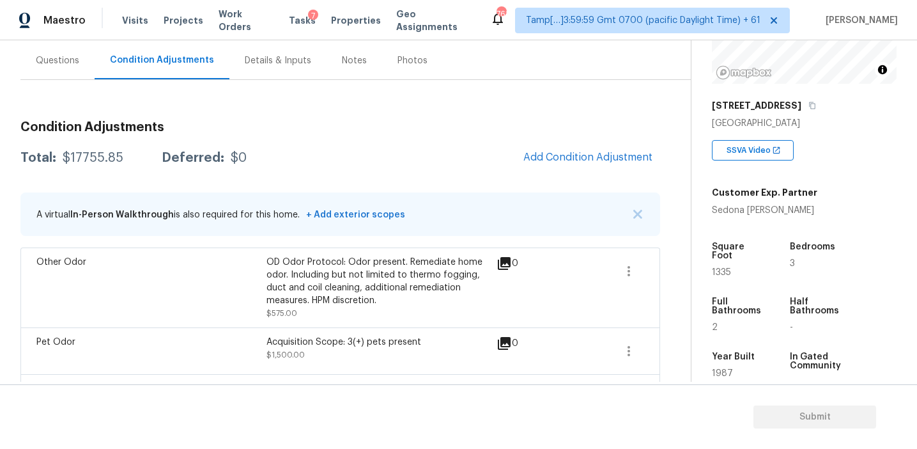
click at [61, 63] on div "Questions" at bounding box center [57, 60] width 43 height 13
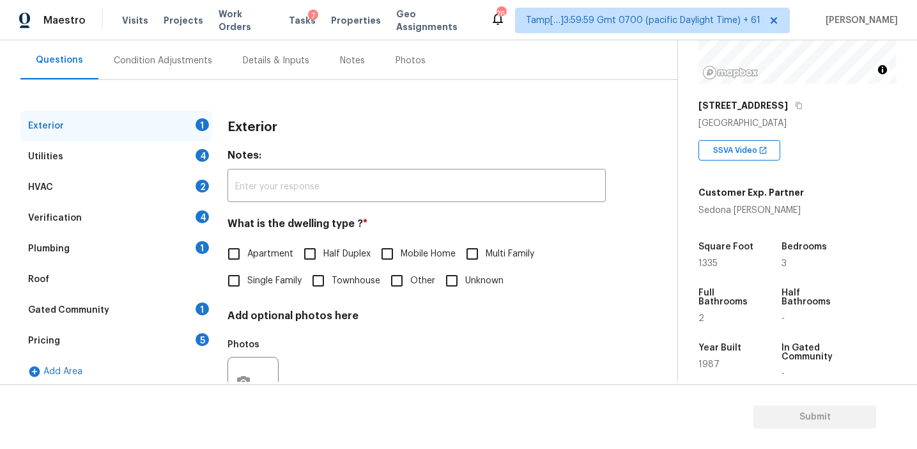
click at [150, 346] on div "Pricing 5" at bounding box center [116, 340] width 192 height 31
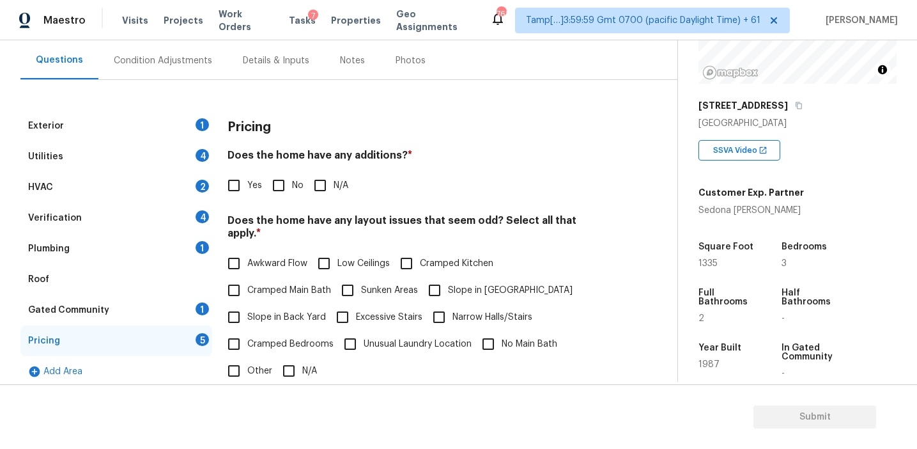
click at [393, 180] on div "Yes No N/A" at bounding box center [417, 185] width 378 height 27
click at [500, 221] on h4 "Does the home have any layout issues that seem odd? Select all that apply. *" at bounding box center [417, 229] width 378 height 31
click at [325, 166] on h4 "Does the home have any additions? *" at bounding box center [417, 158] width 378 height 18
click at [276, 192] on input "No" at bounding box center [278, 185] width 27 height 27
checkbox input "true"
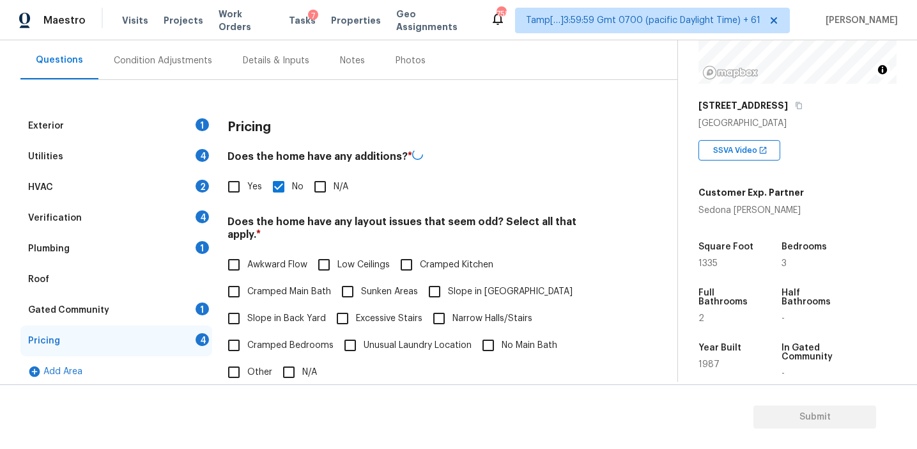
scroll to position [228, 0]
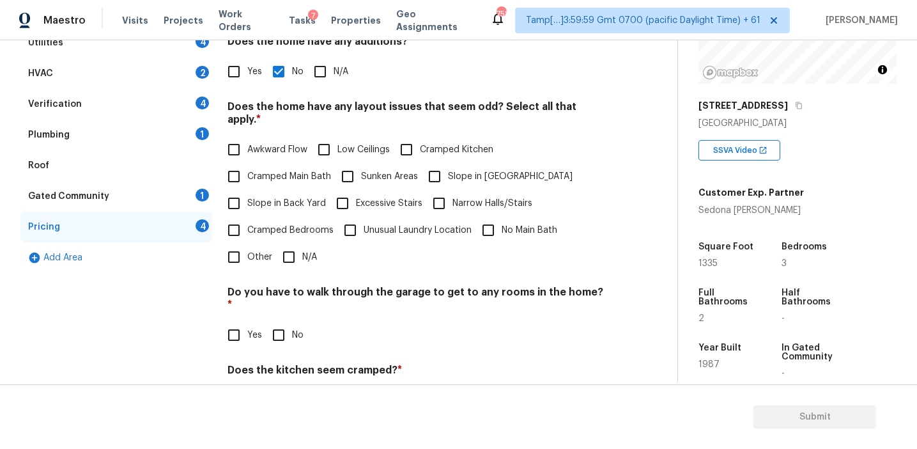
click at [483, 163] on label "Slope in [GEOGRAPHIC_DATA]" at bounding box center [496, 176] width 151 height 27
click at [448, 163] on input "Slope in [GEOGRAPHIC_DATA]" at bounding box center [434, 176] width 27 height 27
checkbox input "true"
click at [284, 321] on input "No" at bounding box center [278, 334] width 27 height 27
checkbox input "true"
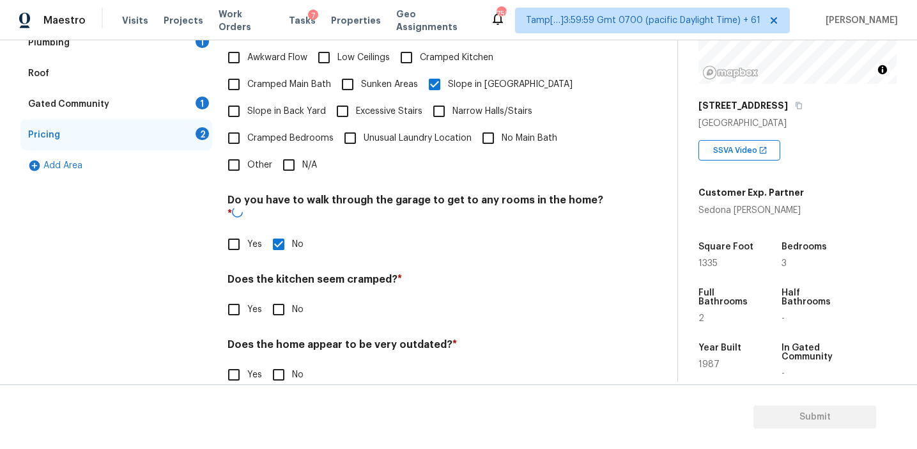
scroll to position [318, 0]
click at [284, 296] on input "No" at bounding box center [278, 309] width 27 height 27
checkbox input "true"
click at [283, 362] on input "No" at bounding box center [278, 375] width 27 height 27
checkbox input "true"
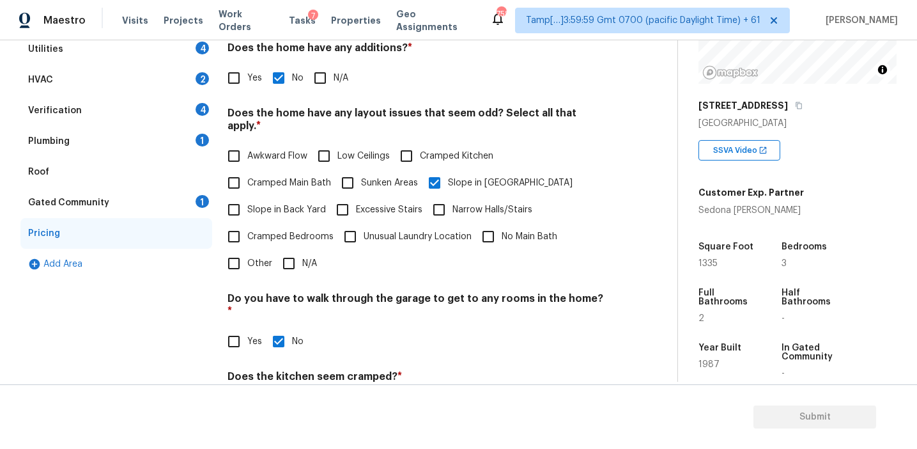
click at [196, 199] on div "1" at bounding box center [202, 201] width 13 height 13
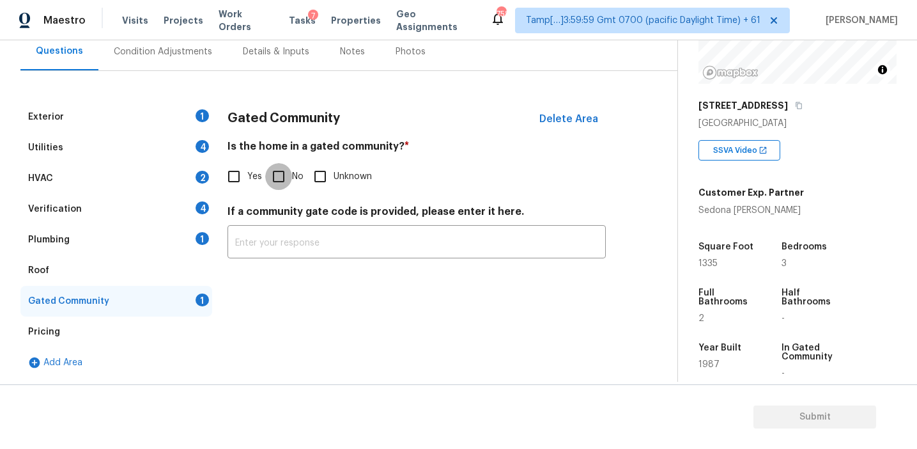
click at [283, 173] on input "No" at bounding box center [278, 176] width 27 height 27
checkbox input "true"
click at [169, 238] on div "Plumbing 1" at bounding box center [116, 239] width 192 height 31
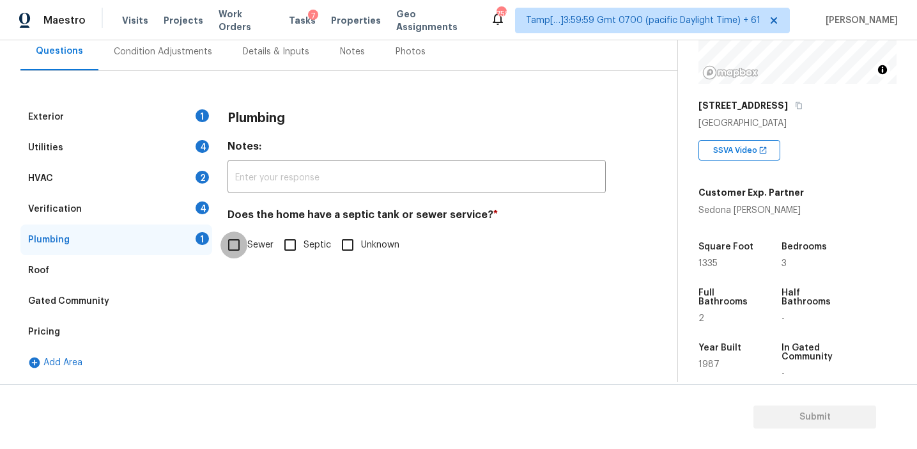
click at [239, 240] on input "Sewer" at bounding box center [234, 244] width 27 height 27
checkbox input "true"
click at [176, 214] on div "Verification 4" at bounding box center [116, 209] width 192 height 31
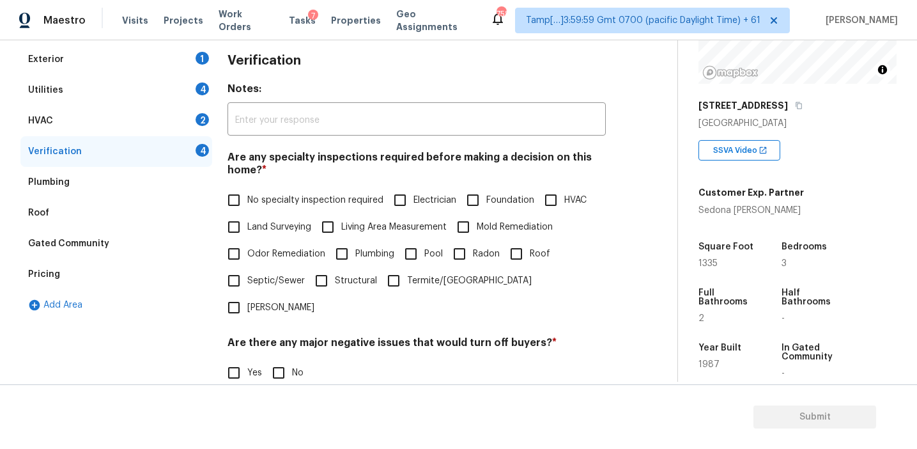
scroll to position [253, 0]
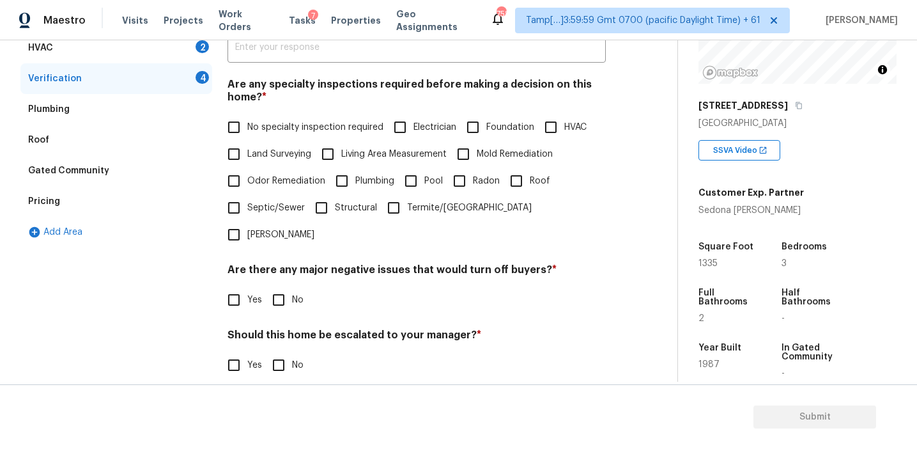
click at [277, 286] on input "No" at bounding box center [278, 299] width 27 height 27
checkbox input "true"
click at [261, 124] on span "No specialty inspection required" at bounding box center [315, 127] width 136 height 13
click at [247, 124] on input "No specialty inspection required" at bounding box center [234, 127] width 27 height 27
checkbox input "true"
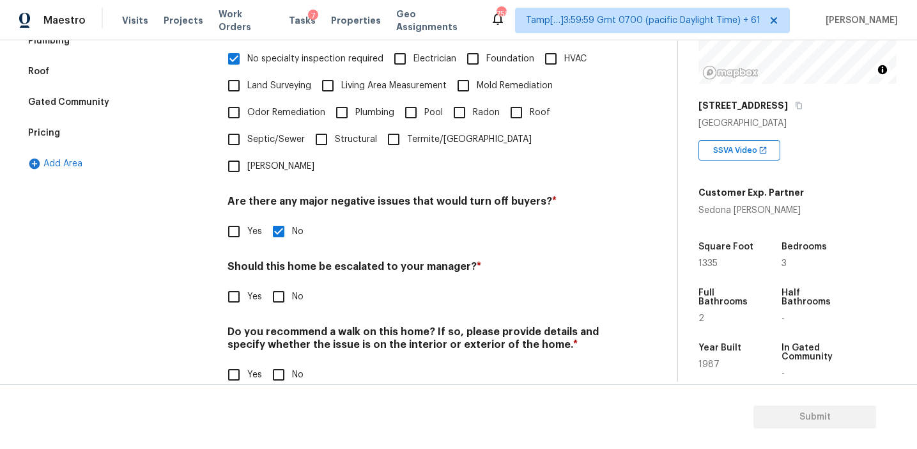
scroll to position [320, 0]
click at [281, 284] on input "No" at bounding box center [278, 297] width 27 height 27
checkbox input "true"
click at [282, 362] on input "No" at bounding box center [278, 375] width 27 height 27
checkbox input "true"
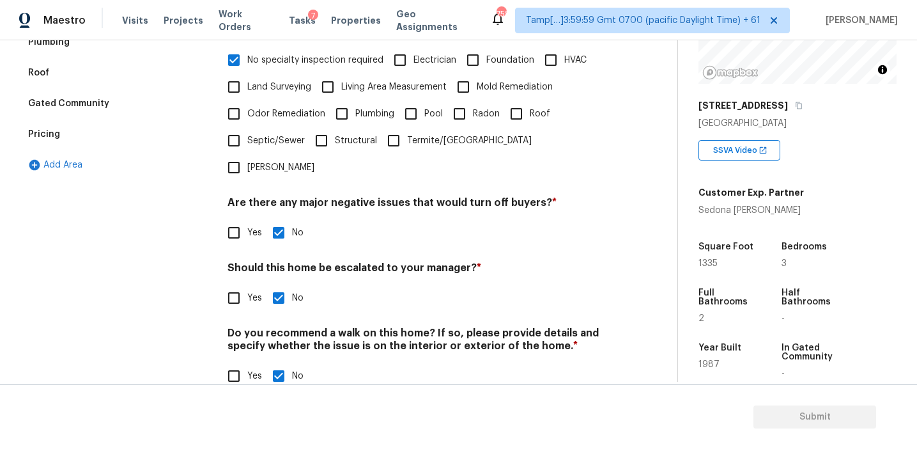
scroll to position [255, 0]
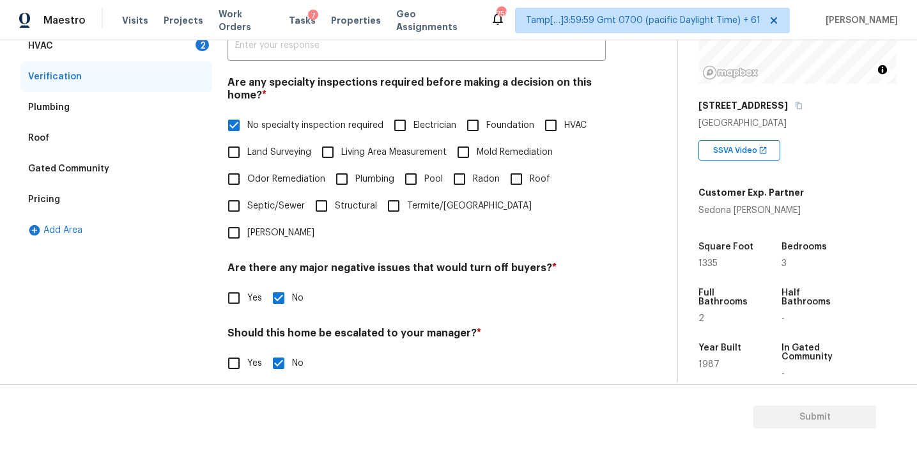
click at [321, 123] on span "No specialty inspection required" at bounding box center [315, 125] width 136 height 13
click at [247, 123] on input "No specialty inspection required" at bounding box center [234, 125] width 27 height 27
checkbox input "false"
click at [487, 123] on span "Foundation" at bounding box center [510, 125] width 48 height 13
click at [486, 123] on input "Foundation" at bounding box center [473, 125] width 27 height 27
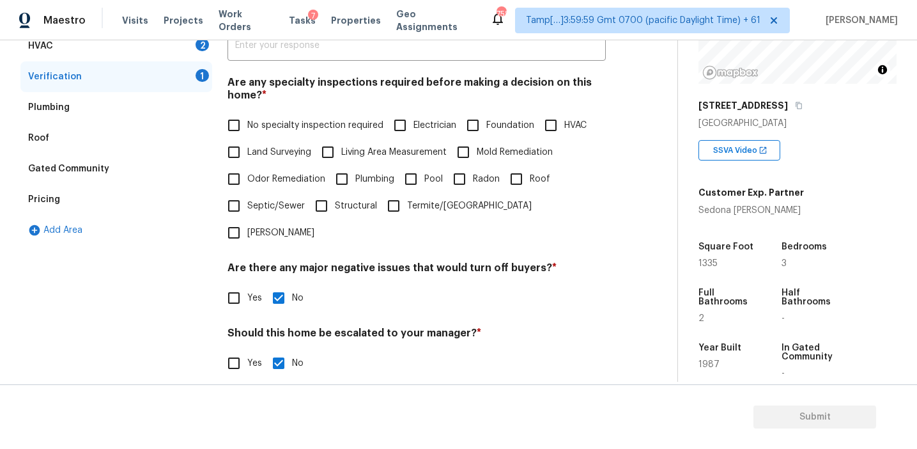
checkbox input "true"
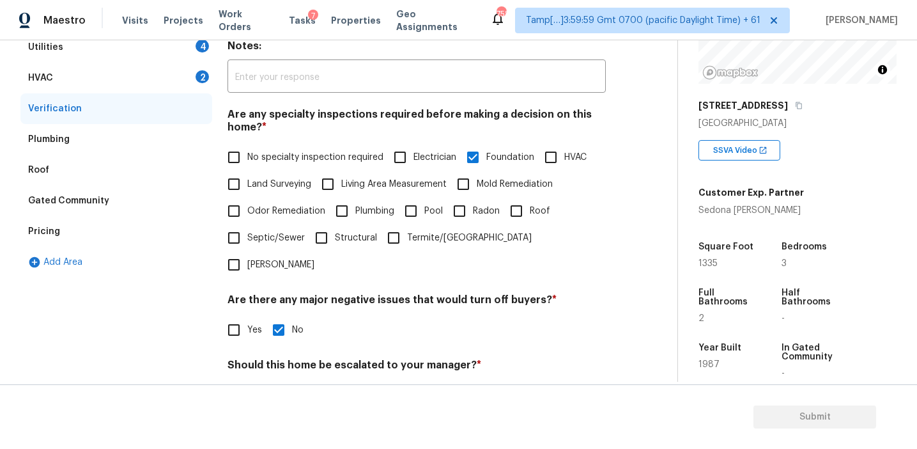
click at [169, 78] on div "HVAC 2" at bounding box center [116, 78] width 192 height 31
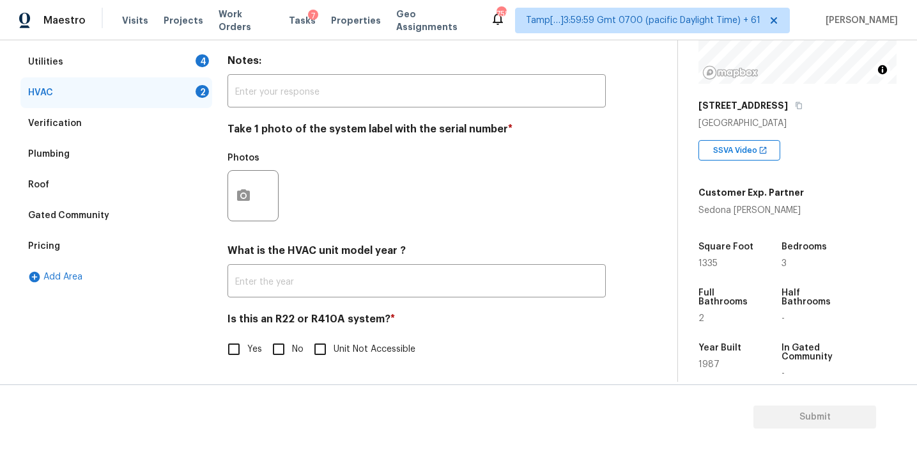
click at [279, 337] on input "No" at bounding box center [278, 349] width 27 height 27
checkbox input "true"
click at [258, 205] on button "button" at bounding box center [243, 195] width 31 height 50
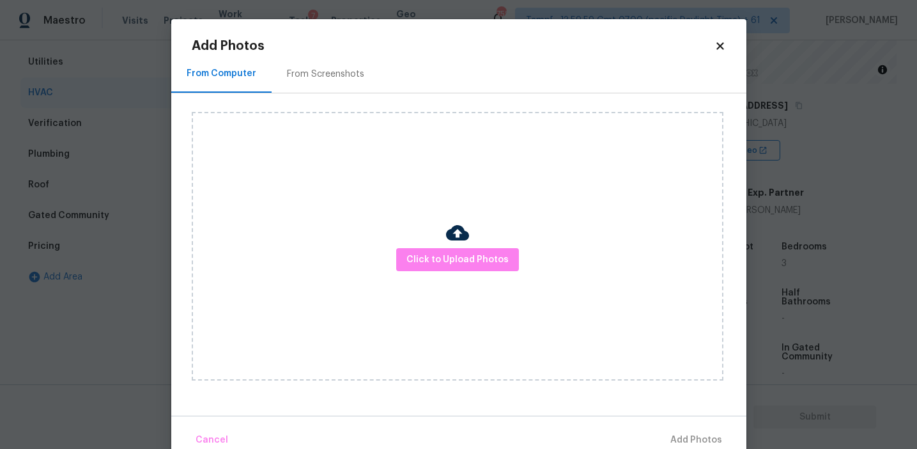
click at [346, 73] on div "From Screenshots" at bounding box center [325, 74] width 77 height 13
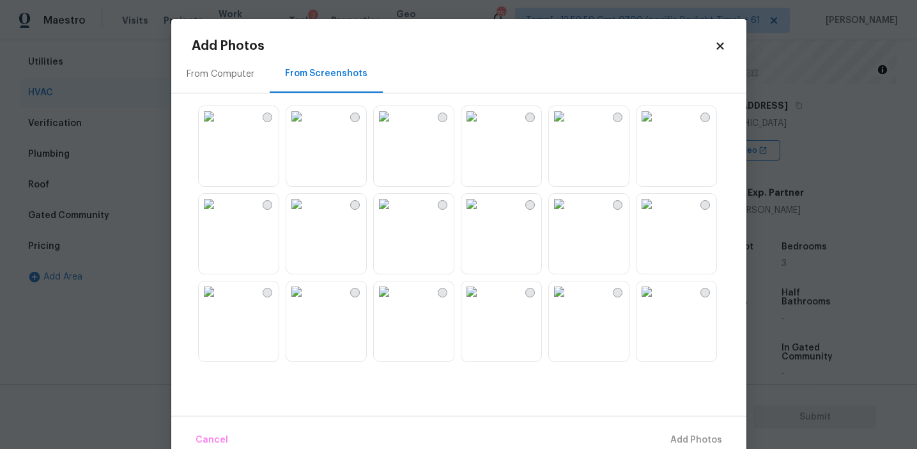
scroll to position [0, 0]
click at [236, 70] on div "From Computer" at bounding box center [221, 74] width 68 height 13
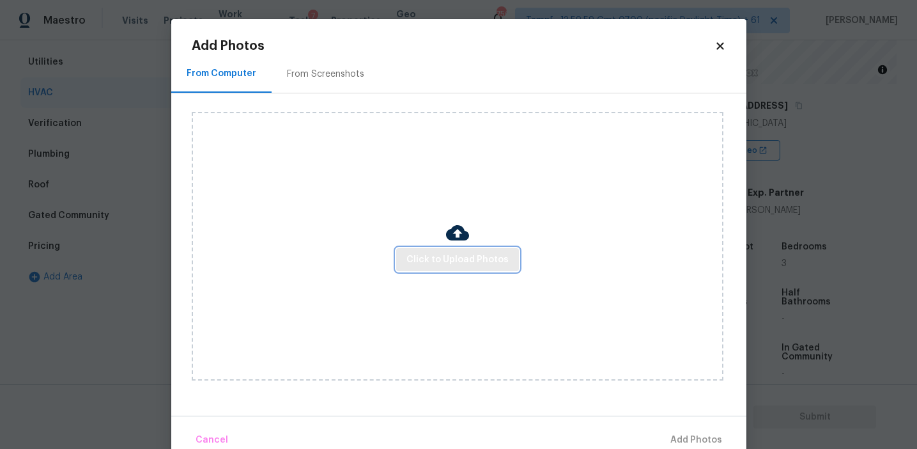
click at [430, 253] on span "Click to Upload Photos" at bounding box center [458, 260] width 102 height 16
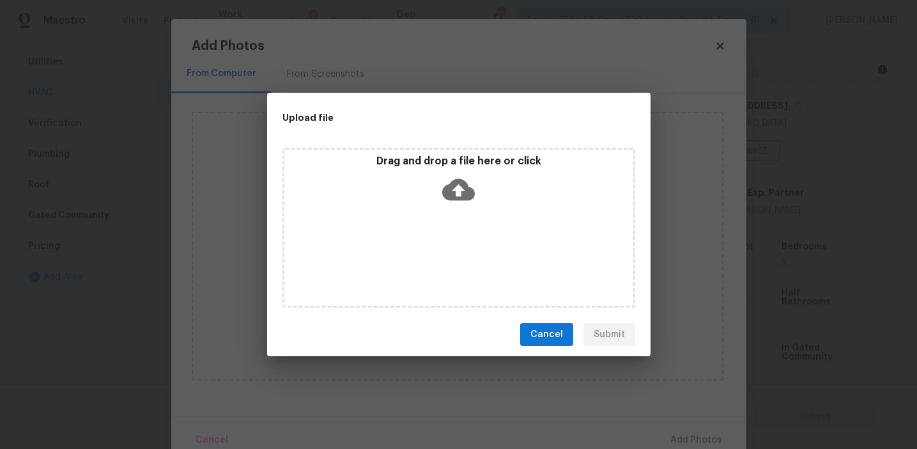
click at [413, 173] on div "Drag and drop a file here or click" at bounding box center [458, 182] width 349 height 55
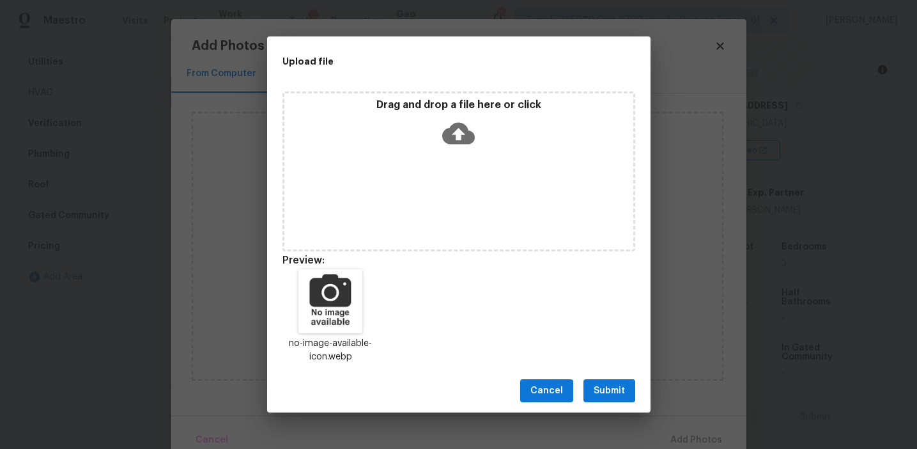
click at [609, 390] on span "Submit" at bounding box center [609, 391] width 31 height 16
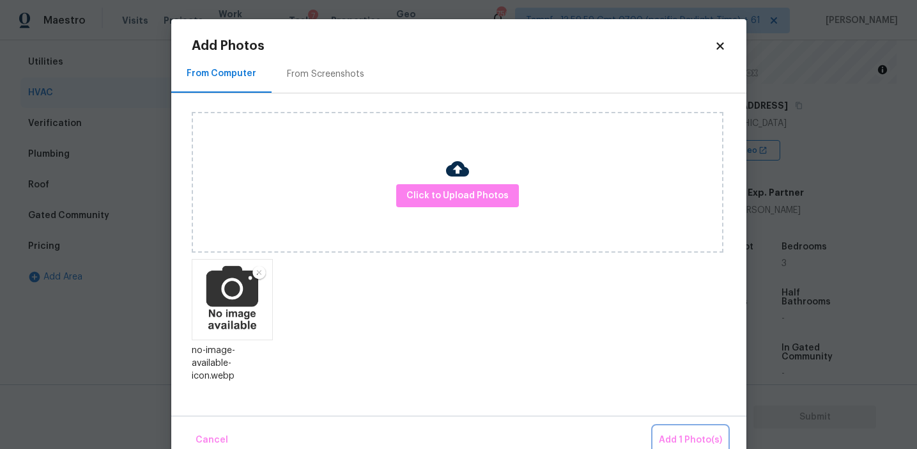
click at [683, 435] on span "Add 1 Photo(s)" at bounding box center [690, 440] width 63 height 16
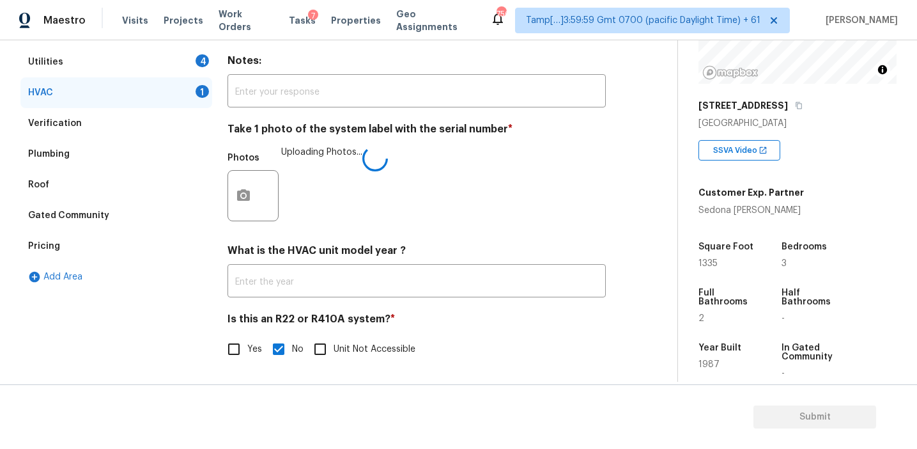
click at [442, 261] on h4 "What is the HVAC unit model year ?" at bounding box center [417, 253] width 378 height 18
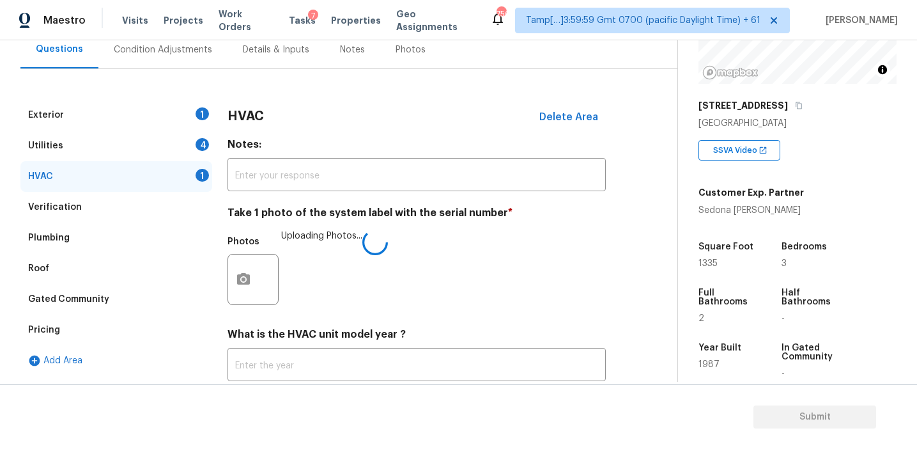
scroll to position [107, 0]
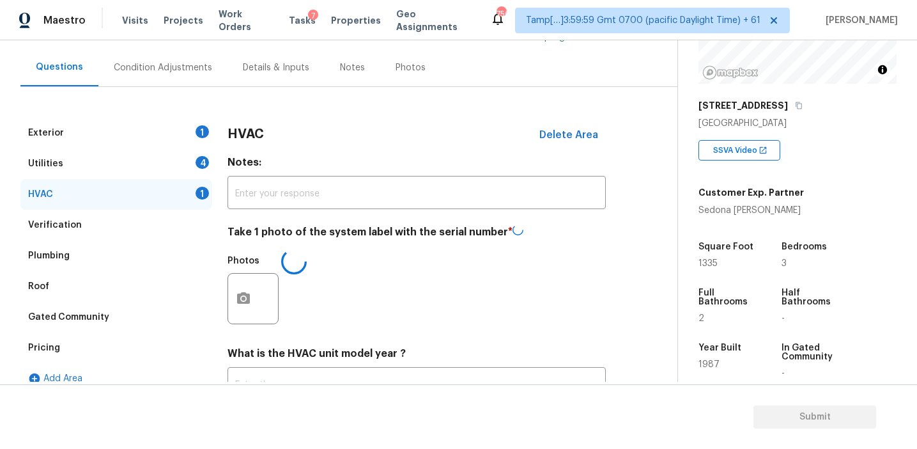
click at [287, 131] on div "HVAC Delete Area" at bounding box center [417, 134] width 378 height 33
click at [204, 162] on div "4" at bounding box center [202, 162] width 13 height 13
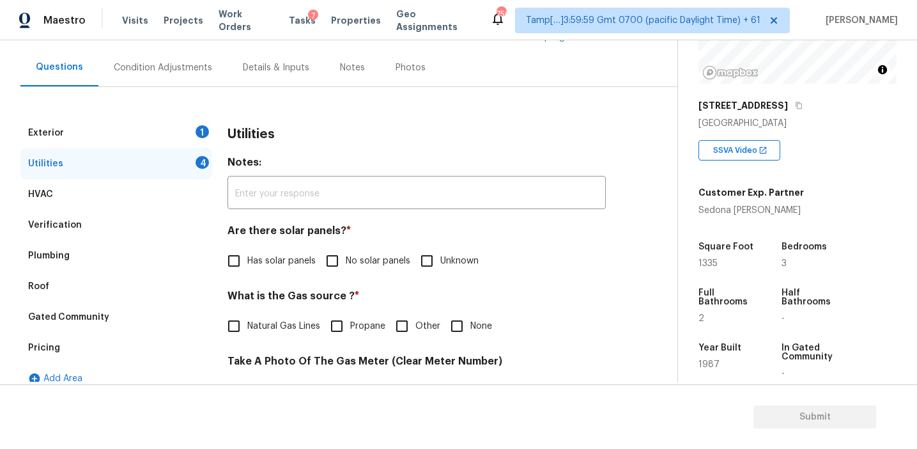
click at [352, 263] on span "No solar panels" at bounding box center [378, 260] width 65 height 13
click at [346, 263] on input "No solar panels" at bounding box center [332, 260] width 27 height 27
checkbox input "true"
click at [286, 323] on span "Natural Gas Lines" at bounding box center [283, 326] width 73 height 13
click at [247, 323] on input "Natural Gas Lines" at bounding box center [234, 326] width 27 height 27
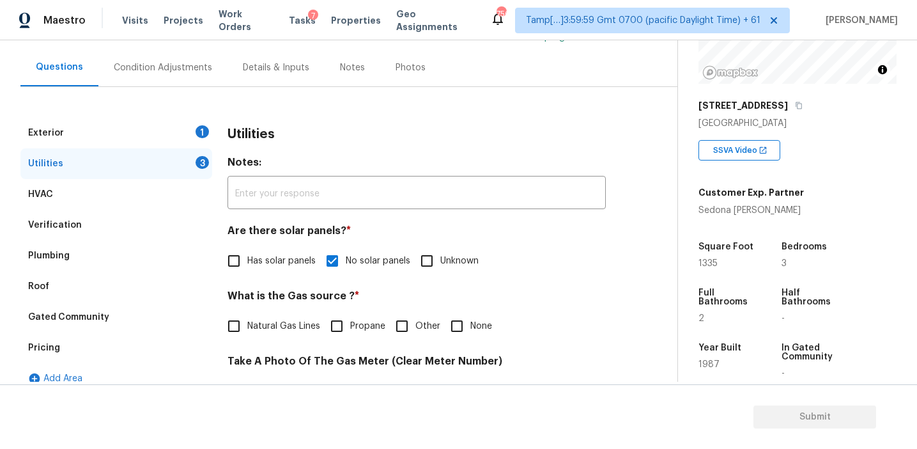
checkbox input "true"
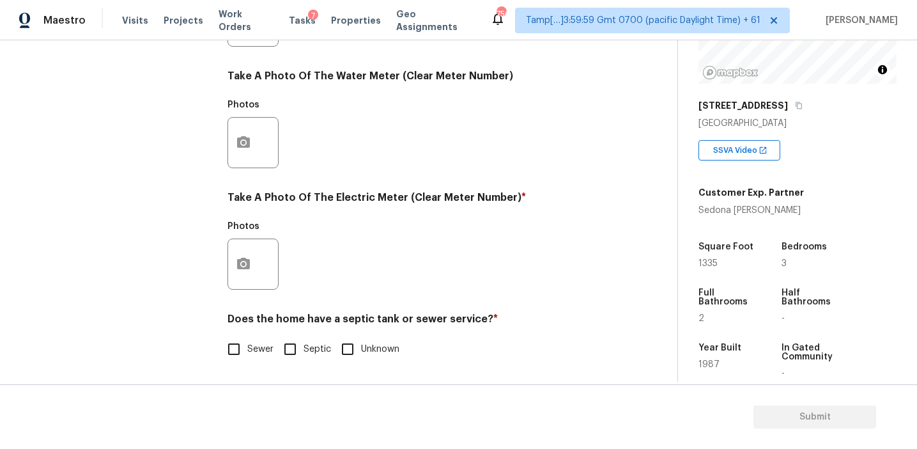
scroll to position [513, 0]
click at [245, 352] on input "Sewer" at bounding box center [234, 349] width 27 height 27
checkbox input "true"
click at [262, 263] on div at bounding box center [253, 263] width 51 height 51
click at [257, 265] on button "button" at bounding box center [243, 264] width 31 height 50
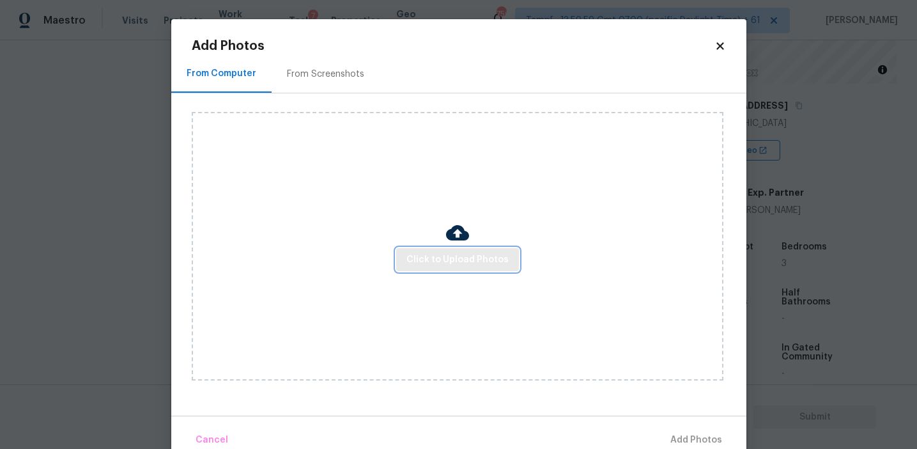
click at [426, 259] on span "Click to Upload Photos" at bounding box center [458, 260] width 102 height 16
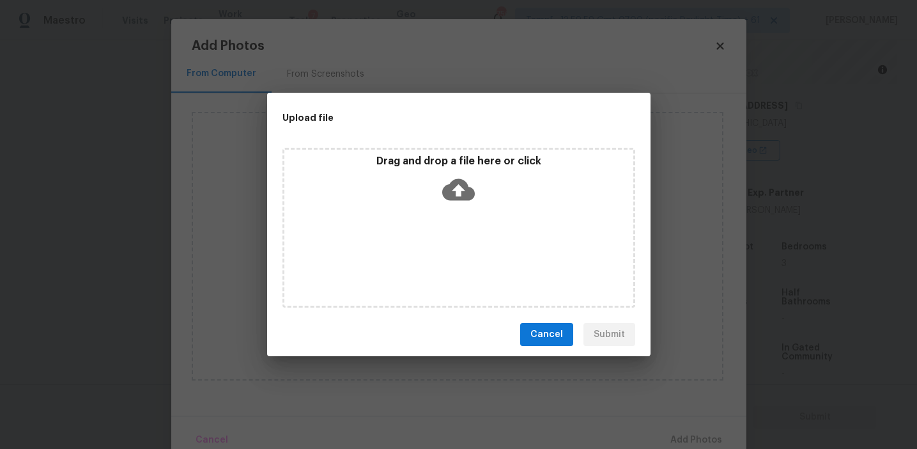
click at [421, 187] on div "Drag and drop a file here or click" at bounding box center [458, 182] width 349 height 55
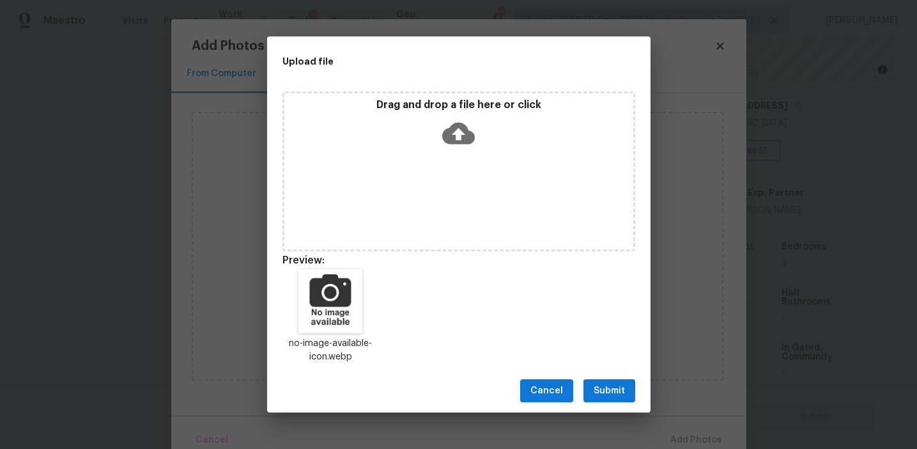
click at [609, 389] on span "Submit" at bounding box center [609, 391] width 31 height 16
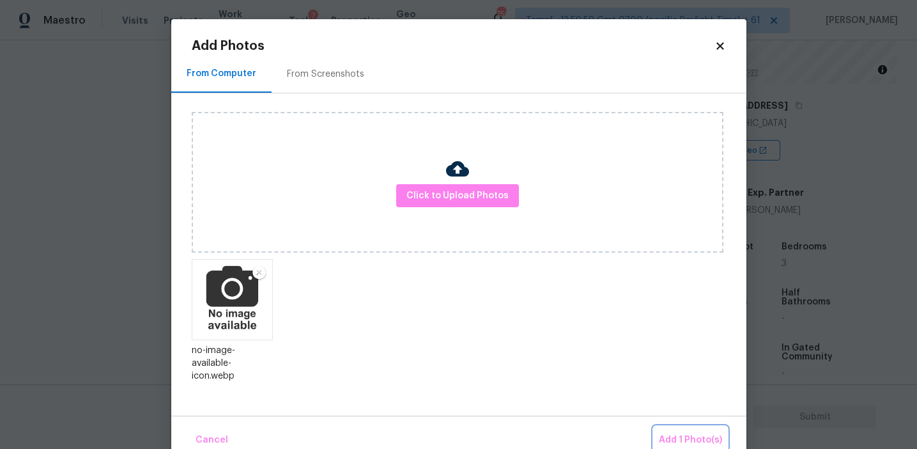
click at [673, 440] on span "Add 1 Photo(s)" at bounding box center [690, 440] width 63 height 16
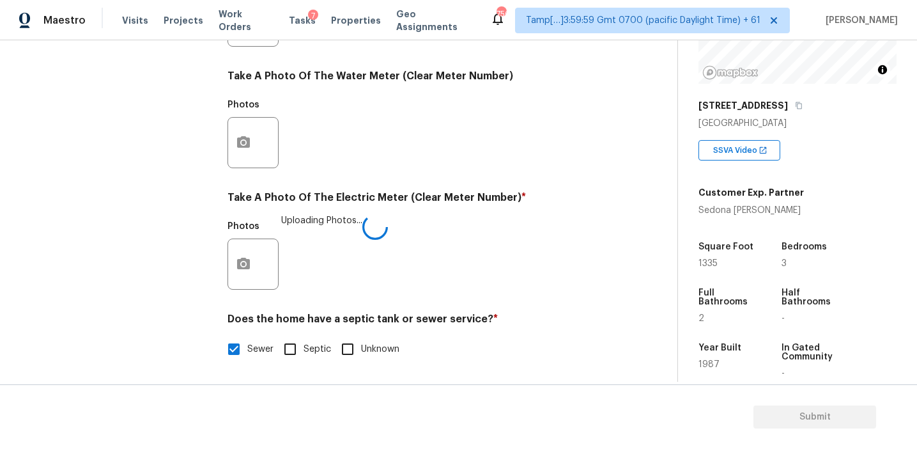
click at [483, 222] on div "Photos Uploading Photos..." at bounding box center [417, 255] width 378 height 83
click at [448, 204] on h4 "Take A Photo Of The Electric Meter (Clear Meter Number) *" at bounding box center [417, 200] width 378 height 18
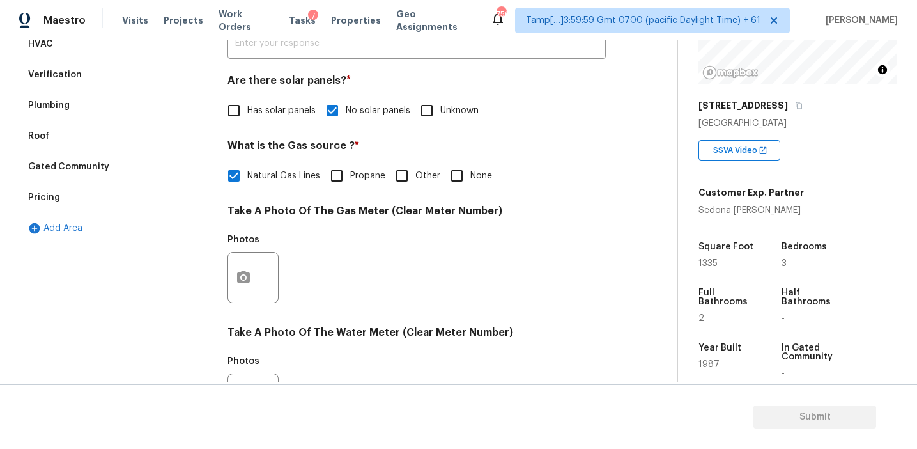
scroll to position [81, 0]
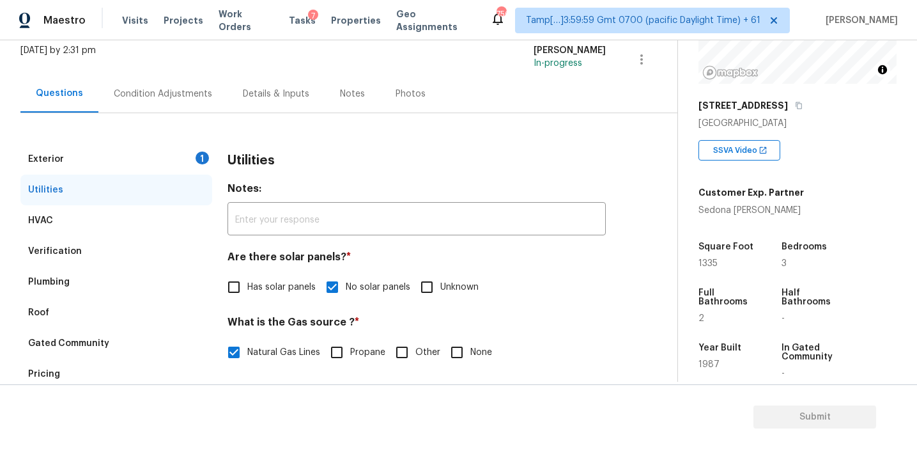
click at [180, 157] on div "Exterior 1" at bounding box center [116, 159] width 192 height 31
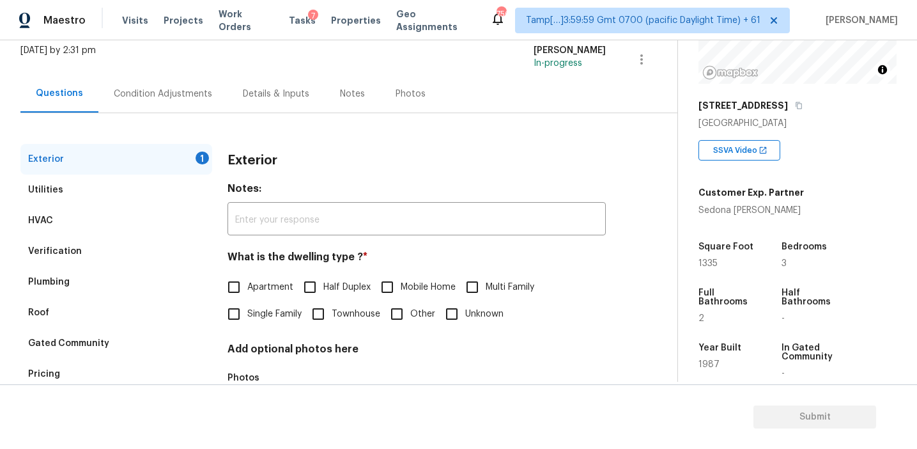
click at [272, 316] on span "Single Family" at bounding box center [274, 313] width 54 height 13
click at [247, 316] on input "Single Family" at bounding box center [234, 313] width 27 height 27
checkbox input "true"
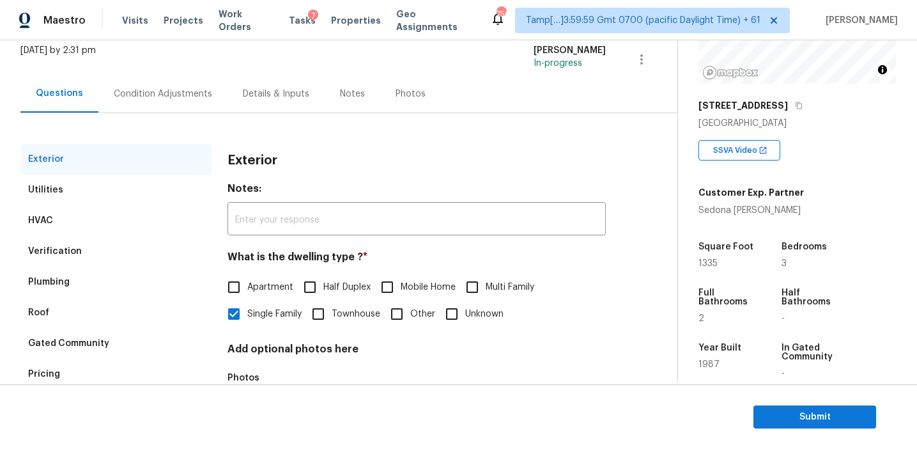
click at [187, 97] on div "Condition Adjustments" at bounding box center [163, 94] width 98 height 13
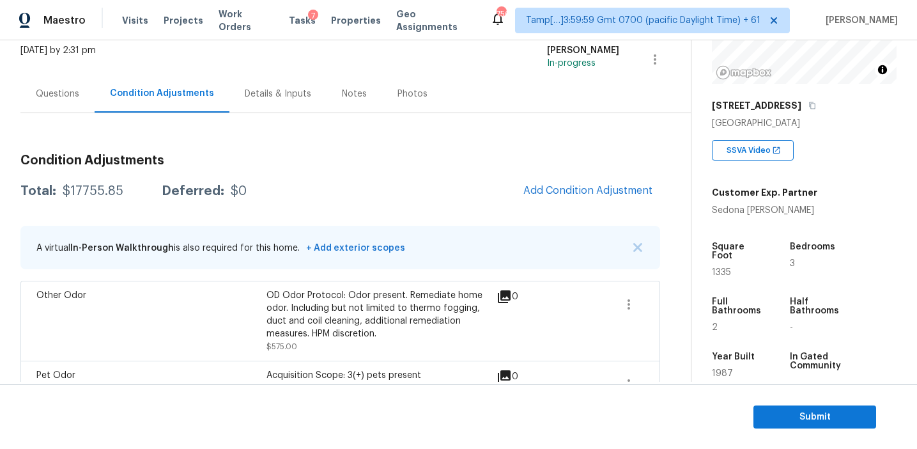
click at [289, 167] on div "Condition Adjustments Total: $17755.85 Deferred: $0 Add Condition Adjustment A …" at bounding box center [340, 381] width 640 height 475
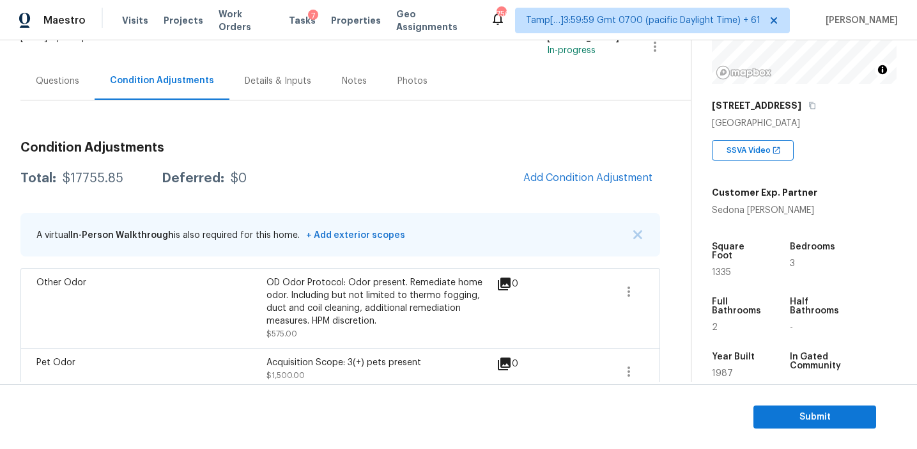
scroll to position [109, 0]
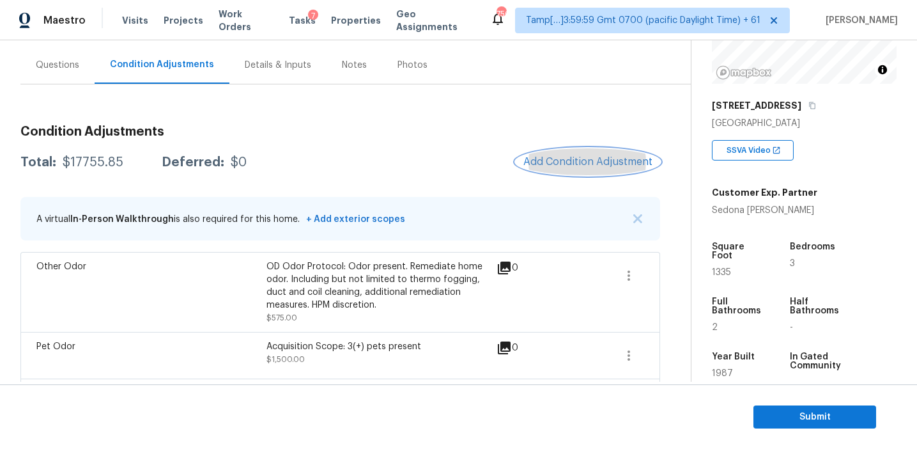
click at [559, 166] on span "Add Condition Adjustment" at bounding box center [587, 162] width 129 height 12
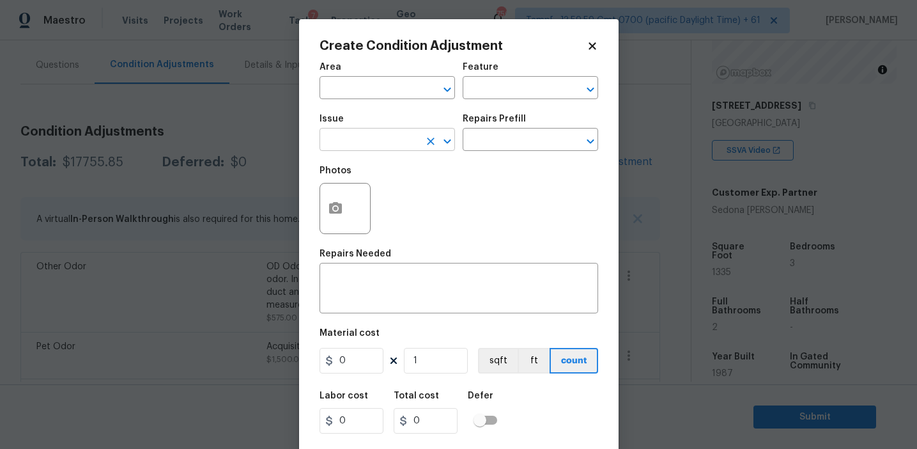
click at [374, 146] on input "text" at bounding box center [370, 141] width 100 height 20
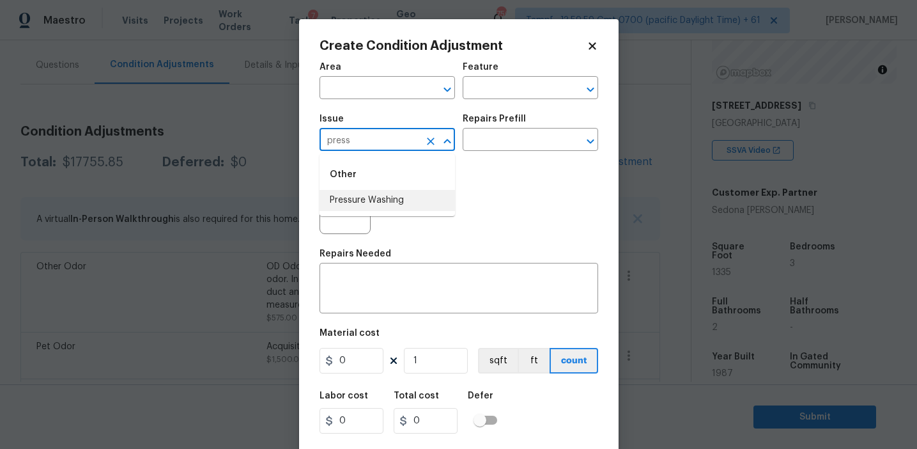
click at [384, 199] on li "Pressure Washing" at bounding box center [388, 200] width 136 height 21
type input "Pressure Washing"
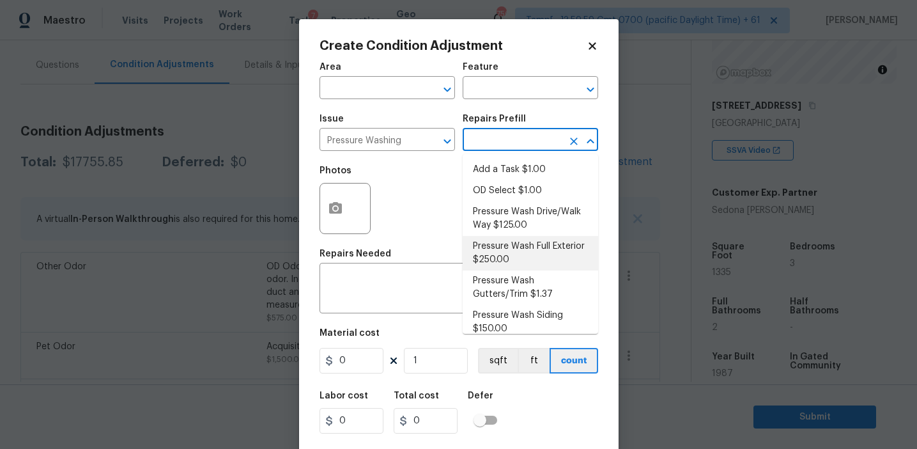
click at [523, 252] on li "Pressure Wash Full Exterior $250.00" at bounding box center [531, 253] width 136 height 35
type input "Siding"
type textarea "Pressure wash the House, Flatwork, Deck and Garage interior."
type input "250"
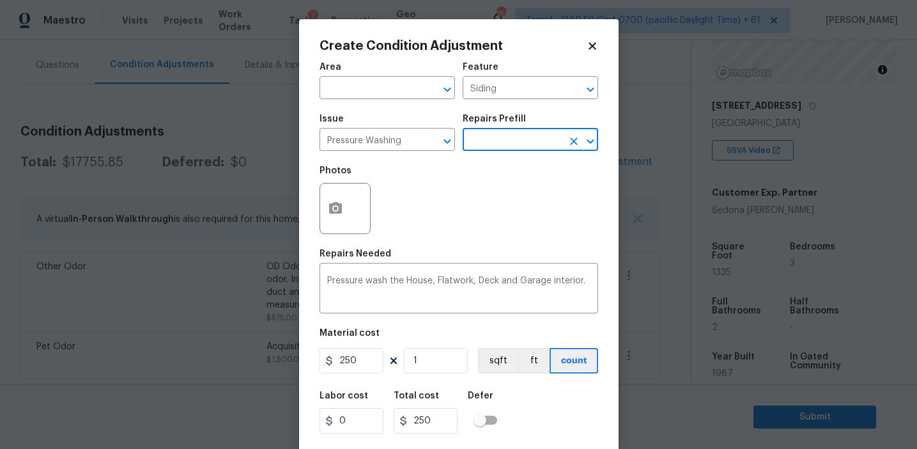
scroll to position [29, 0]
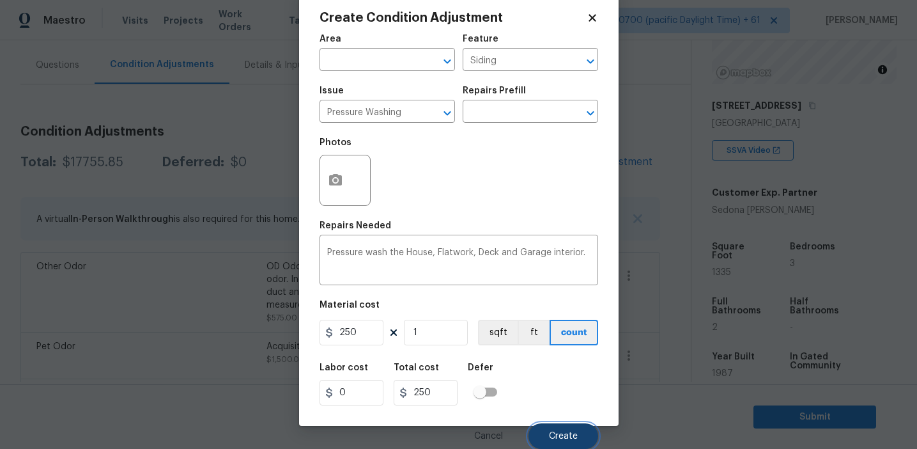
click at [544, 428] on button "Create" at bounding box center [564, 436] width 70 height 26
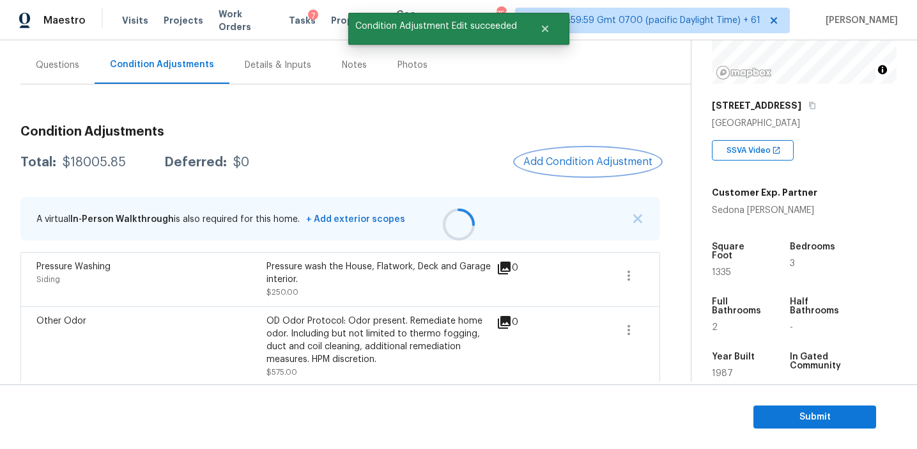
scroll to position [0, 0]
click at [550, 165] on span "Add Condition Adjustment" at bounding box center [587, 162] width 129 height 12
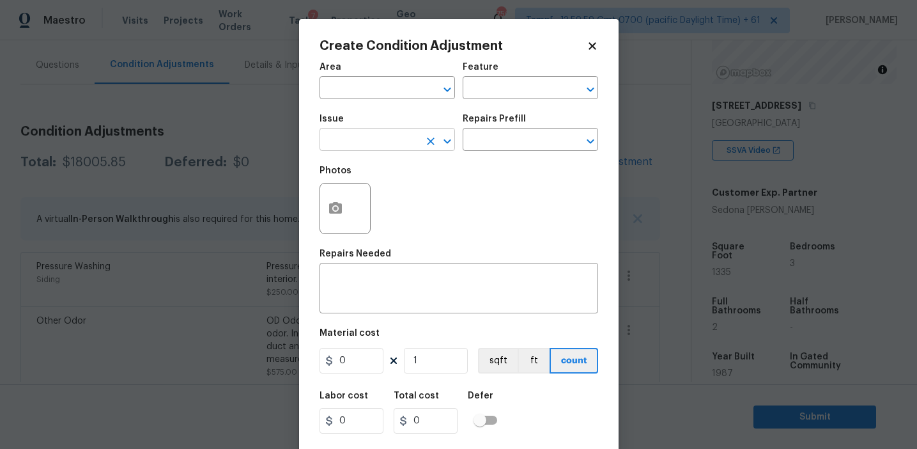
click at [373, 144] on input "text" at bounding box center [370, 141] width 100 height 20
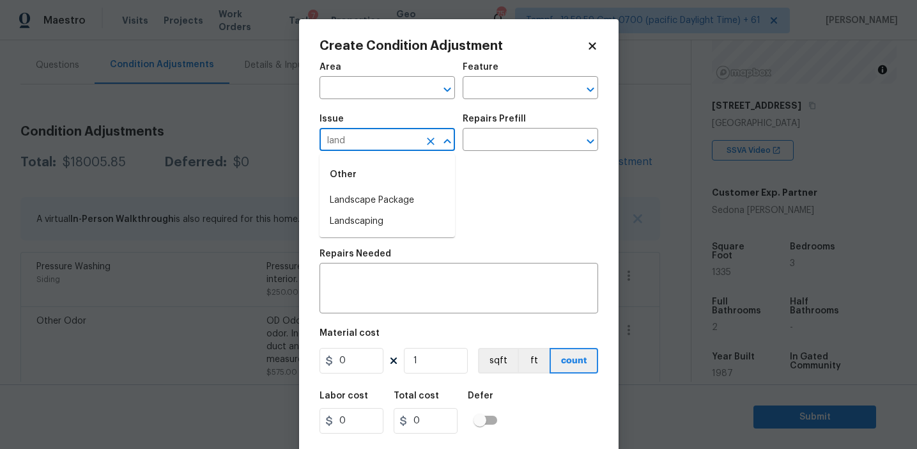
click at [396, 187] on div "Other" at bounding box center [388, 174] width 136 height 31
click at [398, 196] on li "Landscape Package" at bounding box center [388, 200] width 136 height 21
type input "Landscape Package"
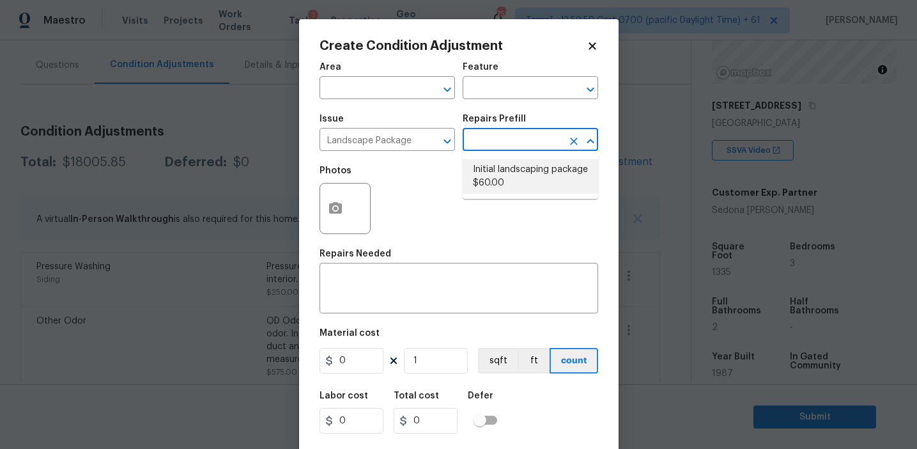
click at [504, 182] on li "Initial landscaping package $60.00" at bounding box center [531, 176] width 136 height 35
type input "Home Readiness Packages"
type textarea "Mowing of grass up to 6" in height. Mow, edge along driveways & sidewalks, trim…"
type input "60"
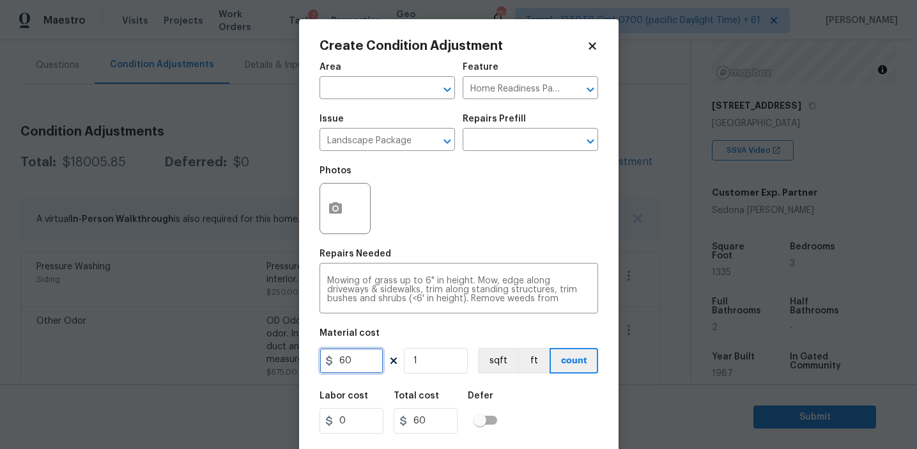
click at [359, 369] on input "60" at bounding box center [352, 361] width 64 height 26
type input "2000"
click at [333, 208] on circle "button" at bounding box center [335, 208] width 4 height 4
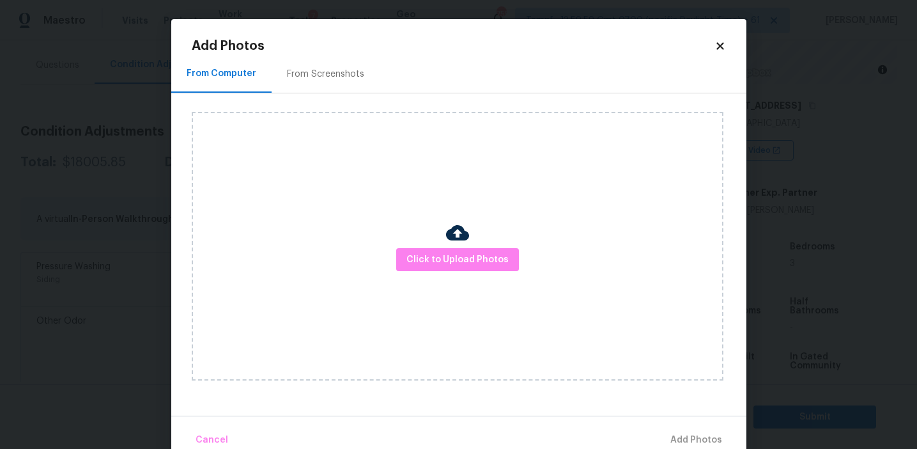
click at [334, 65] on div "From Screenshots" at bounding box center [326, 74] width 108 height 38
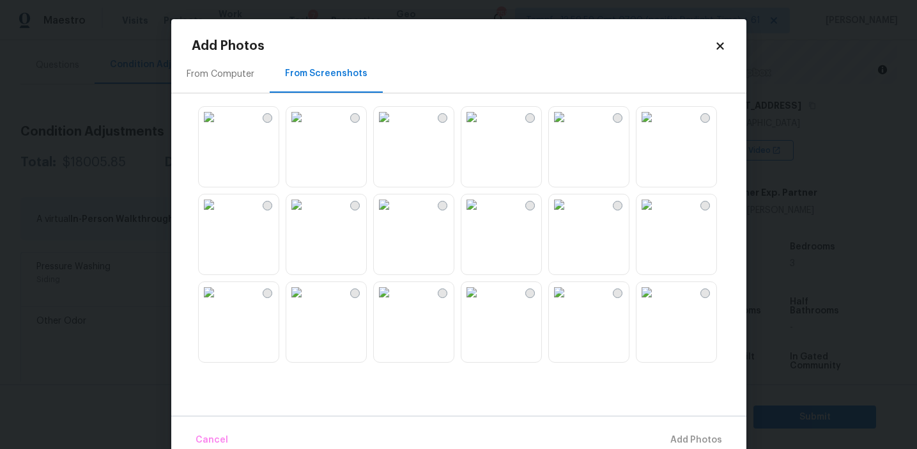
click at [219, 302] on img at bounding box center [209, 292] width 20 height 20
click at [482, 215] on img at bounding box center [471, 204] width 20 height 20
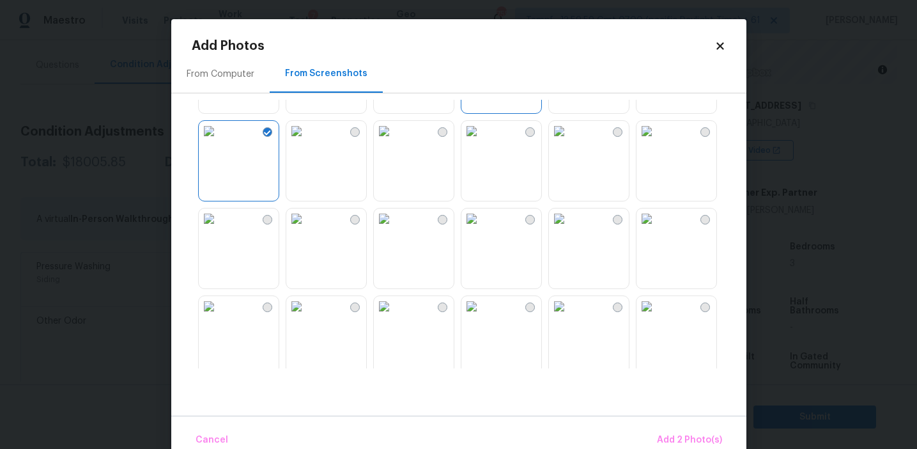
scroll to position [40, 0]
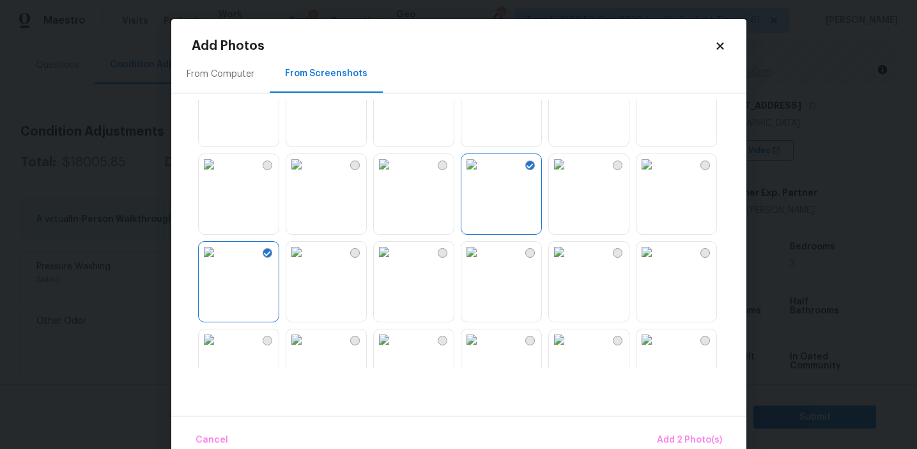
click at [482, 87] on img at bounding box center [471, 76] width 20 height 20
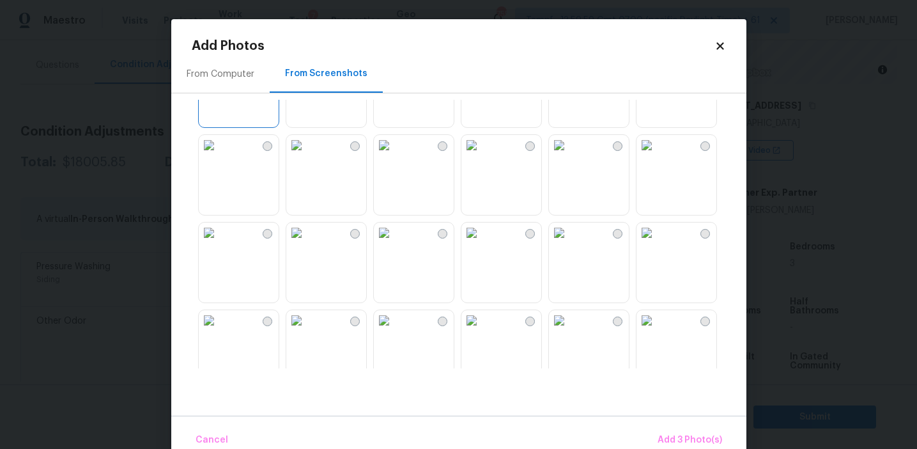
scroll to position [272, 0]
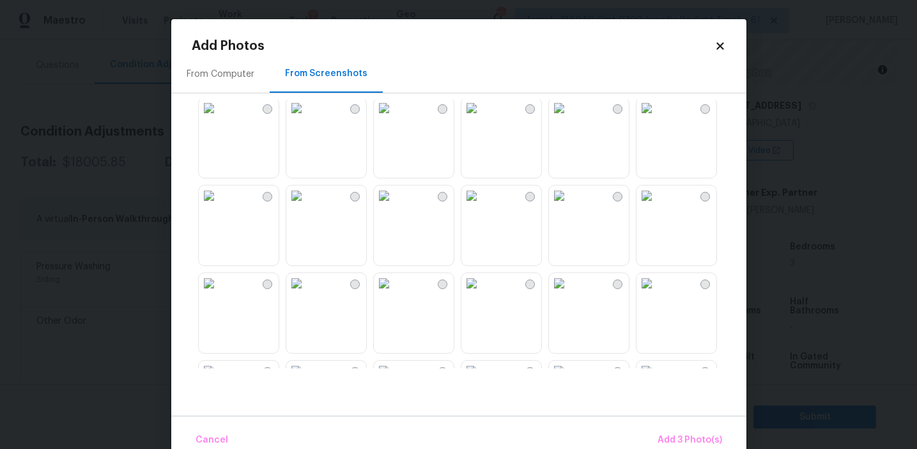
click at [482, 118] on img at bounding box center [471, 108] width 20 height 20
click at [657, 118] on img at bounding box center [647, 108] width 20 height 20
click at [219, 293] on img at bounding box center [209, 283] width 20 height 20
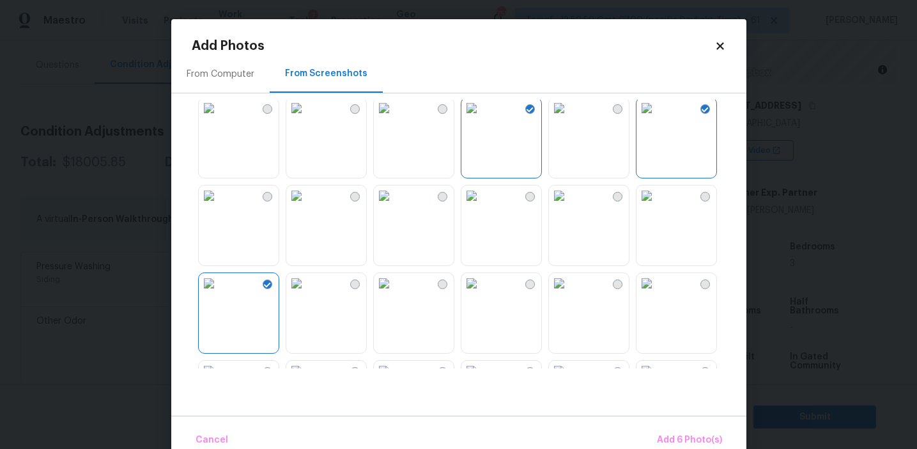
click at [391, 293] on img at bounding box center [384, 283] width 20 height 20
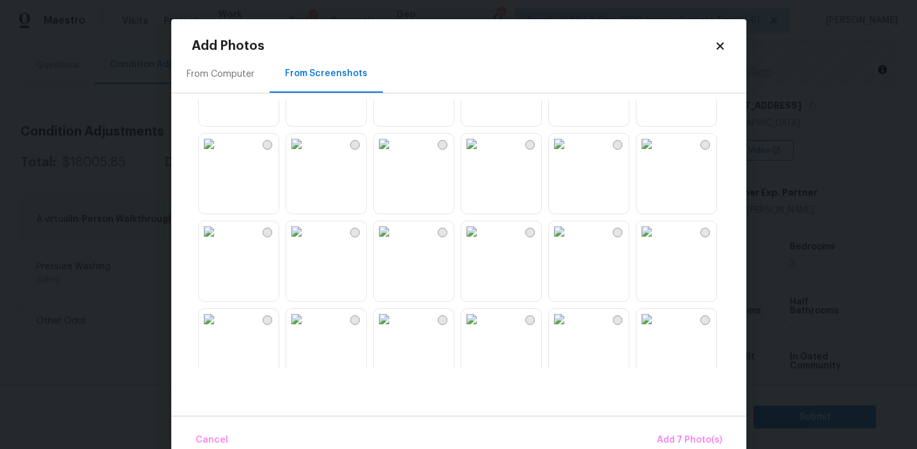
scroll to position [924, 0]
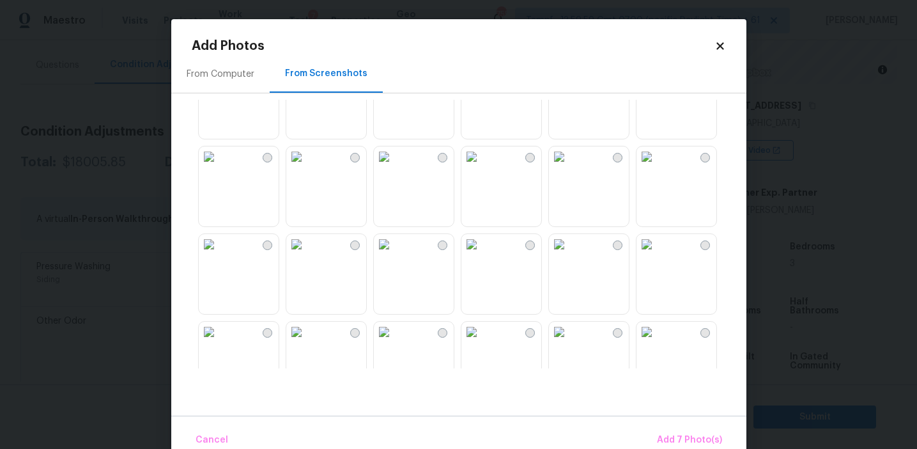
click at [569, 167] on img at bounding box center [559, 156] width 20 height 20
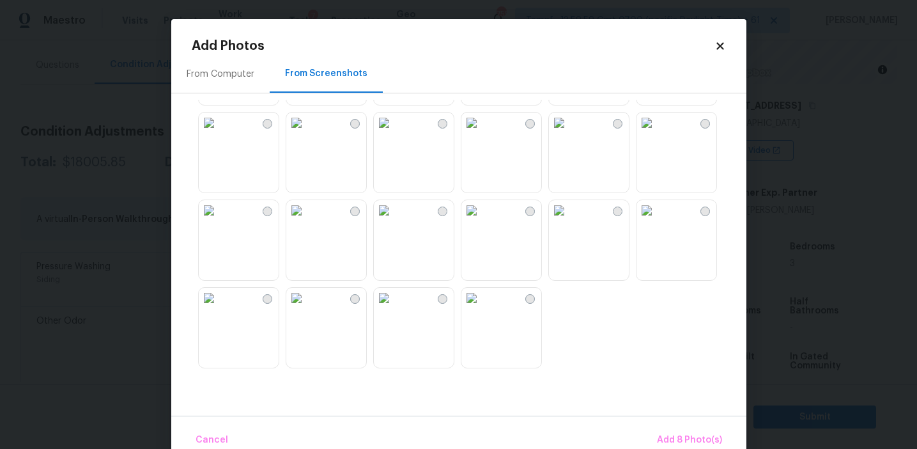
scroll to position [24, 0]
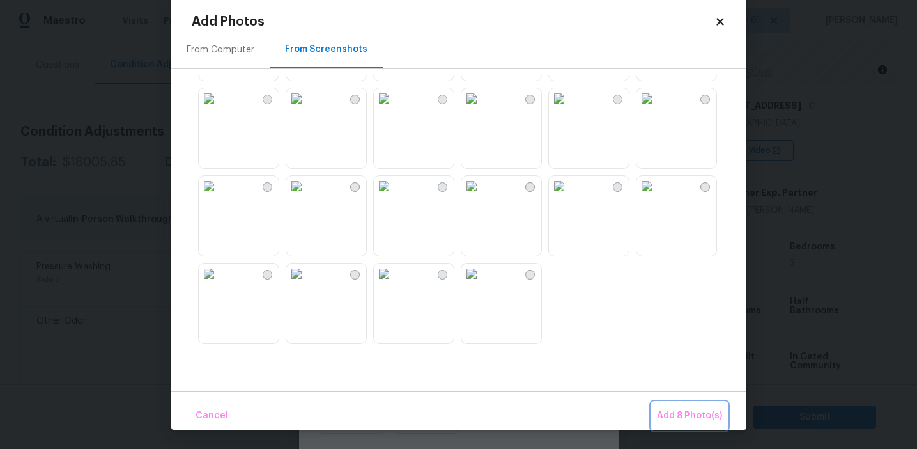
click at [686, 415] on span "Add 8 Photo(s)" at bounding box center [689, 416] width 65 height 16
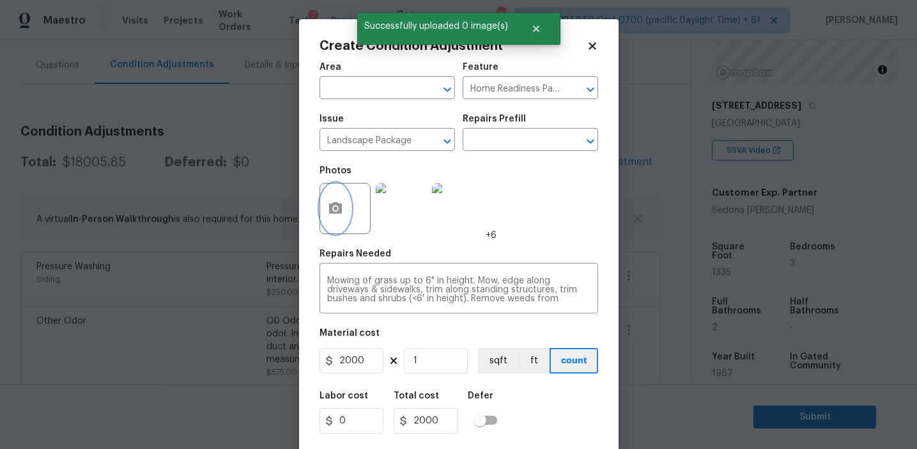
scroll to position [29, 0]
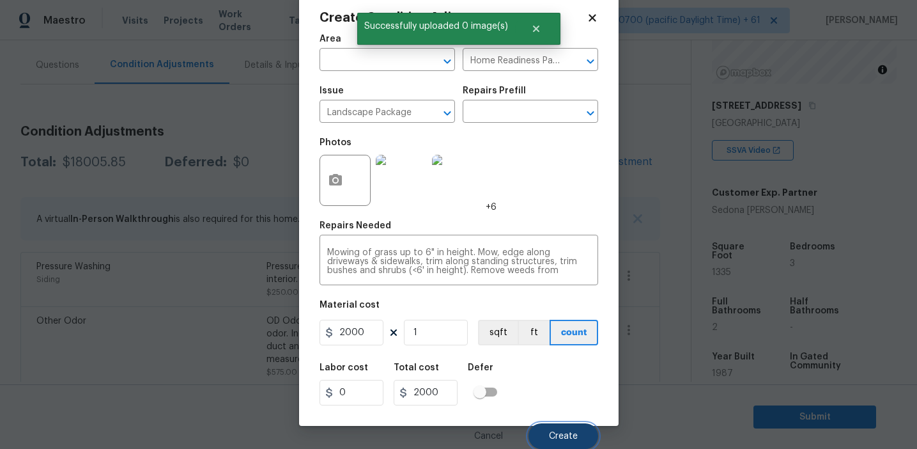
click at [554, 434] on span "Create" at bounding box center [563, 436] width 29 height 10
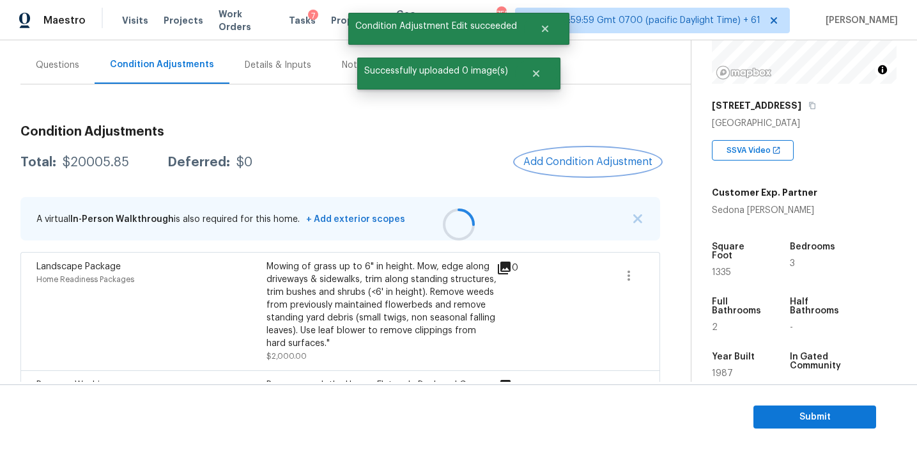
scroll to position [0, 0]
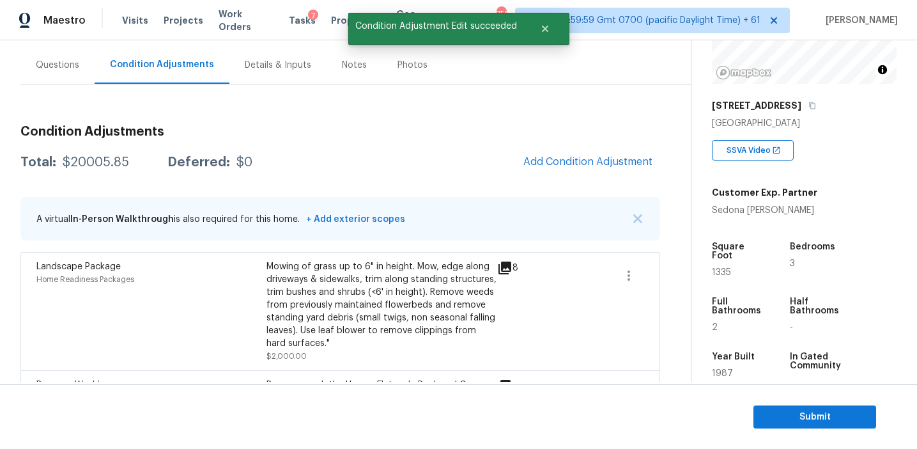
click at [57, 62] on div "Questions" at bounding box center [57, 65] width 43 height 13
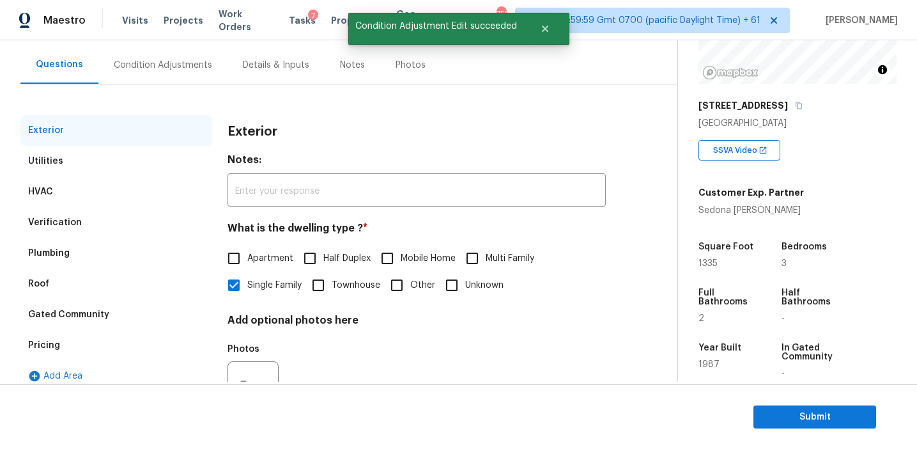
scroll to position [167, 0]
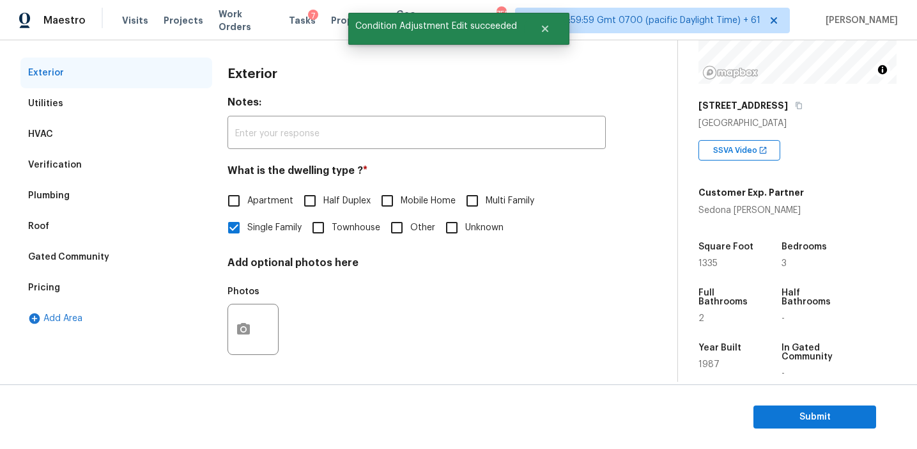
click at [150, 286] on div "Pricing" at bounding box center [116, 287] width 192 height 31
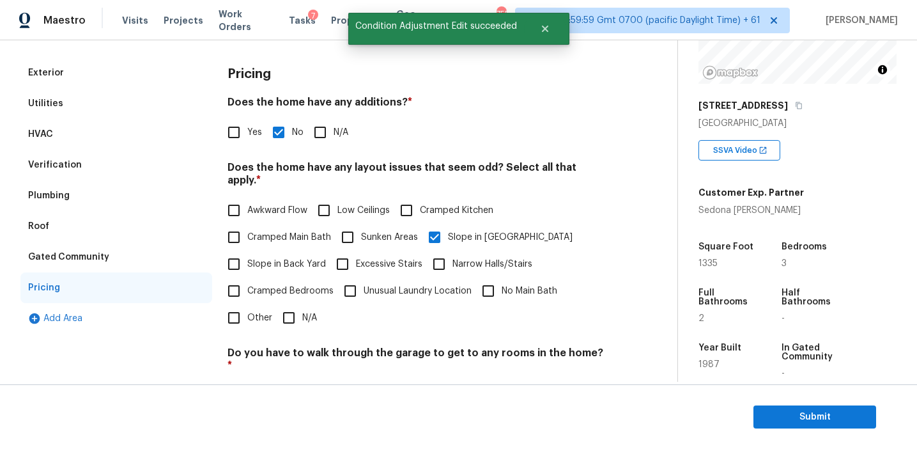
scroll to position [270, 0]
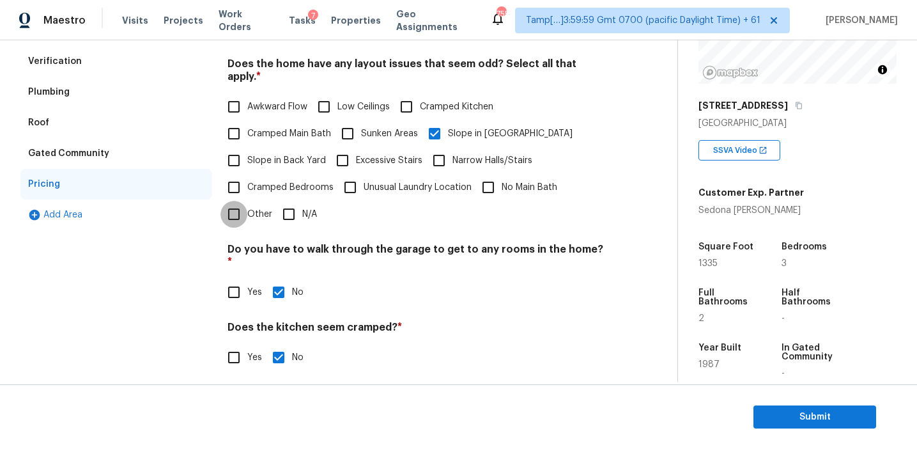
click at [236, 201] on input "Other" at bounding box center [234, 214] width 27 height 27
checkbox input "true"
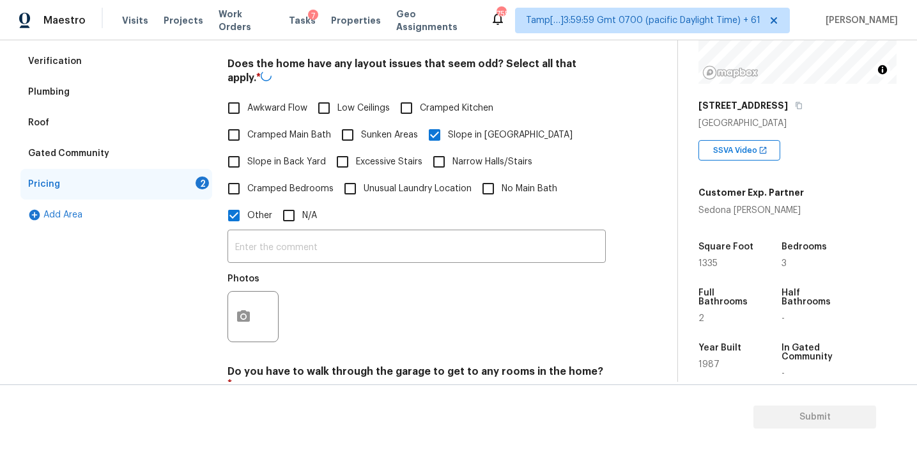
click at [286, 155] on span "Slope in Back Yard" at bounding box center [286, 161] width 79 height 13
click at [247, 155] on input "Slope in Back Yard" at bounding box center [234, 161] width 27 height 27
click at [268, 240] on input "text" at bounding box center [417, 248] width 378 height 30
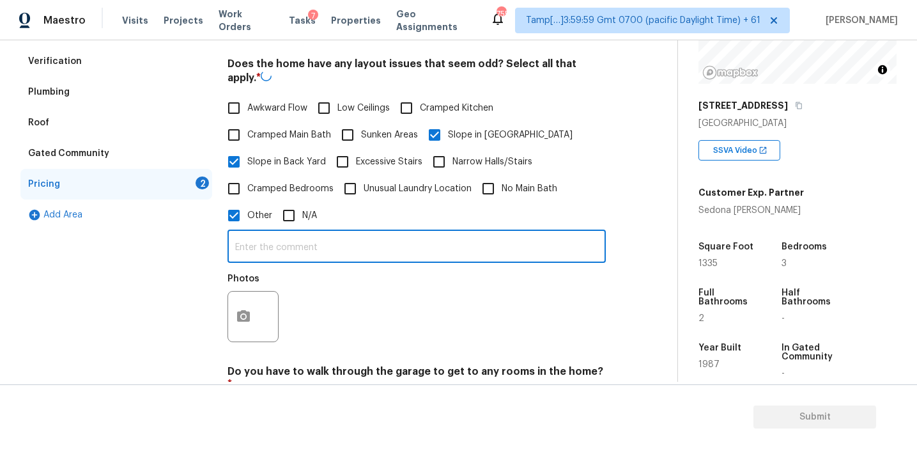
checkbox input "false"
type input "Retaining walls in the side yard"
click at [244, 303] on button "button" at bounding box center [243, 315] width 31 height 50
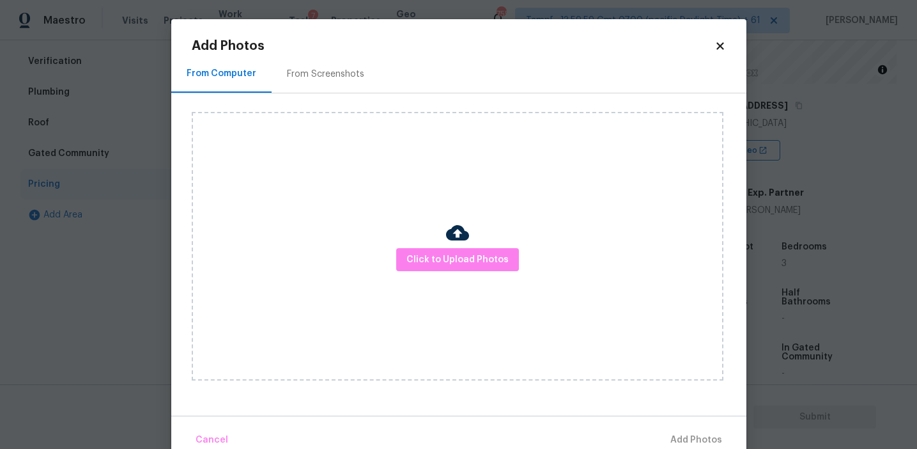
click at [322, 62] on div "From Screenshots" at bounding box center [326, 74] width 108 height 38
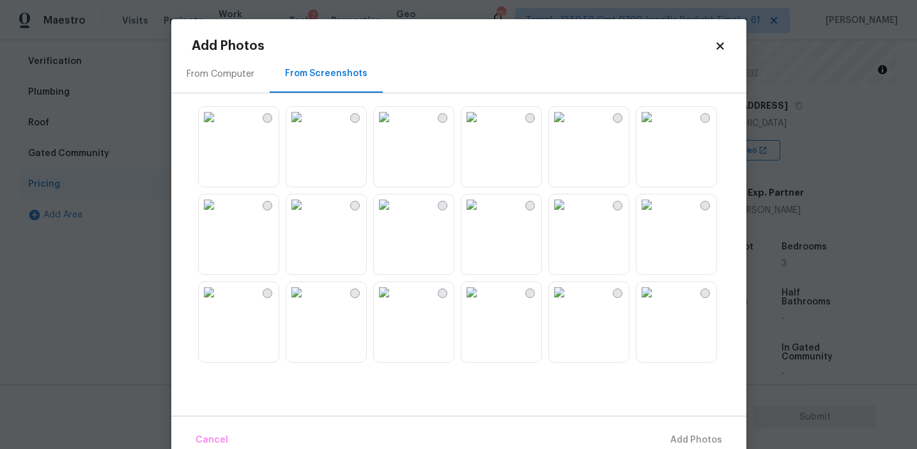
scroll to position [1221, 0]
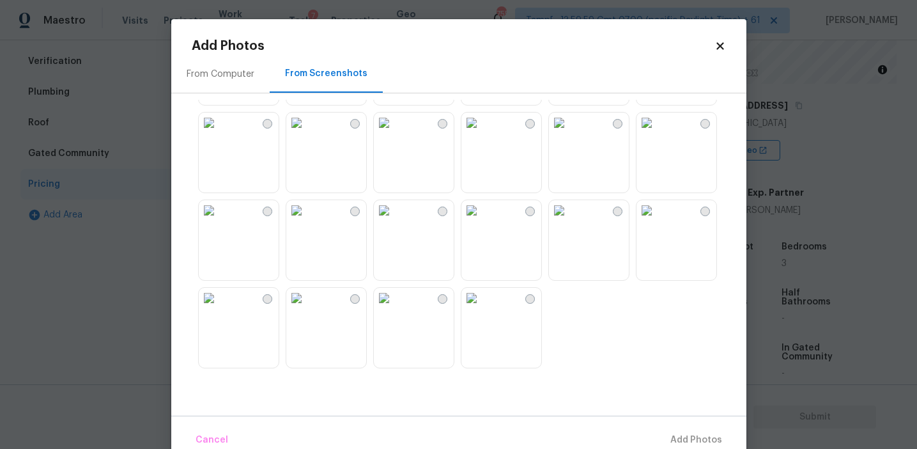
click at [649, 221] on img at bounding box center [647, 210] width 20 height 20
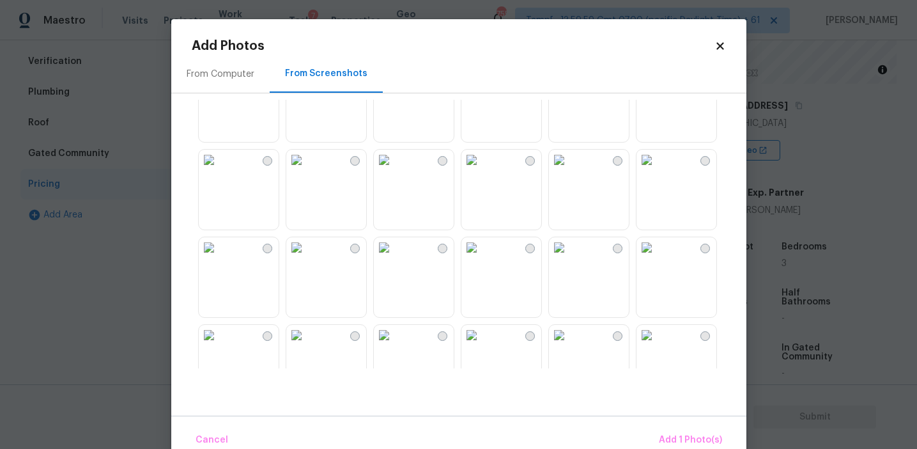
scroll to position [963, 0]
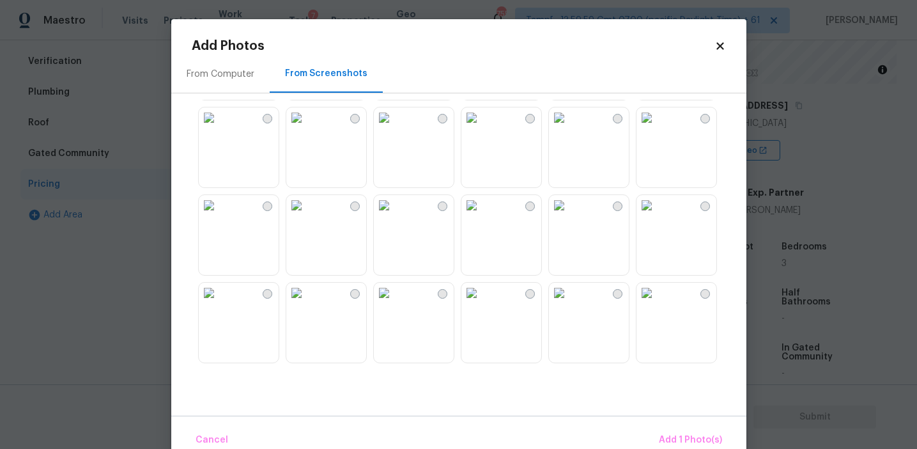
click at [394, 303] on img at bounding box center [384, 293] width 20 height 20
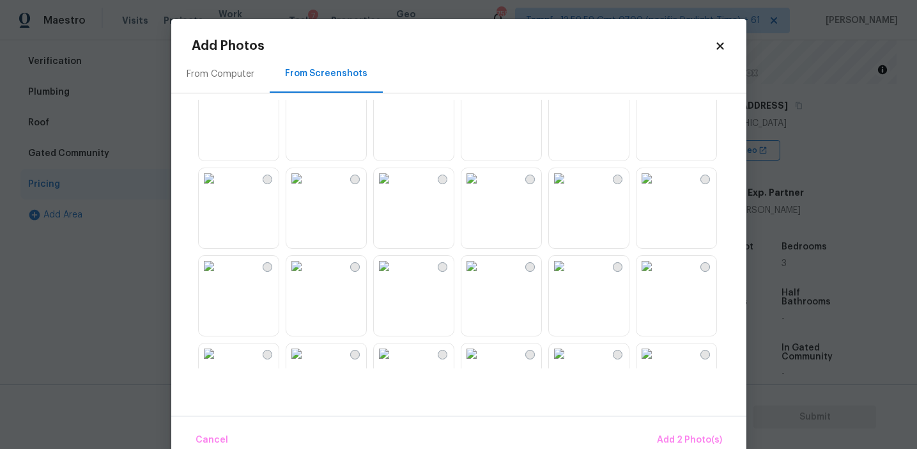
scroll to position [804, 0]
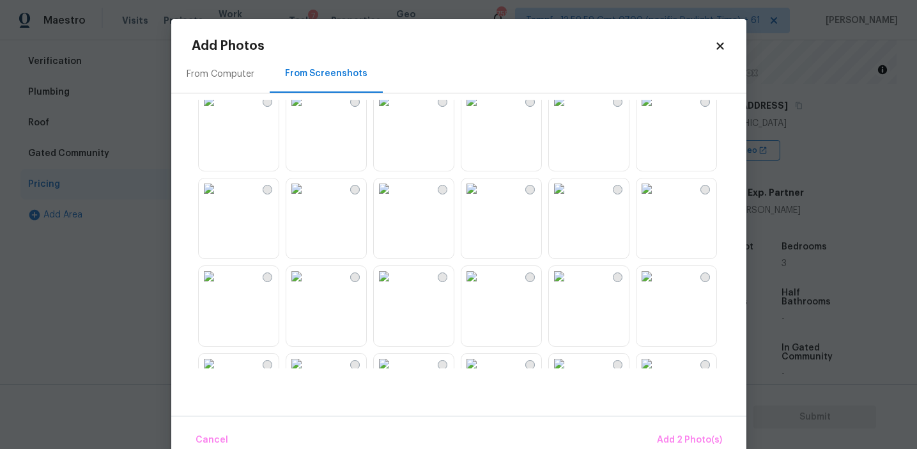
click at [564, 286] on img at bounding box center [559, 276] width 20 height 20
click at [569, 286] on img at bounding box center [559, 276] width 20 height 20
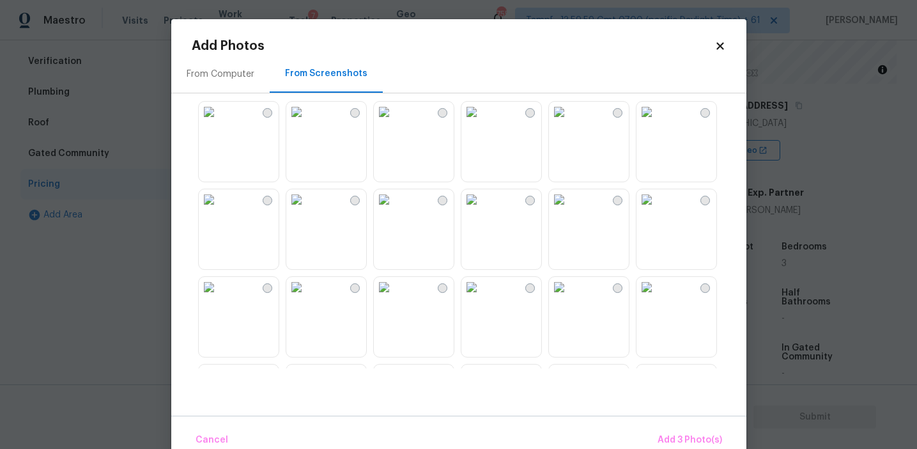
scroll to position [0, 0]
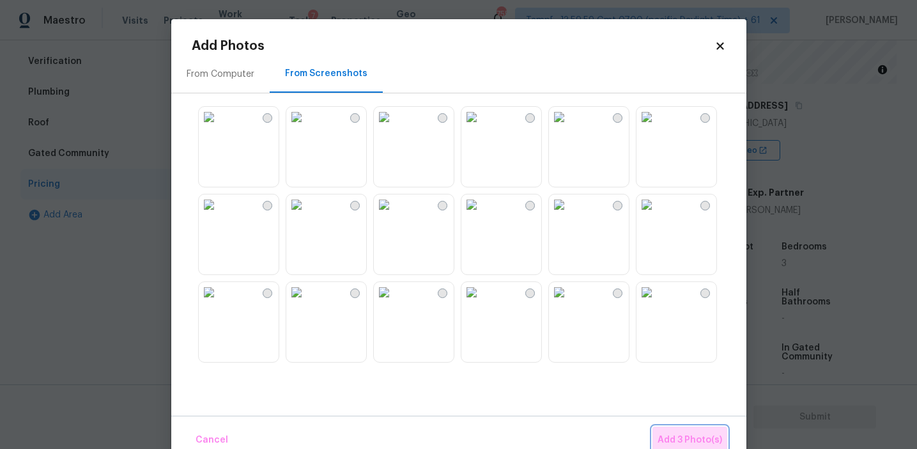
click at [677, 435] on span "Add 3 Photo(s)" at bounding box center [690, 440] width 65 height 16
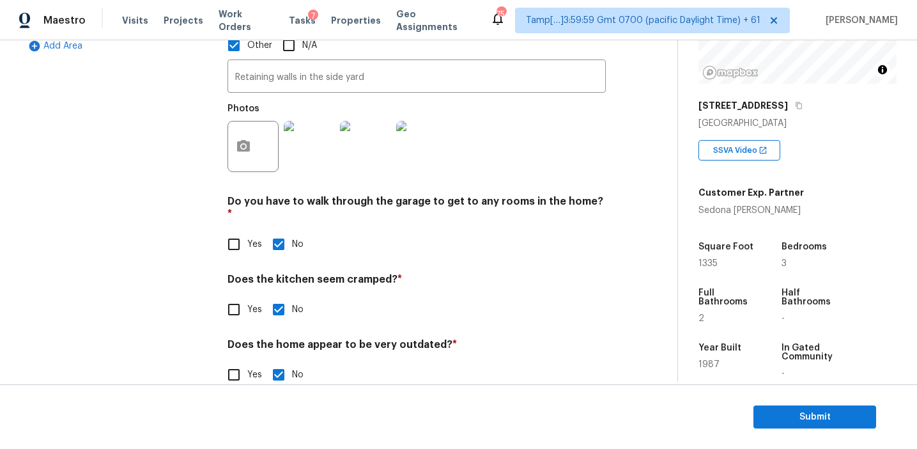
click at [182, 217] on div "Exterior Utilities HVAC Verification Plumbing Roof Gated Community Pricing Add …" at bounding box center [116, 94] width 192 height 618
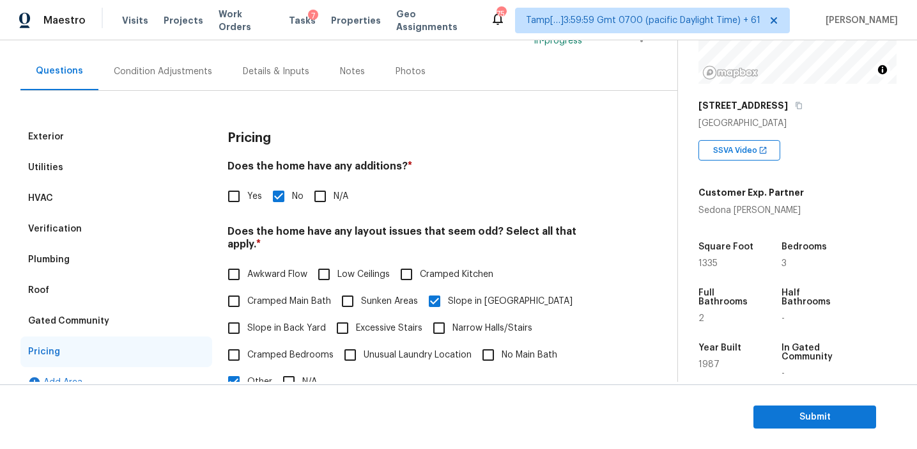
scroll to position [88, 0]
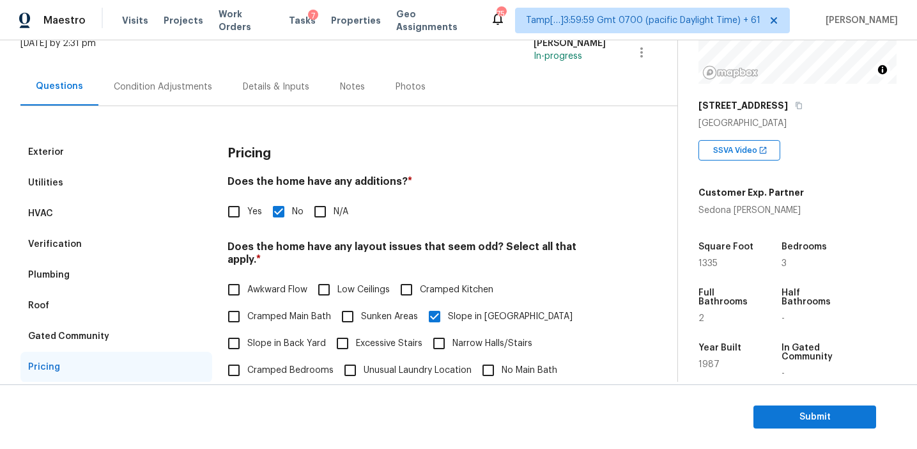
click at [167, 77] on div "Condition Adjustments" at bounding box center [162, 87] width 129 height 38
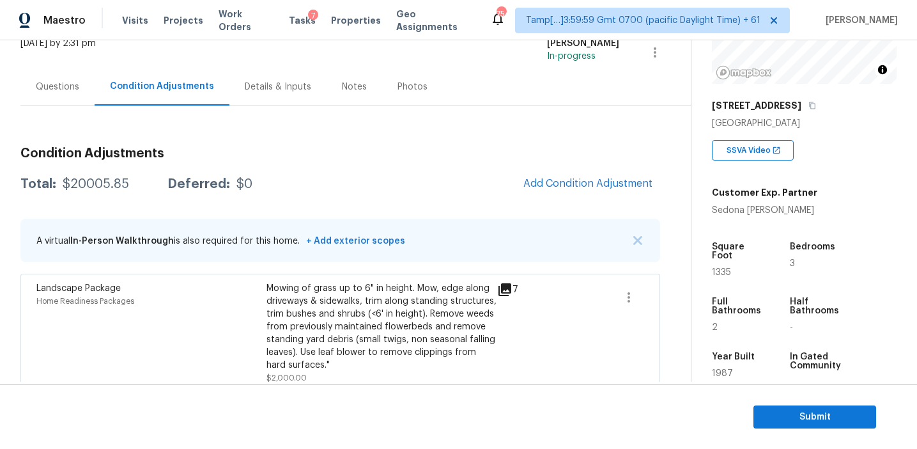
click at [522, 194] on span "Add Condition Adjustment" at bounding box center [588, 184] width 144 height 28
click at [538, 189] on button "Add Condition Adjustment" at bounding box center [588, 183] width 144 height 27
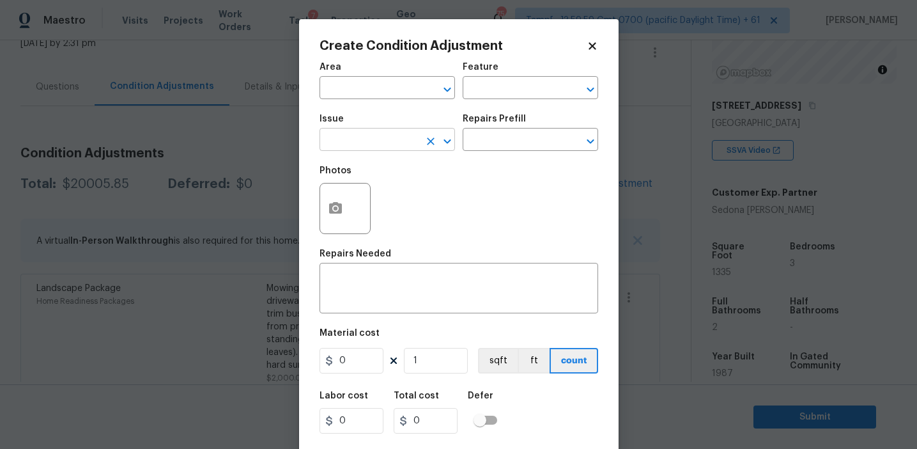
click at [380, 148] on input "text" at bounding box center [370, 141] width 100 height 20
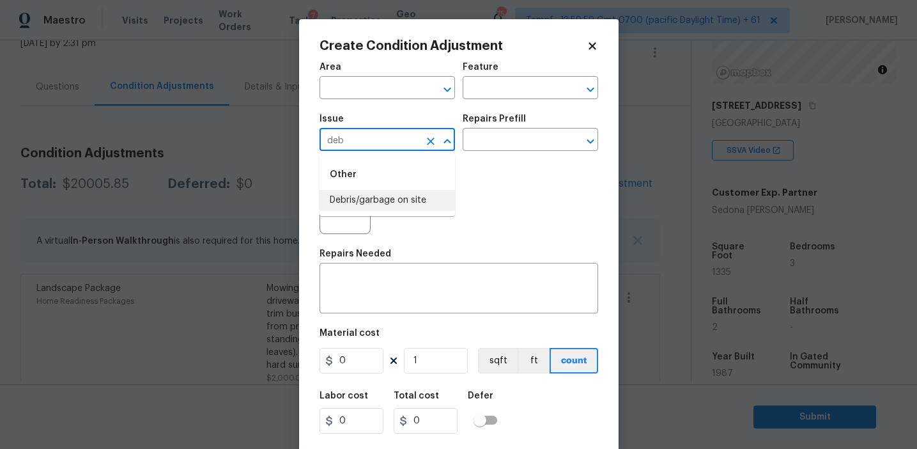
click at [394, 210] on li "Debris/garbage on site" at bounding box center [388, 200] width 136 height 21
type input "Debris/garbage on site"
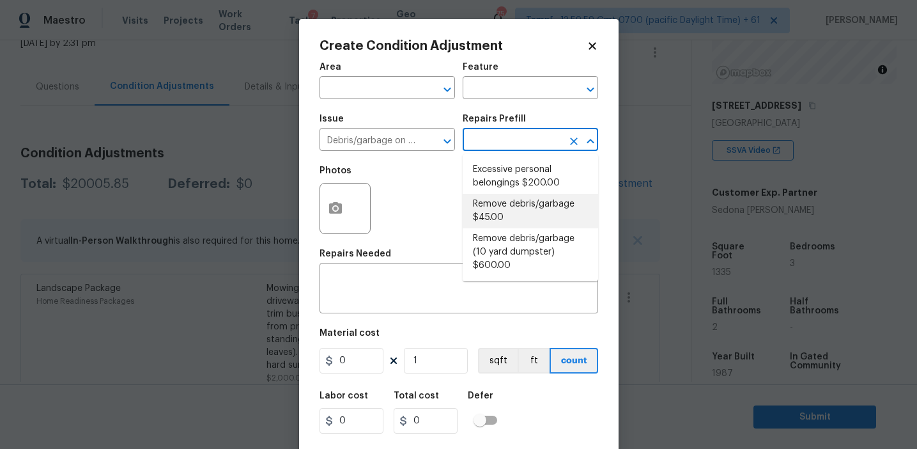
click at [509, 223] on li "Remove debris/garbage $45.00" at bounding box center [531, 211] width 136 height 35
type textarea "Remove, haul off, and properly dispose of any debris left by seller to offsite …"
type input "45"
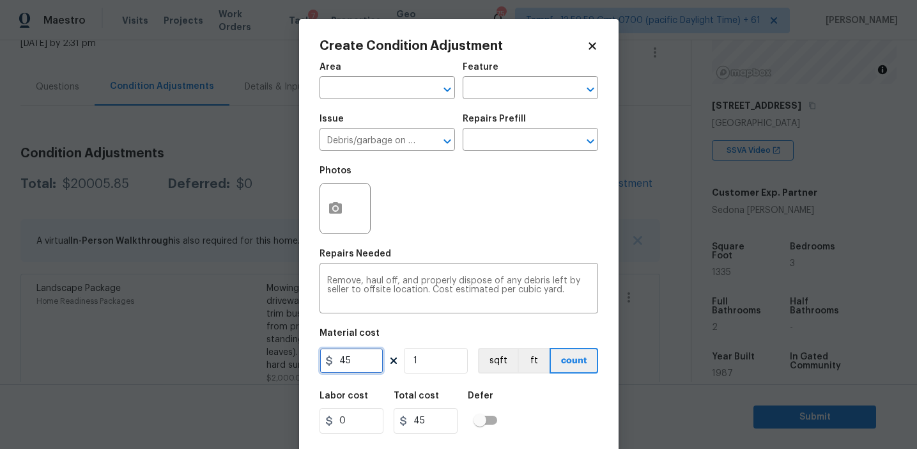
click at [362, 366] on input "45" at bounding box center [352, 361] width 64 height 26
type input "4500"
click at [361, 284] on textarea "Remove, haul off, and properly dispose of any debris left by seller to offsite …" at bounding box center [458, 289] width 263 height 27
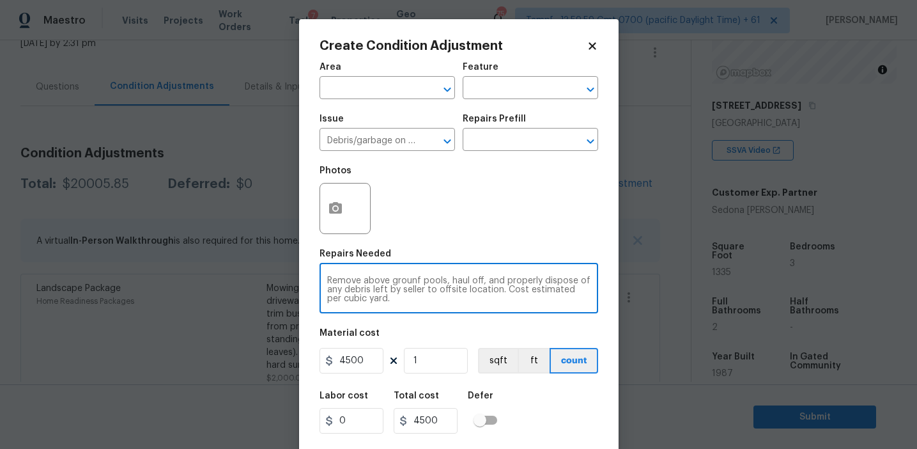
click at [419, 280] on textarea "Remove above grounf pools, haul off, and properly dispose of any debris left by…" at bounding box center [458, 289] width 263 height 27
click at [447, 283] on textarea "Remove above ground pools, haul off, and properly dispose of any debris left by…" at bounding box center [458, 289] width 263 height 27
type textarea "Remove above ground pools and other debris, haul off, and properly dispose of a…"
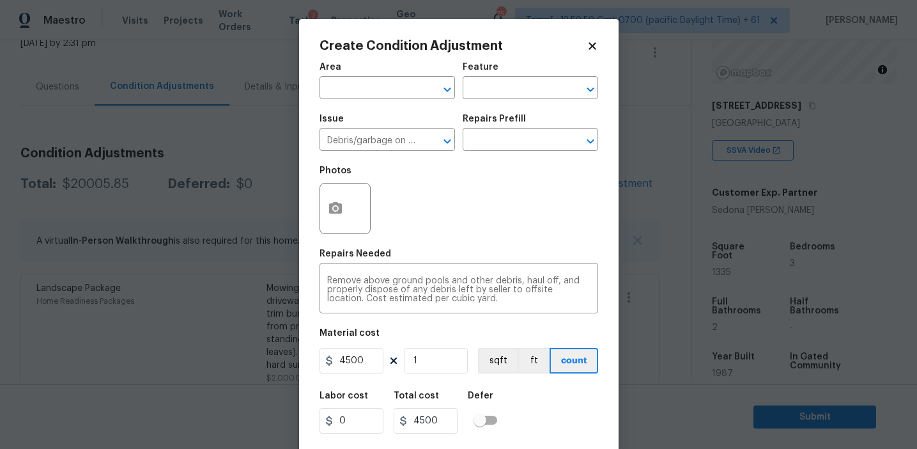
click at [434, 251] on div "Repairs Needed" at bounding box center [459, 257] width 279 height 17
click at [332, 208] on icon "button" at bounding box center [335, 208] width 15 height 15
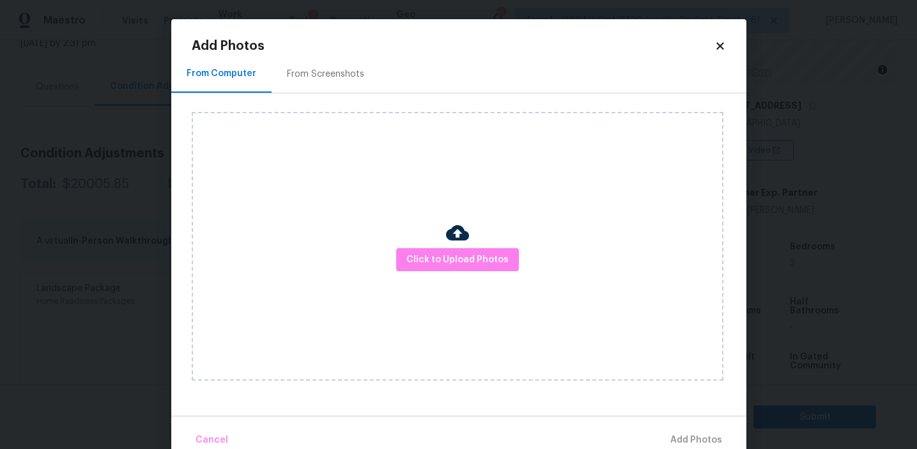
click at [353, 52] on h2 "Add Photos" at bounding box center [453, 46] width 523 height 13
click at [354, 77] on div "From Screenshots" at bounding box center [325, 74] width 77 height 13
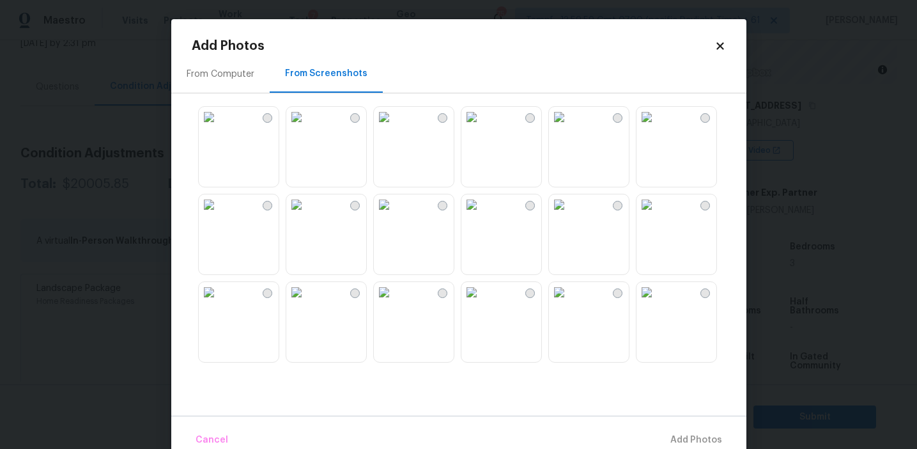
click at [307, 215] on img at bounding box center [296, 204] width 20 height 20
click at [482, 215] on img at bounding box center [471, 204] width 20 height 20
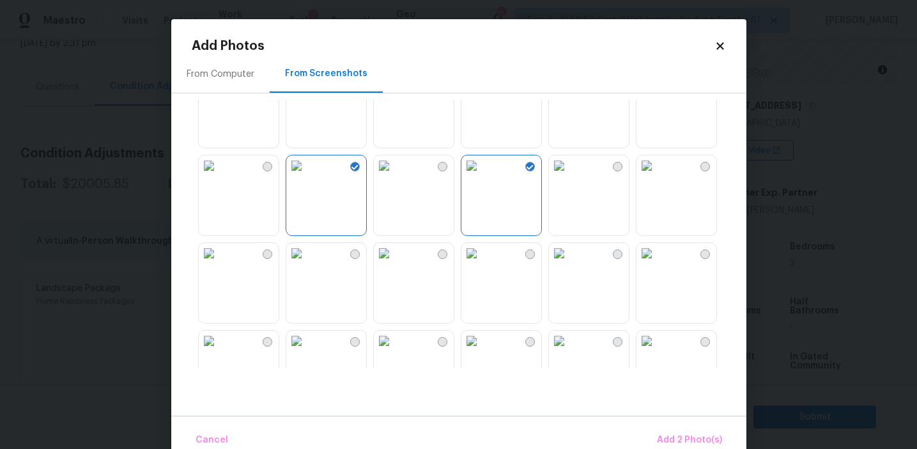
scroll to position [84, 0]
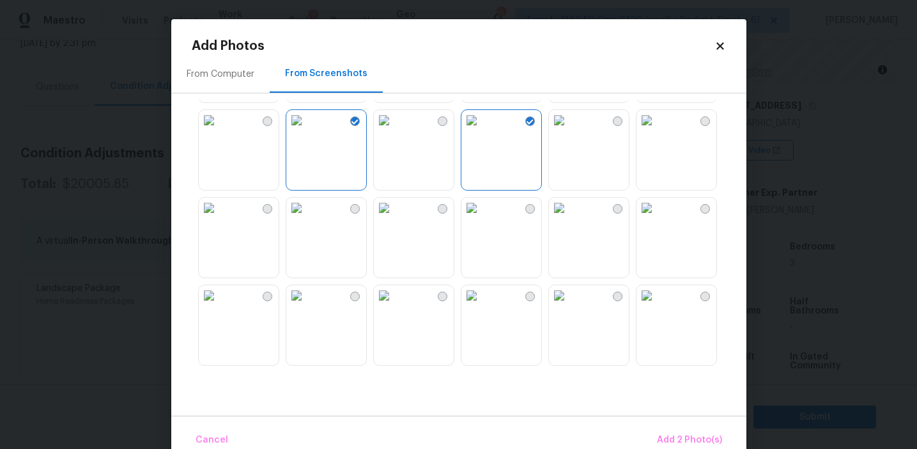
click at [482, 306] on img at bounding box center [471, 295] width 20 height 20
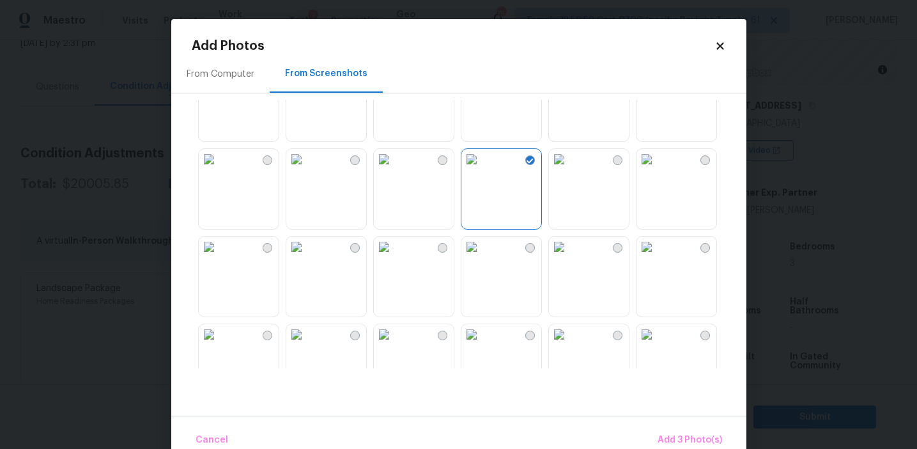
click at [657, 169] on img at bounding box center [647, 159] width 20 height 20
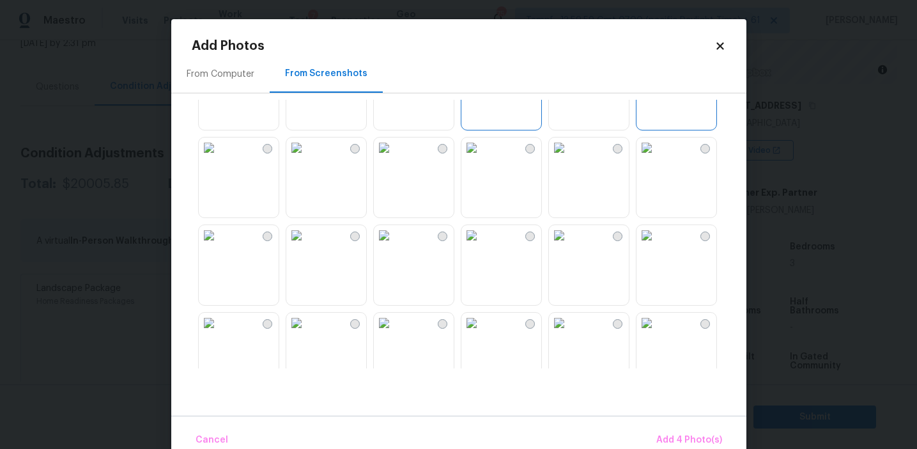
scroll to position [337, 0]
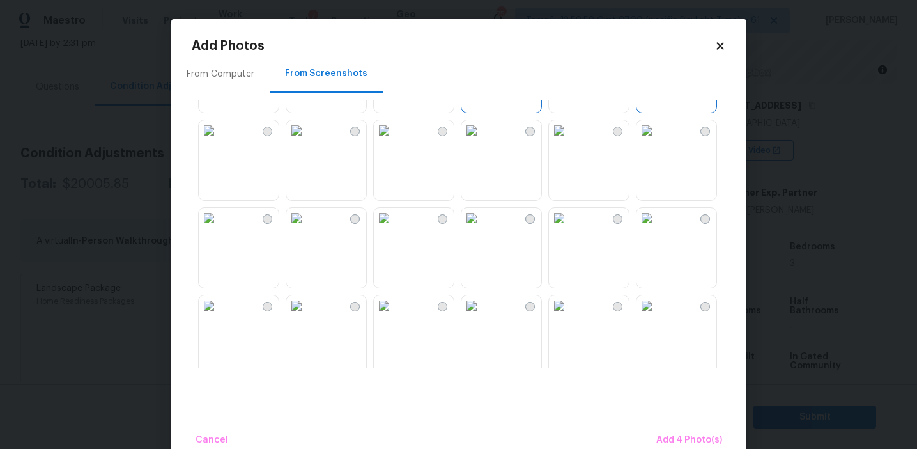
click at [394, 228] on img at bounding box center [384, 218] width 20 height 20
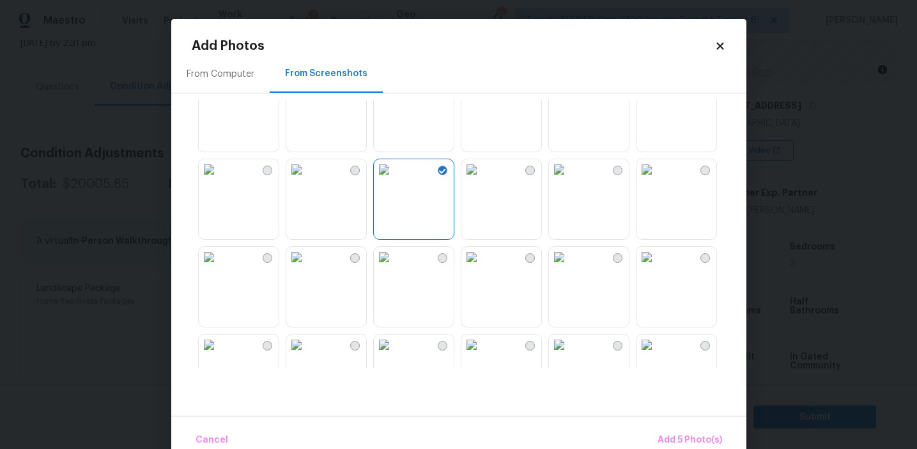
click at [219, 180] on img at bounding box center [209, 169] width 20 height 20
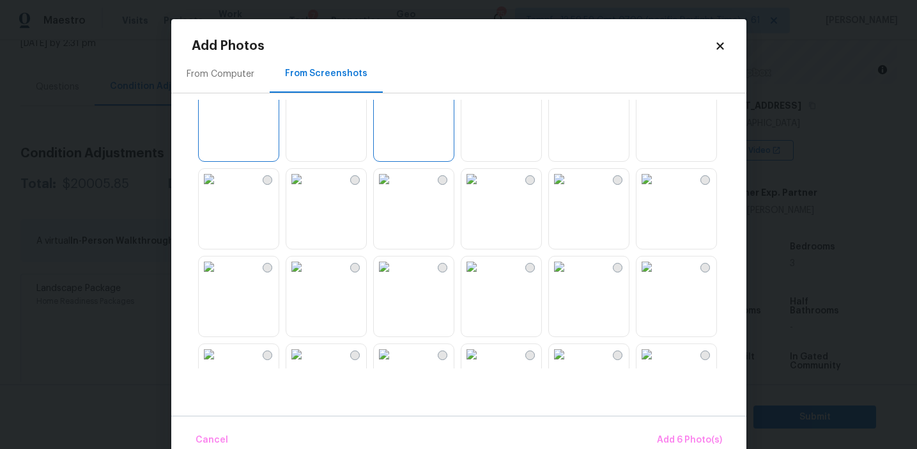
click at [482, 189] on img at bounding box center [471, 179] width 20 height 20
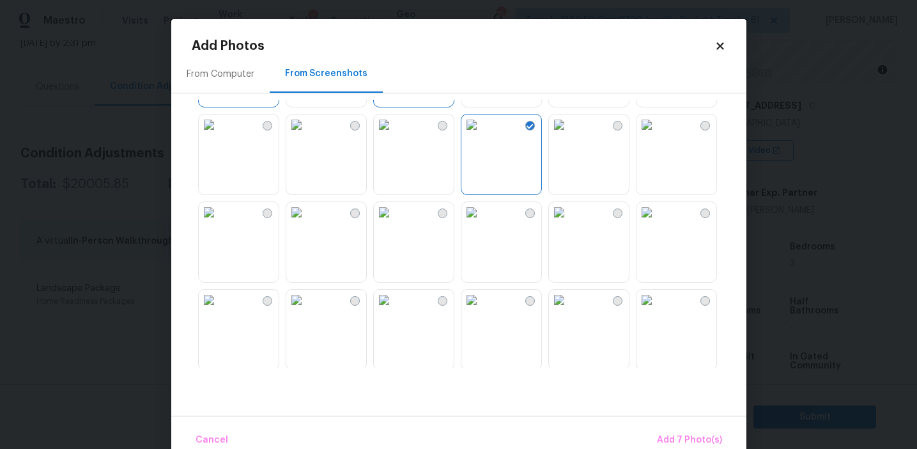
scroll to position [614, 0]
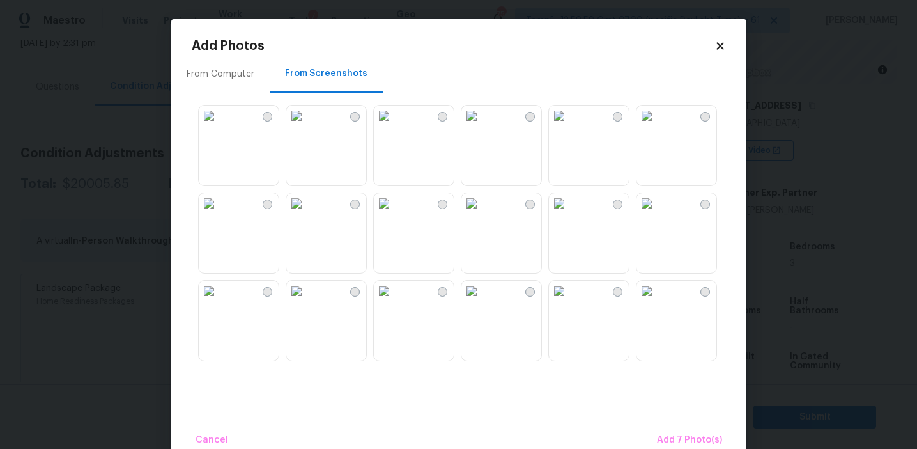
click at [307, 213] on img at bounding box center [296, 203] width 20 height 20
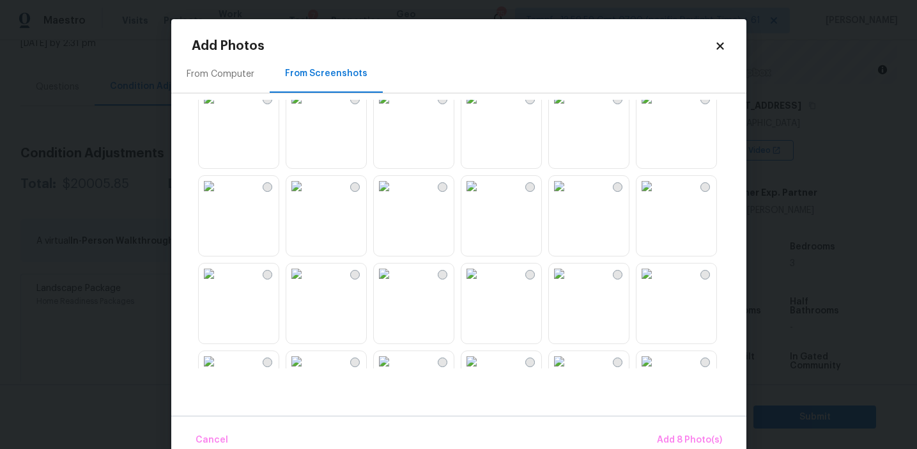
click at [569, 196] on img at bounding box center [559, 186] width 20 height 20
click at [666, 433] on span "Add 9 Photo(s)" at bounding box center [689, 440] width 65 height 16
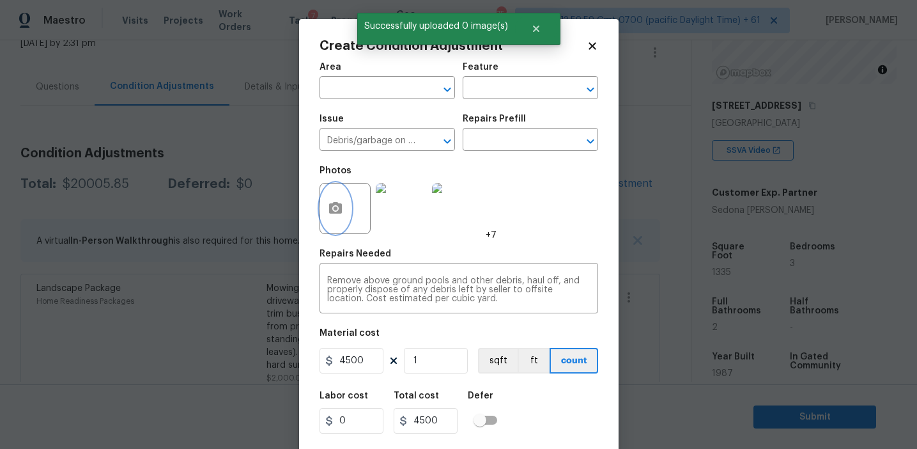
scroll to position [29, 0]
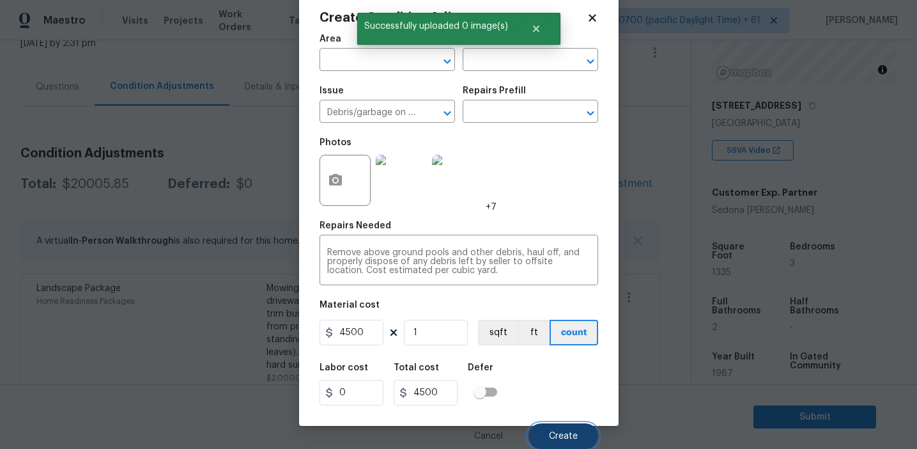
click at [554, 434] on span "Create" at bounding box center [563, 436] width 29 height 10
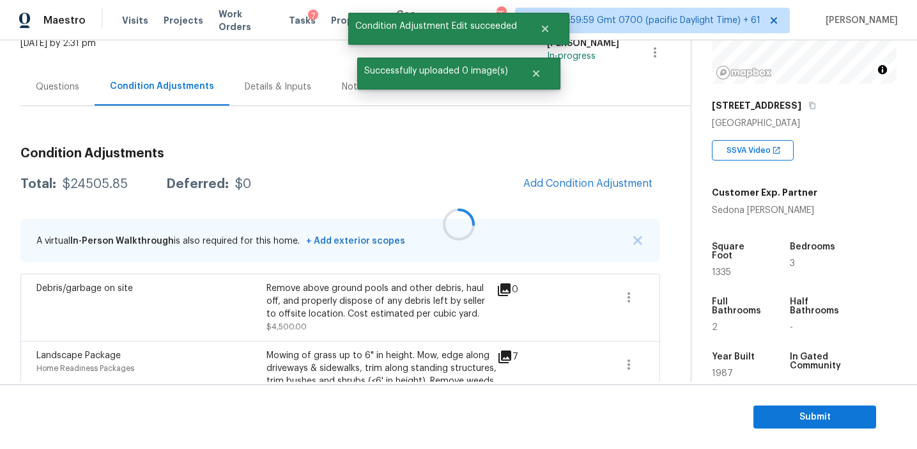
scroll to position [0, 0]
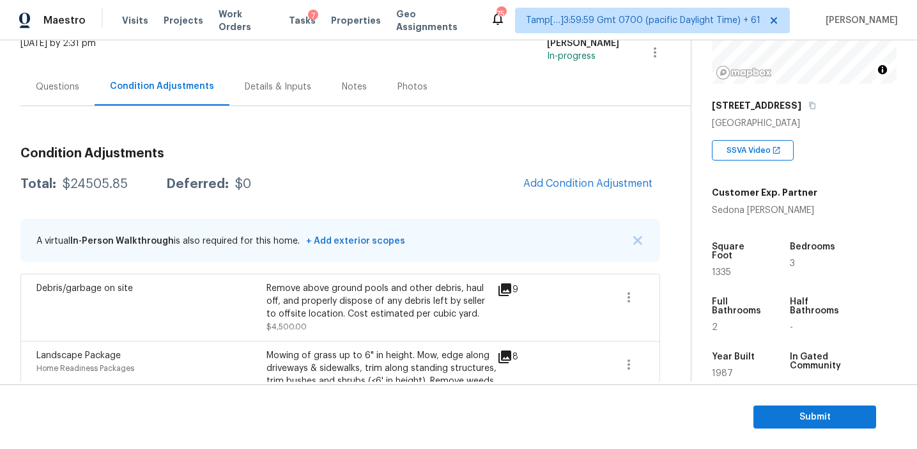
click at [356, 178] on div "Total: $24505.85 Deferred: $0 Add Condition Adjustment" at bounding box center [340, 184] width 640 height 28
click at [443, 174] on div "Total: $24505.85 Deferred: $0 Add Condition Adjustment" at bounding box center [340, 184] width 640 height 28
click at [572, 187] on span "Add Condition Adjustment" at bounding box center [587, 184] width 129 height 12
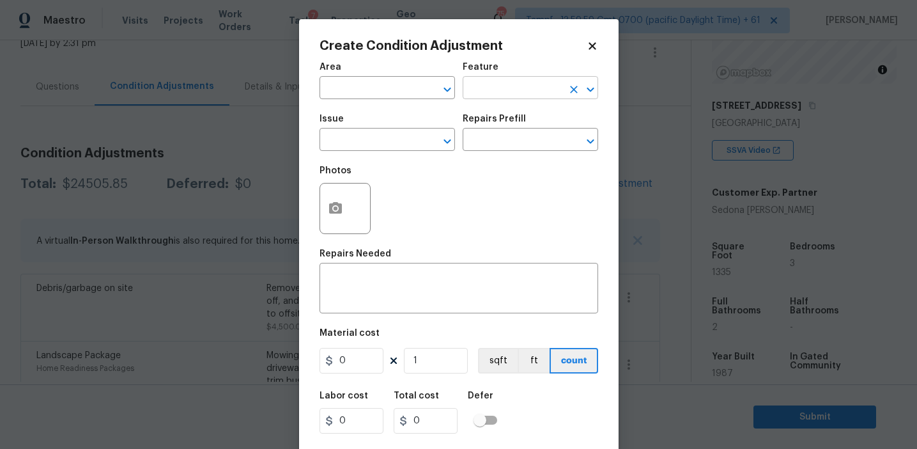
click at [483, 91] on input "text" at bounding box center [513, 89] width 100 height 20
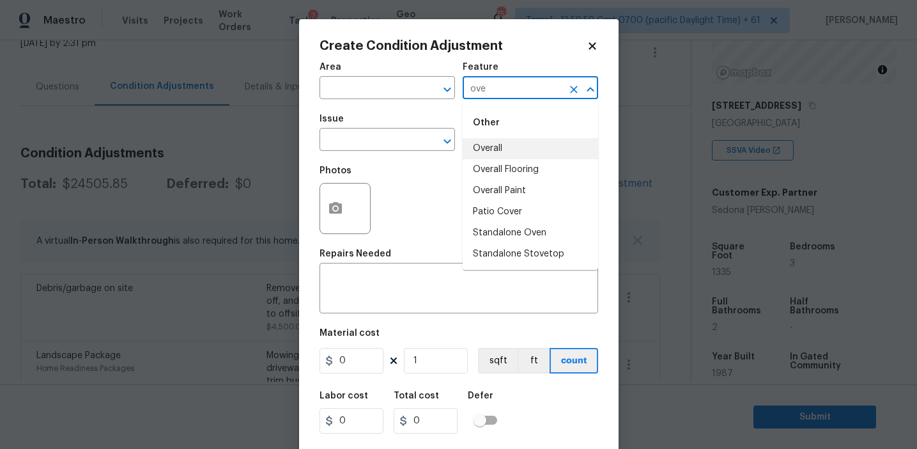
click at [500, 145] on li "Overall" at bounding box center [531, 148] width 136 height 21
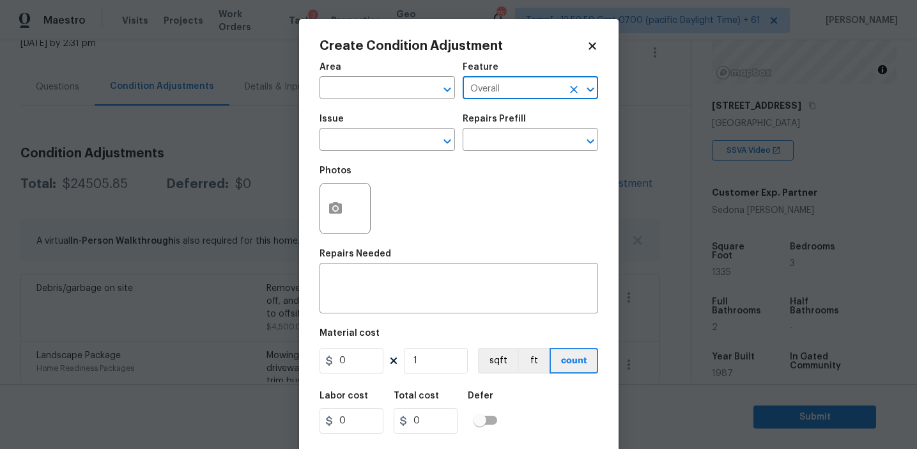
type input "Overall"
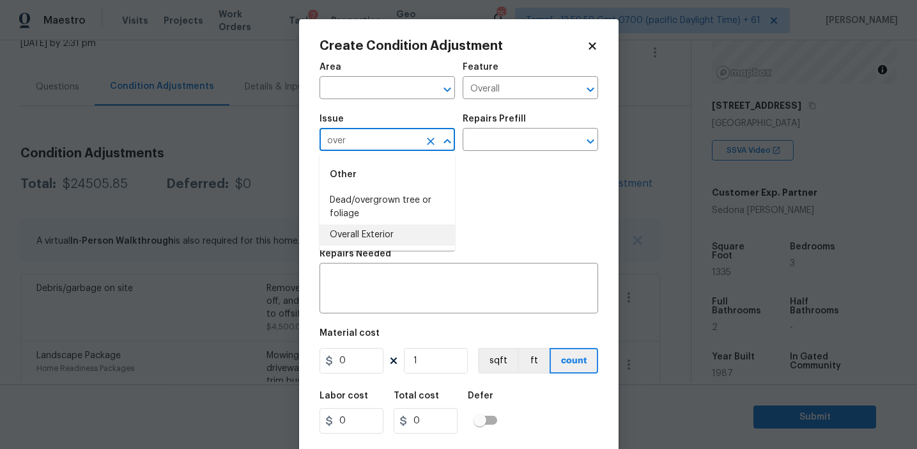
click at [414, 234] on li "Overall Exterior" at bounding box center [388, 234] width 136 height 21
type input "Overall Exterior"
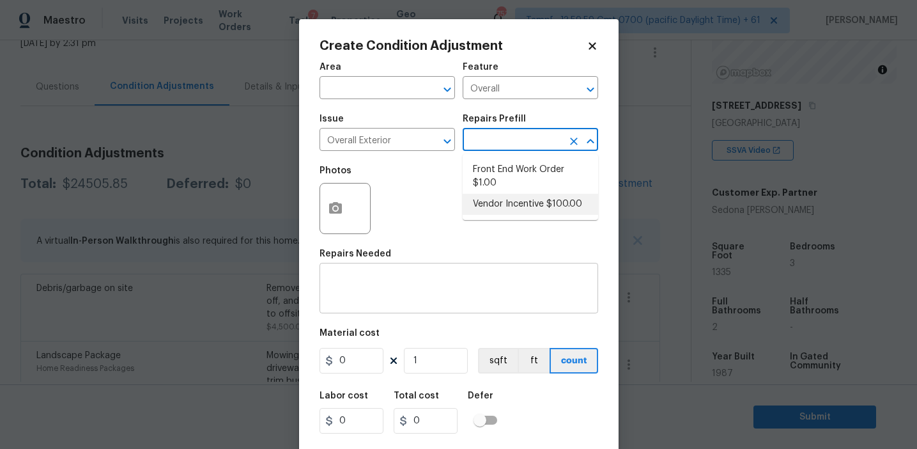
click at [491, 300] on textarea at bounding box center [458, 289] width 263 height 27
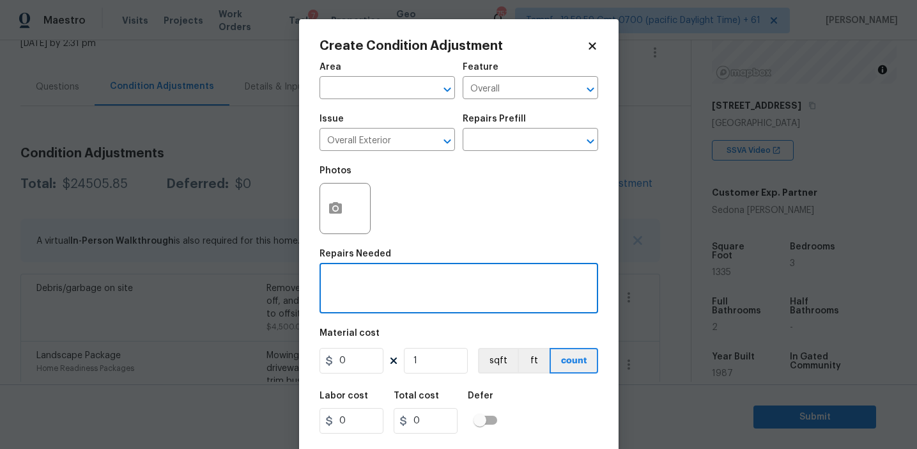
paste textarea "Overall exterior repairs (siding, stucco, fencing, decking, soffit, [PERSON_NAM…"
click at [541, 277] on textarea "Overall exterior repairs (siding, stucco, fencing, decking, soffit, [PERSON_NAM…" at bounding box center [458, 289] width 263 height 27
type textarea "Overall exterior repairs (siding, stucco, fencing, retaining walls, soffit, eav…"
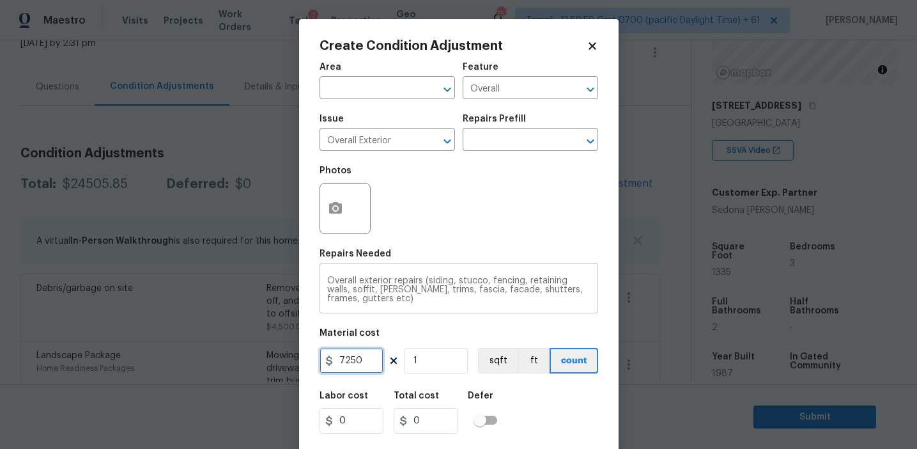
type input "7250"
click at [416, 212] on div "Photos" at bounding box center [459, 200] width 279 height 83
click at [339, 210] on icon "button" at bounding box center [335, 208] width 13 height 12
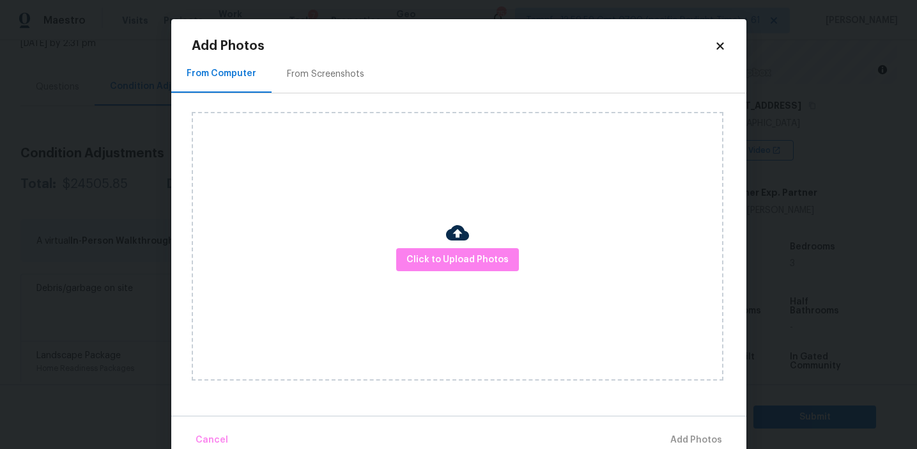
click at [362, 82] on div "From Screenshots" at bounding box center [326, 74] width 108 height 38
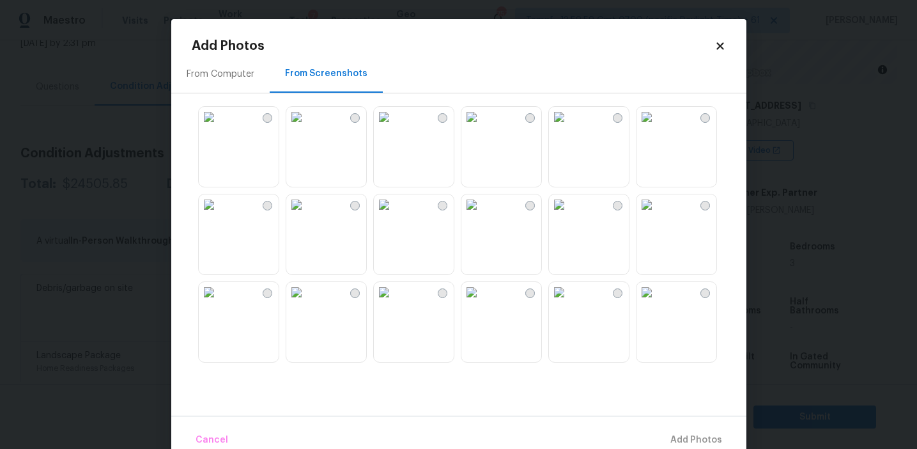
click at [482, 127] on img at bounding box center [471, 117] width 20 height 20
click at [482, 215] on img at bounding box center [471, 204] width 20 height 20
click at [307, 215] on img at bounding box center [296, 204] width 20 height 20
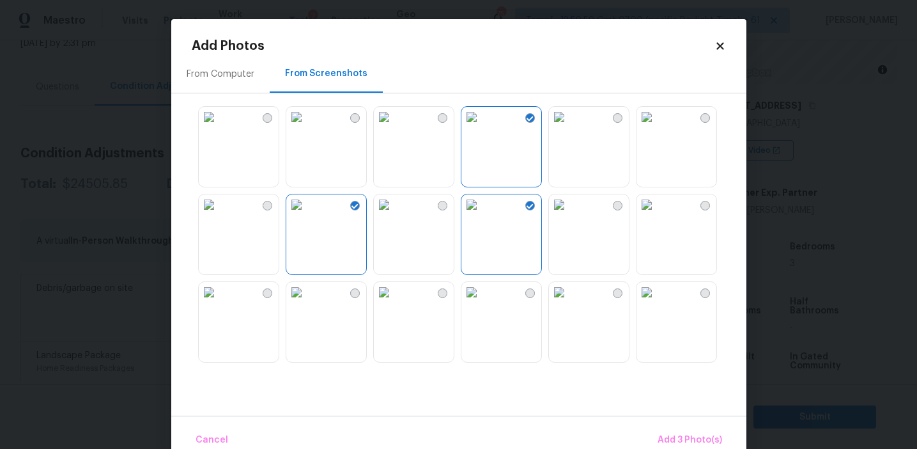
click at [219, 302] on img at bounding box center [209, 292] width 20 height 20
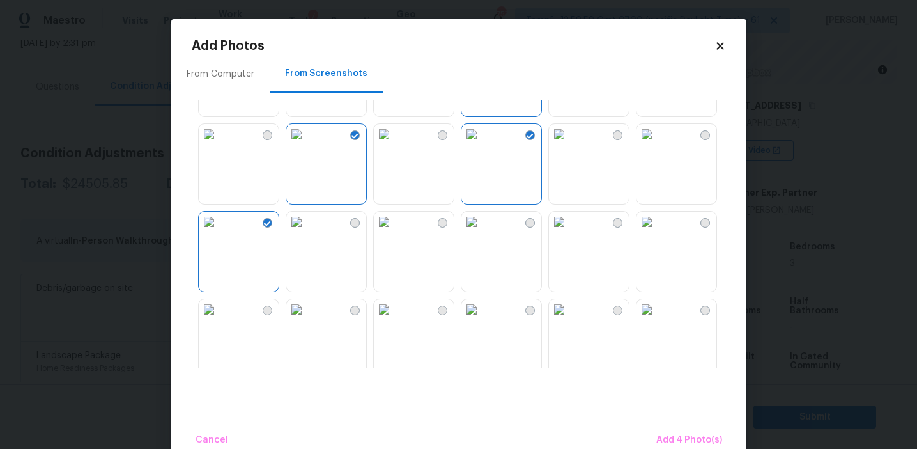
scroll to position [169, 0]
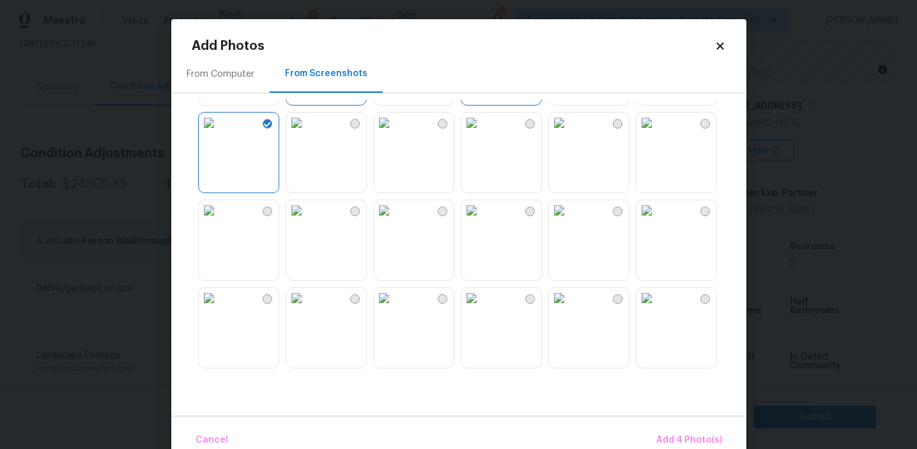
click at [656, 221] on img at bounding box center [647, 210] width 20 height 20
click at [482, 221] on img at bounding box center [471, 210] width 20 height 20
click at [307, 308] on img at bounding box center [296, 298] width 20 height 20
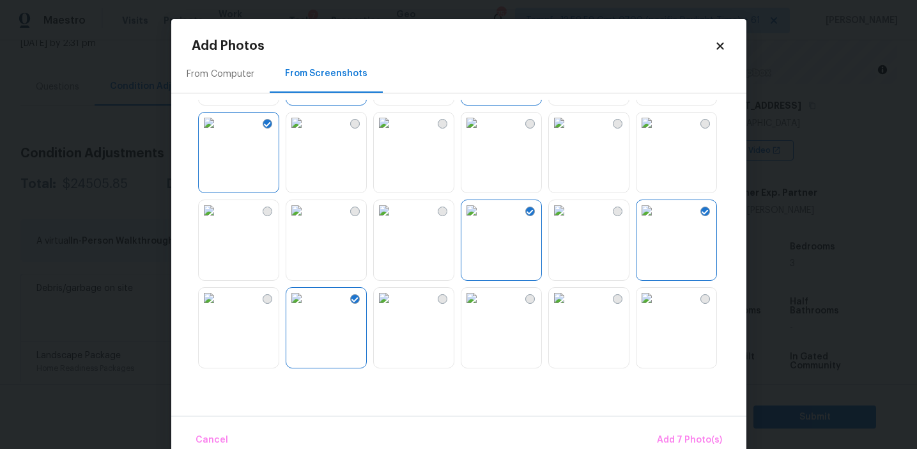
scroll to position [277, 0]
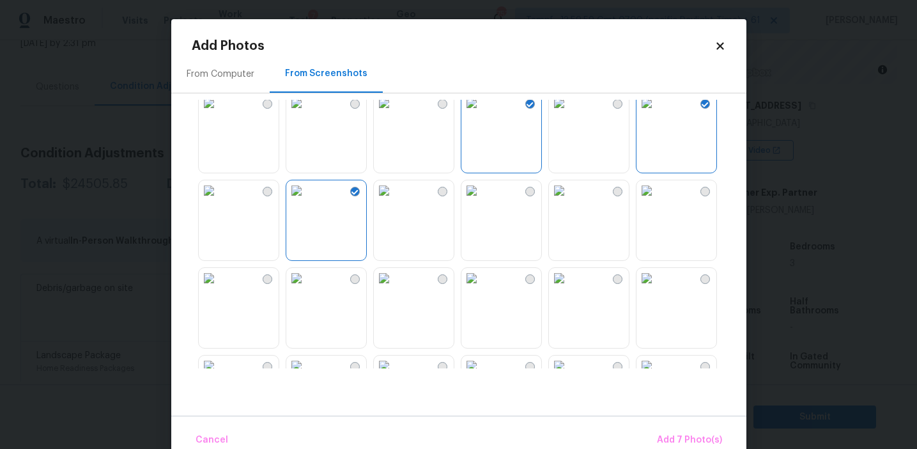
click at [375, 201] on img at bounding box center [384, 190] width 20 height 20
click at [394, 201] on img at bounding box center [384, 190] width 20 height 20
click at [482, 201] on img at bounding box center [471, 190] width 20 height 20
click at [657, 201] on img at bounding box center [647, 190] width 20 height 20
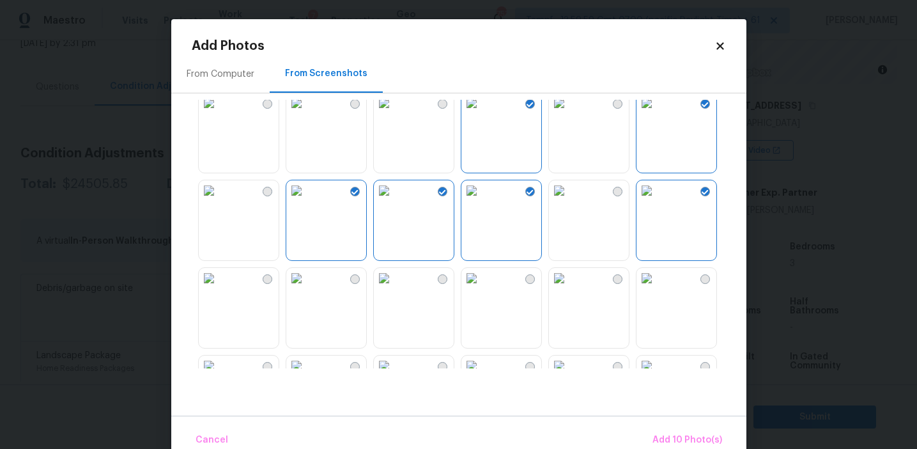
click at [657, 201] on img at bounding box center [647, 190] width 20 height 20
click at [219, 288] on img at bounding box center [209, 278] width 20 height 20
click at [394, 288] on img at bounding box center [384, 278] width 20 height 20
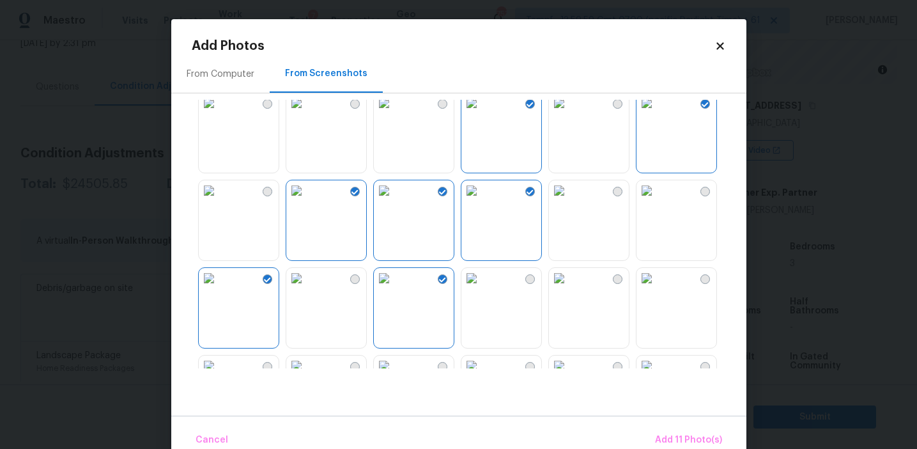
click at [192, 300] on div at bounding box center [469, 234] width 555 height 268
click at [219, 288] on img at bounding box center [209, 278] width 20 height 20
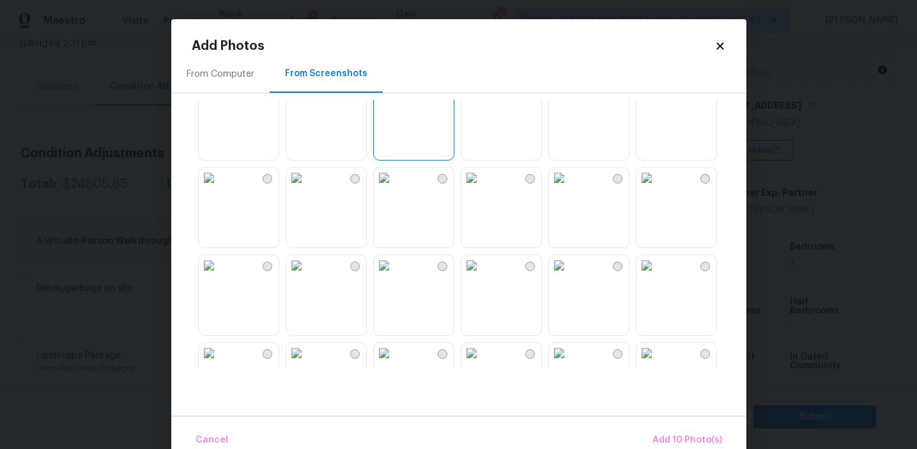
scroll to position [551, 0]
click at [657, 189] on img at bounding box center [647, 179] width 20 height 20
click at [307, 277] on img at bounding box center [296, 266] width 20 height 20
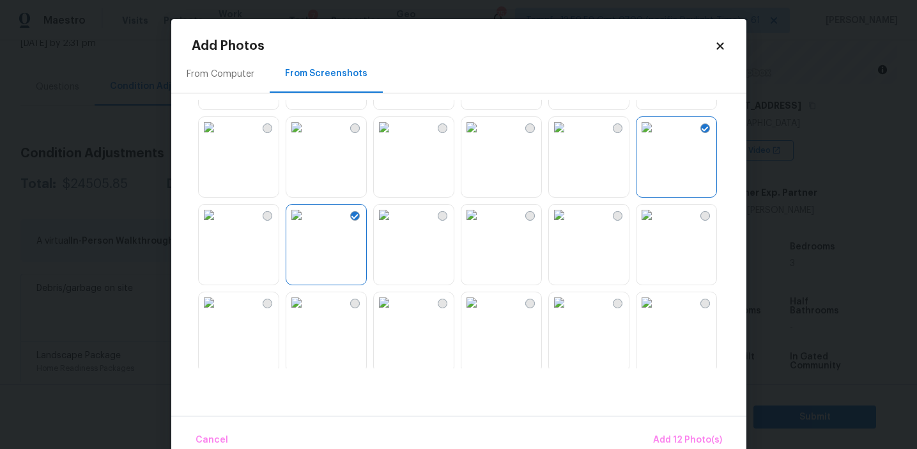
scroll to position [665, 0]
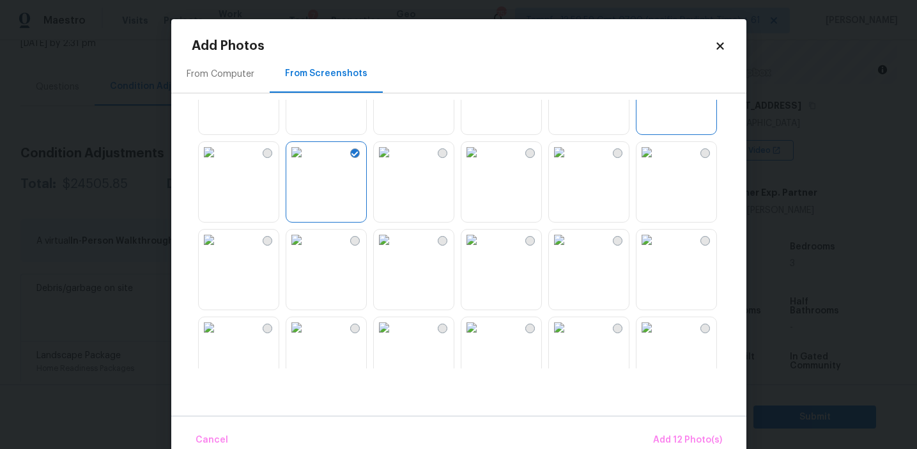
click at [307, 162] on img at bounding box center [296, 152] width 20 height 20
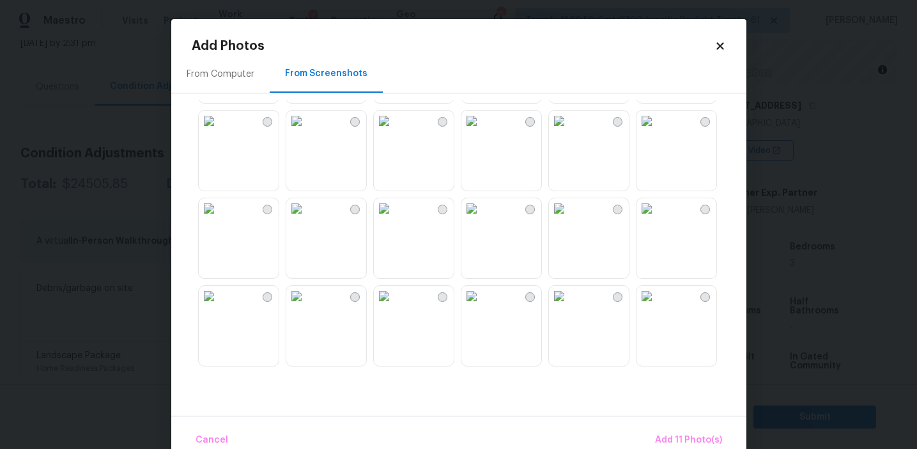
scroll to position [816, 0]
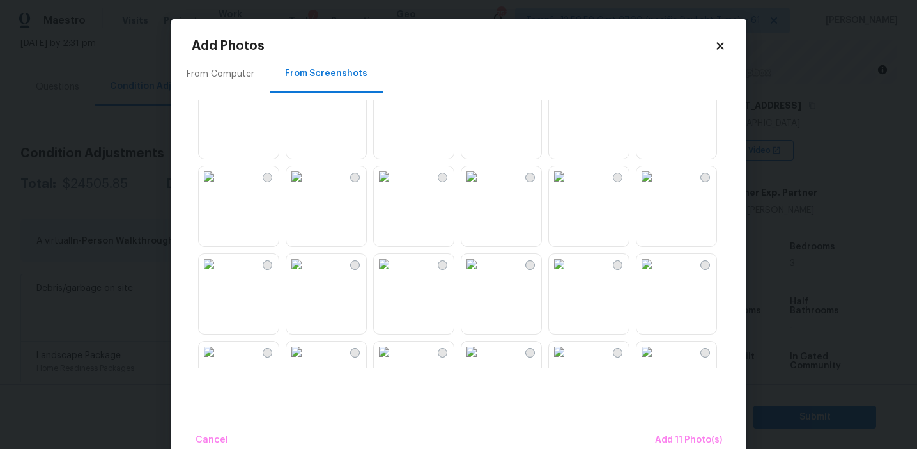
click at [566, 187] on img at bounding box center [559, 176] width 20 height 20
click at [307, 274] on img at bounding box center [296, 264] width 20 height 20
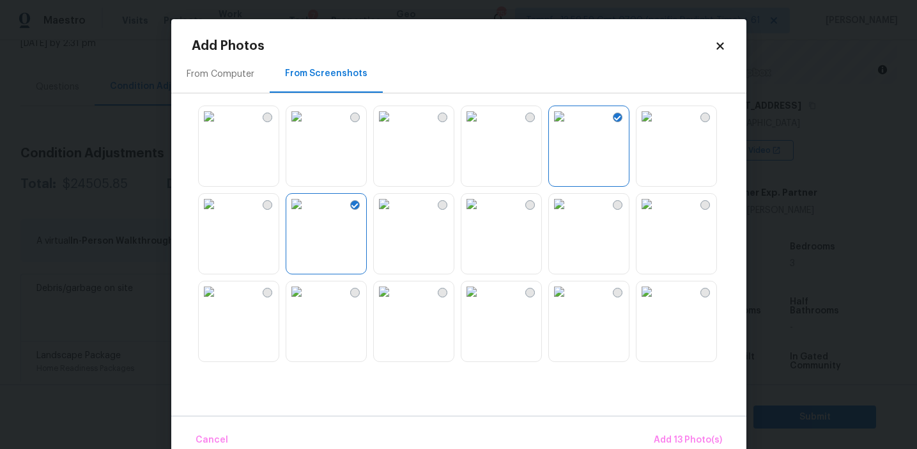
scroll to position [945, 0]
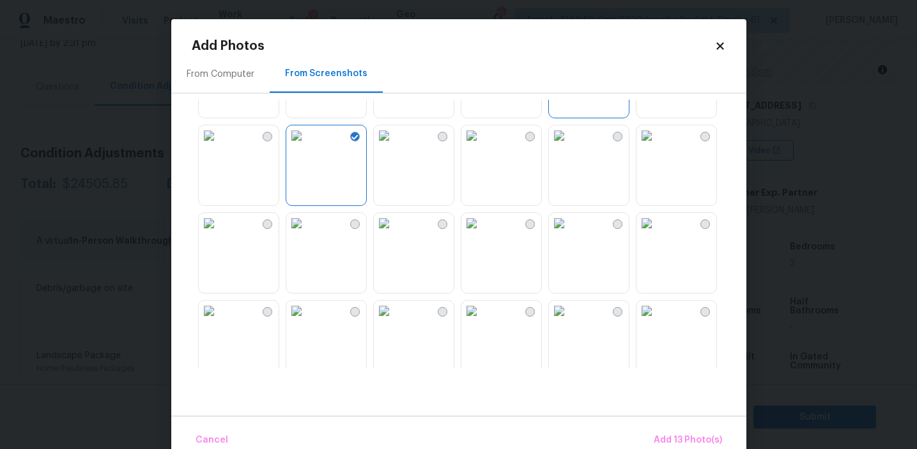
click at [569, 146] on img at bounding box center [559, 135] width 20 height 20
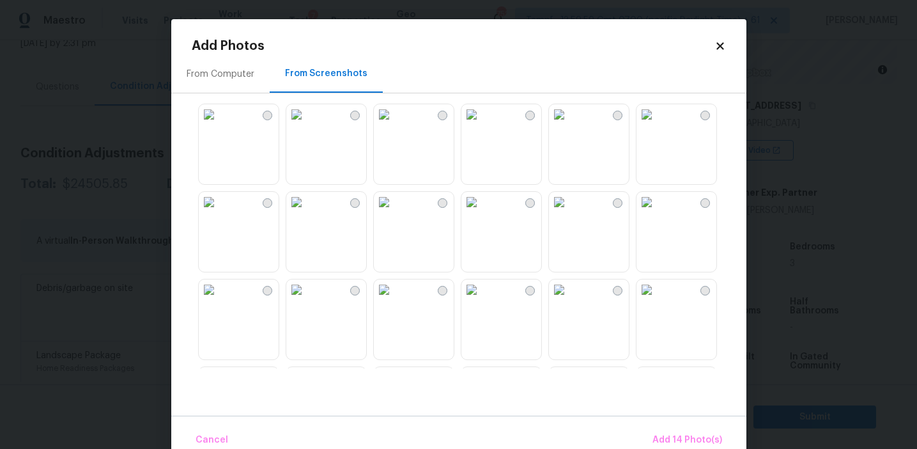
scroll to position [1080, 0]
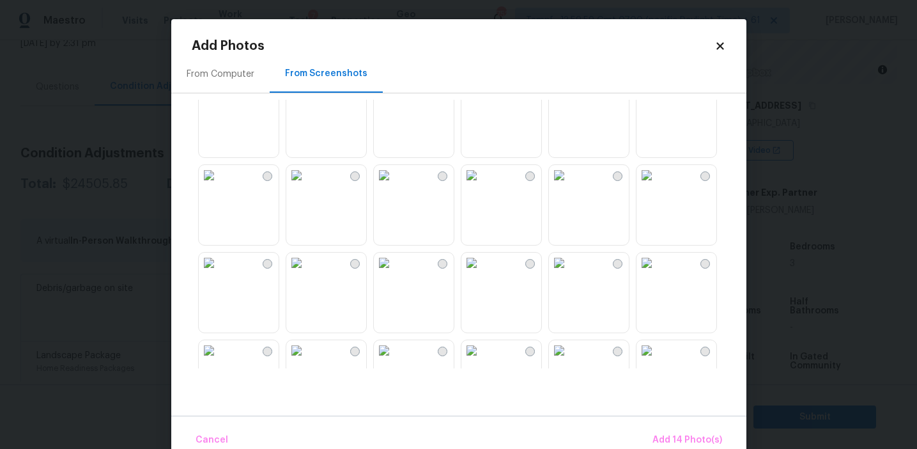
click at [394, 185] on img at bounding box center [384, 175] width 20 height 20
click at [307, 185] on img at bounding box center [296, 175] width 20 height 20
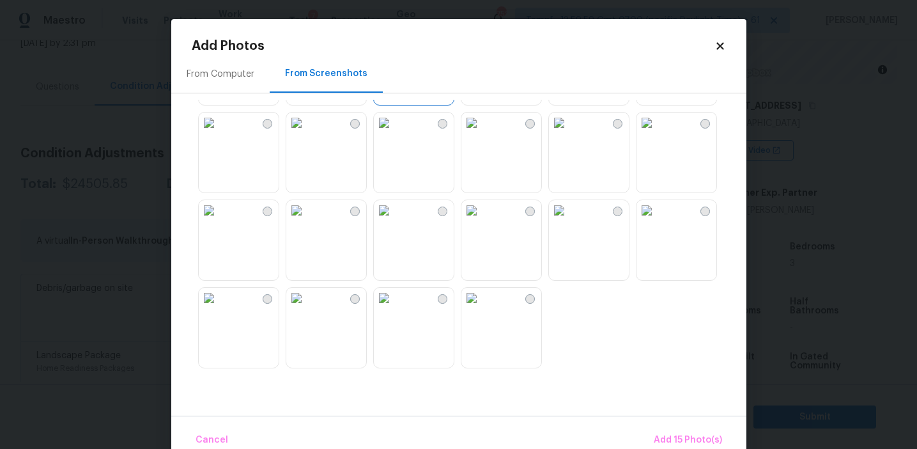
click at [657, 221] on img at bounding box center [647, 210] width 20 height 20
click at [307, 221] on img at bounding box center [296, 210] width 20 height 20
click at [394, 308] on img at bounding box center [384, 298] width 20 height 20
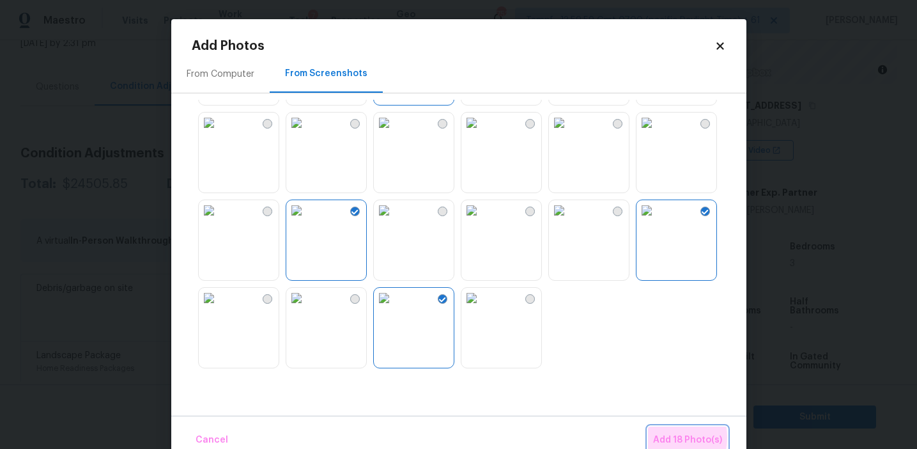
click at [662, 437] on span "Add 18 Photo(s)" at bounding box center [687, 440] width 69 height 16
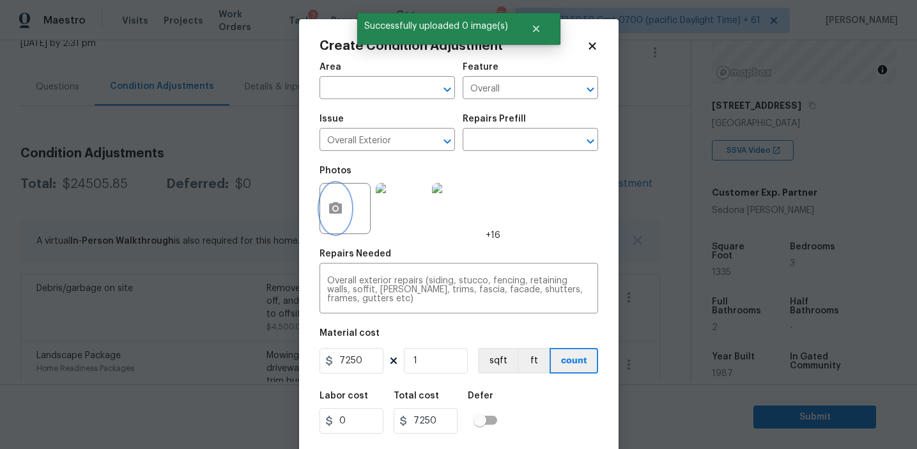
scroll to position [29, 0]
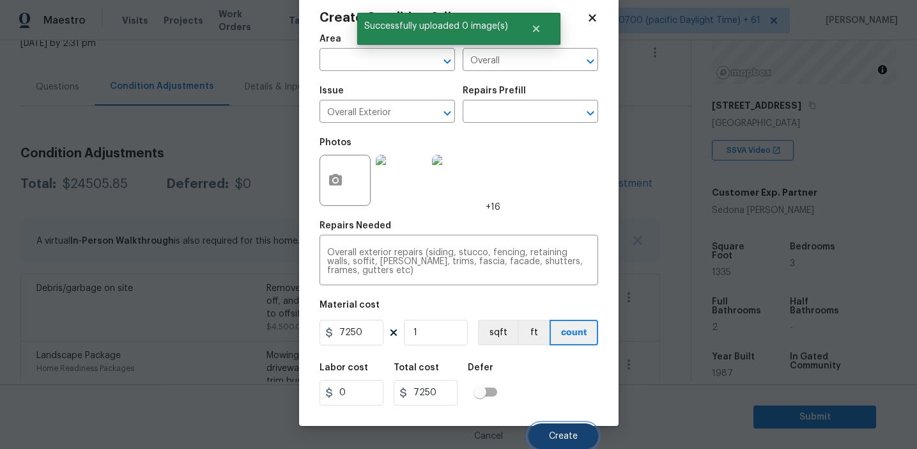
click at [555, 431] on span "Create" at bounding box center [563, 436] width 29 height 10
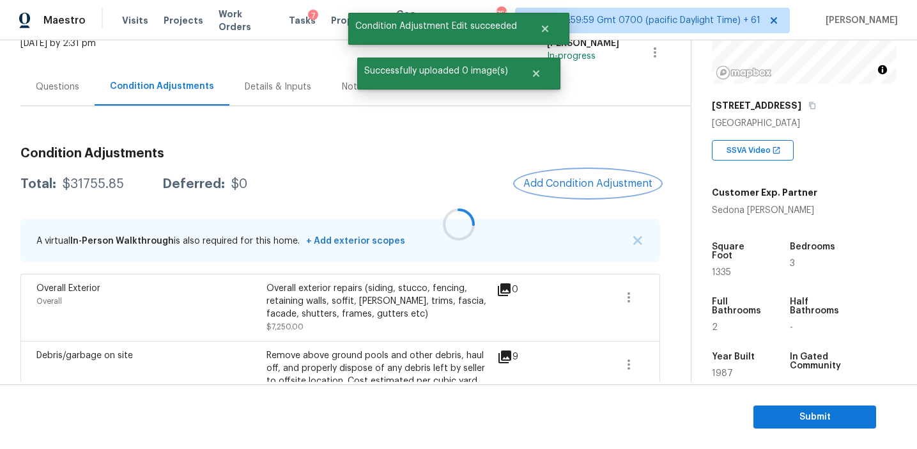
scroll to position [0, 0]
click at [559, 182] on span "Add Condition Adjustment" at bounding box center [587, 184] width 129 height 12
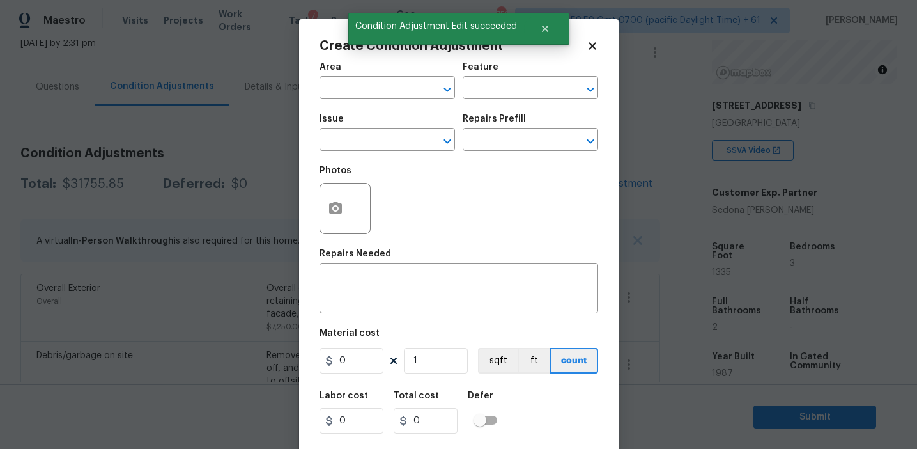
click at [315, 161] on div "Create Condition Adjustment Area ​ Feature ​ Issue ​ Repairs Prefill ​ Photos R…" at bounding box center [459, 236] width 320 height 435
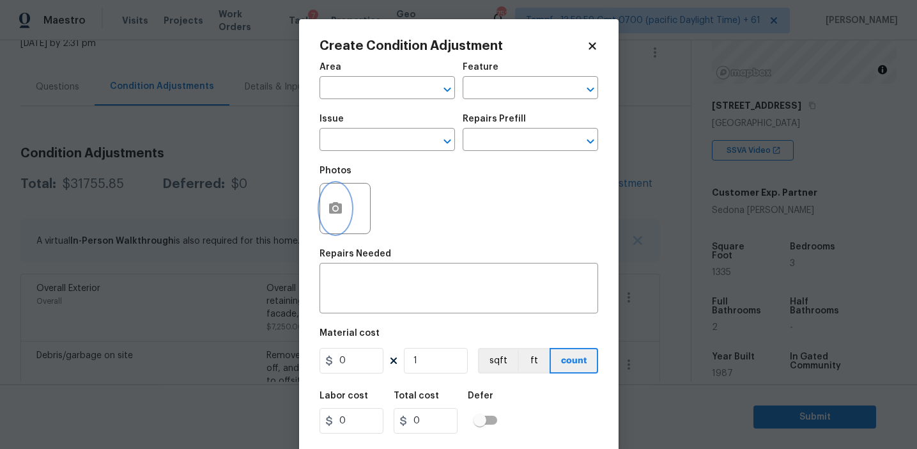
click at [336, 229] on button "button" at bounding box center [335, 208] width 31 height 50
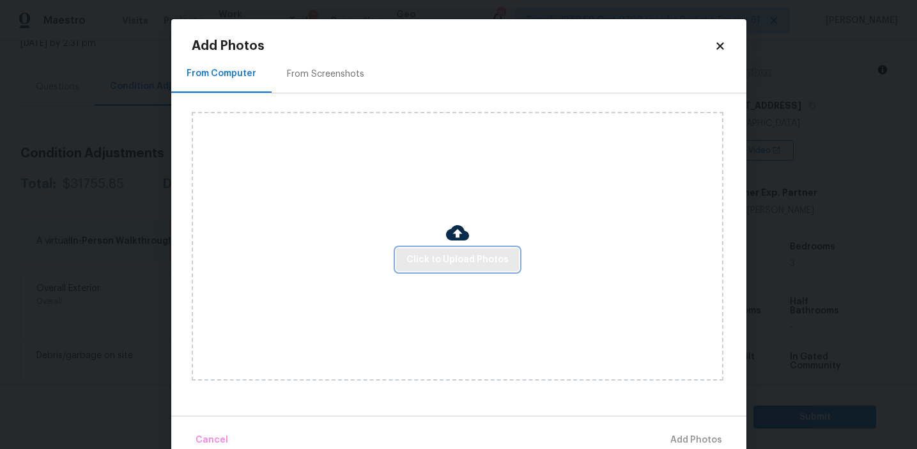
click at [449, 255] on span "Click to Upload Photos" at bounding box center [458, 260] width 102 height 16
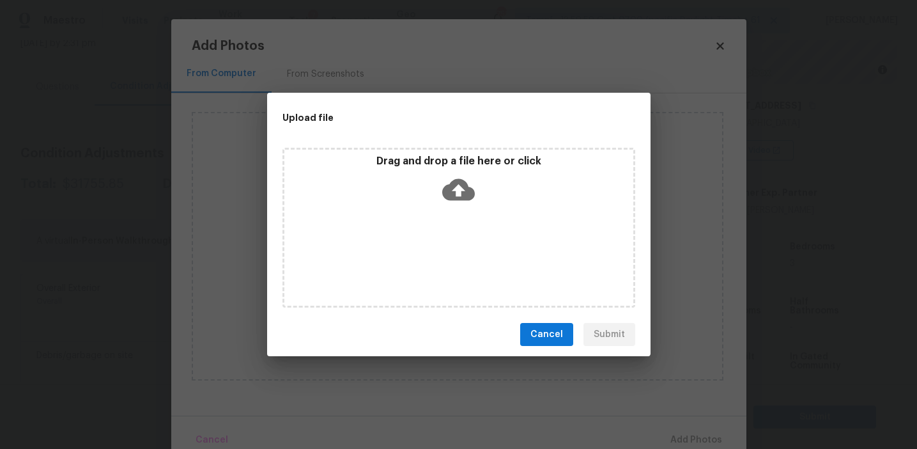
click at [450, 163] on p "Drag and drop a file here or click" at bounding box center [458, 161] width 349 height 13
